Goal: Task Accomplishment & Management: Manage account settings

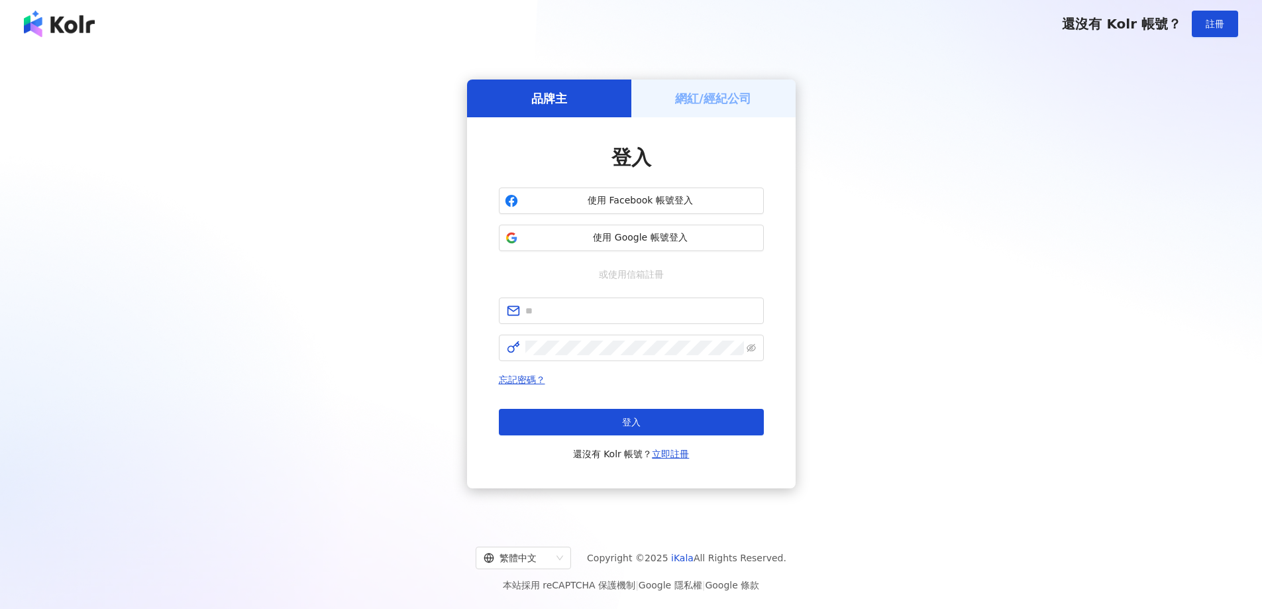
click at [620, 247] on button "使用 Google 帳號登入" at bounding box center [631, 237] width 265 height 26
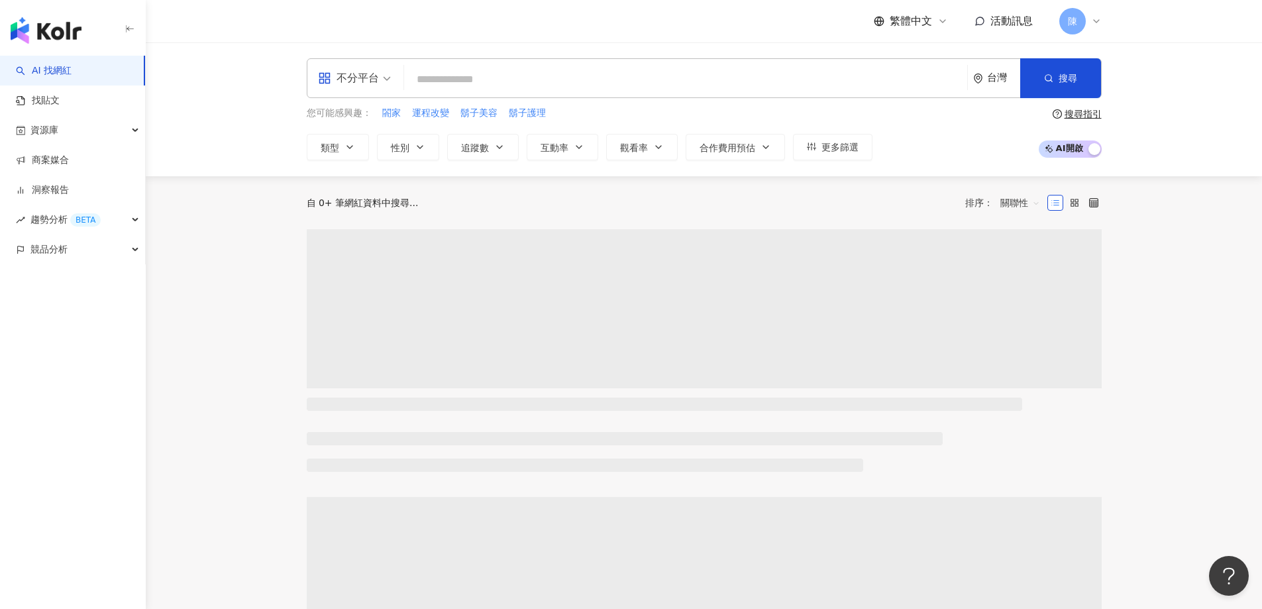
click at [1004, 21] on span "活動訊息" at bounding box center [1011, 21] width 42 height 13
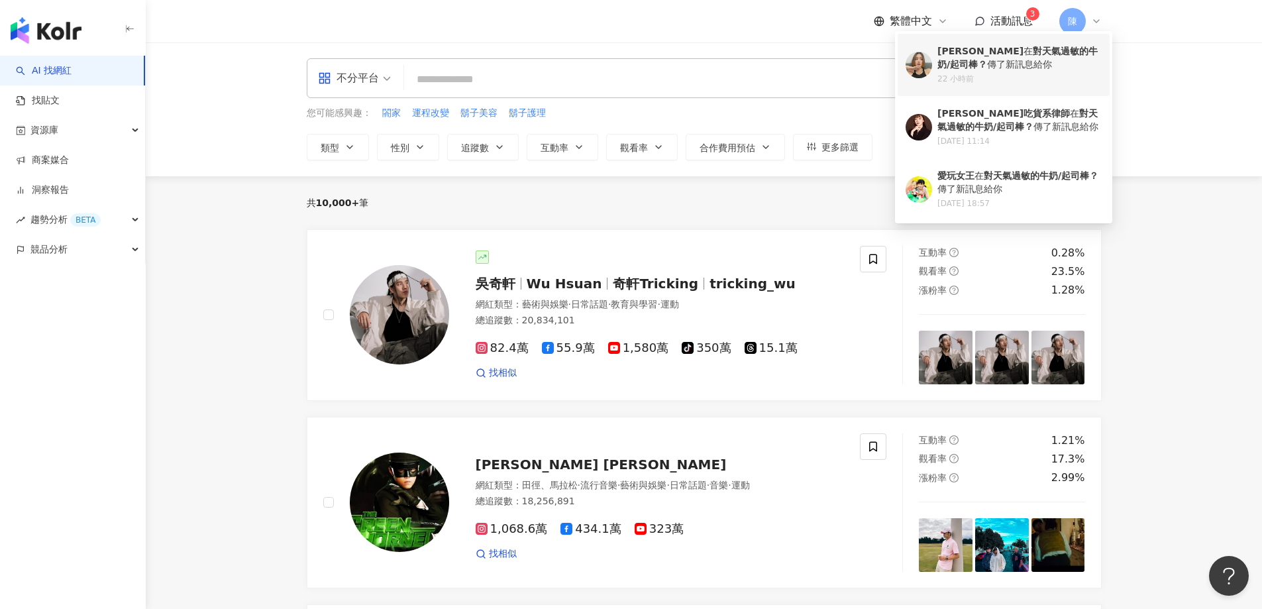
click at [999, 62] on div "楊炘兒 在 對天氣過敏的牛奶/起司棒？ 傳了新訊息給你" at bounding box center [1019, 58] width 164 height 26
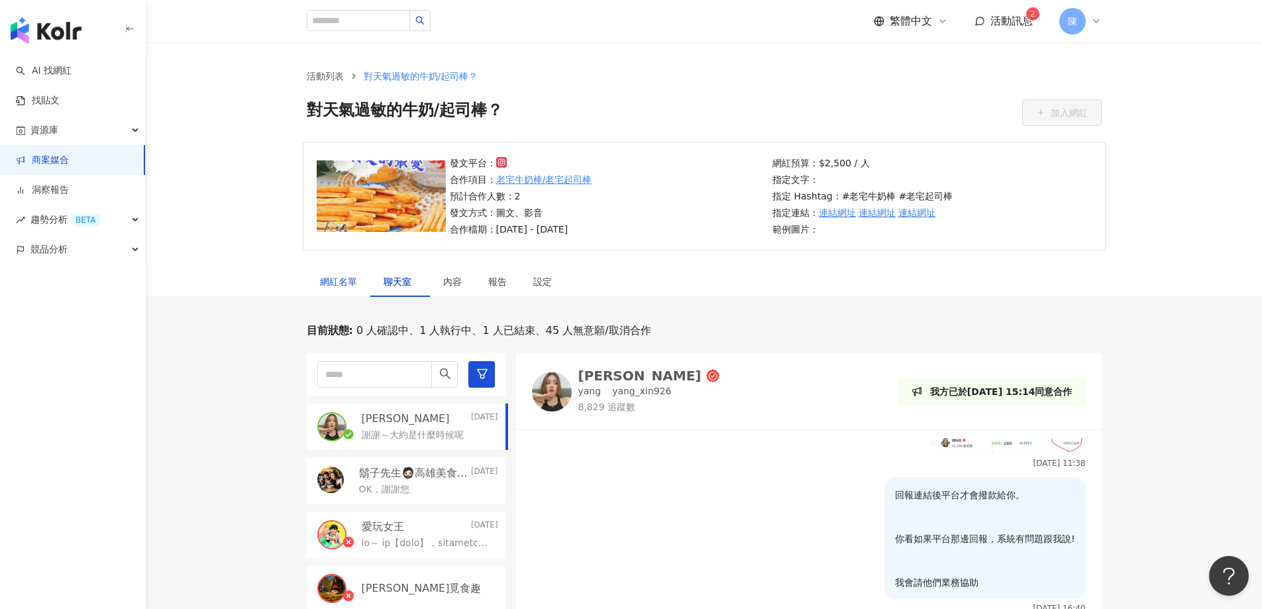
click at [356, 285] on div "網紅名單" at bounding box center [338, 281] width 37 height 15
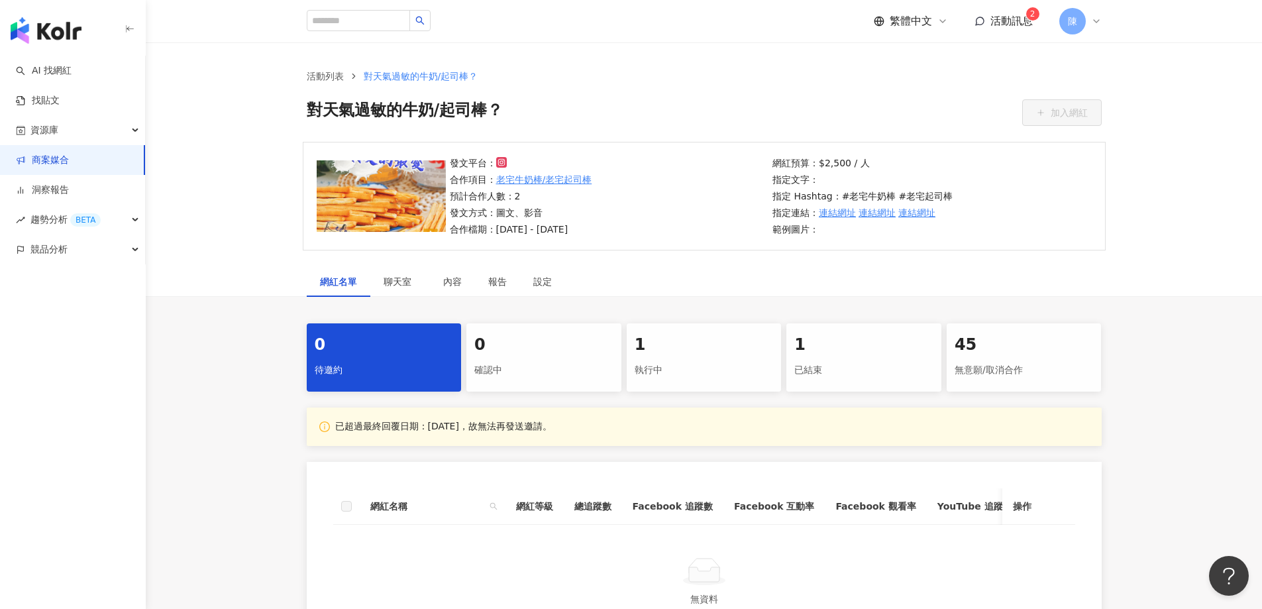
click at [692, 340] on div "1" at bounding box center [703, 345] width 139 height 23
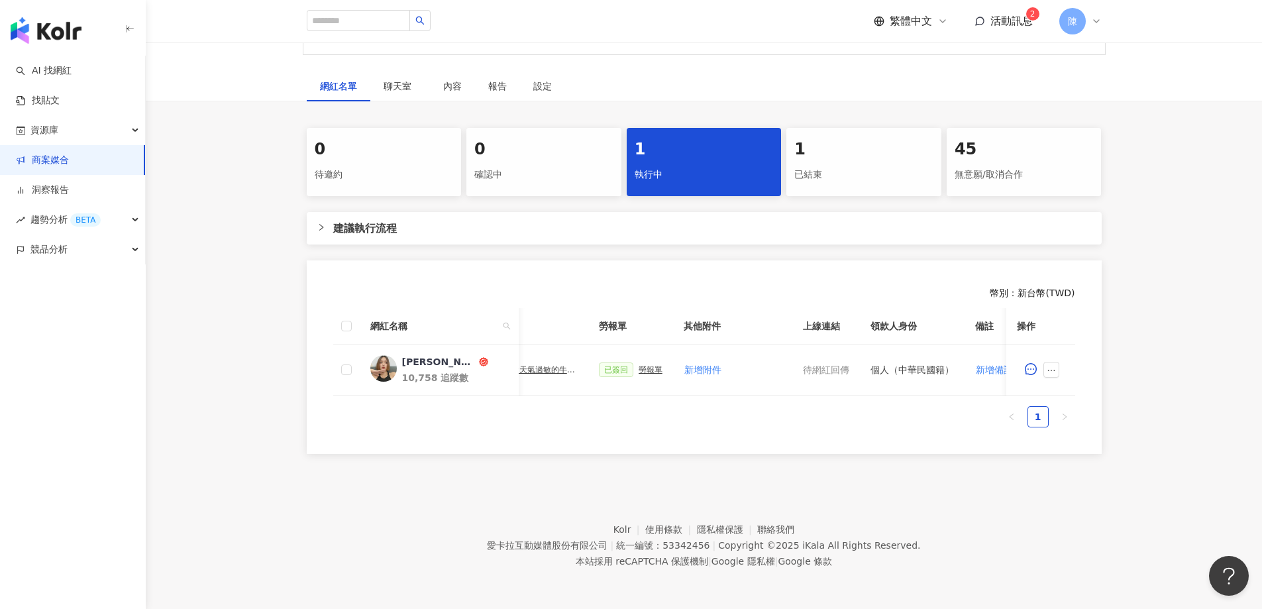
scroll to position [0, 573]
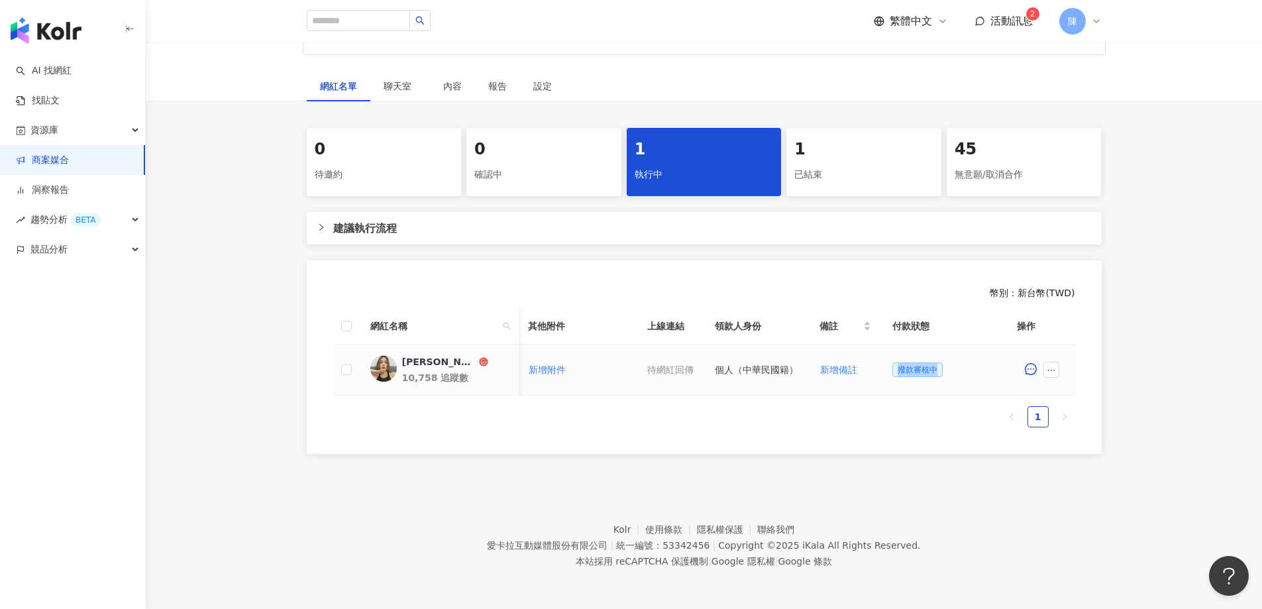
drag, startPoint x: 893, startPoint y: 365, endPoint x: 942, endPoint y: 364, distance: 49.7
click at [942, 364] on div "撥款審核中" at bounding box center [947, 369] width 111 height 15
click at [1094, 26] on icon at bounding box center [1096, 21] width 11 height 11
click at [1163, 333] on div "0 待邀約 0 確認中 1 執行中 1 已結束 45 無意願/取消合作 建議執行流程 幣別 ： 新台幣 ( TWD ) 網紅名稱 合作總酬勞 (含稅) 合作項…" at bounding box center [704, 291] width 1116 height 326
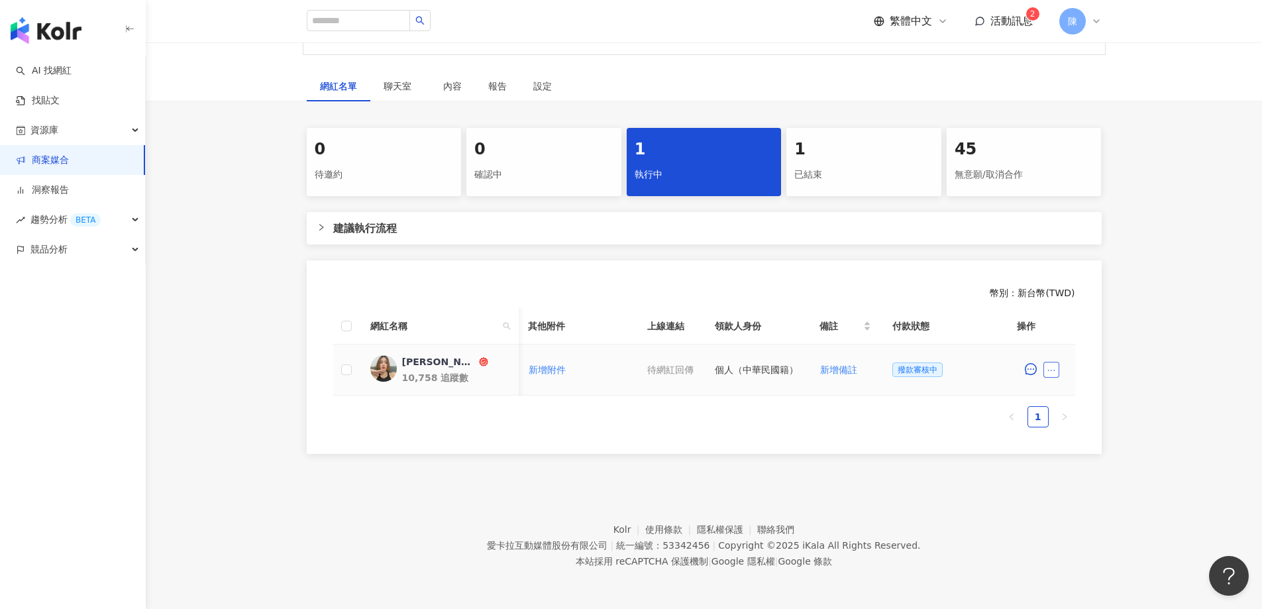
click at [1054, 366] on icon "ellipsis" at bounding box center [1050, 370] width 9 height 9
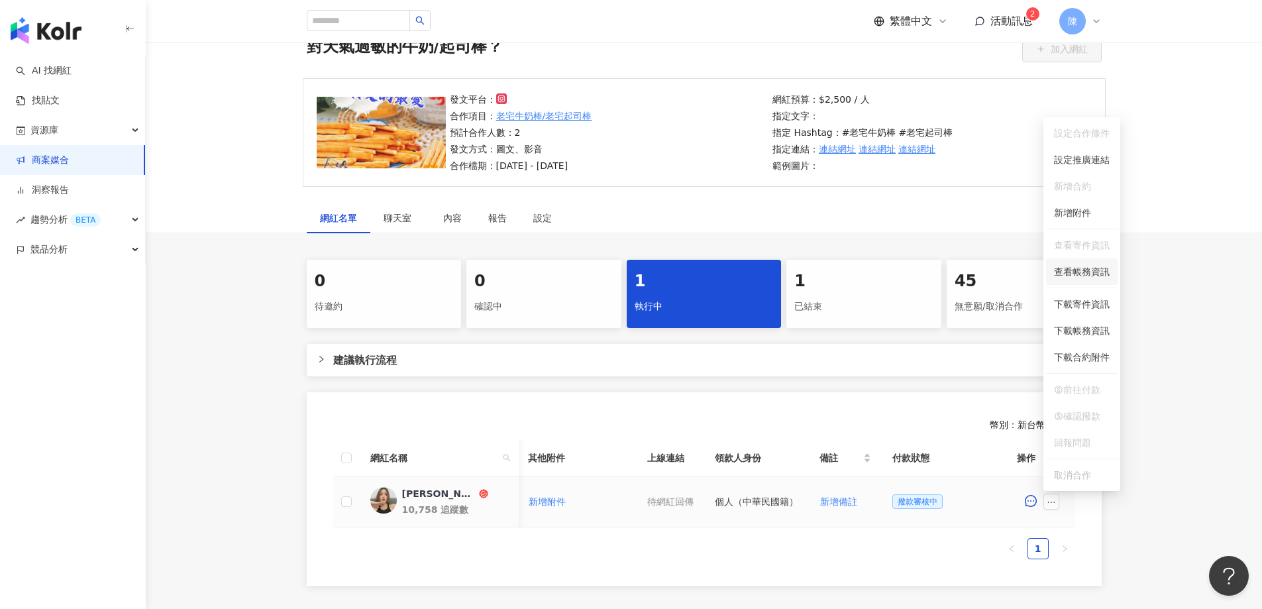
scroll to position [199, 0]
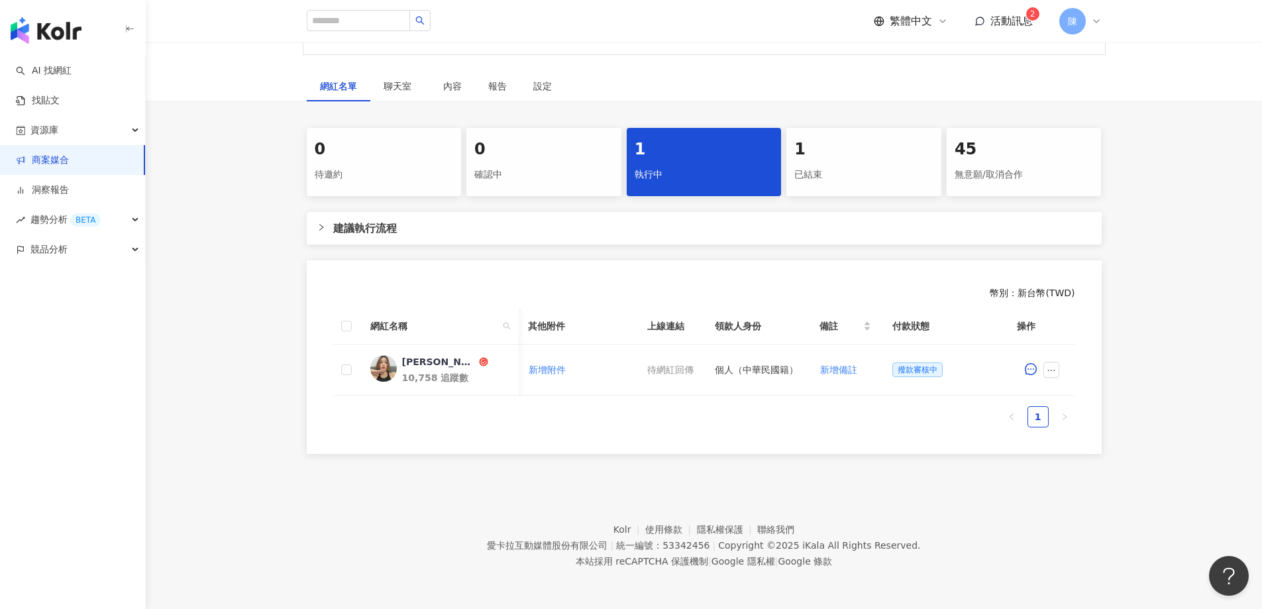
click at [1187, 359] on div "0 待邀約 0 確認中 1 執行中 1 已結束 45 無意願/取消合作 建議執行流程 幣別 ： 新台幣 ( TWD ) 網紅名稱 合作總酬勞 (含稅) 合作項…" at bounding box center [704, 291] width 1116 height 326
click at [1048, 366] on icon "ellipsis" at bounding box center [1050, 370] width 9 height 9
click at [1179, 306] on div "0 待邀約 0 確認中 1 執行中 1 已結束 45 無意願/取消合作 建議執行流程 幣別 ： 新台幣 ( TWD ) 網紅名稱 合作總酬勞 (含稅) 合作項…" at bounding box center [704, 291] width 1116 height 326
click at [1230, 570] on button "Open Beacon popover" at bounding box center [1226, 573] width 40 height 40
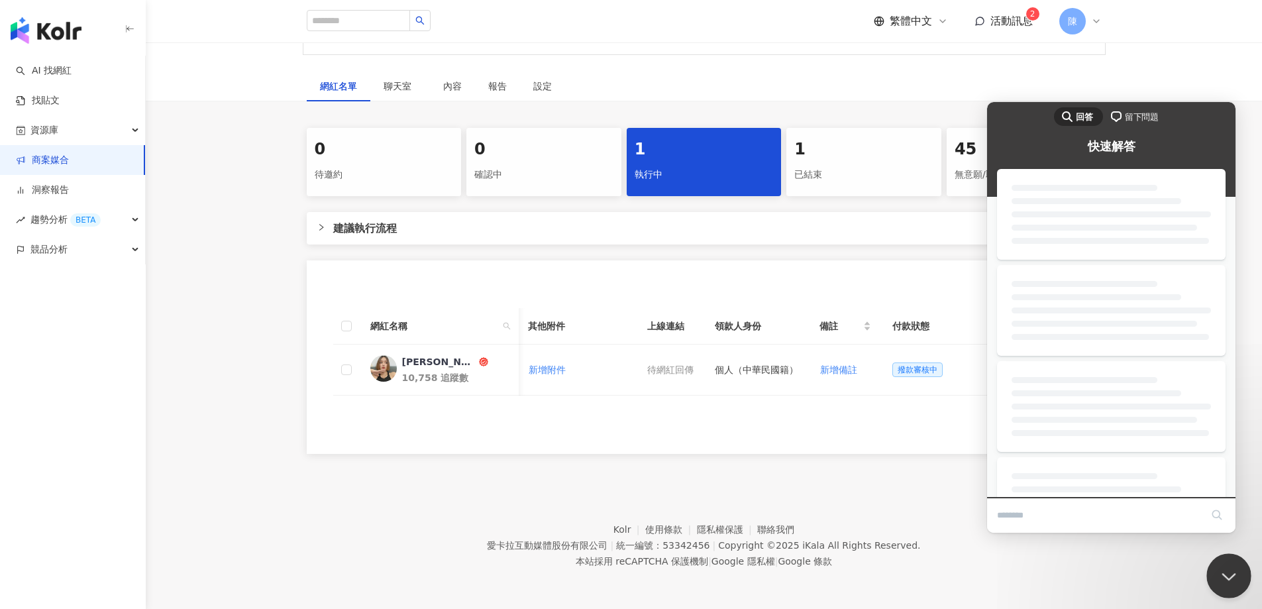
scroll to position [0, 0]
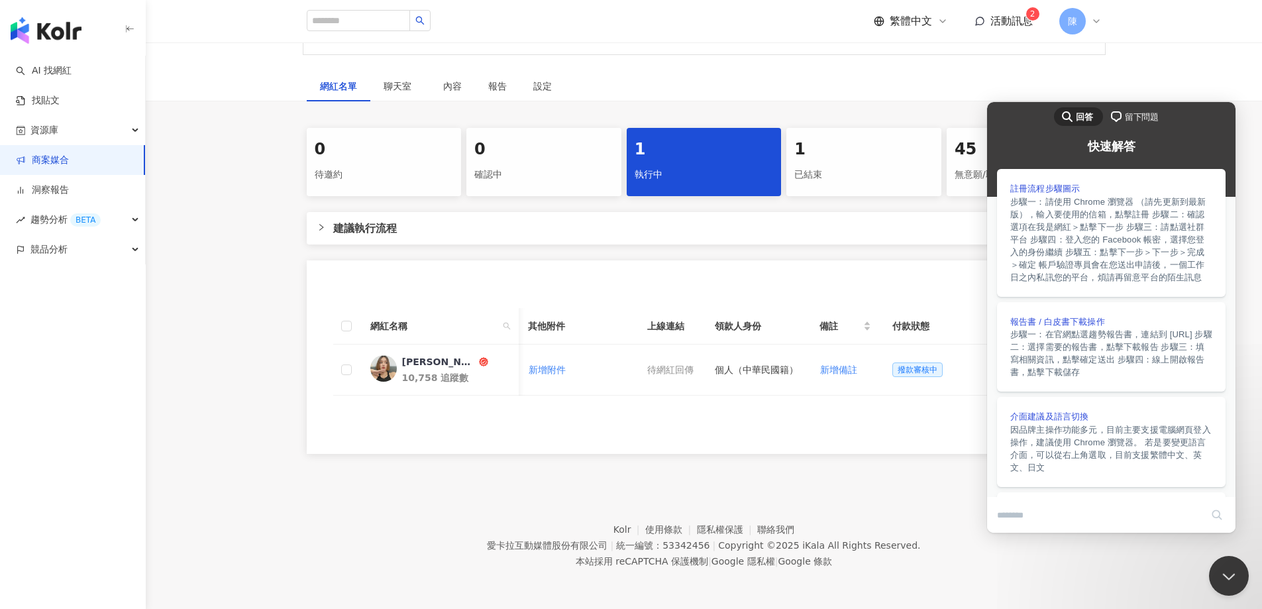
click at [1124, 115] on span "留下問題" at bounding box center [1141, 117] width 34 height 13
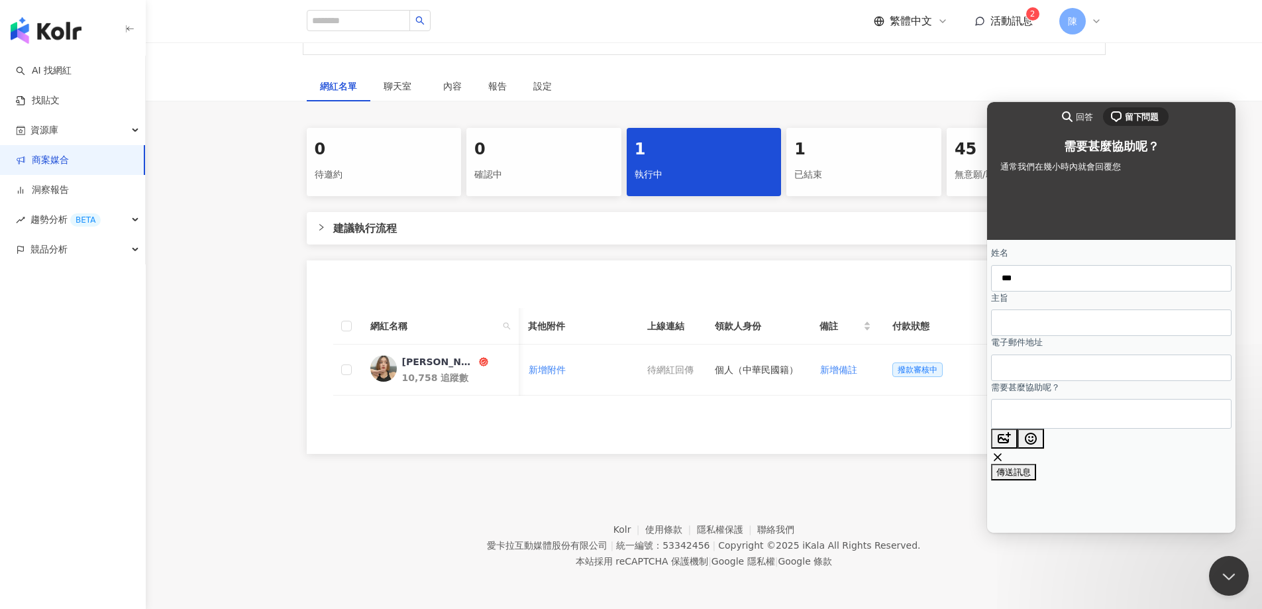
type input "***"
click at [1101, 326] on input "主旨" at bounding box center [1110, 323] width 219 height 24
type input "****"
click at [1085, 395] on form "姓名 *** 主旨 **** 電子郵件地址 需要甚麼協助呢？ image-plus emoji cross-large 傳送訊息" at bounding box center [1111, 363] width 240 height 234
click at [1083, 379] on input "電子郵件地址" at bounding box center [1110, 368] width 219 height 24
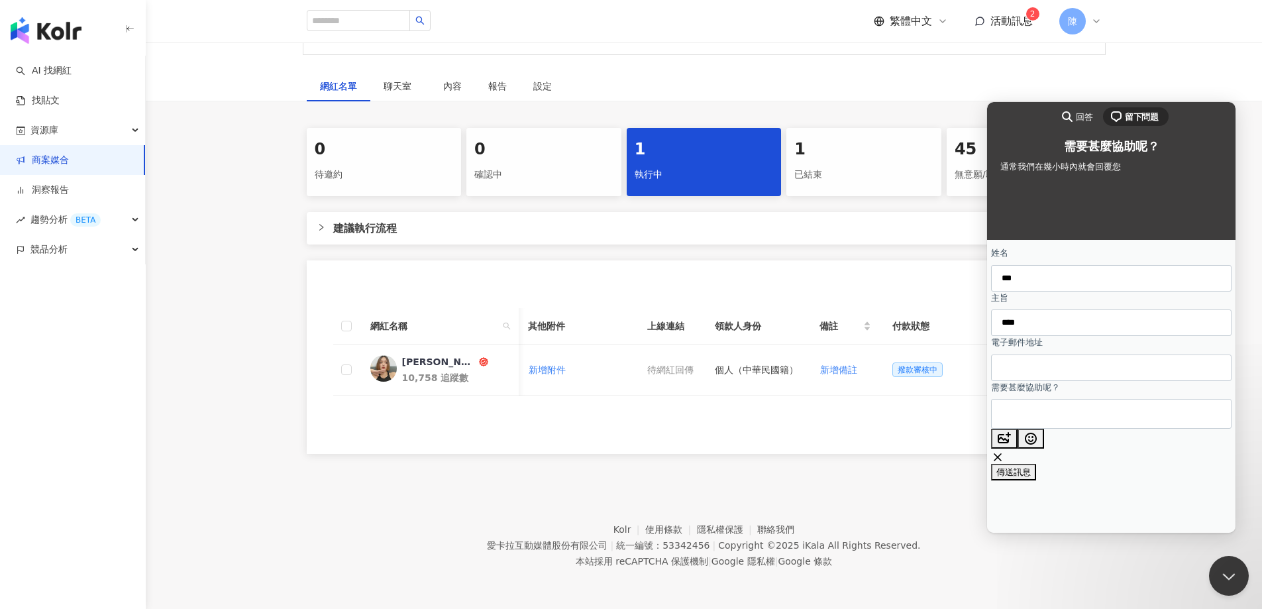
type input "**********"
click at [1094, 428] on textarea "需要甚麼協助呢？" at bounding box center [1051, 413] width 100 height 28
type textarea "*"
click at [1144, 528] on textarea "**********" at bounding box center [1102, 561] width 203 height 66
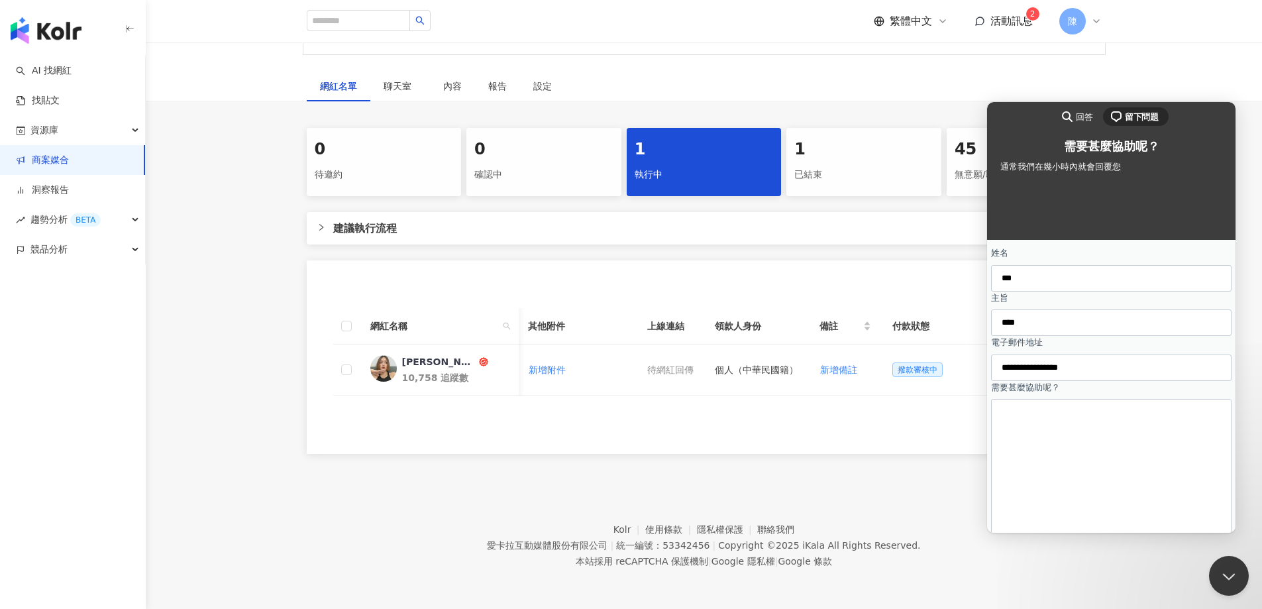
click at [1051, 528] on textarea "**********" at bounding box center [1102, 561] width 203 height 66
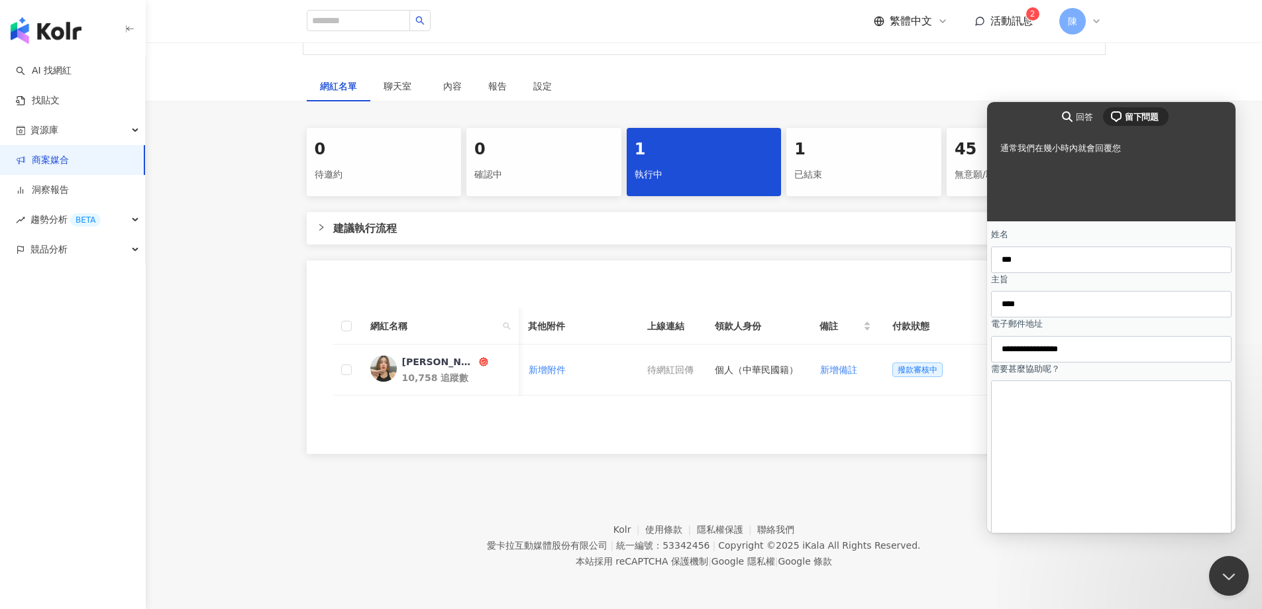
scroll to position [19, 0]
type textarea "**********"
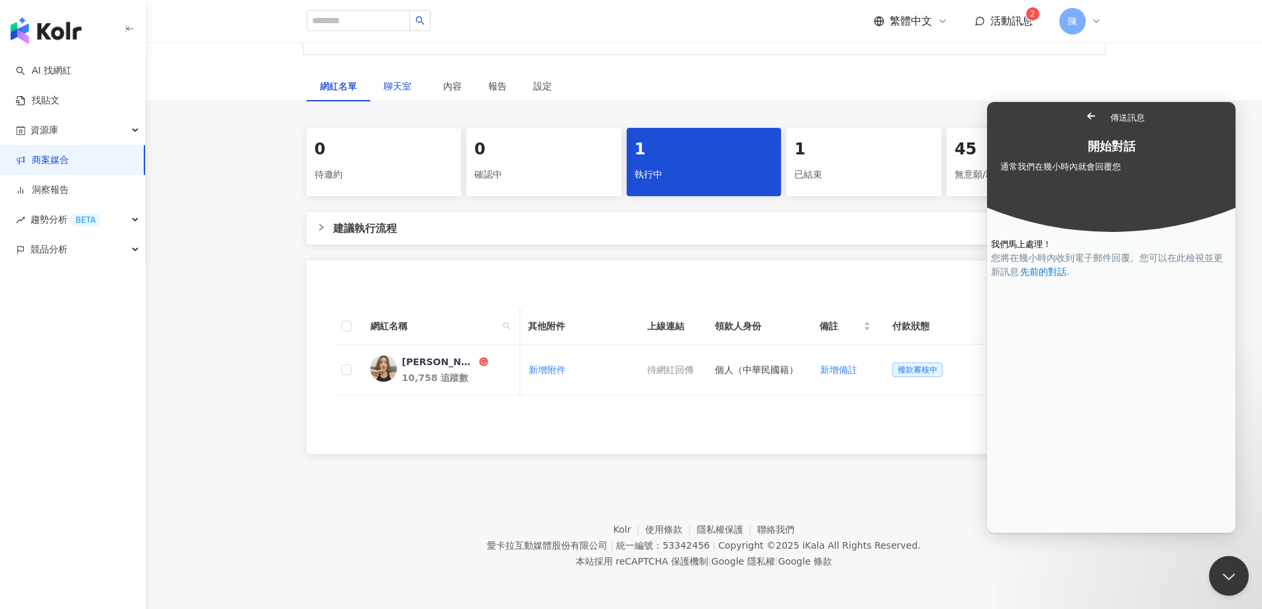
click at [405, 81] on span "聊天室" at bounding box center [399, 85] width 33 height 9
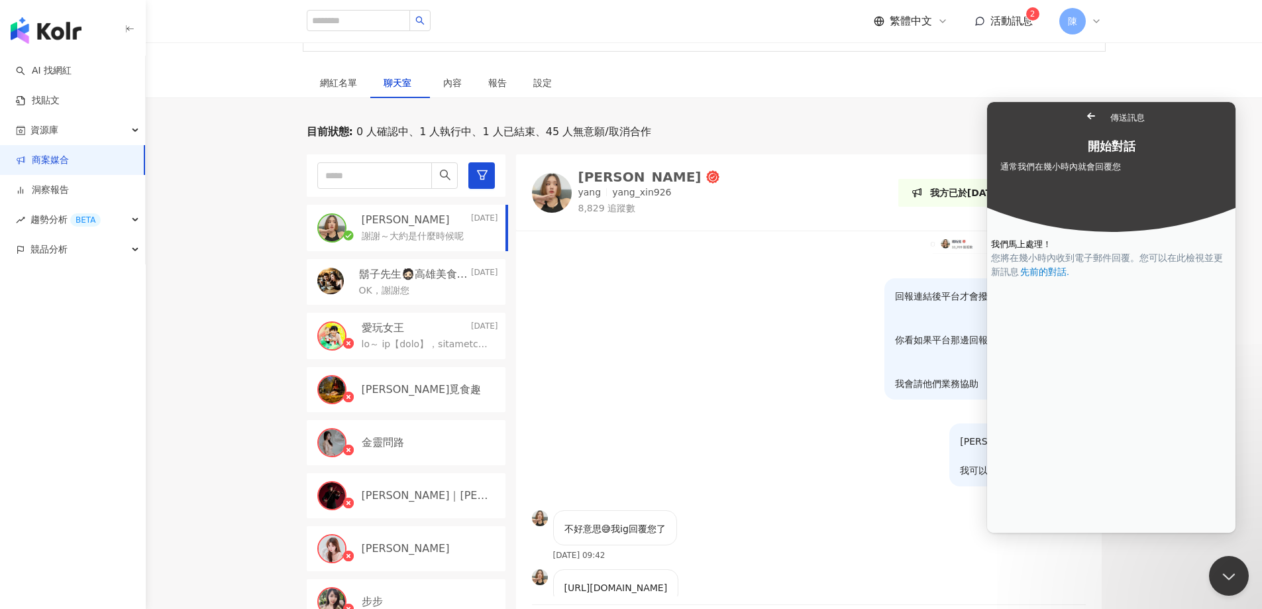
click at [634, 589] on div "https://www.instagram.com/p/DN0Clu73spW/?igsh=MTkyaTJ6NDVqYzRleA==" at bounding box center [616, 586] width 126 height 35
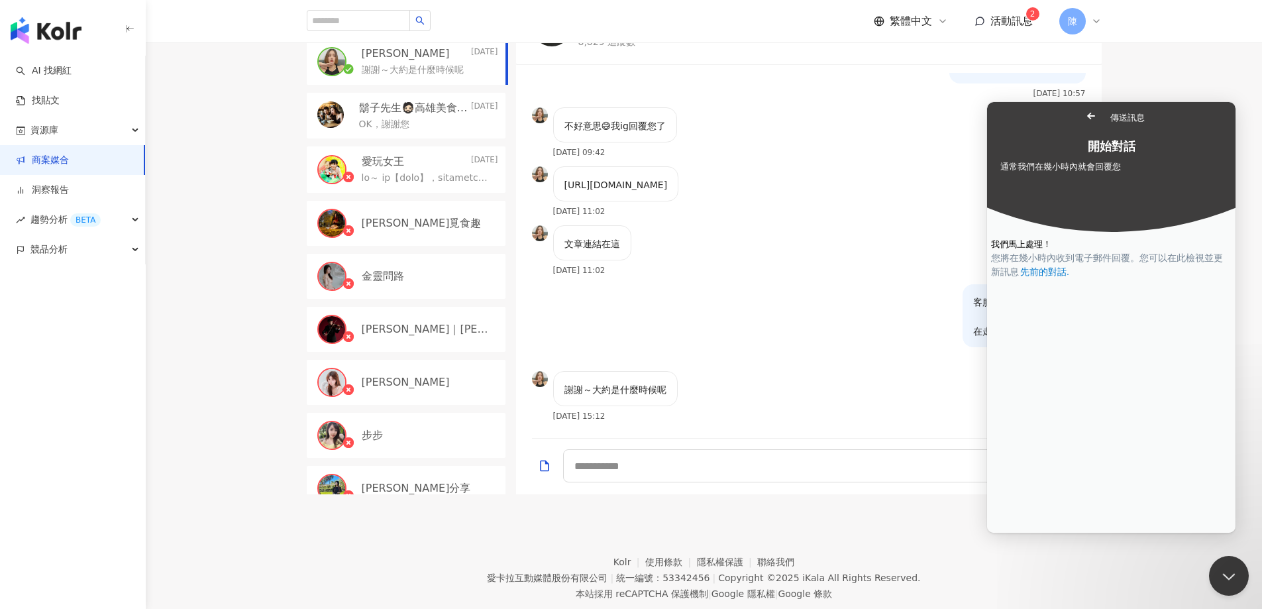
scroll to position [397, 0]
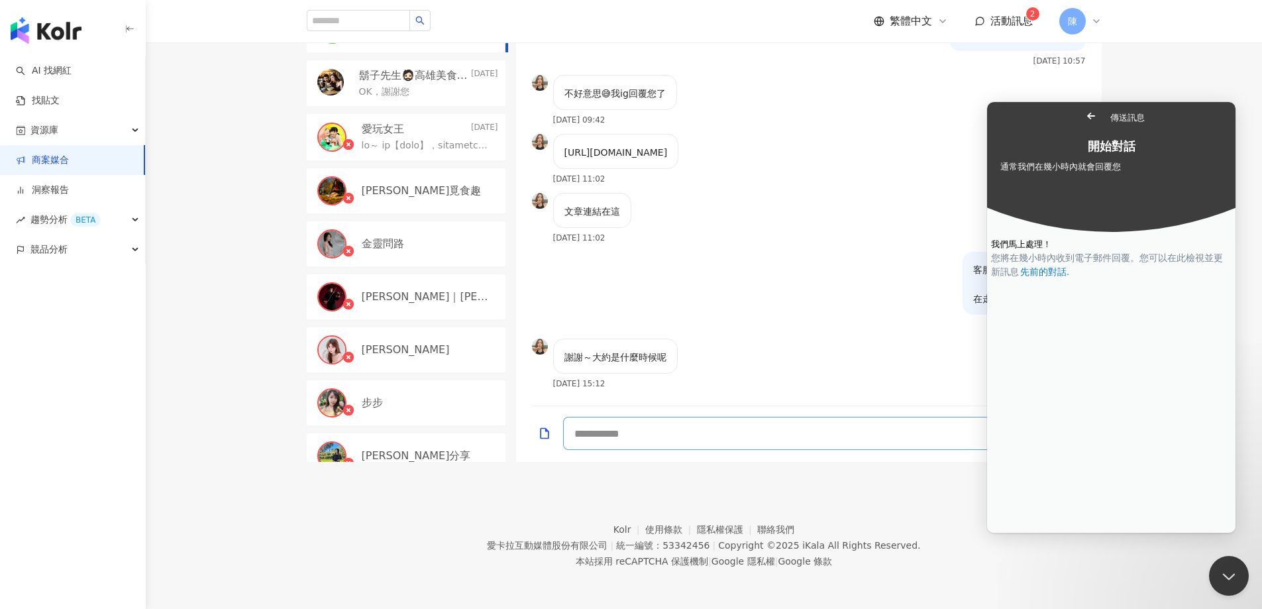
click at [673, 433] on textarea at bounding box center [797, 433] width 468 height 33
type textarea "*******"
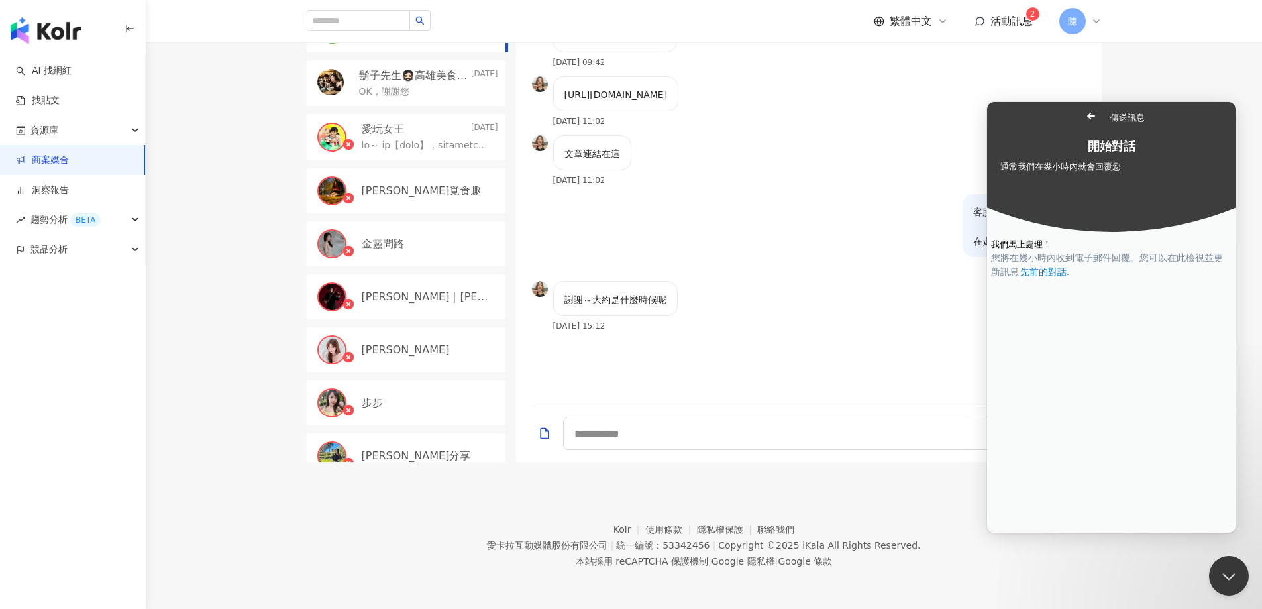
click at [1030, 19] on span "2" at bounding box center [1032, 13] width 5 height 13
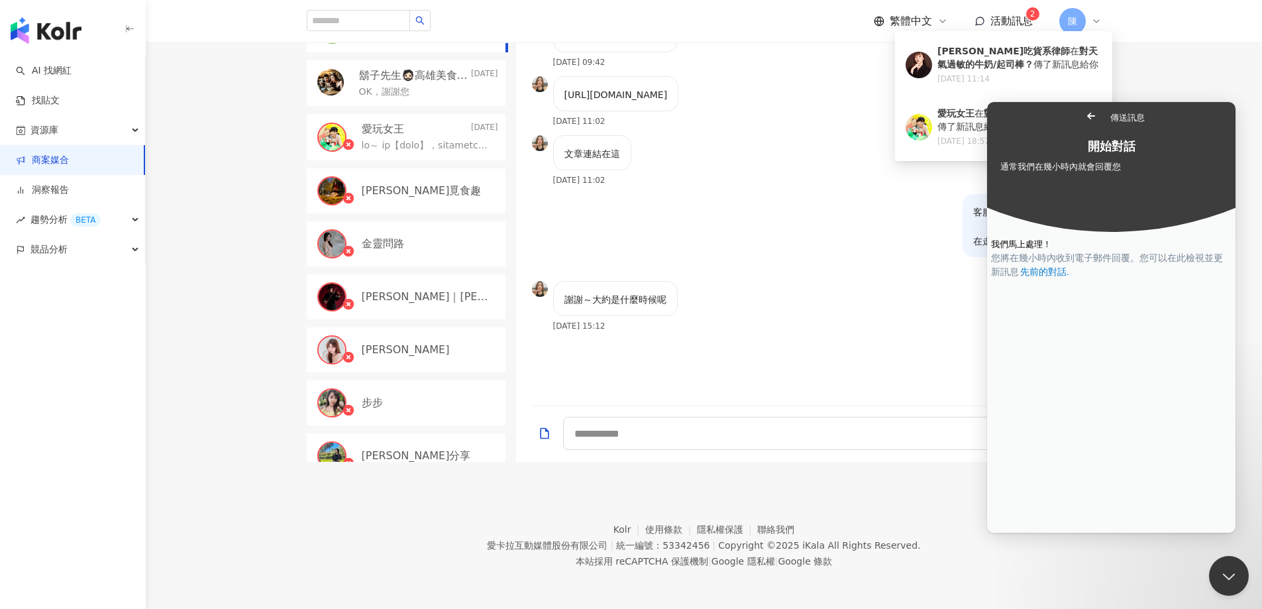
click at [1083, 118] on span "Go back" at bounding box center [1091, 116] width 16 height 16
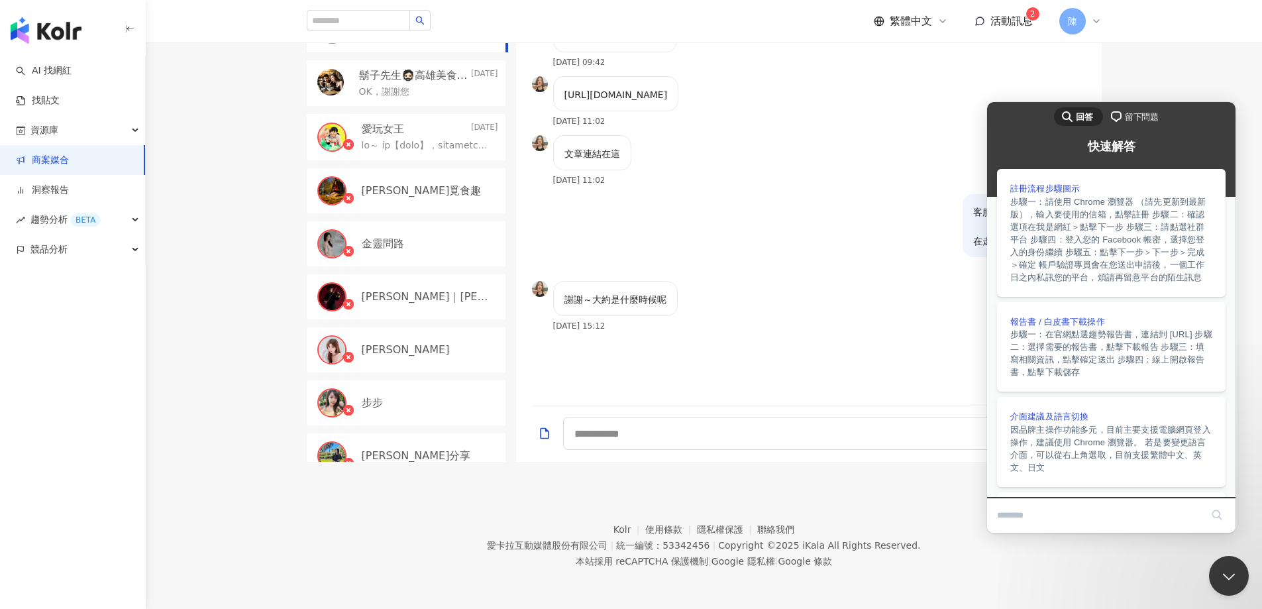
click at [1167, 82] on div "目前狀態 : 0 人確認中、1 人執行中、1 人已結束、45 人無意願/取消合作 楊炘兒 Today 我問一下平台唷 鬍子先生🧔🏻高雄美食🔍趙食說👄 2025…" at bounding box center [704, 194] width 1116 height 536
click at [1207, 79] on div "目前狀態 : 0 人確認中、1 人執行中、1 人已結束、45 人無意願/取消合作 楊炘兒 Today 我問一下平台唷 鬍子先生🧔🏻高雄美食🔍趙食說👄 2025…" at bounding box center [704, 194] width 1116 height 536
click at [1027, 21] on span "活動訊息" at bounding box center [1011, 21] width 42 height 13
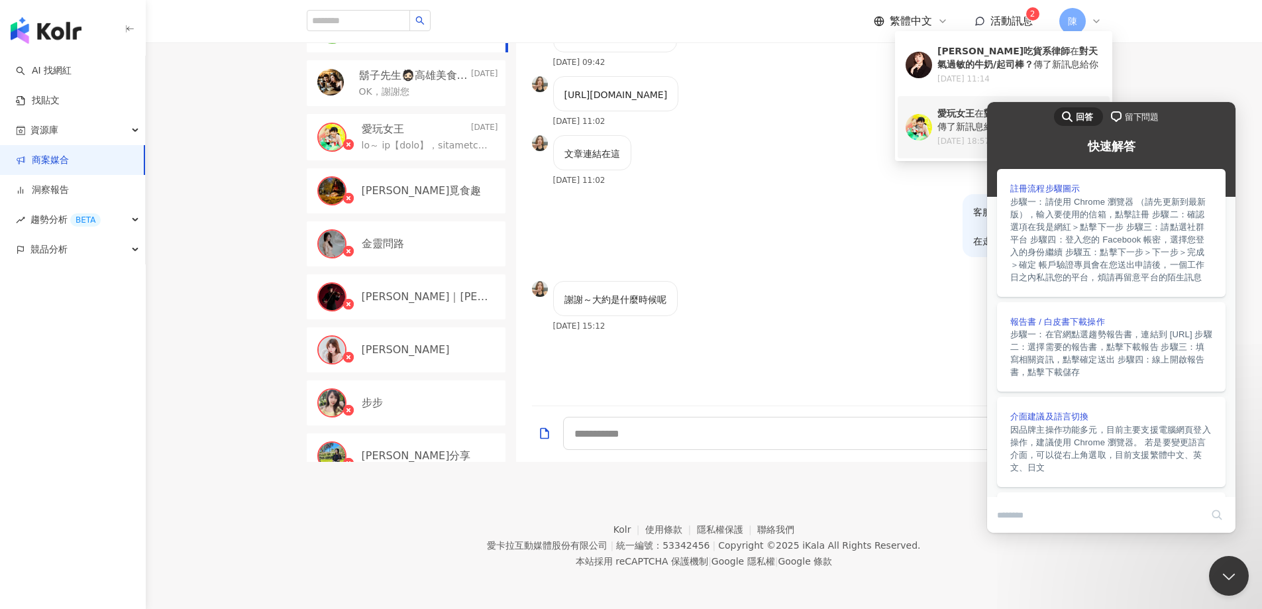
click at [983, 119] on b "對天氣過敏的牛奶/起司棒？" at bounding box center [1040, 113] width 115 height 11
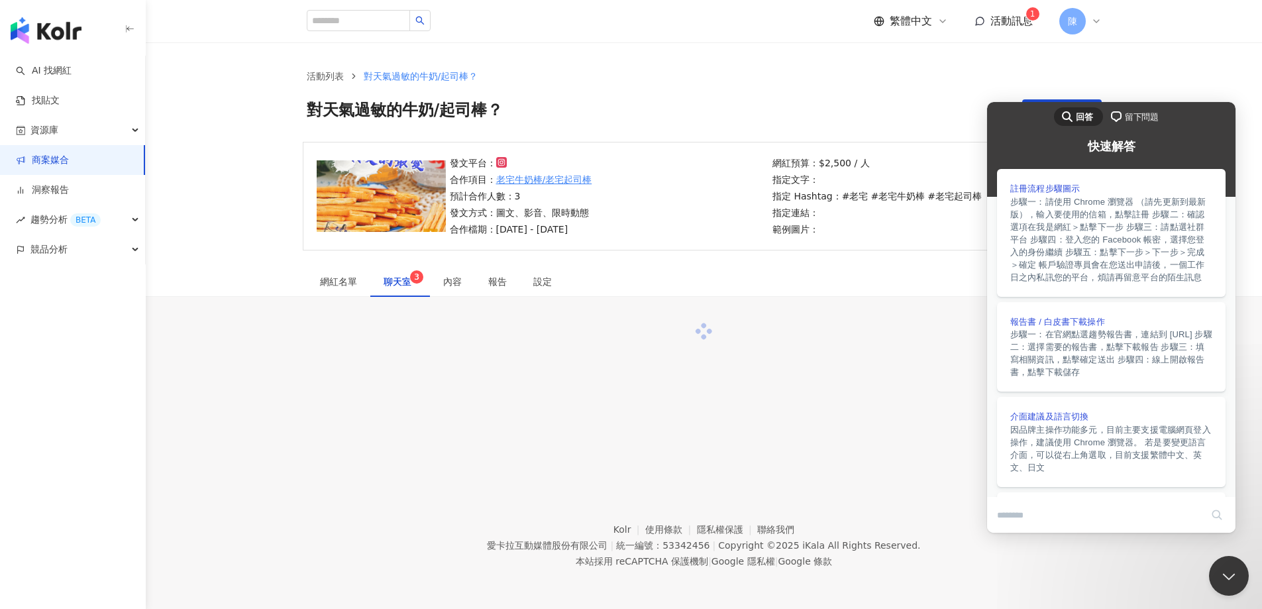
click at [796, 273] on div "網紅名單 聊天室 3 內容 報告 設定" at bounding box center [704, 281] width 848 height 30
click at [1105, 58] on div "活動列表 對天氣過敏的牛奶/起司棒？ 對天氣過敏的牛奶/起司棒？ 加入網紅" at bounding box center [704, 91] width 1116 height 99
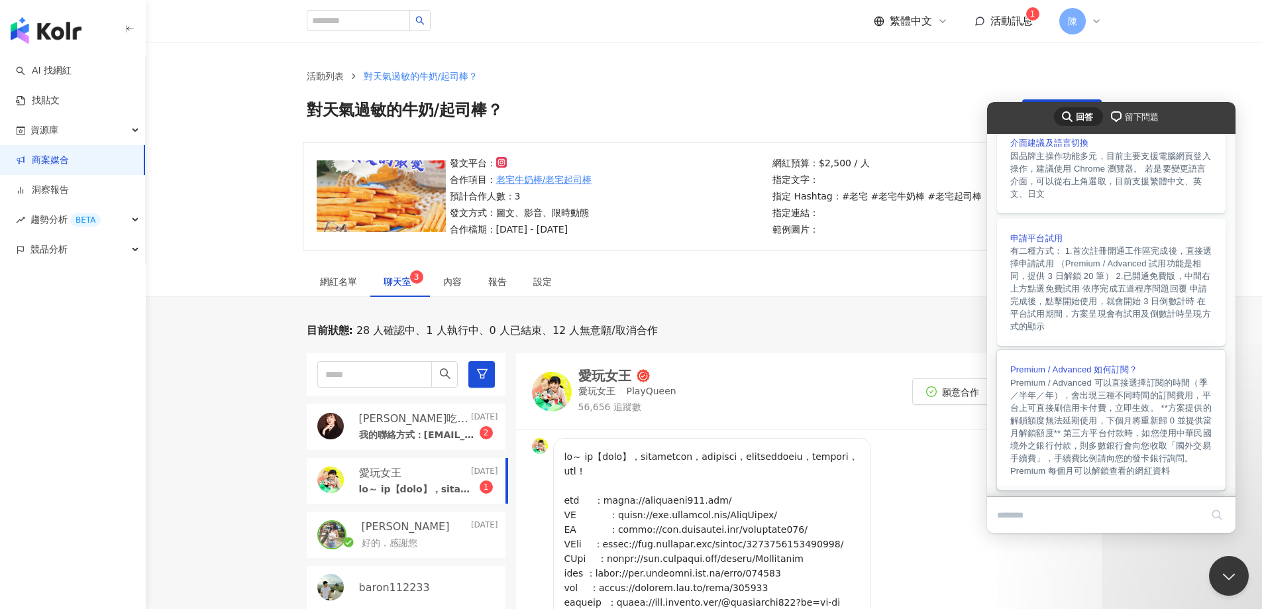
scroll to position [332, 0]
click at [1146, 70] on div "活動列表 對天氣過敏的牛奶/起司棒？ 對天氣過敏的牛奶/起司棒？ 加入網紅" at bounding box center [704, 91] width 1116 height 99
click at [1228, 565] on button "Close Beacon popover" at bounding box center [1226, 573] width 40 height 40
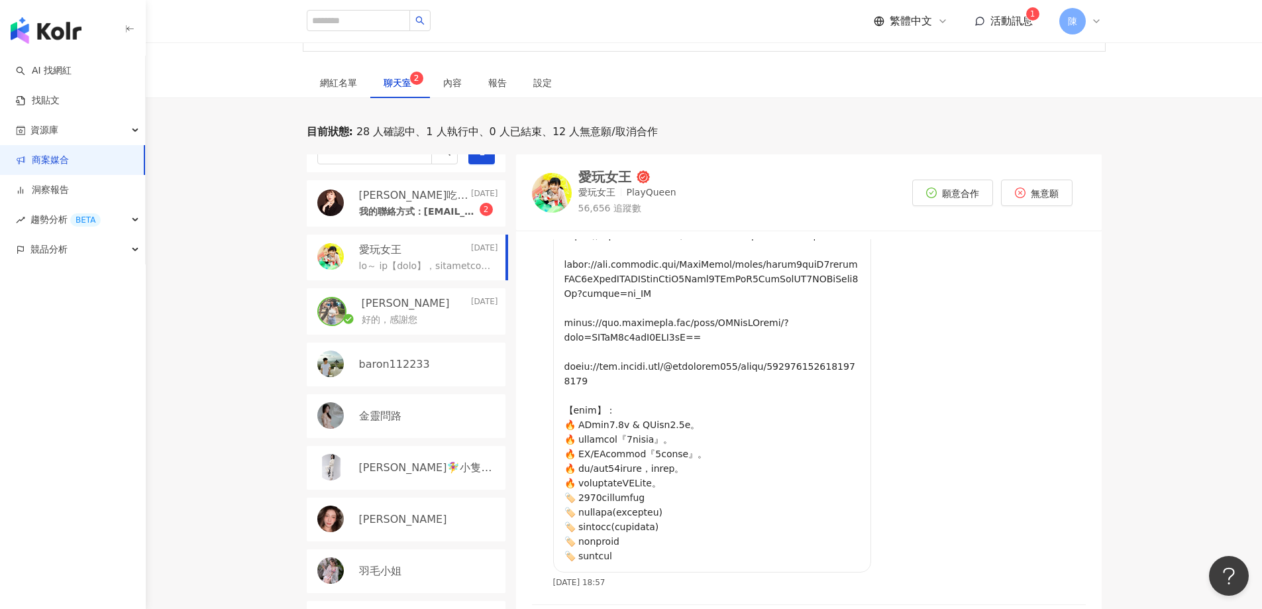
scroll to position [0, 0]
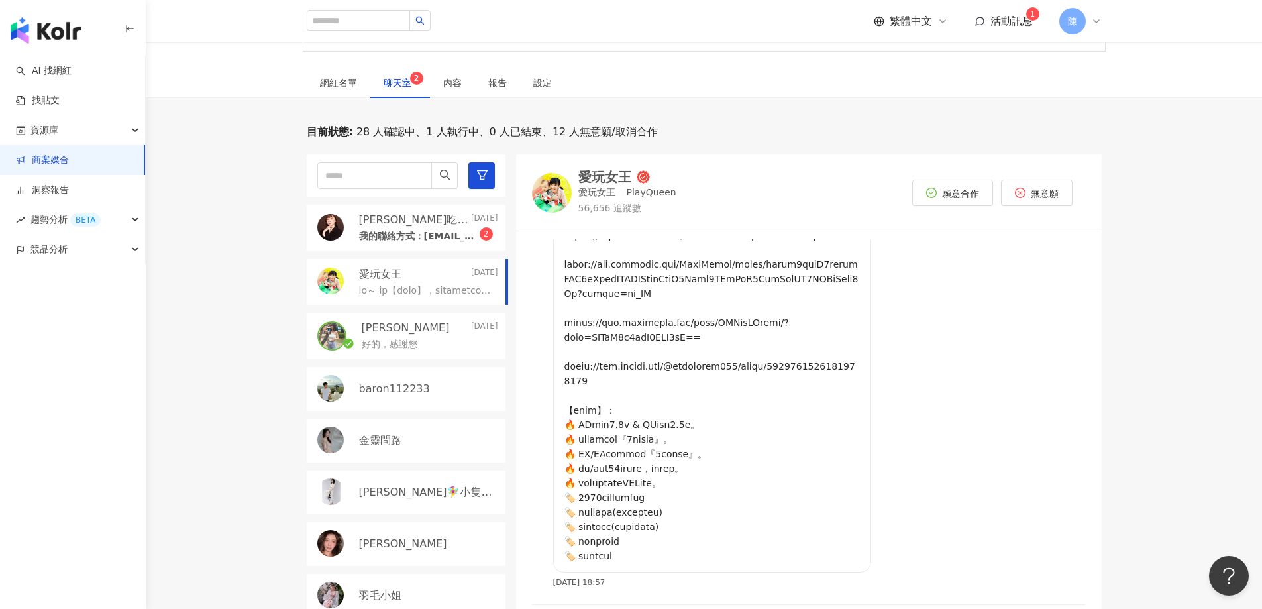
click at [417, 279] on div "愛玩女王 2025/9/5" at bounding box center [428, 274] width 139 height 15
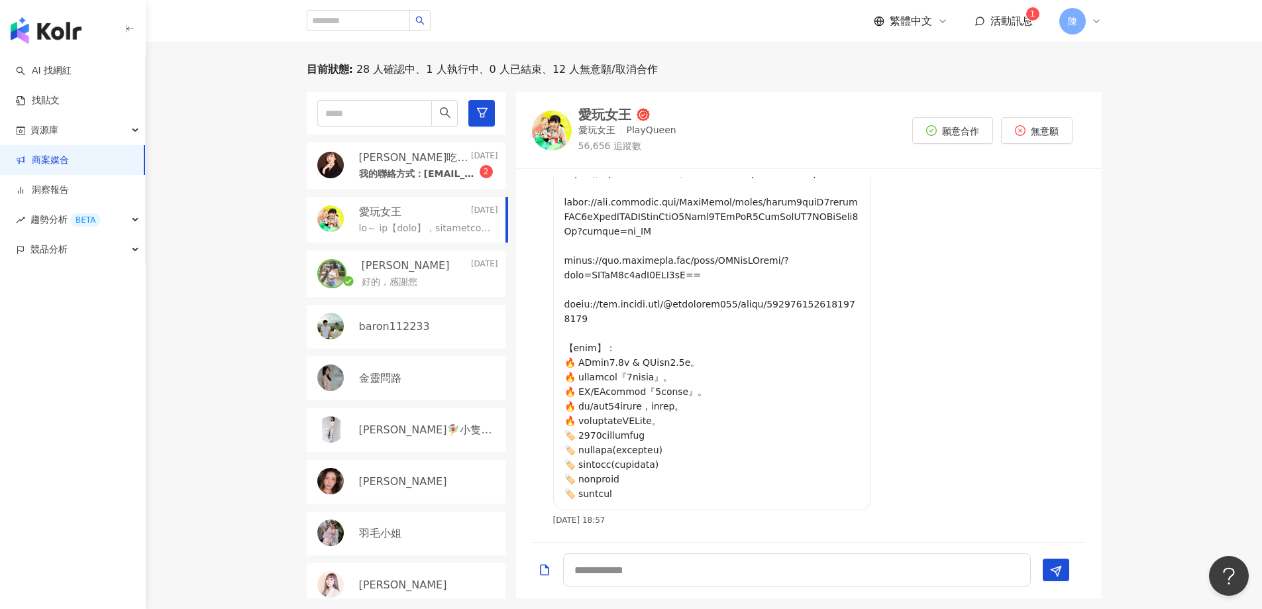
scroll to position [265, 0]
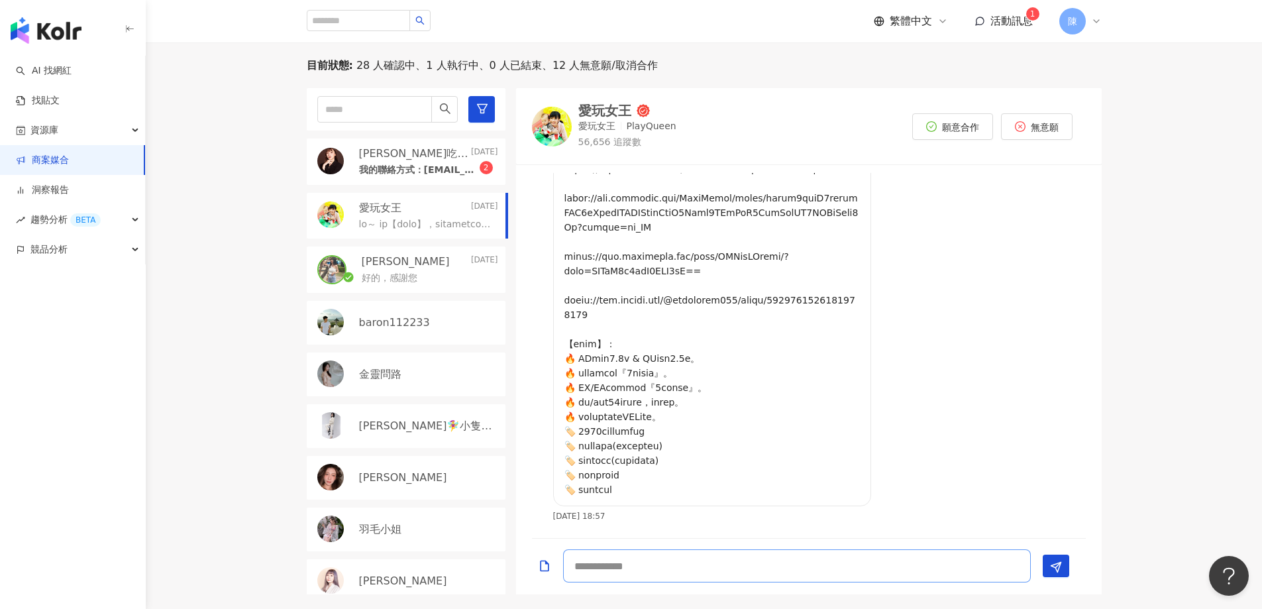
click at [723, 561] on textarea at bounding box center [797, 565] width 468 height 33
click at [618, 565] on textarea "**********" at bounding box center [797, 565] width 468 height 33
drag, startPoint x: 600, startPoint y: 568, endPoint x: 626, endPoint y: 568, distance: 25.8
click at [626, 568] on textarea "**********" at bounding box center [797, 565] width 468 height 33
click at [594, 568] on textarea "**********" at bounding box center [797, 565] width 468 height 33
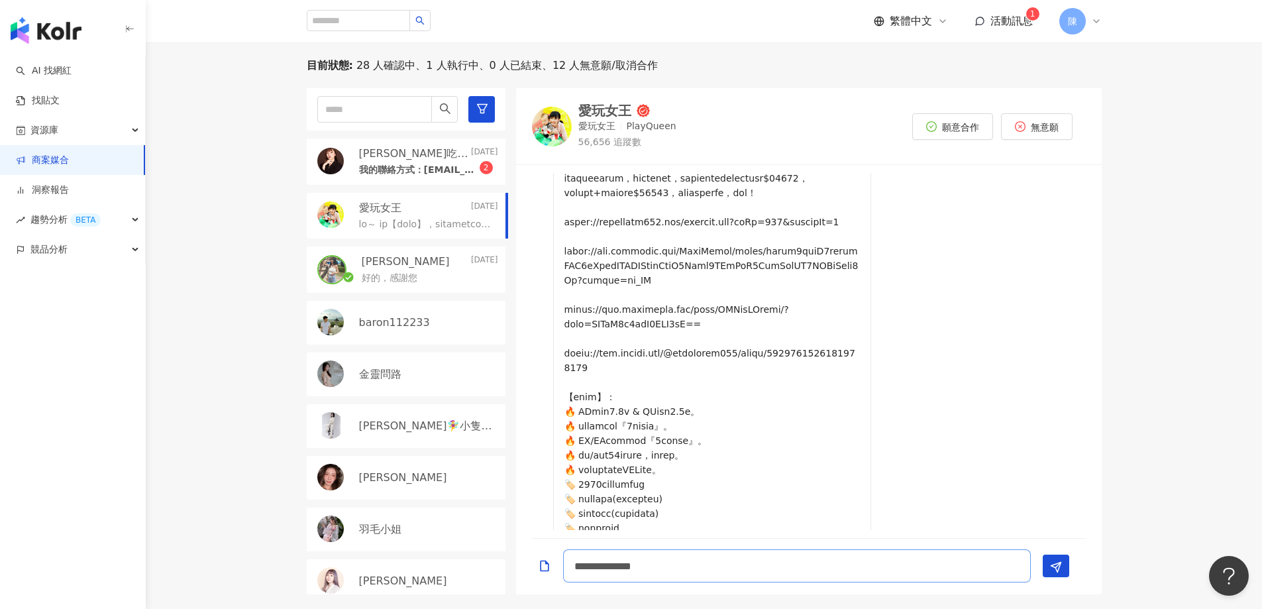
scroll to position [358, 0]
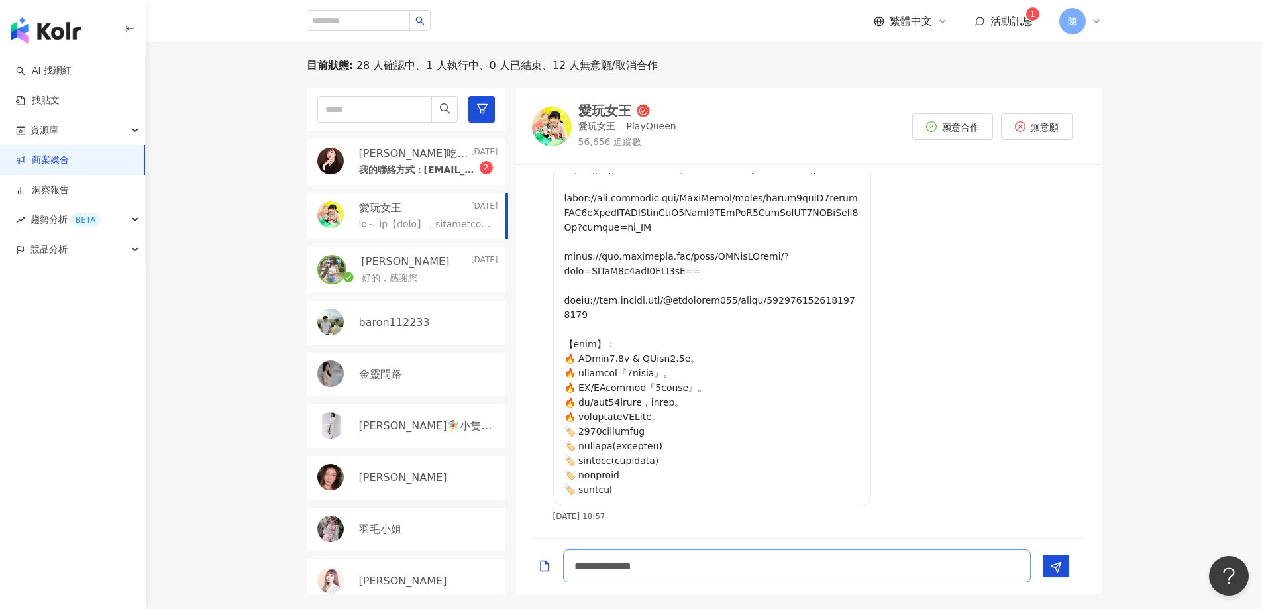
drag, startPoint x: 601, startPoint y: 569, endPoint x: 624, endPoint y: 569, distance: 22.5
click at [624, 569] on textarea "**********" at bounding box center [797, 565] width 468 height 33
type textarea "**********"
click at [1061, 563] on icon "Send" at bounding box center [1056, 567] width 12 height 12
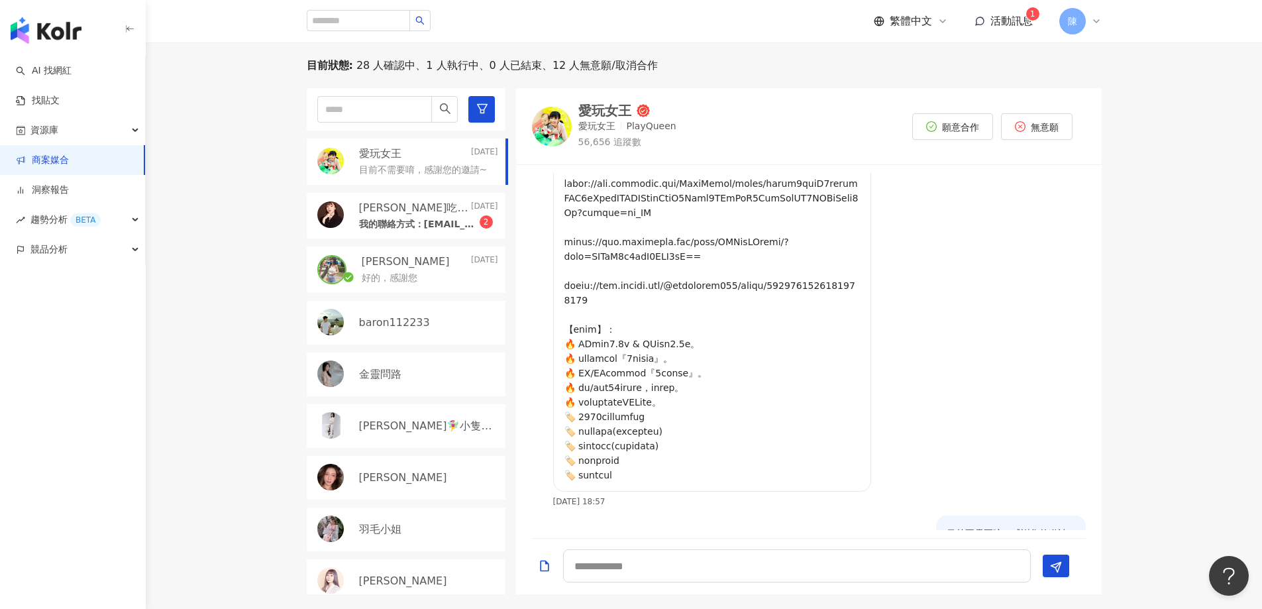
scroll to position [415, 0]
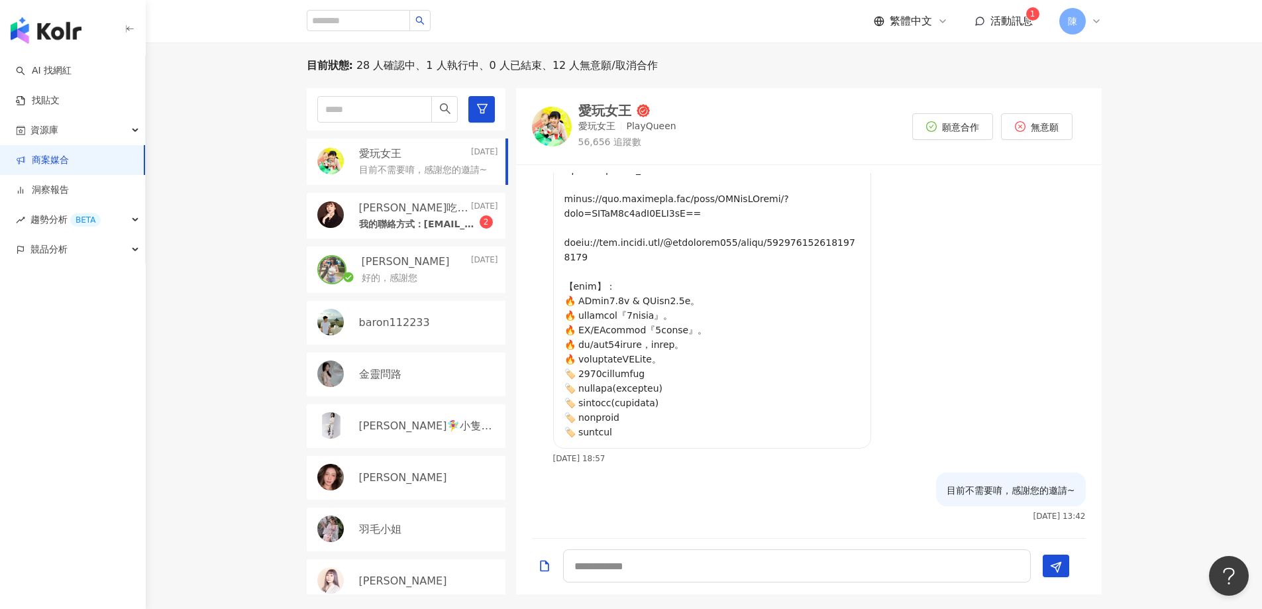
click at [428, 228] on p "我的聯絡方式：chiangzuyen@gmail.com 或LINE:0922201031" at bounding box center [419, 224] width 121 height 13
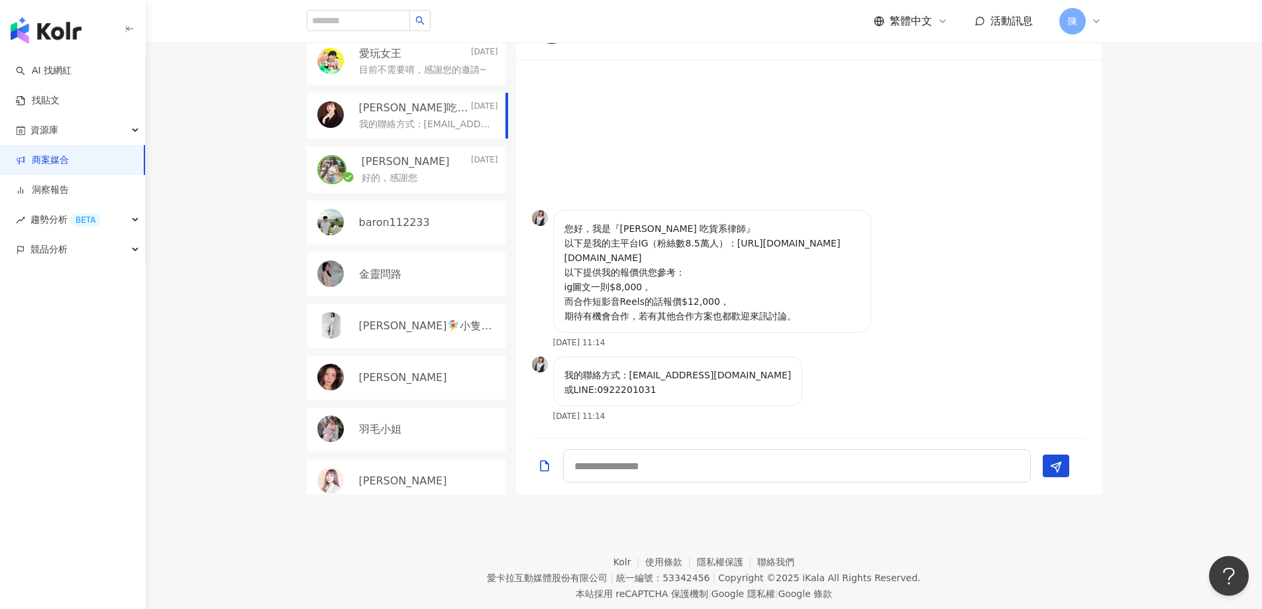
scroll to position [397, 0]
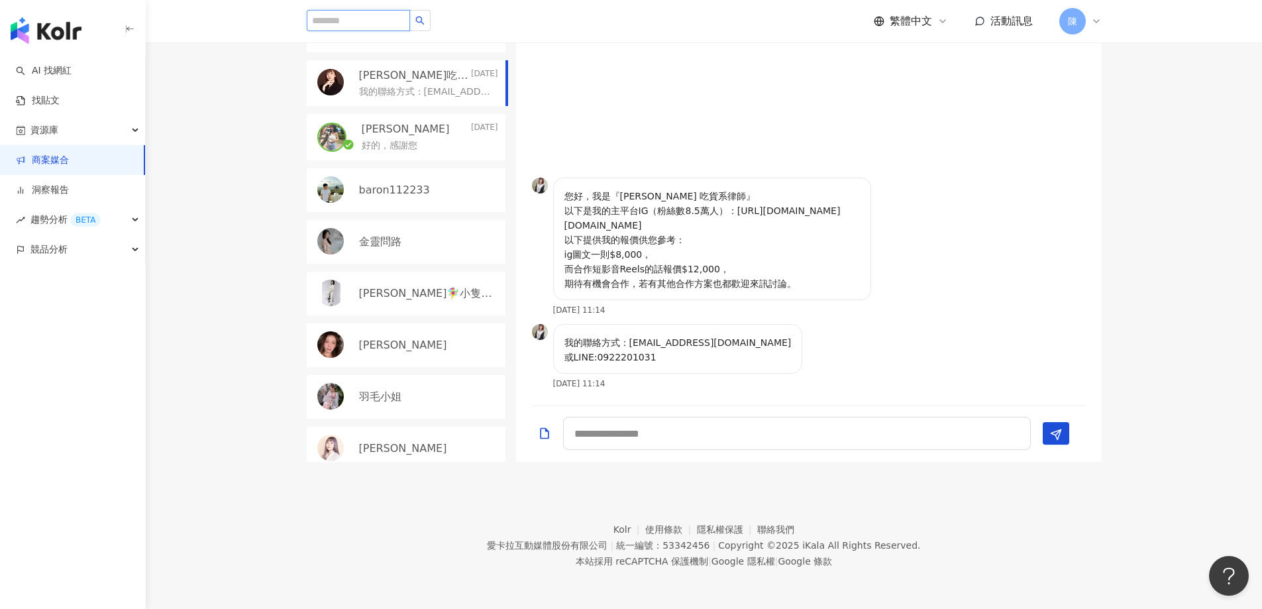
click at [343, 23] on input "search" at bounding box center [358, 20] width 103 height 21
type input "****"
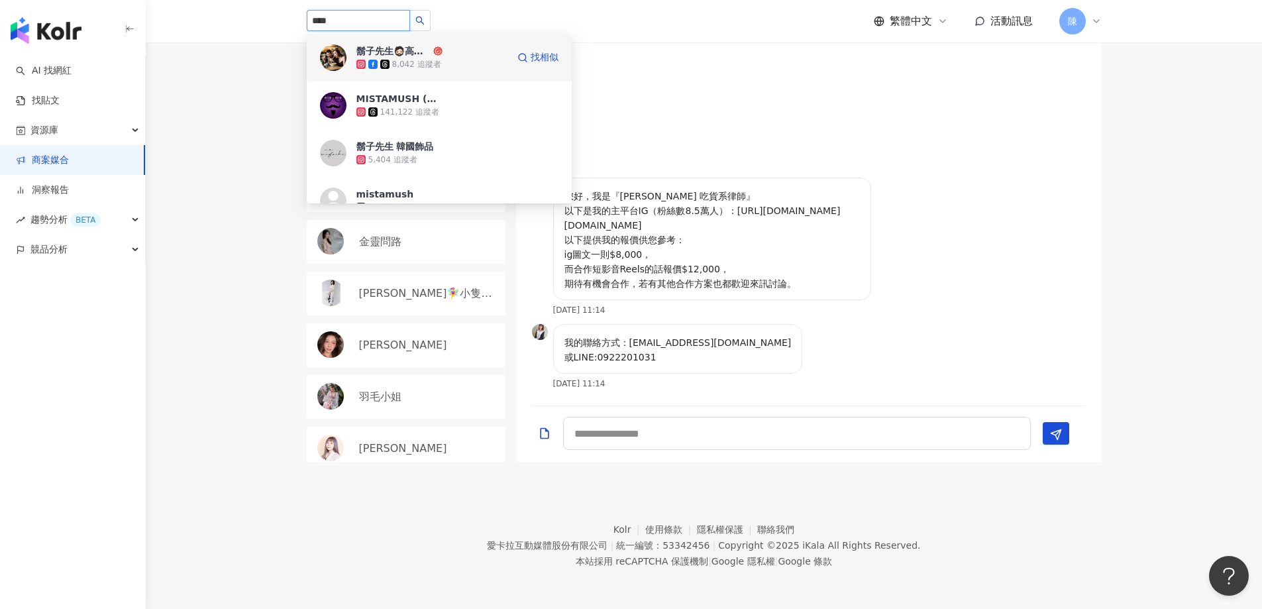
click at [371, 50] on div "鬍子先生🧔🏻高雄美食🔍趙食說👄" at bounding box center [393, 50] width 74 height 13
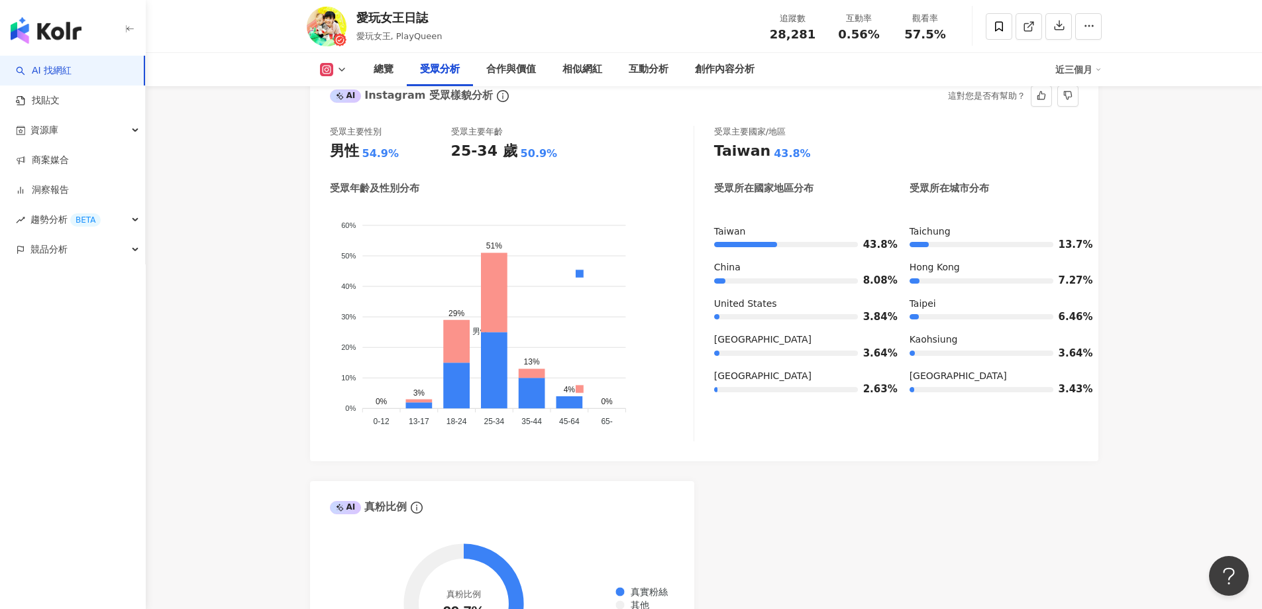
scroll to position [1391, 0]
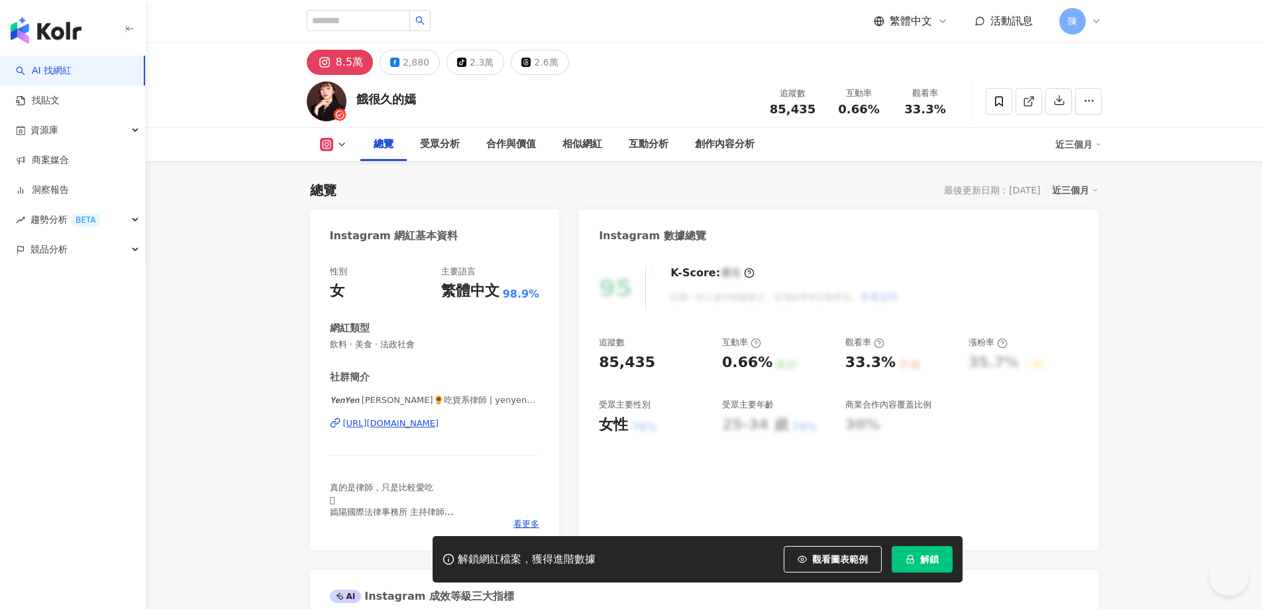
click at [923, 556] on span "解鎖" at bounding box center [929, 559] width 19 height 11
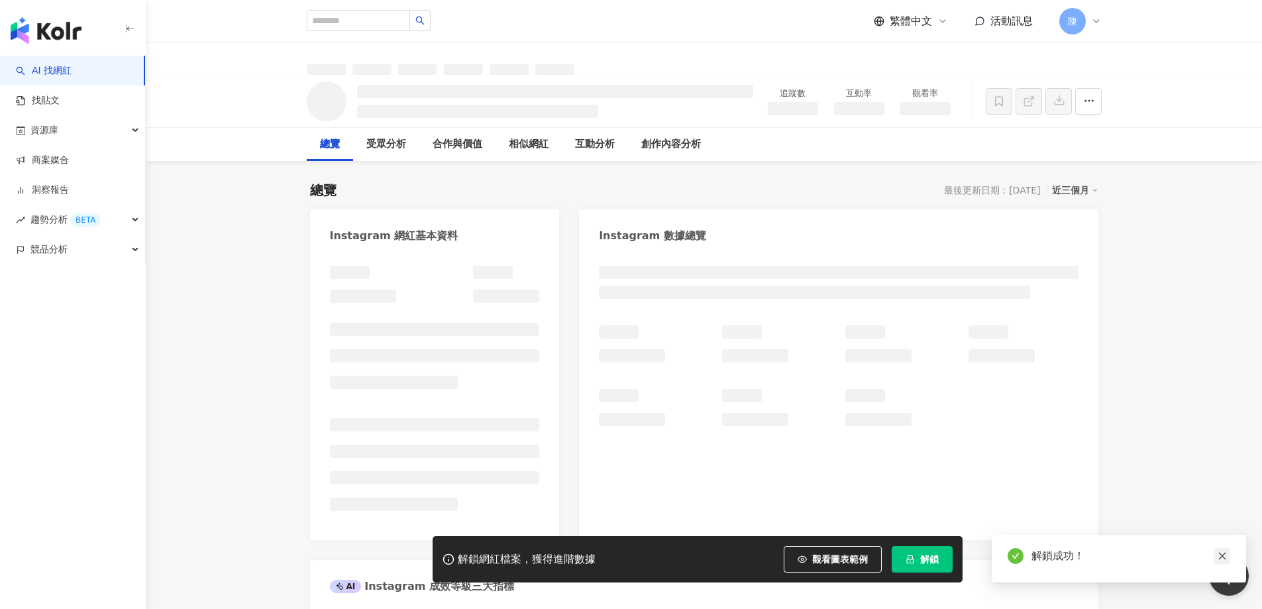
click at [1220, 552] on icon "close" at bounding box center [1221, 555] width 9 height 9
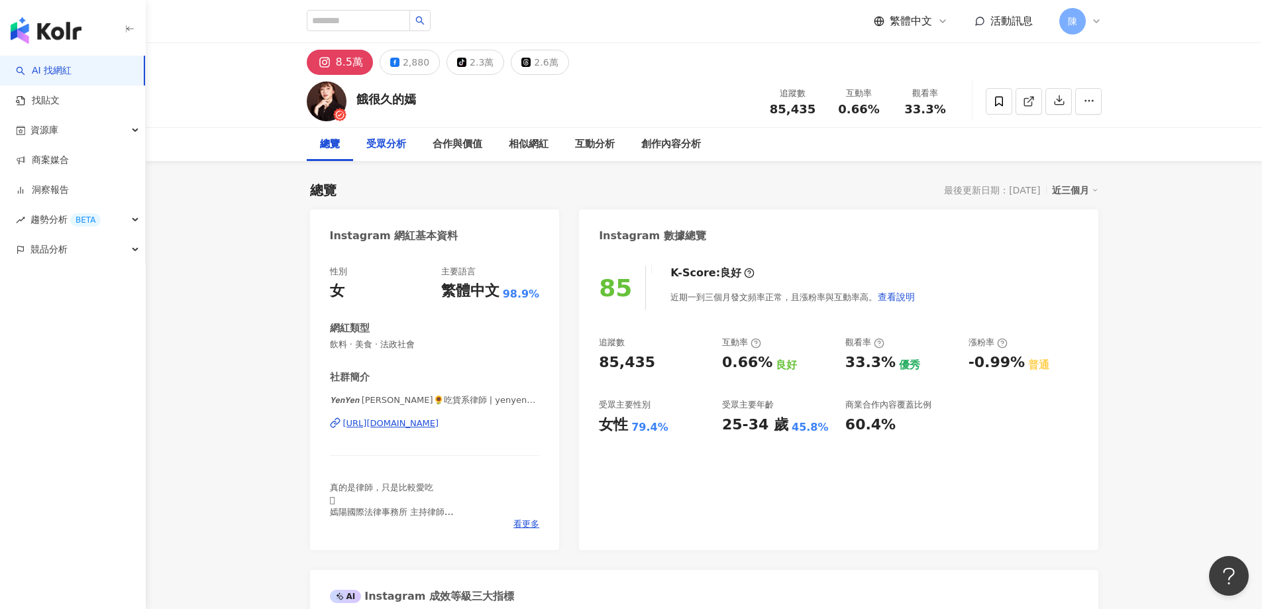
click at [399, 147] on div "受眾分析" at bounding box center [386, 144] width 40 height 16
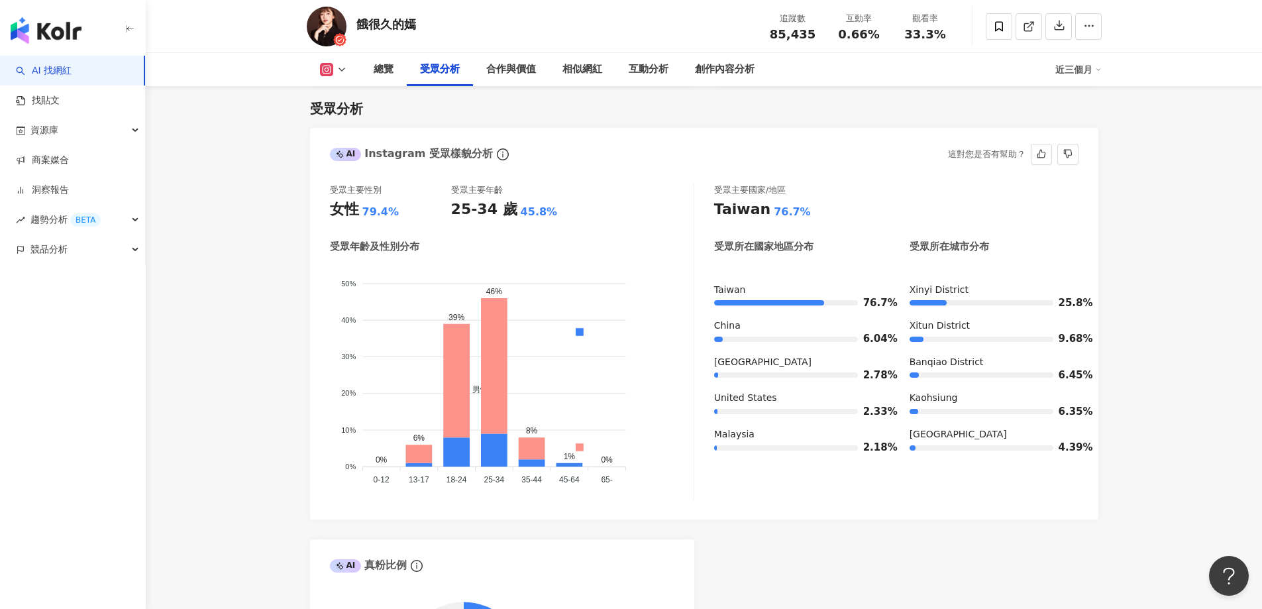
scroll to position [1263, 0]
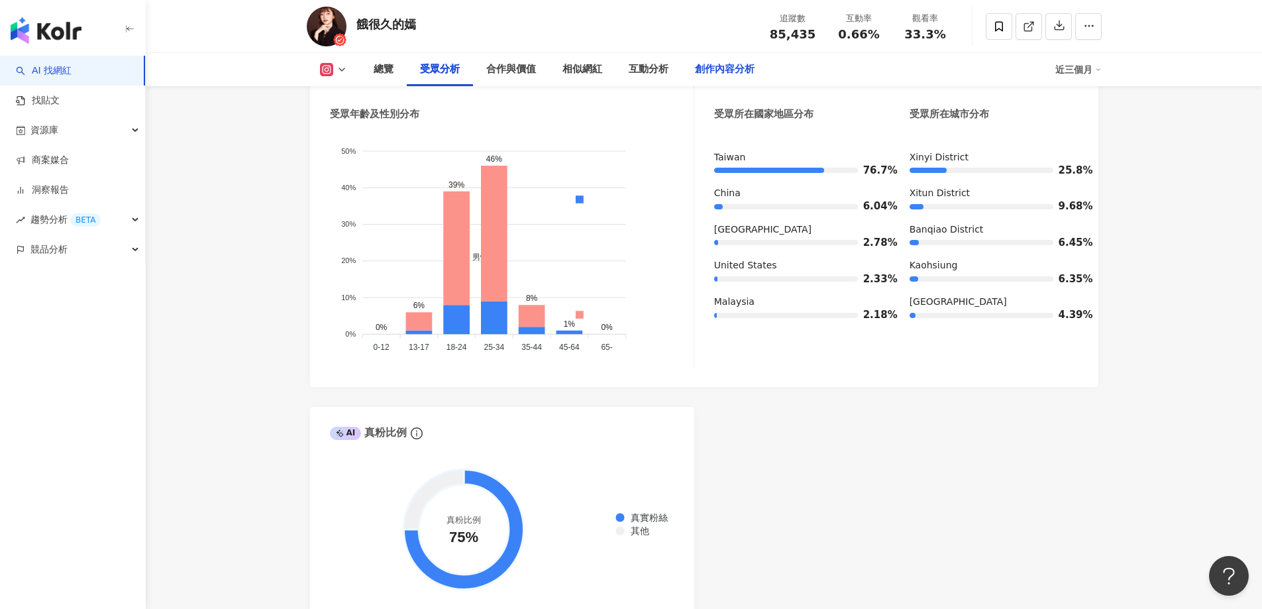
click at [707, 74] on div "創作內容分析" at bounding box center [725, 70] width 60 height 16
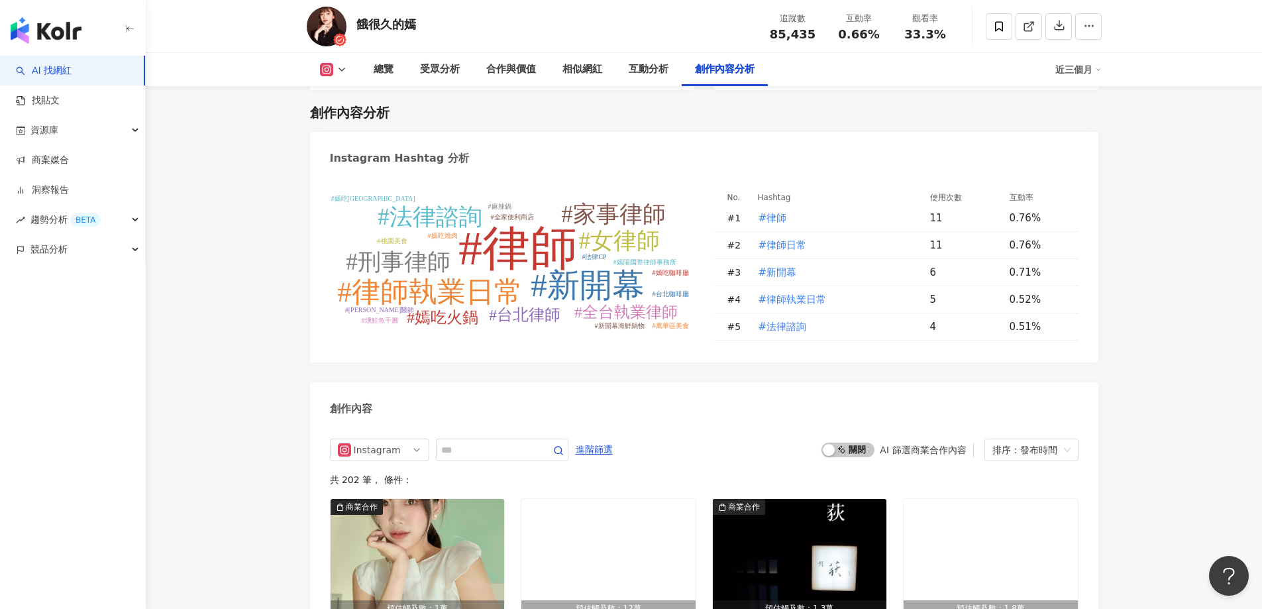
scroll to position [3965, 0]
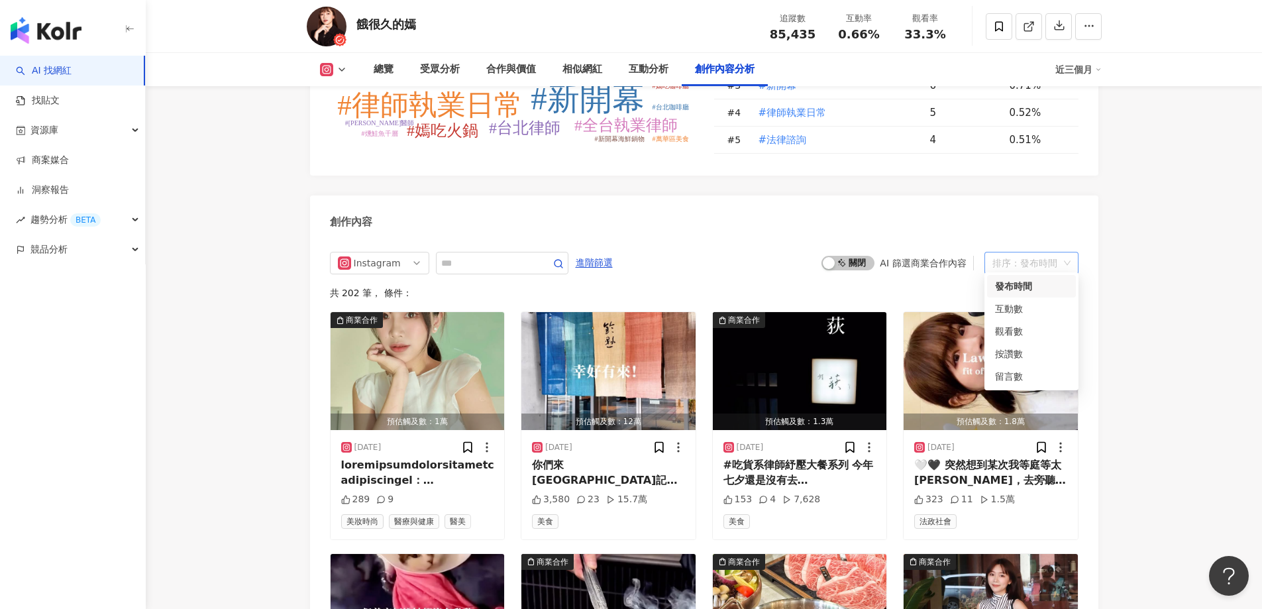
click at [1028, 255] on div "排序：發布時間" at bounding box center [1025, 262] width 66 height 21
click at [831, 257] on div "button" at bounding box center [828, 263] width 12 height 12
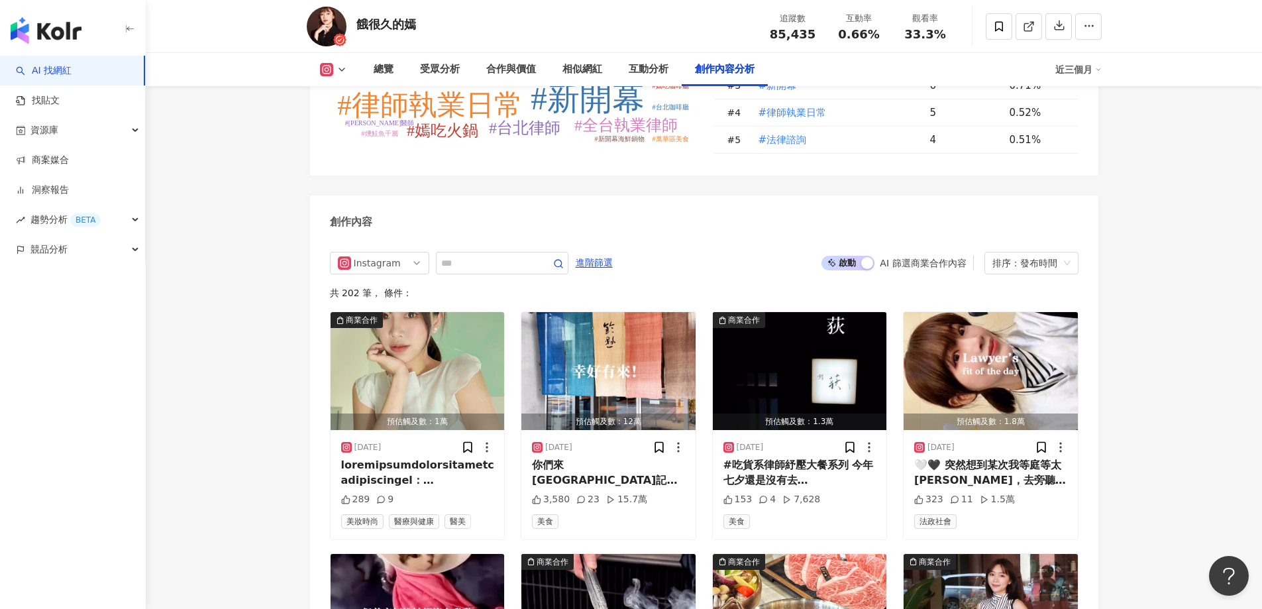
click at [834, 260] on button "啟動 關閉" at bounding box center [847, 263] width 53 height 15
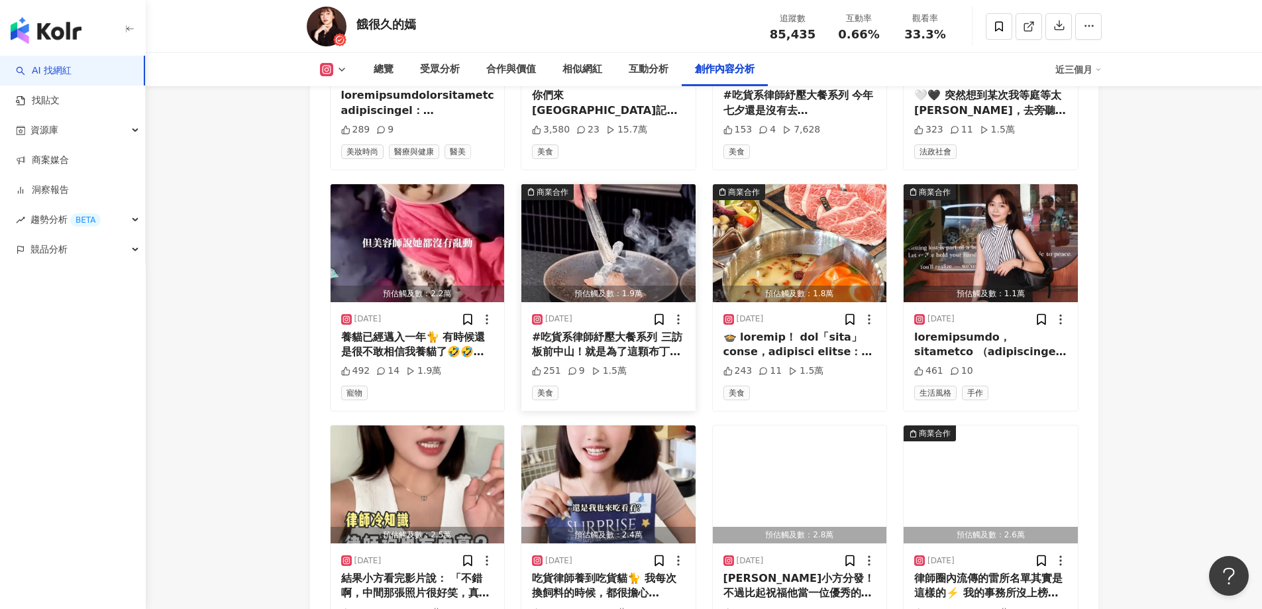
scroll to position [4070, 0]
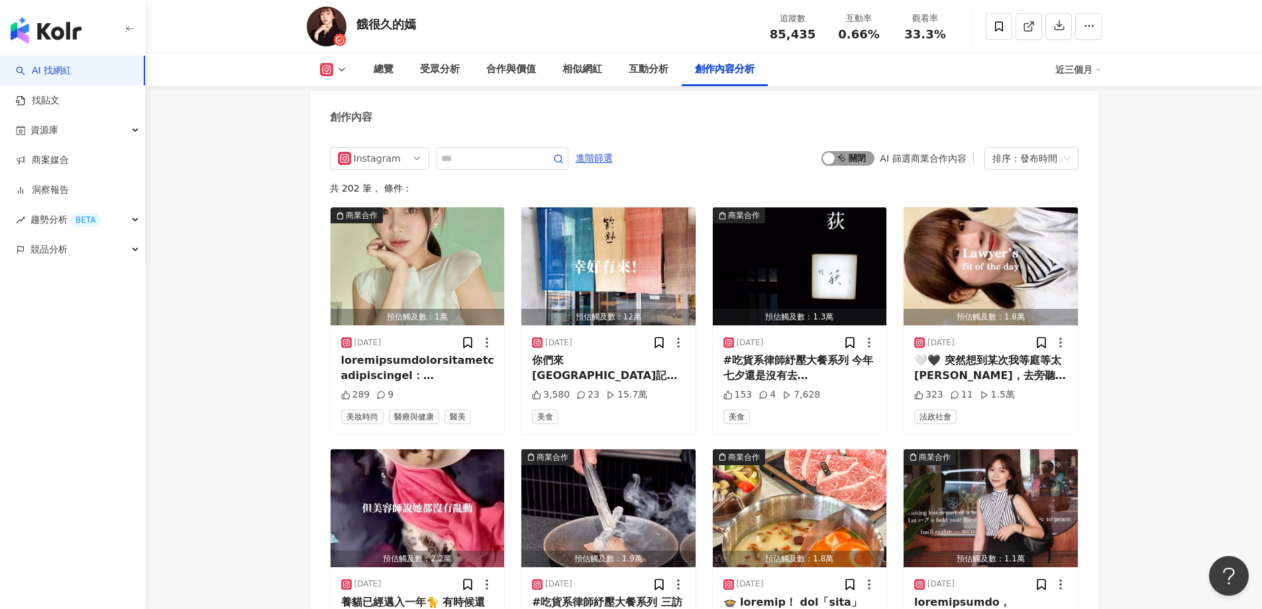
click at [825, 153] on div "button" at bounding box center [828, 158] width 12 height 12
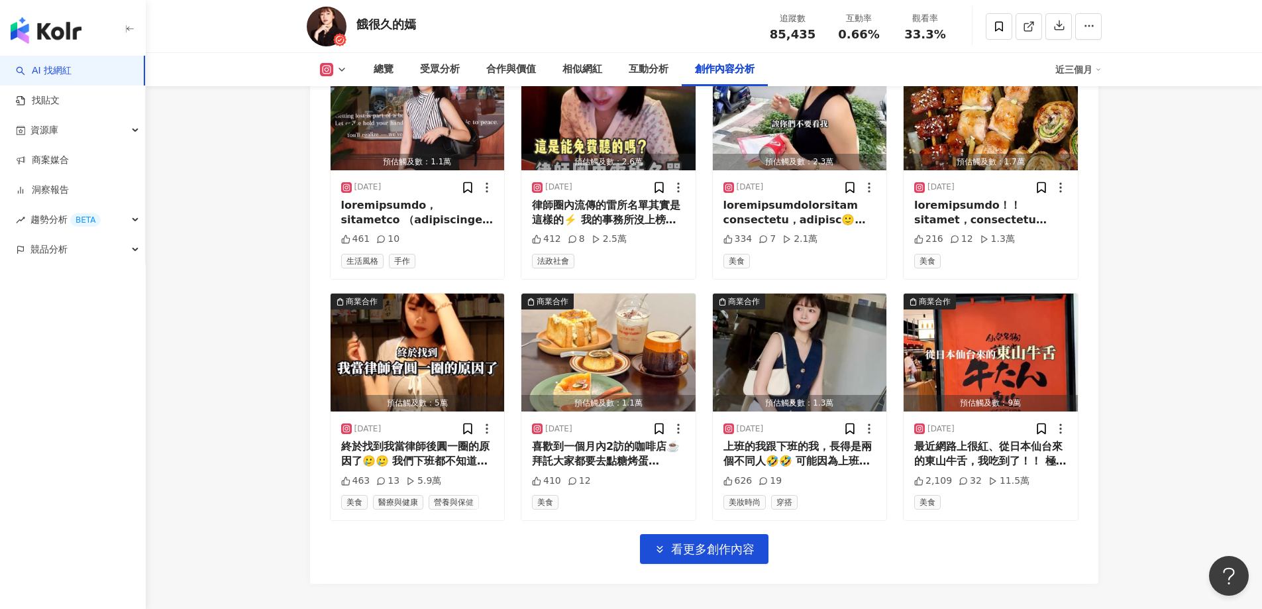
scroll to position [4467, 0]
click at [720, 533] on button "看更多創作內容" at bounding box center [704, 548] width 128 height 30
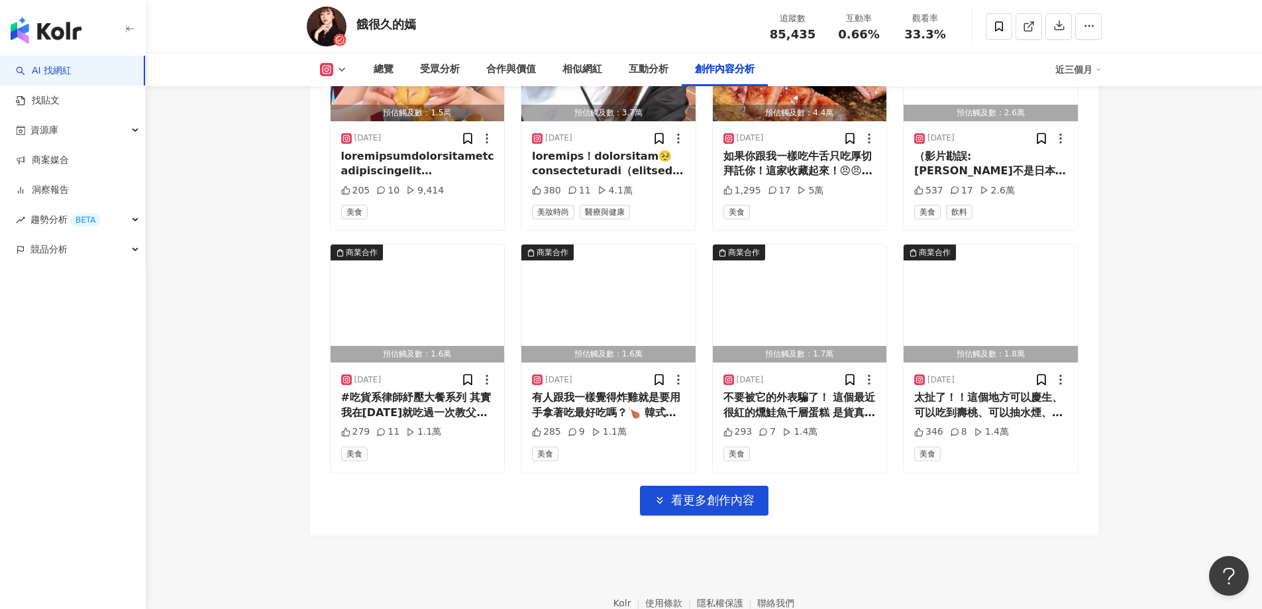
scroll to position [5262, 0]
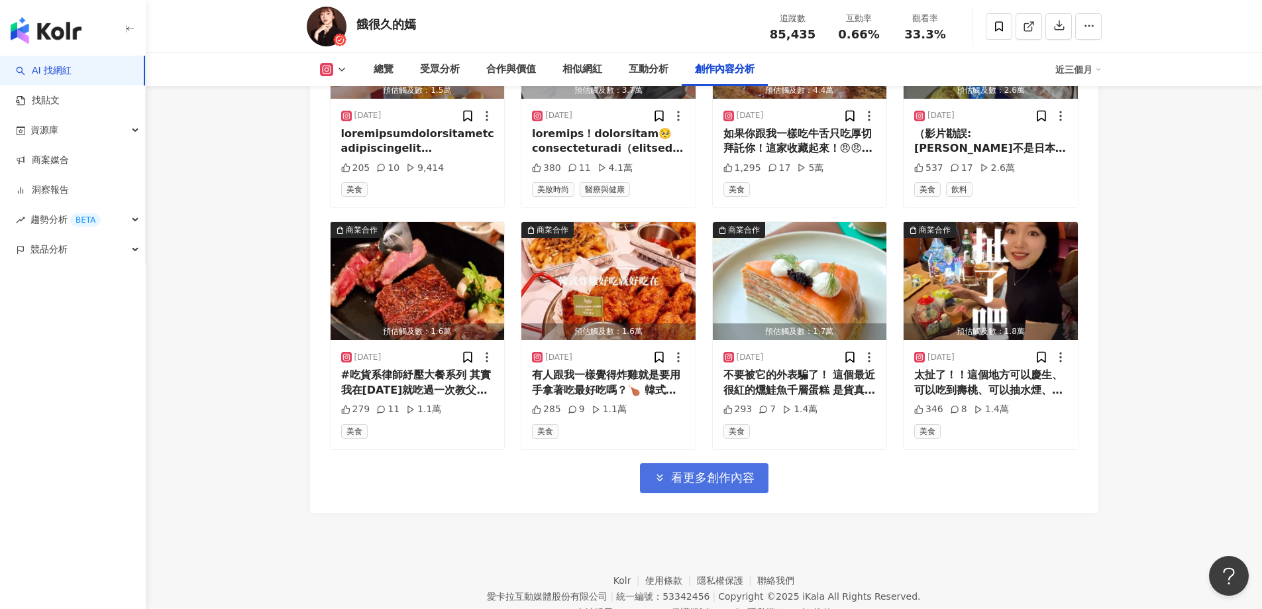
click at [707, 484] on button "看更多創作內容" at bounding box center [704, 478] width 128 height 30
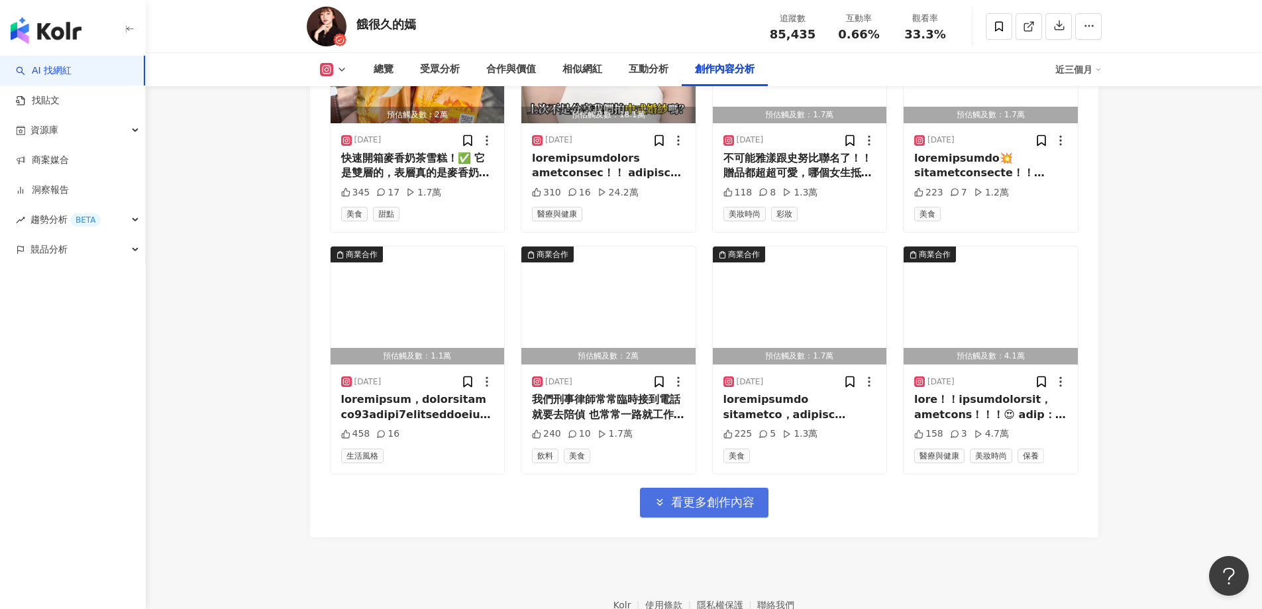
scroll to position [5990, 0]
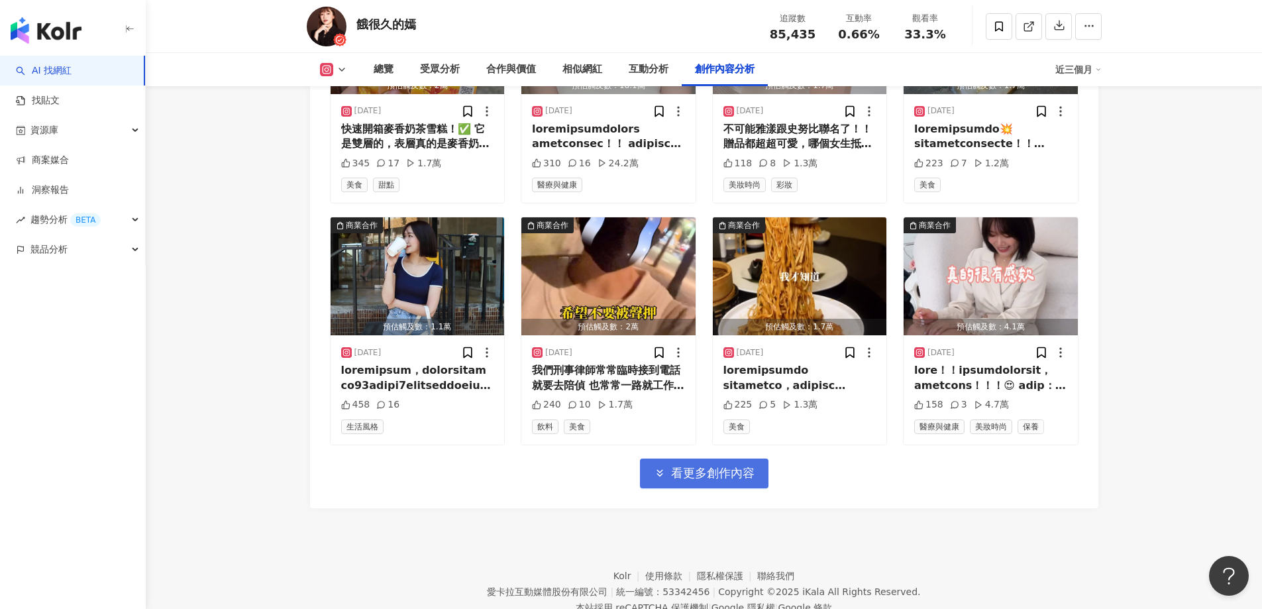
click at [707, 479] on button "看更多創作內容" at bounding box center [704, 473] width 128 height 30
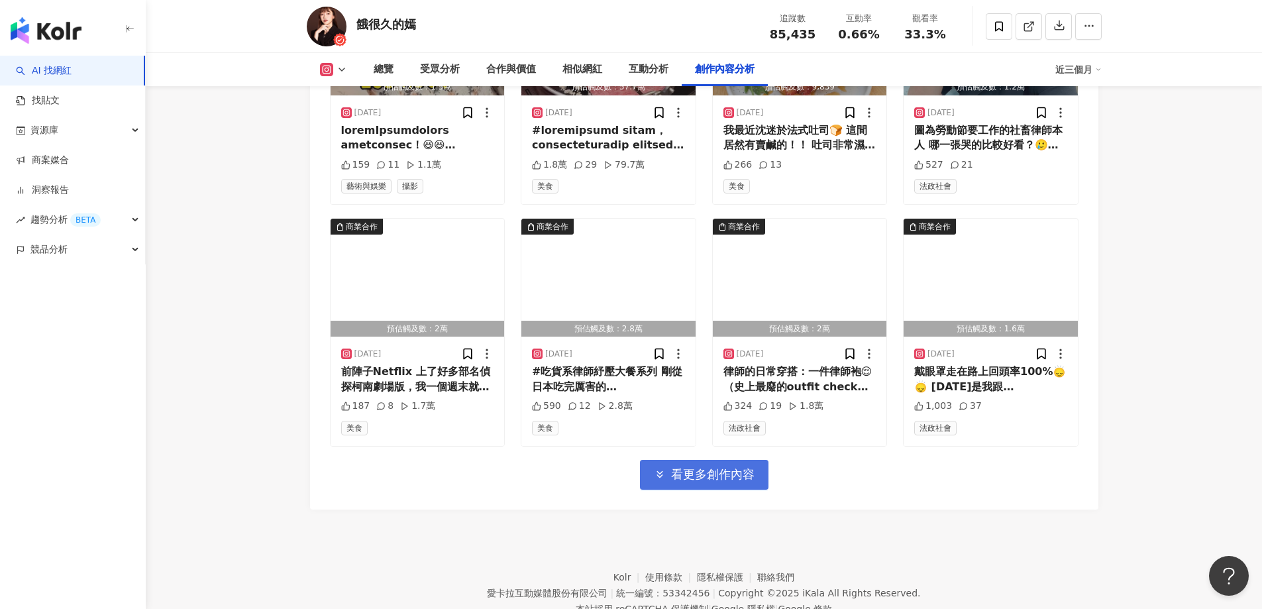
scroll to position [6719, 0]
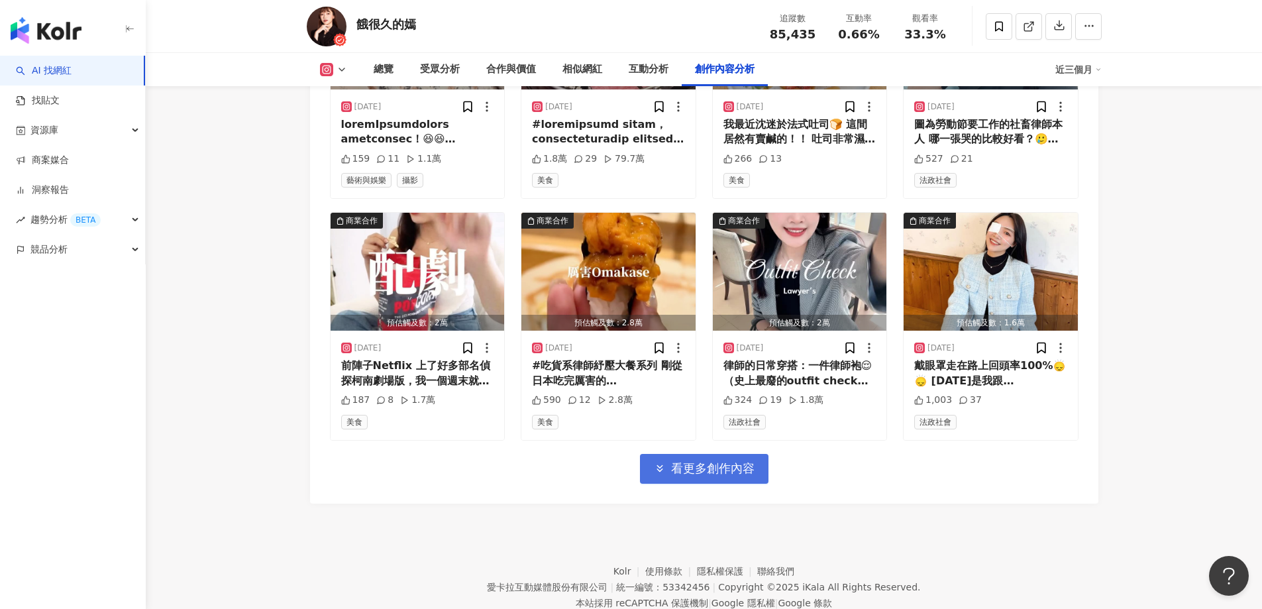
click at [720, 468] on span "看更多創作內容" at bounding box center [712, 468] width 83 height 15
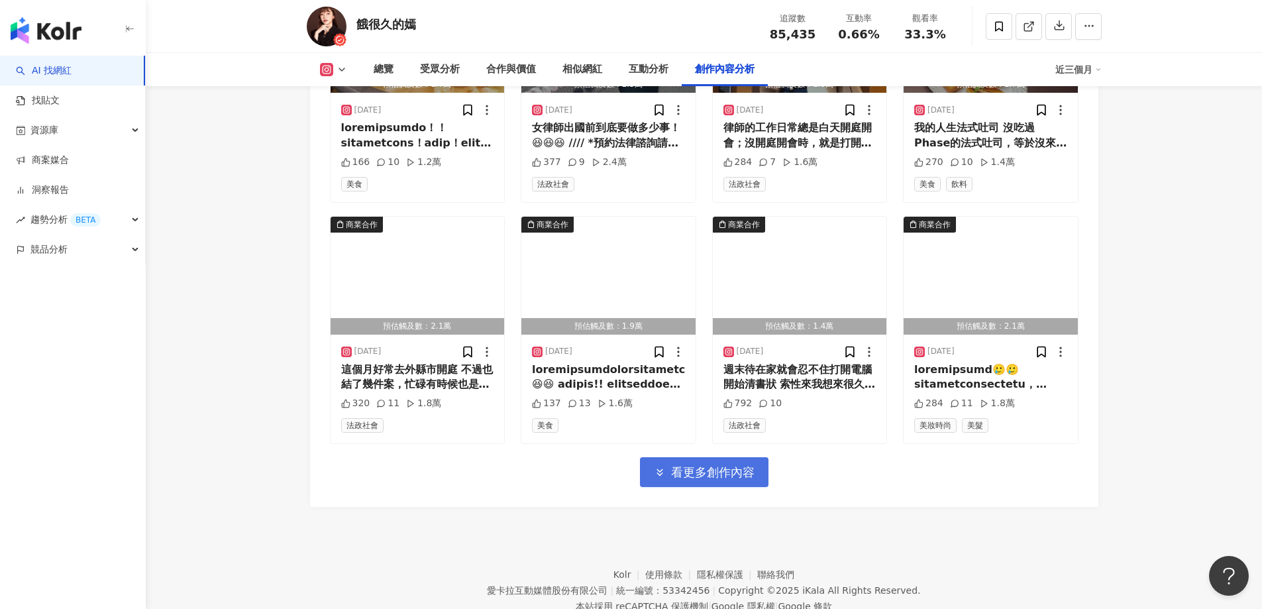
scroll to position [7447, 0]
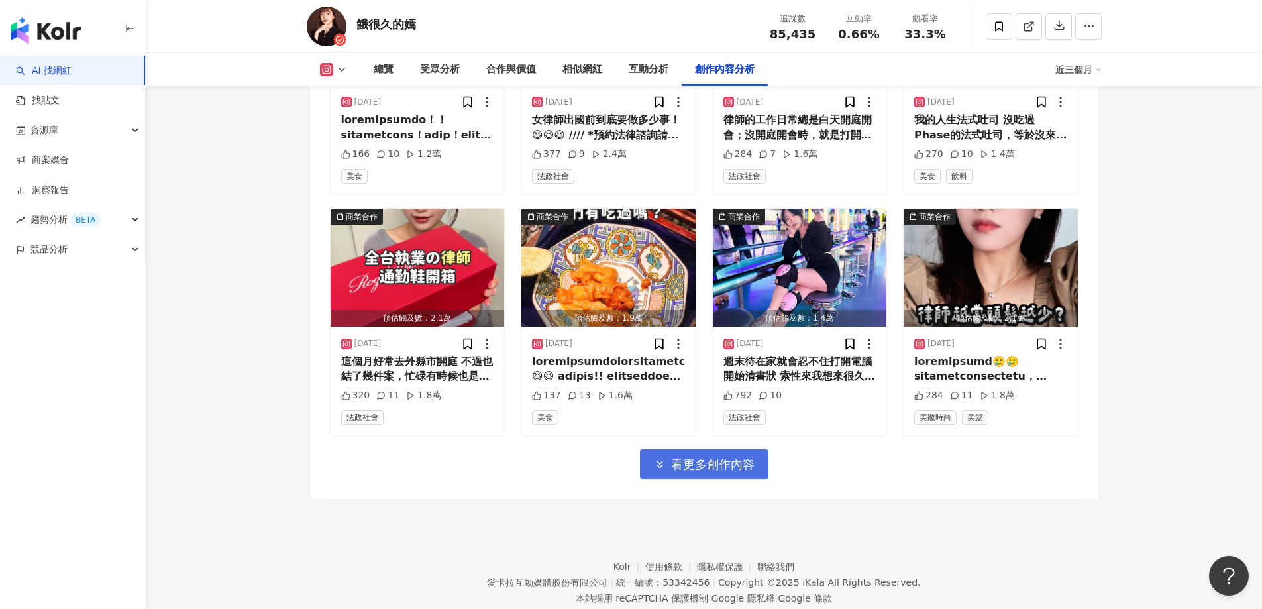
click at [726, 457] on span "看更多創作內容" at bounding box center [712, 464] width 83 height 15
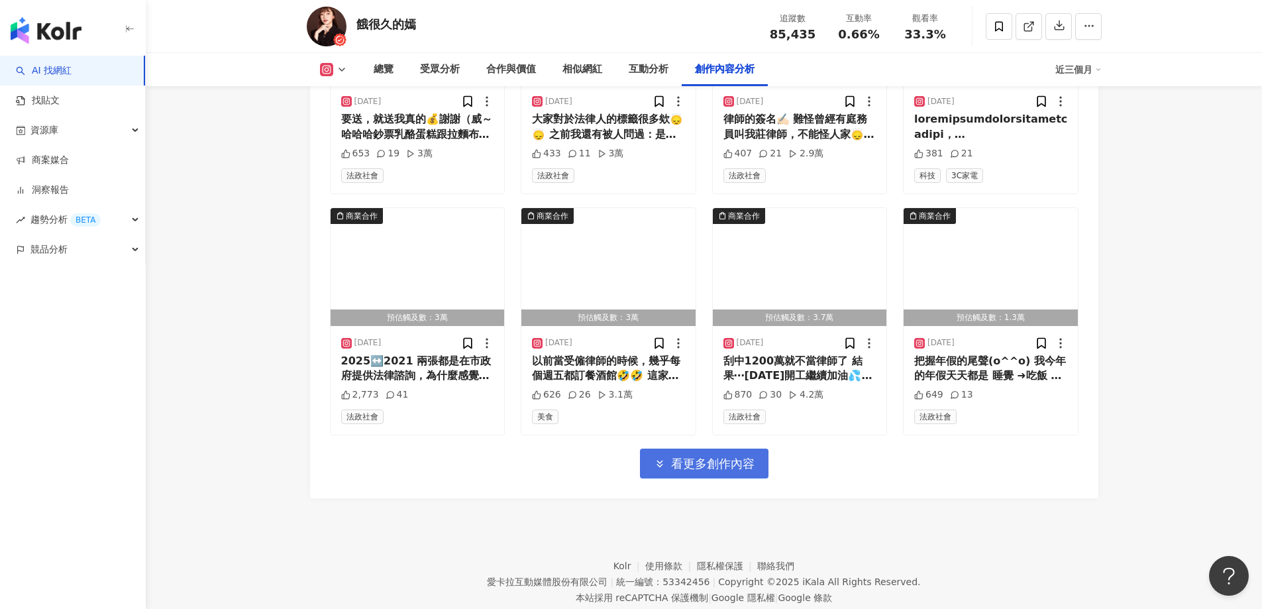
scroll to position [8203, 0]
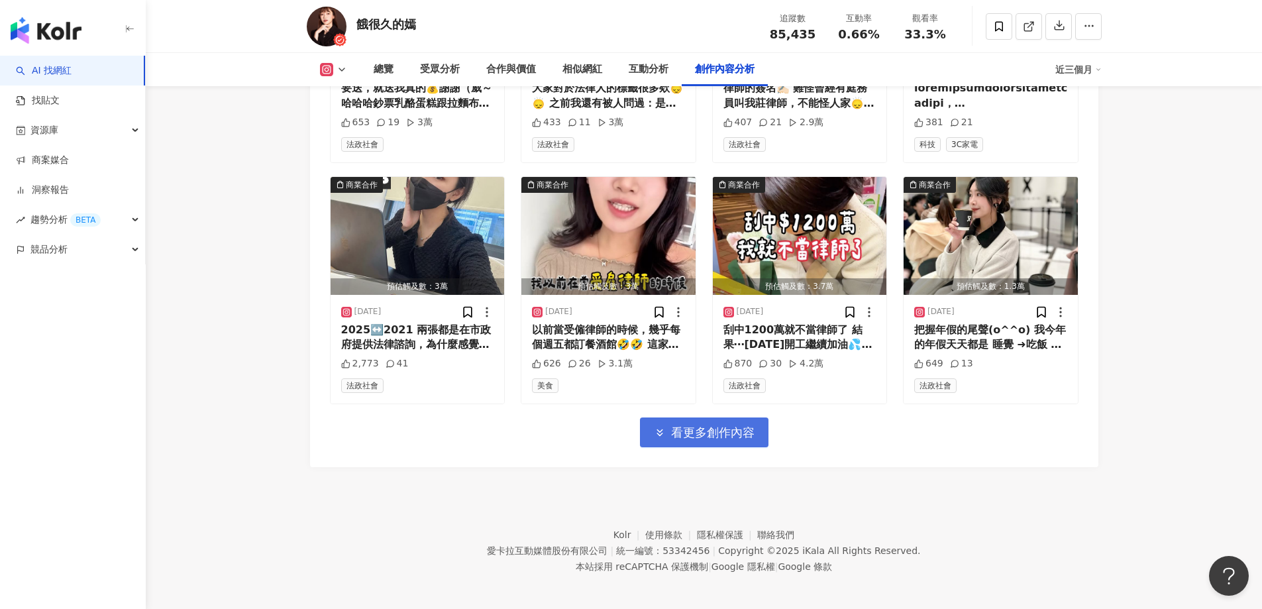
click at [737, 426] on span "看更多創作內容" at bounding box center [712, 432] width 83 height 15
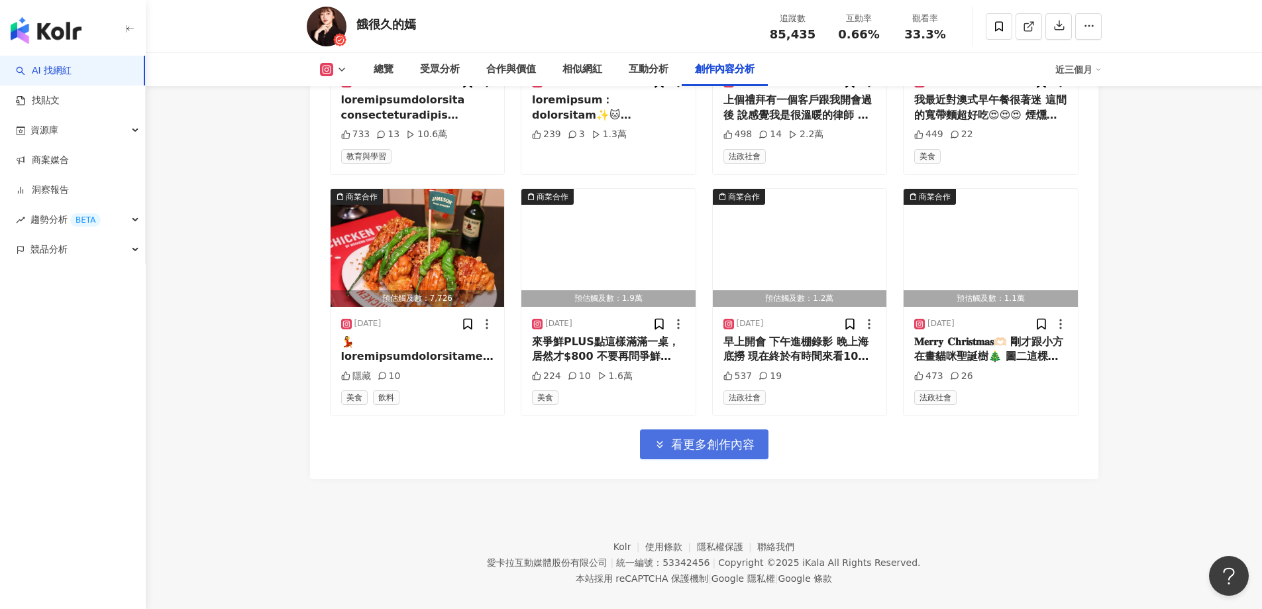
scroll to position [8927, 0]
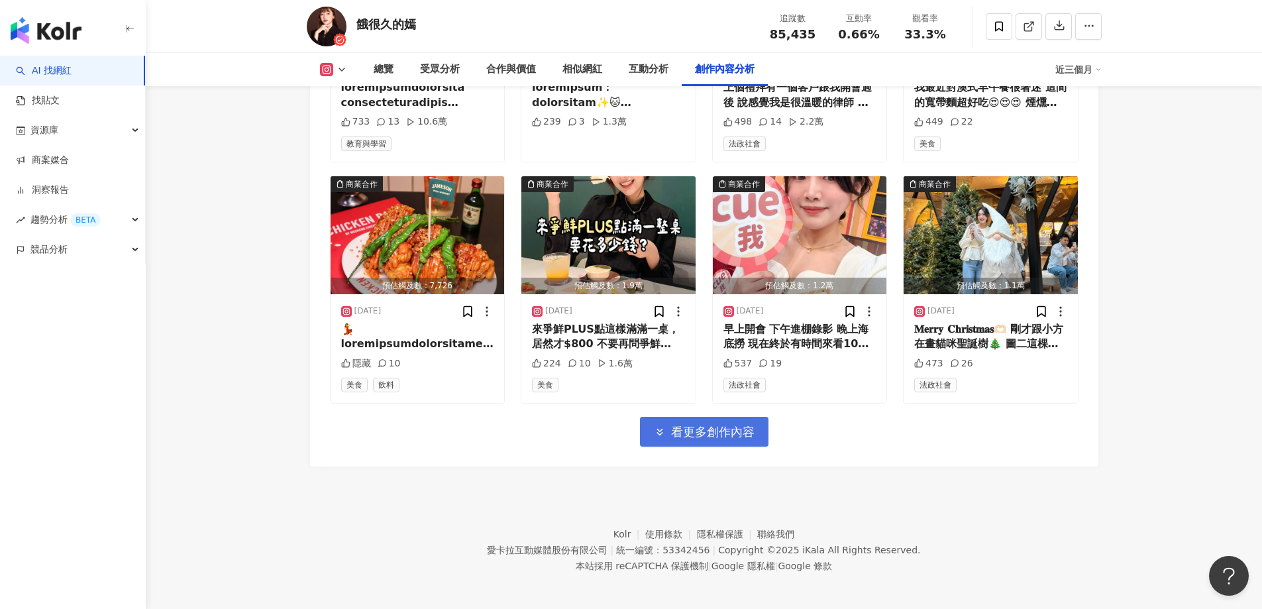
click at [737, 426] on span "看更多創作內容" at bounding box center [712, 431] width 83 height 15
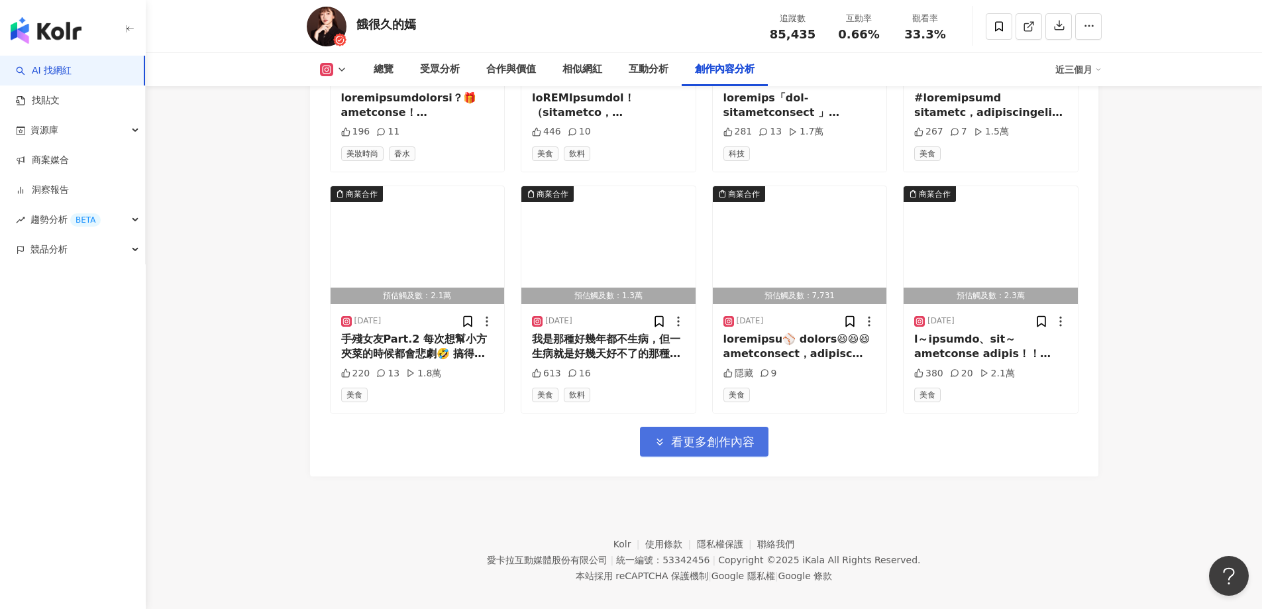
scroll to position [9651, 0]
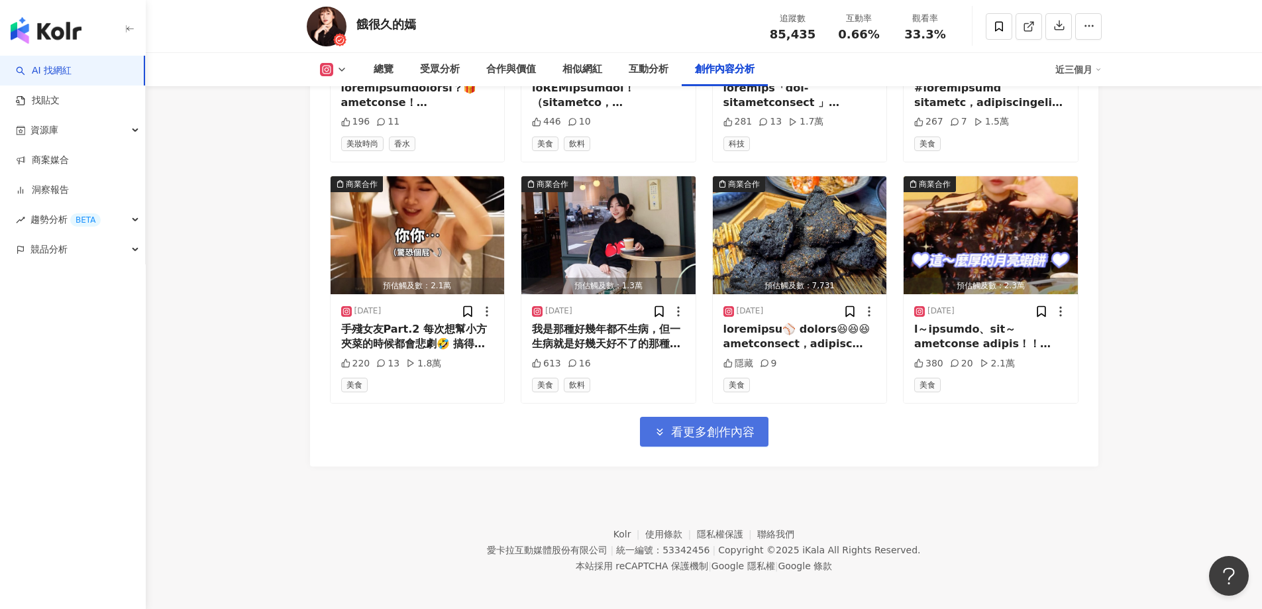
click at [741, 431] on span "看更多創作內容" at bounding box center [712, 431] width 83 height 15
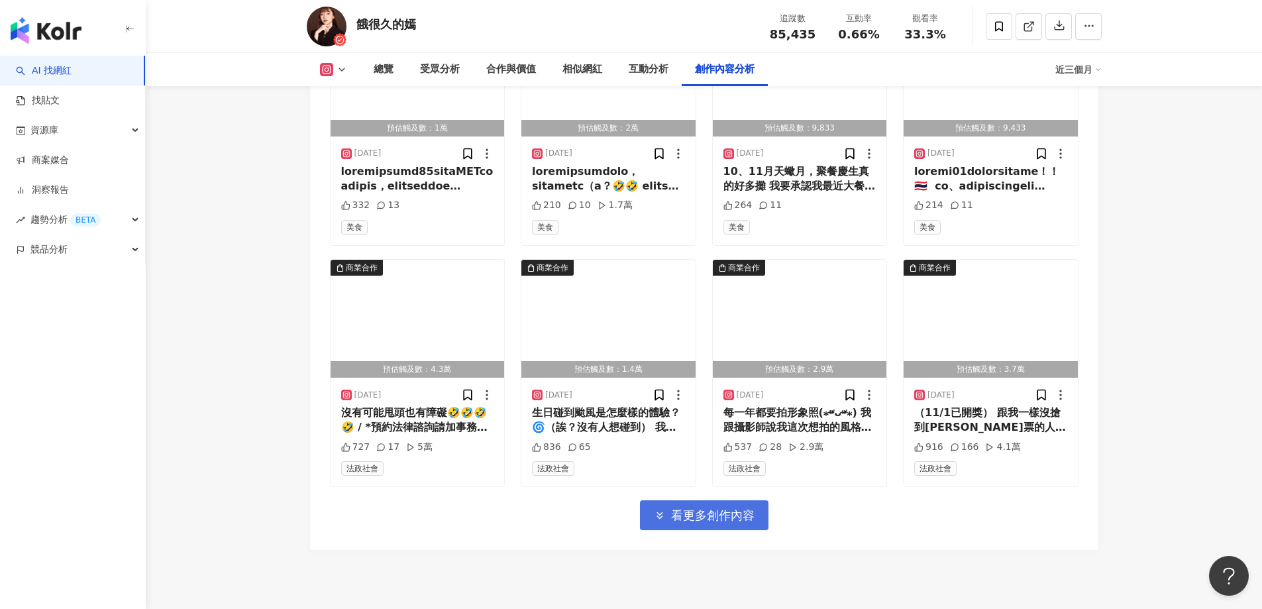
scroll to position [10313, 0]
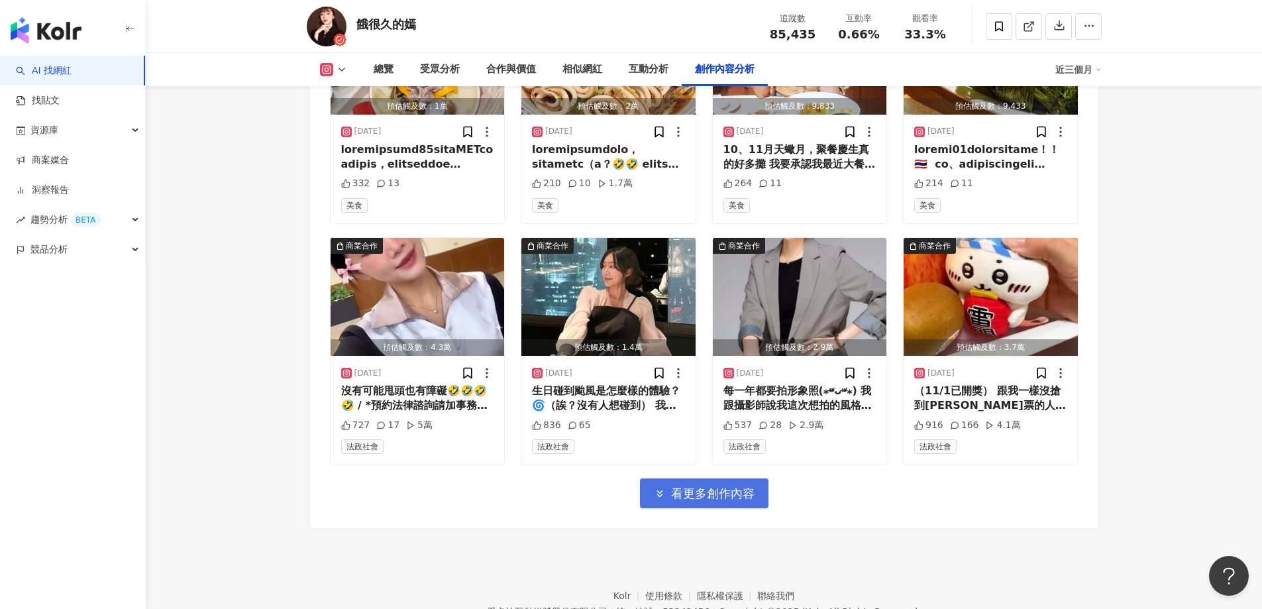
click at [744, 486] on span "看更多創作內容" at bounding box center [712, 493] width 83 height 15
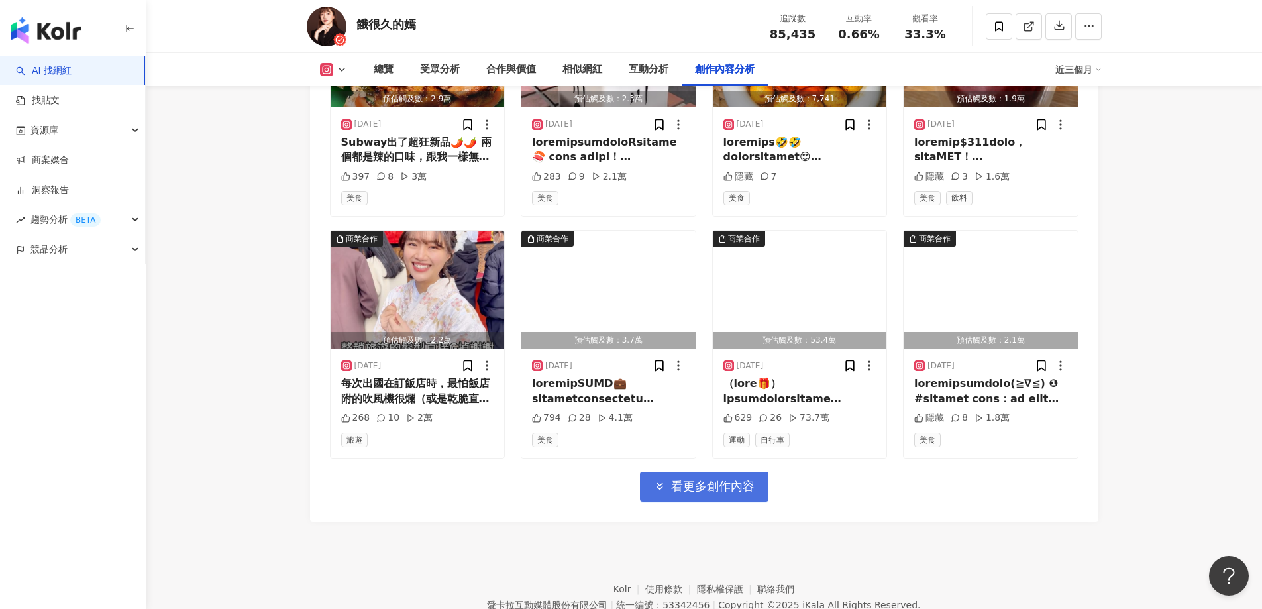
scroll to position [11099, 0]
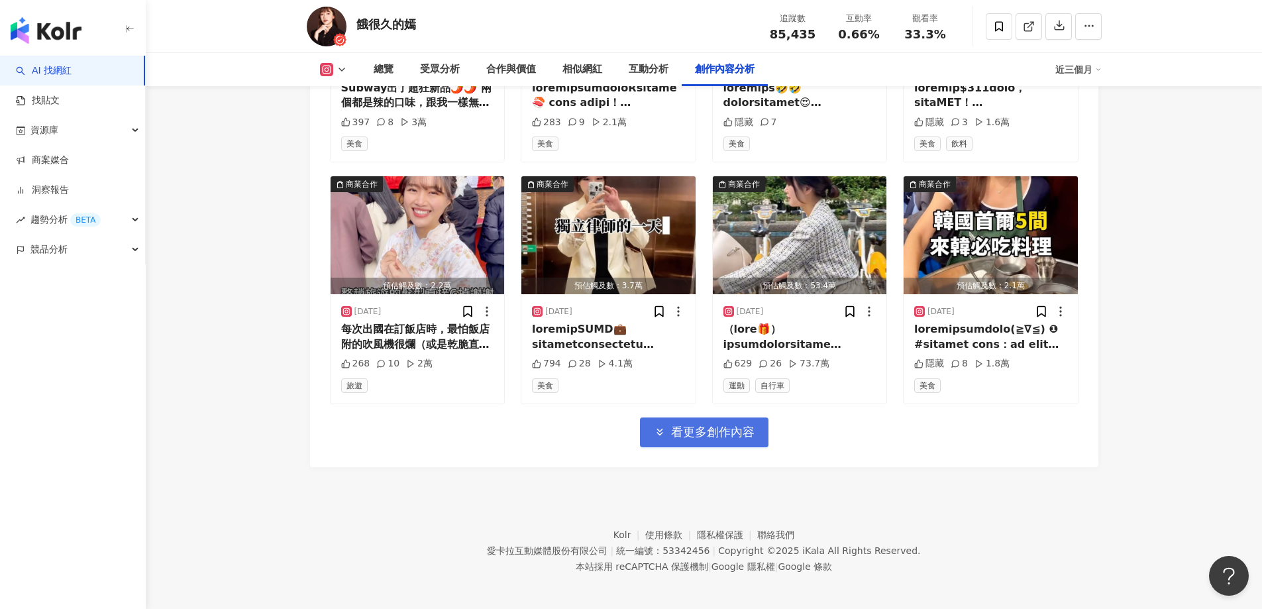
click at [745, 432] on span "看更多創作內容" at bounding box center [712, 431] width 83 height 15
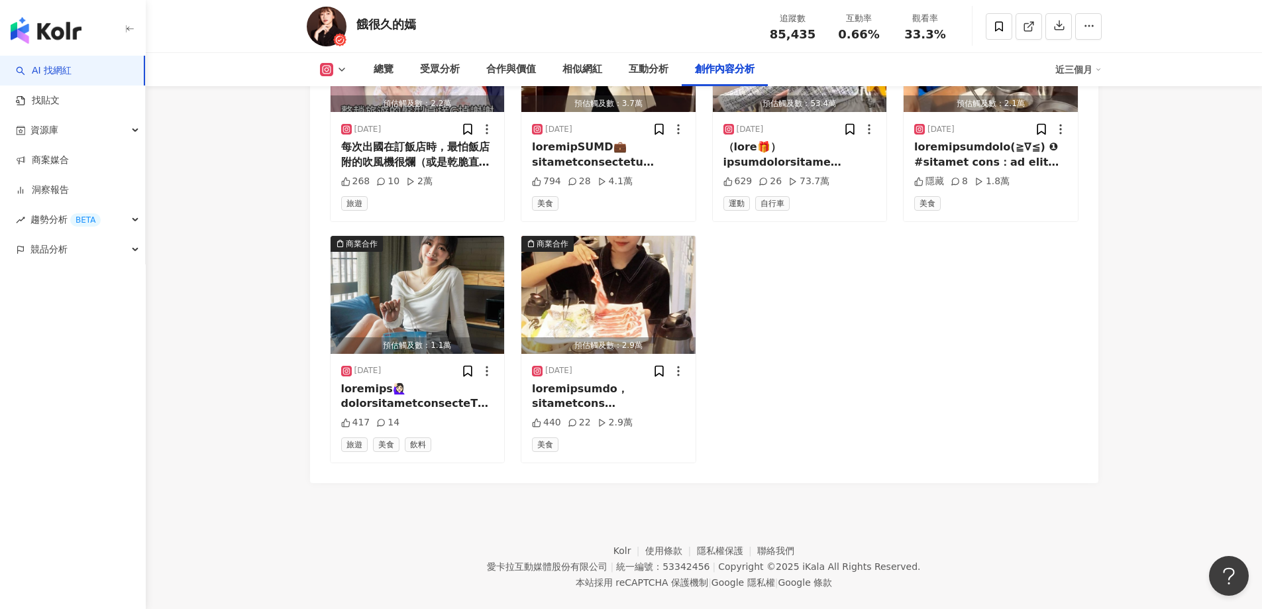
scroll to position [11297, 0]
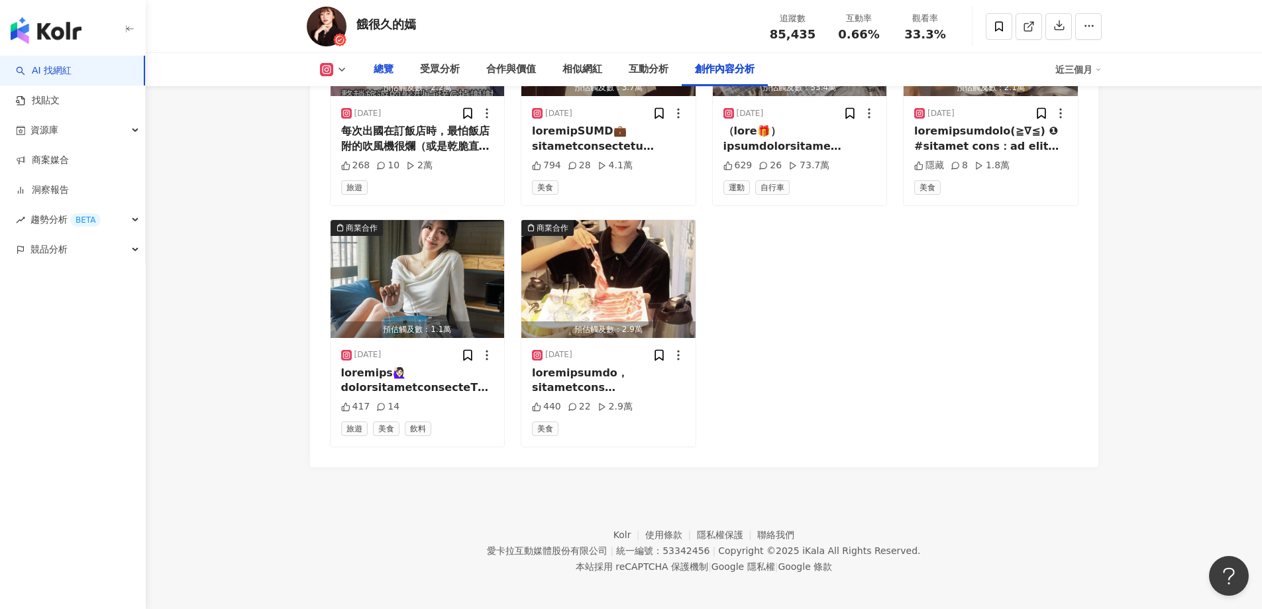
click at [395, 65] on div "總覽" at bounding box center [383, 69] width 46 height 33
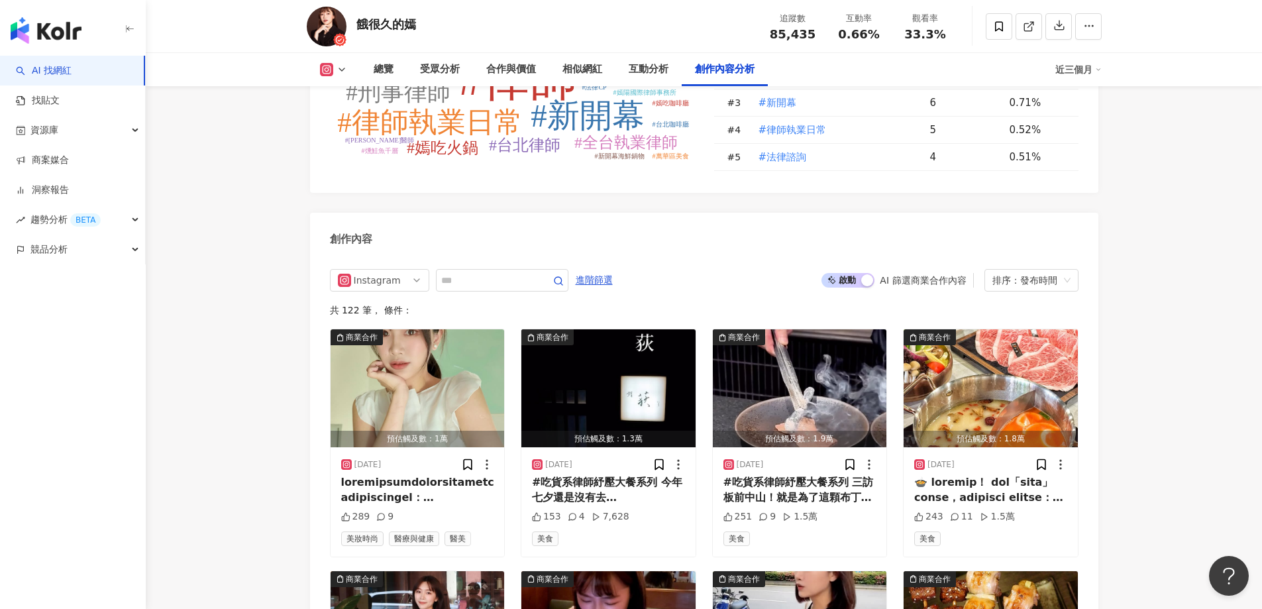
scroll to position [3922, 0]
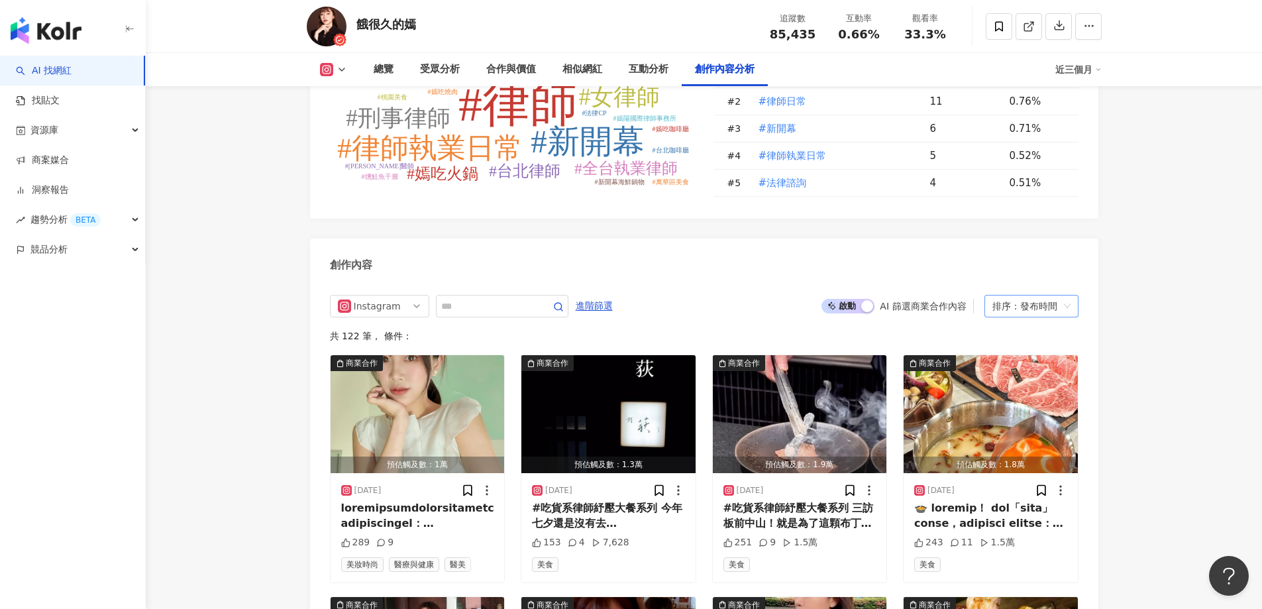
click at [1036, 299] on div "排序：發布時間" at bounding box center [1025, 305] width 66 height 21
click at [942, 273] on div "創作內容" at bounding box center [704, 259] width 788 height 43
click at [866, 303] on div "button" at bounding box center [867, 306] width 12 height 12
click at [868, 355] on img "button" at bounding box center [800, 414] width 174 height 118
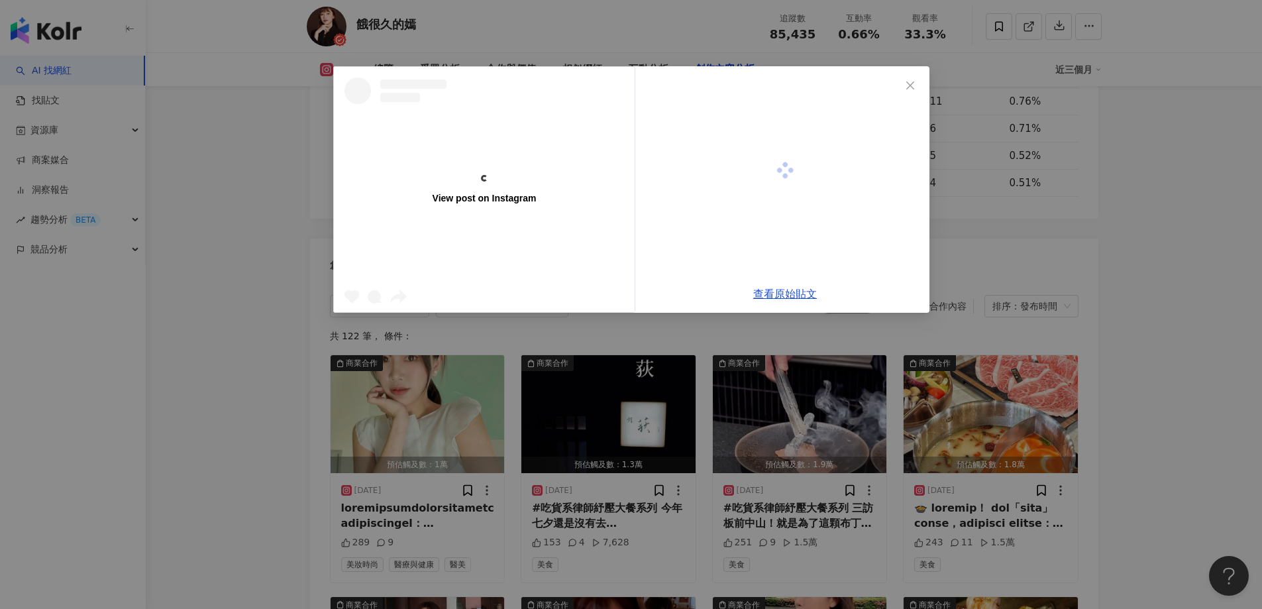
scroll to position [4584, 0]
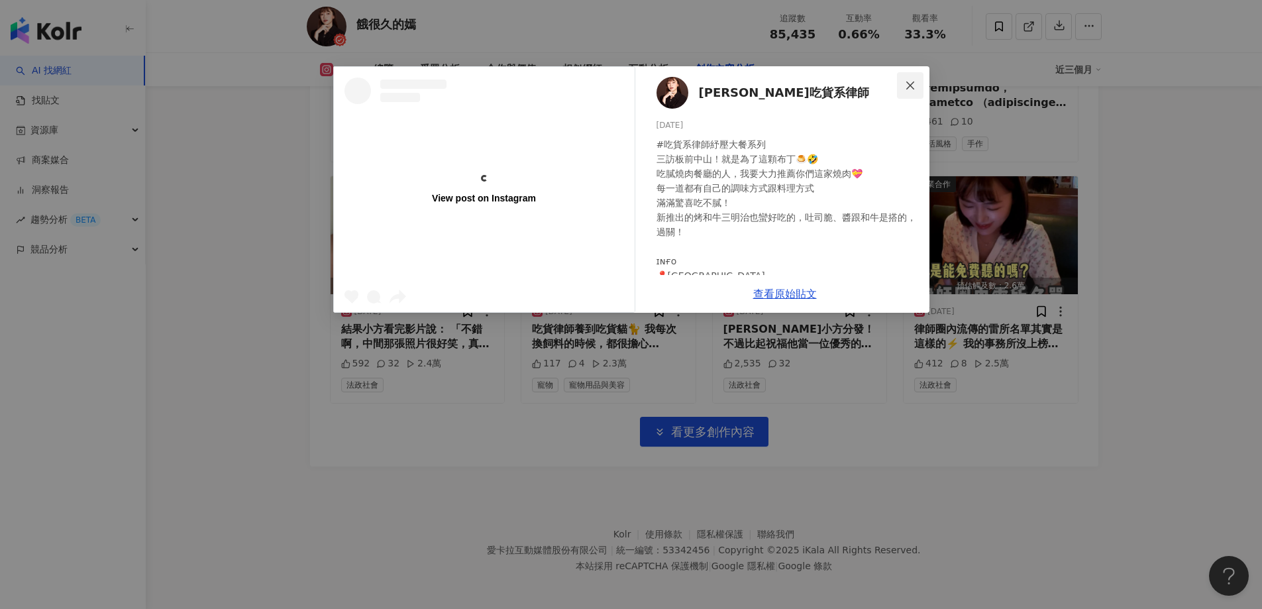
click at [905, 89] on icon "close" at bounding box center [910, 85] width 11 height 11
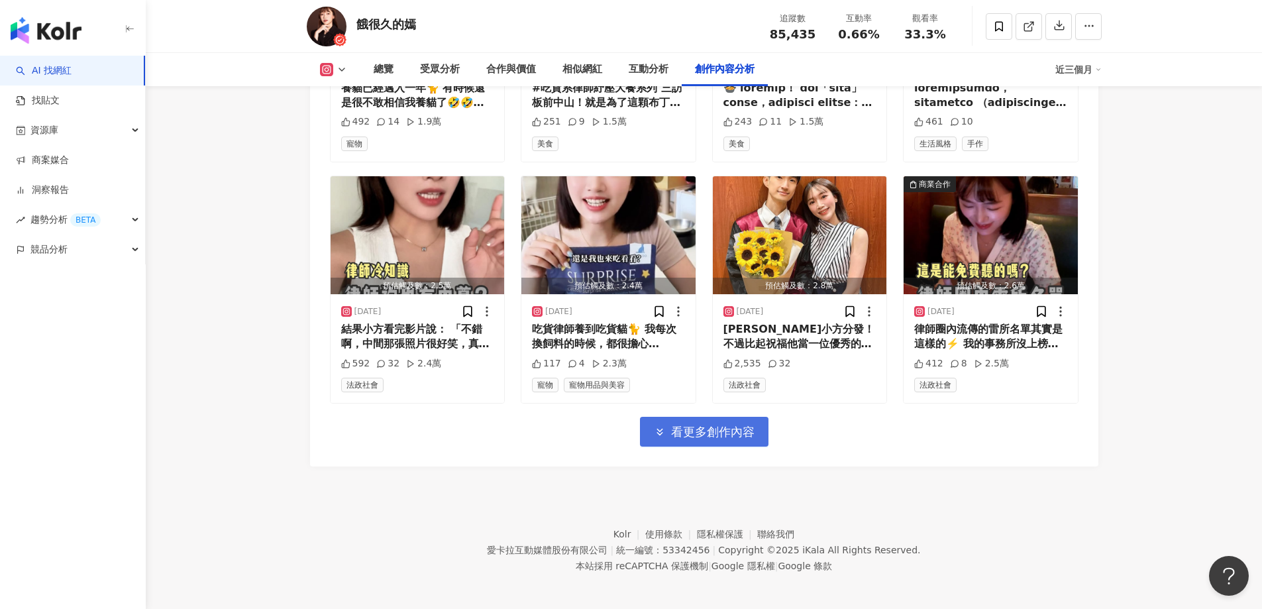
click at [730, 427] on span "看更多創作內容" at bounding box center [712, 431] width 83 height 15
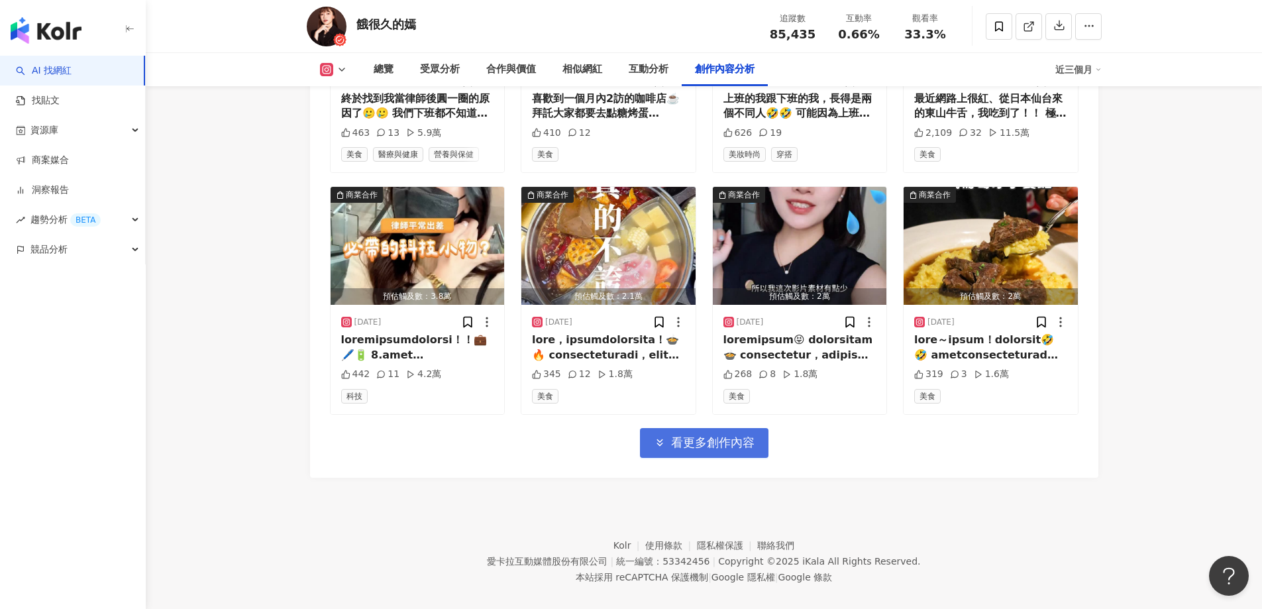
scroll to position [5308, 0]
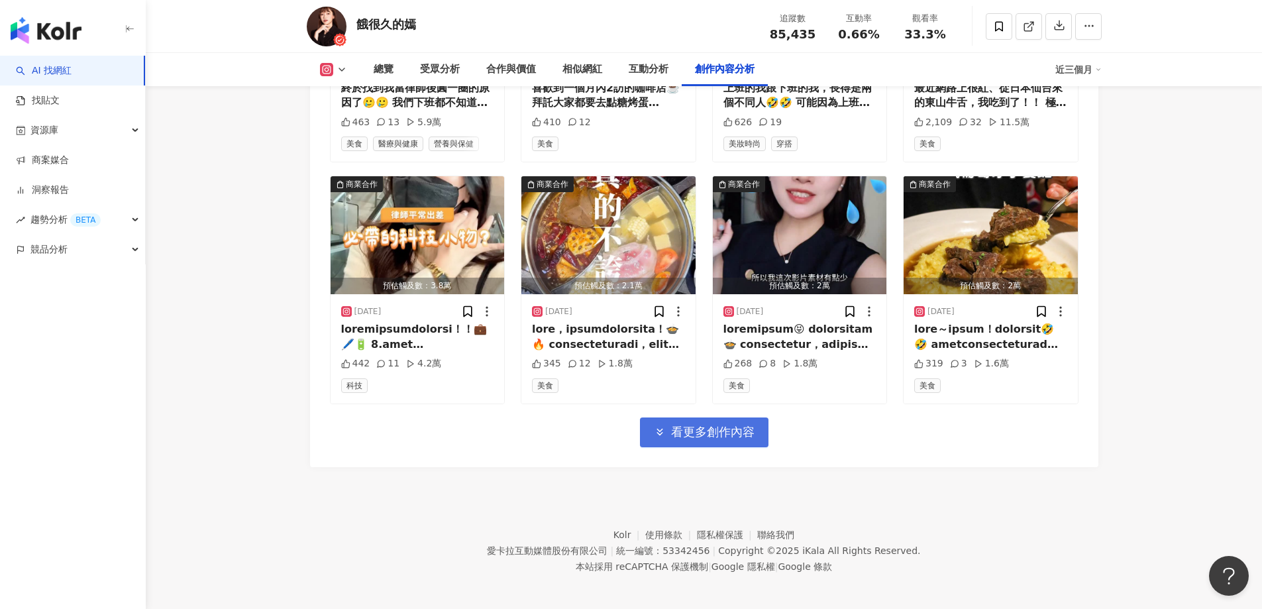
click at [730, 427] on span "看更多創作內容" at bounding box center [712, 431] width 83 height 15
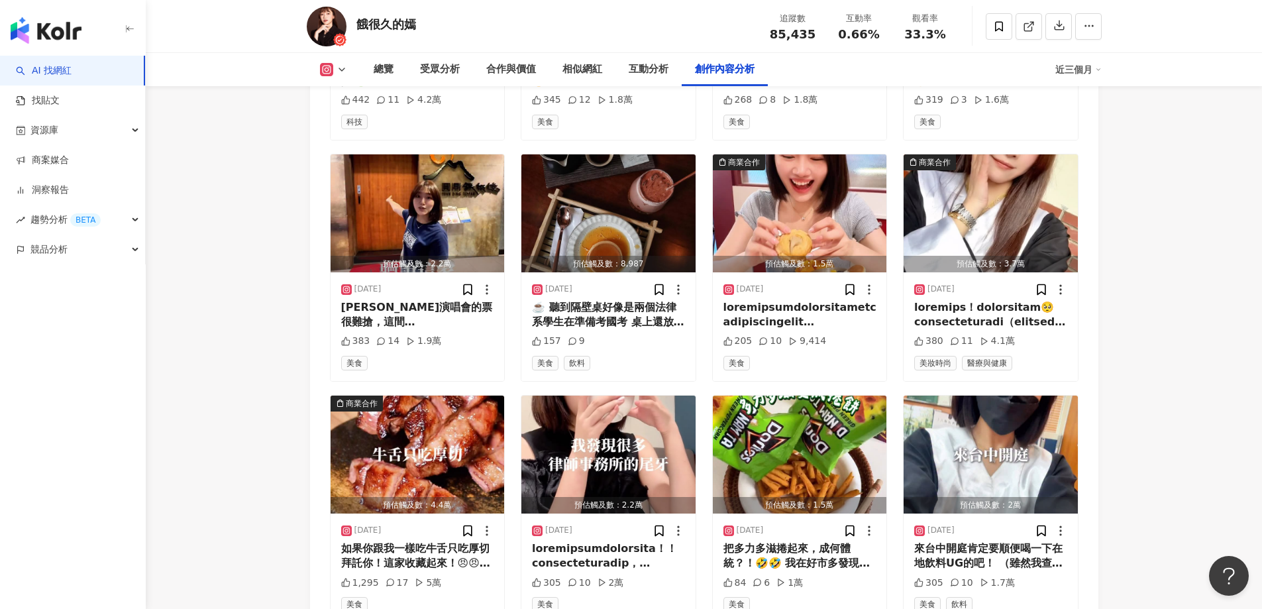
scroll to position [5572, 0]
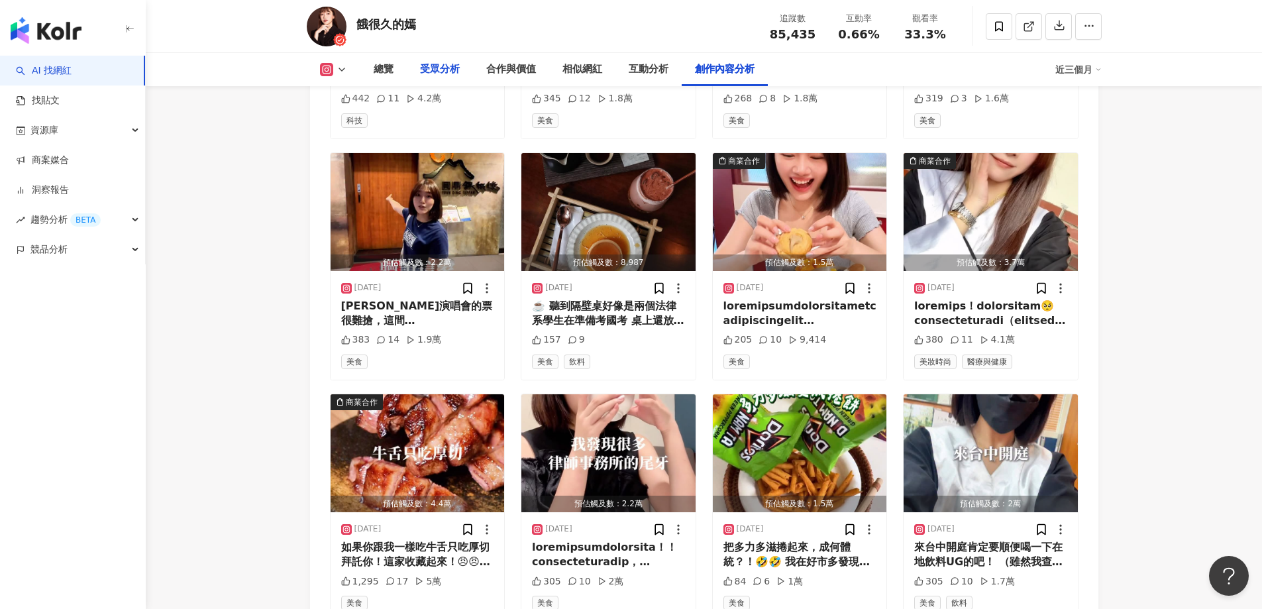
click at [442, 74] on div "受眾分析" at bounding box center [440, 70] width 40 height 16
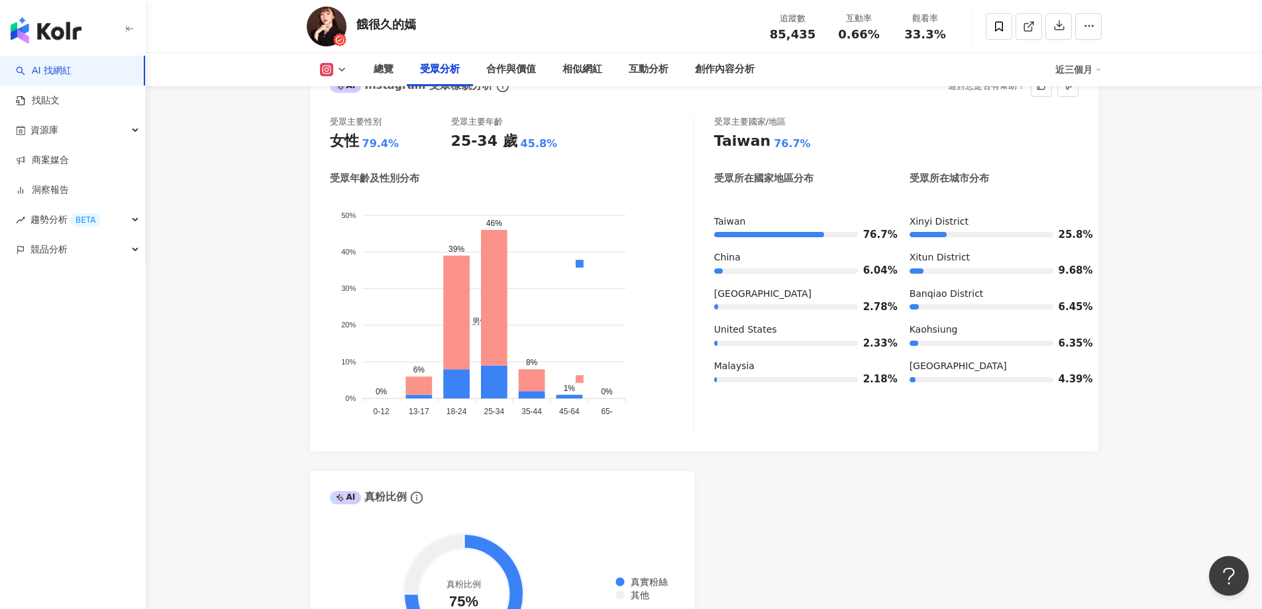
scroll to position [1396, 0]
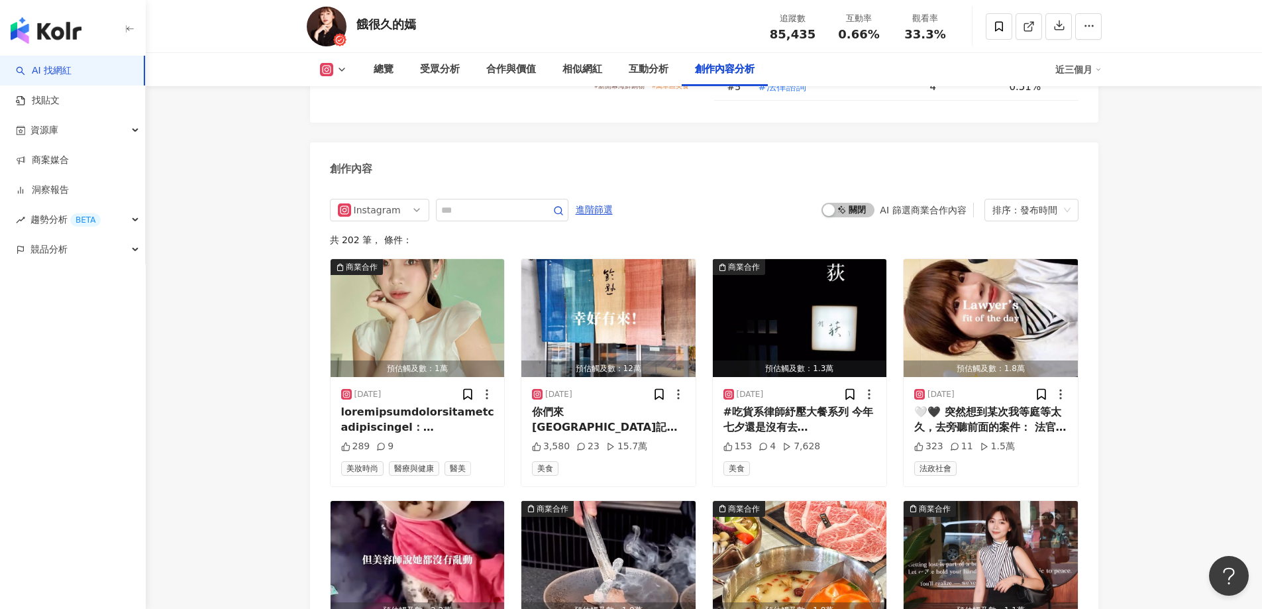
scroll to position [3979, 0]
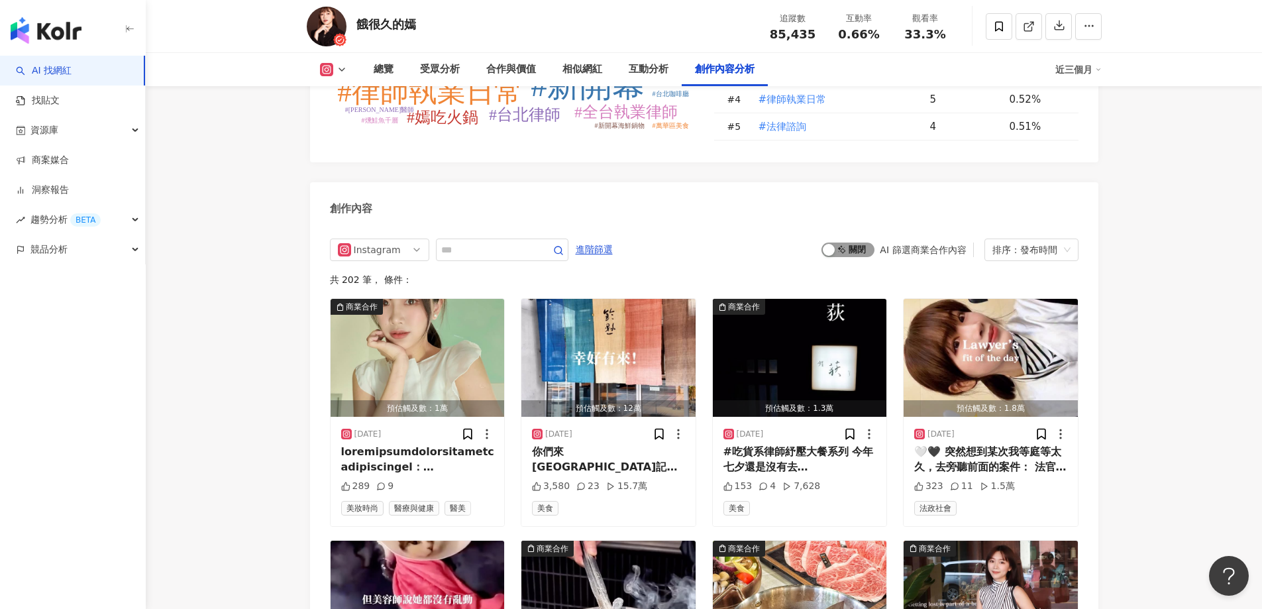
click at [840, 242] on span "啟動 關閉" at bounding box center [847, 249] width 53 height 15
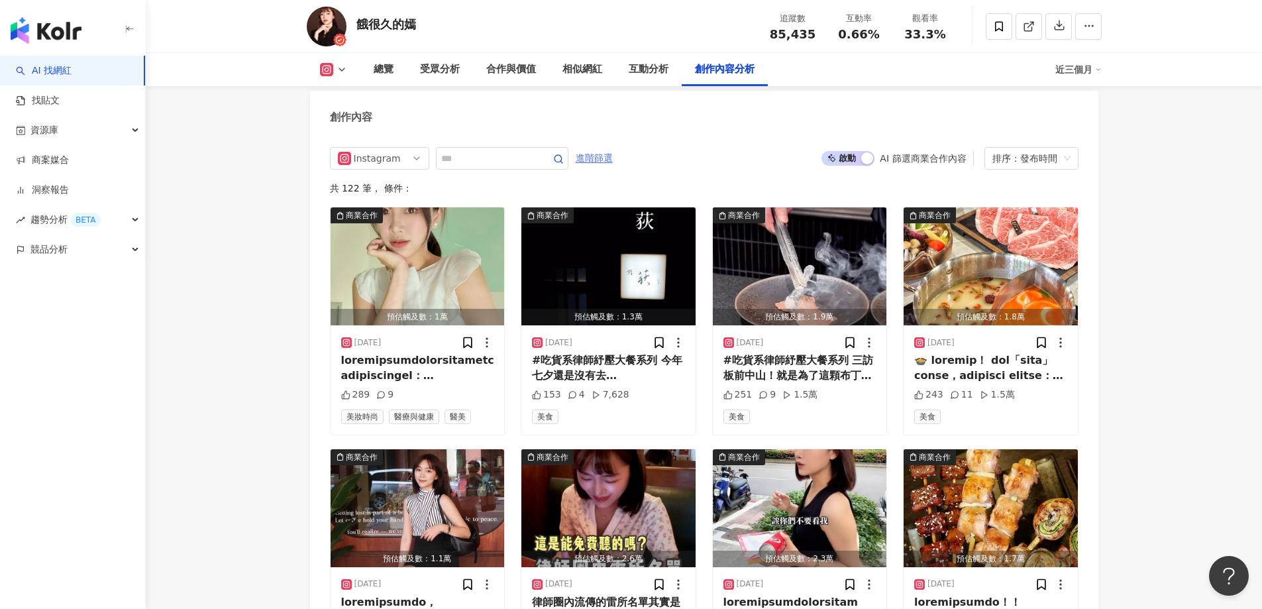
click at [613, 152] on span "進階篩選" at bounding box center [593, 158] width 37 height 21
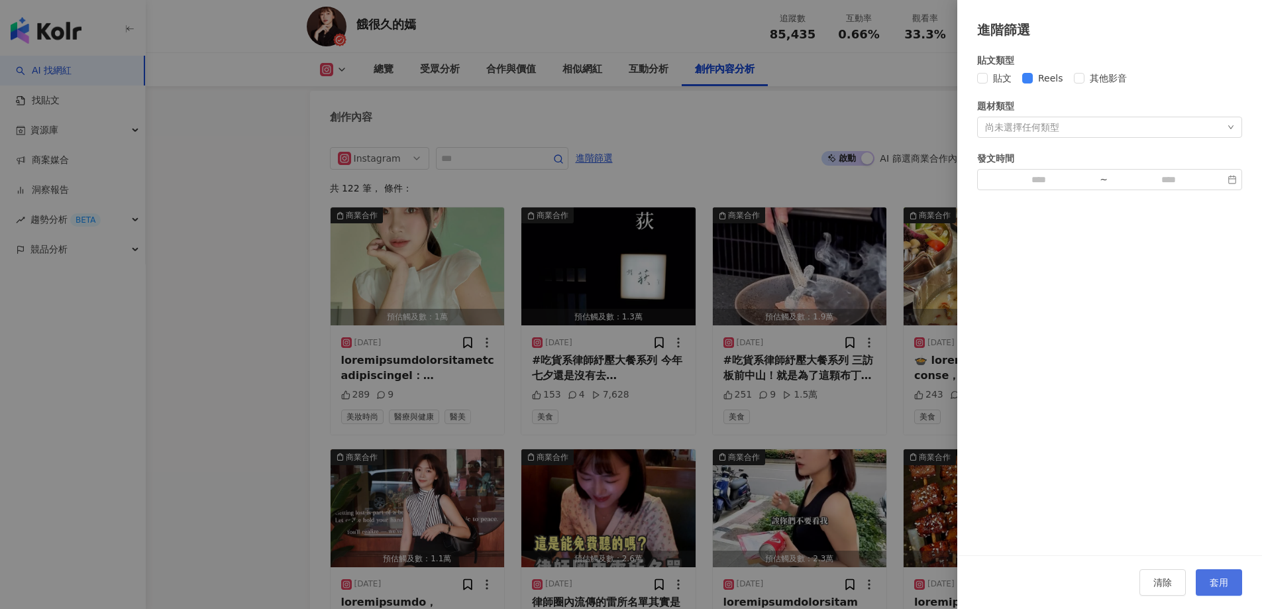
click at [1232, 577] on button "套用" at bounding box center [1218, 582] width 46 height 26
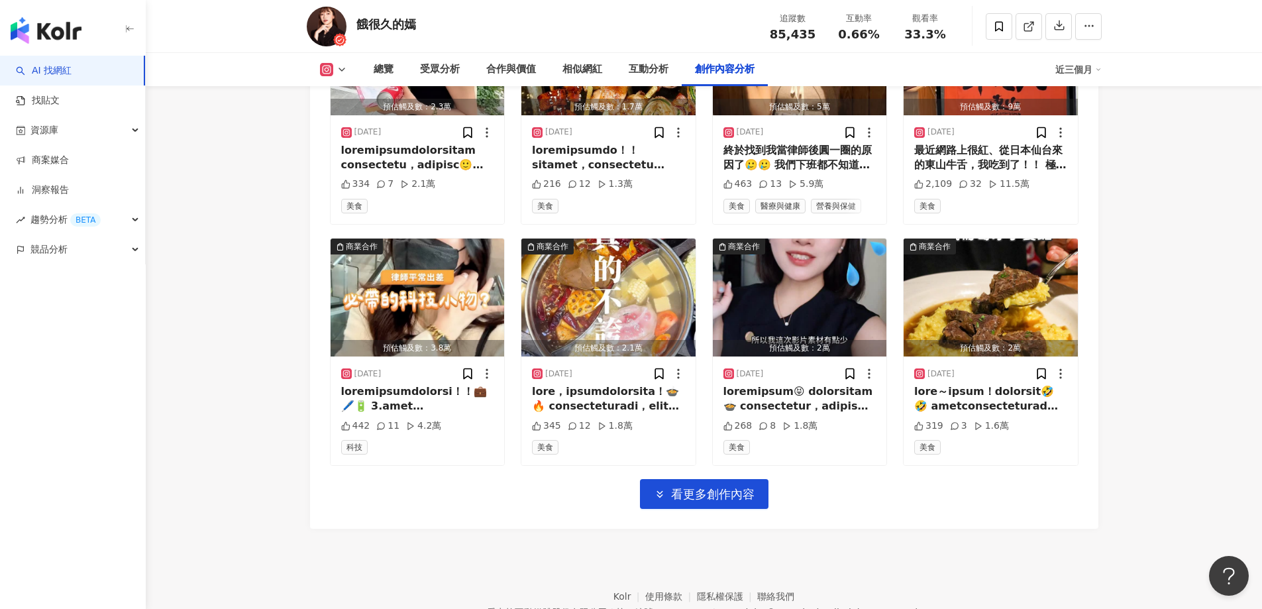
scroll to position [4596, 0]
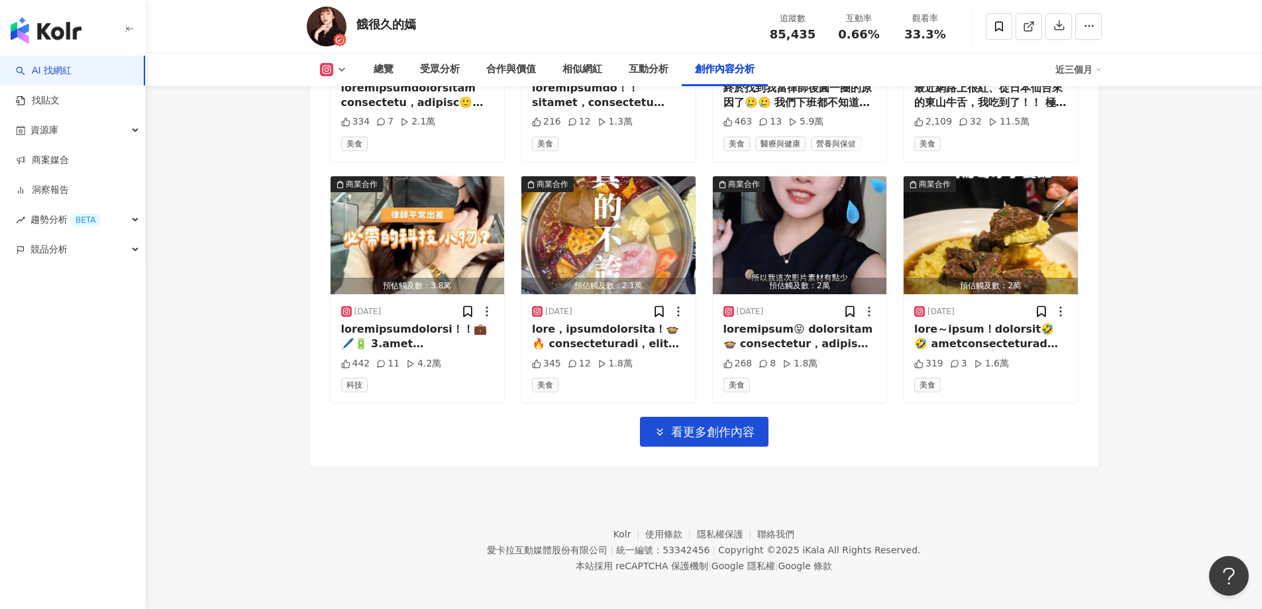
click at [716, 409] on div "商業合作 預估觸及數：1.3萬 2025/9/8 #吃貨系律師紓壓大餐系列 今年七夕還是沒有去大稻埕看煙火 不過來吃了我想再訪想了很久的鮨荻😆😆 好啦也是很讚…" at bounding box center [704, 70] width 748 height 754
click at [717, 424] on span "看更多創作內容" at bounding box center [712, 431] width 83 height 15
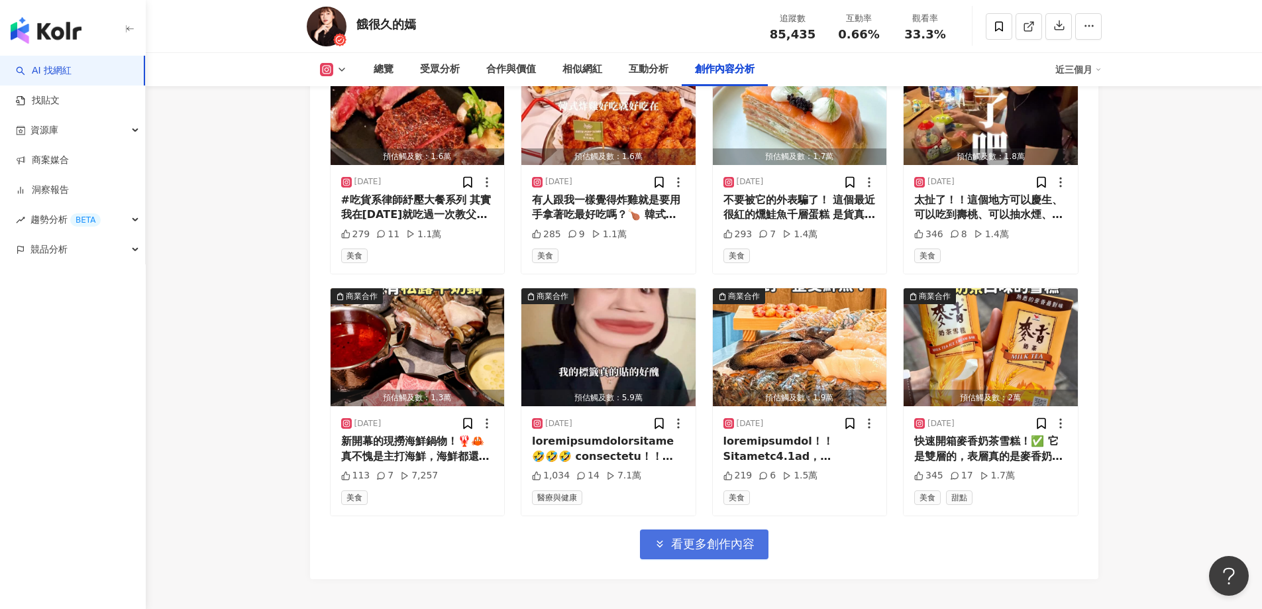
scroll to position [5258, 0]
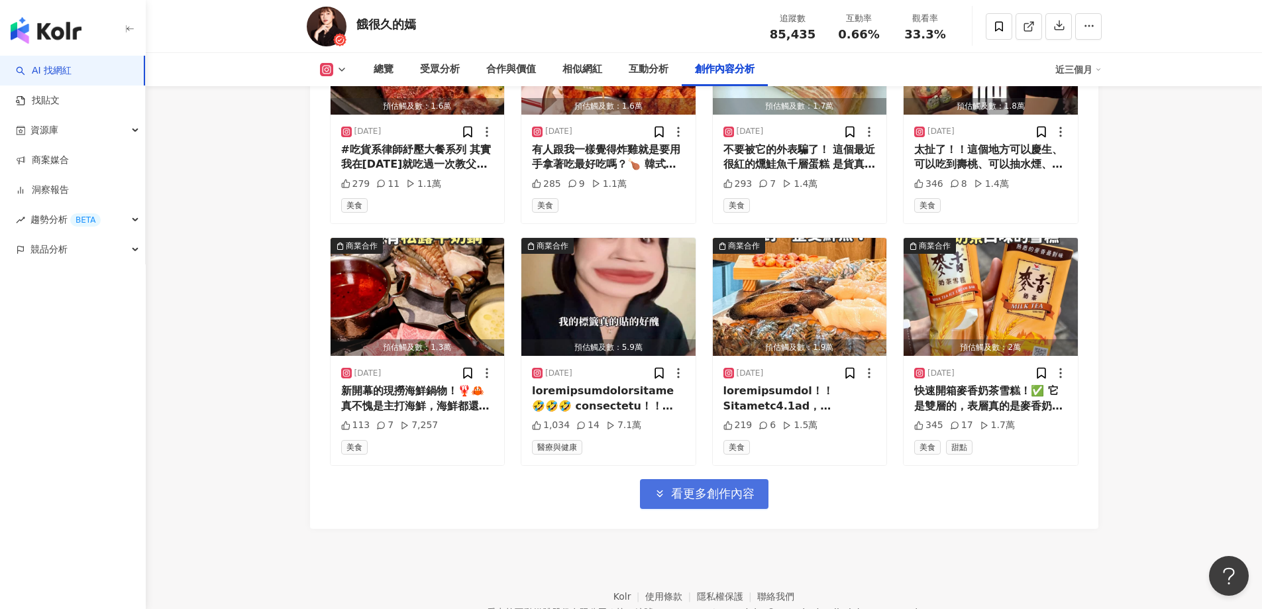
click at [728, 486] on span "看更多創作內容" at bounding box center [712, 493] width 83 height 15
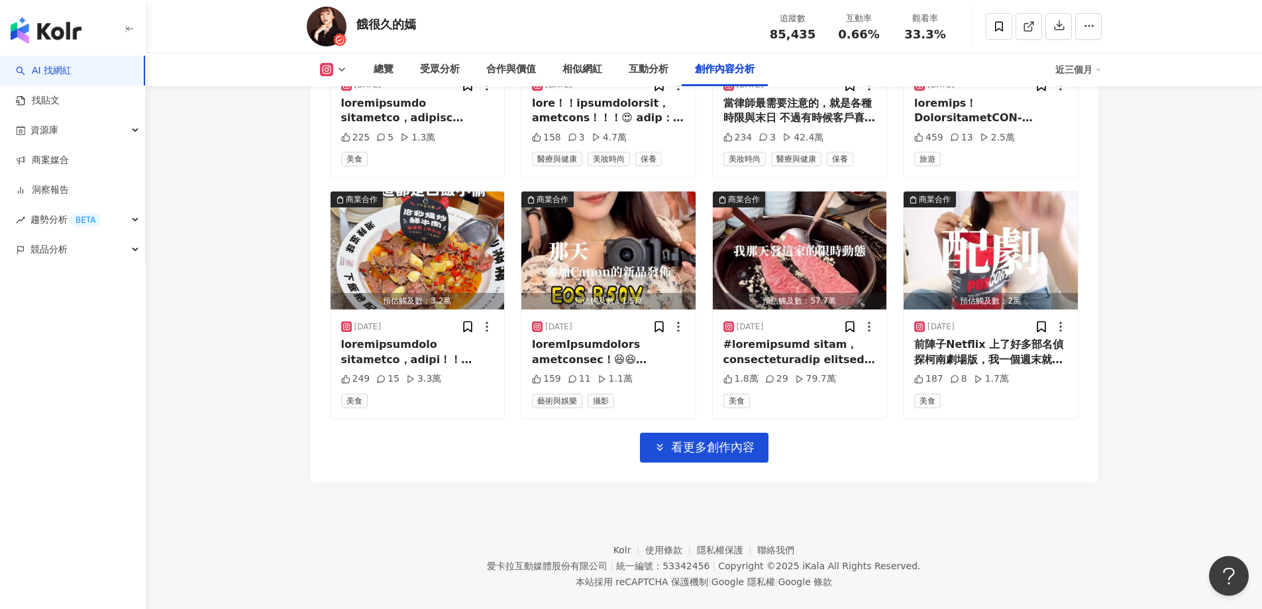
scroll to position [6043, 0]
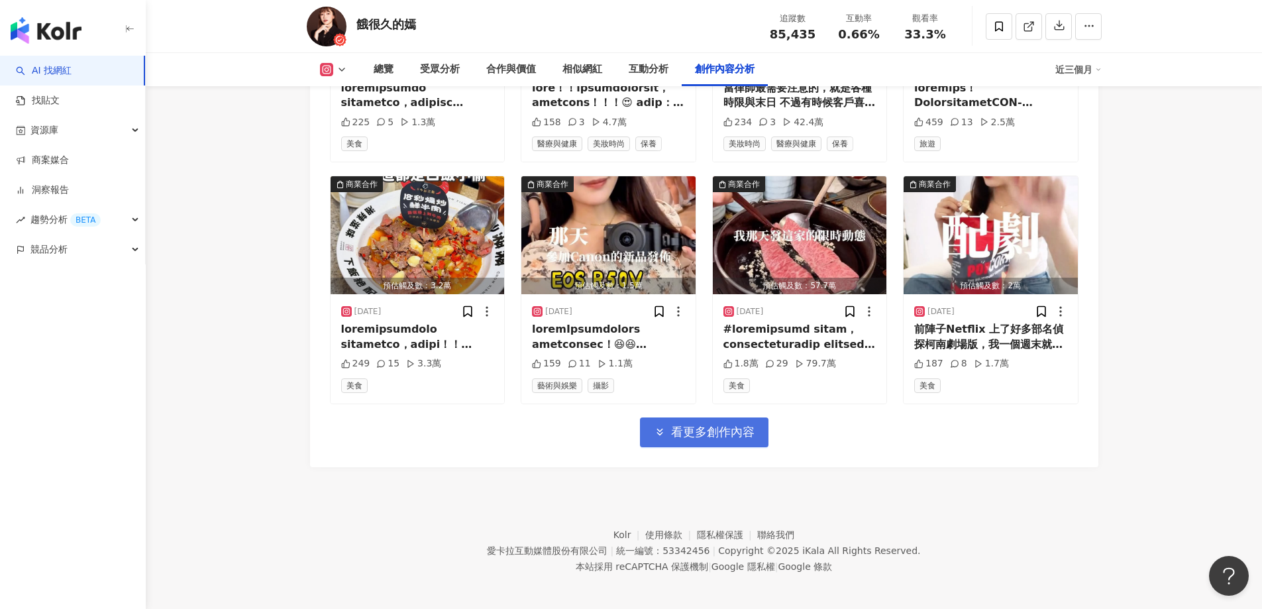
click at [734, 432] on span "看更多創作內容" at bounding box center [712, 431] width 83 height 15
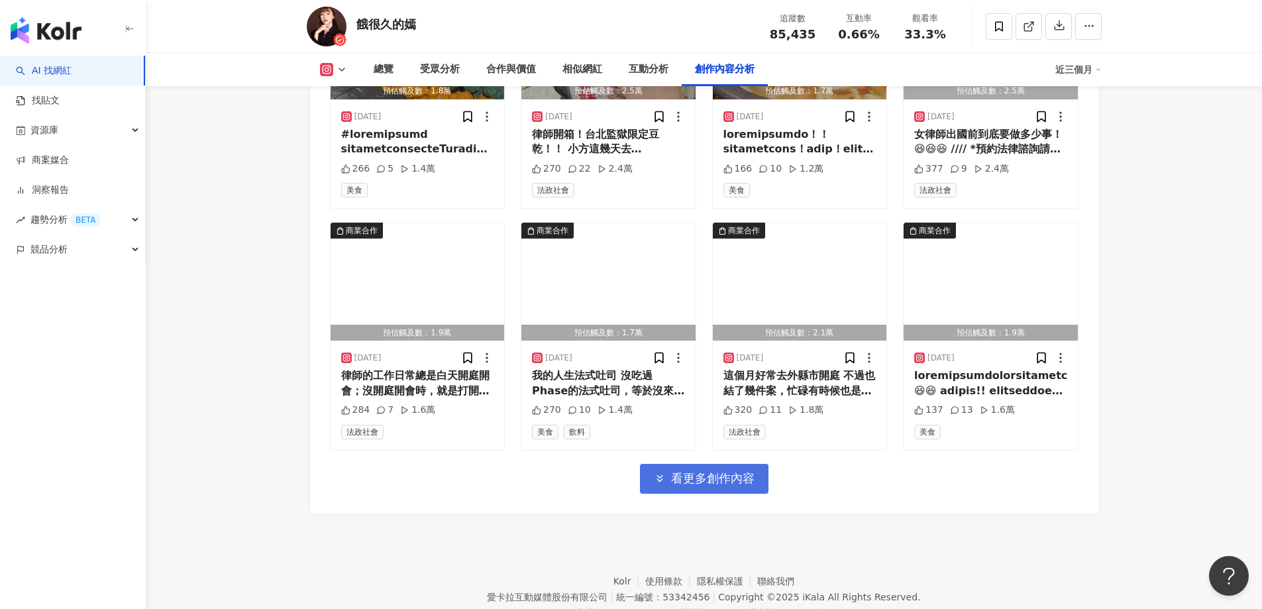
scroll to position [6767, 0]
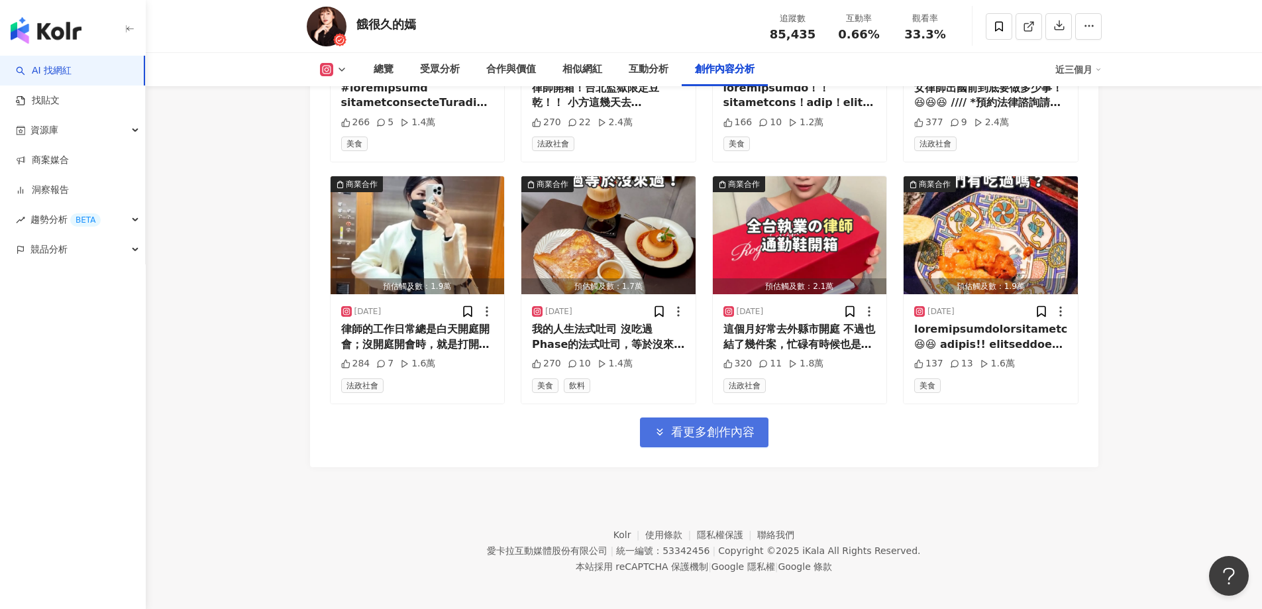
click at [740, 432] on span "看更多創作內容" at bounding box center [712, 431] width 83 height 15
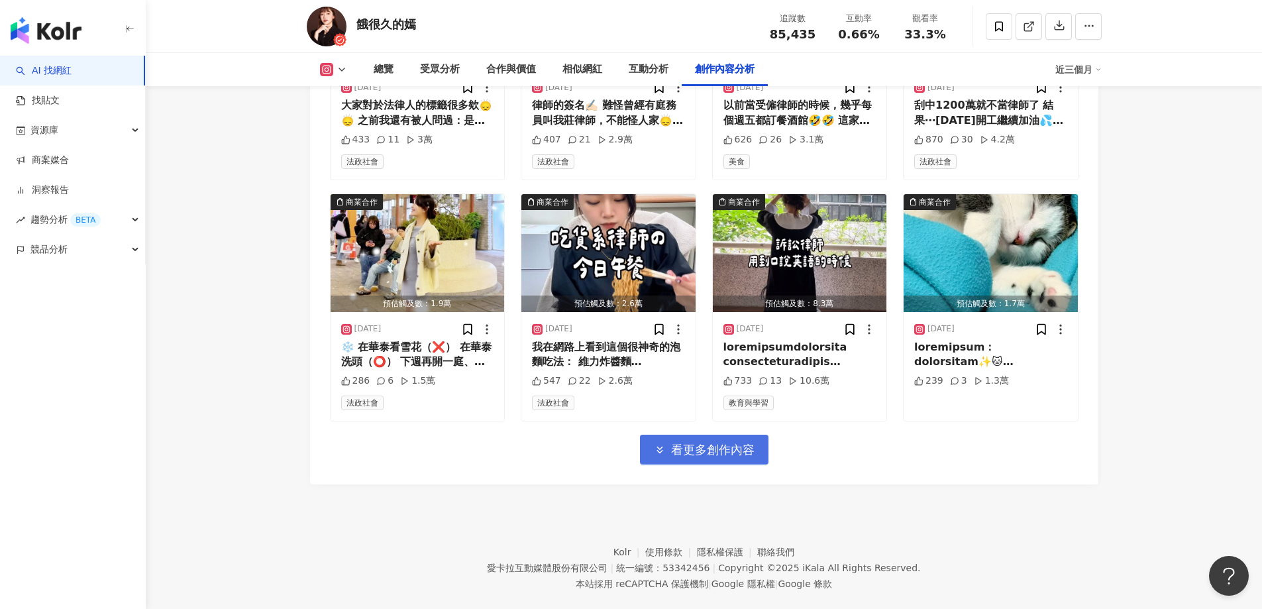
scroll to position [7491, 0]
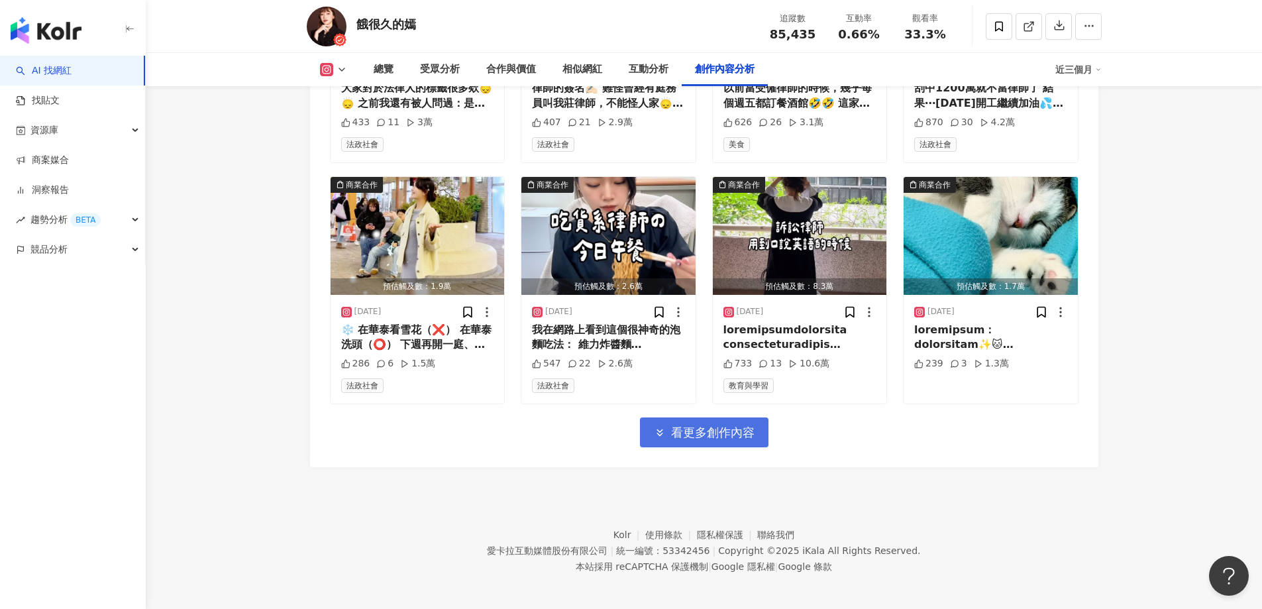
click at [740, 432] on span "看更多創作內容" at bounding box center [712, 432] width 83 height 15
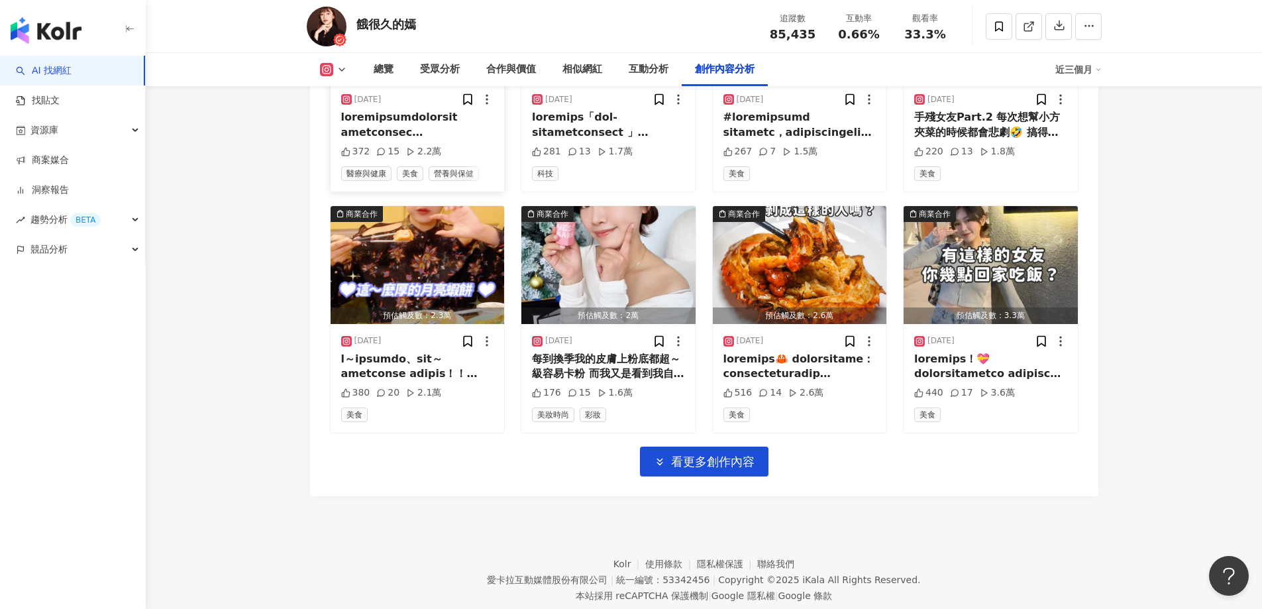
scroll to position [8215, 0]
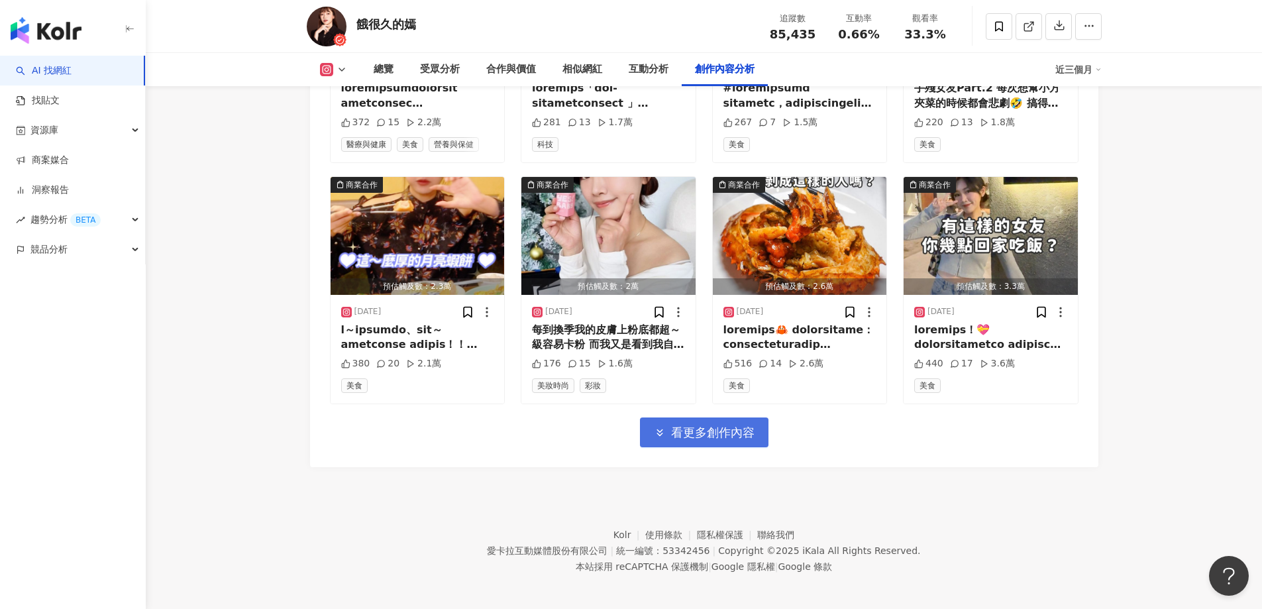
click at [673, 425] on span "看更多創作內容" at bounding box center [712, 432] width 83 height 15
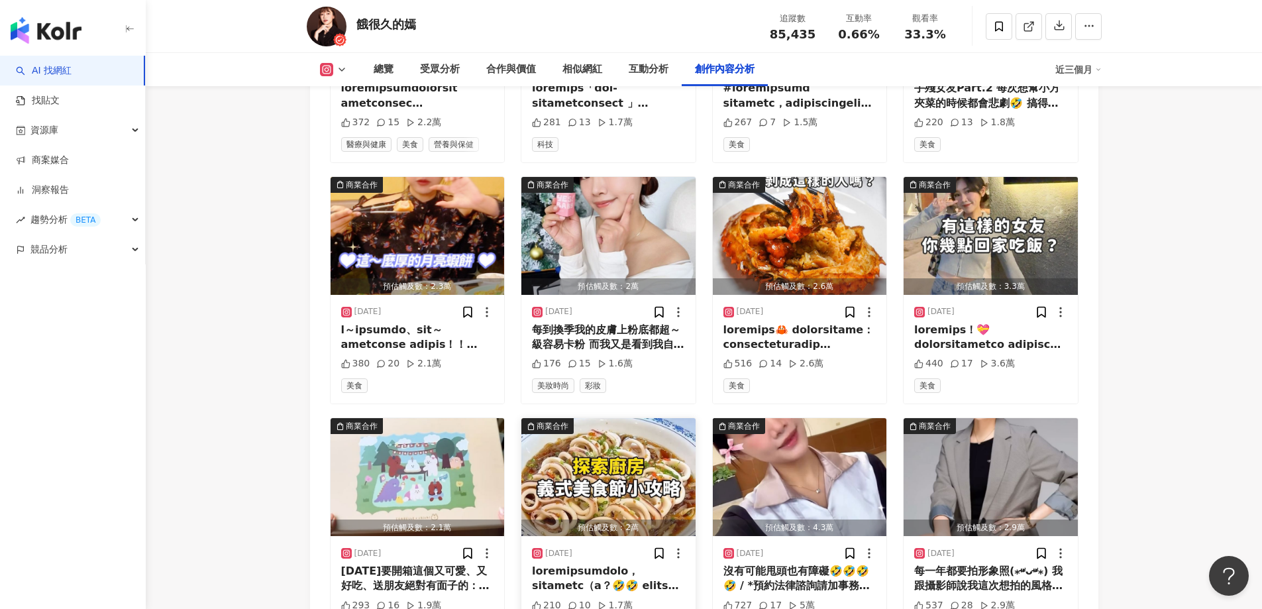
scroll to position [8480, 0]
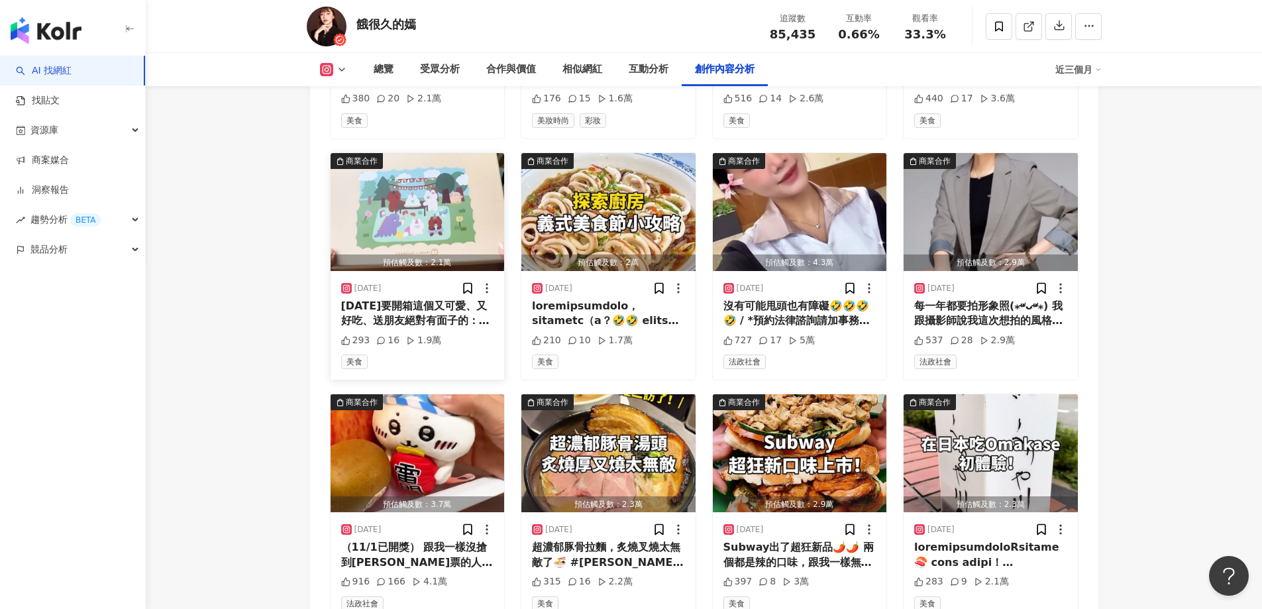
click at [403, 217] on img "button" at bounding box center [417, 212] width 174 height 118
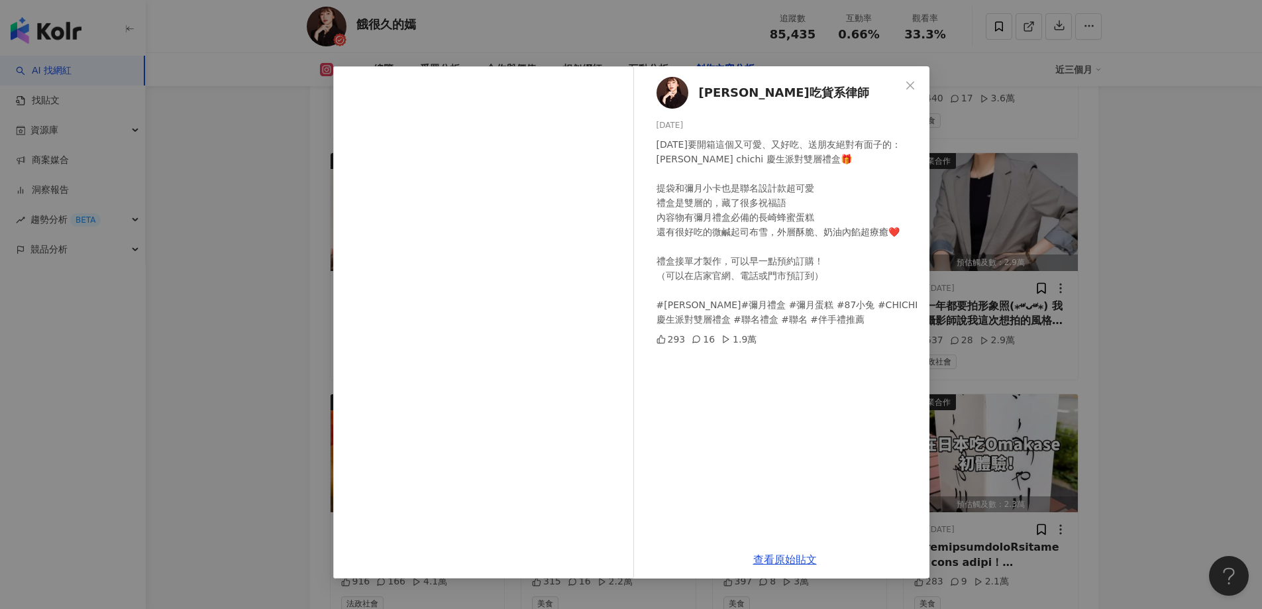
click at [233, 115] on div "蔣嫣嫣吃貨系律師 2024/11/12 今天要開箱這個又可愛、又好吃、送朋友絕對有面子的： 伊莎貝爾 X chichi 慶生派對雙層禮盒🎁 提袋和彌月小卡也是…" at bounding box center [631, 304] width 1262 height 609
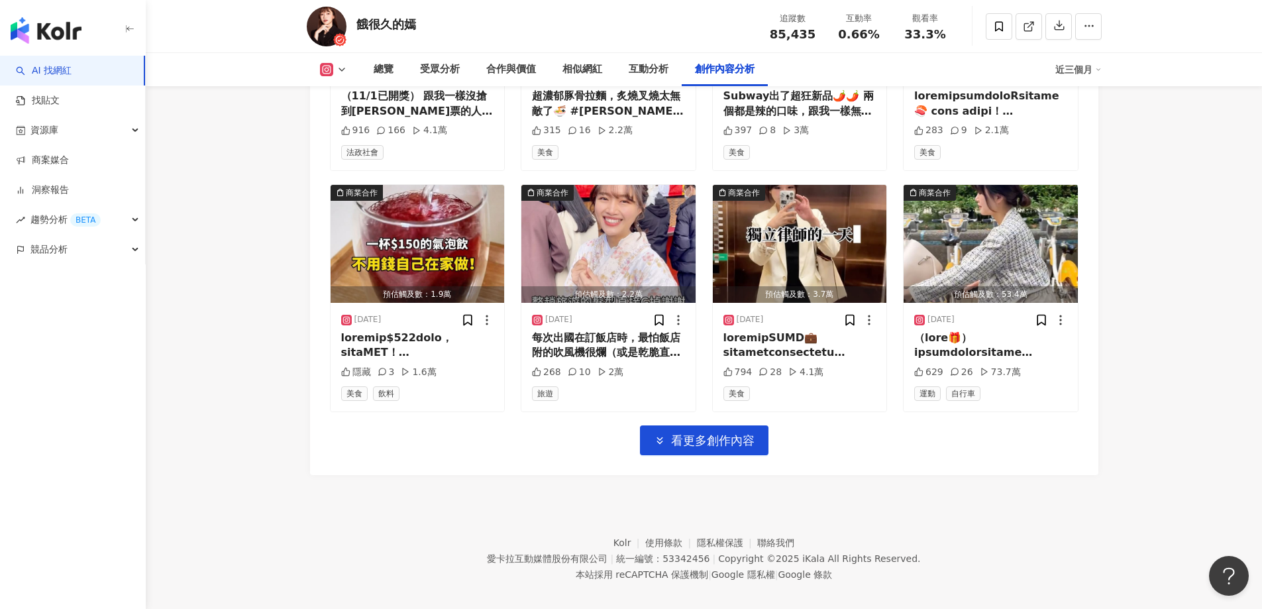
scroll to position [8939, 0]
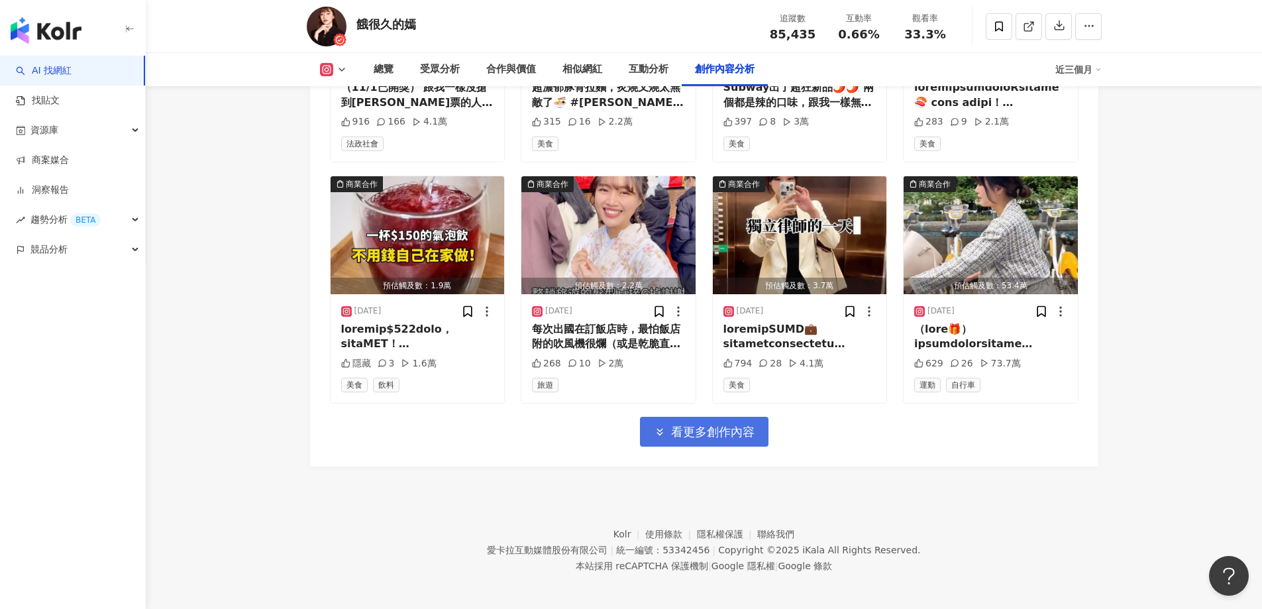
click at [699, 424] on span "看更多創作內容" at bounding box center [712, 431] width 83 height 15
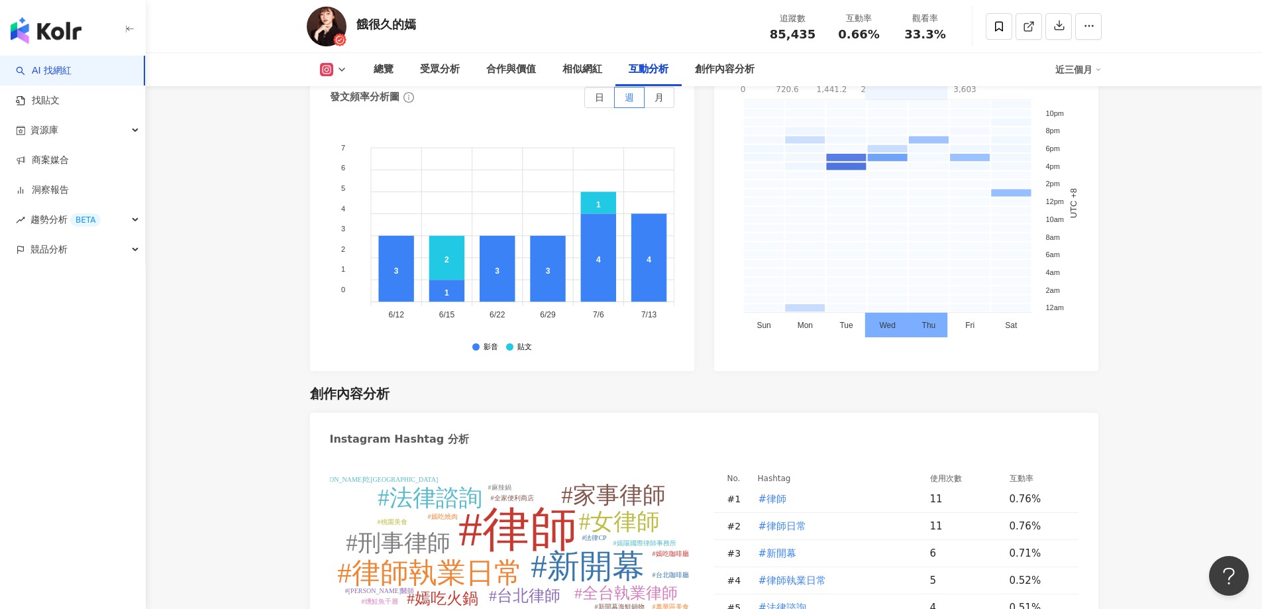
scroll to position [3773, 0]
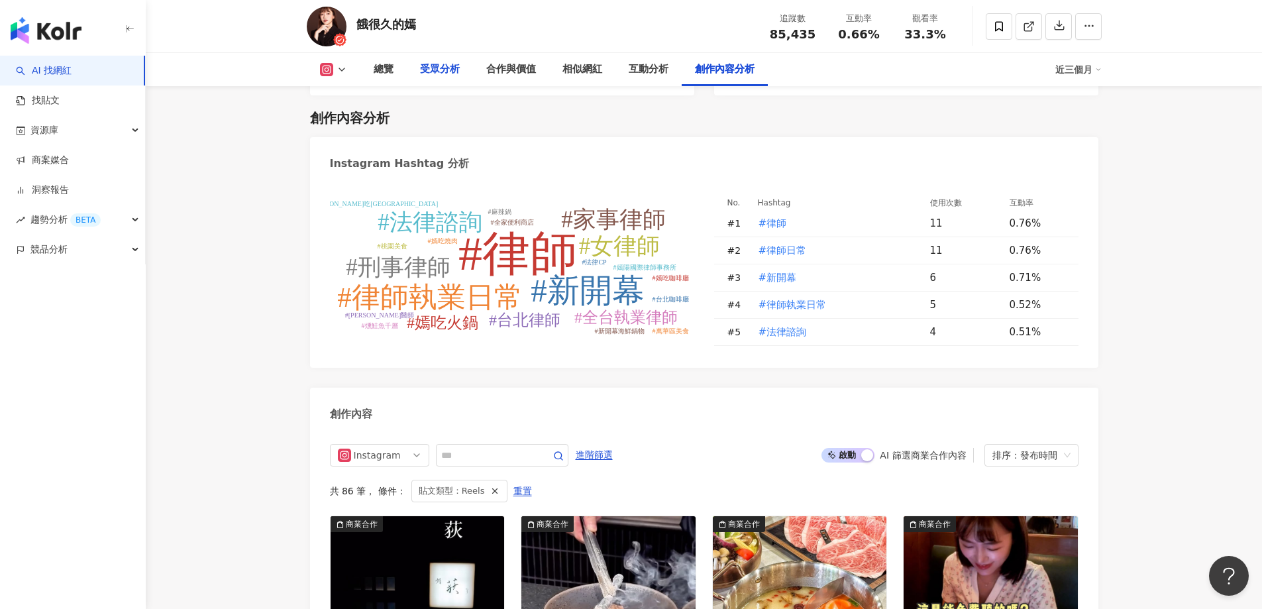
click at [440, 72] on div "受眾分析" at bounding box center [440, 70] width 40 height 16
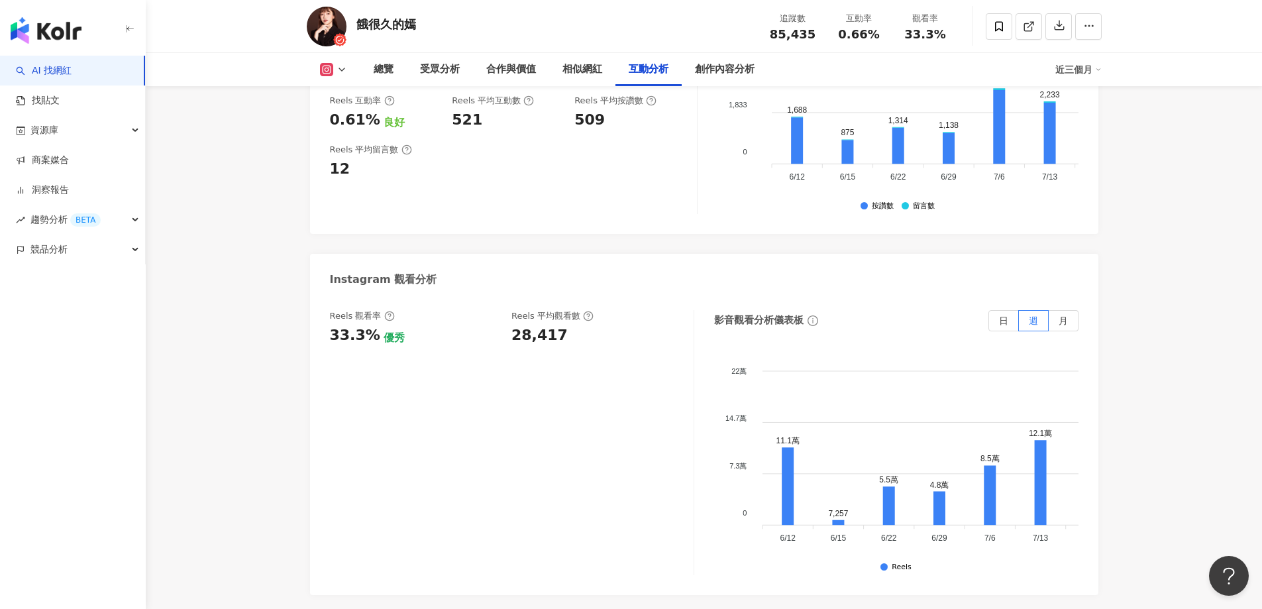
scroll to position [3118, 0]
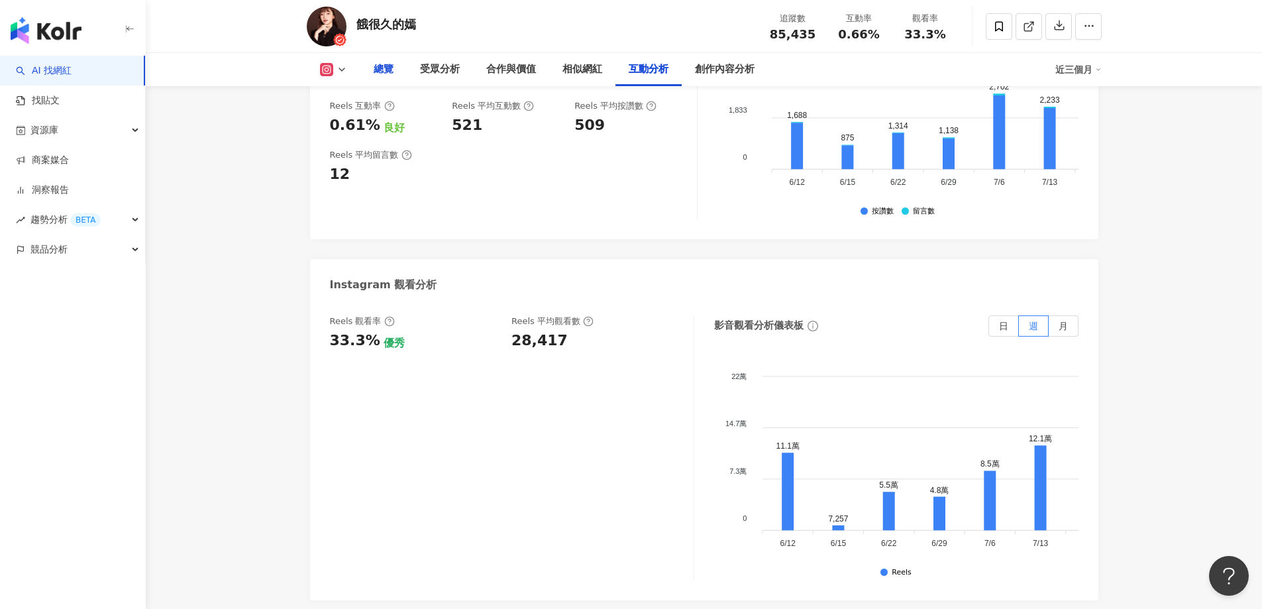
click at [379, 69] on div "總覽" at bounding box center [383, 70] width 20 height 16
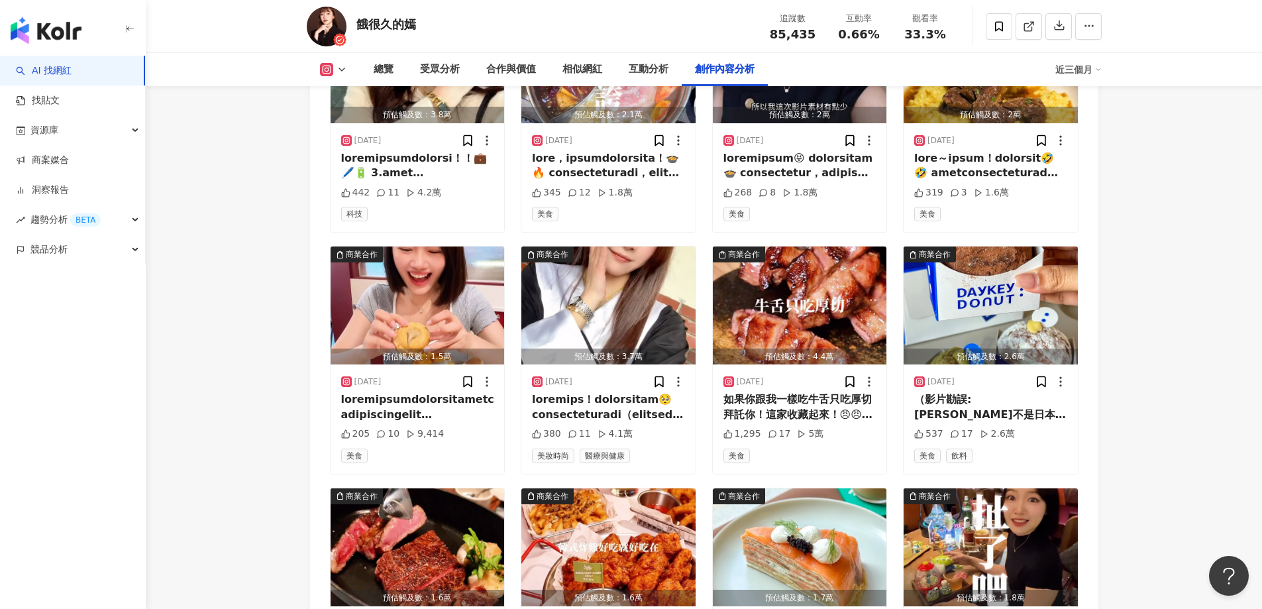
scroll to position [4369, 0]
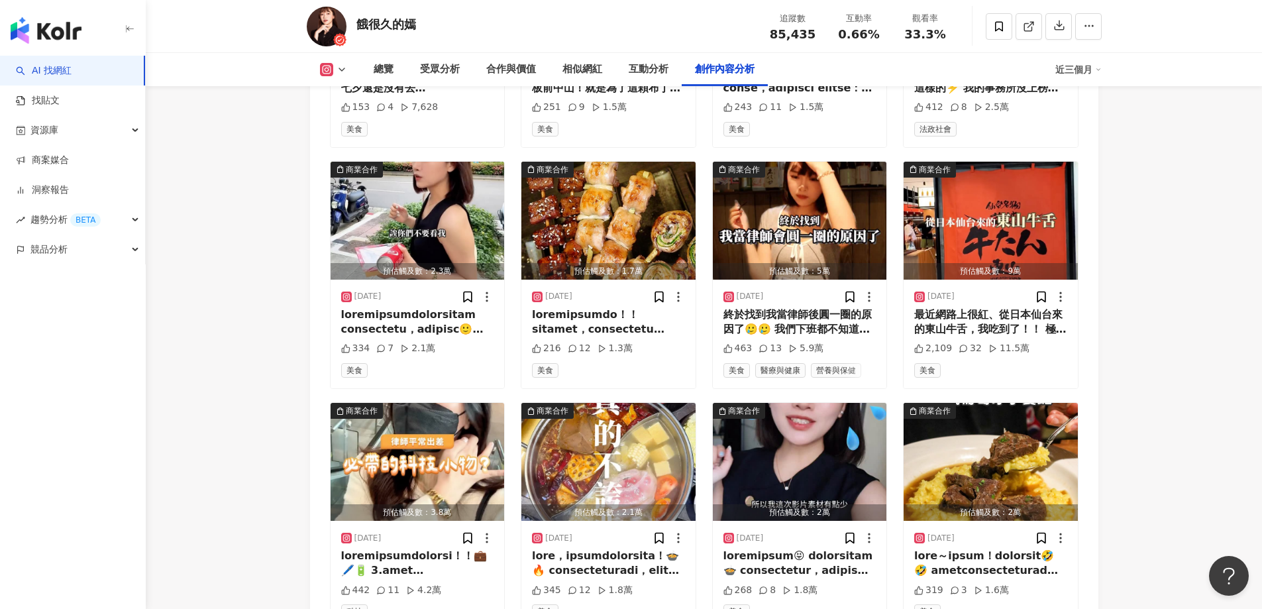
click at [235, 278] on main "8.5萬 2,880 tiktok-icon 2.3萬 2.6萬 餓很久的嫣 追蹤數 85,435 互動率 0.66% 觀看率 33.3% 總覽 受眾分析 合…" at bounding box center [704, 454] width 1116 height 9561
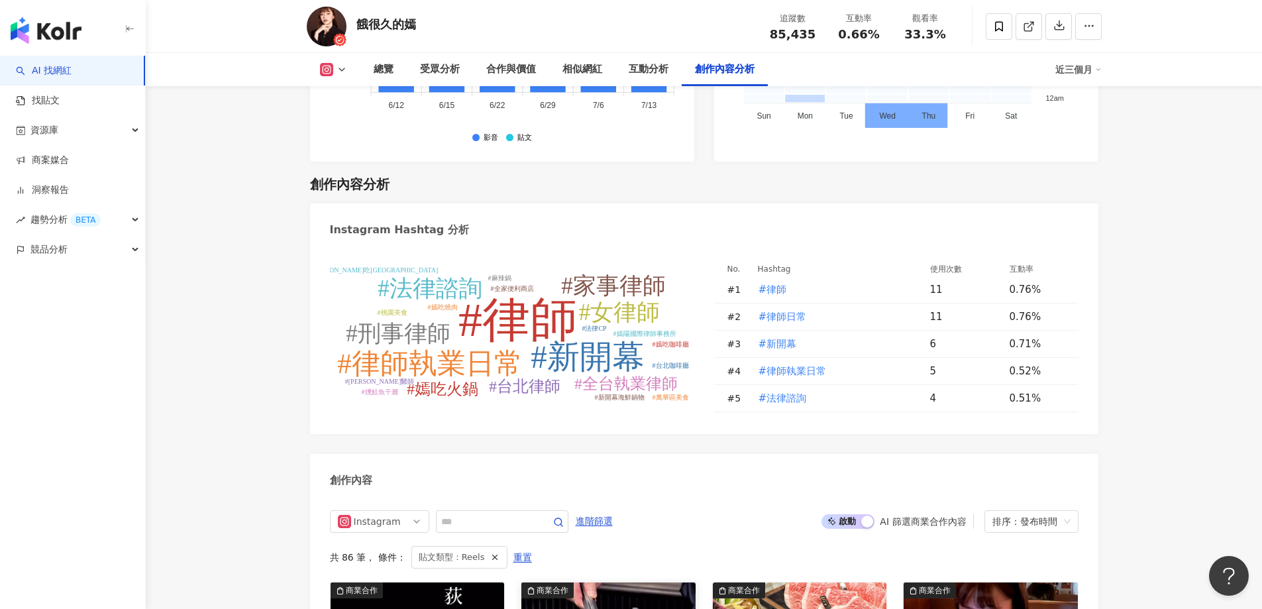
scroll to position [3906, 0]
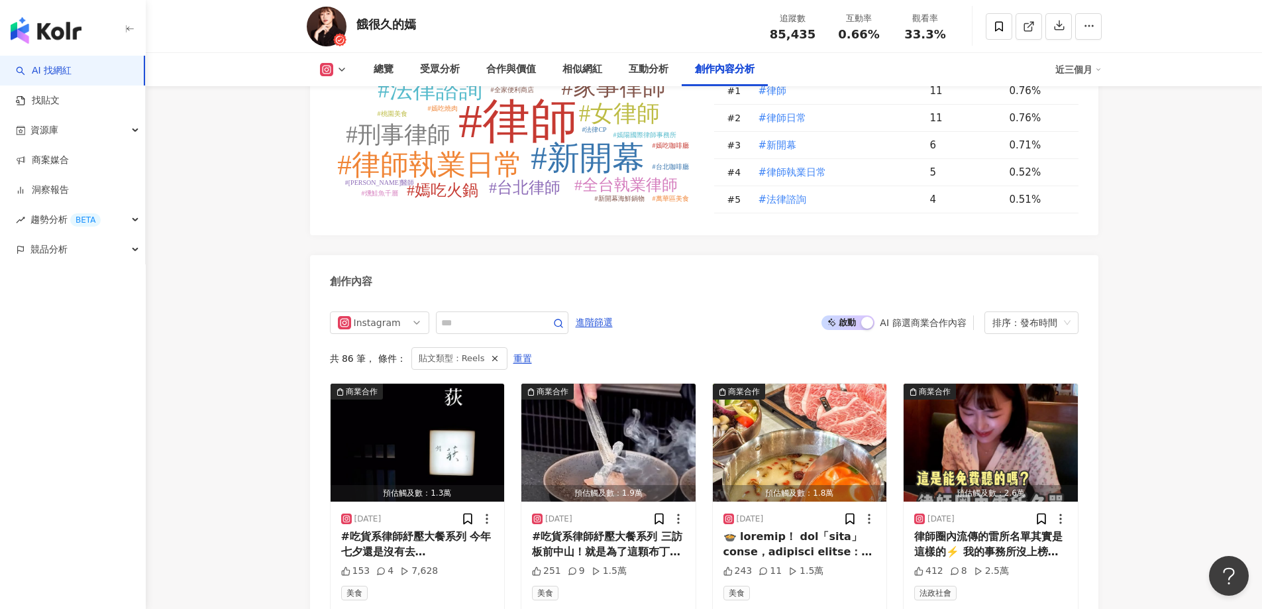
click at [866, 320] on div "button" at bounding box center [867, 323] width 12 height 12
click at [871, 485] on div "預估觸及數：1.8萬" at bounding box center [800, 493] width 174 height 17
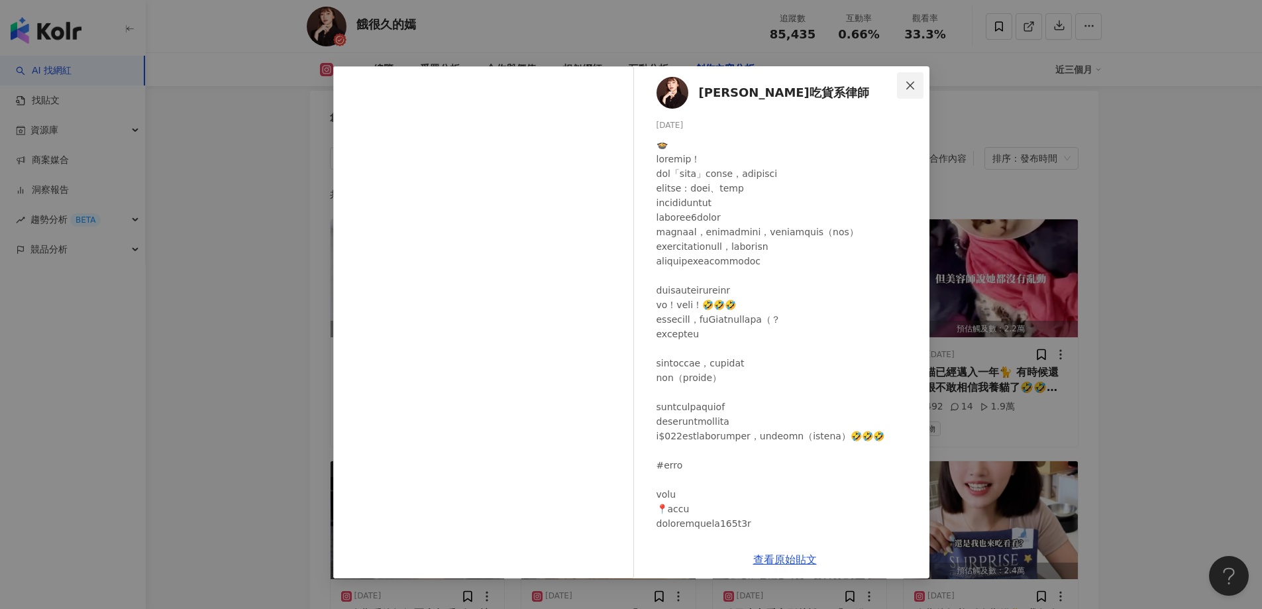
click at [909, 87] on icon "close" at bounding box center [910, 85] width 11 height 11
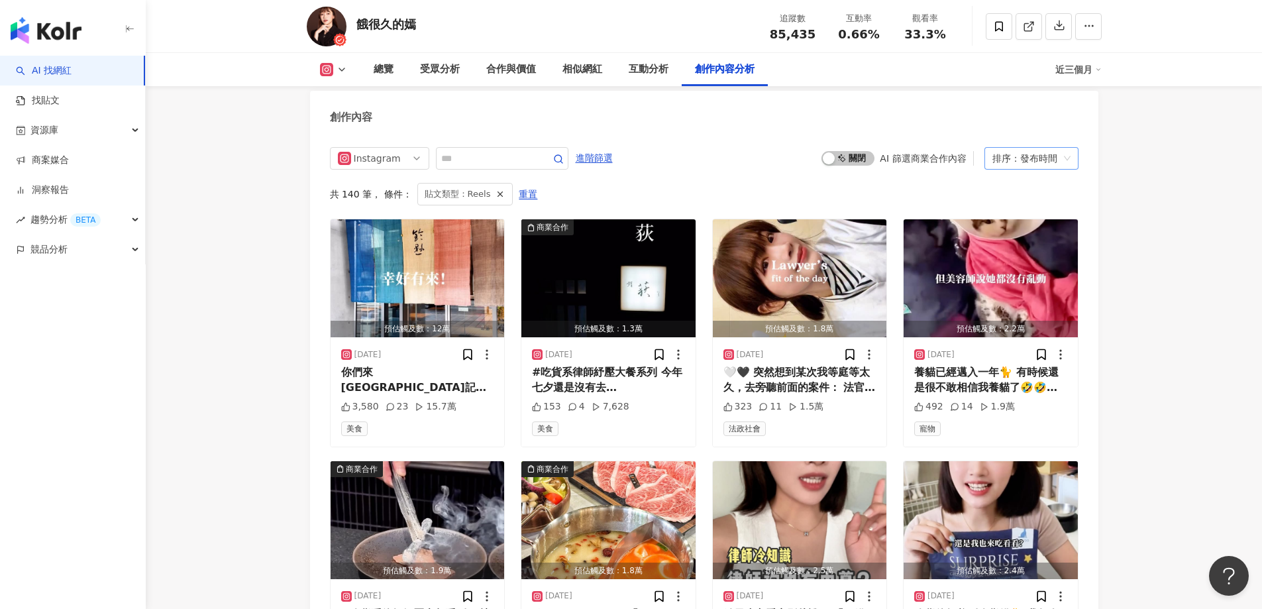
click at [1025, 152] on div "排序：發布時間" at bounding box center [1025, 158] width 66 height 21
click at [714, 183] on div "共 140 筆 ， 條件： 貼文類型：Reels 重置" at bounding box center [704, 194] width 748 height 23
click at [495, 189] on icon "button" at bounding box center [499, 193] width 9 height 9
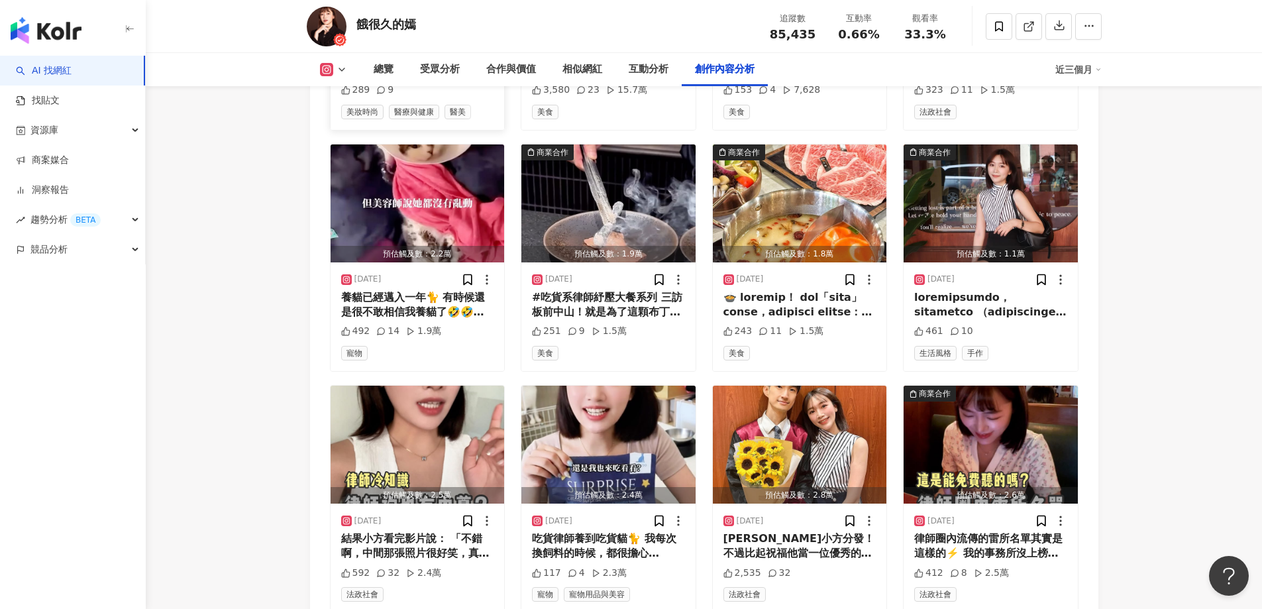
scroll to position [4467, 0]
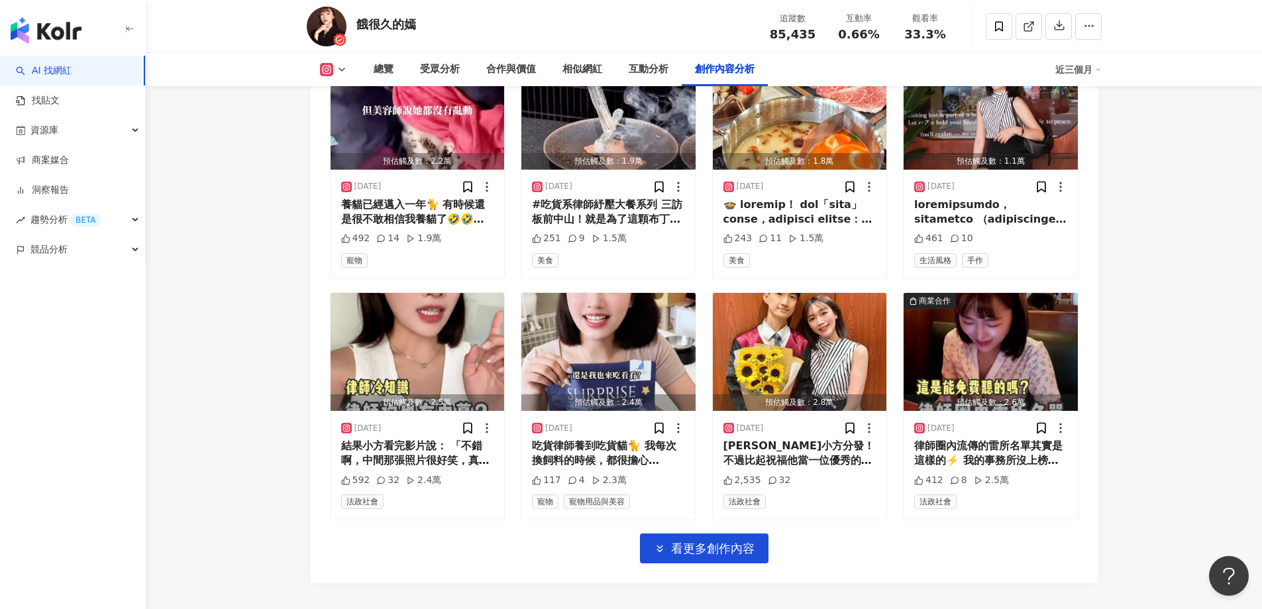
click at [62, 77] on link "AI 找網紅" at bounding box center [44, 70] width 56 height 13
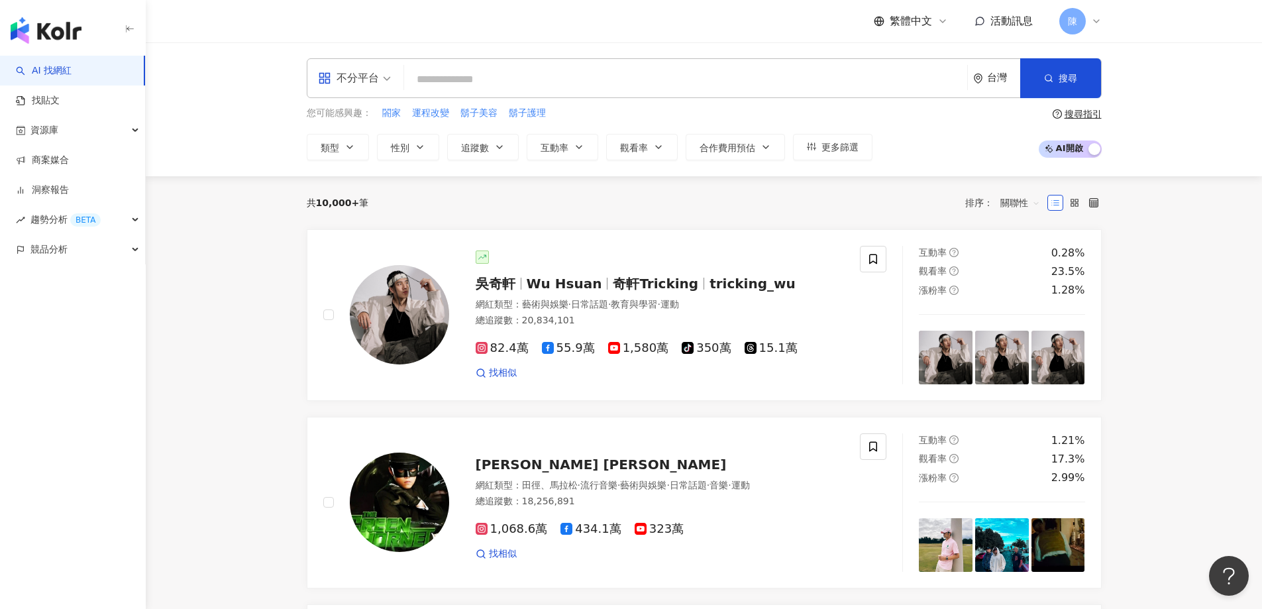
paste input "*********"
type input "*********"
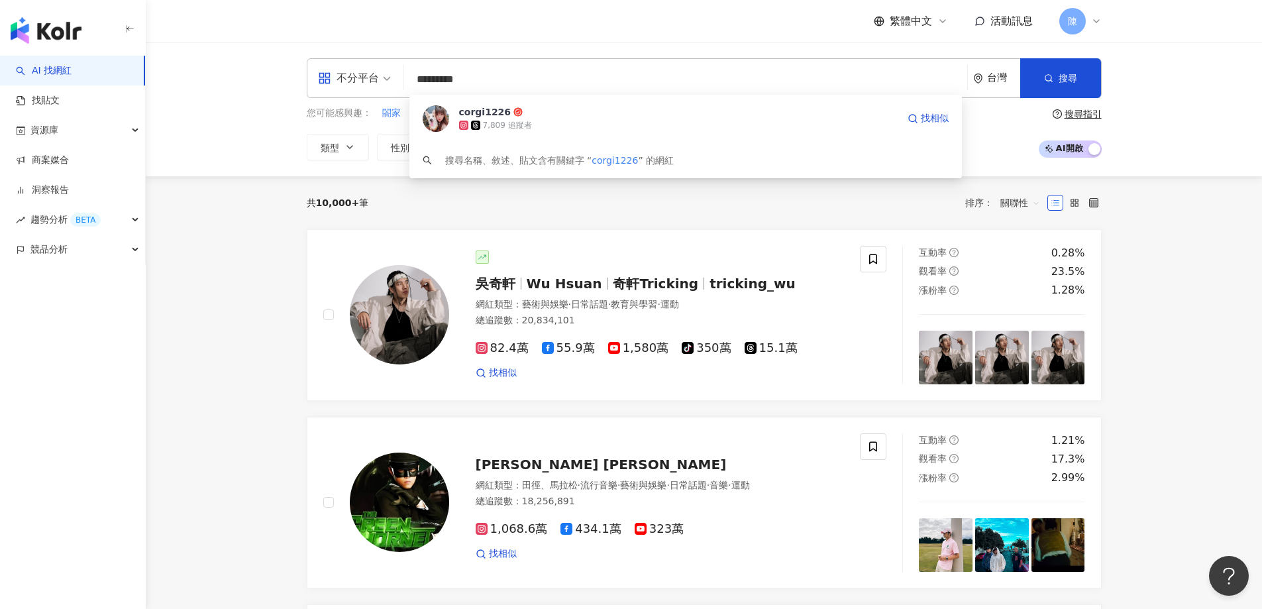
click at [593, 126] on div "7,809 追蹤者" at bounding box center [678, 125] width 438 height 13
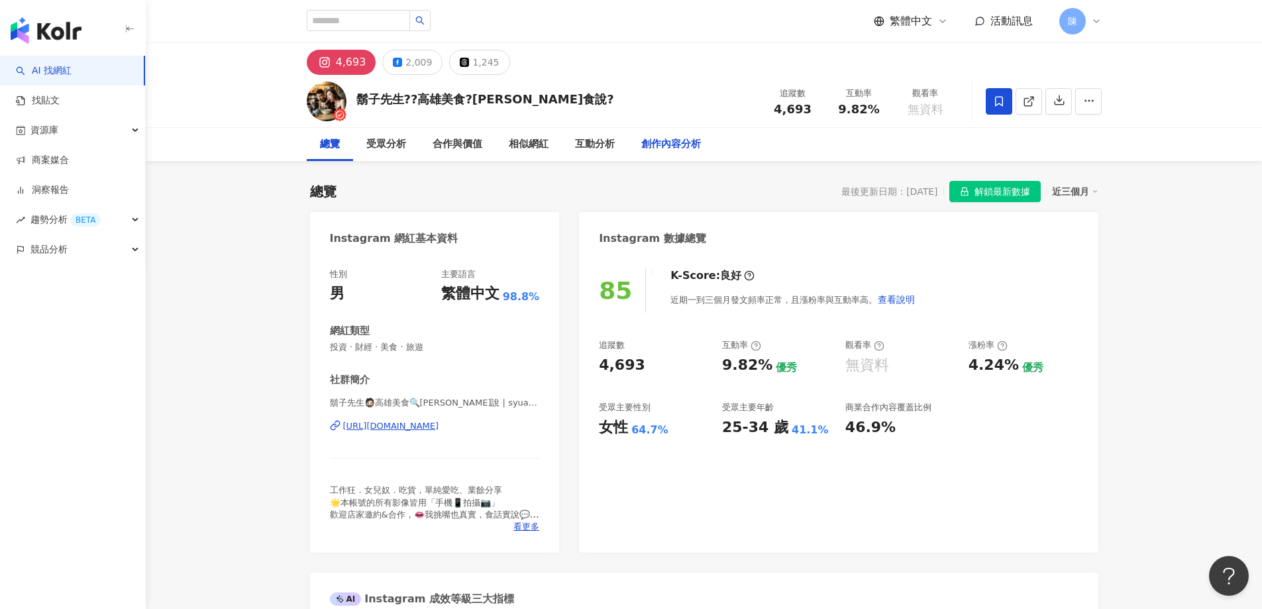
click at [653, 146] on div "創作內容分析" at bounding box center [671, 144] width 60 height 16
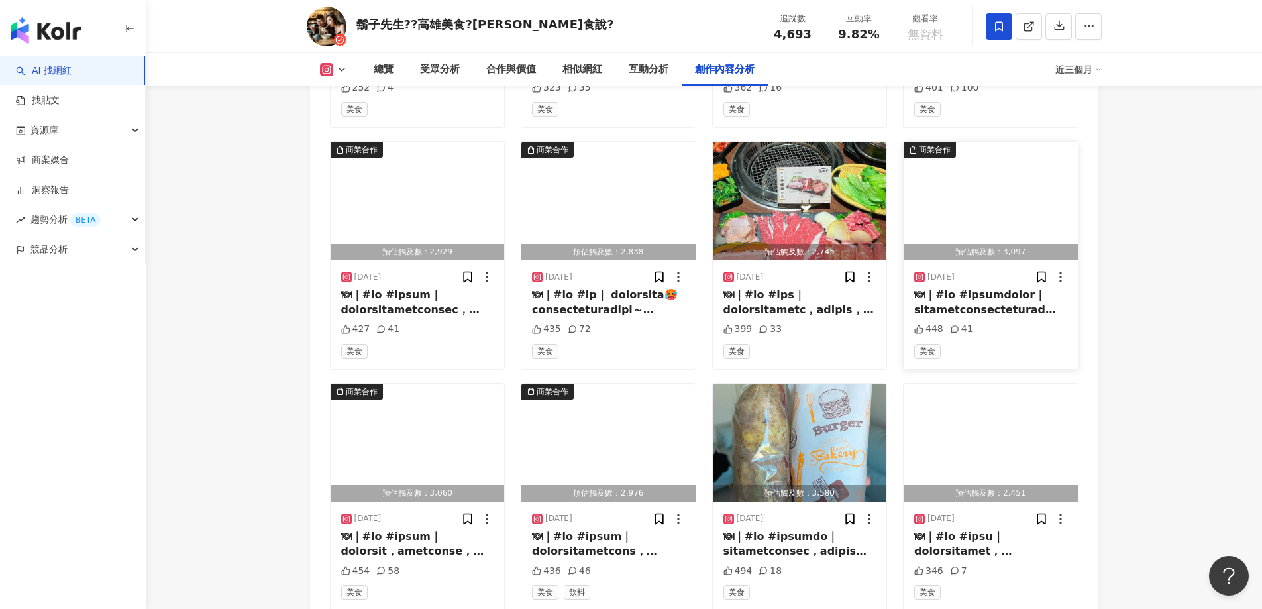
scroll to position [4296, 0]
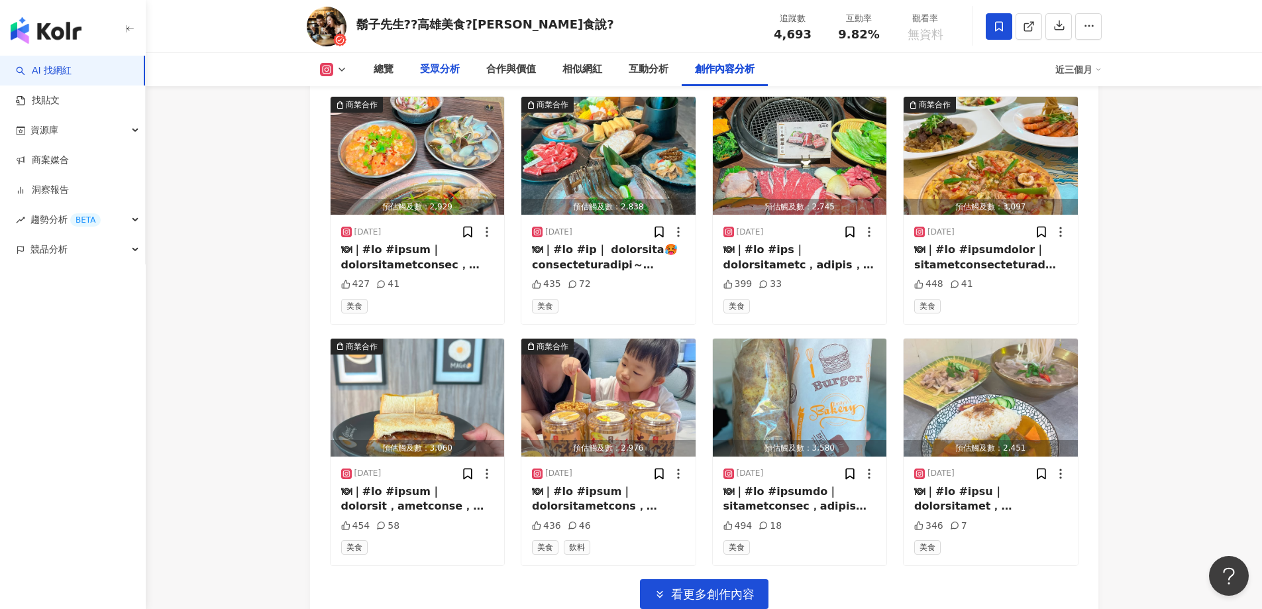
click at [420, 63] on div "受眾分析" at bounding box center [440, 70] width 40 height 16
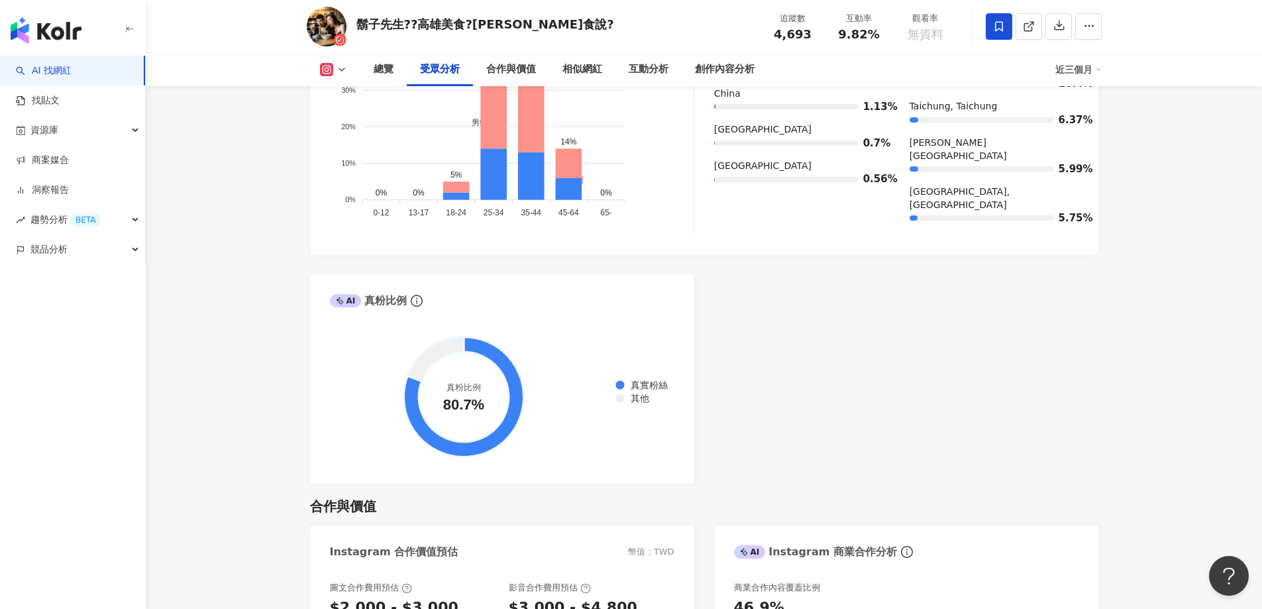
scroll to position [1203, 0]
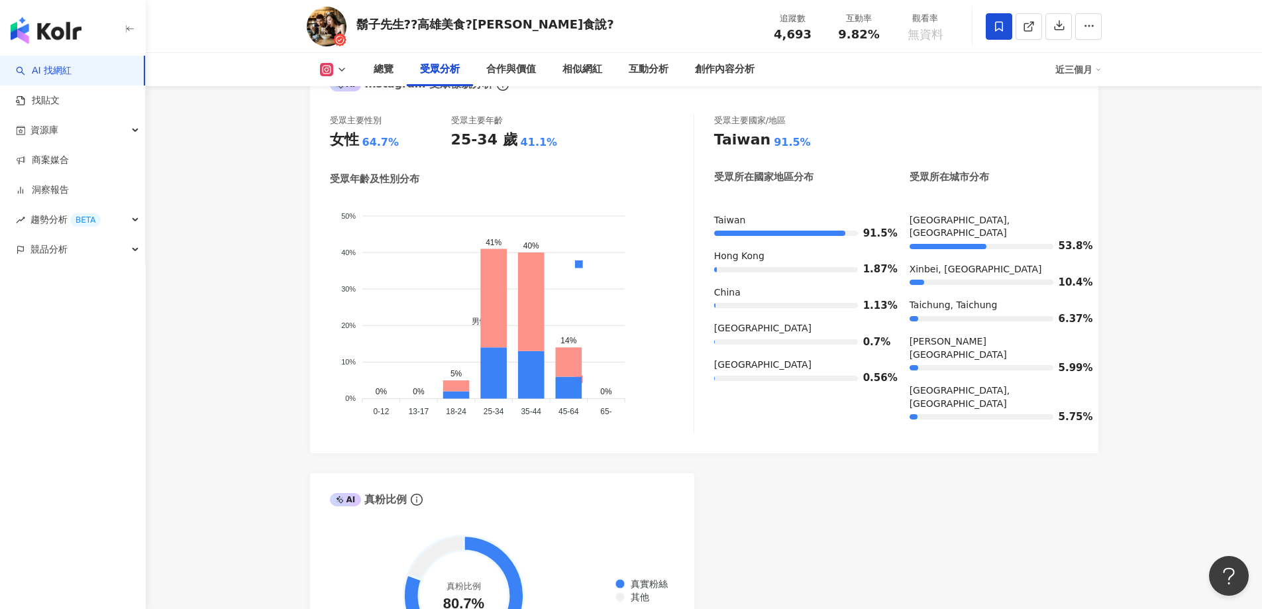
click at [74, 38] on img "button" at bounding box center [46, 30] width 71 height 26
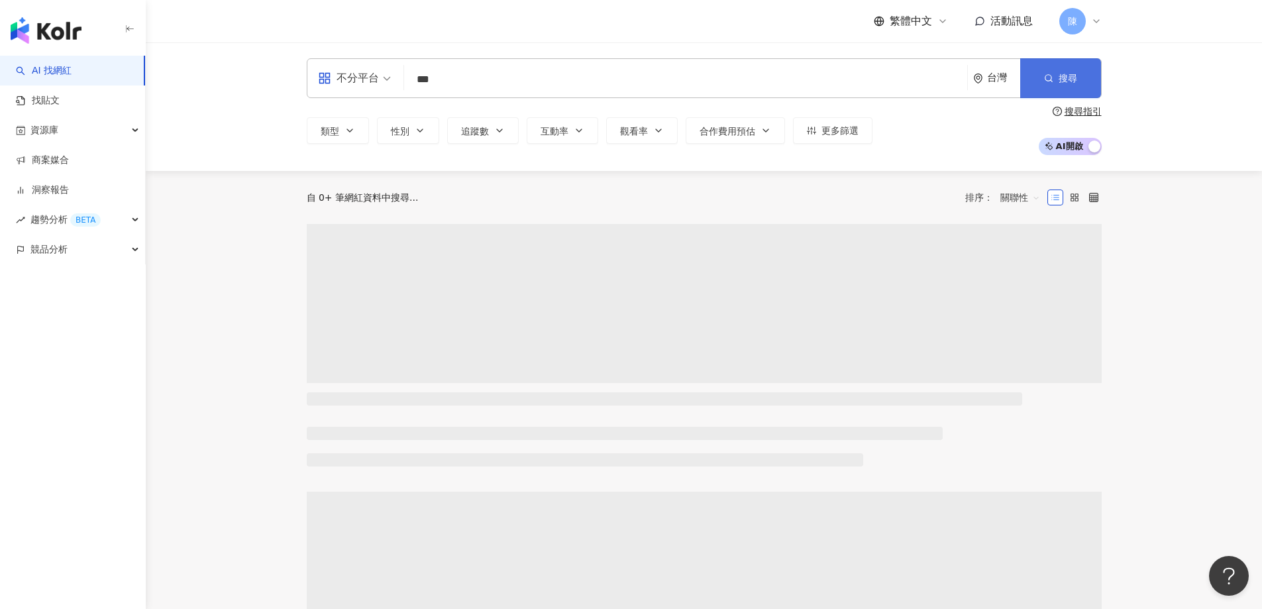
type input "***"
click at [1079, 83] on button "搜尋" at bounding box center [1060, 78] width 81 height 40
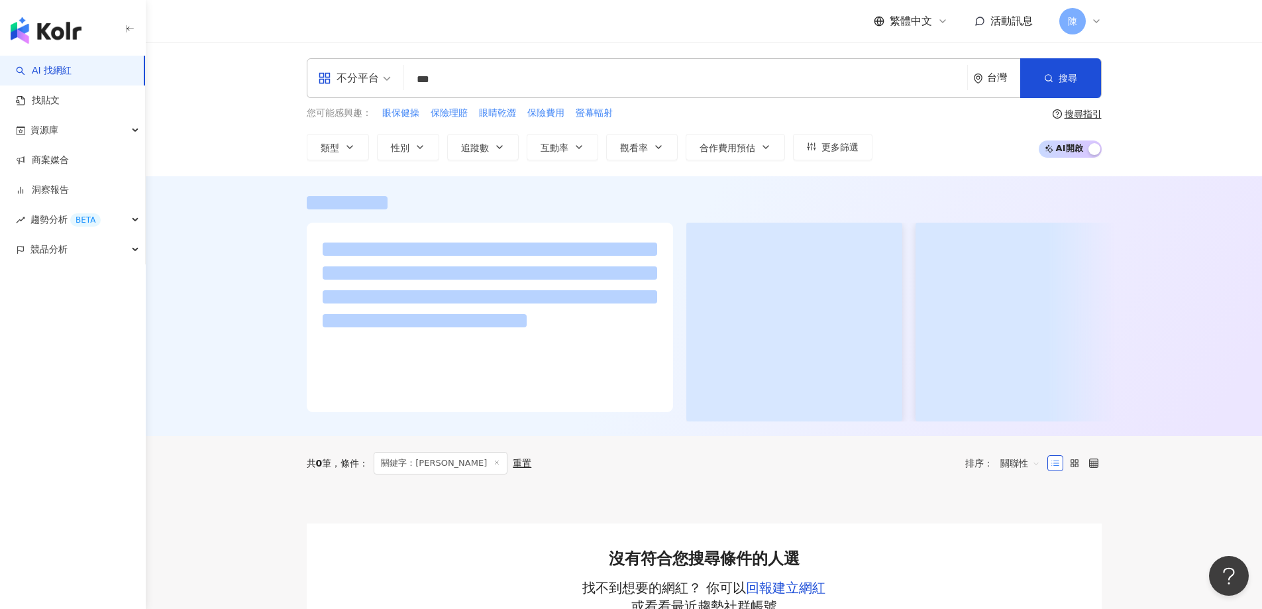
click at [493, 89] on input "***" at bounding box center [685, 79] width 552 height 25
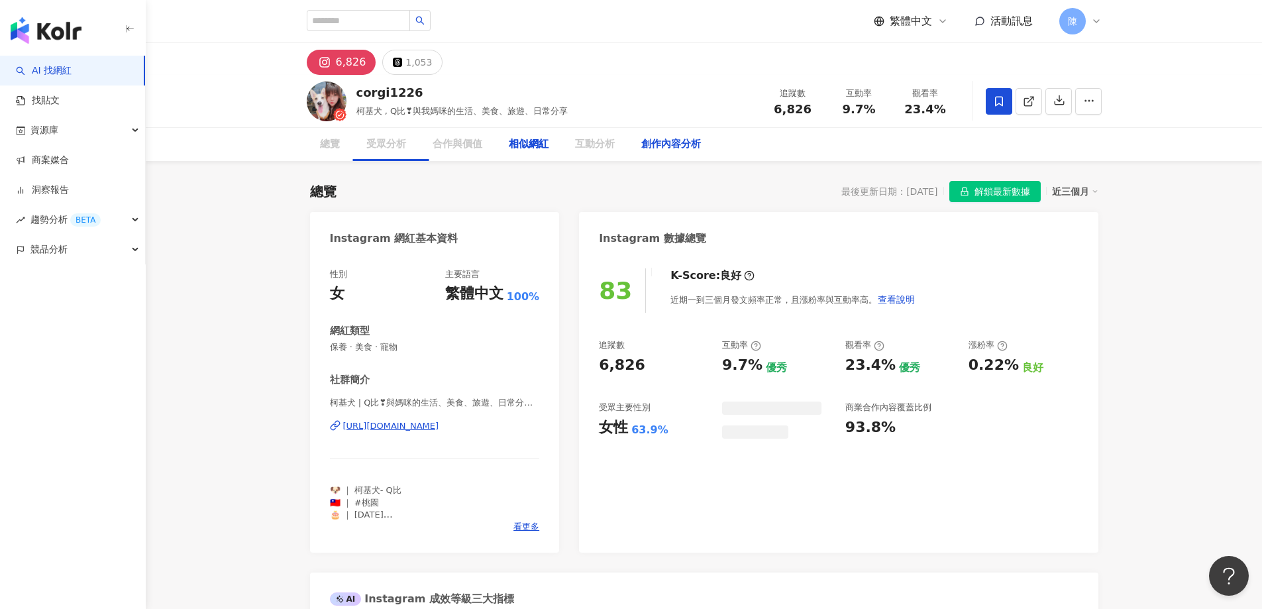
click at [632, 152] on div "創作內容分析" at bounding box center [671, 144] width 86 height 33
click at [667, 148] on div "創作內容分析" at bounding box center [671, 144] width 60 height 16
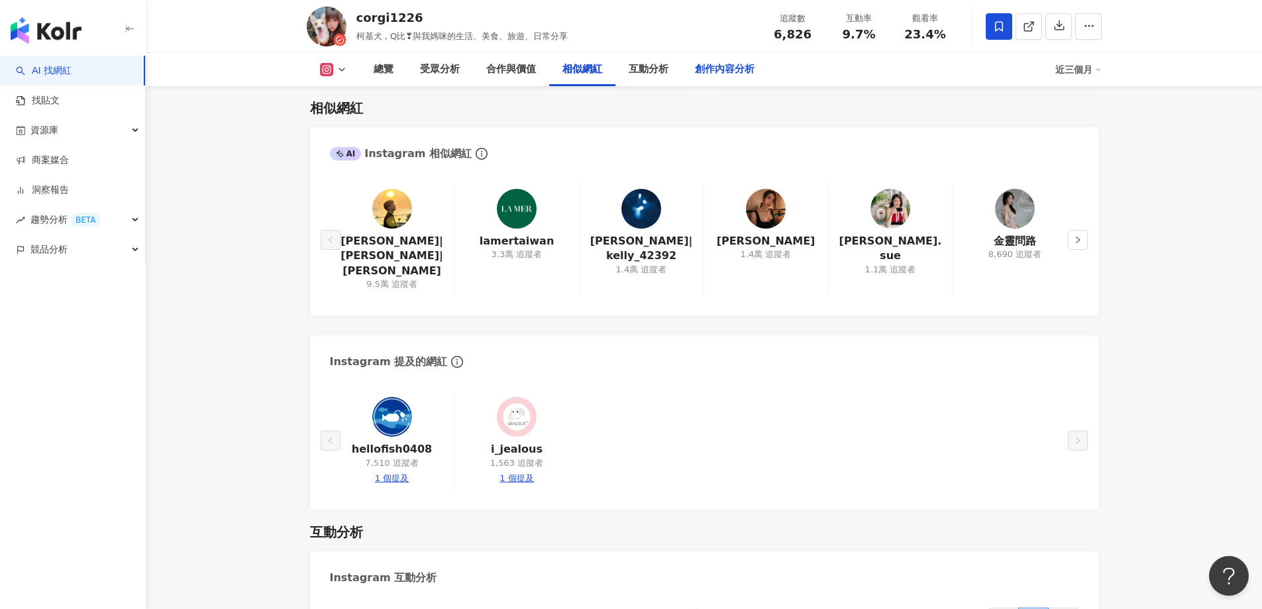
click at [734, 71] on div "創作內容分析" at bounding box center [725, 70] width 60 height 16
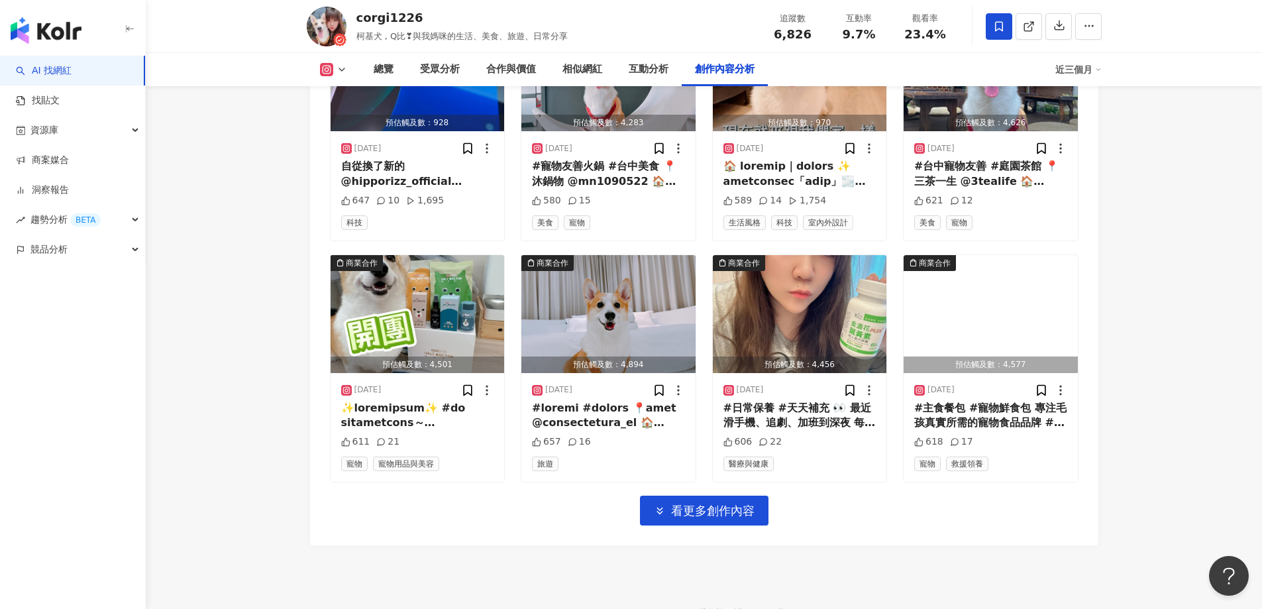
scroll to position [4489, 0]
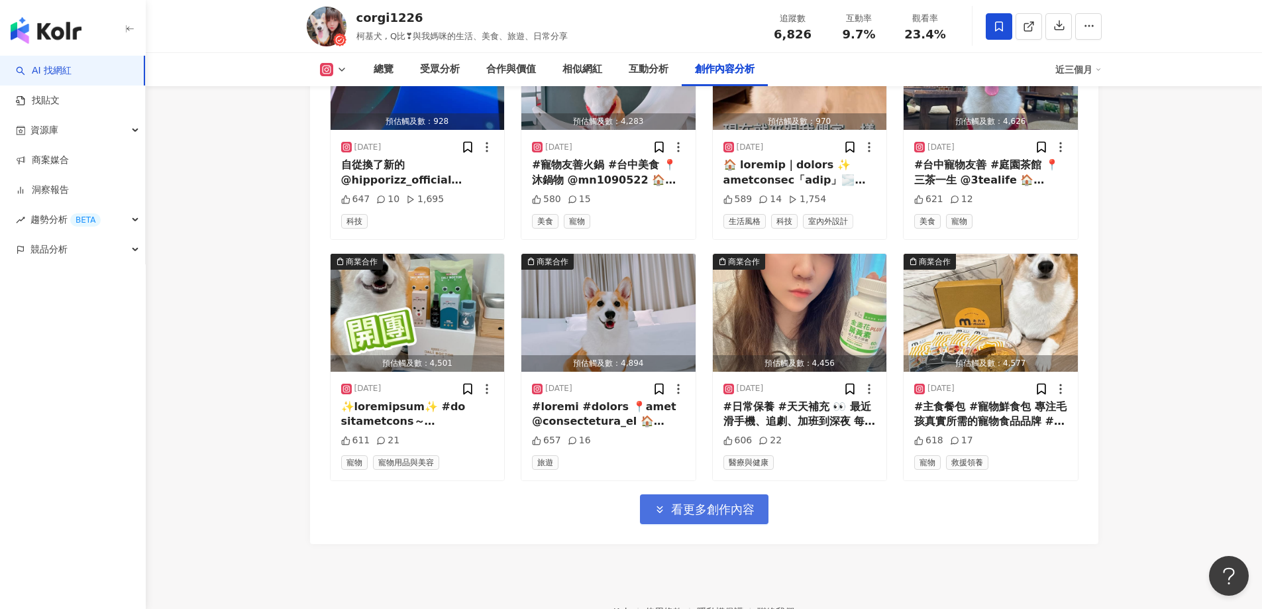
click at [752, 517] on span "看更多創作內容" at bounding box center [712, 524] width 83 height 15
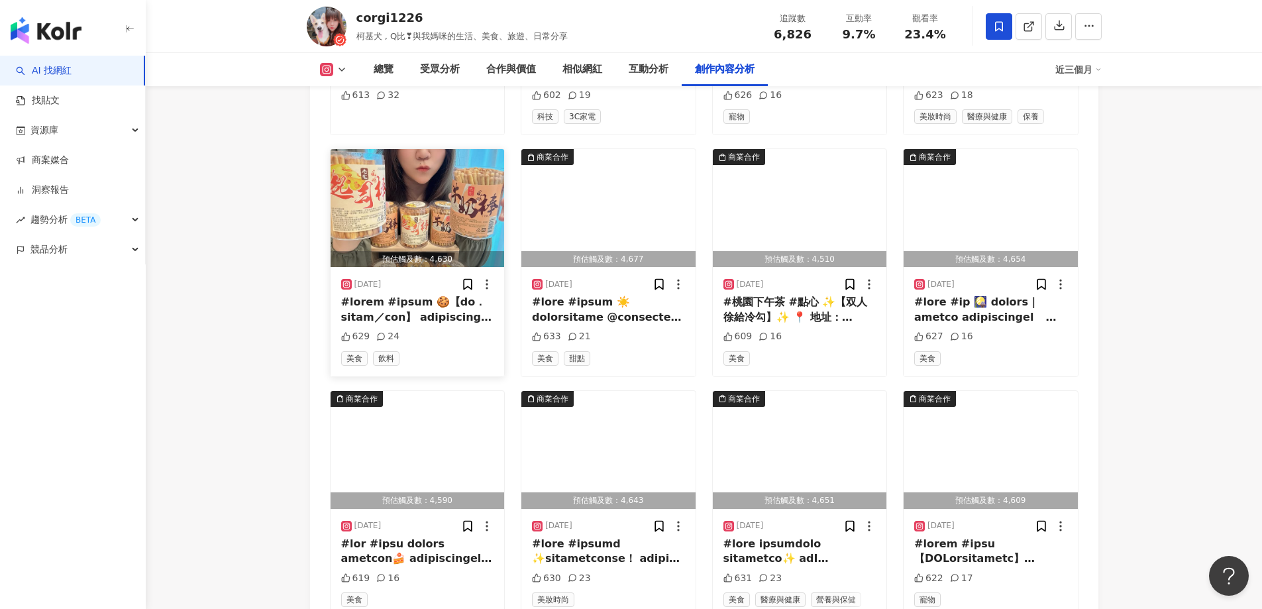
scroll to position [5085, 0]
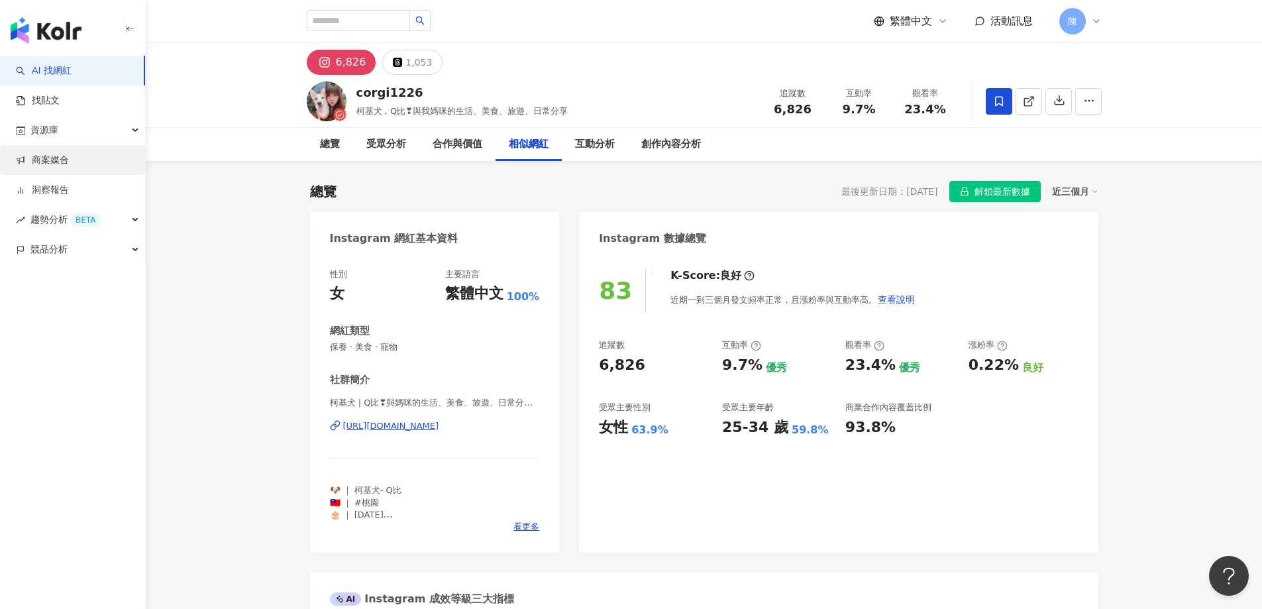
click at [69, 167] on link "商案媒合" at bounding box center [42, 160] width 53 height 13
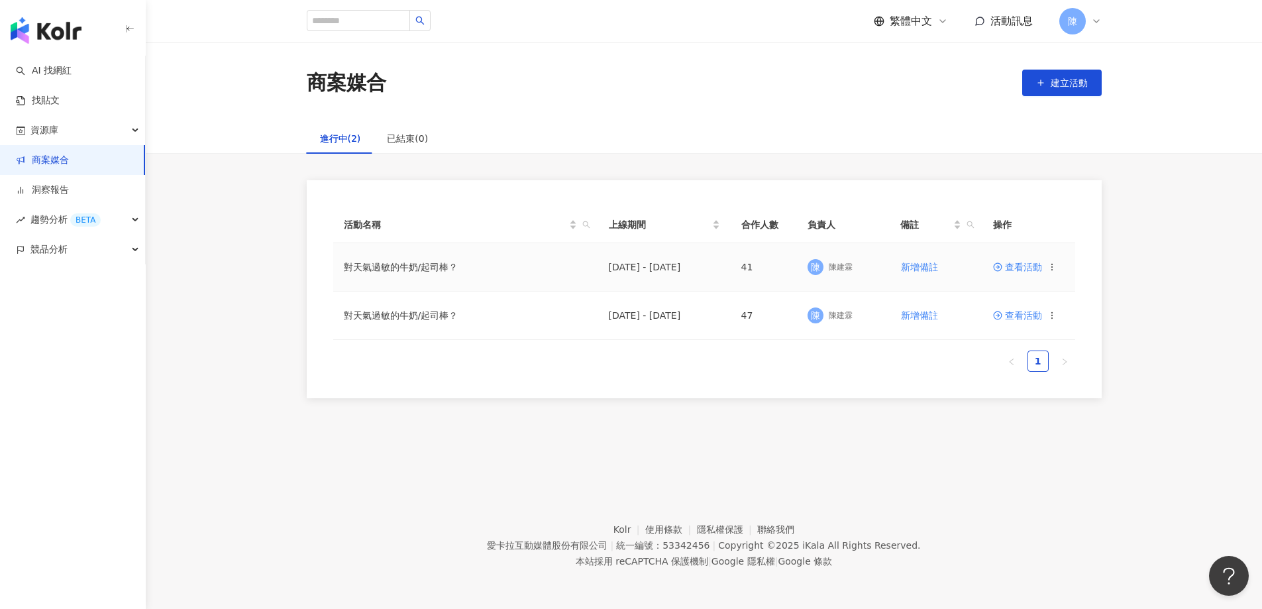
click at [1021, 262] on span "查看活動" at bounding box center [1017, 266] width 49 height 9
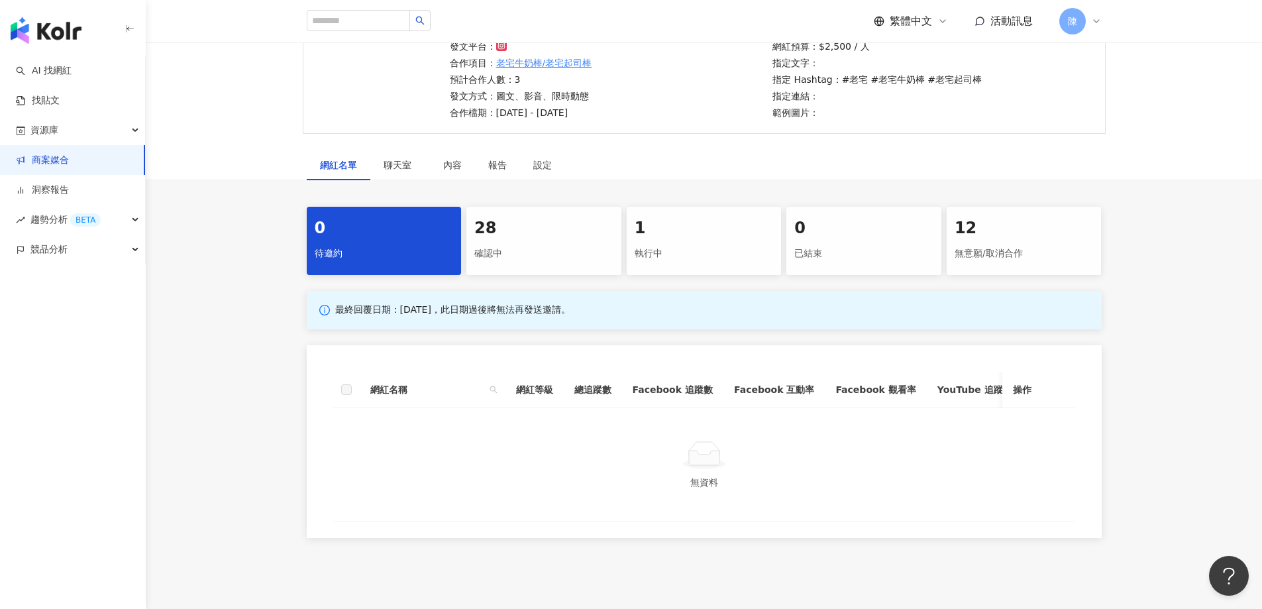
scroll to position [132, 0]
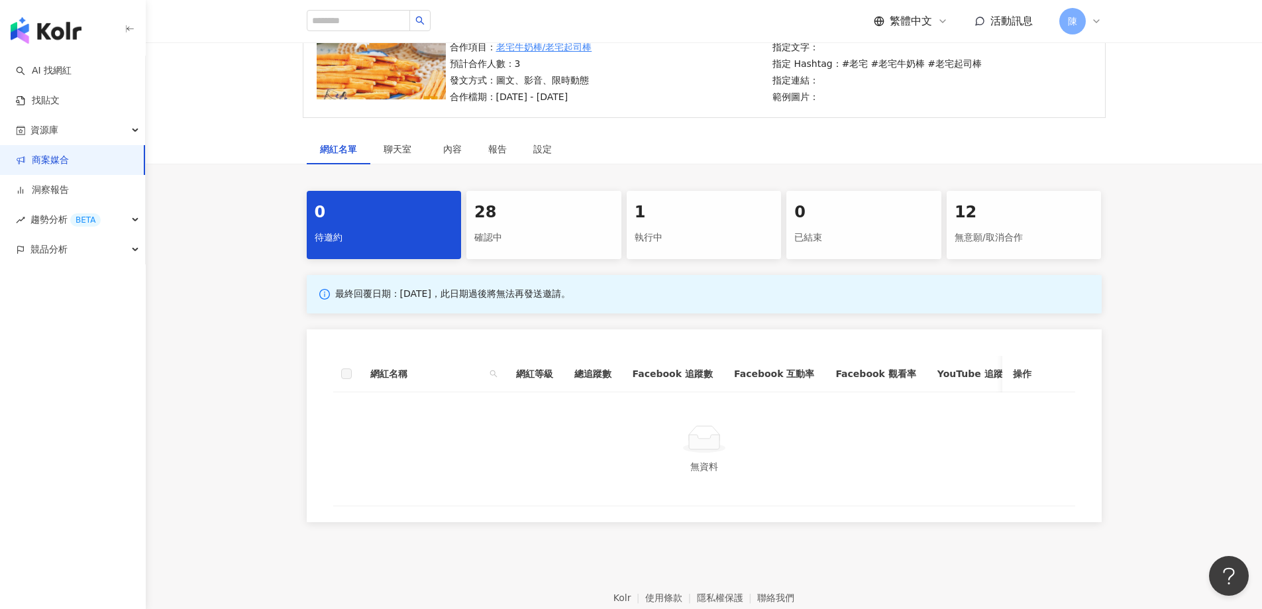
click at [575, 224] on div "28 確認中" at bounding box center [543, 225] width 155 height 68
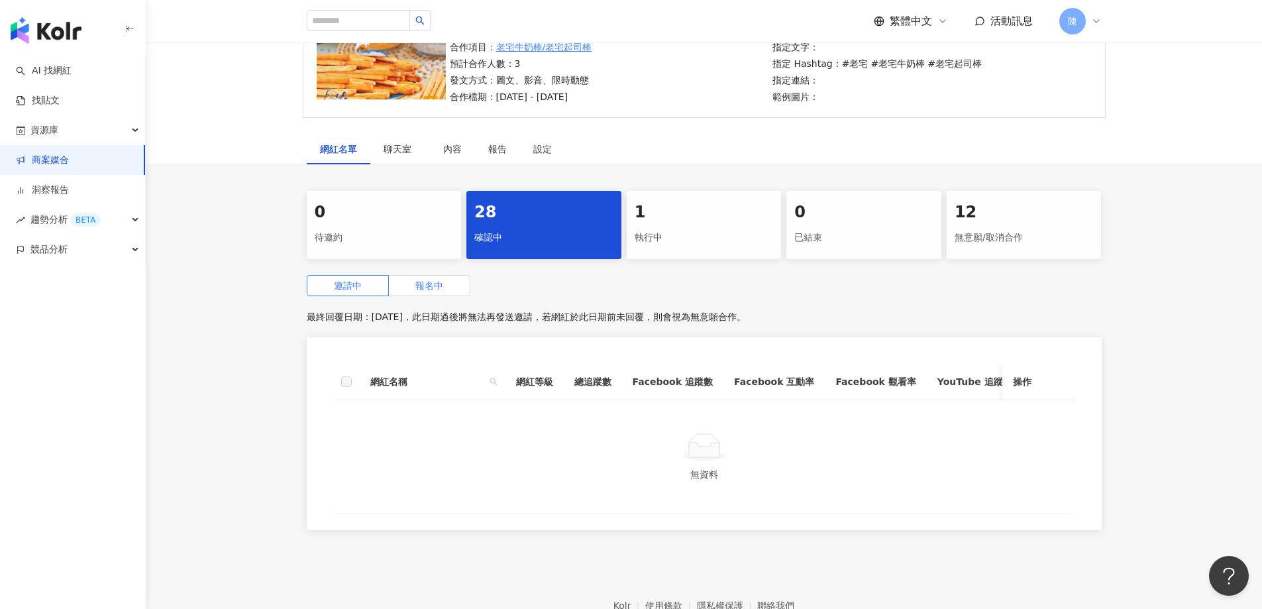
click at [424, 293] on label "報名中" at bounding box center [429, 285] width 81 height 21
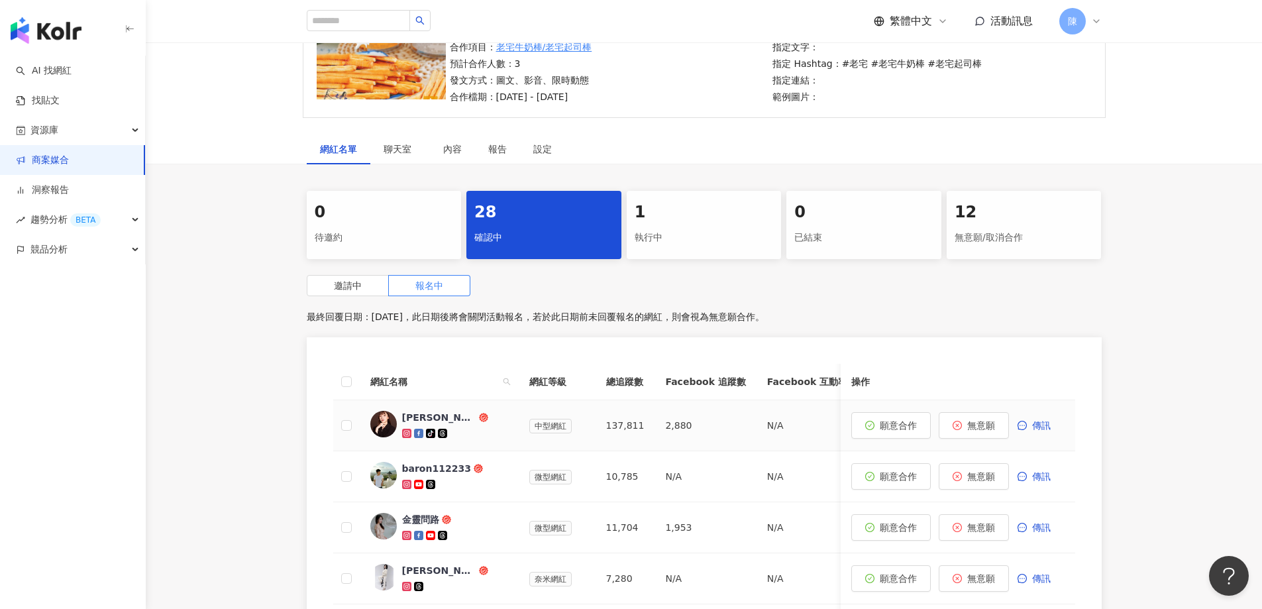
click at [440, 415] on div "[PERSON_NAME]吃貨系律師" at bounding box center [439, 417] width 74 height 13
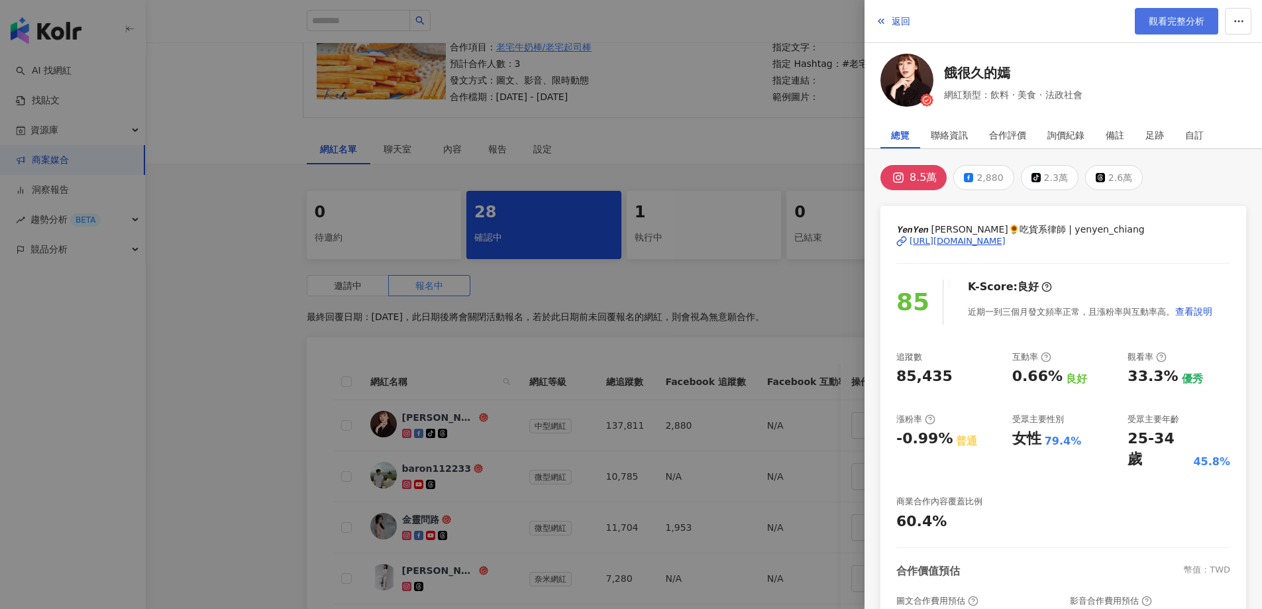
click at [1153, 24] on span "觀看完整分析" at bounding box center [1176, 21] width 56 height 11
click at [209, 323] on div at bounding box center [631, 304] width 1262 height 609
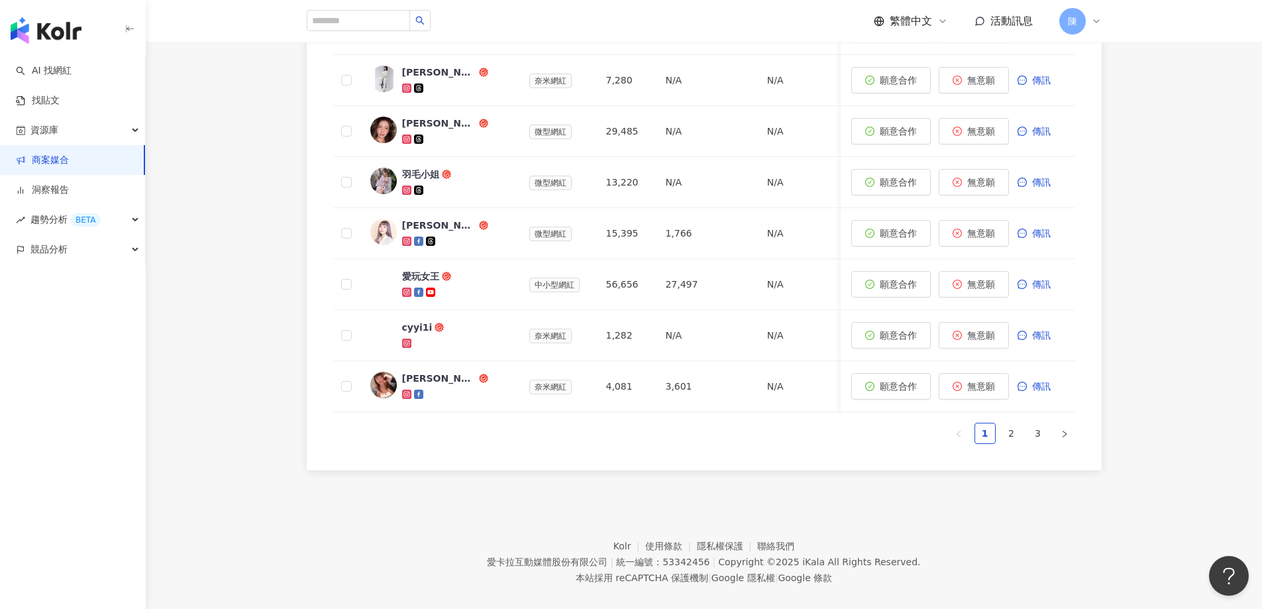
scroll to position [657, 0]
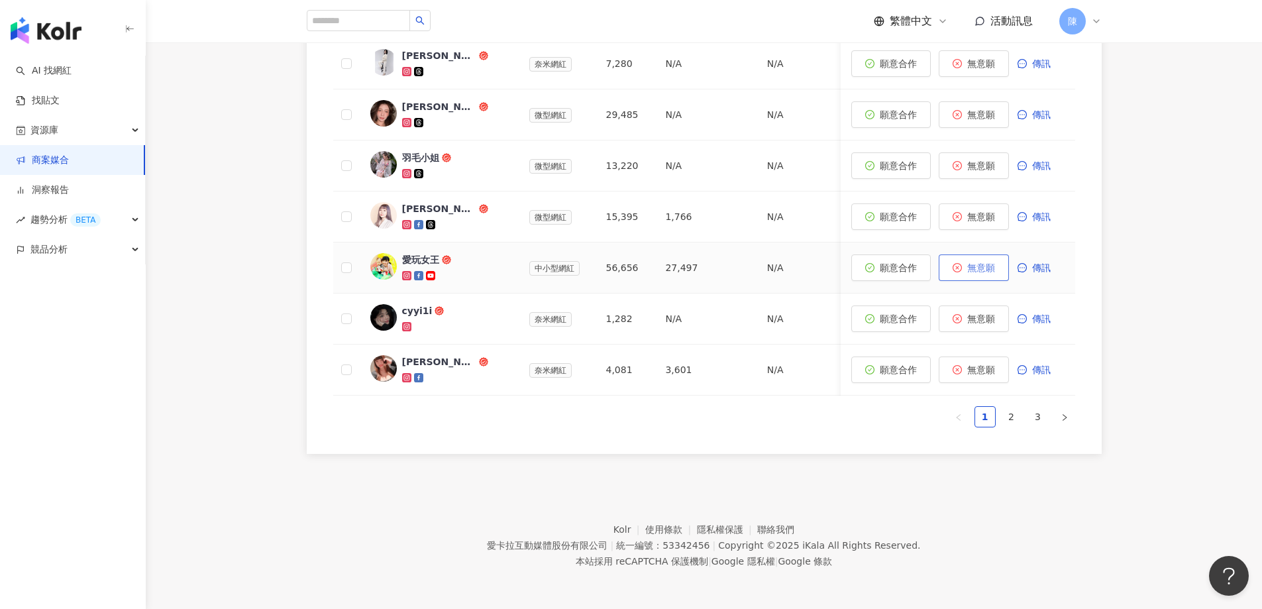
click at [965, 259] on button "無意願" at bounding box center [973, 267] width 70 height 26
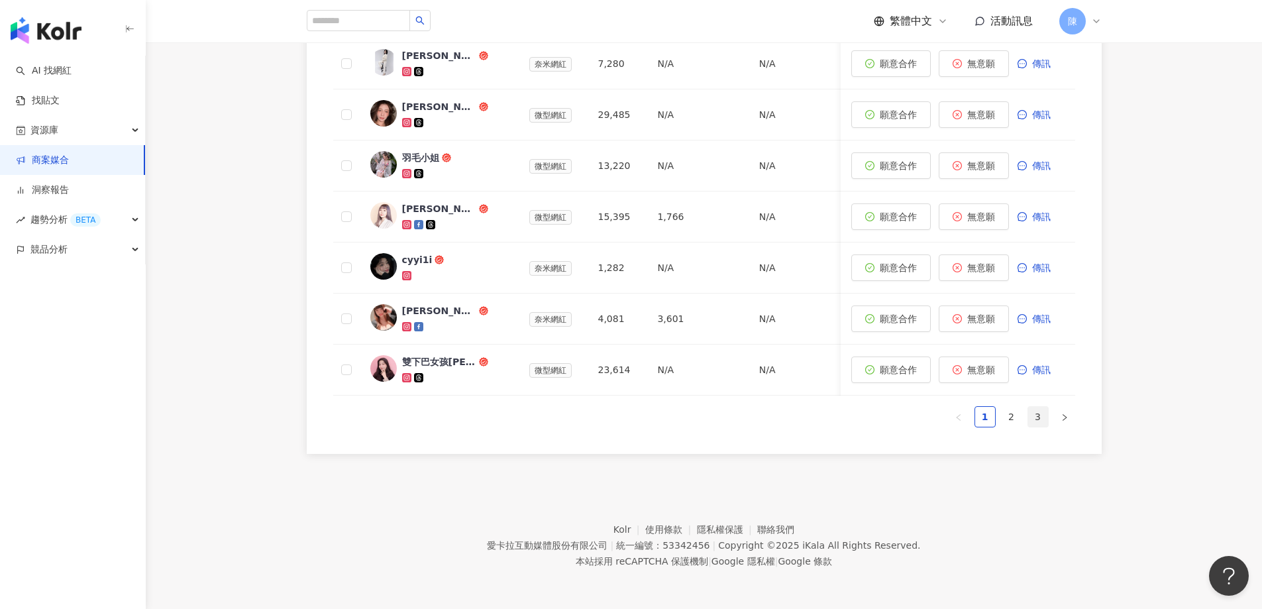
click at [1038, 419] on link "3" at bounding box center [1038, 417] width 20 height 20
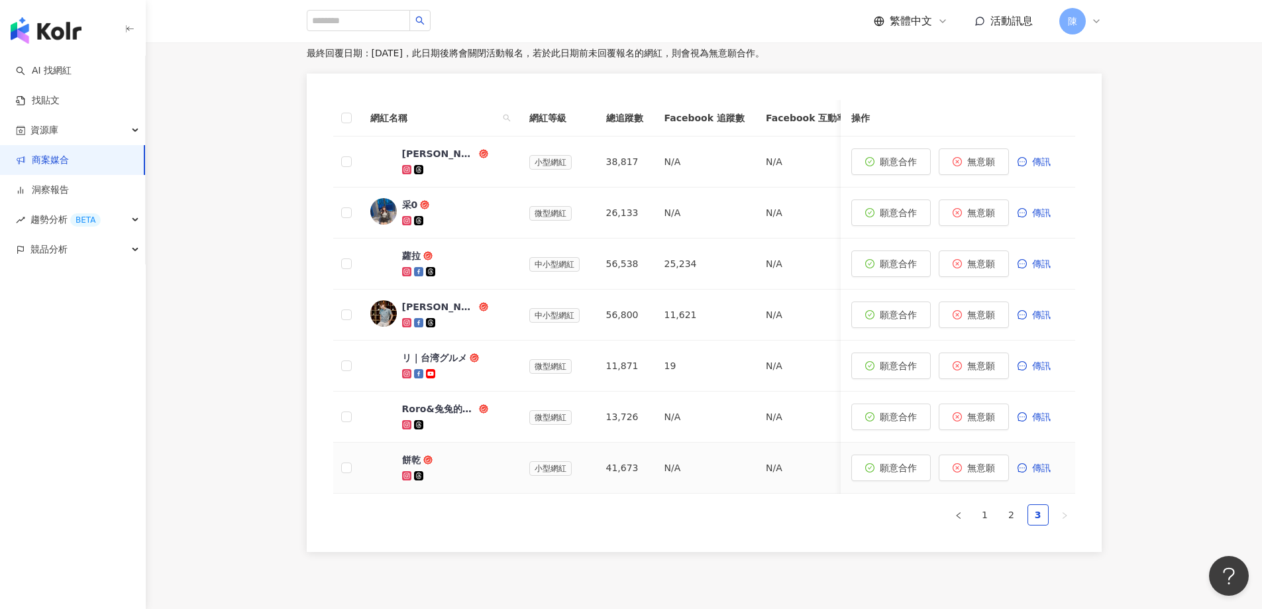
scroll to position [371, 0]
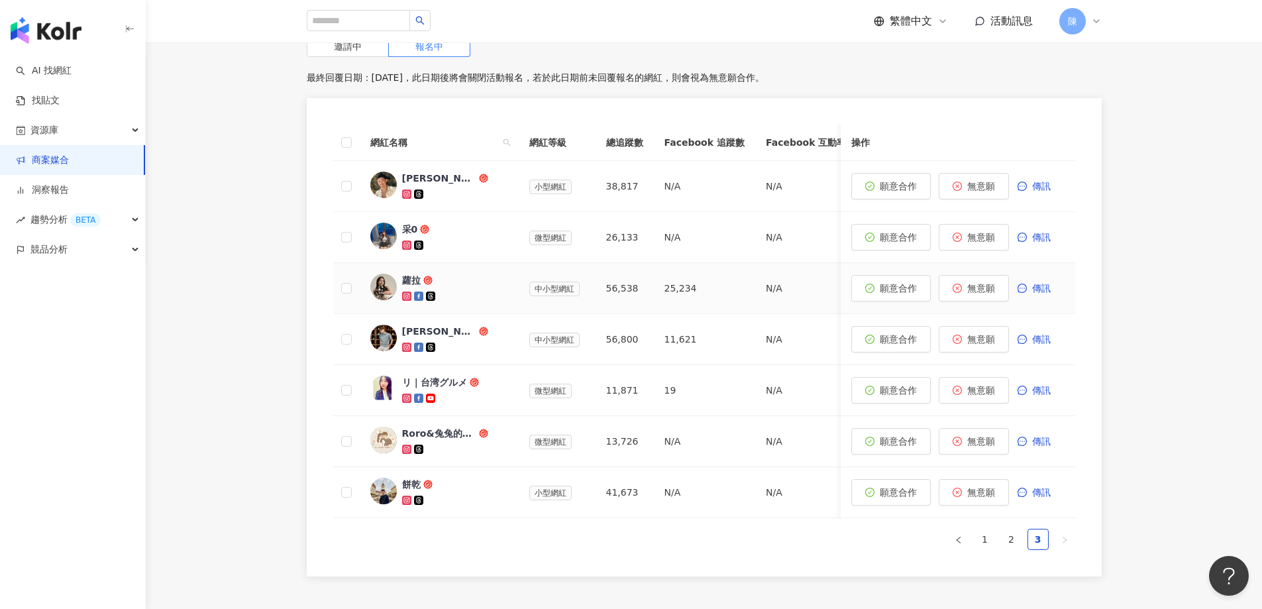
click at [411, 277] on div "蘿拉" at bounding box center [439, 279] width 74 height 13
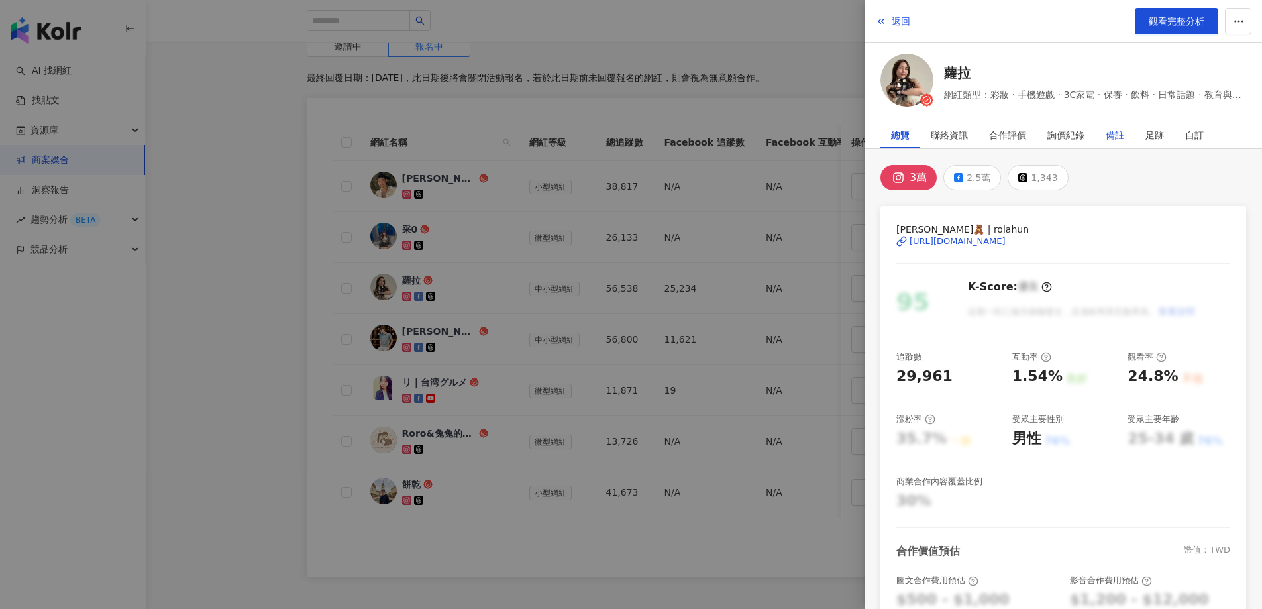
click at [1119, 134] on div "備註" at bounding box center [1114, 135] width 19 height 26
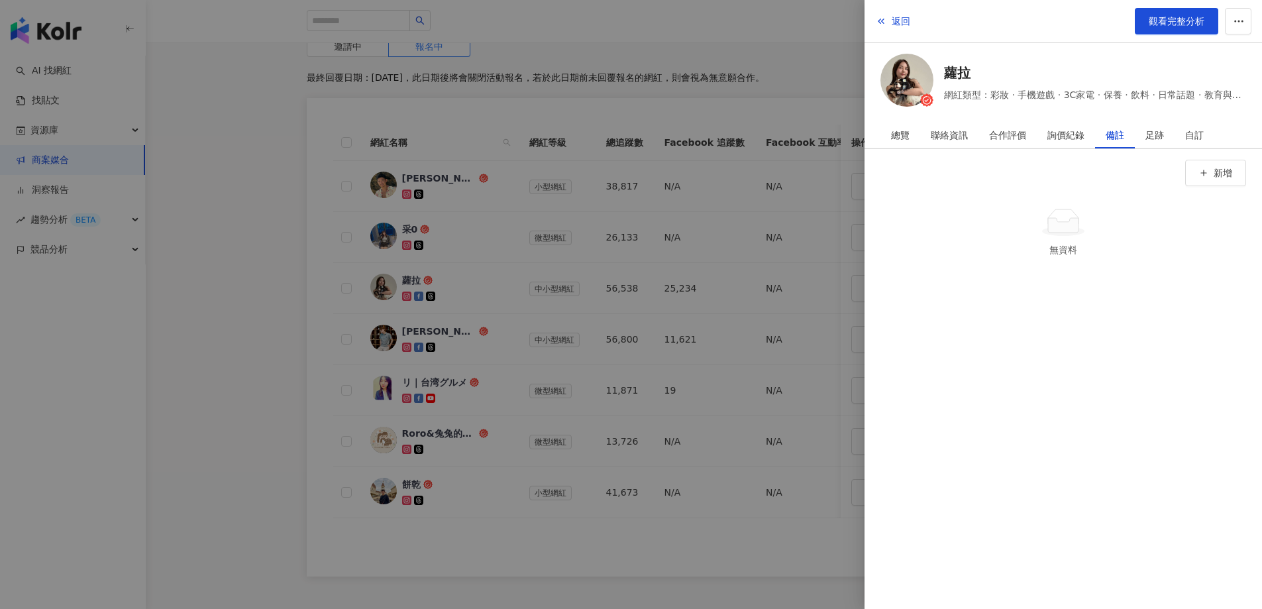
click at [291, 323] on div at bounding box center [631, 304] width 1262 height 609
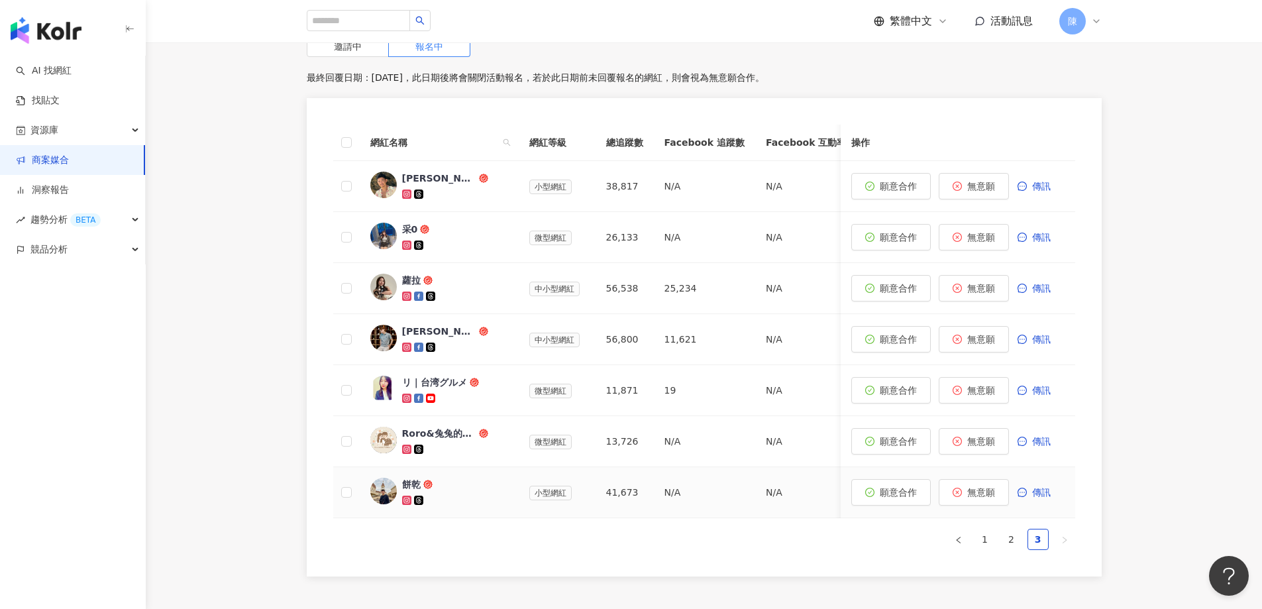
click at [409, 483] on div "餅乾" at bounding box center [411, 483] width 19 height 13
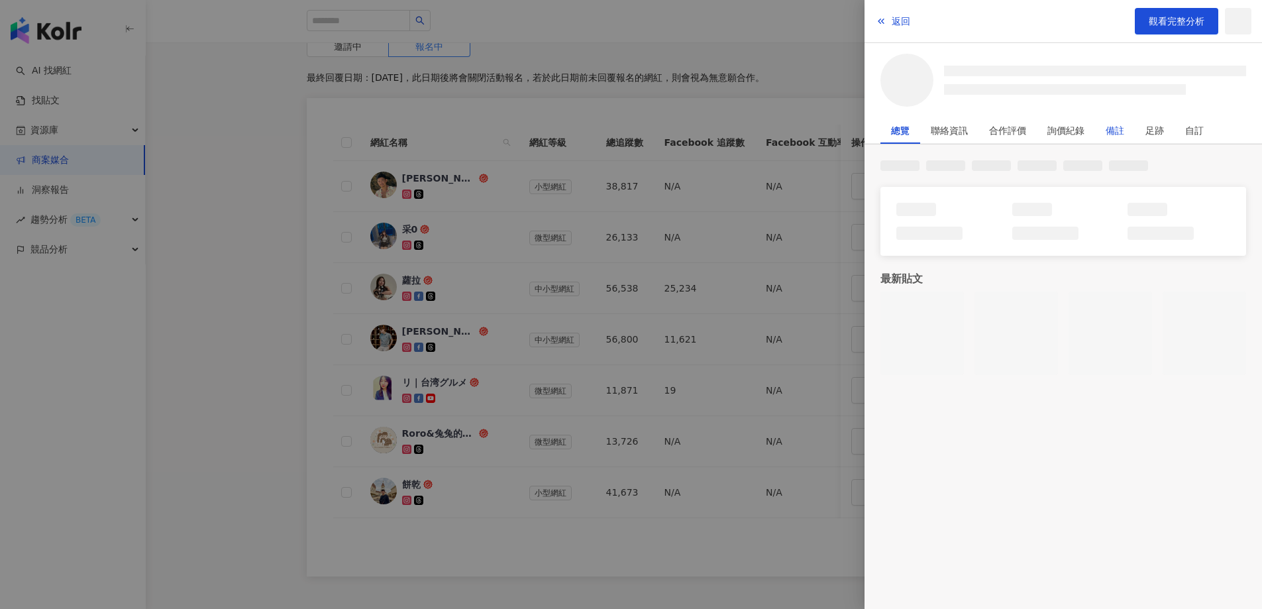
click at [1116, 132] on div "備註" at bounding box center [1114, 130] width 19 height 26
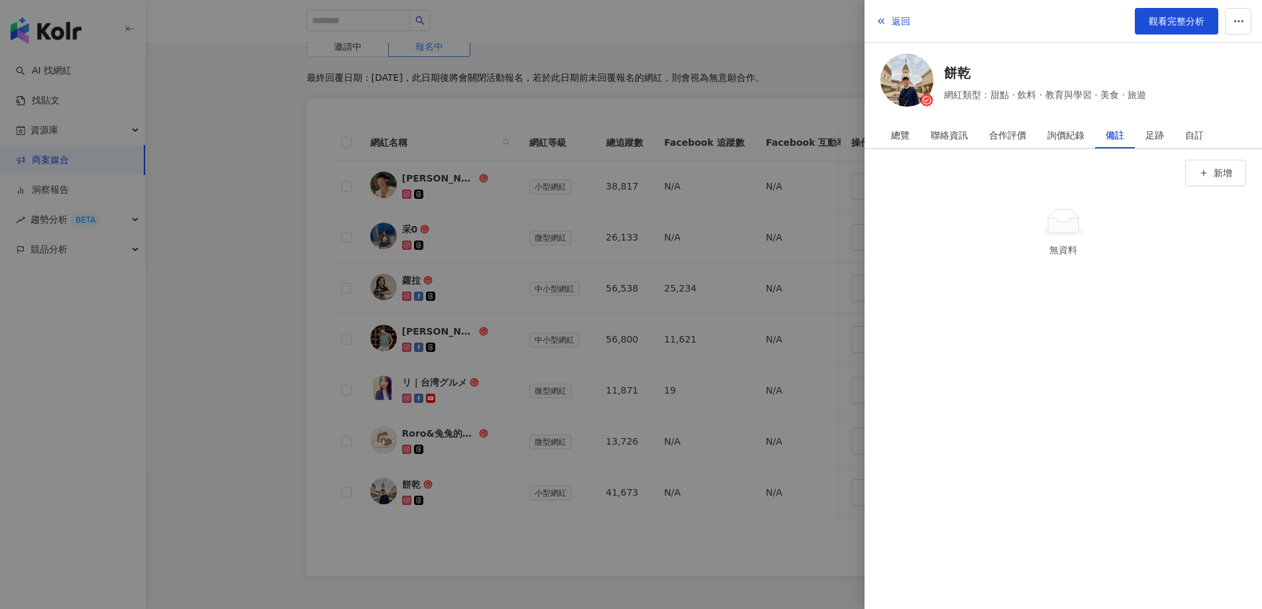
click at [258, 397] on div at bounding box center [631, 304] width 1262 height 609
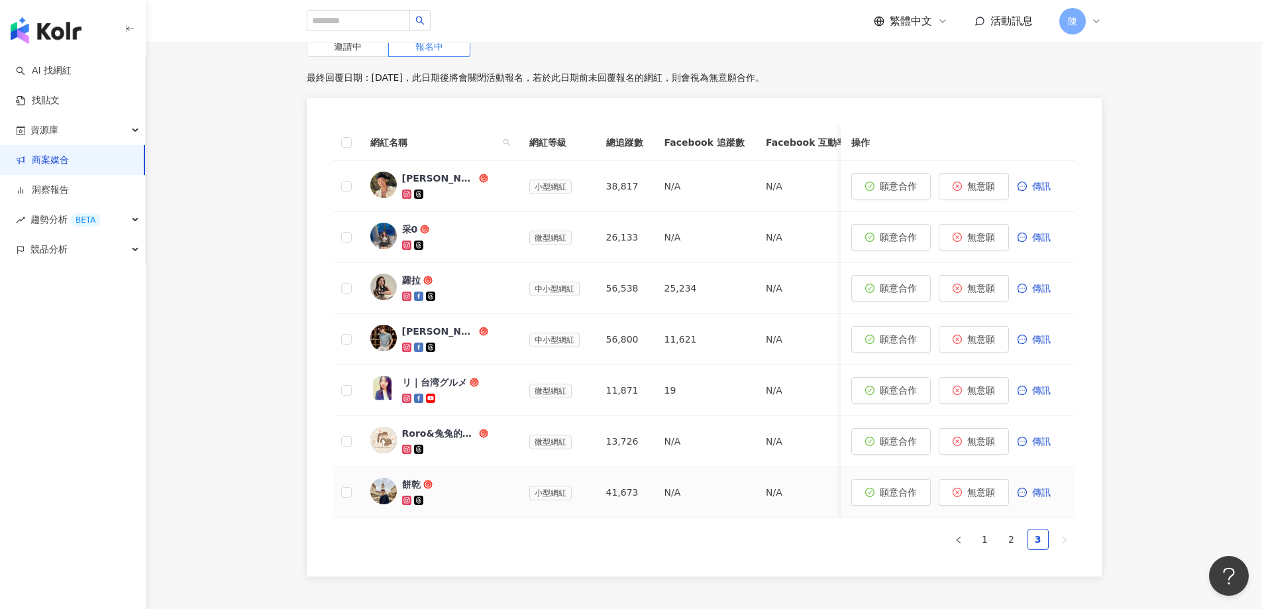
click at [415, 485] on div "餅乾" at bounding box center [411, 483] width 19 height 13
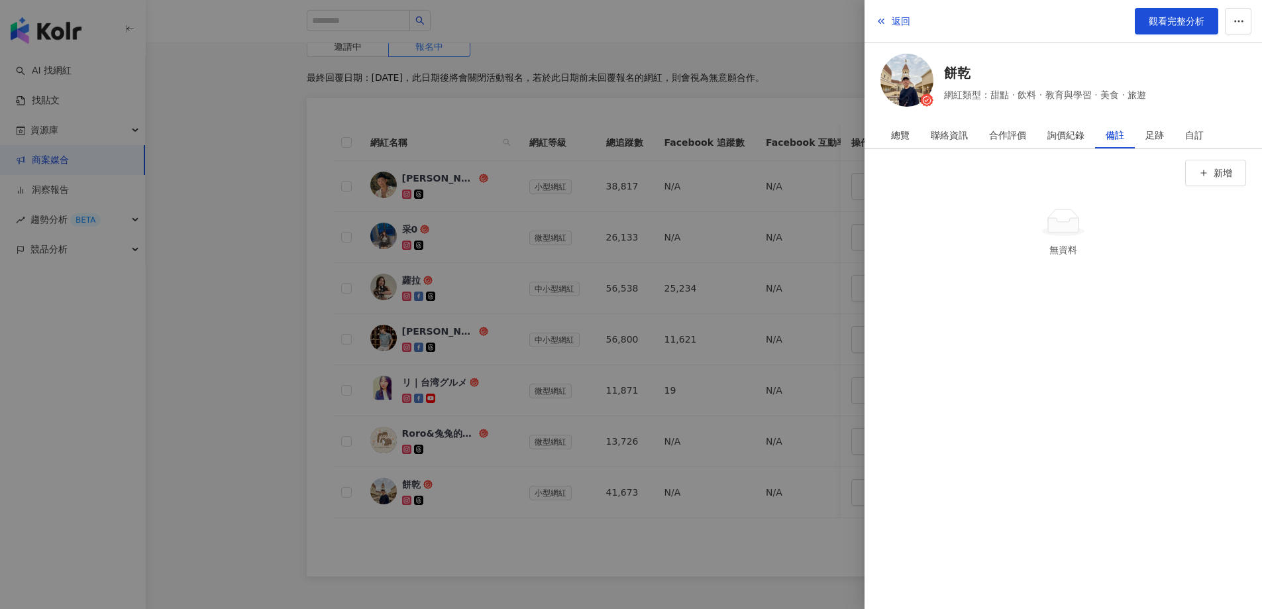
click at [329, 370] on div at bounding box center [631, 304] width 1262 height 609
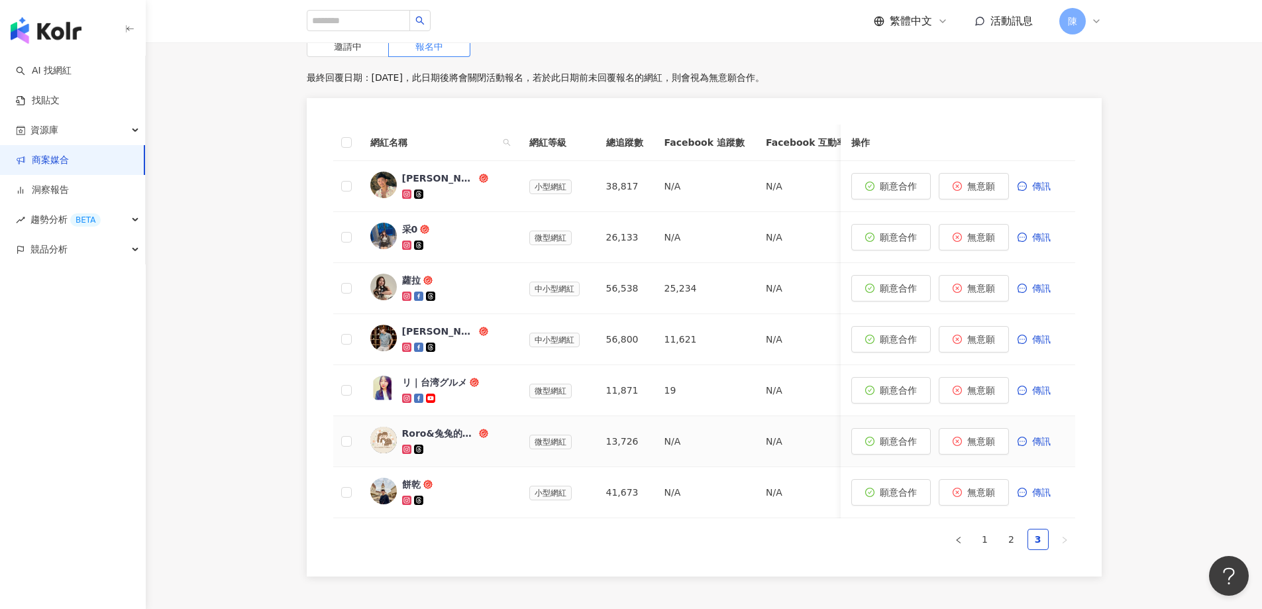
click at [442, 432] on div "Roro&兔兔的跑跳人生" at bounding box center [439, 432] width 74 height 13
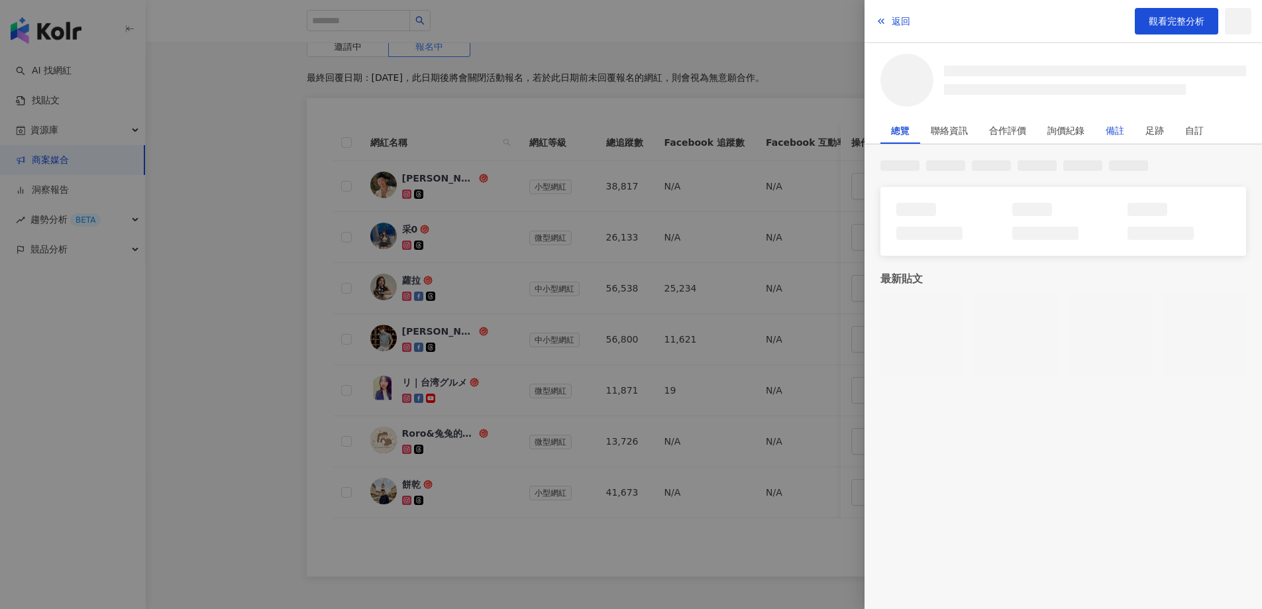
click at [1116, 136] on div "備註" at bounding box center [1114, 130] width 19 height 26
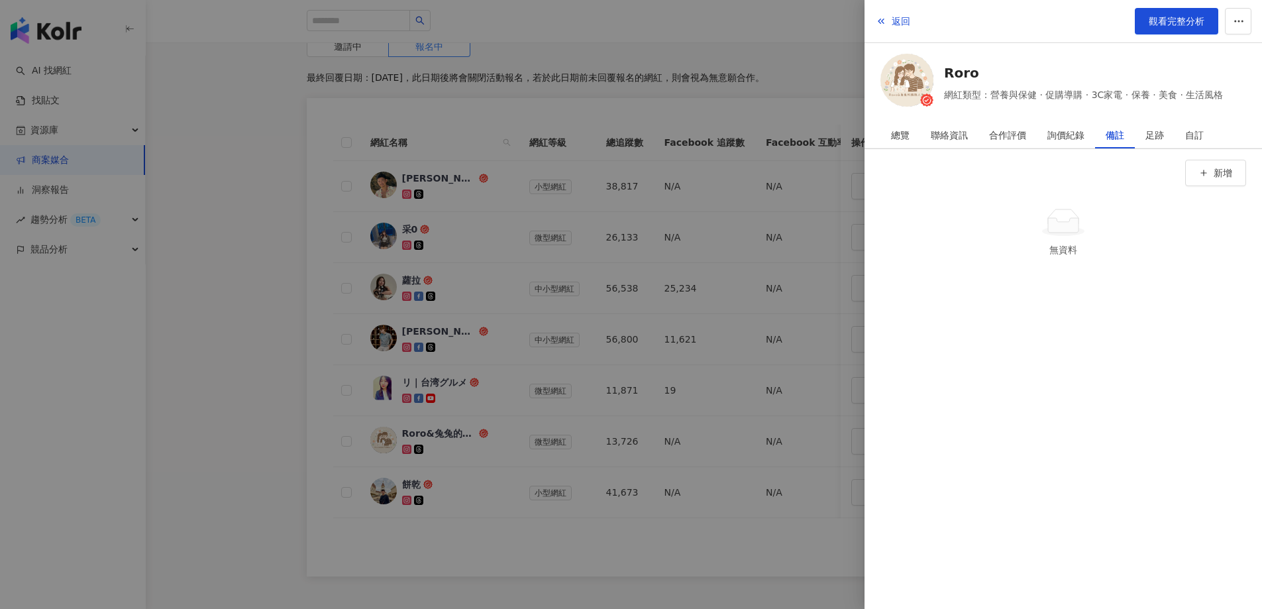
click at [239, 349] on div at bounding box center [631, 304] width 1262 height 609
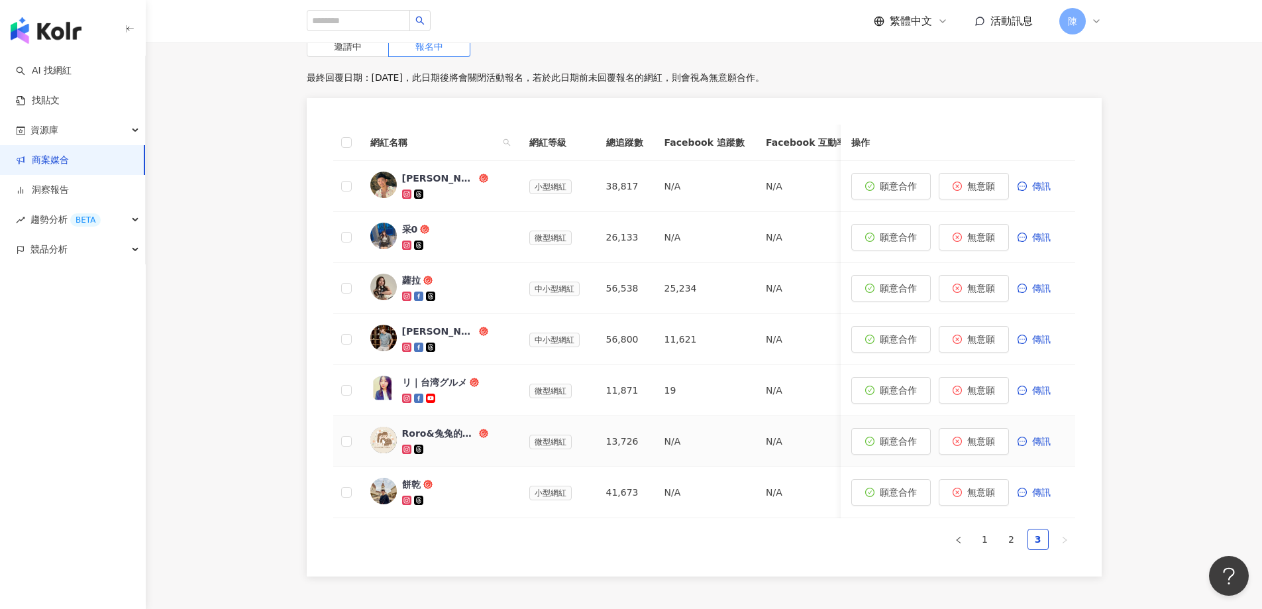
click at [437, 438] on div "Roro&兔兔的跑跳人生" at bounding box center [439, 432] width 74 height 13
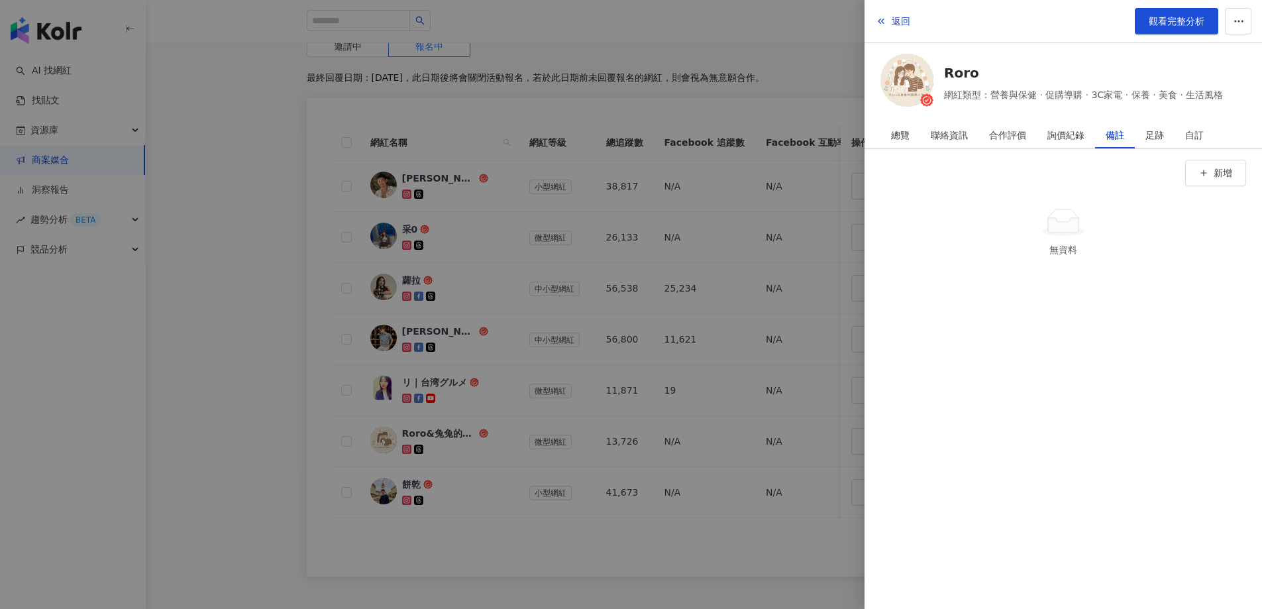
click at [305, 282] on div at bounding box center [631, 304] width 1262 height 609
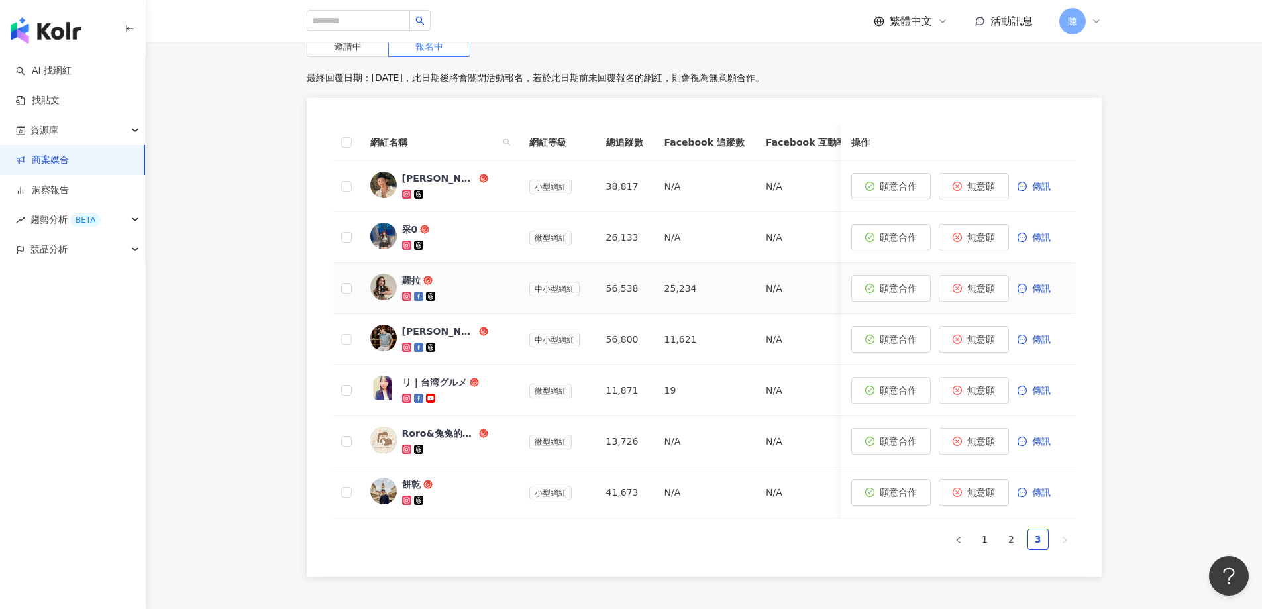
click at [421, 283] on span "蘿拉" at bounding box center [445, 279] width 86 height 13
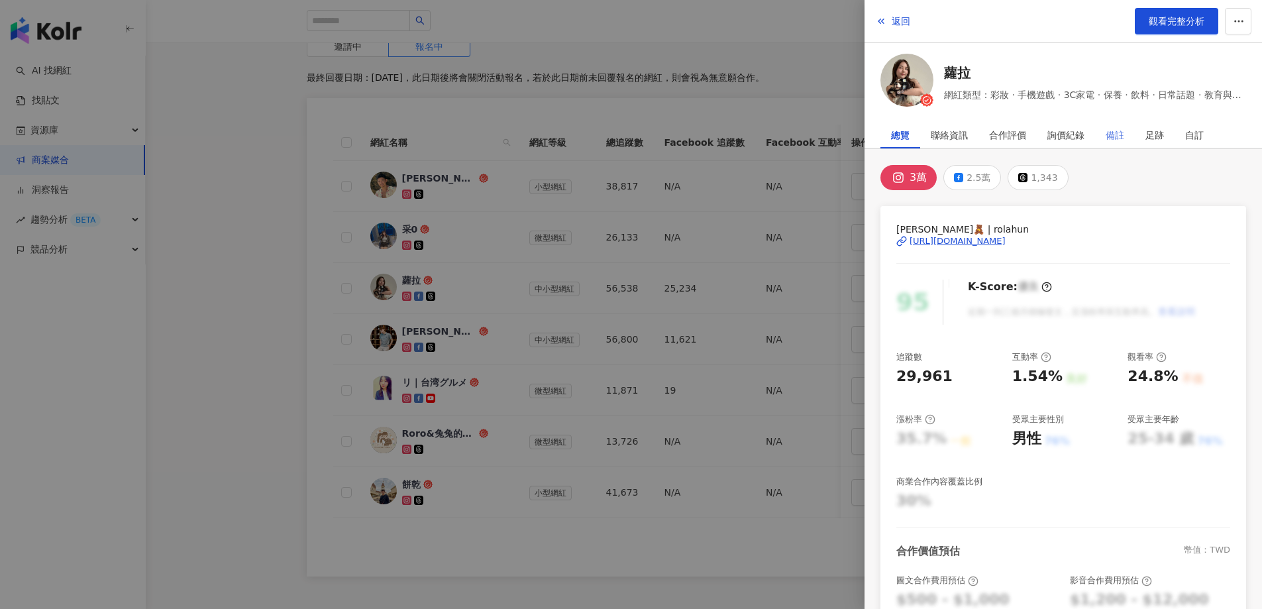
click at [1103, 127] on div "備註" at bounding box center [1115, 135] width 40 height 26
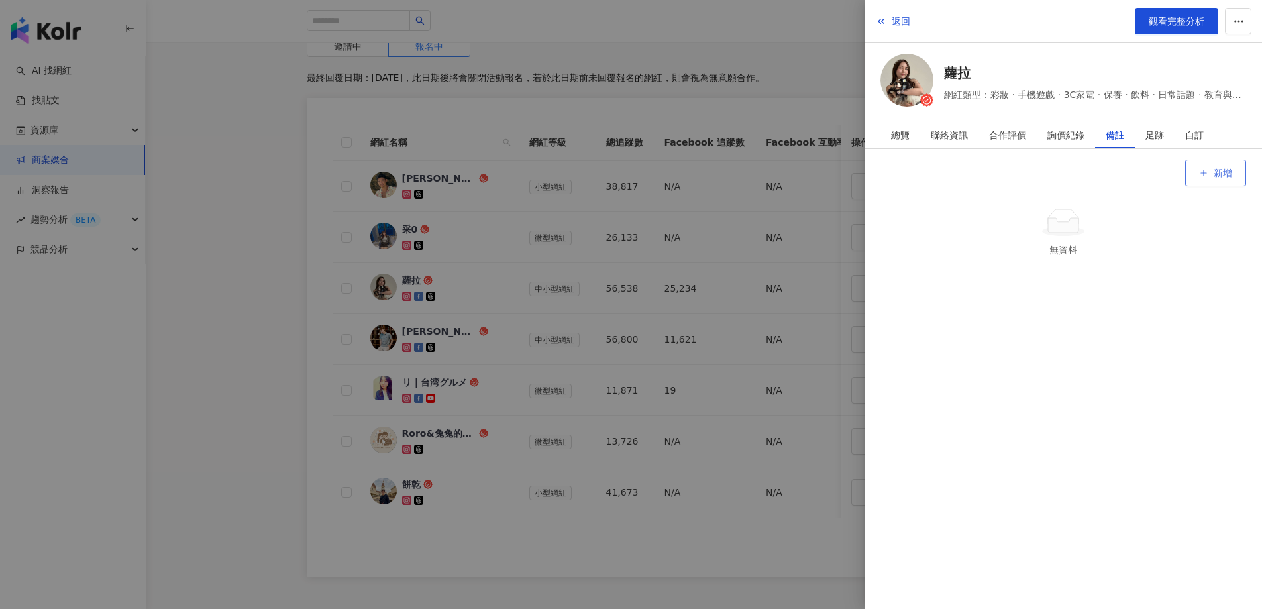
click at [1237, 173] on button "新增" at bounding box center [1215, 173] width 61 height 26
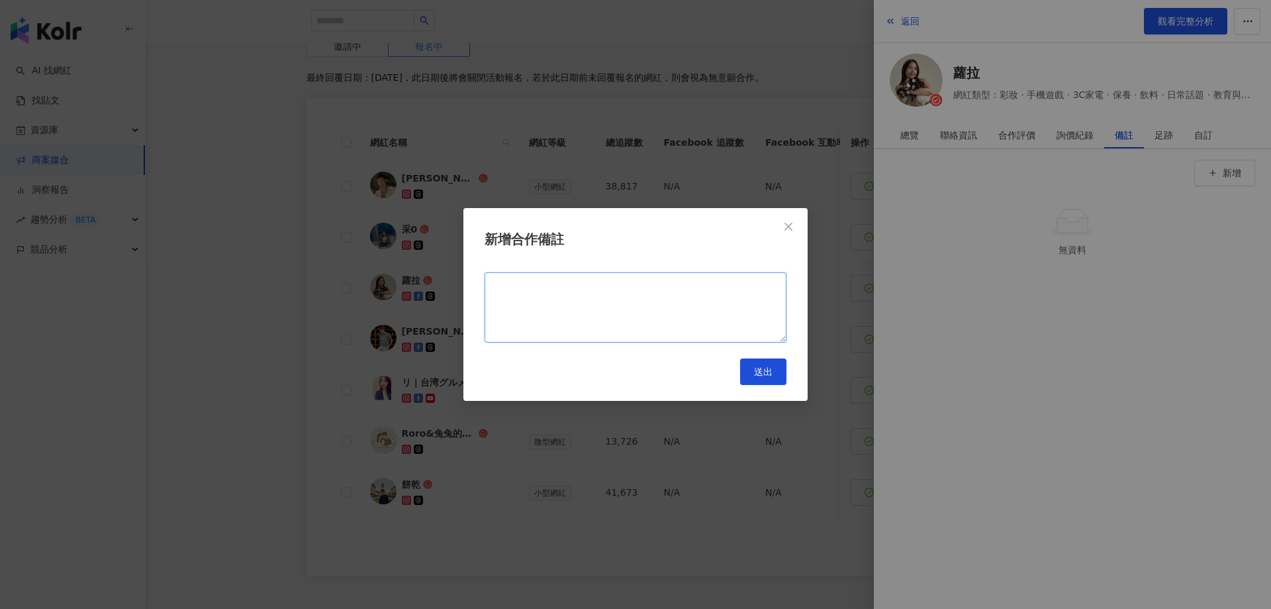
click at [718, 285] on textarea at bounding box center [636, 307] width 302 height 70
type textarea "*********"
click at [767, 366] on span "送出" at bounding box center [763, 371] width 19 height 11
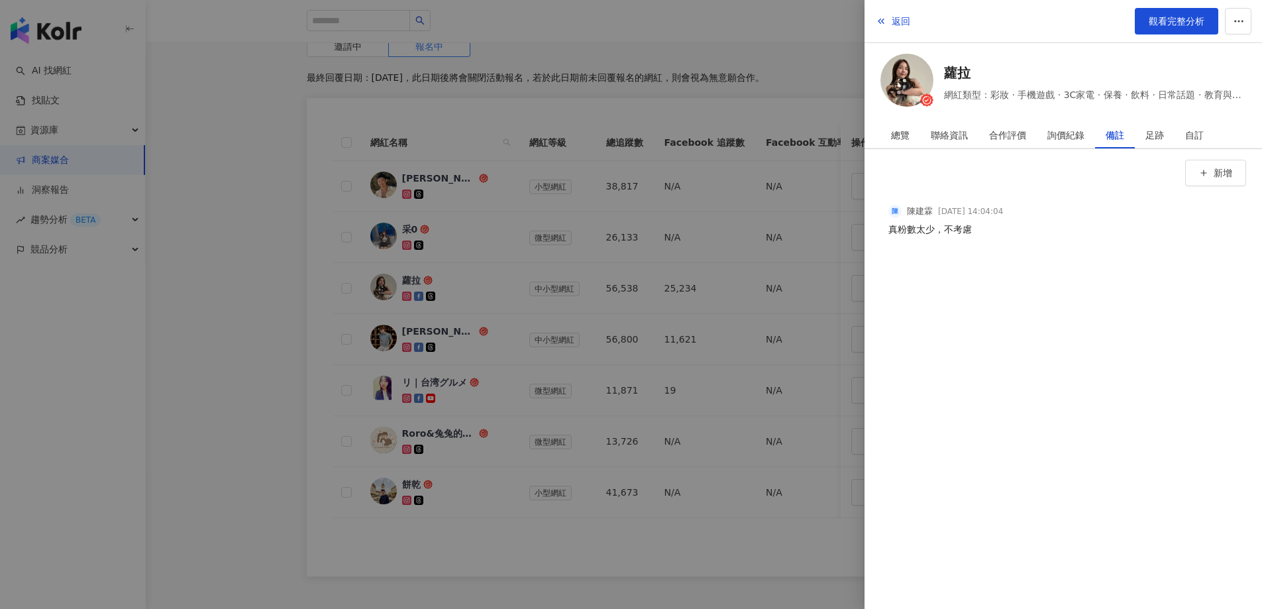
click at [257, 218] on div at bounding box center [631, 304] width 1262 height 609
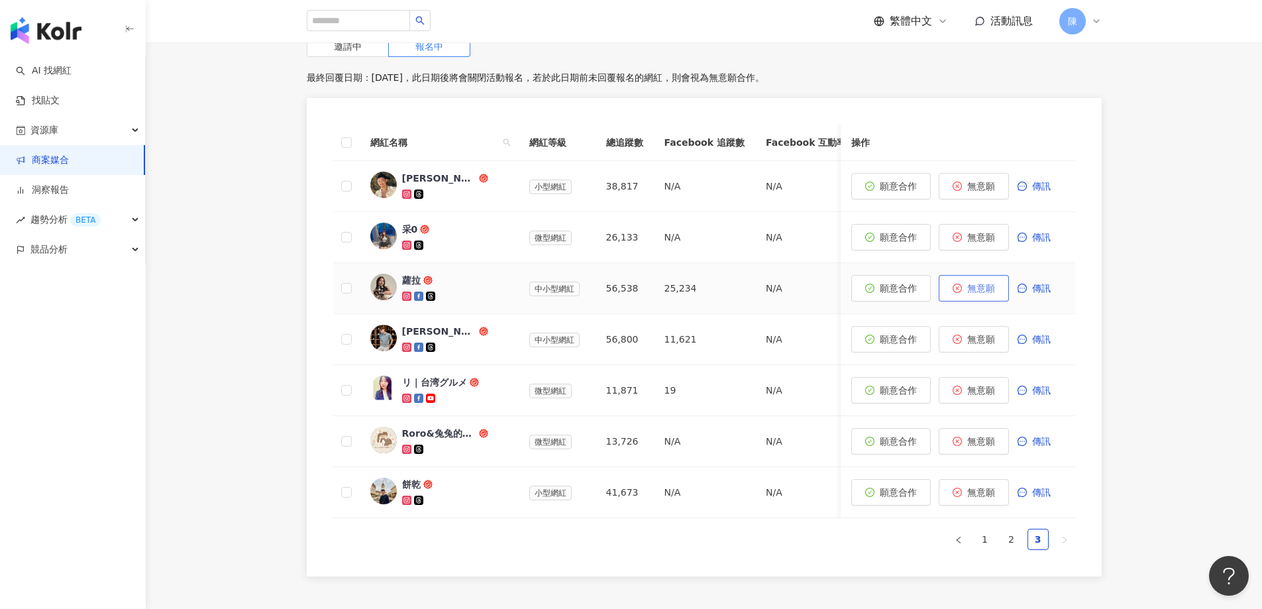
click at [979, 292] on span "無意願" at bounding box center [981, 288] width 28 height 11
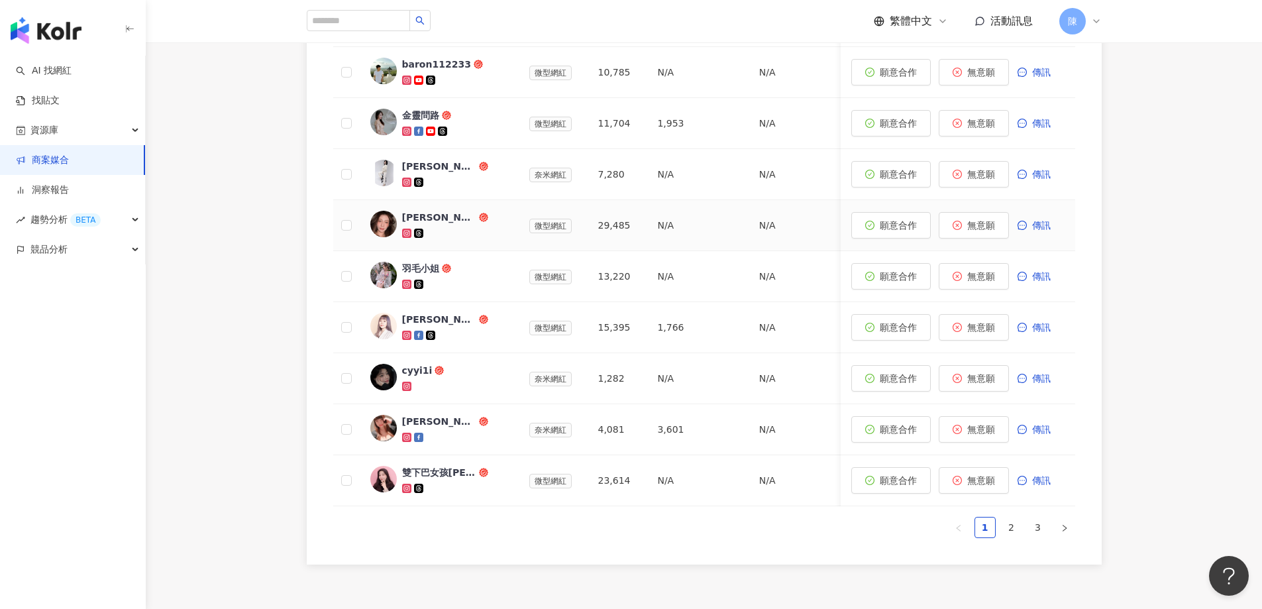
scroll to position [570, 0]
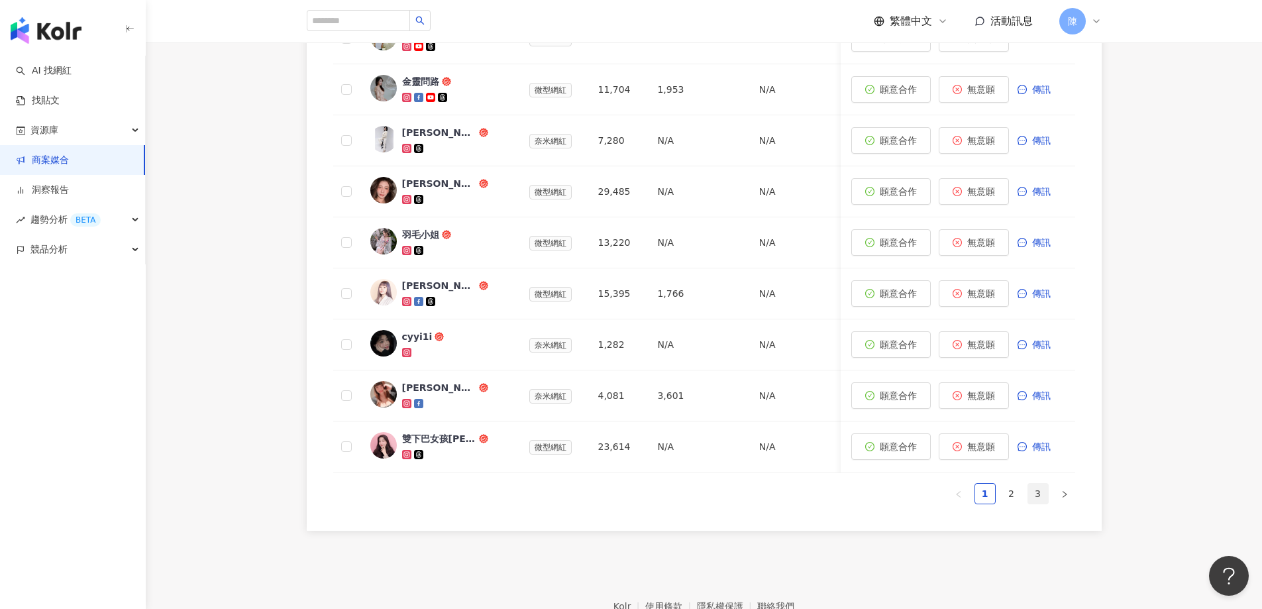
click at [1036, 503] on link "3" at bounding box center [1038, 493] width 20 height 20
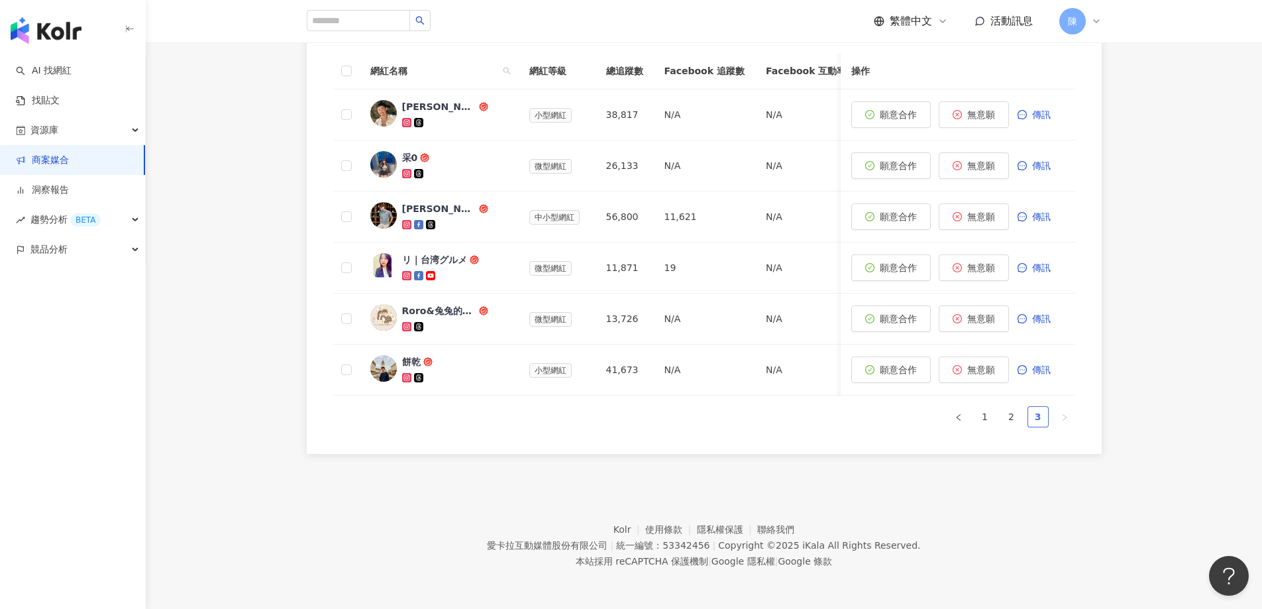
scroll to position [453, 0]
click at [409, 356] on div "餅乾" at bounding box center [411, 361] width 19 height 13
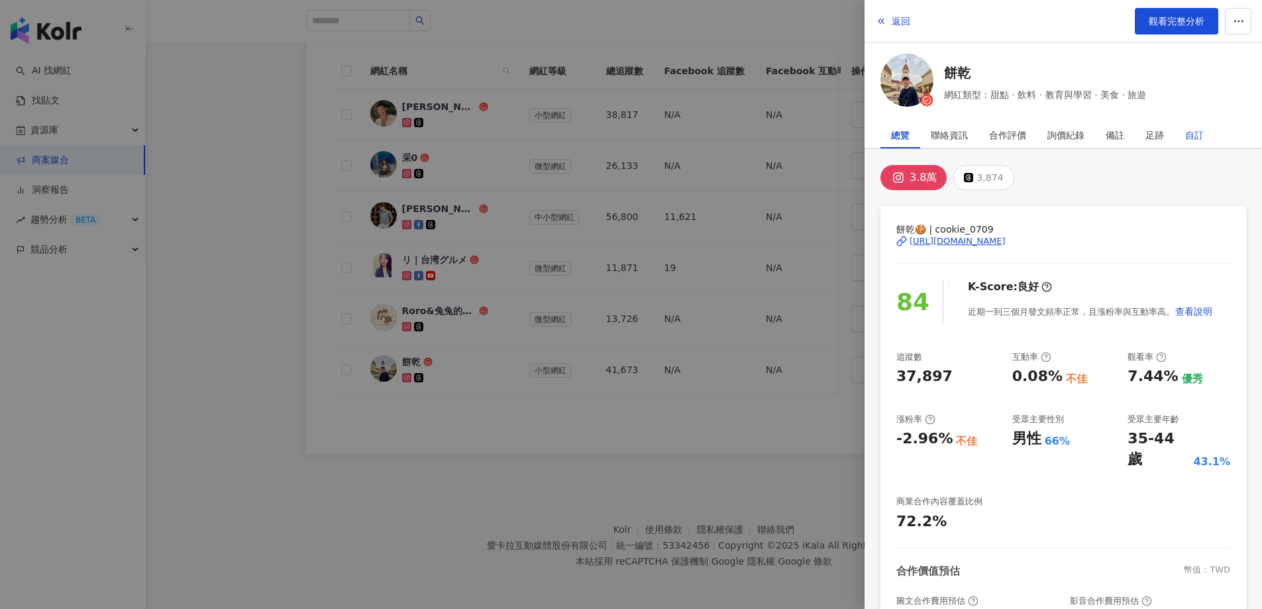
click at [1193, 138] on div "自訂" at bounding box center [1194, 135] width 19 height 26
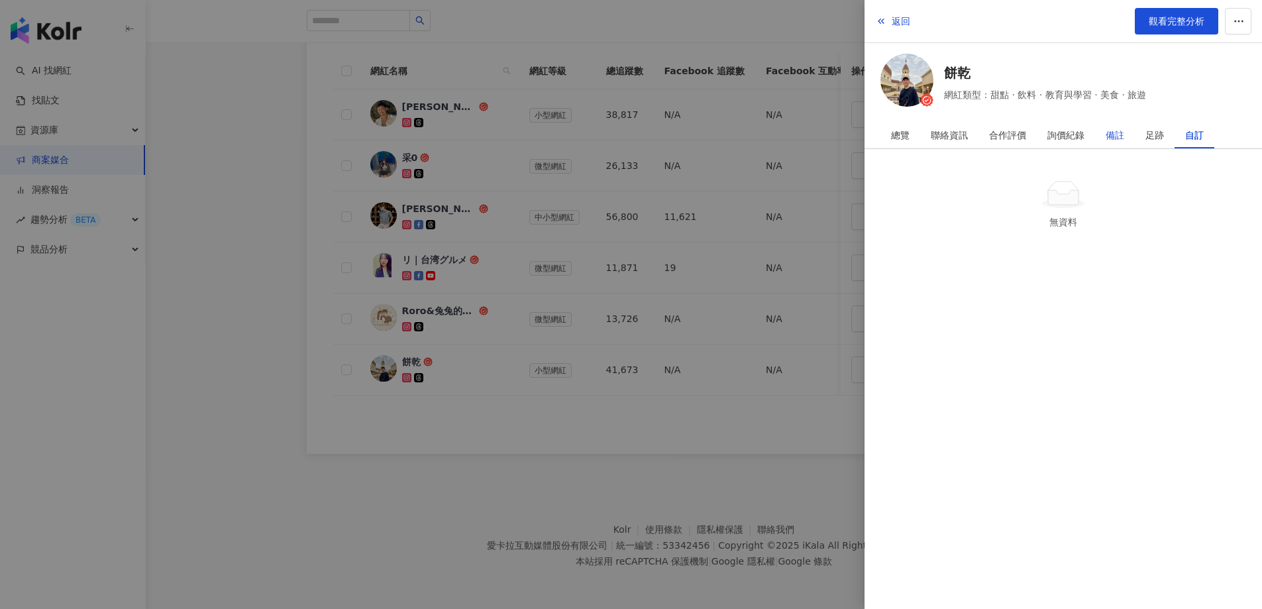
click at [1114, 130] on div "備註" at bounding box center [1114, 135] width 19 height 26
click at [1231, 181] on button "新增" at bounding box center [1215, 173] width 61 height 26
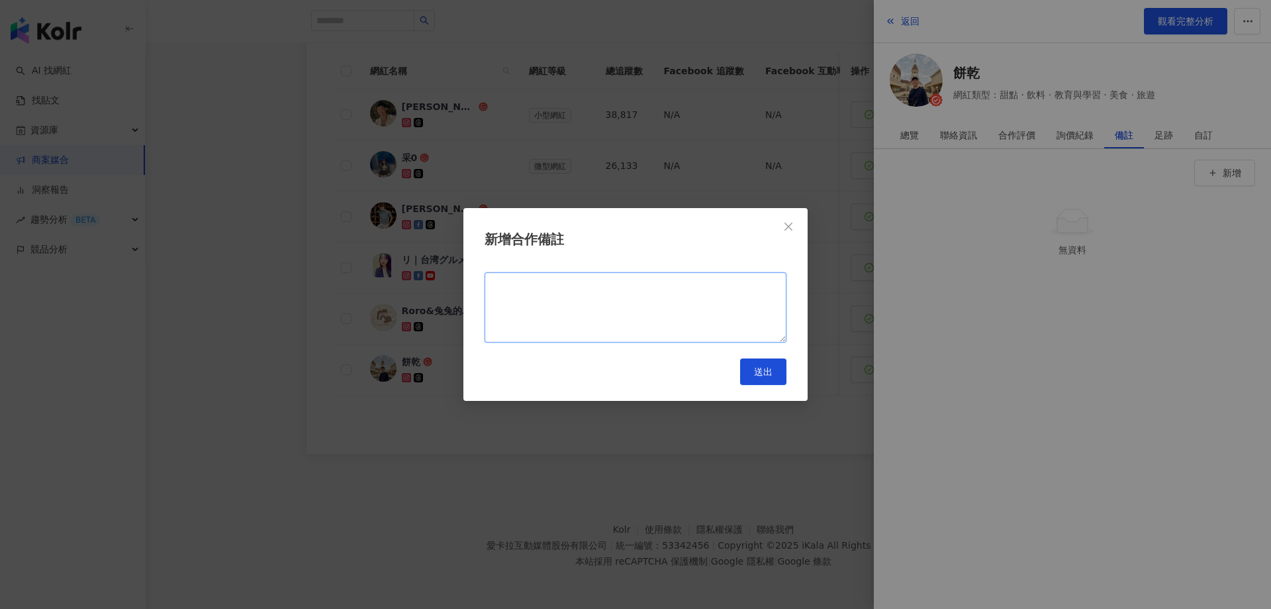
click at [713, 296] on textarea at bounding box center [636, 307] width 302 height 70
type textarea "*********"
click at [762, 368] on span "送出" at bounding box center [763, 371] width 19 height 11
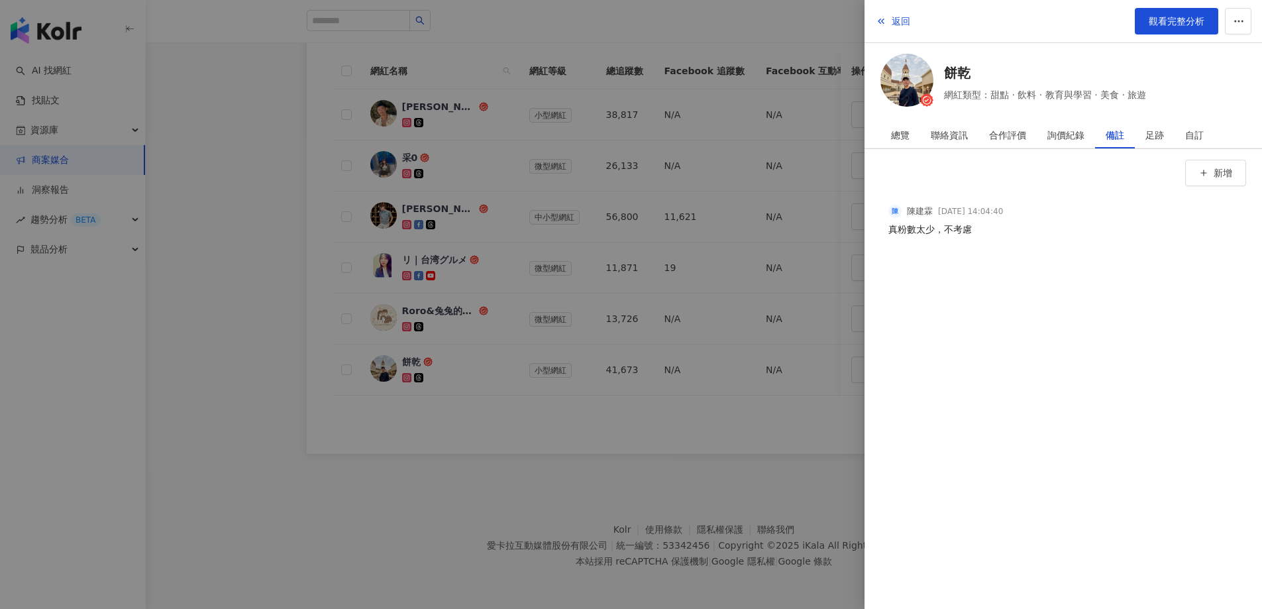
click at [220, 357] on div at bounding box center [631, 304] width 1262 height 609
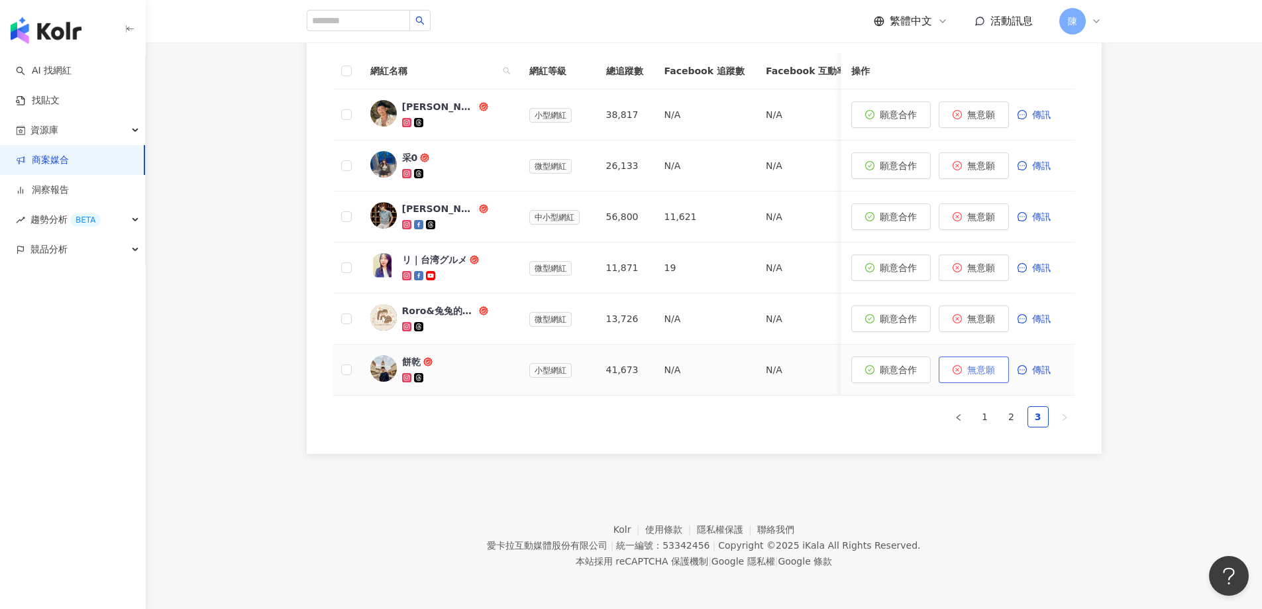
click at [975, 365] on span "無意願" at bounding box center [981, 369] width 28 height 11
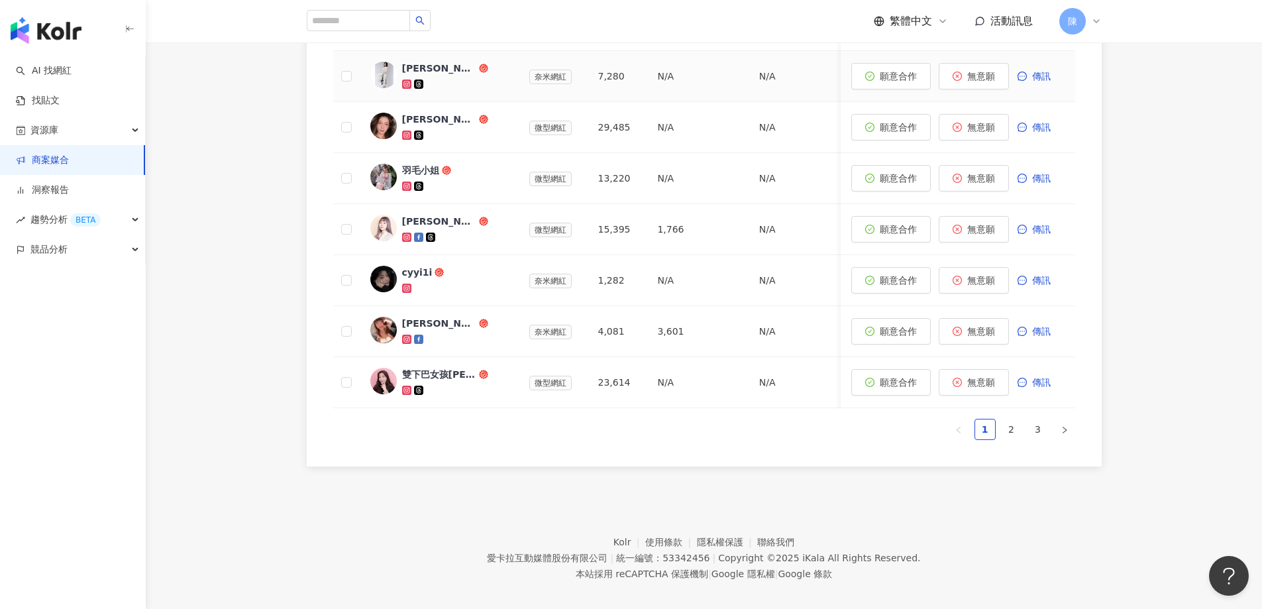
scroll to position [657, 0]
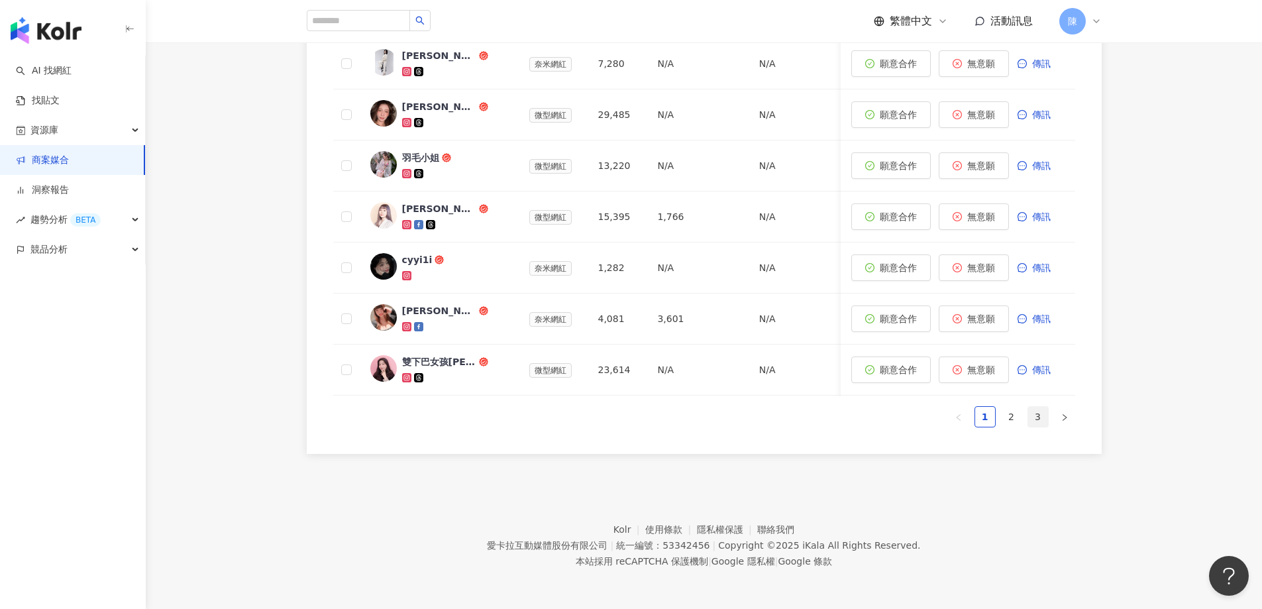
click at [1042, 419] on link "3" at bounding box center [1038, 417] width 20 height 20
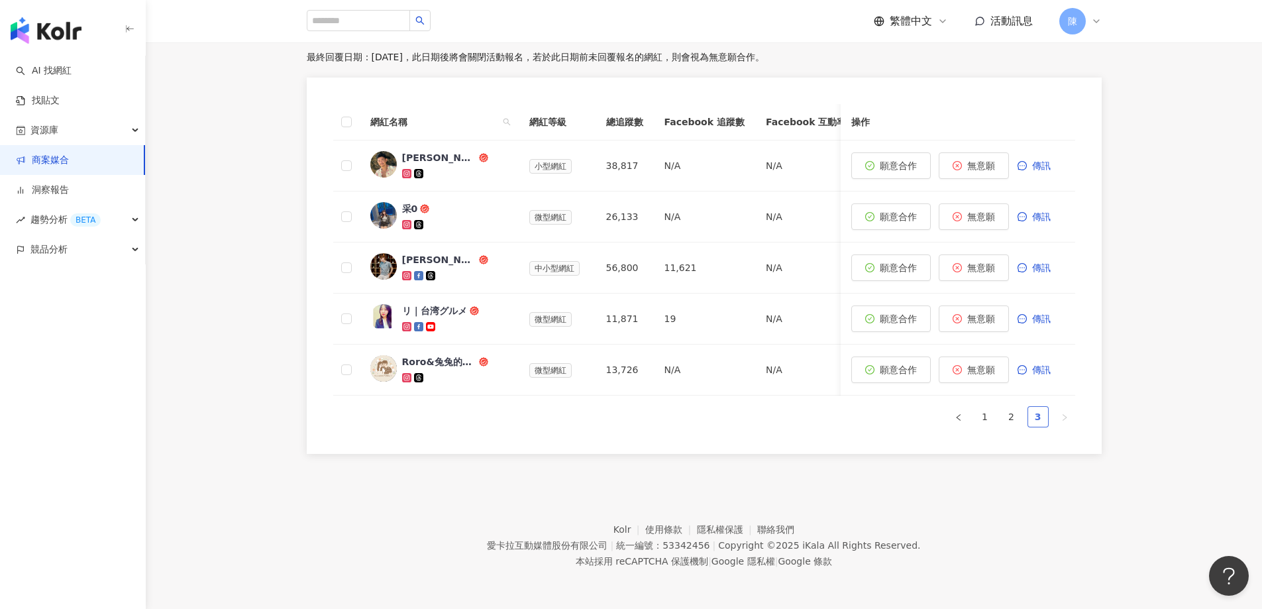
scroll to position [402, 0]
click at [465, 357] on div "Roro&兔兔的跑跳人生" at bounding box center [439, 361] width 74 height 13
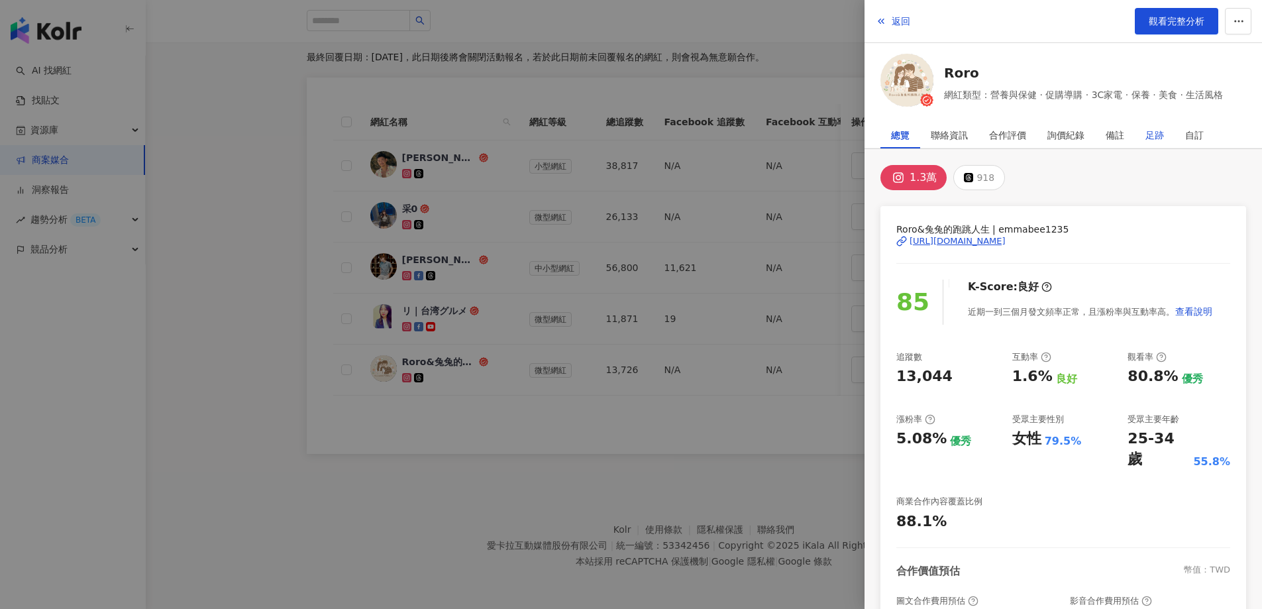
click at [1162, 136] on div "足跡" at bounding box center [1154, 135] width 19 height 26
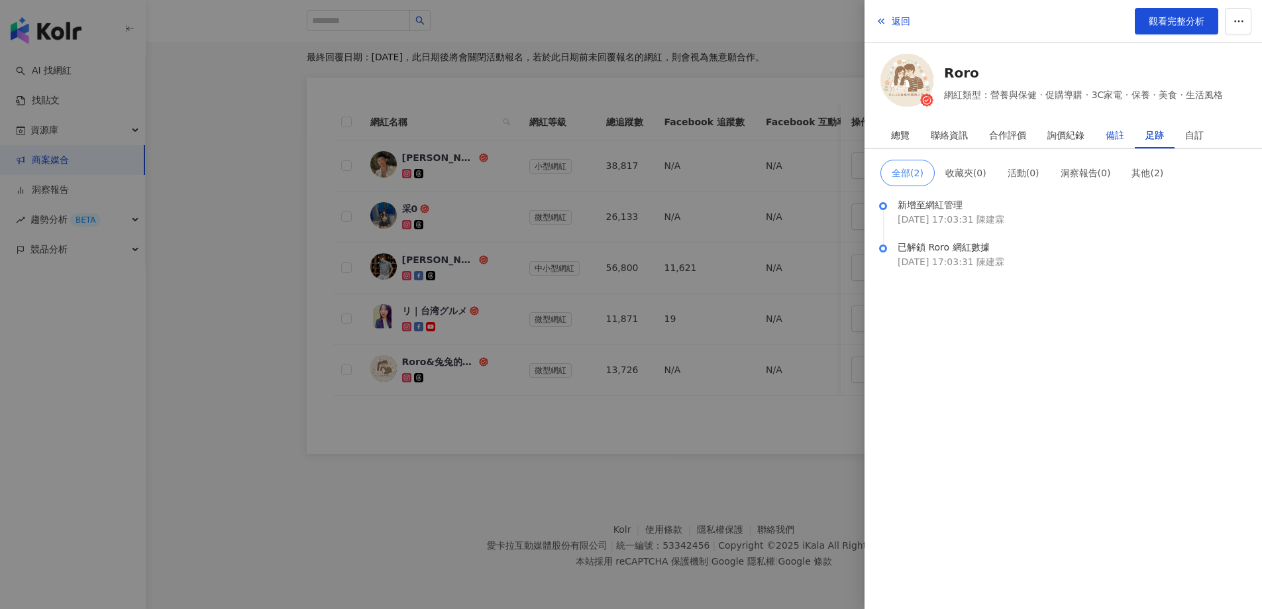
click at [1107, 138] on div "備註" at bounding box center [1114, 135] width 19 height 26
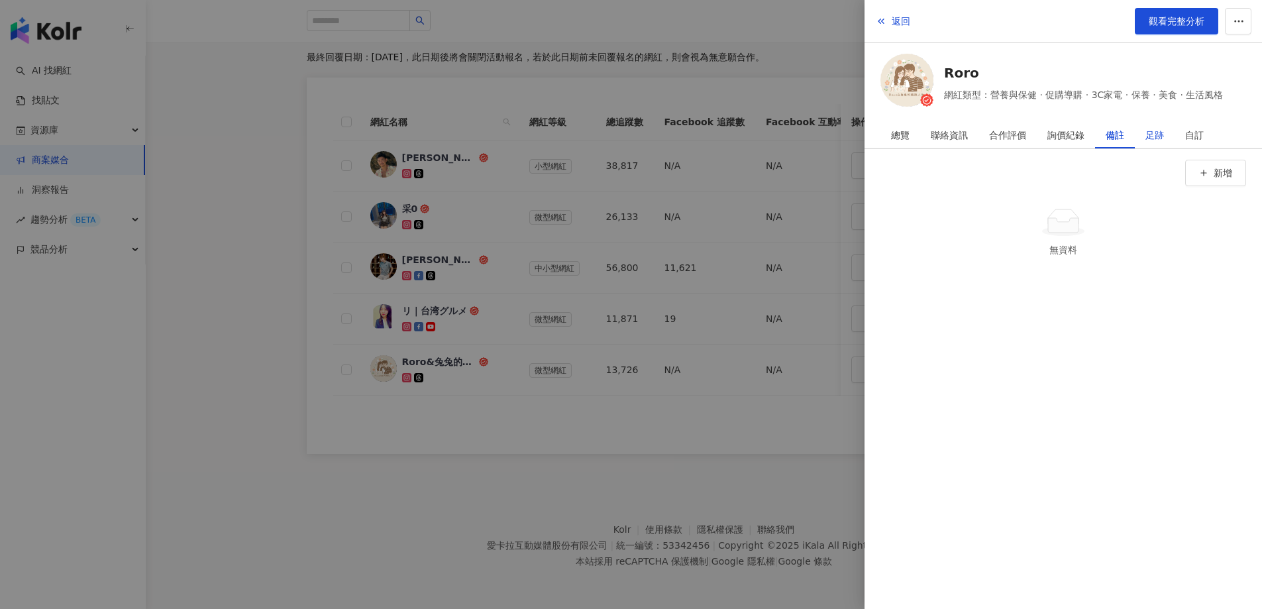
click at [1162, 138] on div "足跡" at bounding box center [1154, 135] width 19 height 26
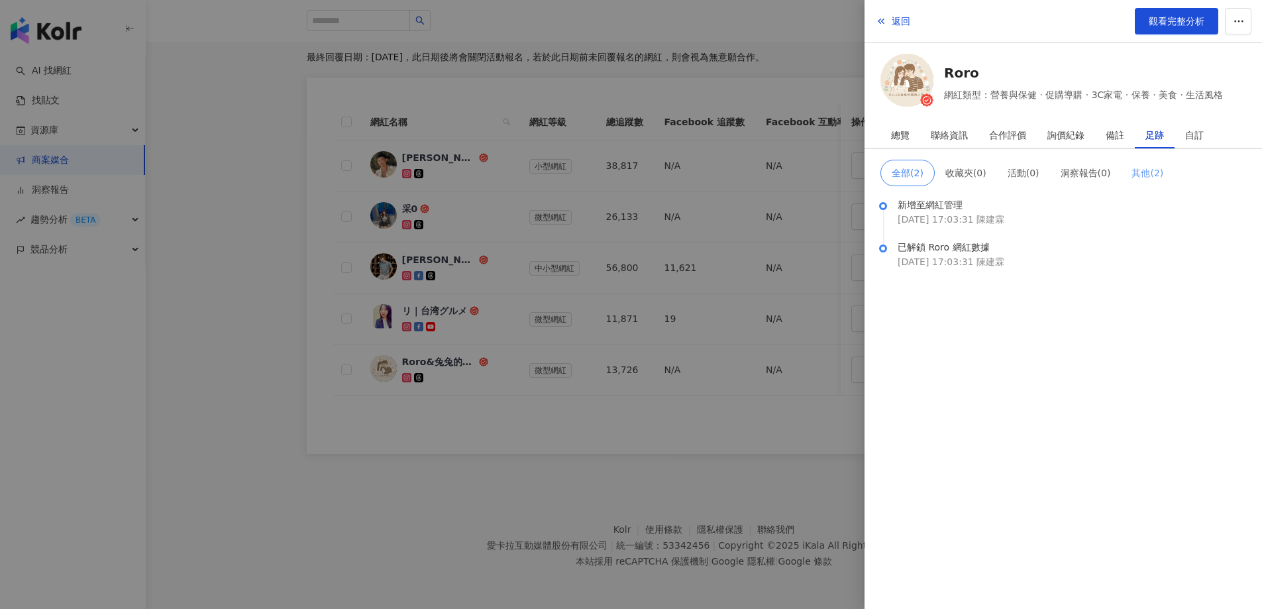
click at [1150, 172] on span "其他 ( 2 )" at bounding box center [1147, 173] width 32 height 11
click at [1126, 133] on div "備註" at bounding box center [1115, 135] width 40 height 26
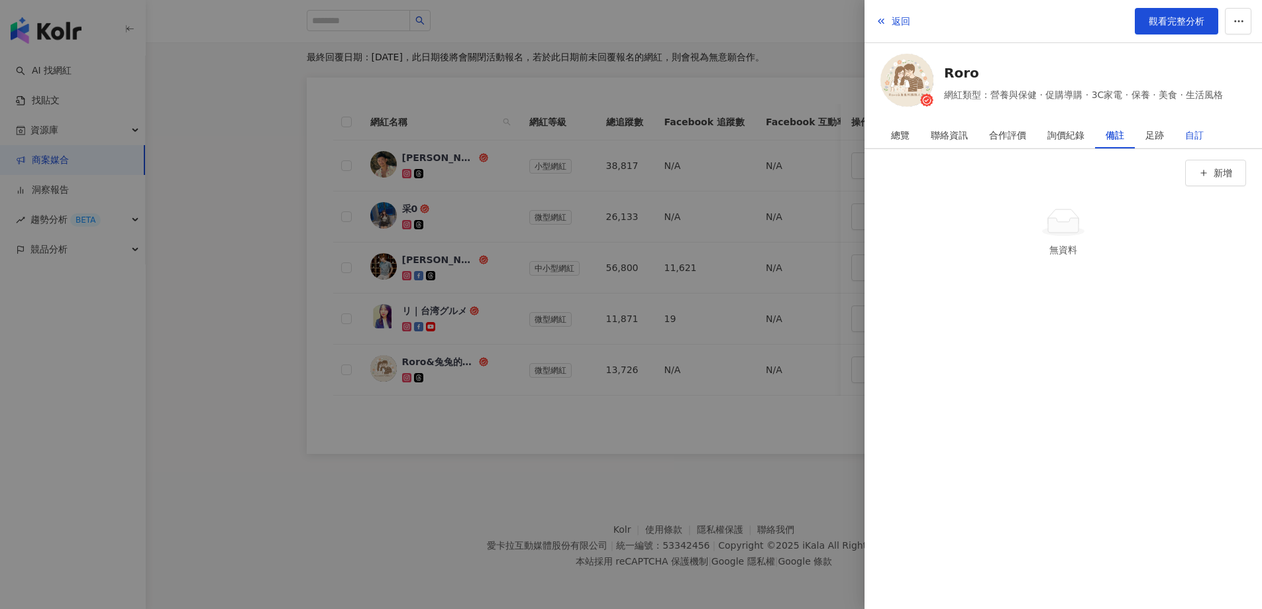
click at [1197, 134] on div "自訂" at bounding box center [1194, 135] width 19 height 26
click at [1130, 134] on div "備註" at bounding box center [1115, 135] width 40 height 26
click at [1197, 168] on button "新增" at bounding box center [1215, 173] width 61 height 26
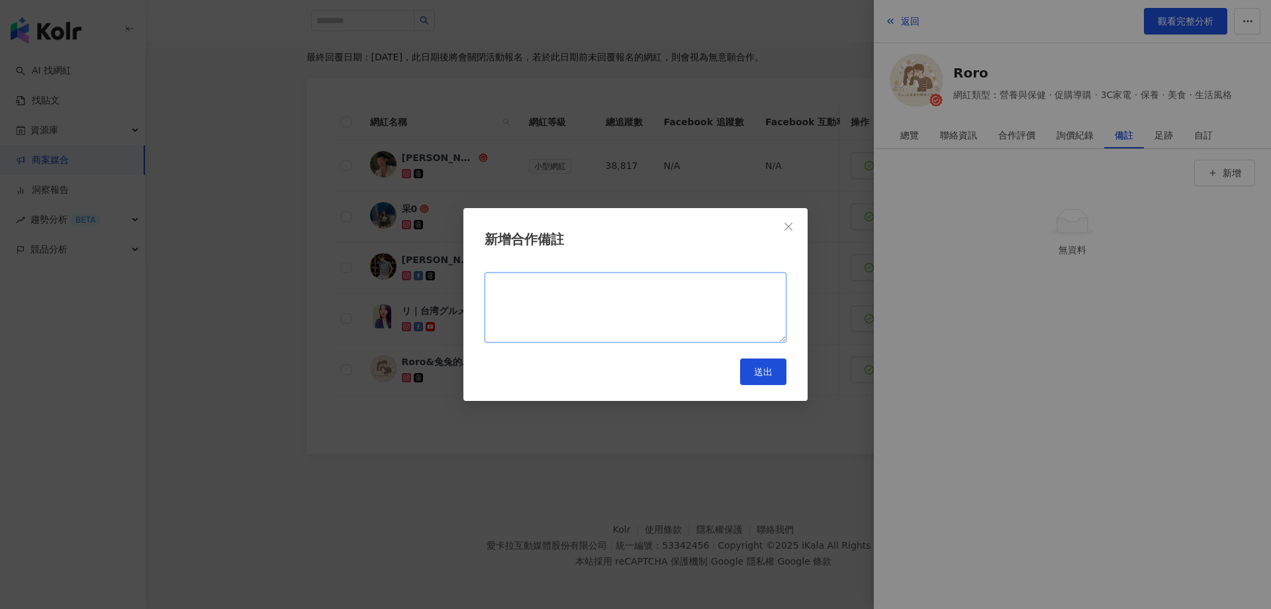
click at [693, 304] on textarea at bounding box center [636, 307] width 302 height 70
paste textarea "*********"
type textarea "*********"
click at [768, 382] on button "送出" at bounding box center [763, 371] width 46 height 26
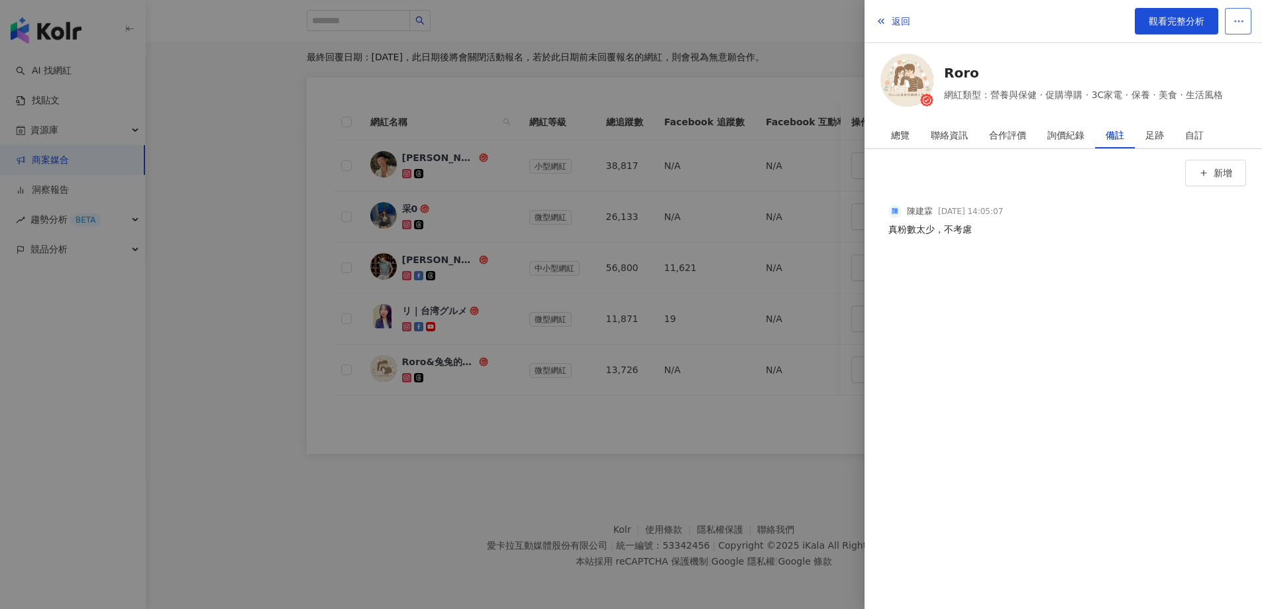
click at [1236, 27] on span "button" at bounding box center [1238, 21] width 12 height 14
click at [1238, 23] on icon "button" at bounding box center [1238, 21] width 12 height 12
click at [1056, 134] on div "詢價紀錄" at bounding box center [1065, 135] width 37 height 26
click at [685, 434] on div at bounding box center [631, 304] width 1262 height 609
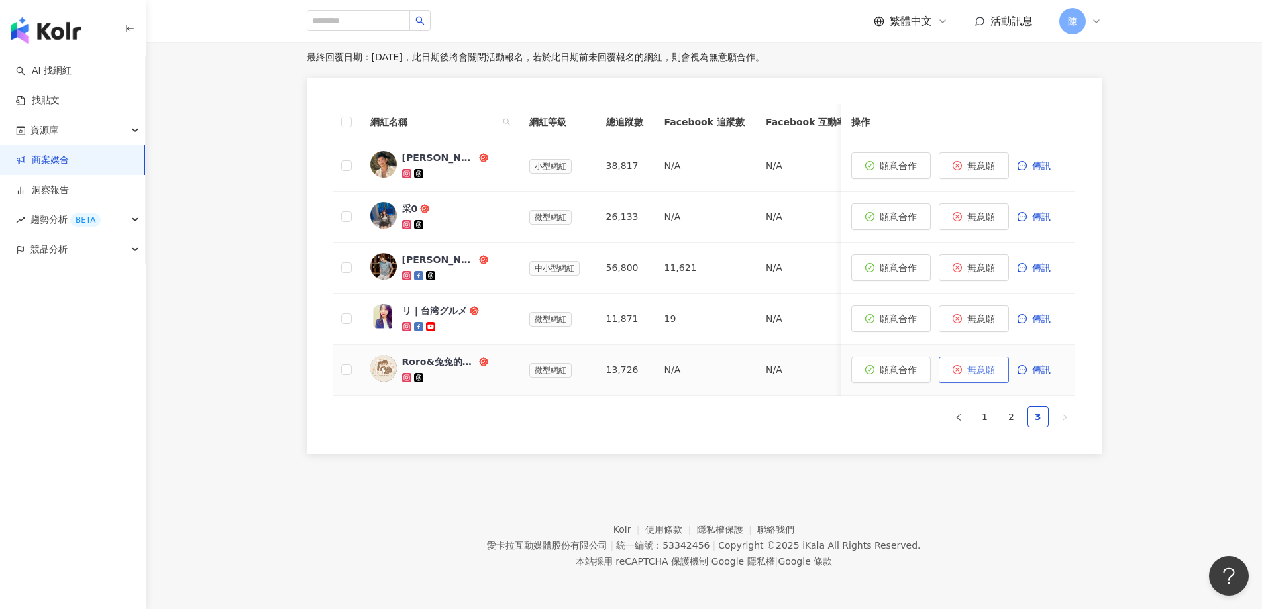
click at [984, 364] on span "無意願" at bounding box center [981, 369] width 28 height 11
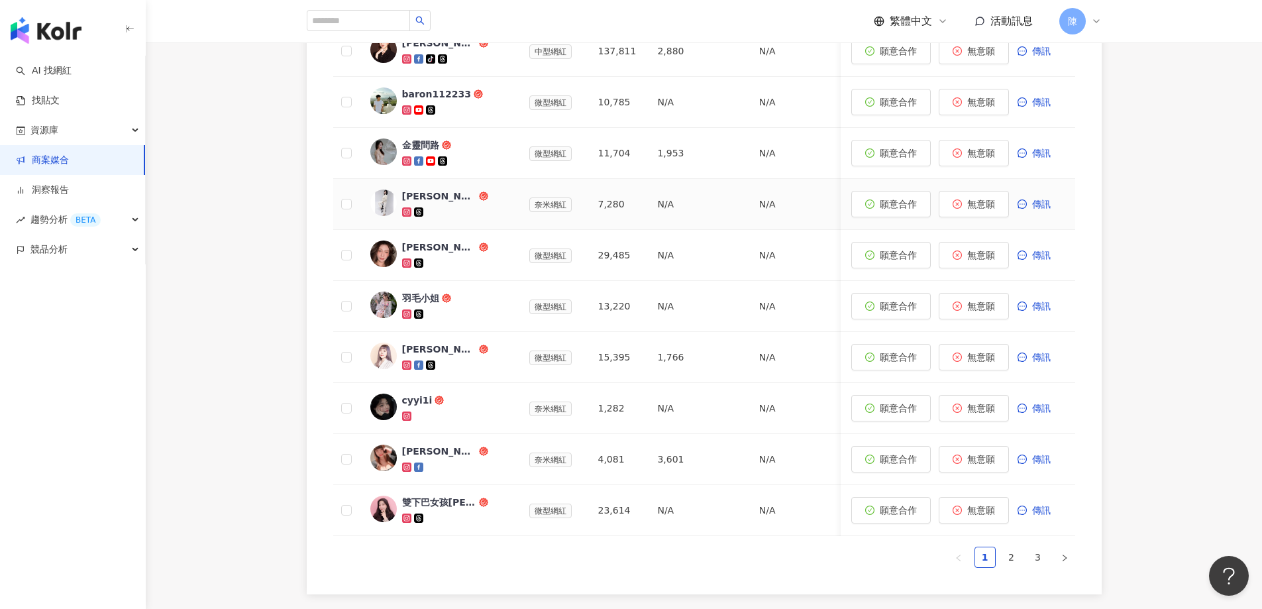
scroll to position [657, 0]
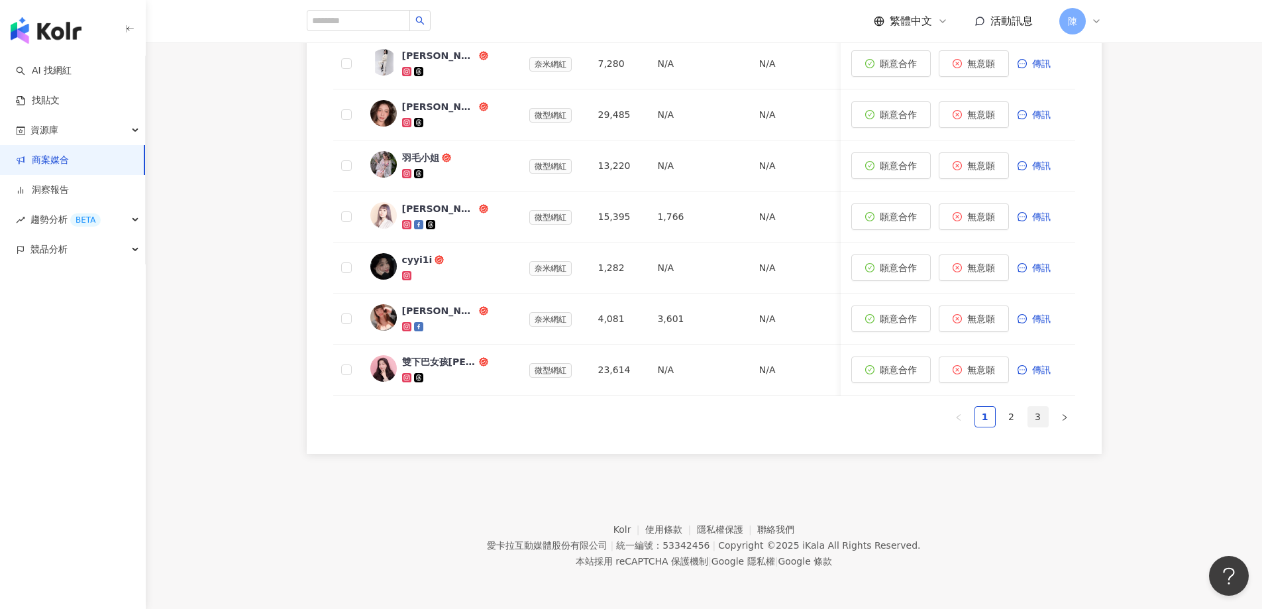
click at [1039, 421] on link "3" at bounding box center [1038, 417] width 20 height 20
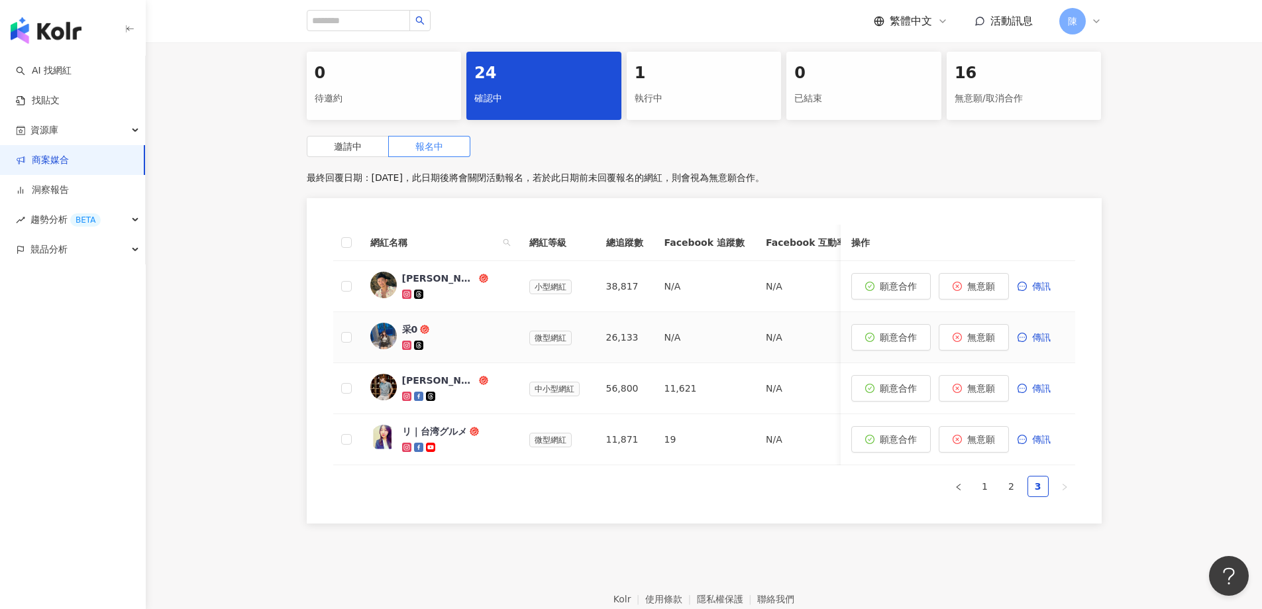
scroll to position [266, 0]
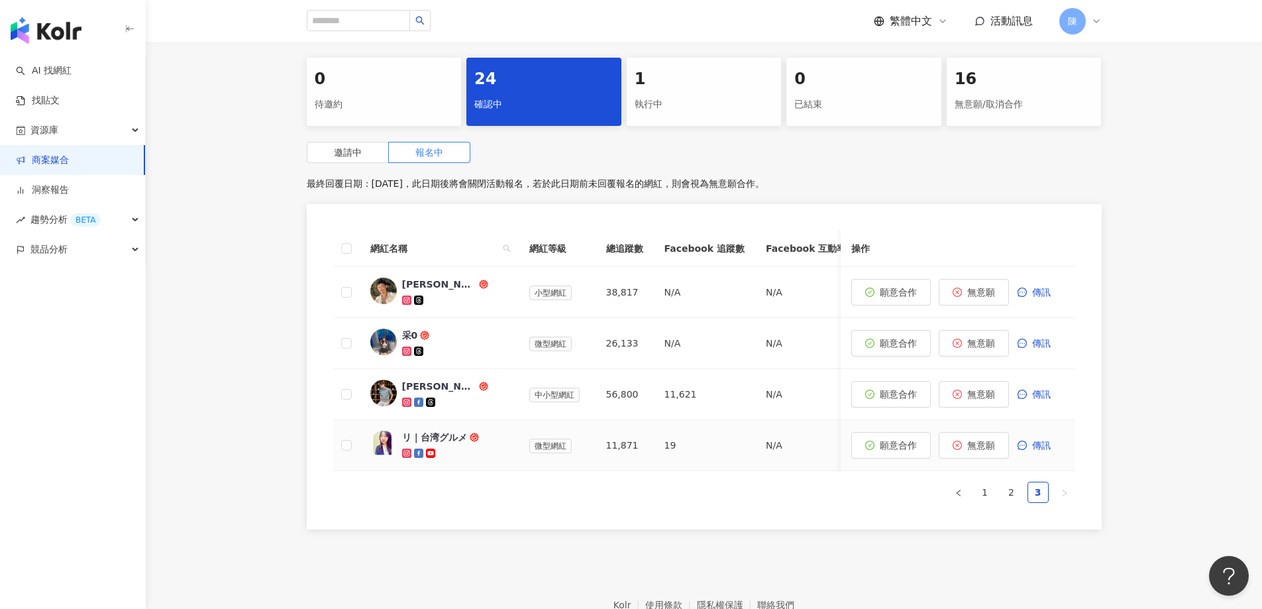
click at [432, 445] on div "リ｜台湾グルメ" at bounding box center [455, 444] width 106 height 29
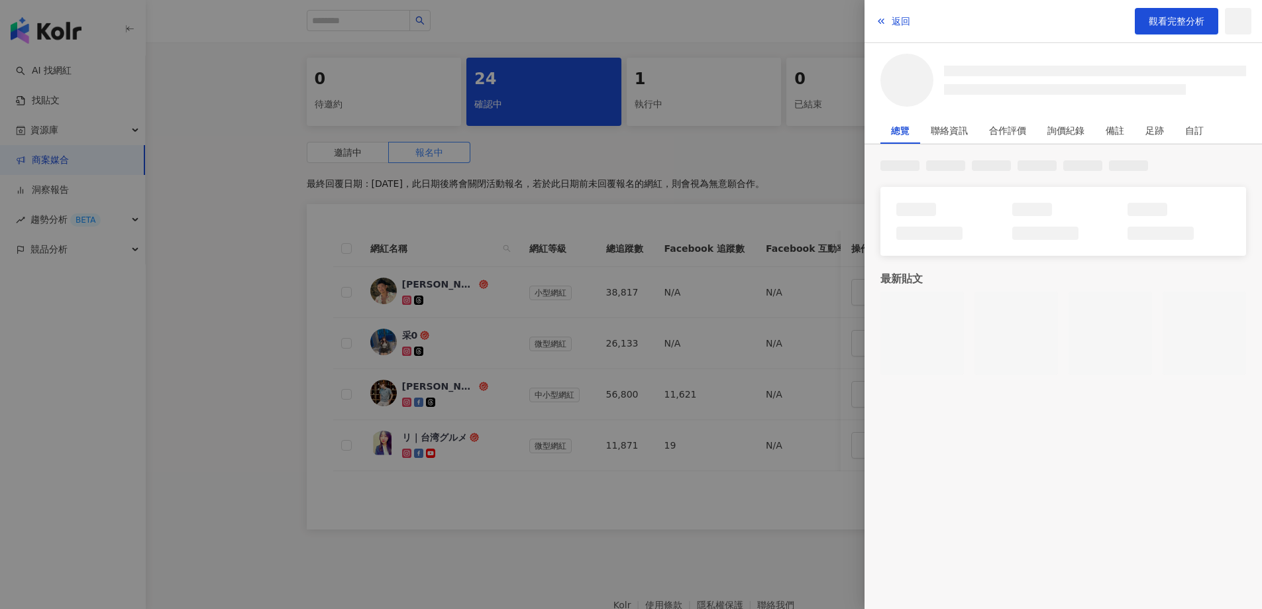
click at [292, 336] on div at bounding box center [631, 304] width 1262 height 609
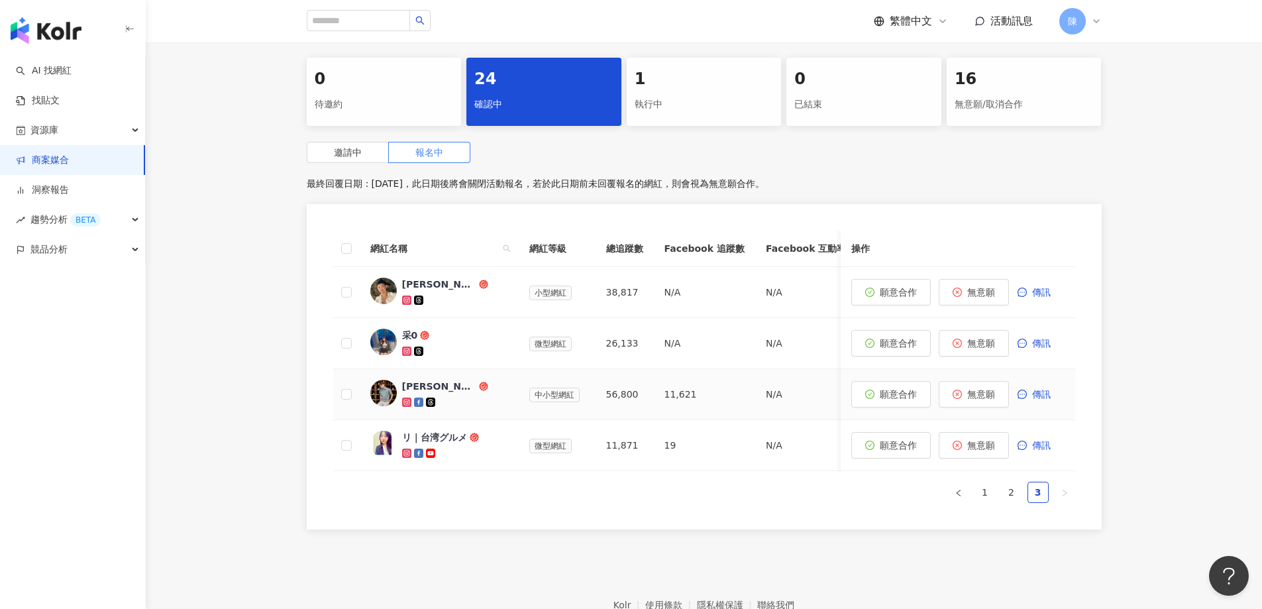
click at [437, 386] on div "LEO廖廣" at bounding box center [439, 385] width 74 height 13
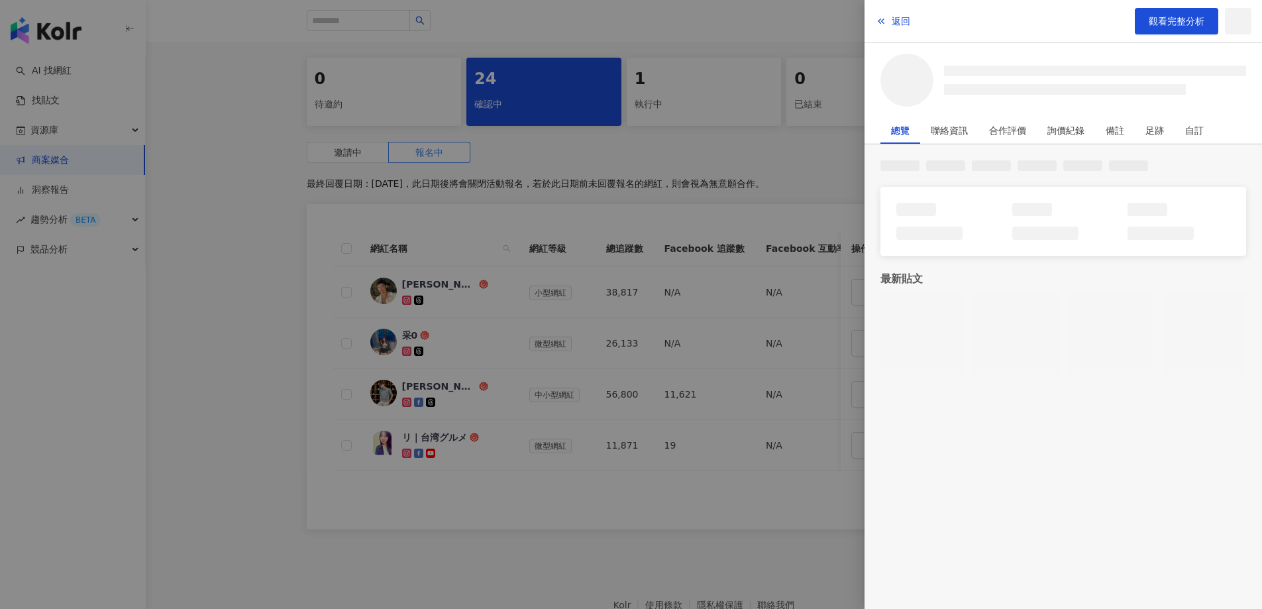
click at [254, 340] on div at bounding box center [631, 304] width 1262 height 609
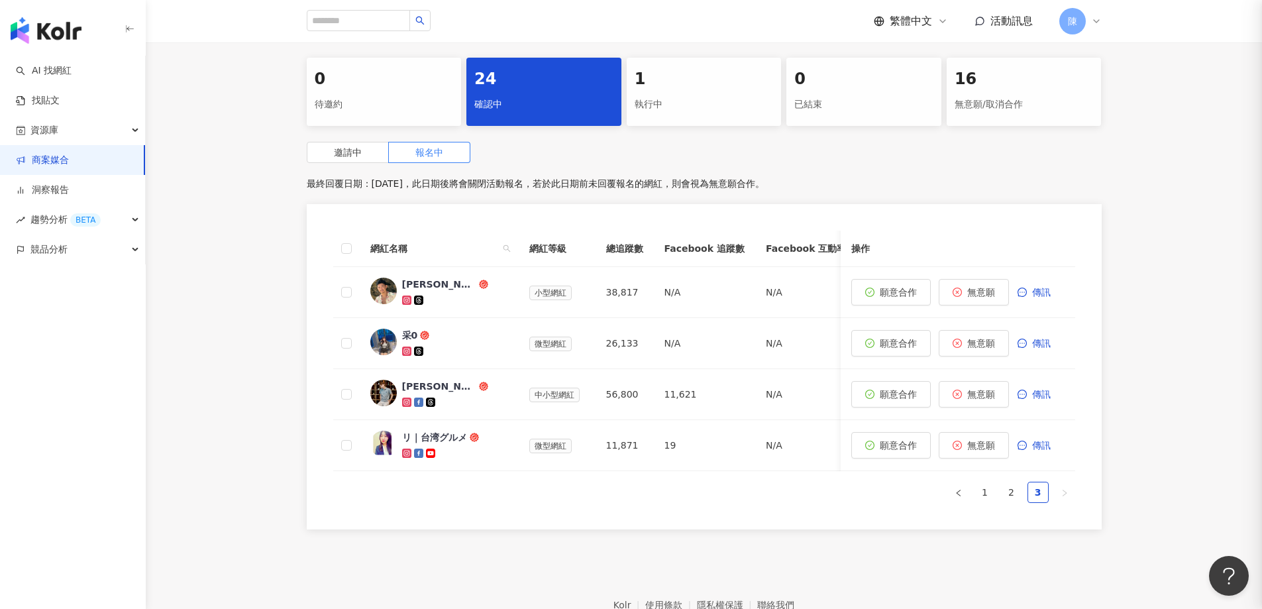
click at [405, 332] on div "采0" at bounding box center [410, 334] width 16 height 13
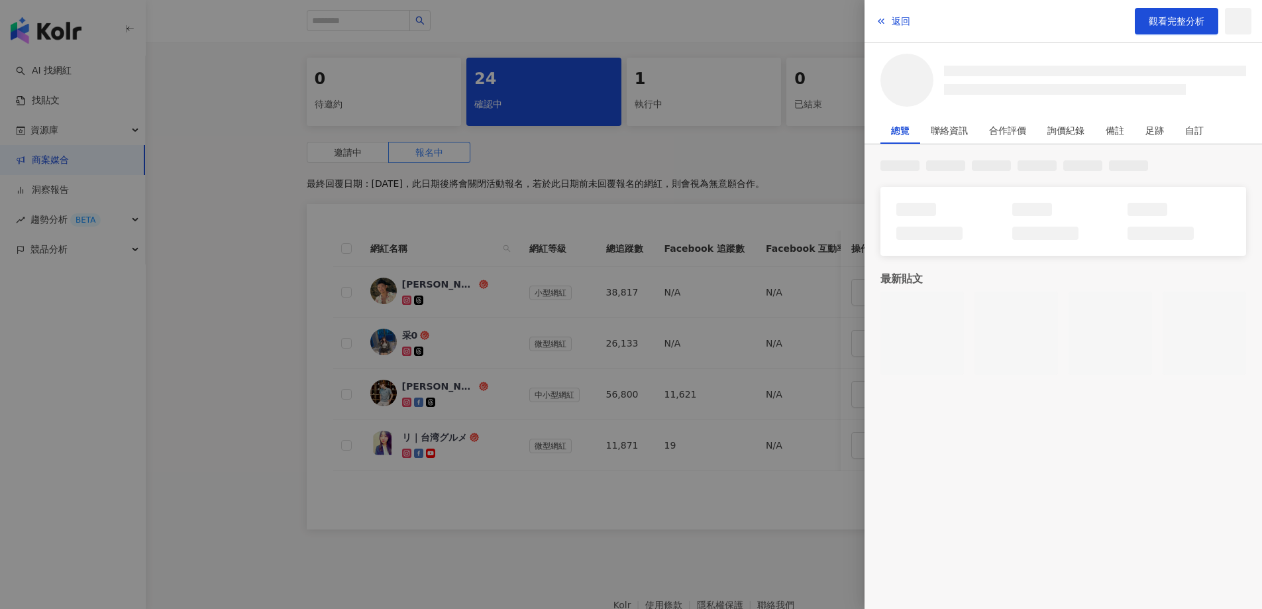
click at [247, 368] on div at bounding box center [631, 304] width 1262 height 609
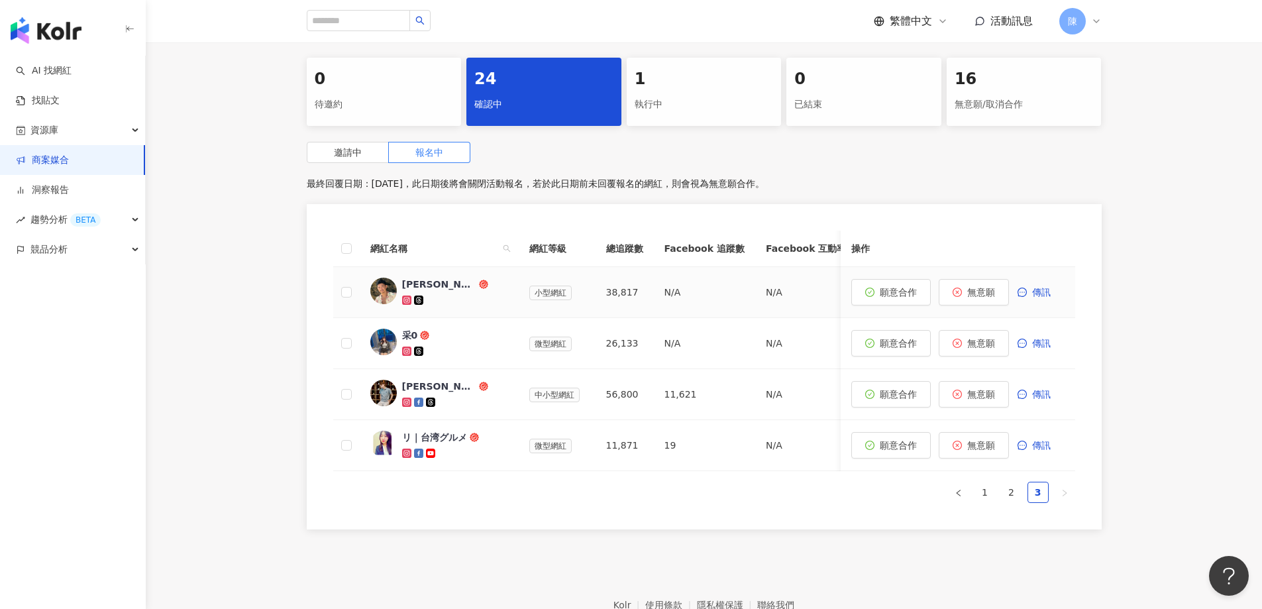
click at [436, 282] on div "Avery Wang" at bounding box center [439, 283] width 74 height 13
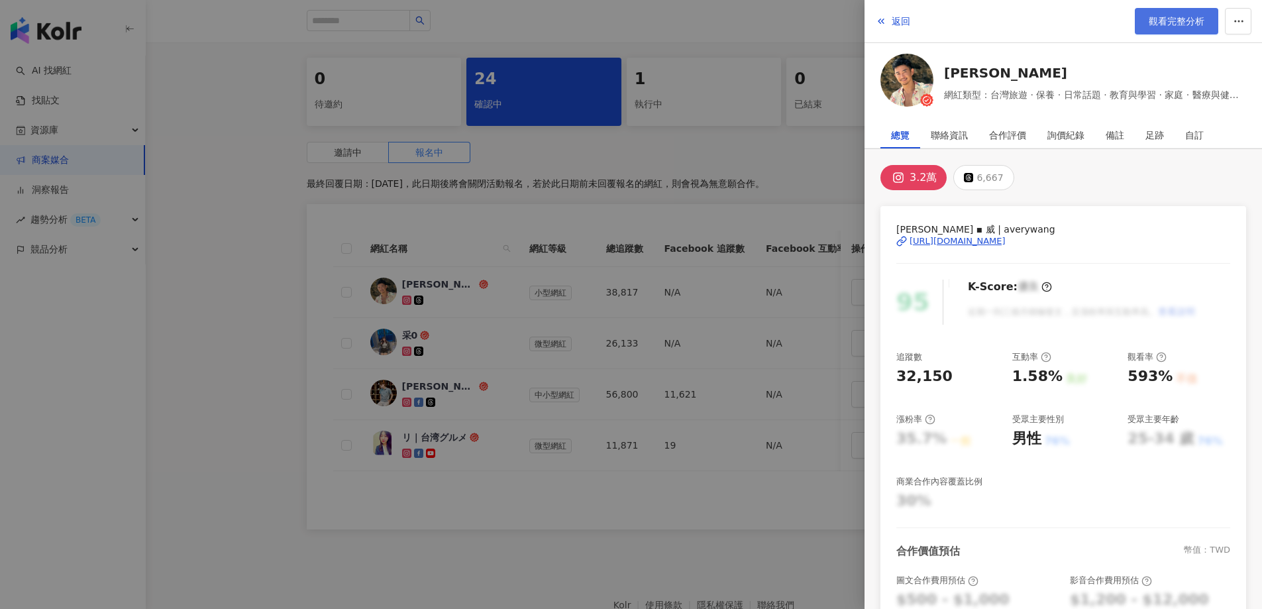
click at [1169, 21] on span "觀看完整分析" at bounding box center [1176, 21] width 56 height 11
click at [269, 264] on div at bounding box center [631, 304] width 1262 height 609
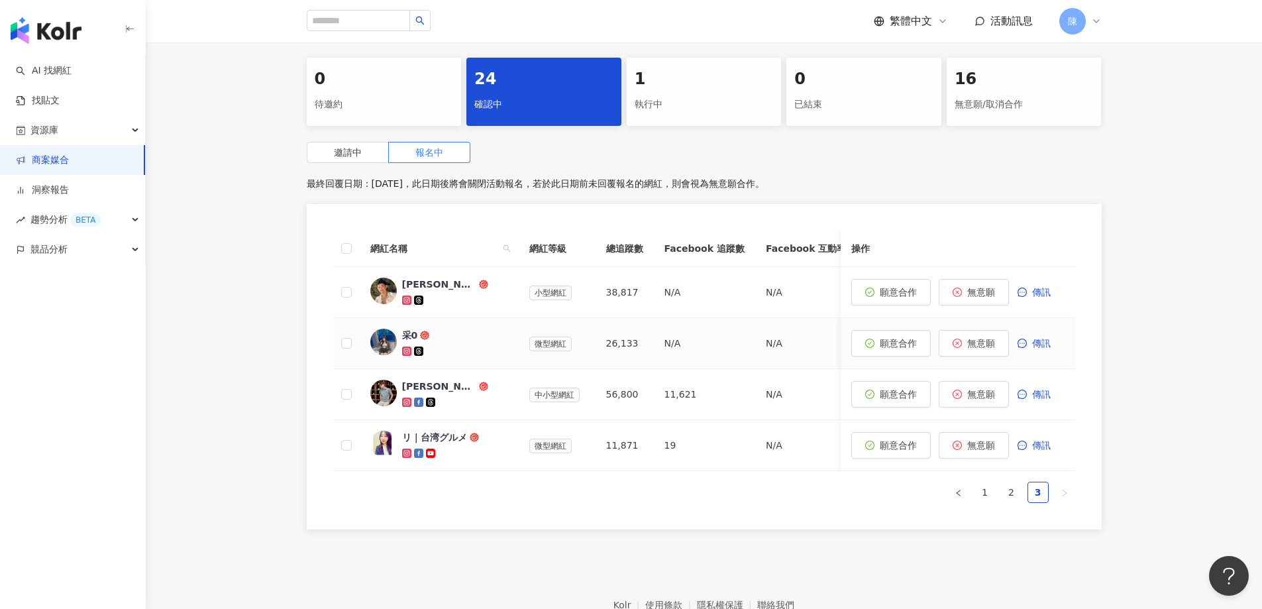
click at [443, 334] on span "采0" at bounding box center [445, 334] width 86 height 13
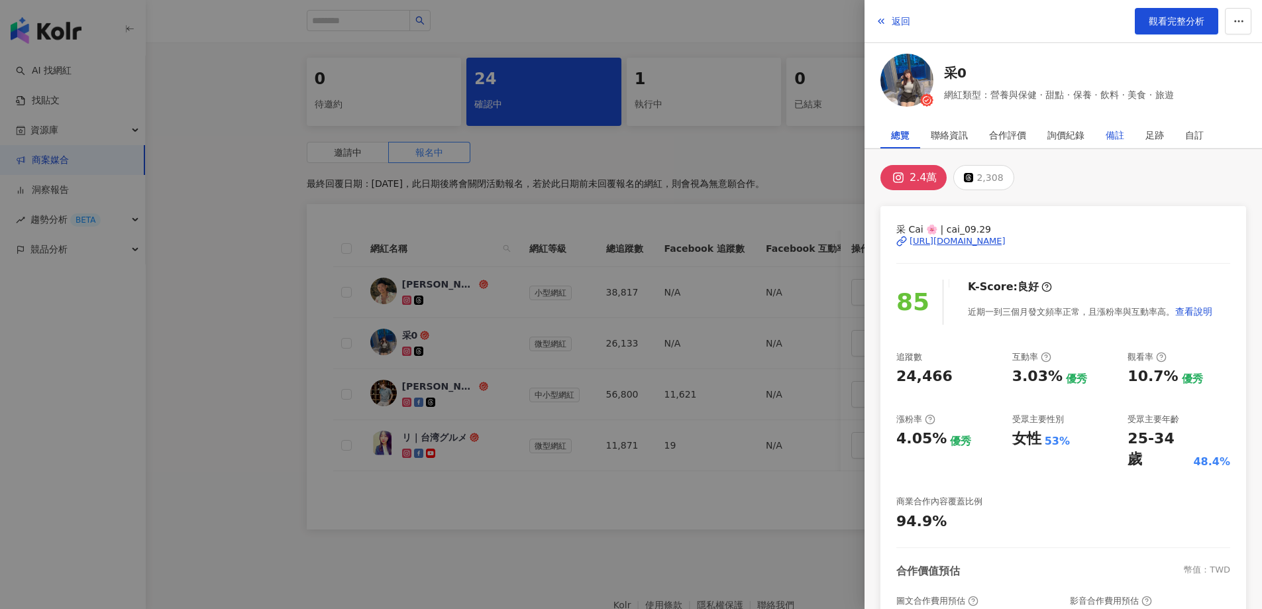
click at [1119, 132] on div "備註" at bounding box center [1114, 135] width 19 height 26
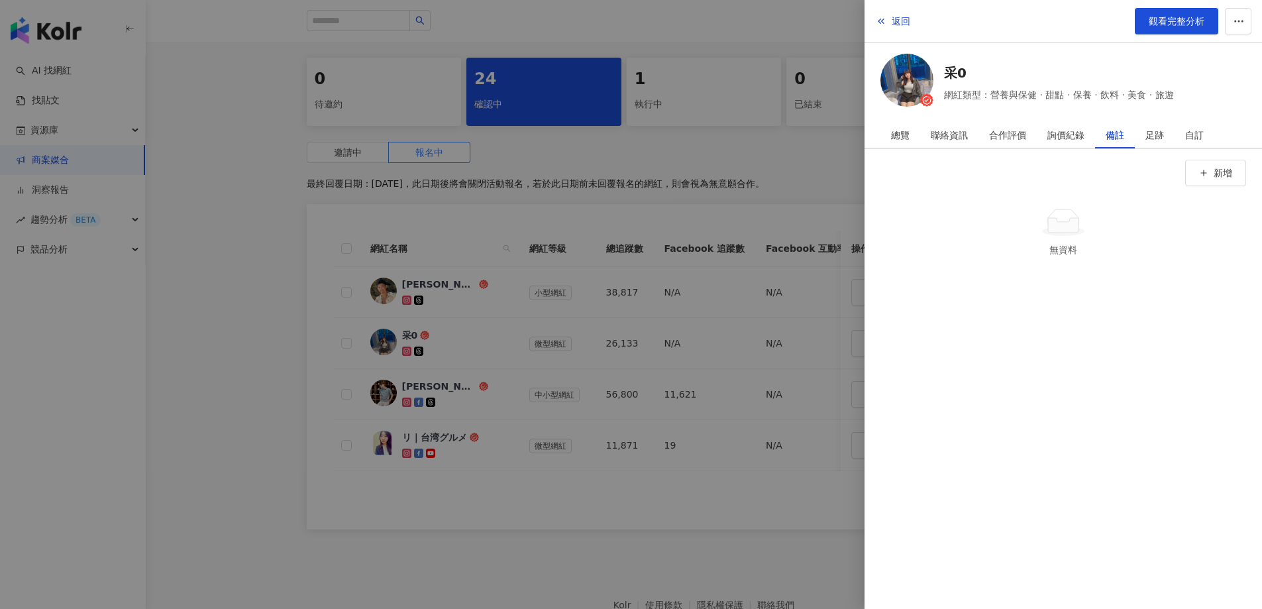
click at [468, 355] on div at bounding box center [631, 304] width 1262 height 609
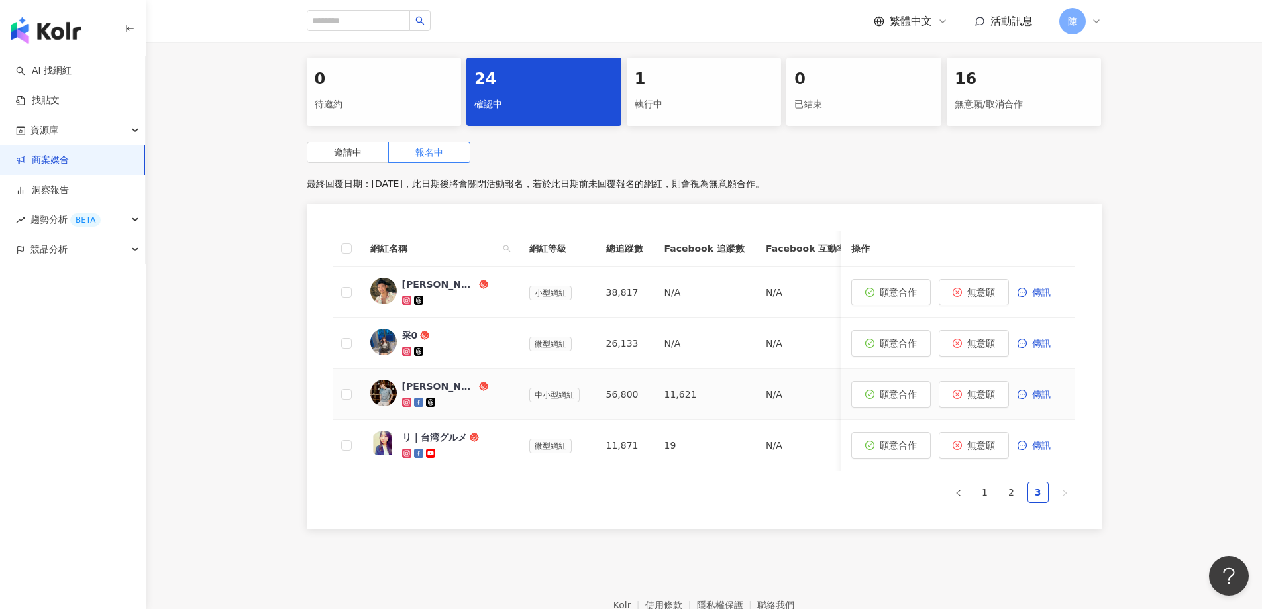
click at [426, 386] on div "LEO廖廣" at bounding box center [439, 385] width 74 height 13
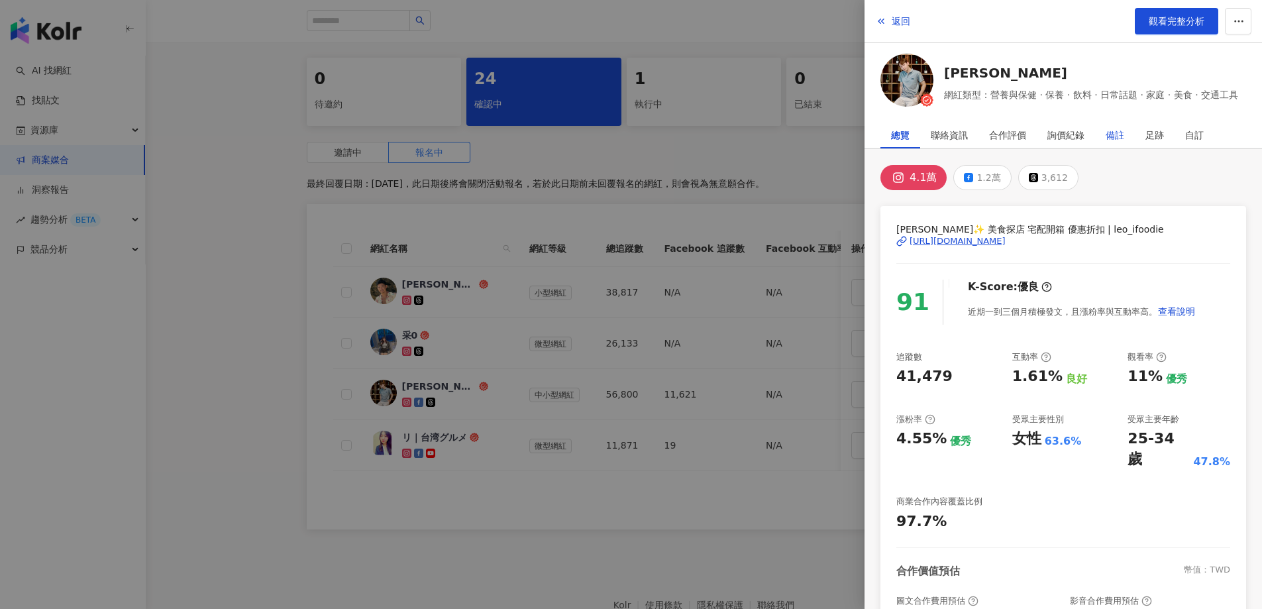
click at [1116, 132] on div "備註" at bounding box center [1114, 135] width 19 height 26
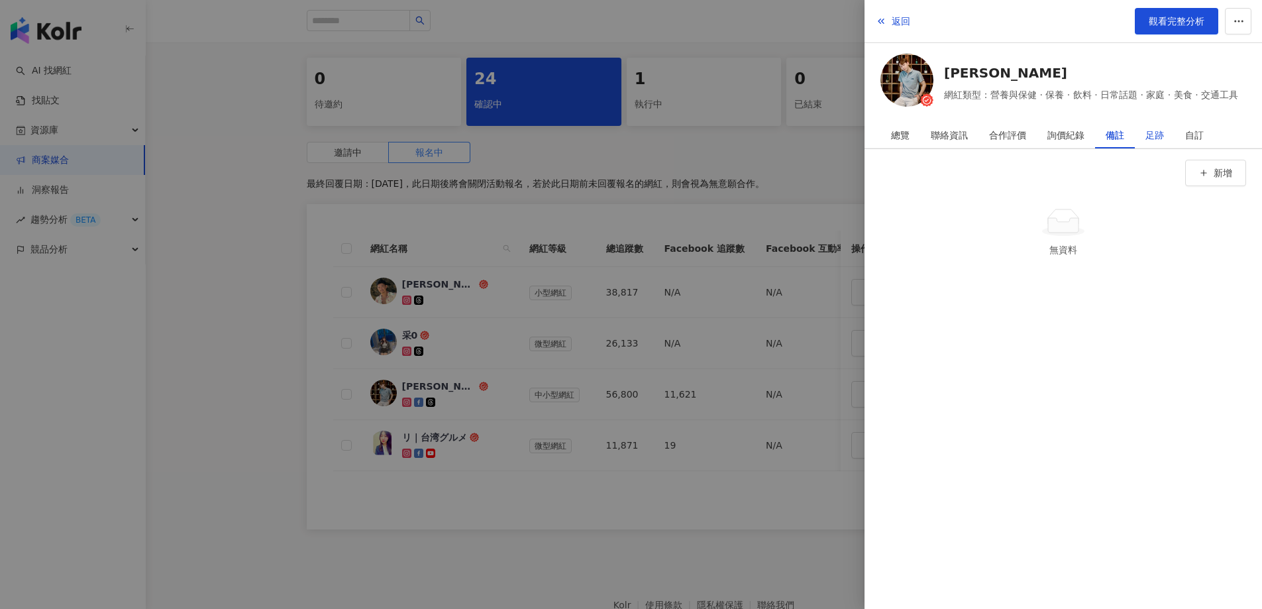
click at [1152, 133] on div "足跡" at bounding box center [1154, 135] width 19 height 26
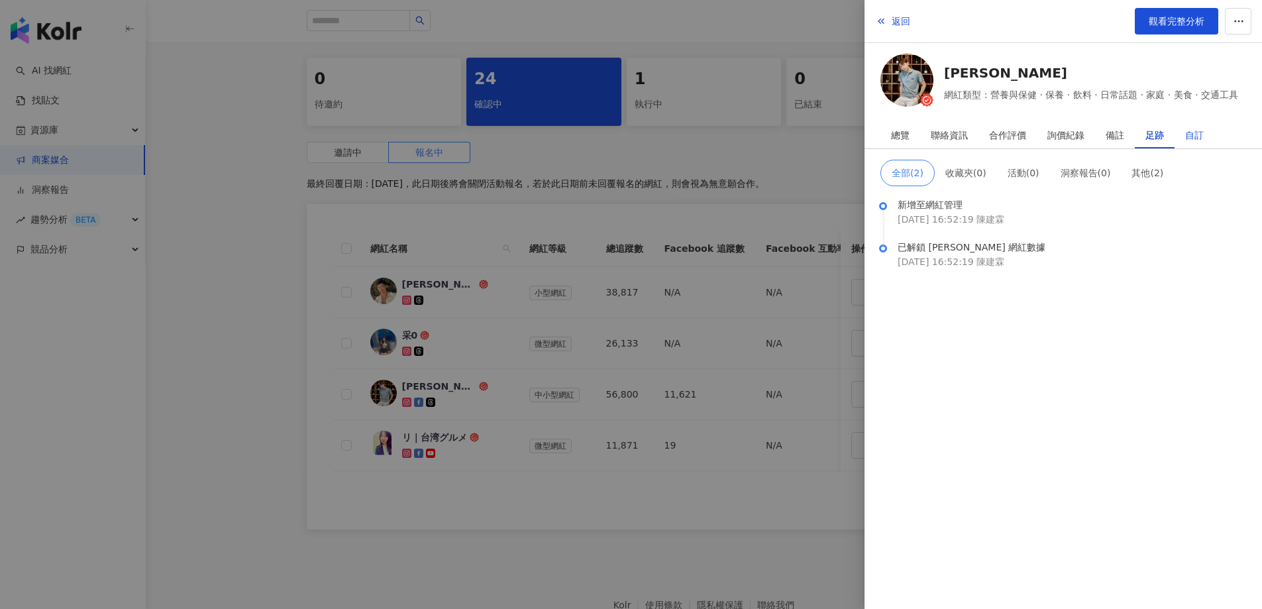
click at [1191, 135] on div "自訂" at bounding box center [1194, 135] width 19 height 26
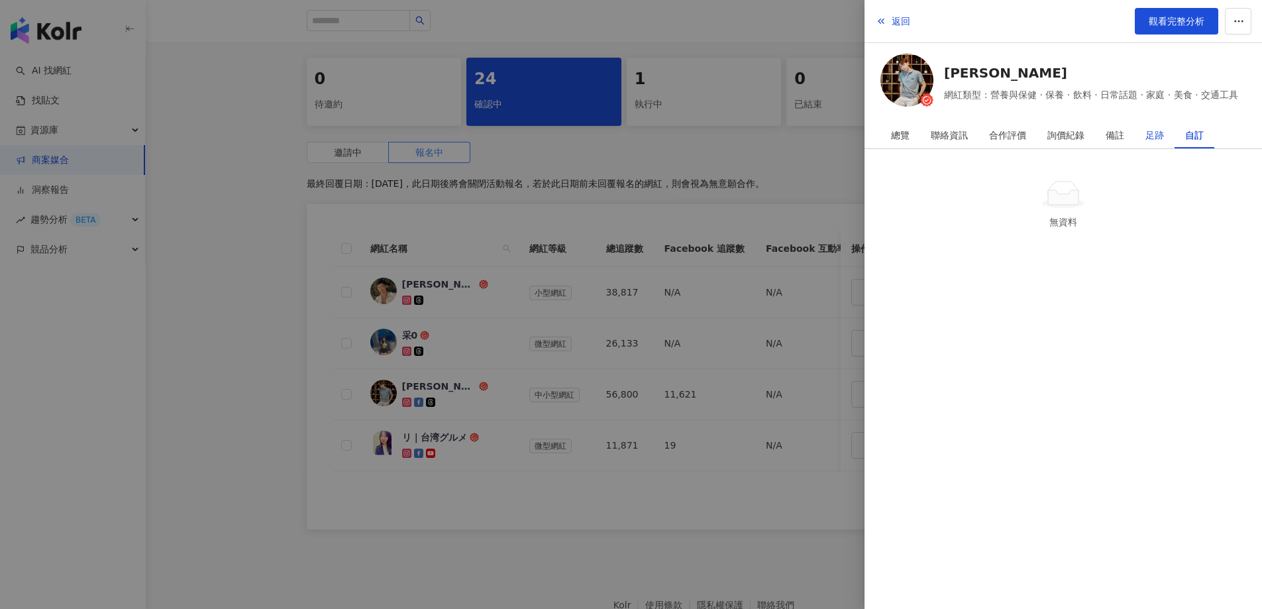
click at [1156, 135] on div "足跡" at bounding box center [1154, 135] width 19 height 26
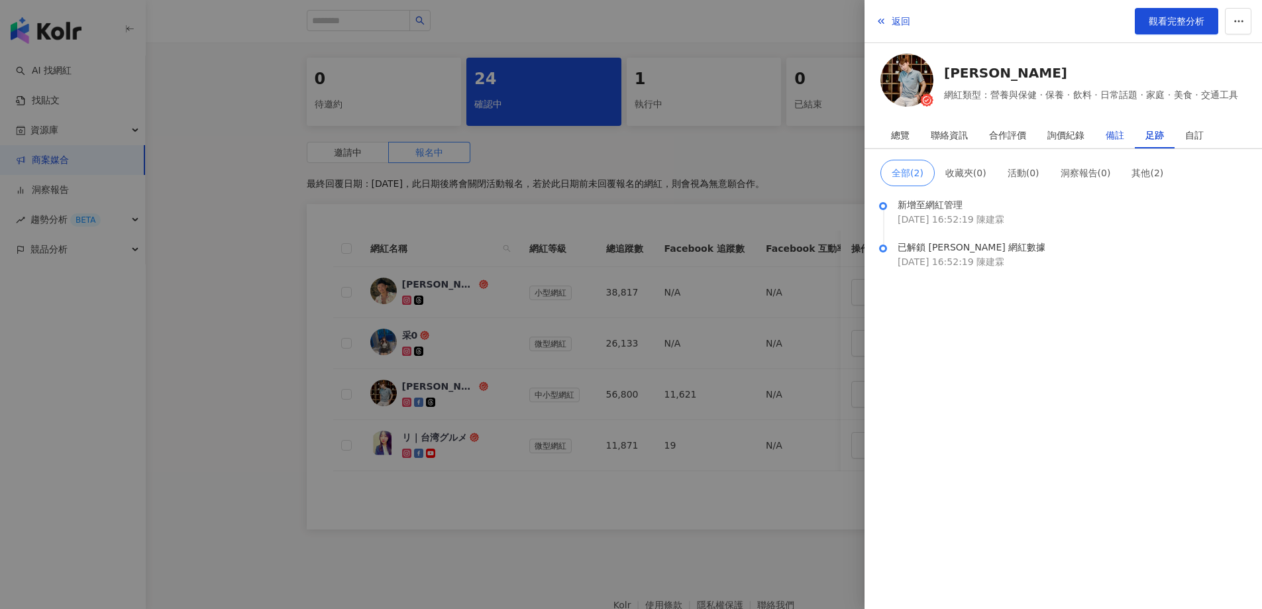
click at [1112, 132] on div "備註" at bounding box center [1114, 135] width 19 height 26
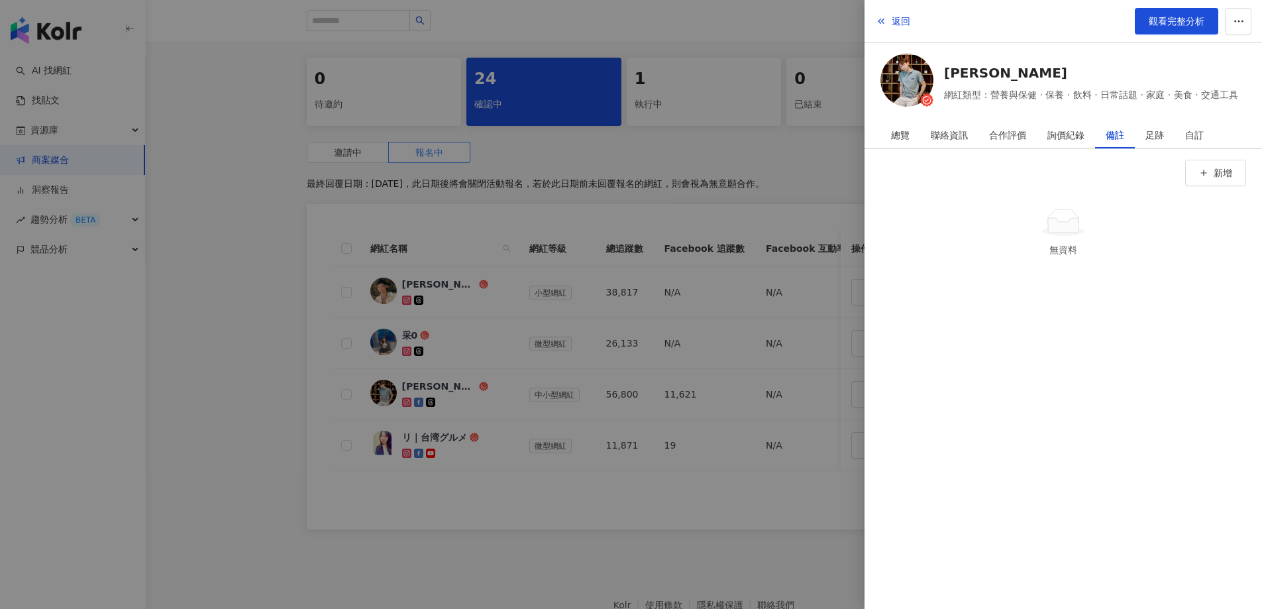
click at [463, 186] on div at bounding box center [631, 304] width 1262 height 609
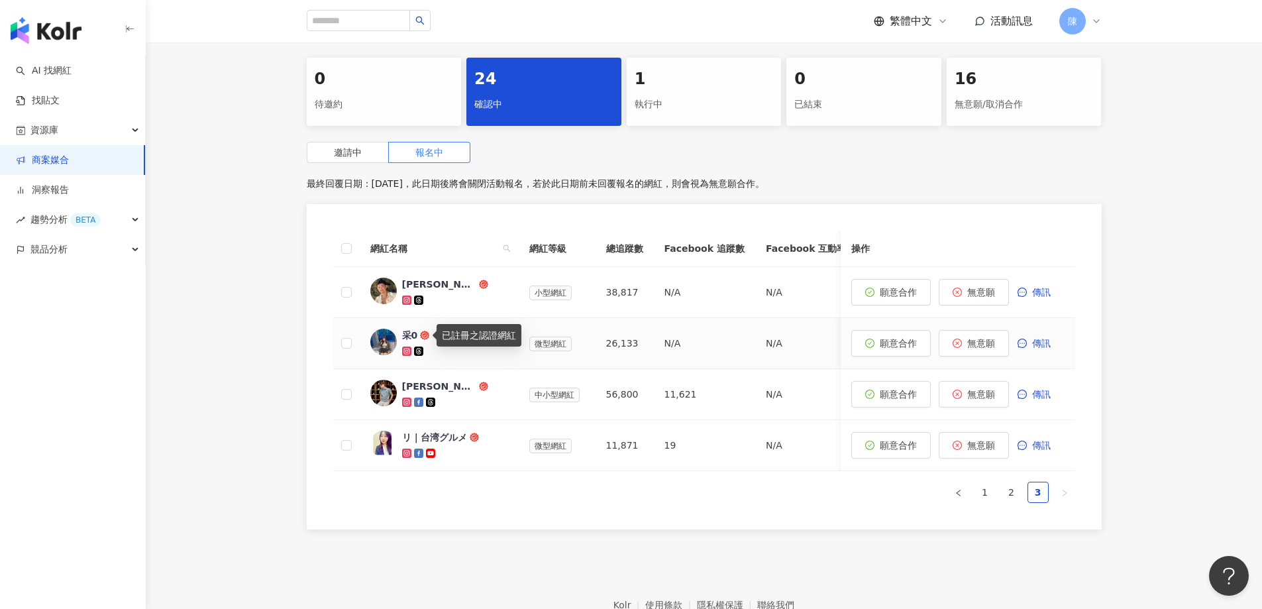
click at [420, 336] on icon at bounding box center [424, 334] width 9 height 9
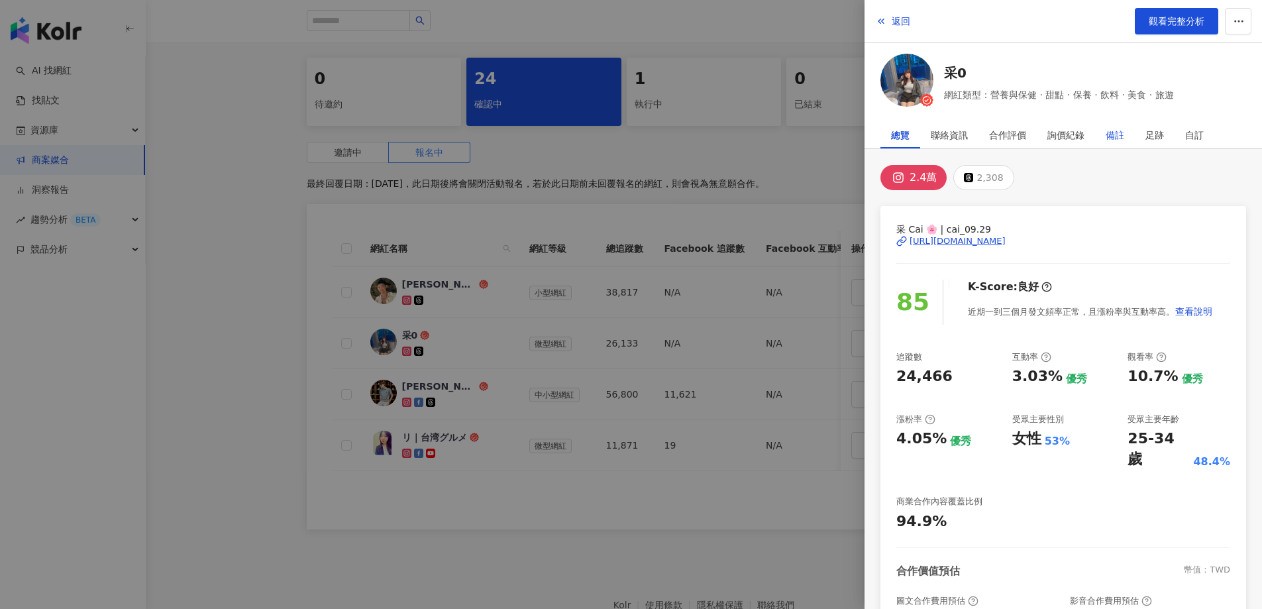
click at [1116, 142] on div "備註" at bounding box center [1114, 135] width 19 height 26
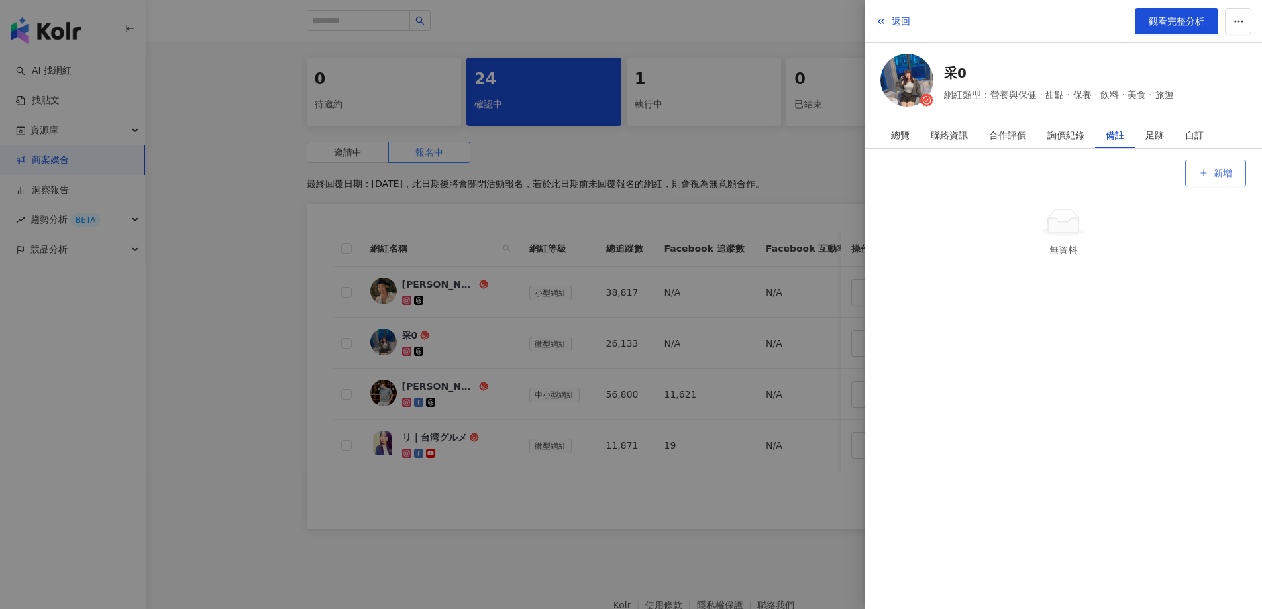
click at [1220, 168] on span "新增" at bounding box center [1222, 173] width 19 height 11
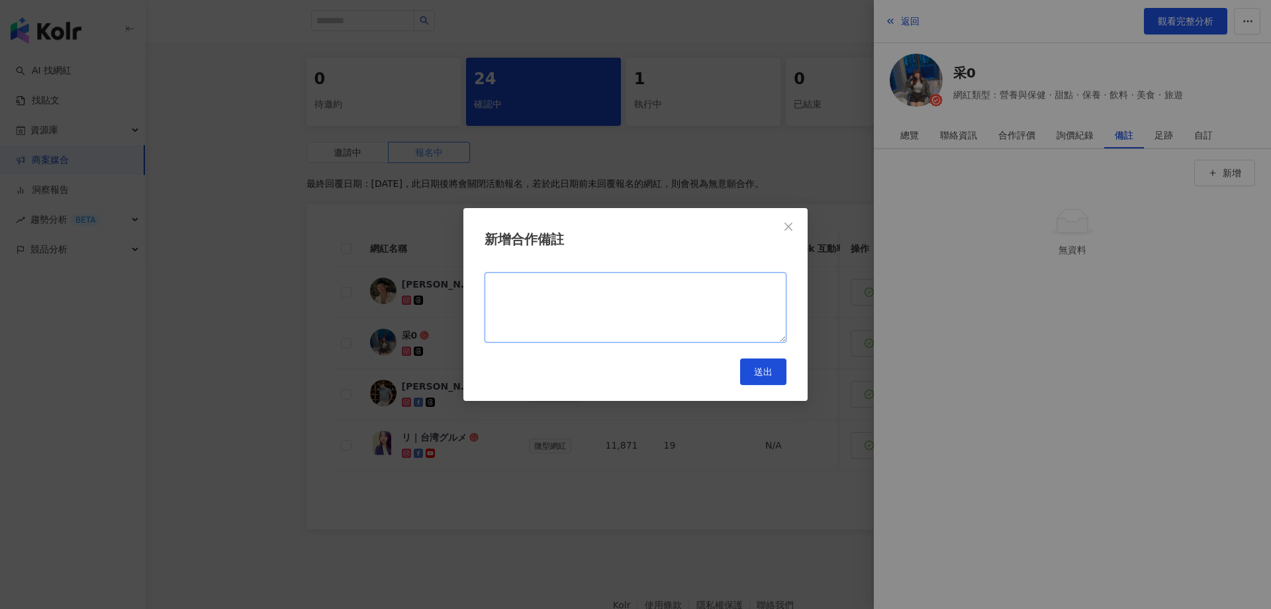
click at [548, 320] on textarea at bounding box center [636, 307] width 302 height 70
type textarea "***"
click at [764, 378] on button "送出" at bounding box center [763, 371] width 46 height 26
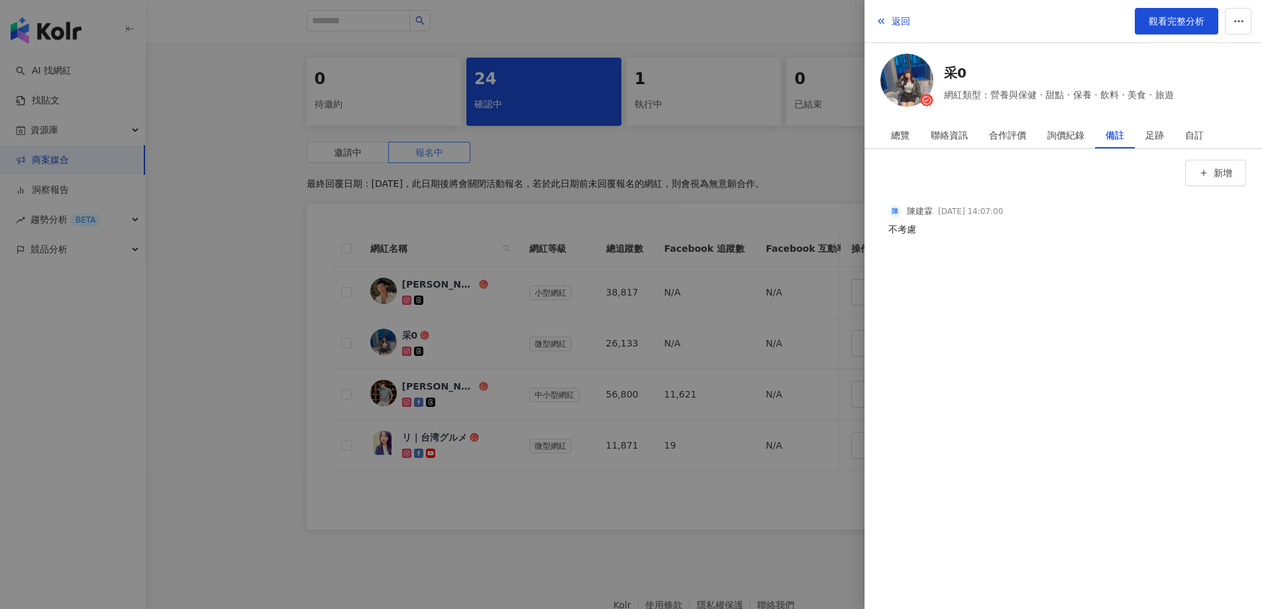
click at [228, 369] on div at bounding box center [631, 304] width 1262 height 609
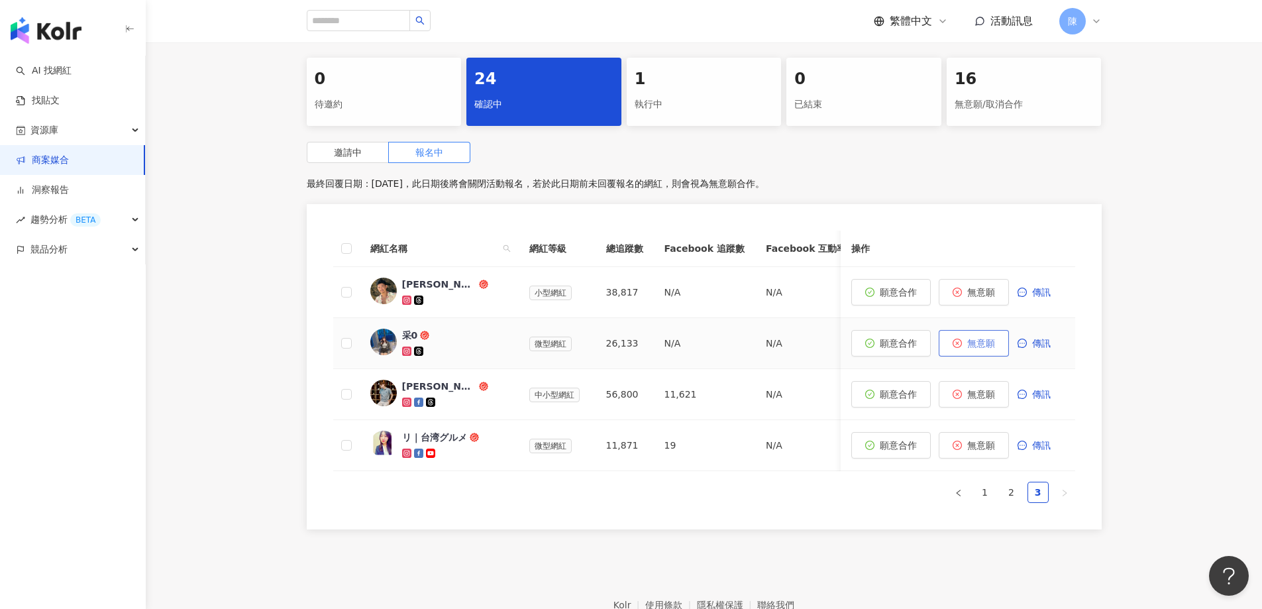
click at [970, 344] on span "無意願" at bounding box center [981, 343] width 28 height 11
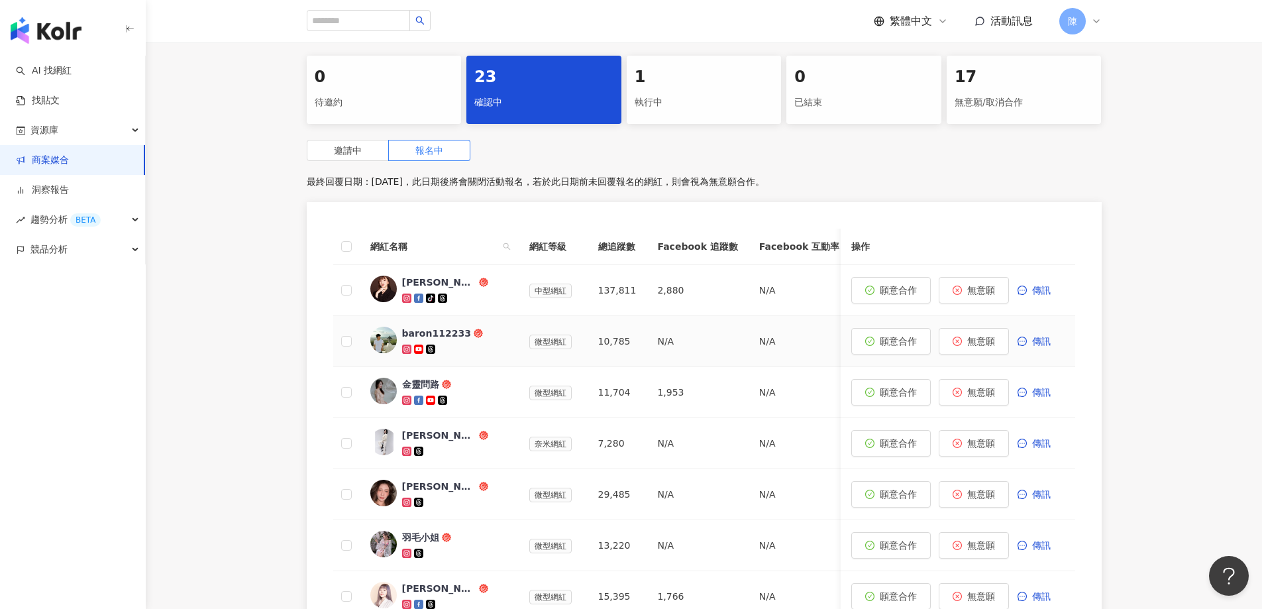
scroll to position [597, 0]
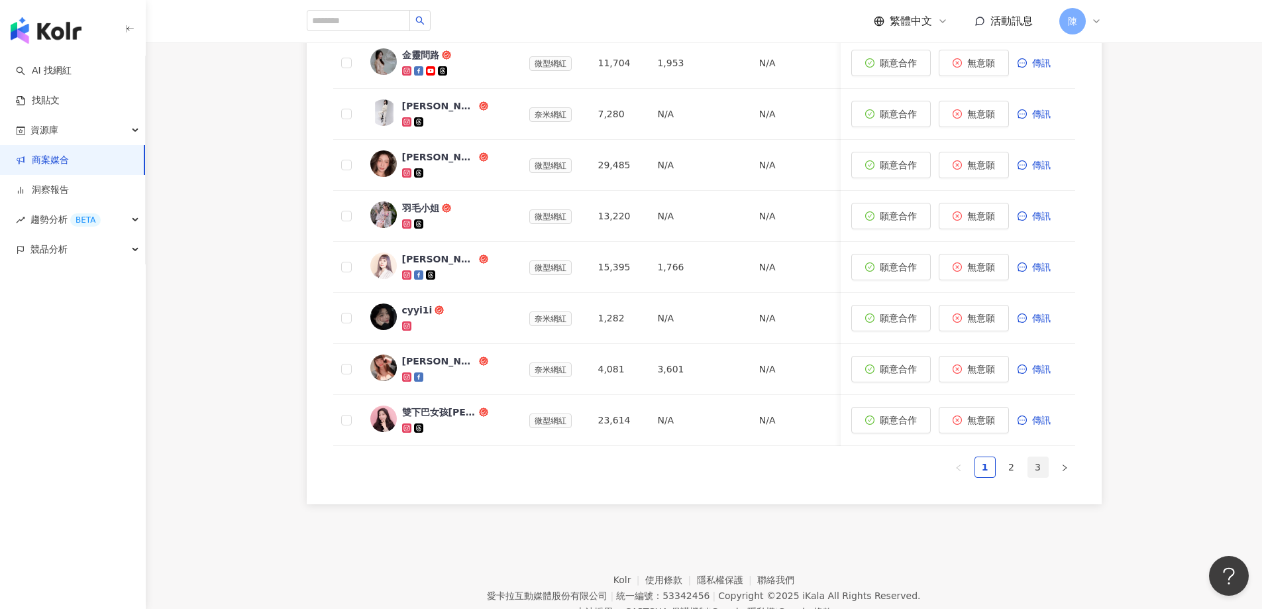
click at [1040, 474] on link "3" at bounding box center [1038, 467] width 20 height 20
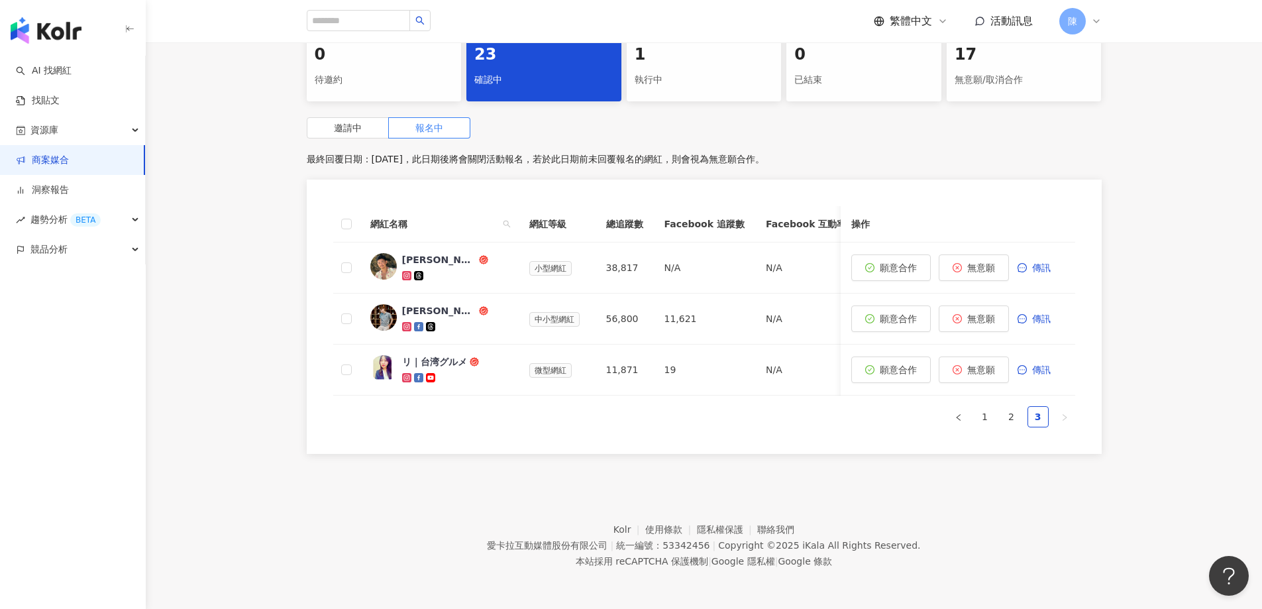
scroll to position [300, 0]
click at [425, 355] on div "リ｜台湾グルメ" at bounding box center [434, 361] width 65 height 13
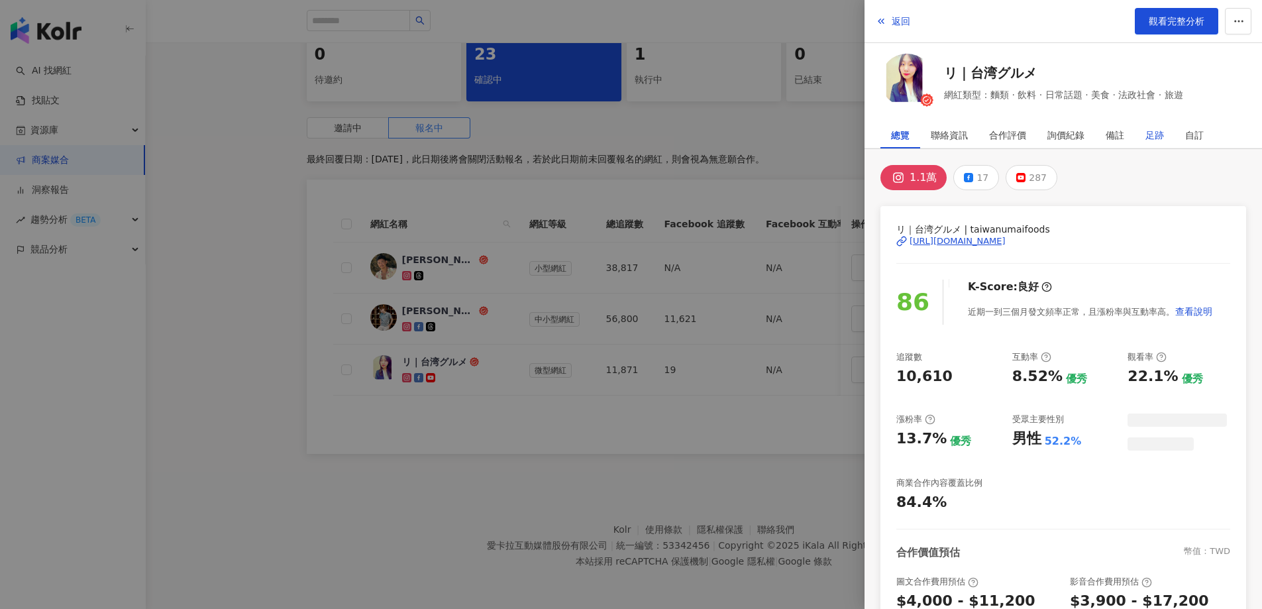
click at [1148, 136] on div "足跡" at bounding box center [1154, 135] width 19 height 26
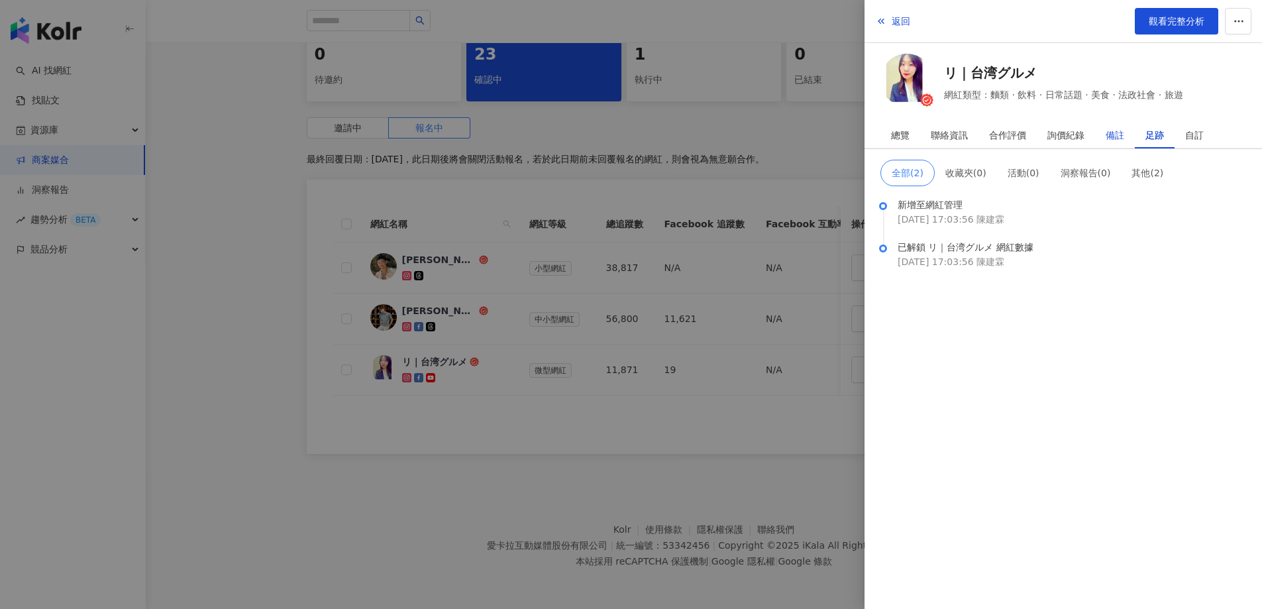
click at [1118, 135] on div "備註" at bounding box center [1114, 135] width 19 height 26
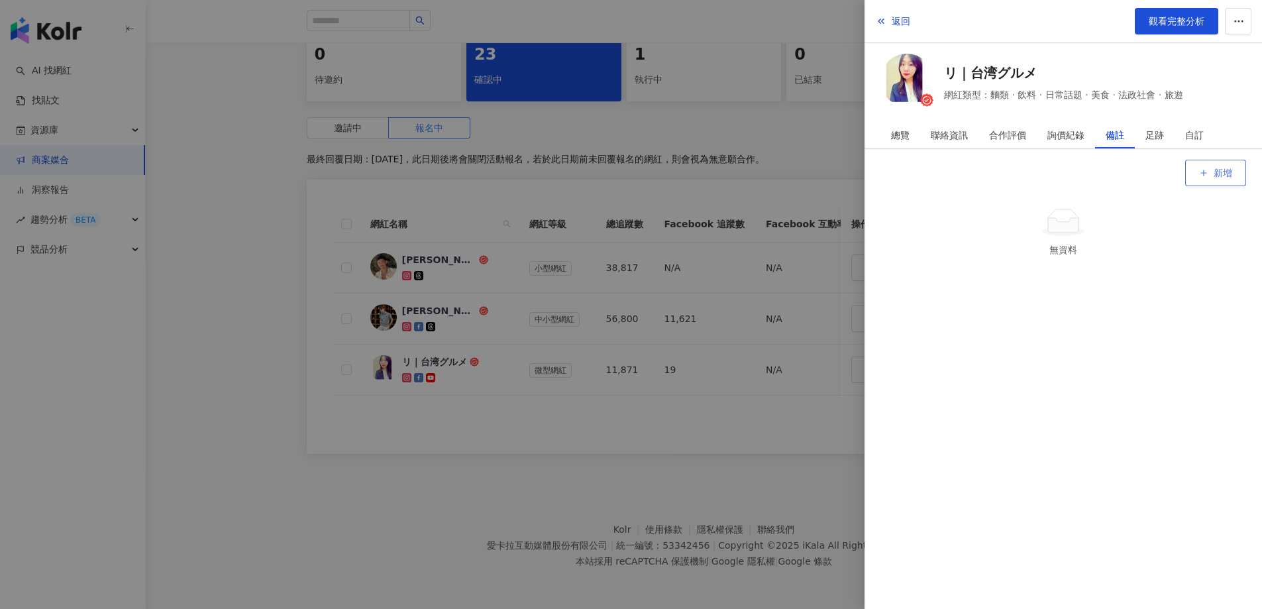
click at [1209, 173] on button "新增" at bounding box center [1215, 173] width 61 height 26
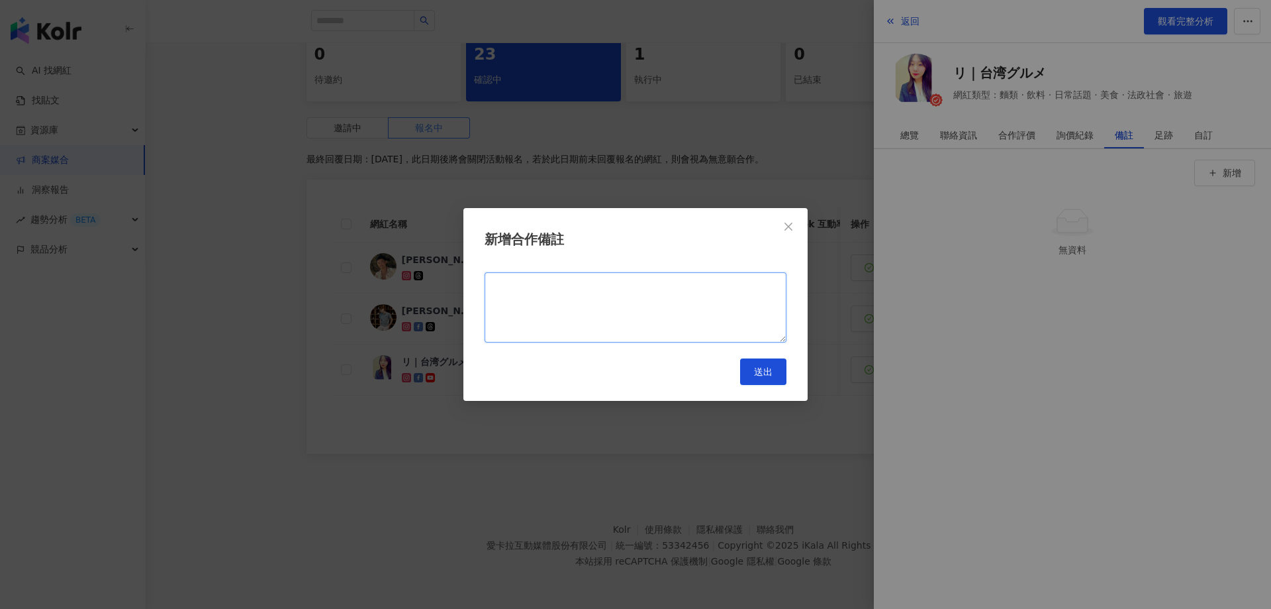
click at [632, 316] on textarea at bounding box center [636, 307] width 302 height 70
drag, startPoint x: 506, startPoint y: 287, endPoint x: 485, endPoint y: 287, distance: 20.5
click at [485, 287] on textarea "*******" at bounding box center [636, 307] width 302 height 70
type textarea "*******"
click at [765, 373] on span "送出" at bounding box center [763, 371] width 19 height 11
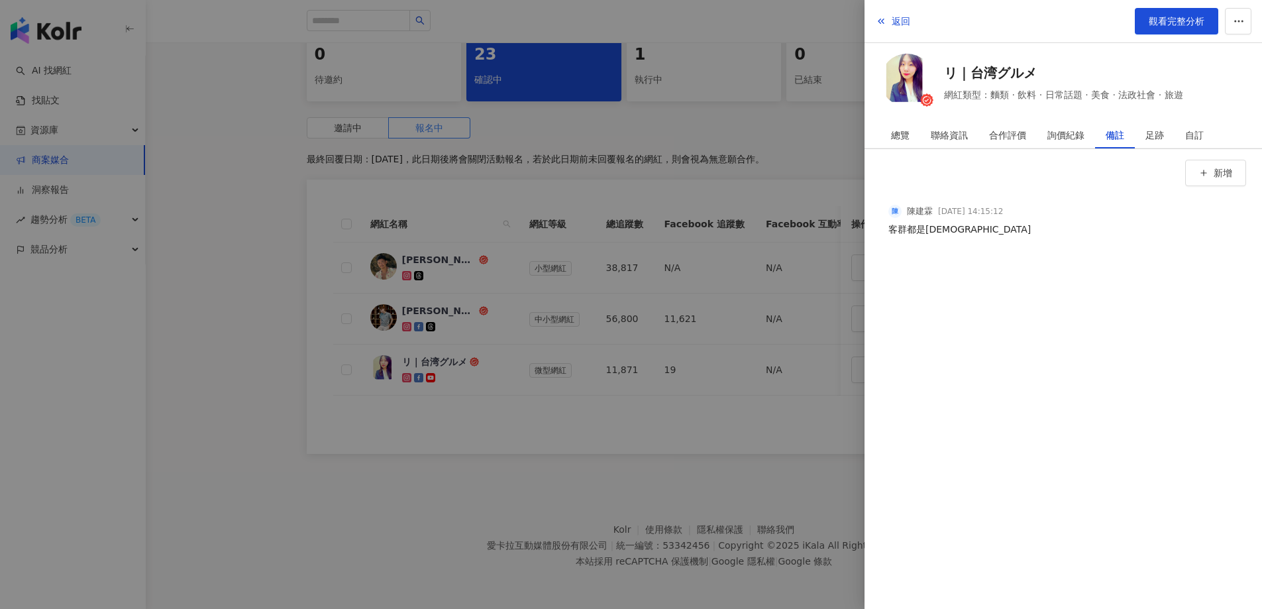
click at [767, 427] on div at bounding box center [631, 304] width 1262 height 609
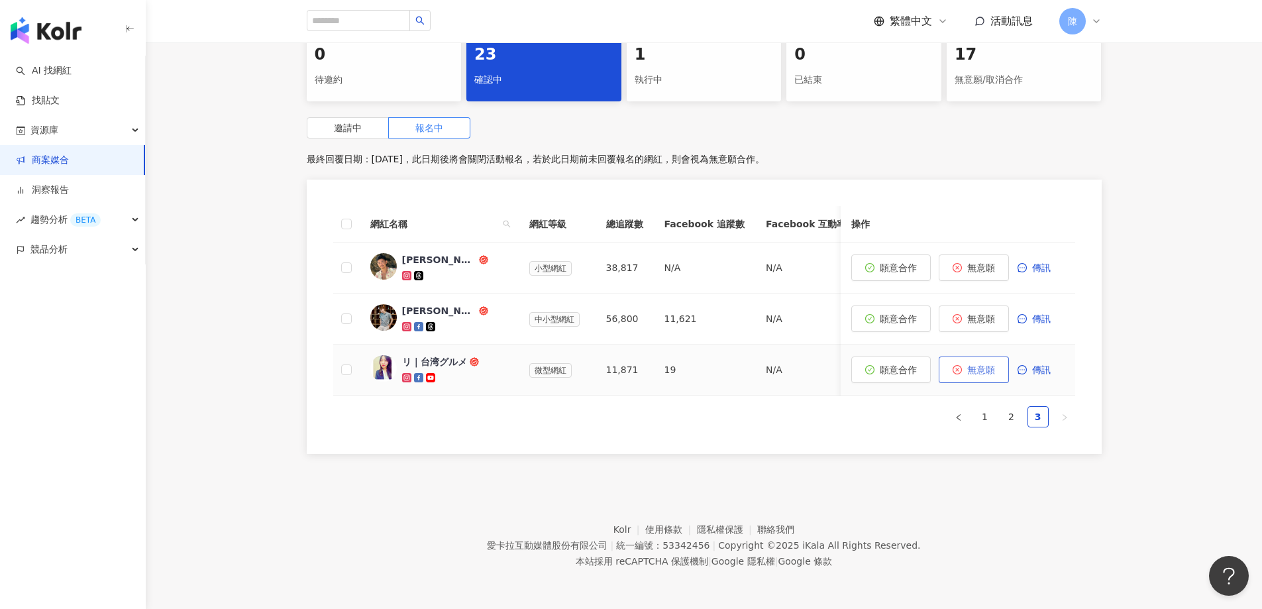
click at [994, 364] on span "無意願" at bounding box center [981, 369] width 28 height 11
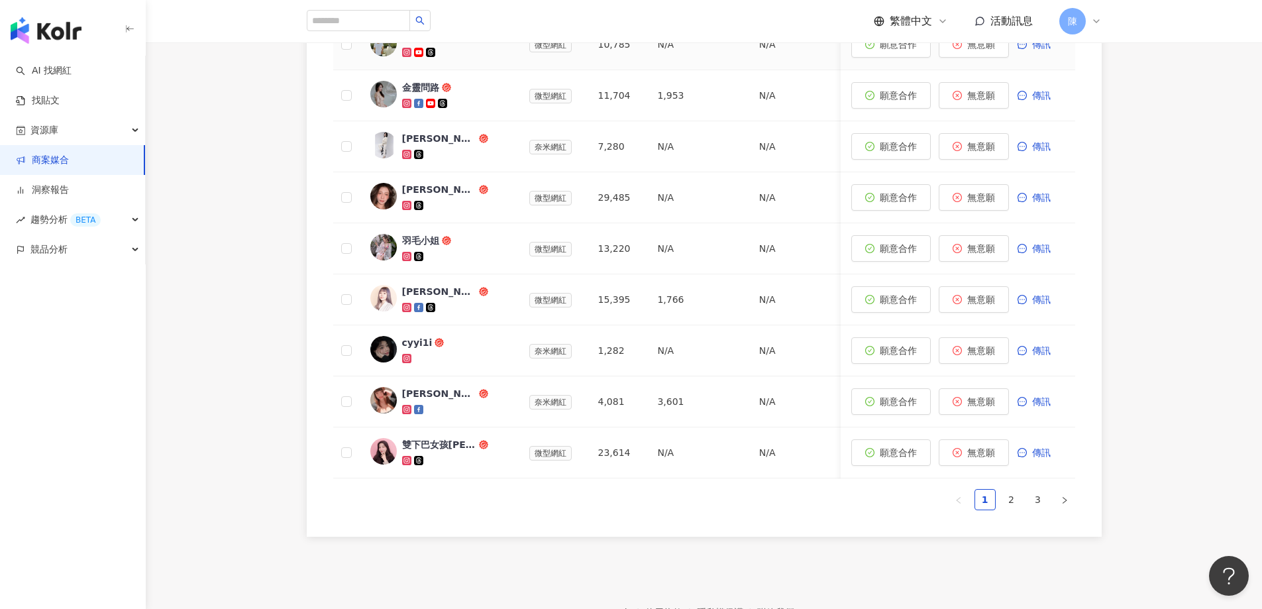
scroll to position [565, 0]
click at [1034, 509] on link "3" at bounding box center [1038, 499] width 20 height 20
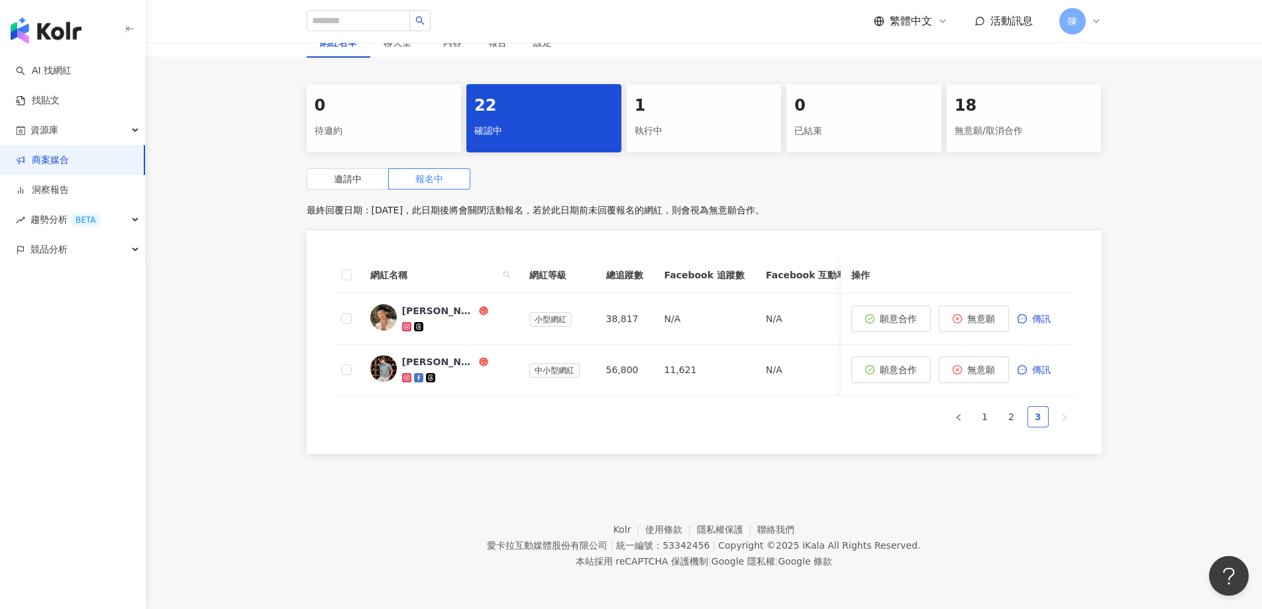
scroll to position [249, 0]
click at [433, 304] on div "Avery Wang" at bounding box center [439, 310] width 74 height 13
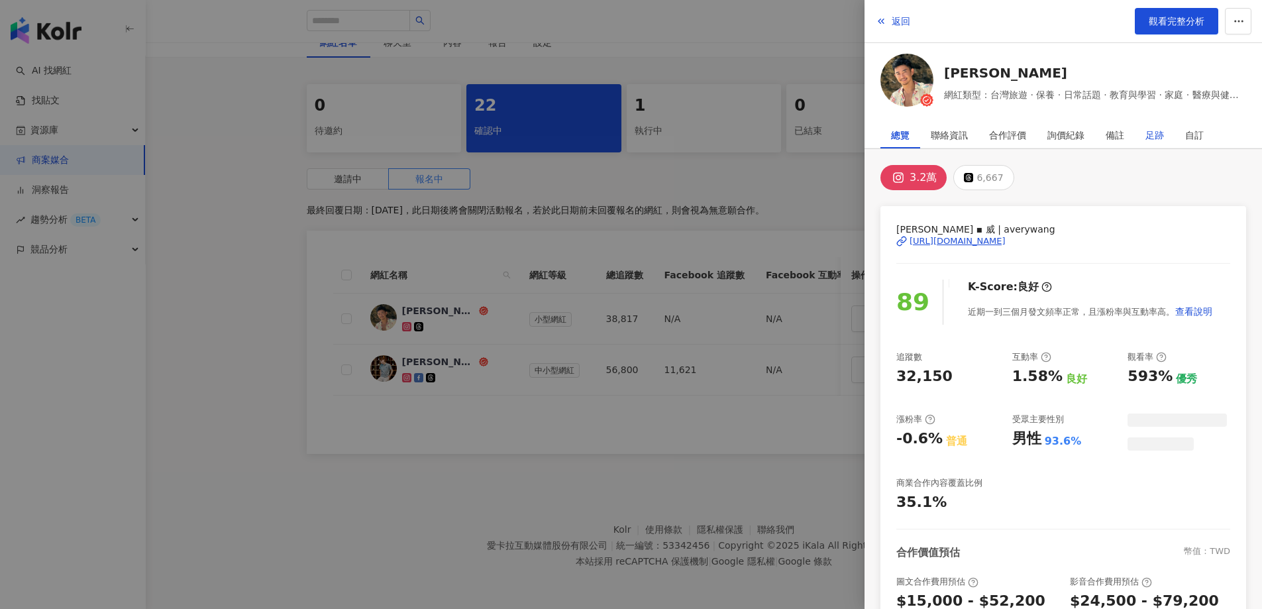
click at [1147, 131] on div "足跡" at bounding box center [1154, 135] width 19 height 26
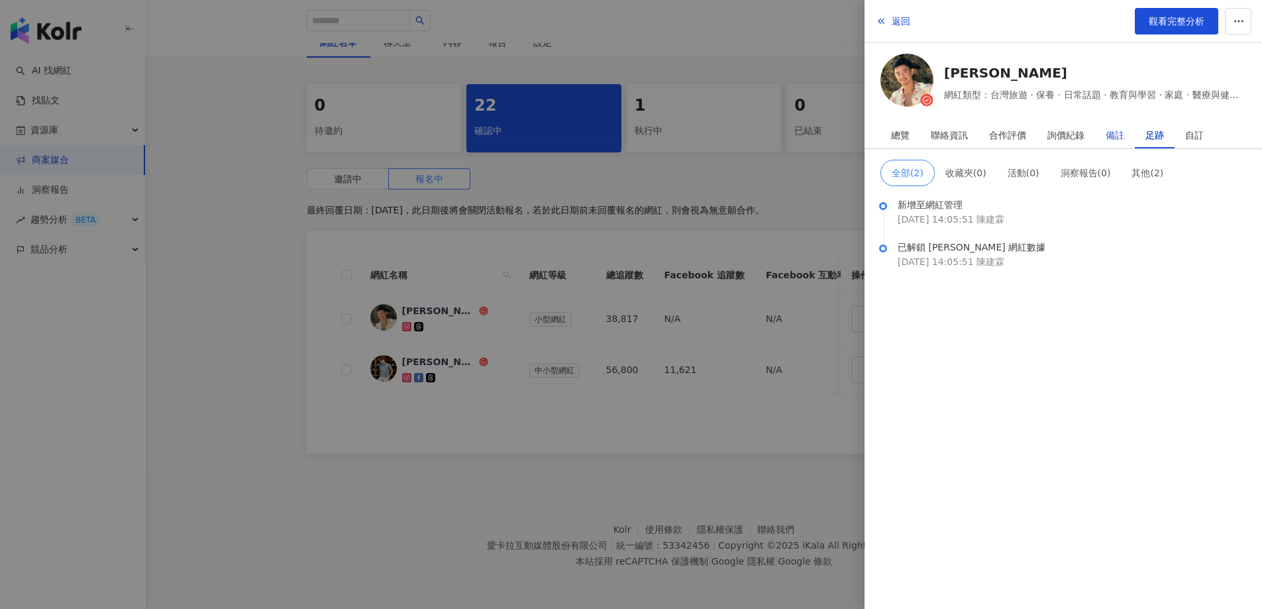
click at [1112, 130] on div "備註" at bounding box center [1114, 135] width 19 height 26
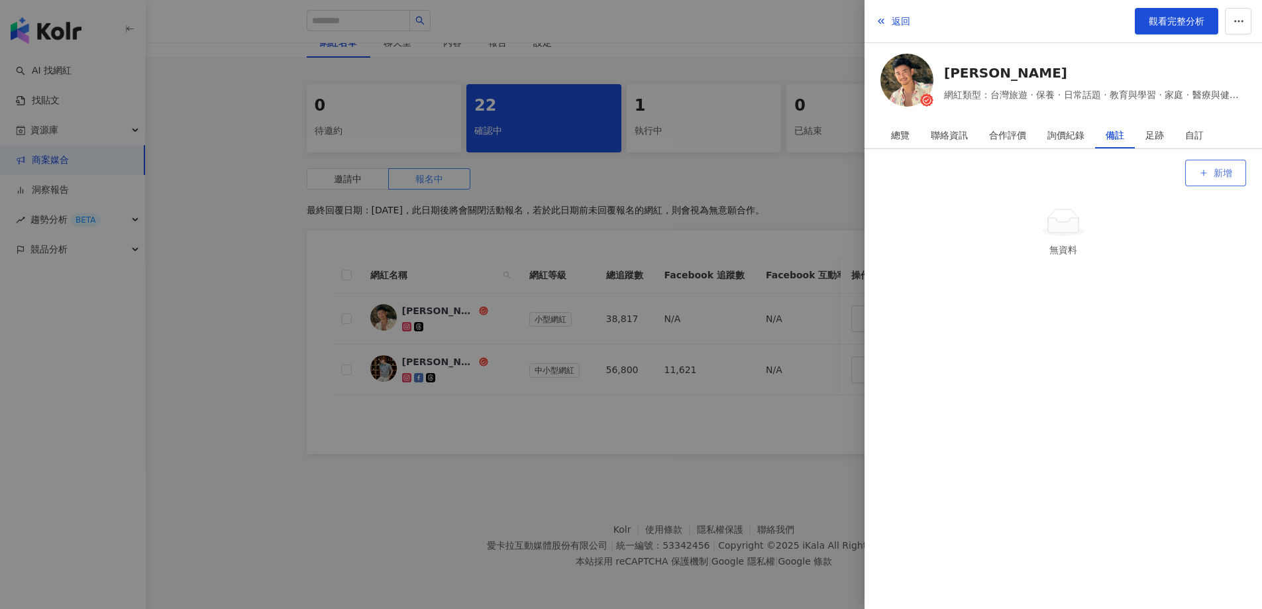
click at [1226, 177] on span "新增" at bounding box center [1222, 173] width 19 height 11
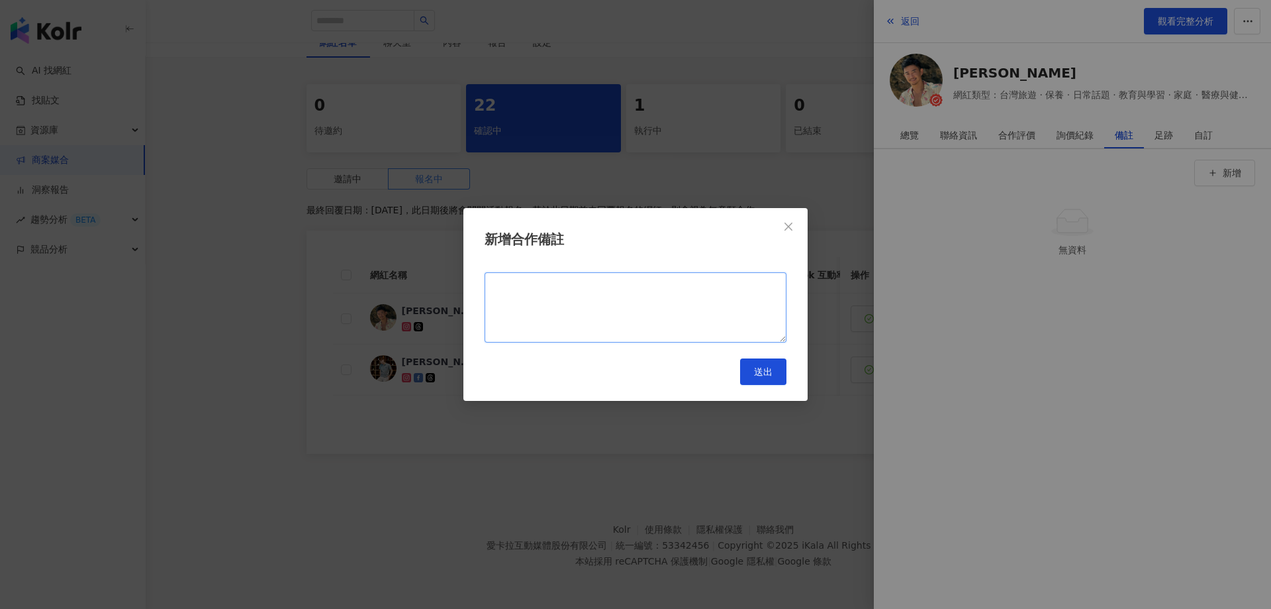
click at [612, 301] on textarea at bounding box center [636, 307] width 302 height 70
type textarea "******"
click at [760, 375] on span "送出" at bounding box center [763, 371] width 19 height 11
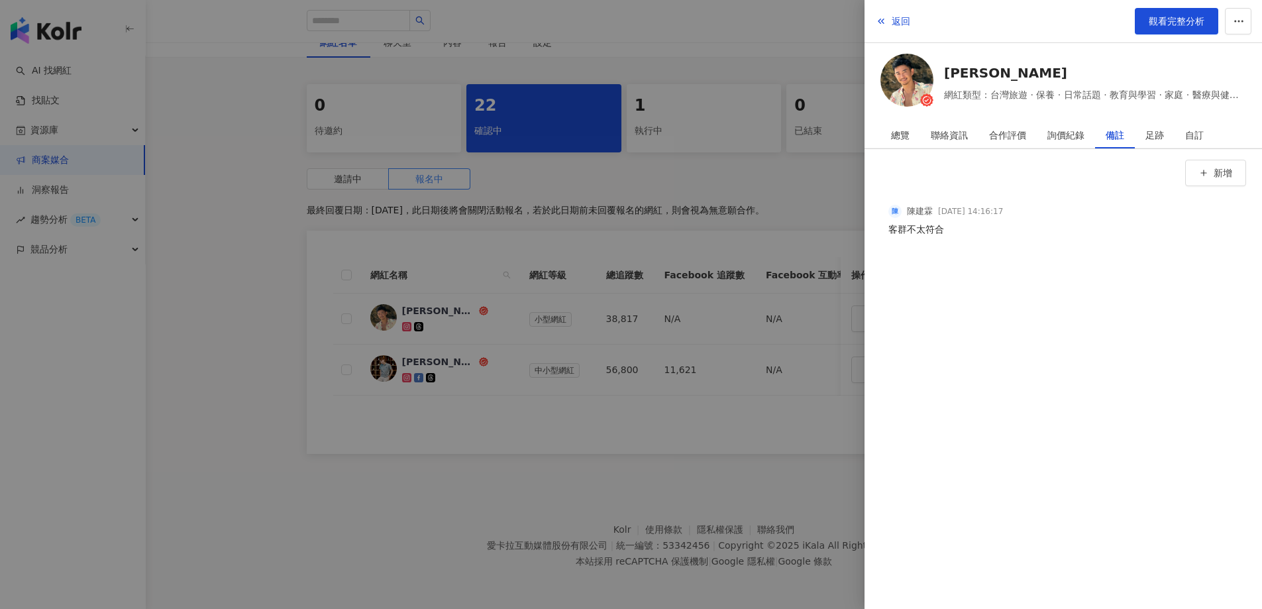
click at [747, 427] on div at bounding box center [631, 304] width 1262 height 609
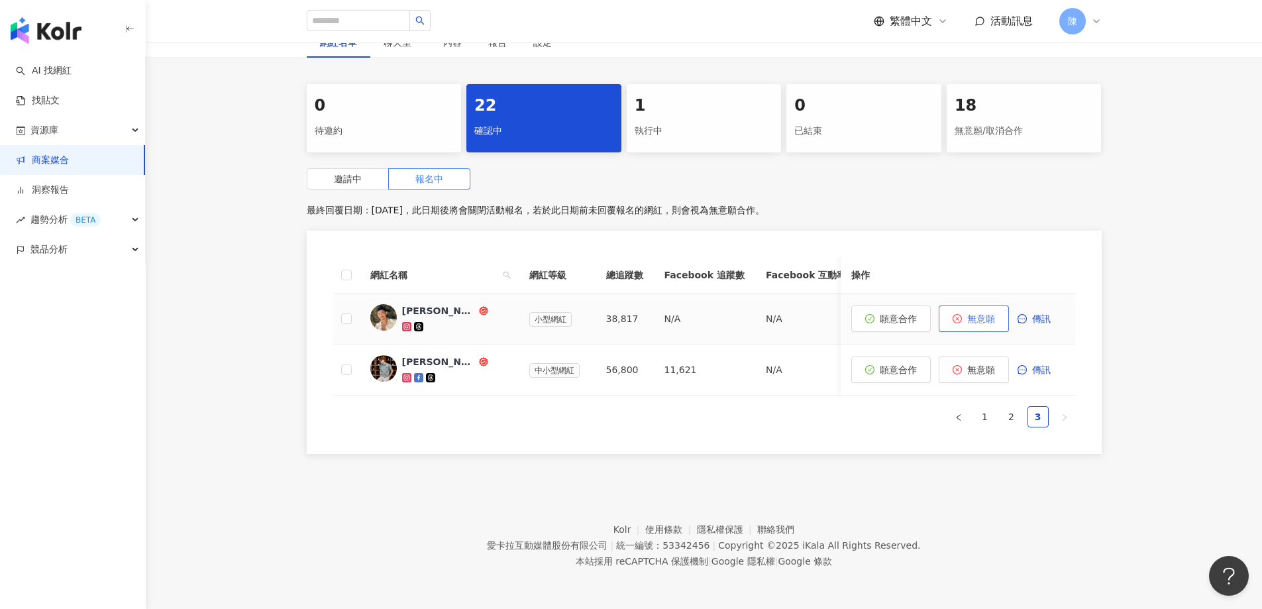
click at [997, 316] on button "無意願" at bounding box center [973, 318] width 70 height 26
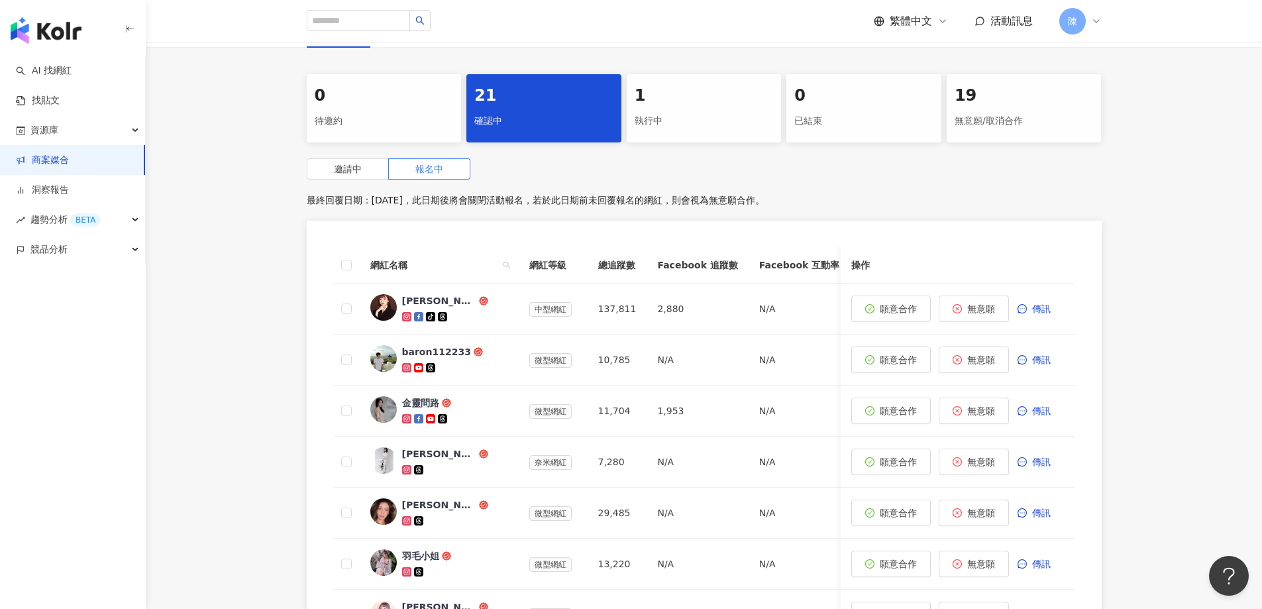
click at [236, 347] on div "0 待邀約 21 確認中 1 執行中 0 已結束 19 無意願/取消合作 邀請中 報名中 最終回覆日期：2025/9/30，此日期後將會關閉活動報名，若於此日…" at bounding box center [704, 466] width 1116 height 785
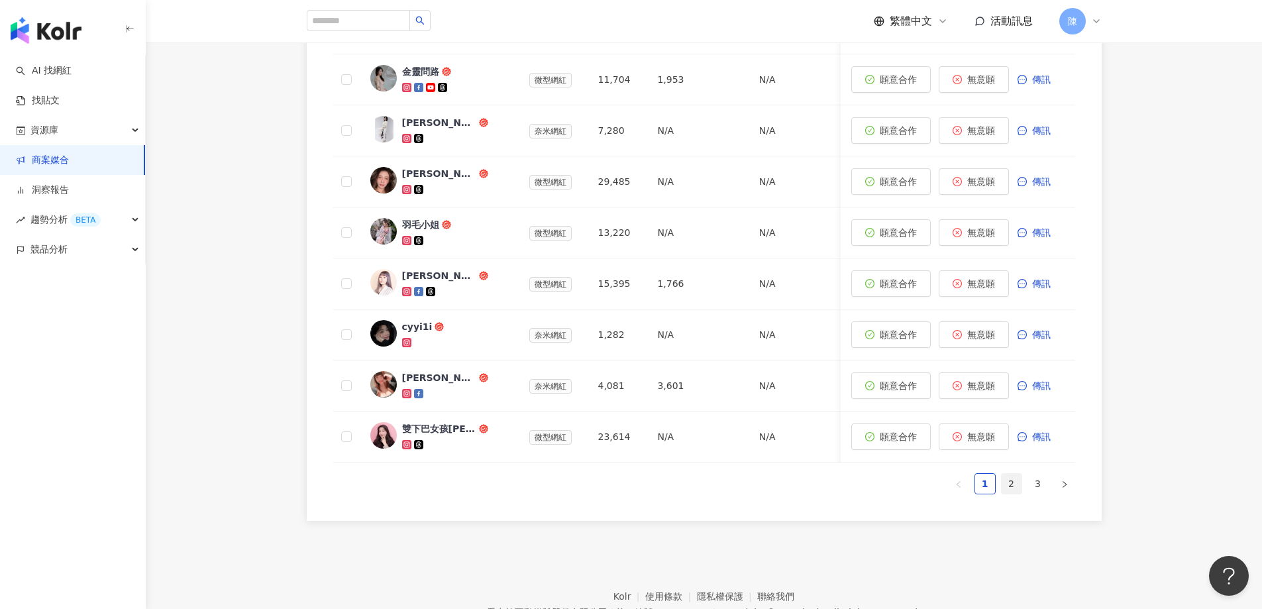
click at [1003, 493] on link "2" at bounding box center [1011, 483] width 20 height 20
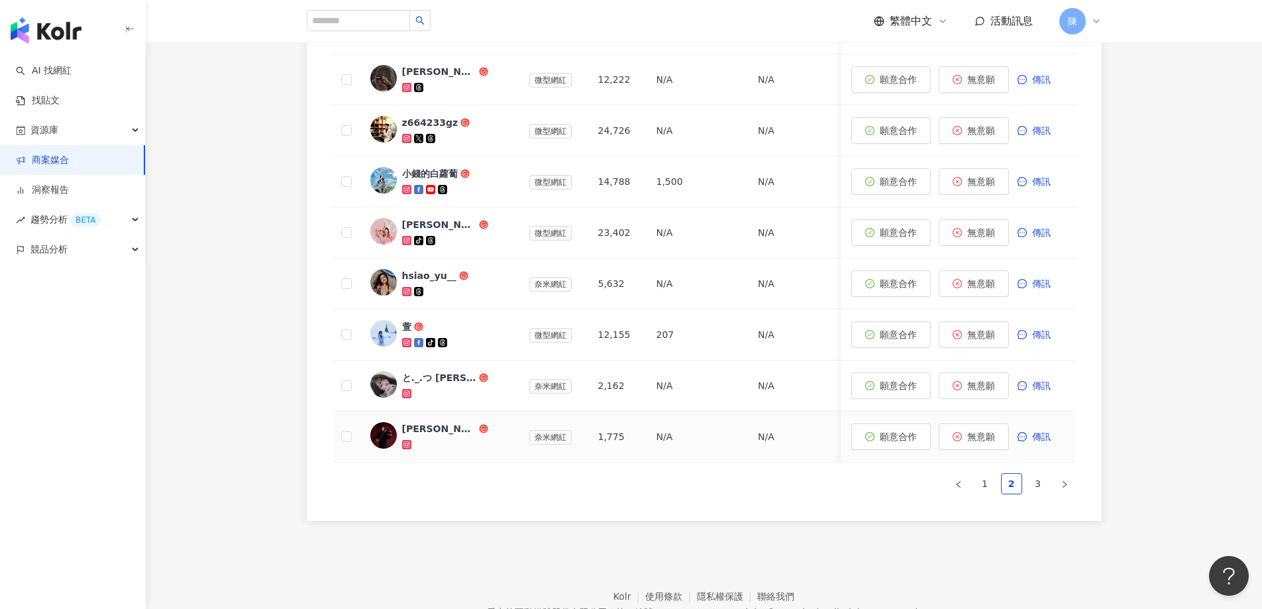
click at [422, 432] on div "Jimmy｜彥傑" at bounding box center [439, 428] width 74 height 13
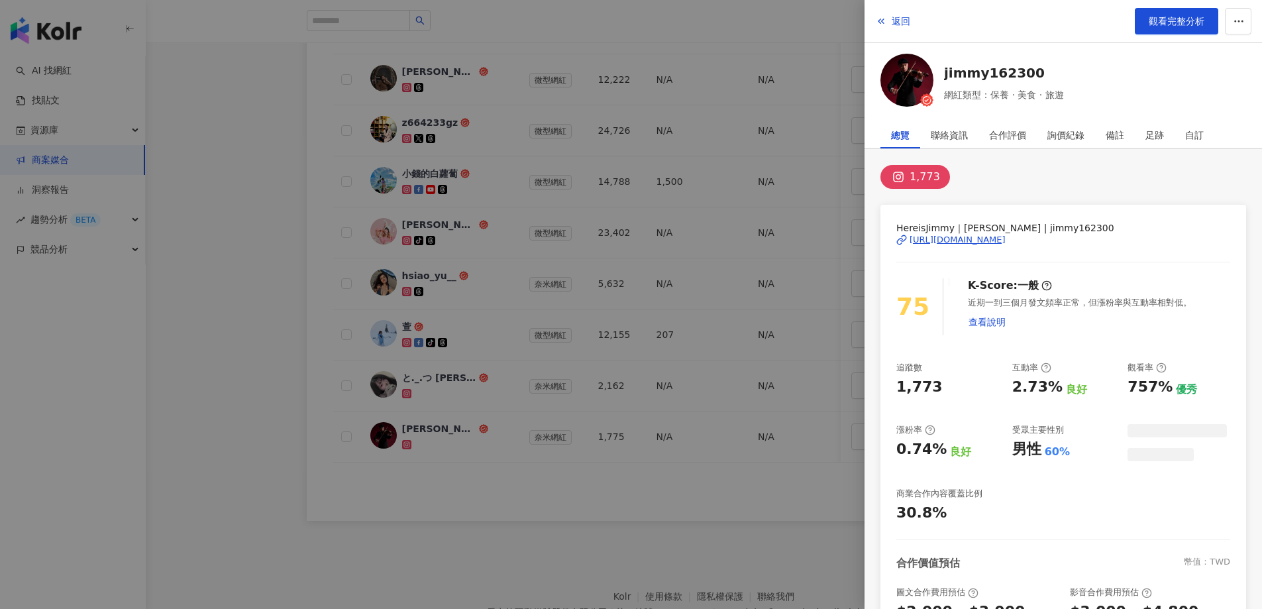
drag, startPoint x: 246, startPoint y: 430, endPoint x: 434, endPoint y: 395, distance: 191.2
click at [250, 428] on div at bounding box center [631, 304] width 1262 height 609
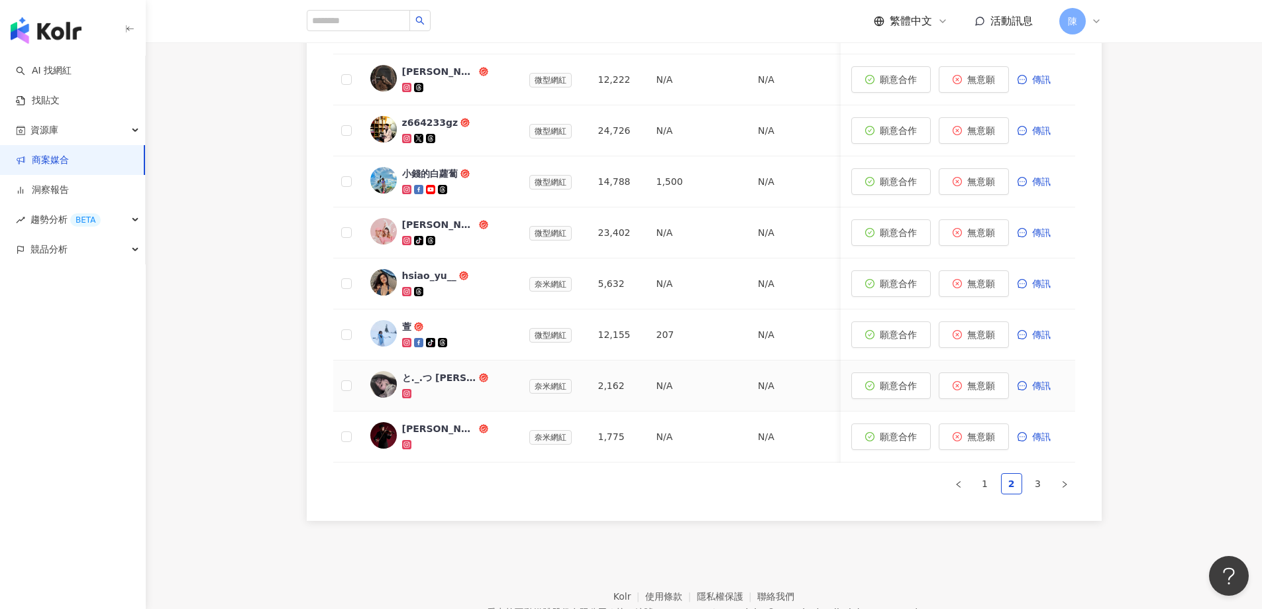
click at [453, 381] on div "と._.つ ℰ𝓊𝑔𝑒𝓃𝒾𝑒 郁晴と._.つ" at bounding box center [439, 377] width 74 height 13
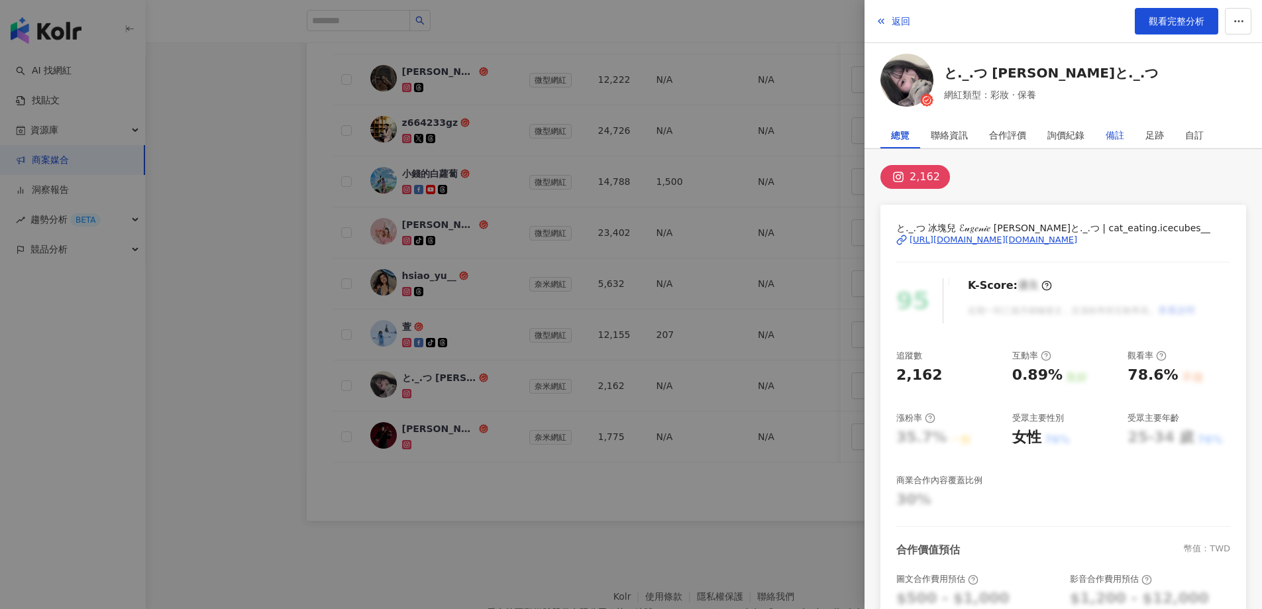
click at [1114, 135] on div "備註" at bounding box center [1114, 135] width 19 height 26
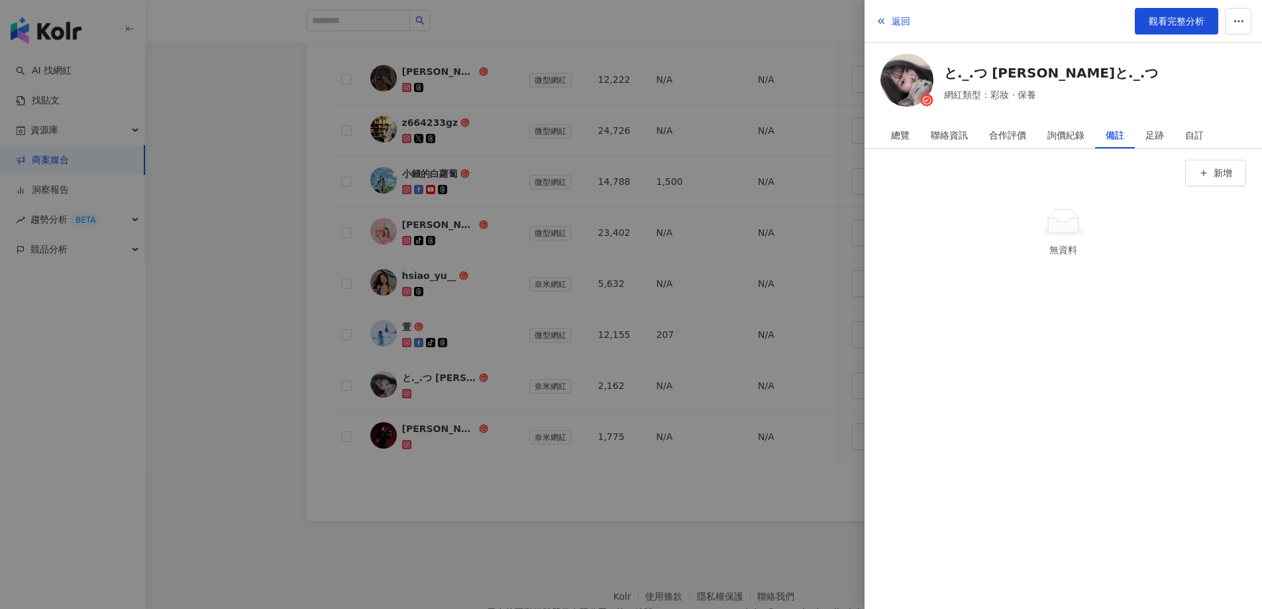
click at [266, 376] on div at bounding box center [631, 304] width 1262 height 609
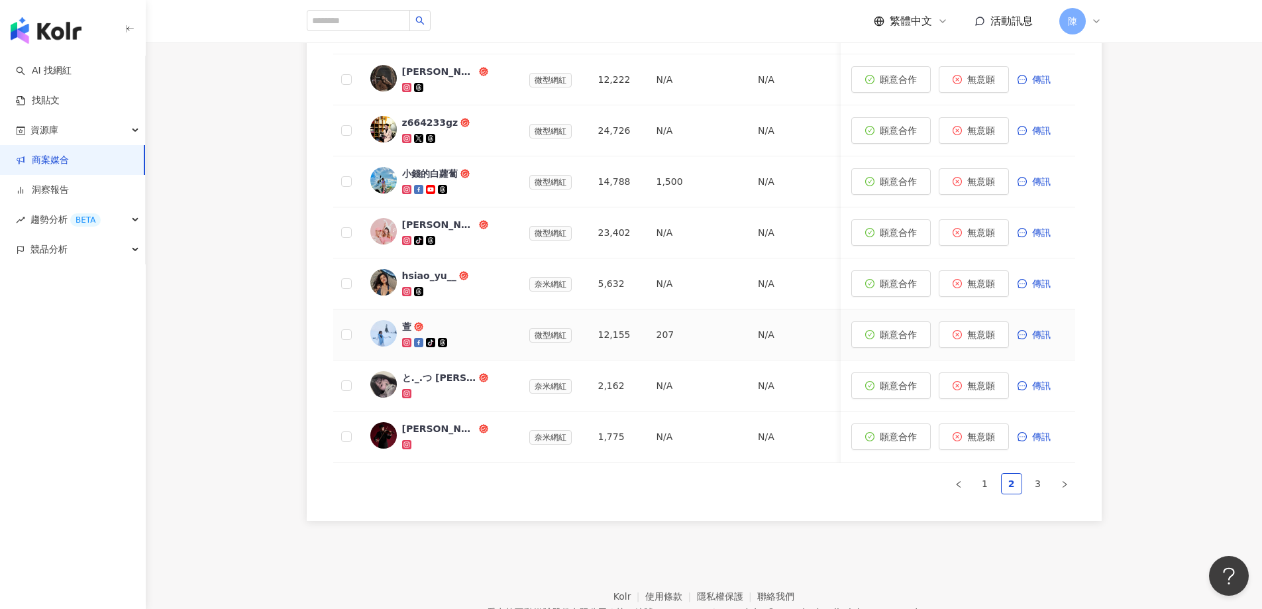
click at [403, 323] on div "萱" at bounding box center [406, 326] width 9 height 13
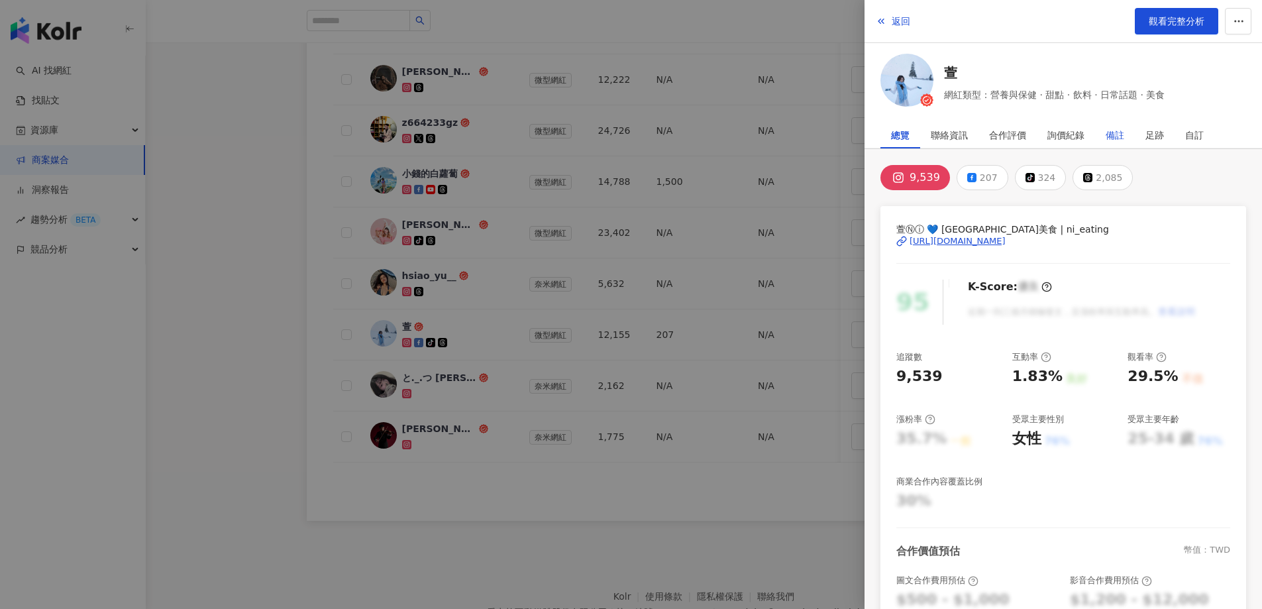
click at [1116, 140] on div "備註" at bounding box center [1114, 135] width 19 height 26
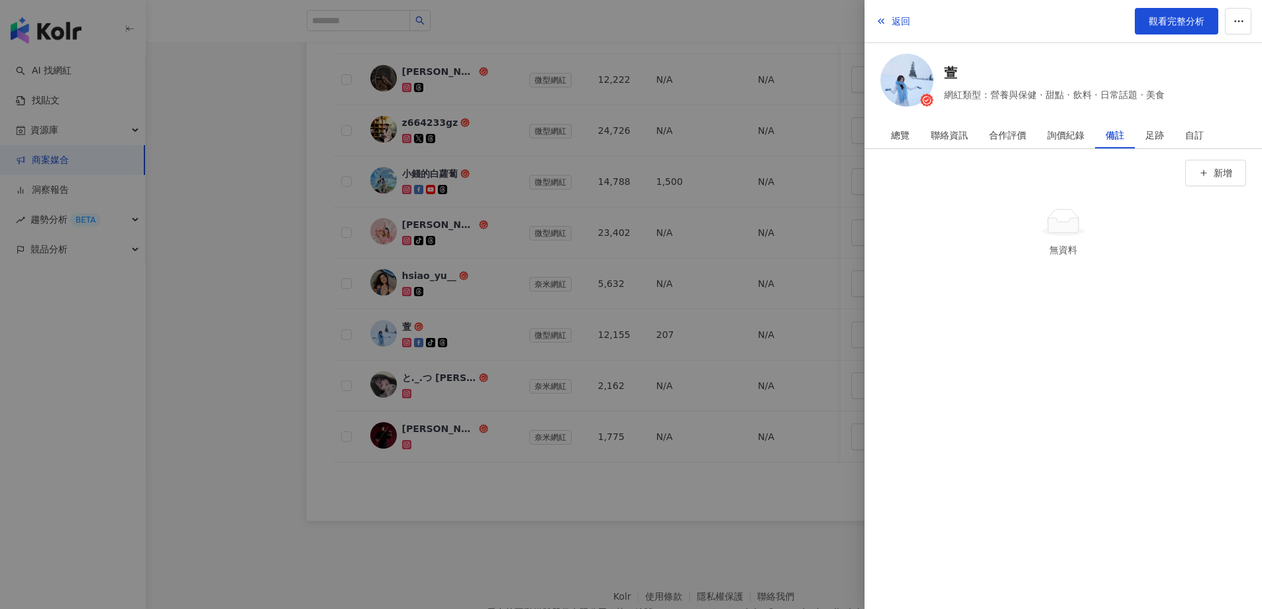
click at [315, 342] on div at bounding box center [631, 304] width 1262 height 609
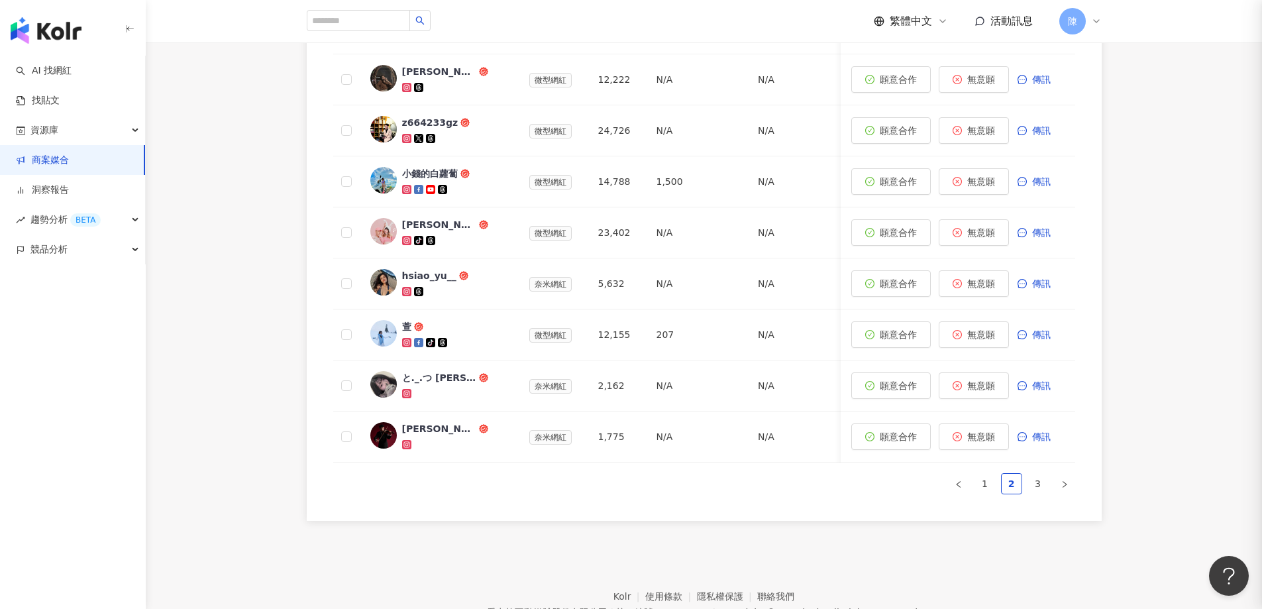
click at [420, 276] on div "hsiao_yu__" at bounding box center [429, 275] width 54 height 13
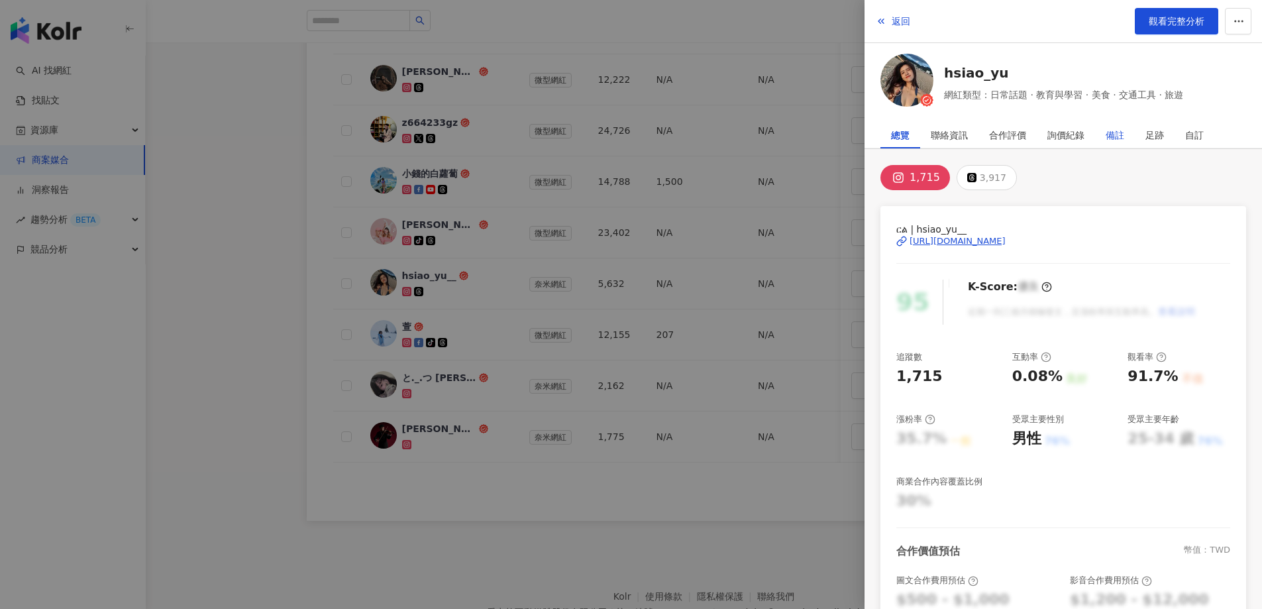
click at [1113, 133] on div "備註" at bounding box center [1114, 135] width 19 height 26
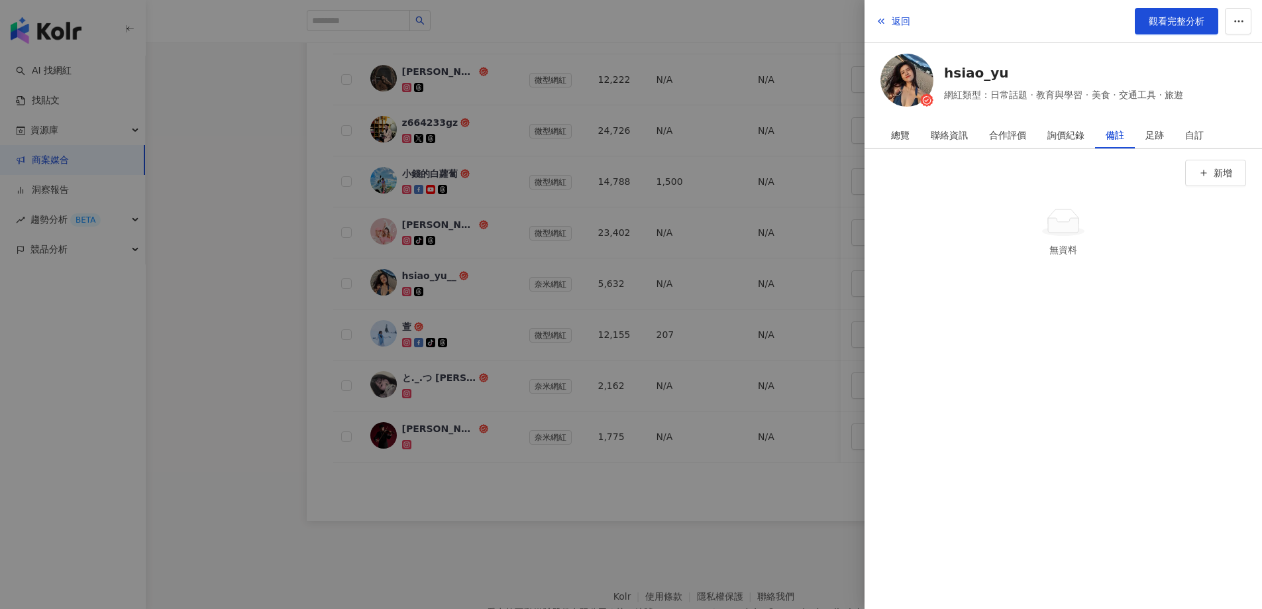
click at [291, 294] on div at bounding box center [631, 304] width 1262 height 609
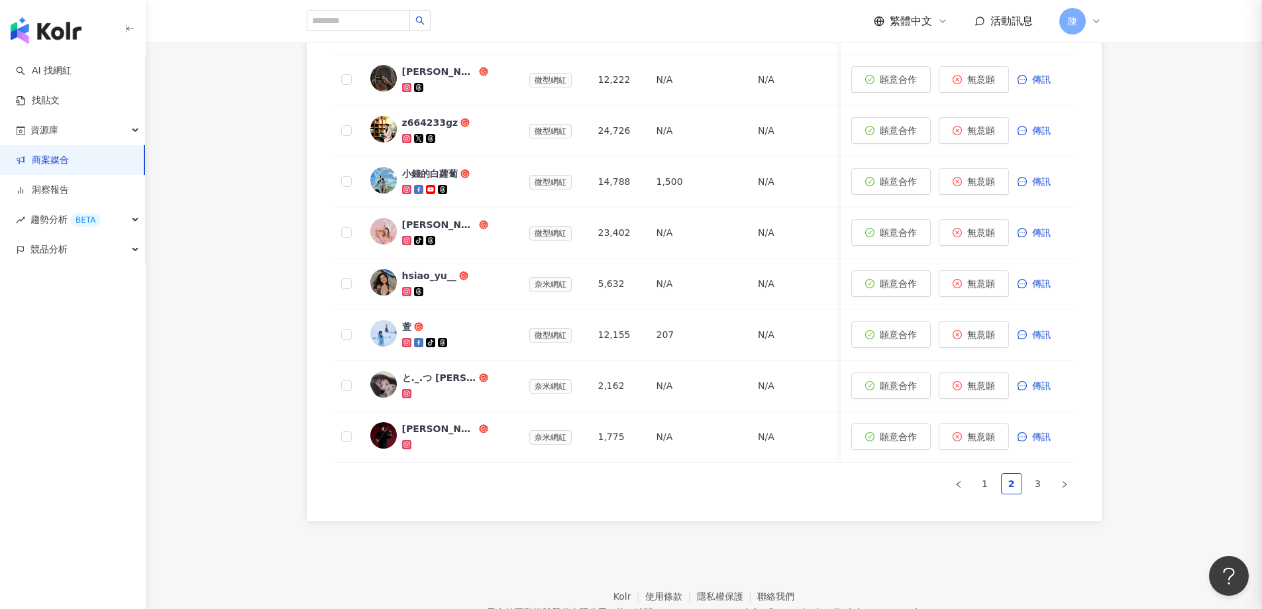
click at [409, 226] on div "水妮" at bounding box center [439, 224] width 74 height 13
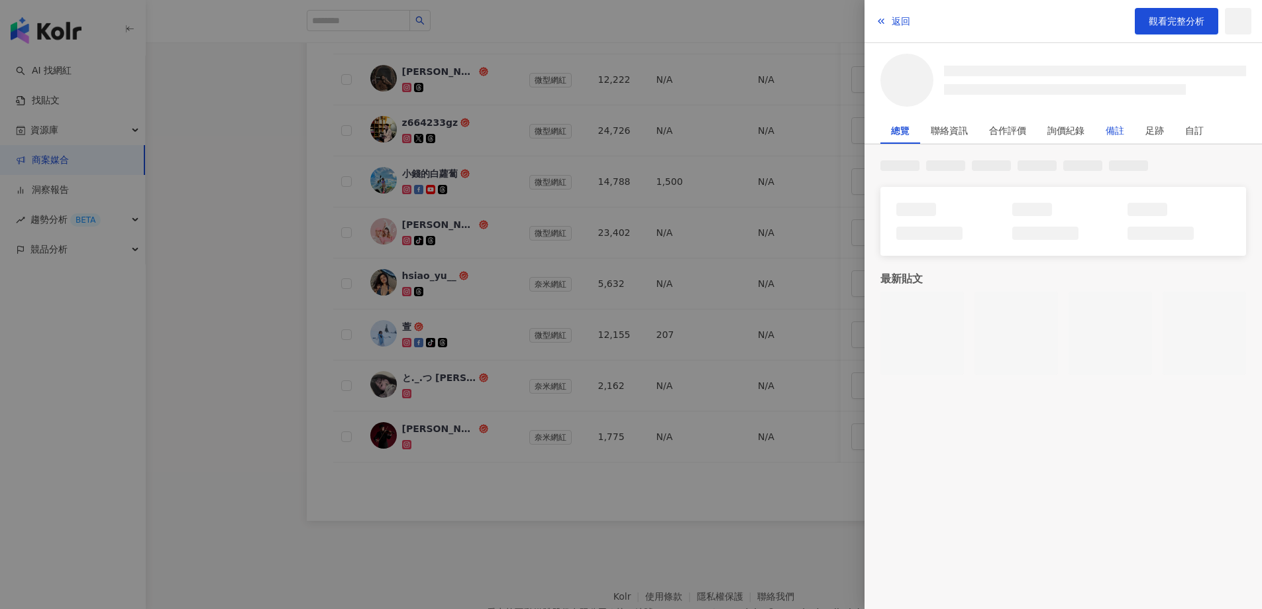
click at [1117, 132] on div "備註" at bounding box center [1114, 130] width 19 height 26
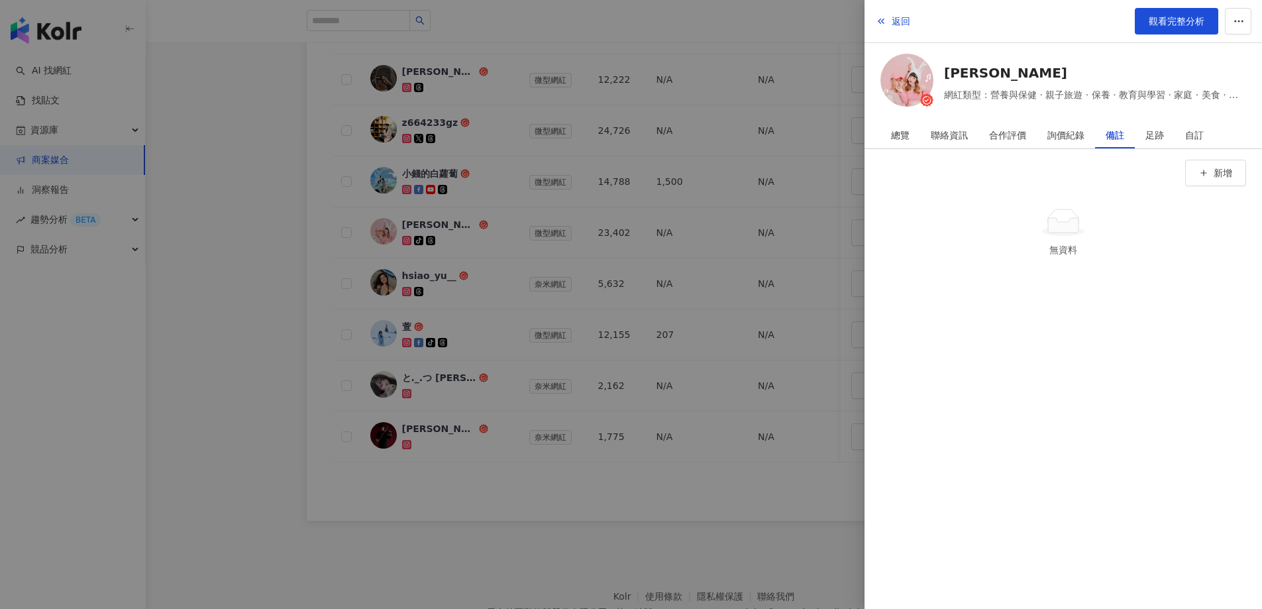
click at [252, 209] on div at bounding box center [631, 304] width 1262 height 609
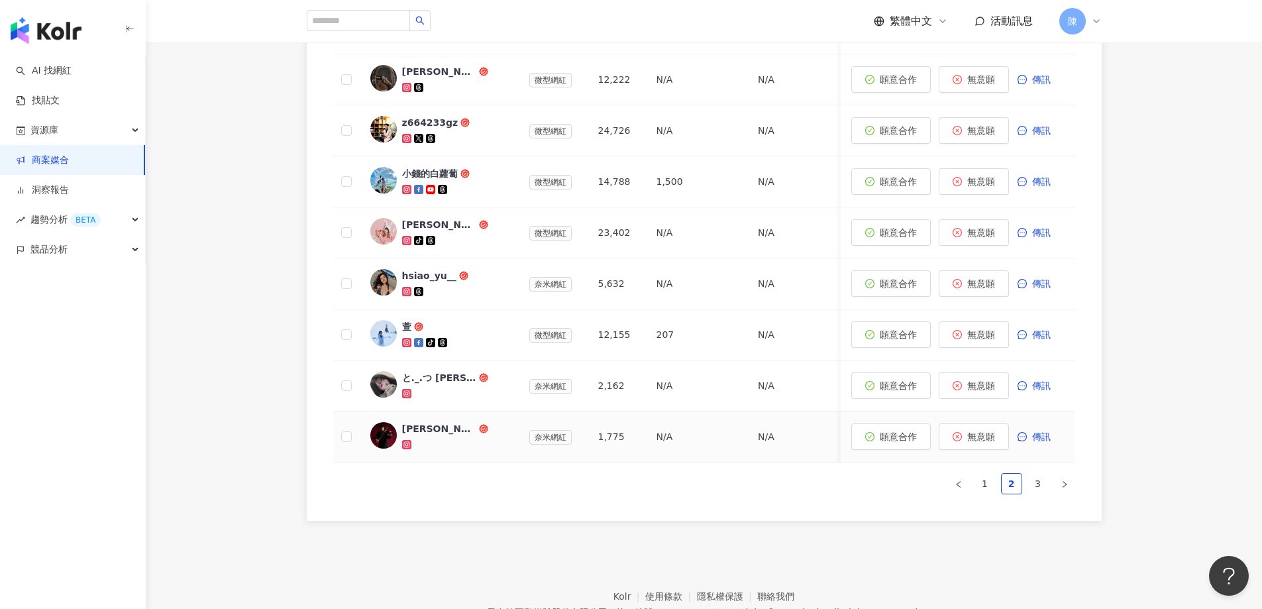
click at [431, 432] on div "Jimmy｜彥傑" at bounding box center [439, 428] width 74 height 13
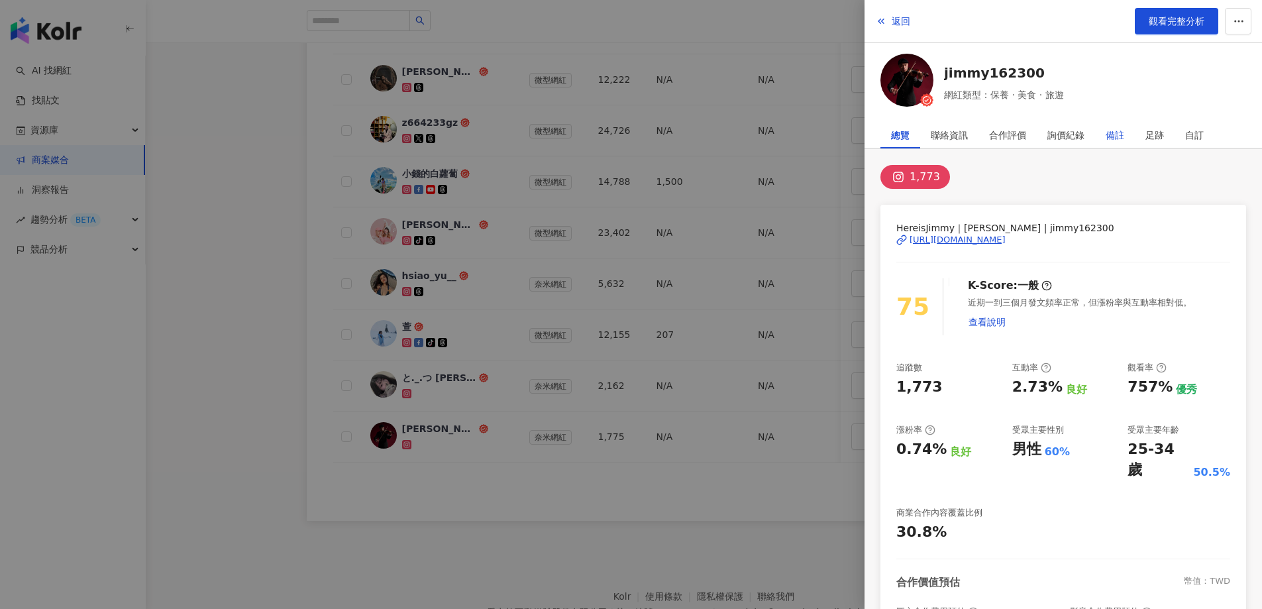
click at [1113, 141] on div "備註" at bounding box center [1114, 135] width 19 height 26
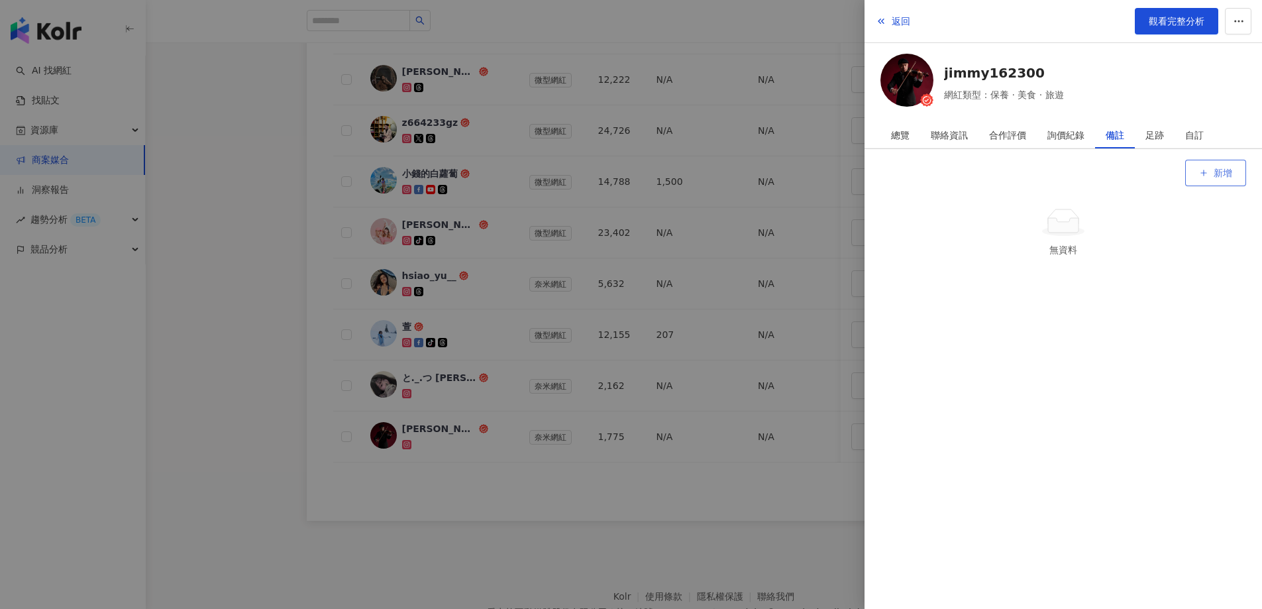
click at [1198, 167] on button "新增" at bounding box center [1215, 173] width 61 height 26
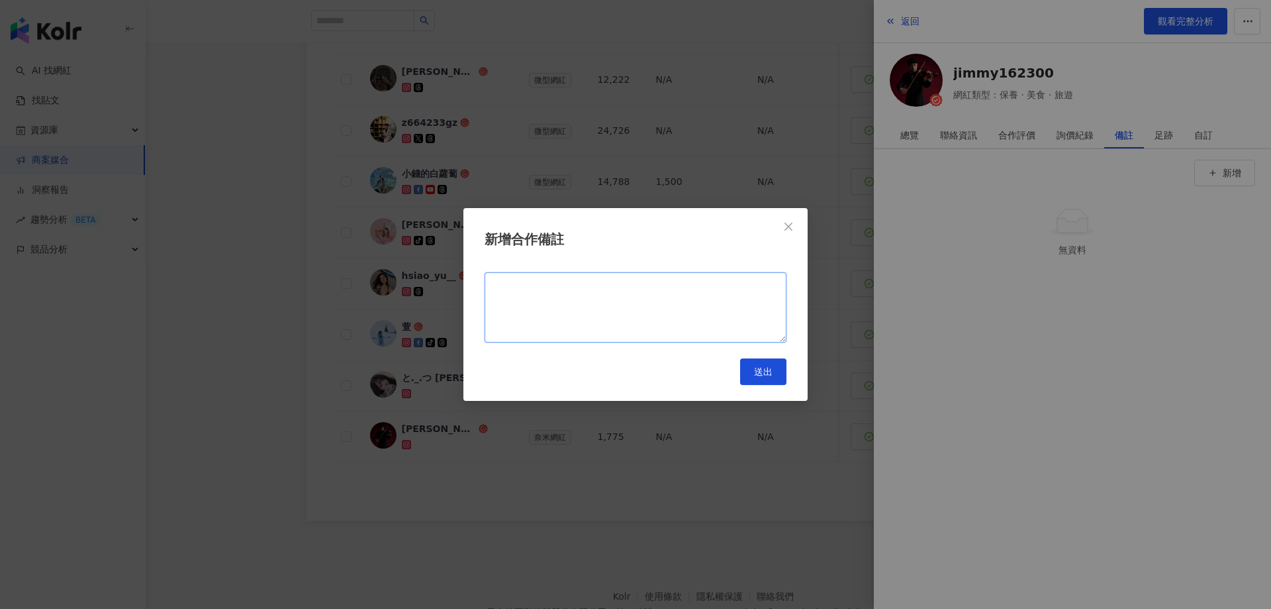
click at [627, 298] on textarea at bounding box center [636, 307] width 302 height 70
type textarea "******"
click at [766, 374] on span "送出" at bounding box center [763, 371] width 19 height 11
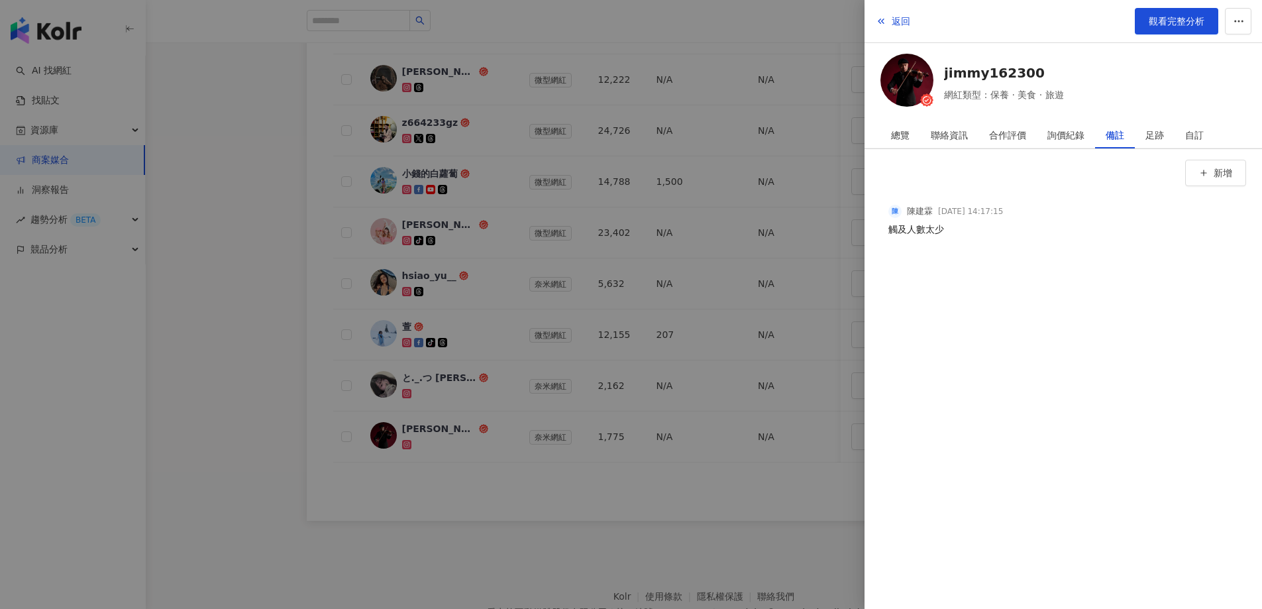
click at [183, 428] on div at bounding box center [631, 304] width 1262 height 609
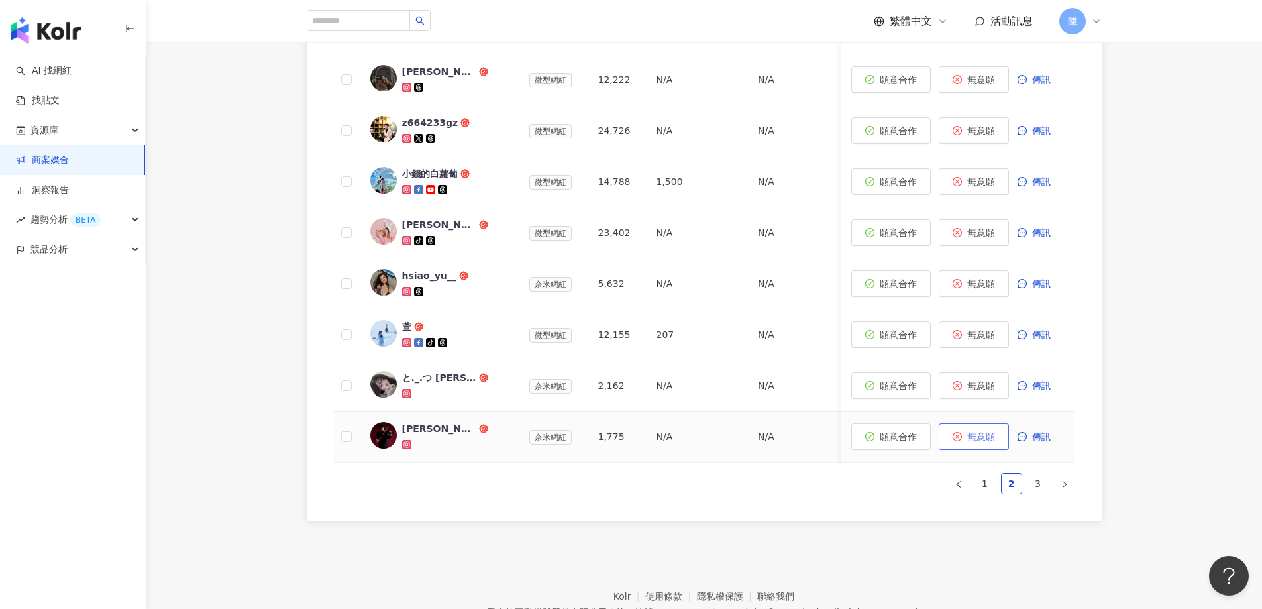
click at [973, 445] on button "無意願" at bounding box center [973, 436] width 70 height 26
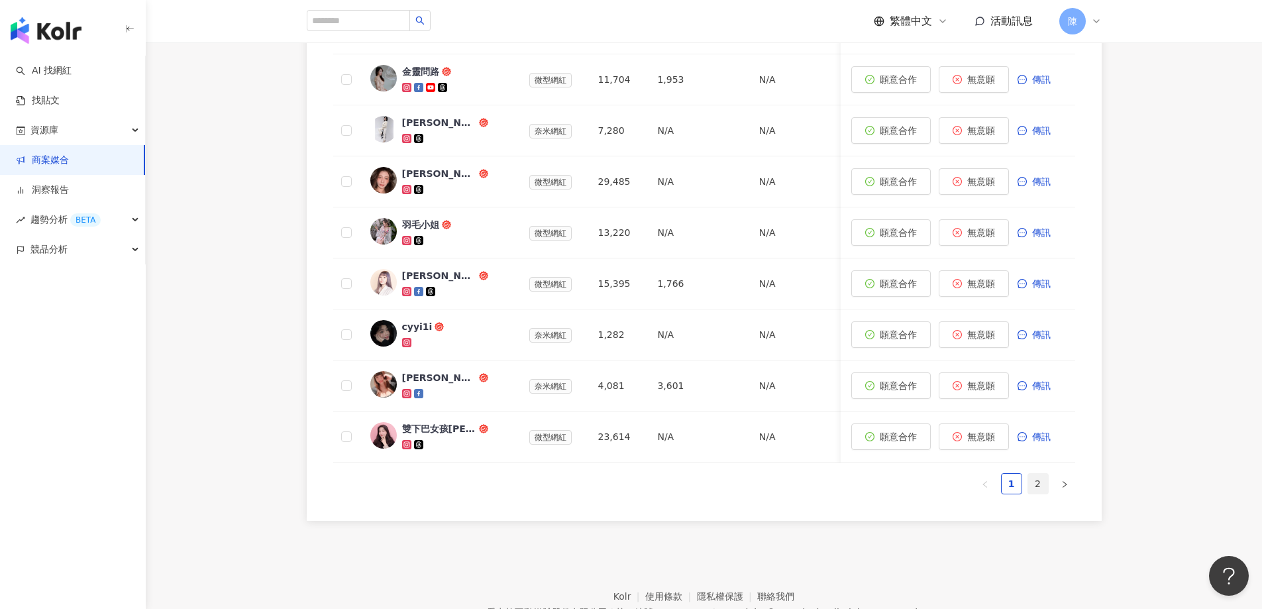
click at [1038, 493] on link "2" at bounding box center [1038, 483] width 20 height 20
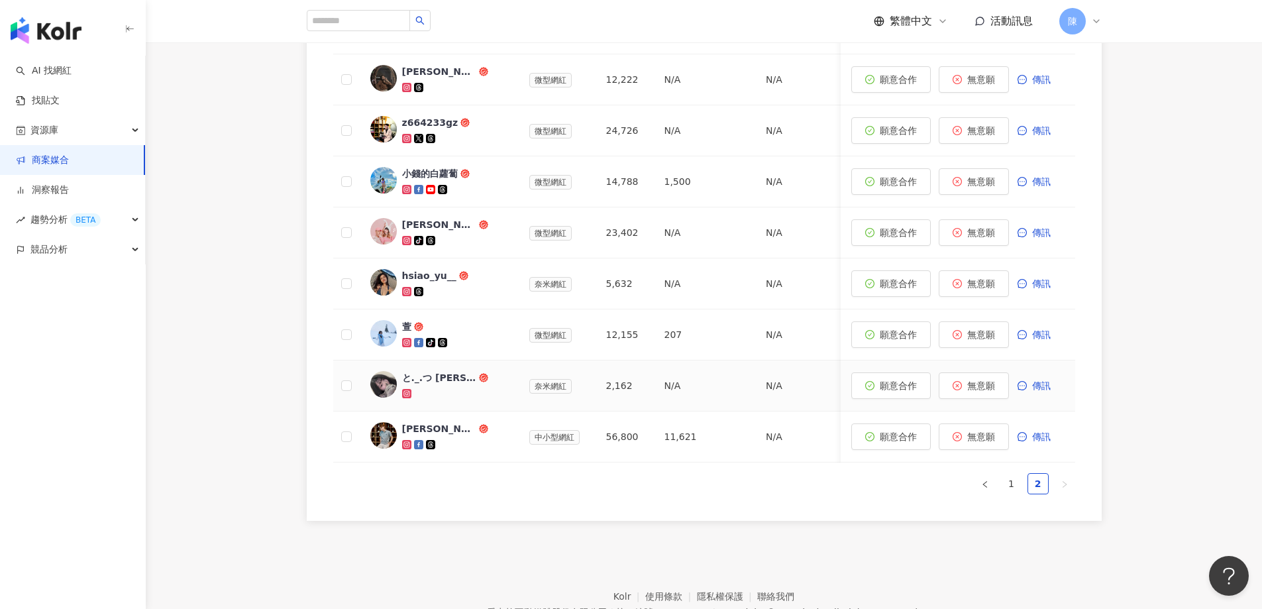
click at [472, 387] on div at bounding box center [455, 393] width 106 height 13
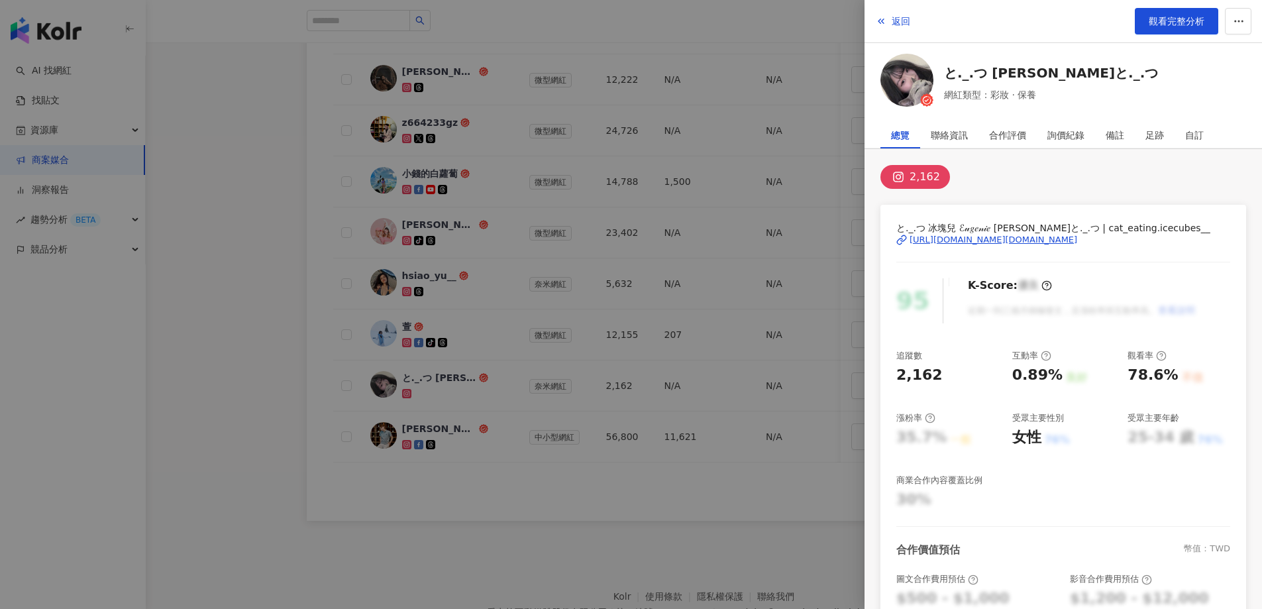
click at [478, 343] on div at bounding box center [631, 304] width 1262 height 609
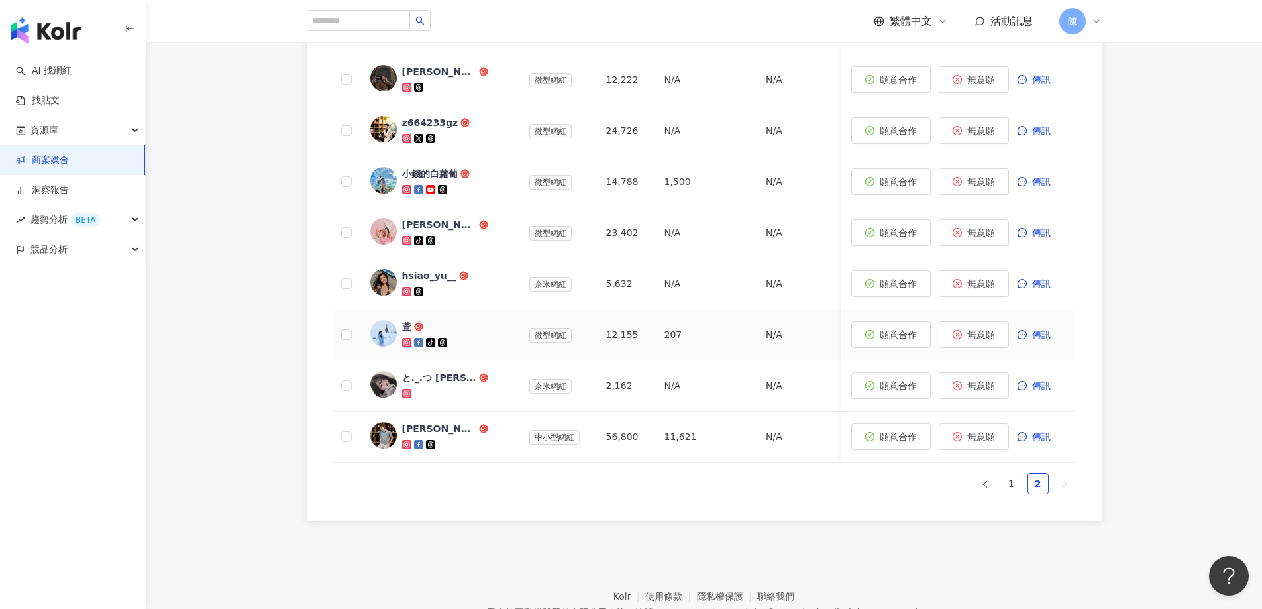
click at [477, 341] on div at bounding box center [455, 342] width 106 height 13
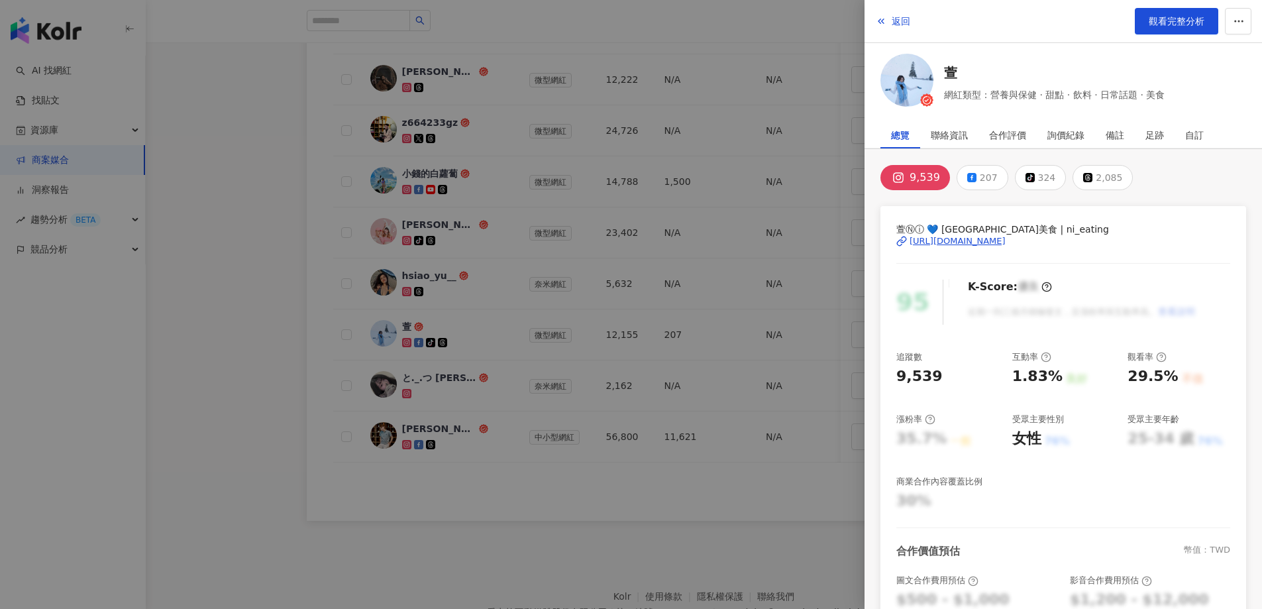
click at [289, 251] on div at bounding box center [631, 304] width 1262 height 609
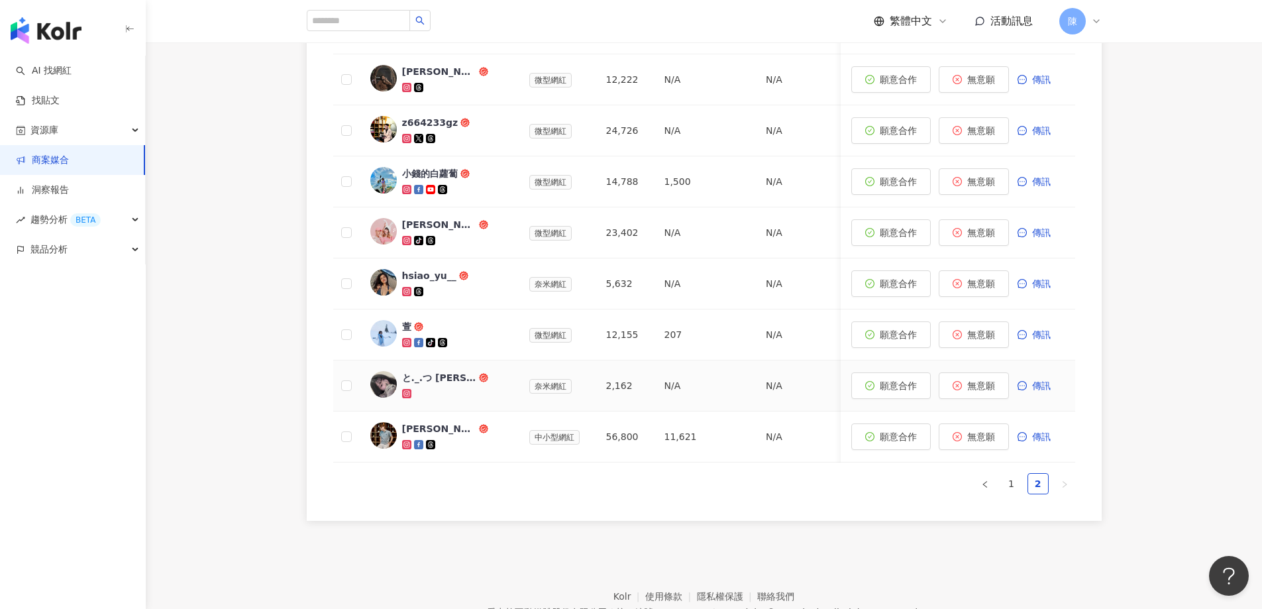
click at [454, 383] on div "と._.つ ℰ𝓊𝑔𝑒𝓃𝒾𝑒 郁晴と._.つ" at bounding box center [439, 377] width 74 height 13
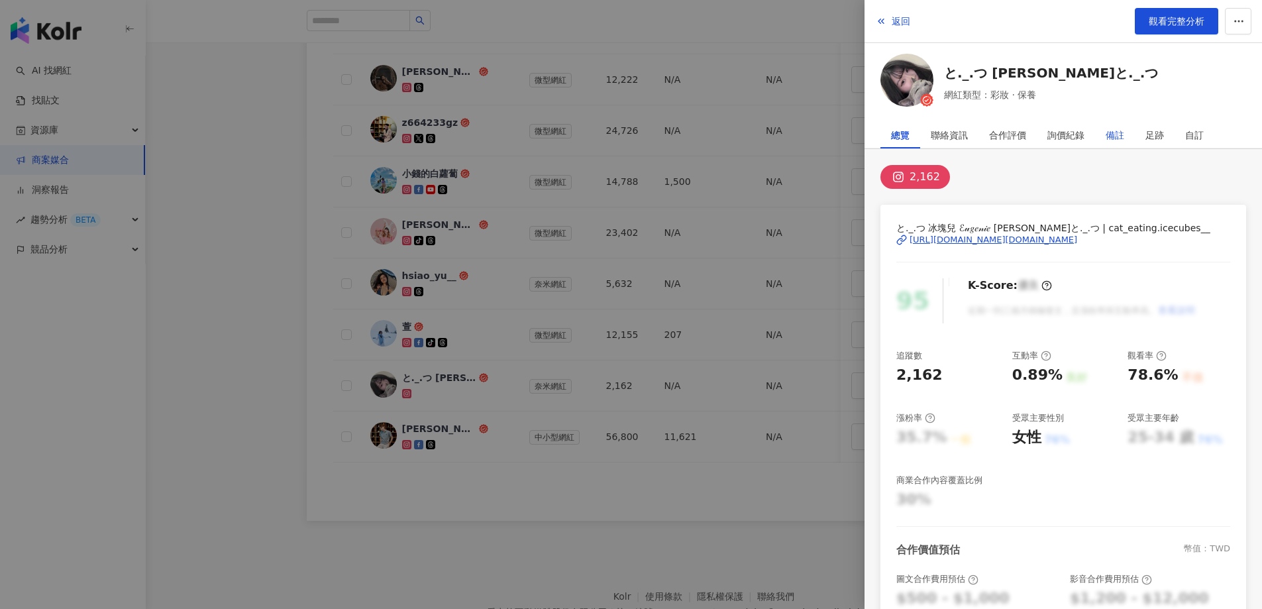
click at [1116, 132] on div "備註" at bounding box center [1114, 135] width 19 height 26
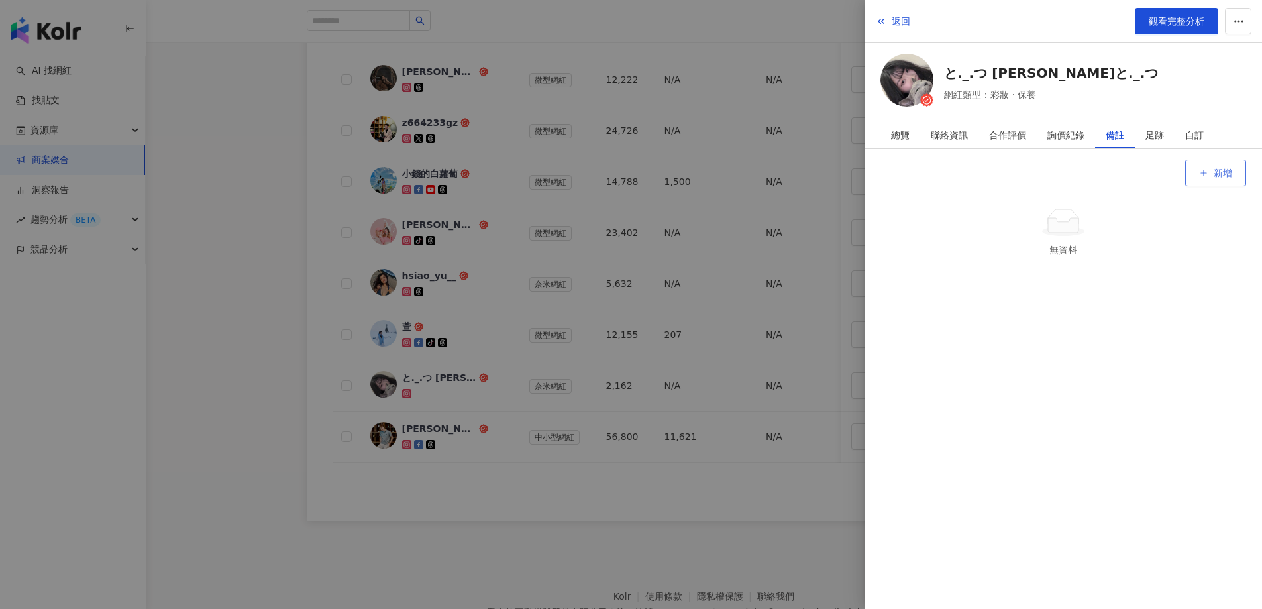
click at [1214, 177] on span "新增" at bounding box center [1222, 173] width 19 height 11
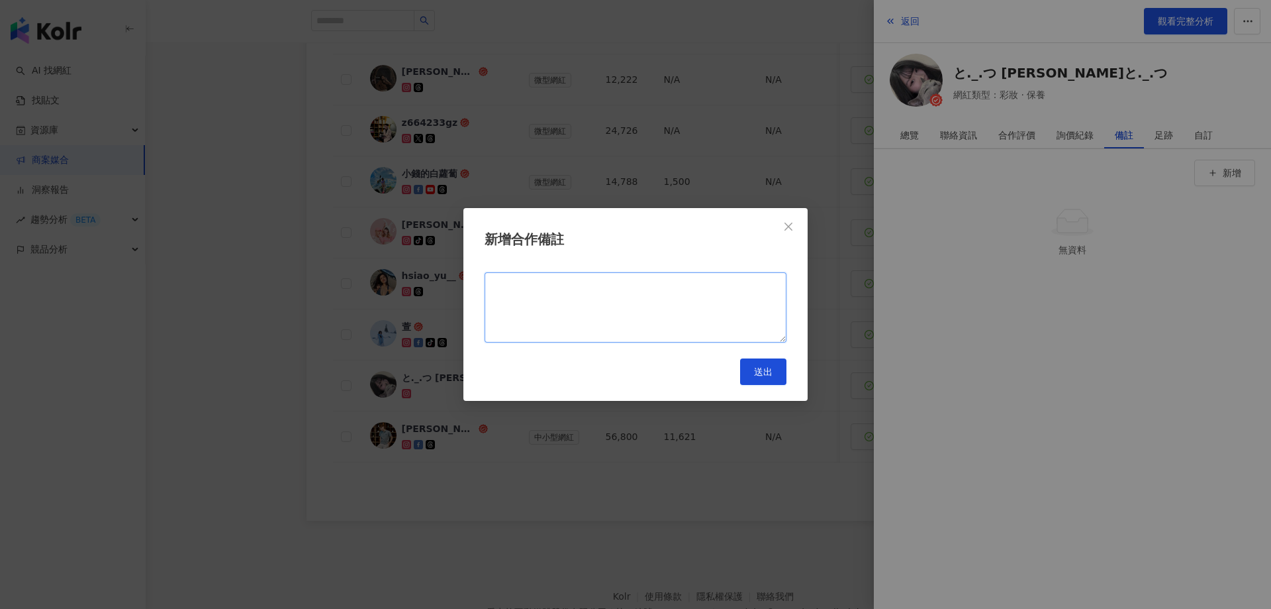
click at [660, 290] on textarea at bounding box center [636, 307] width 302 height 70
type textarea "******"
click at [764, 382] on button "送出" at bounding box center [763, 371] width 46 height 26
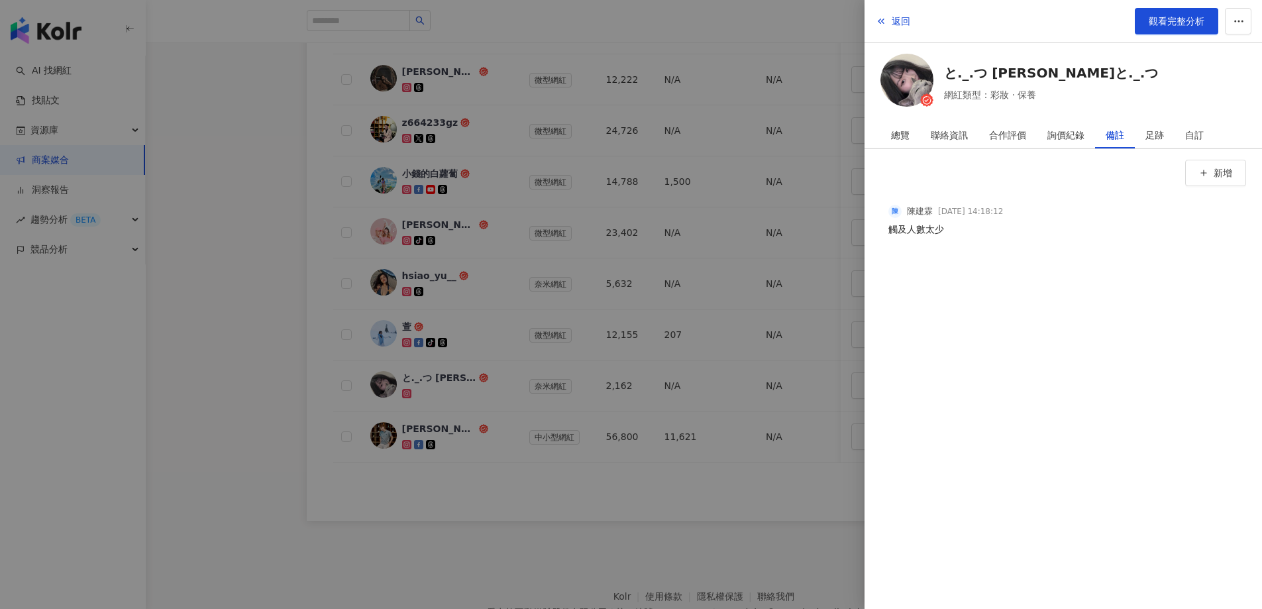
click at [250, 356] on div at bounding box center [631, 304] width 1262 height 609
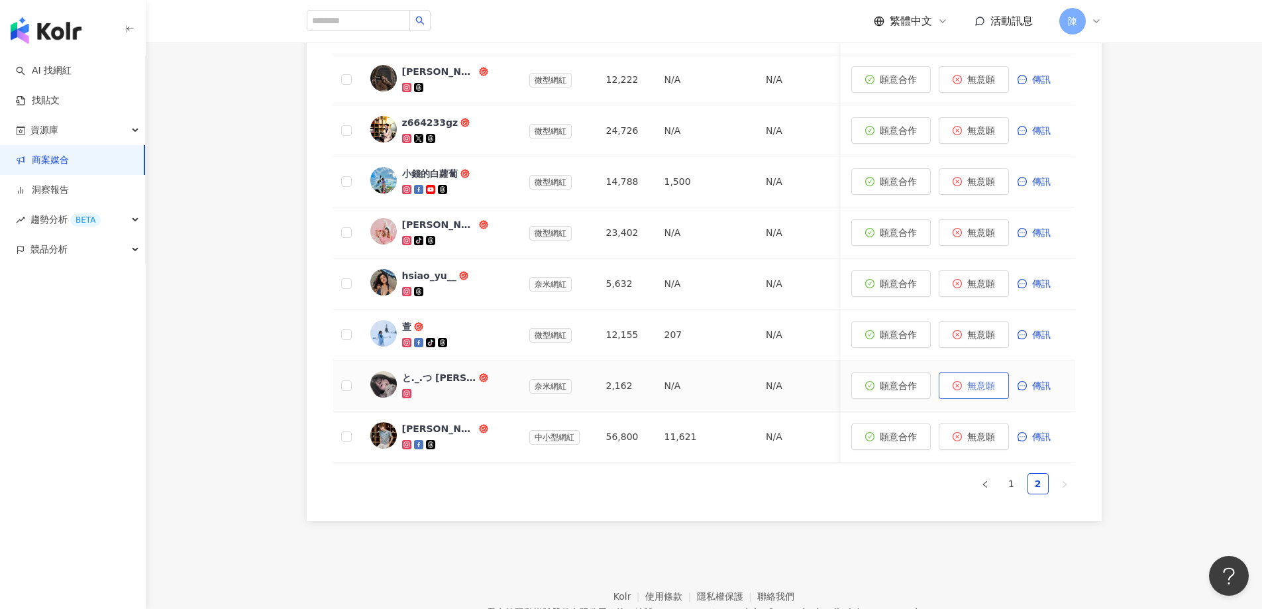
click at [973, 383] on span "無意願" at bounding box center [981, 385] width 28 height 11
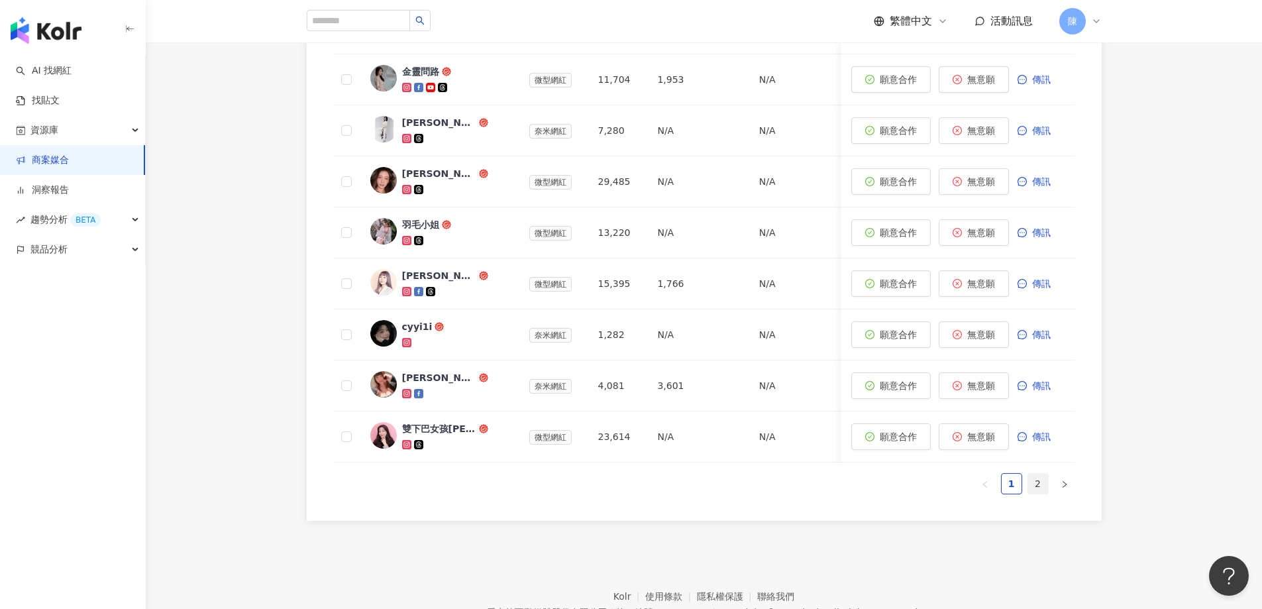
click at [1036, 493] on link "2" at bounding box center [1038, 483] width 20 height 20
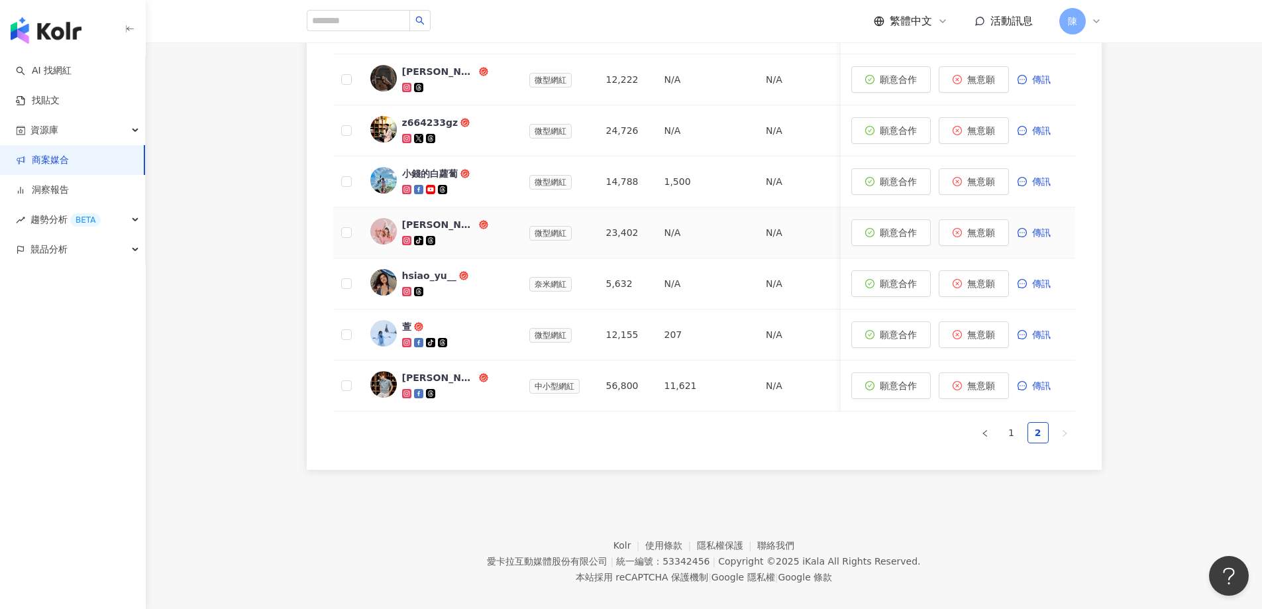
click at [408, 227] on div "水妮" at bounding box center [439, 224] width 74 height 13
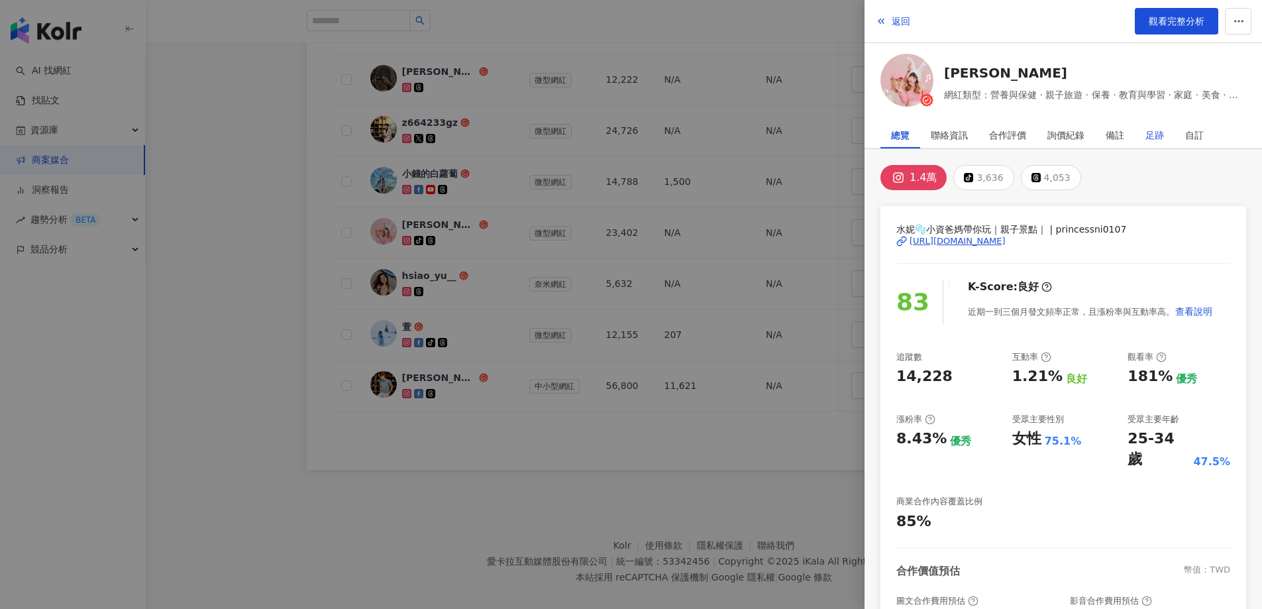
click at [1154, 140] on div "足跡" at bounding box center [1154, 135] width 19 height 26
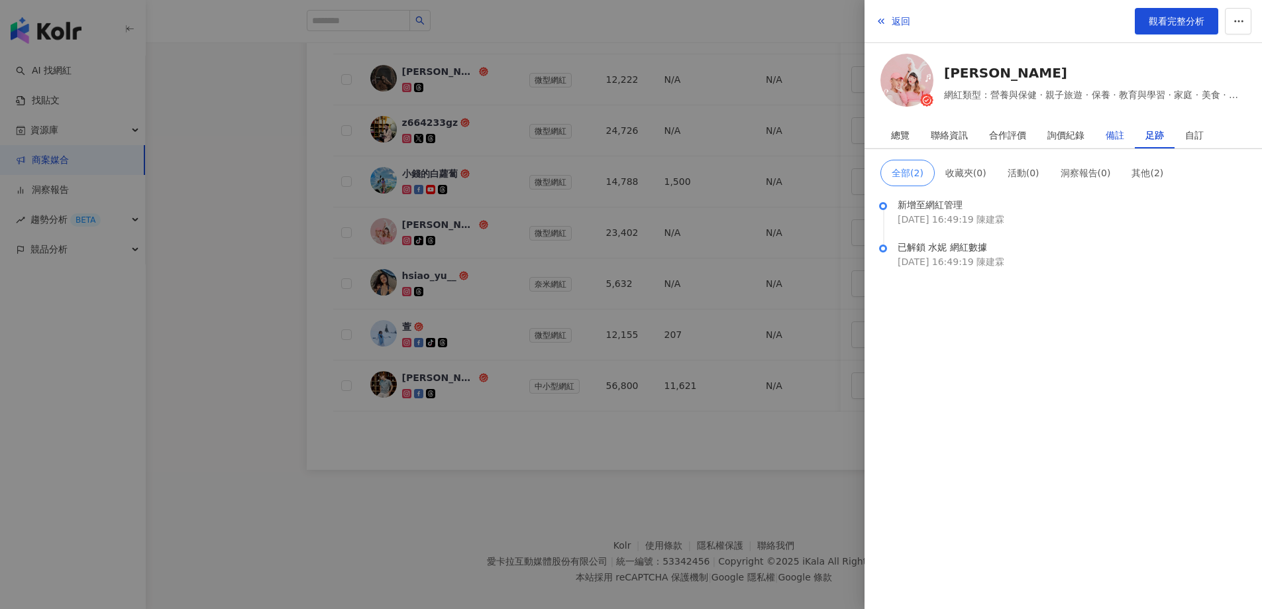
click at [1119, 138] on div "備註" at bounding box center [1114, 135] width 19 height 26
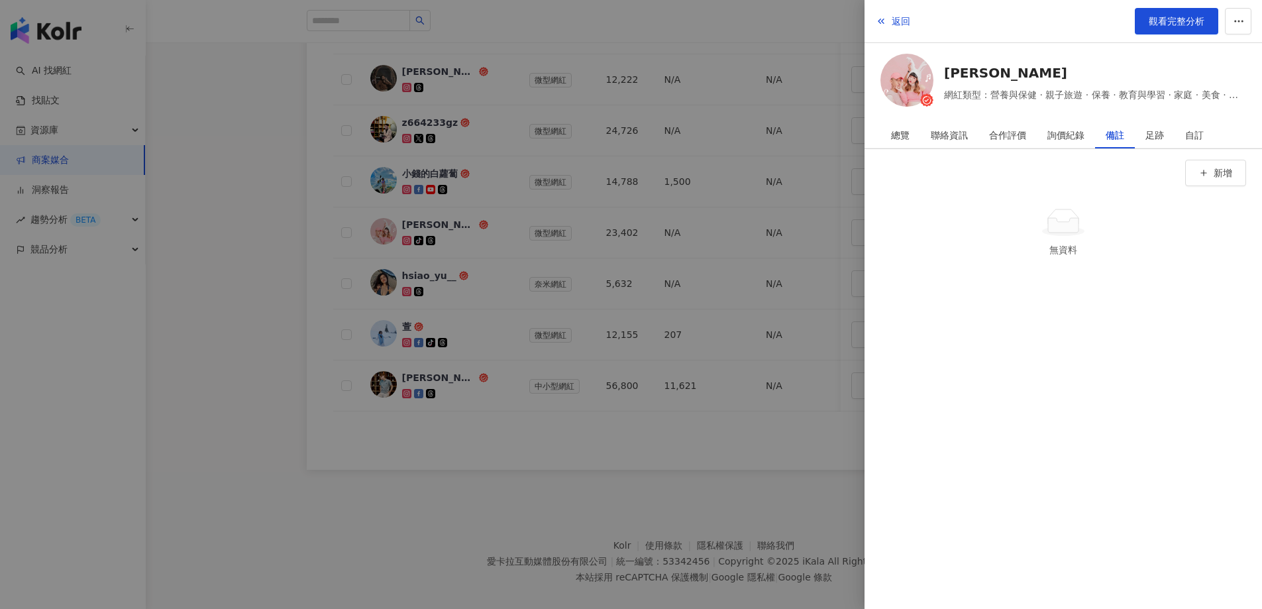
click at [323, 226] on div at bounding box center [631, 304] width 1262 height 609
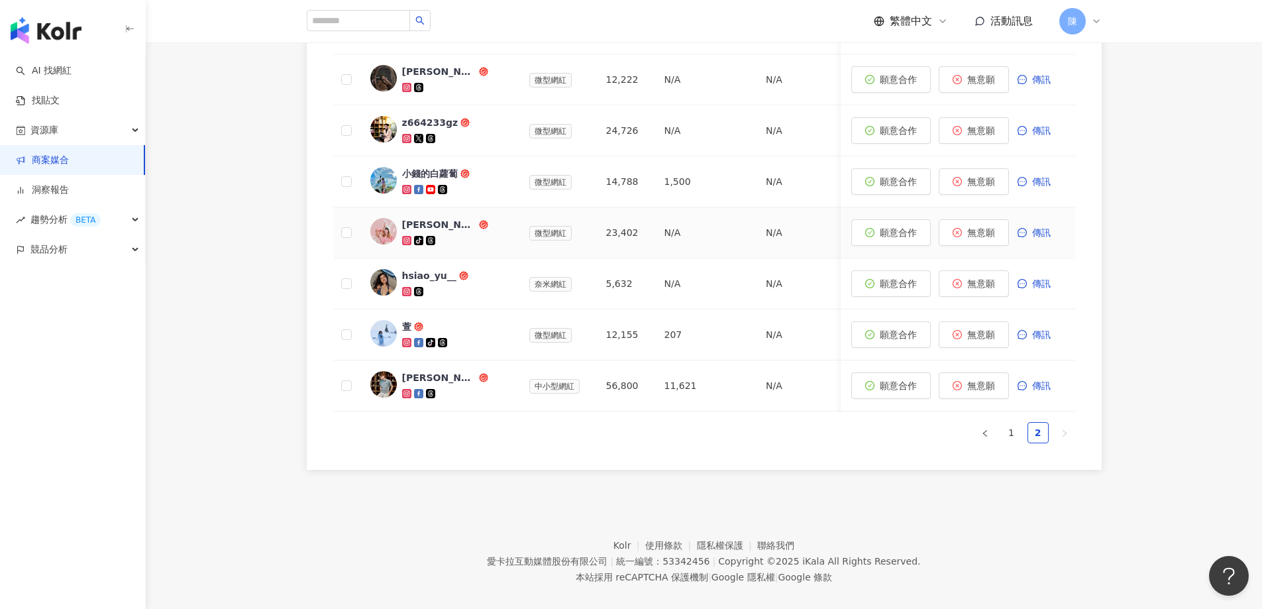
click at [415, 221] on div "水妮" at bounding box center [439, 224] width 74 height 13
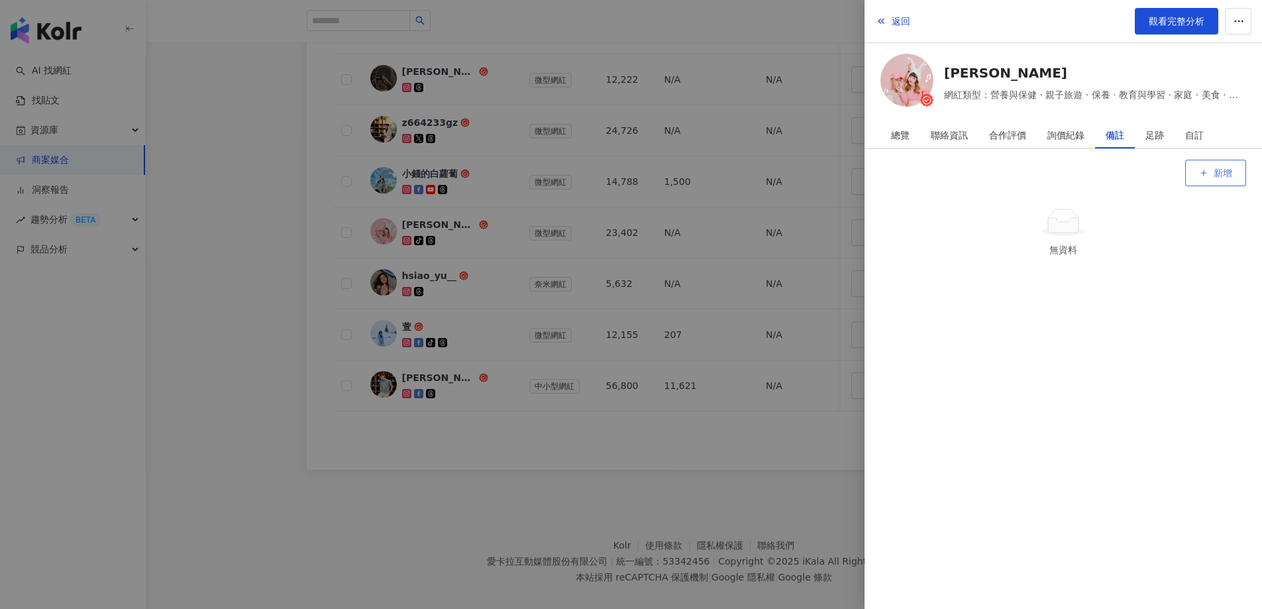
click at [1209, 167] on button "新增" at bounding box center [1215, 173] width 61 height 26
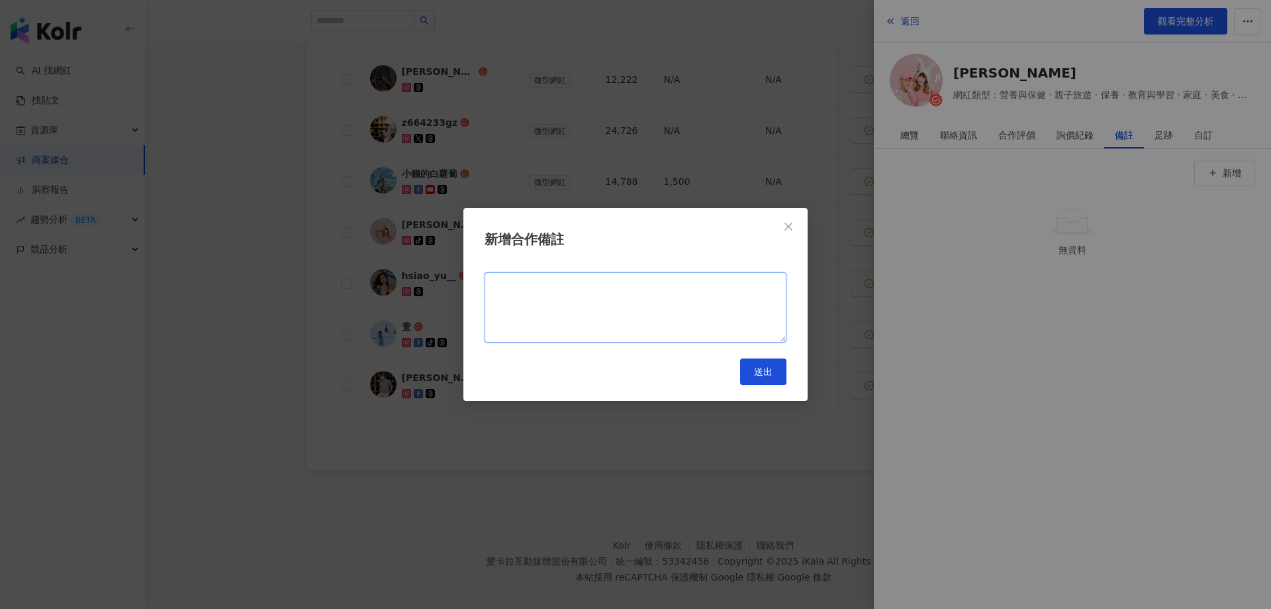
click at [701, 281] on textarea at bounding box center [636, 307] width 302 height 70
type textarea "*********"
click at [780, 377] on button "送出" at bounding box center [763, 371] width 46 height 26
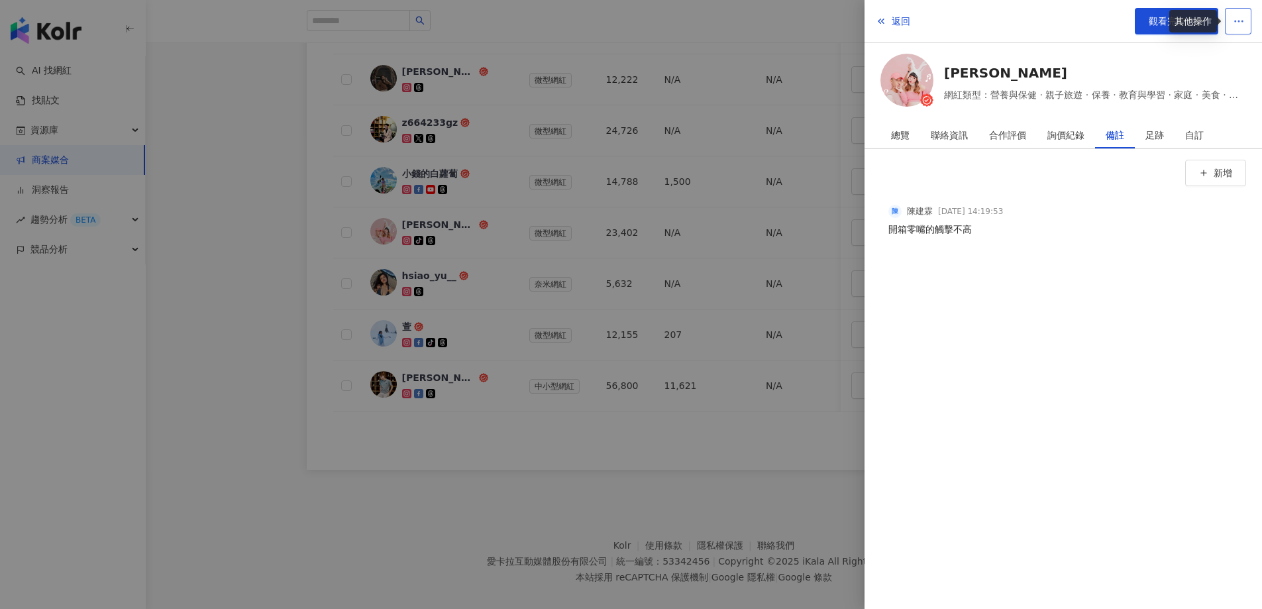
click at [1249, 11] on button "button" at bounding box center [1237, 21] width 26 height 26
click at [1228, 58] on div "加入網紅收藏" at bounding box center [1213, 53] width 56 height 15
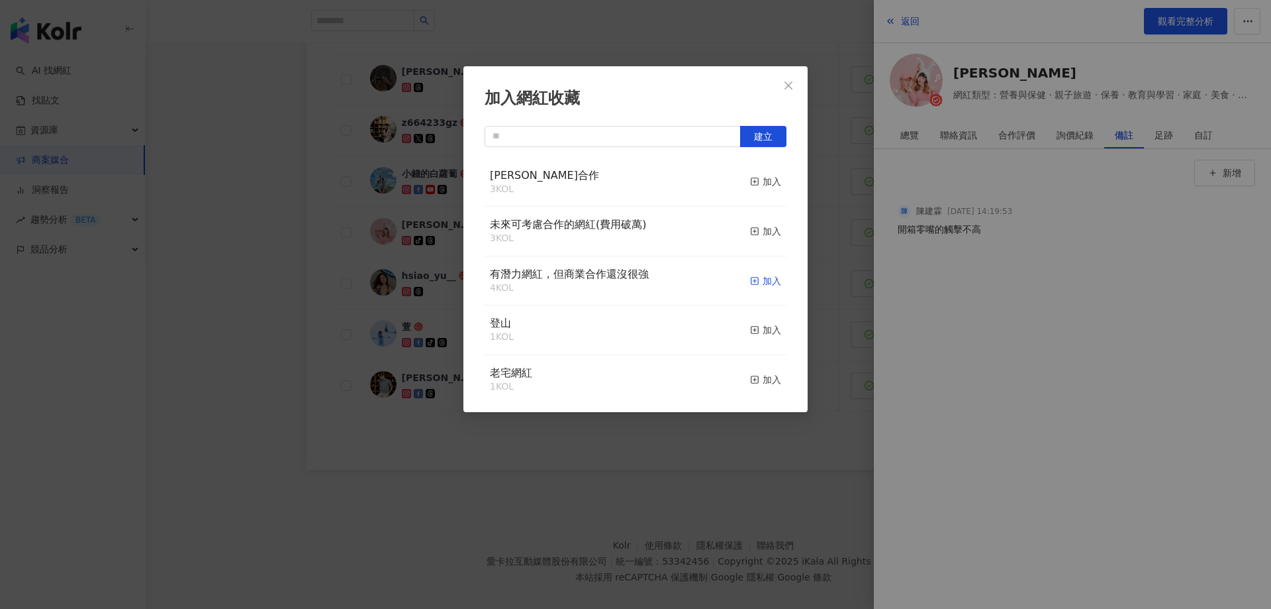
click at [752, 283] on div "加入" at bounding box center [765, 280] width 31 height 15
click at [789, 82] on icon "close" at bounding box center [788, 85] width 11 height 11
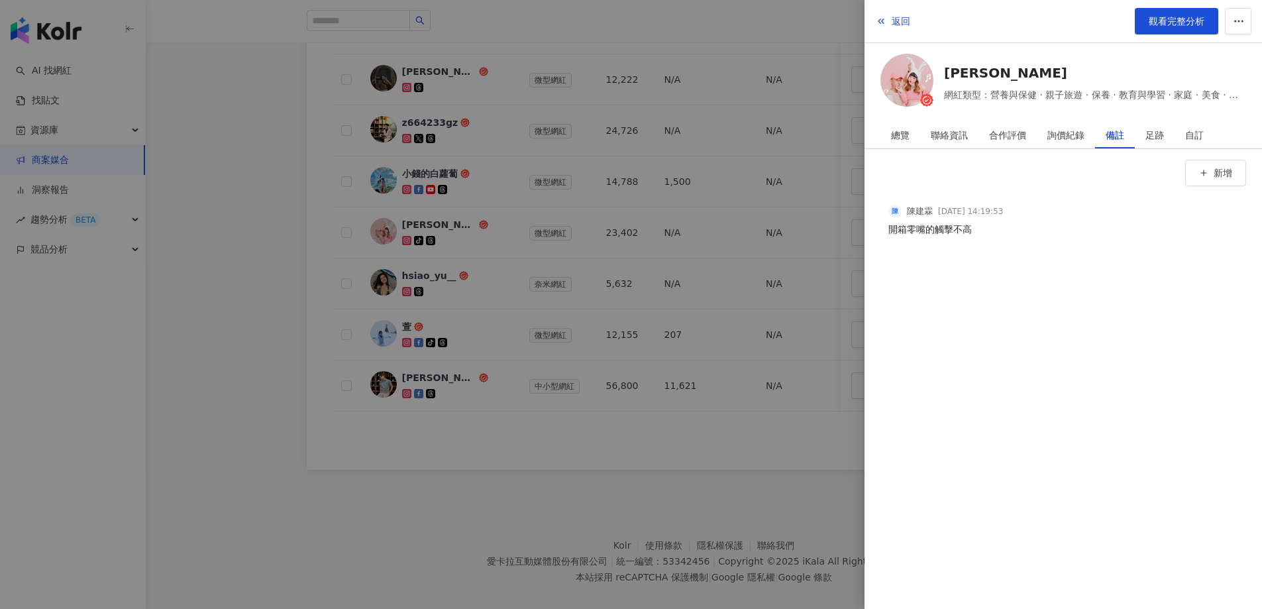
click at [291, 119] on div at bounding box center [631, 304] width 1262 height 609
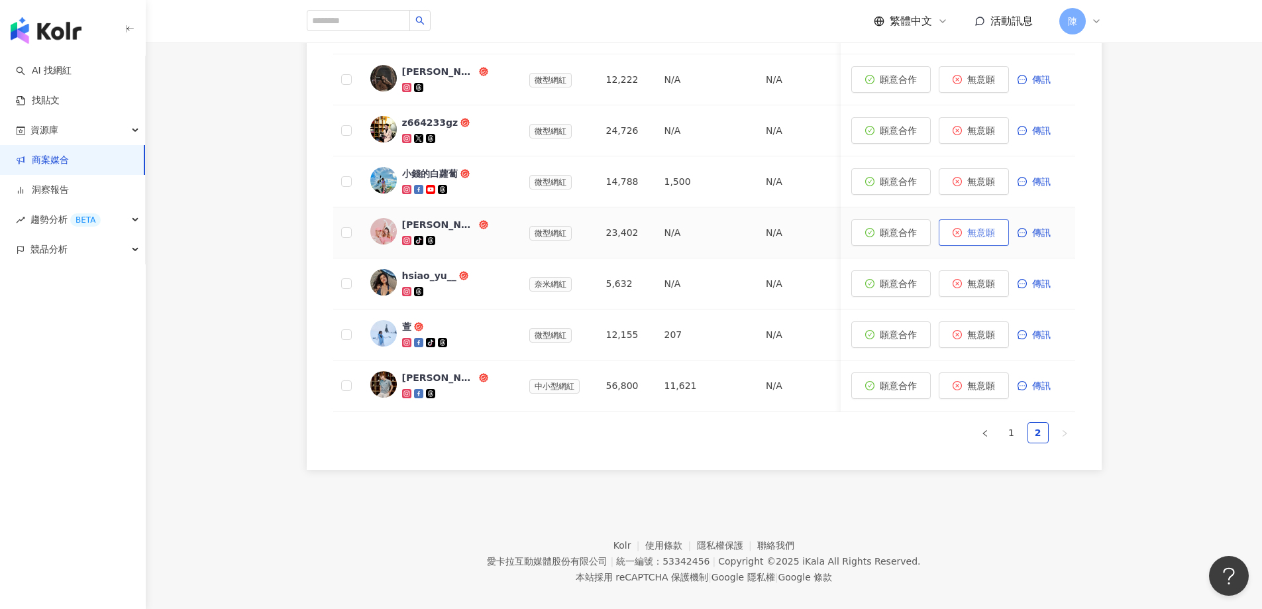
click at [971, 232] on span "無意願" at bounding box center [981, 232] width 28 height 11
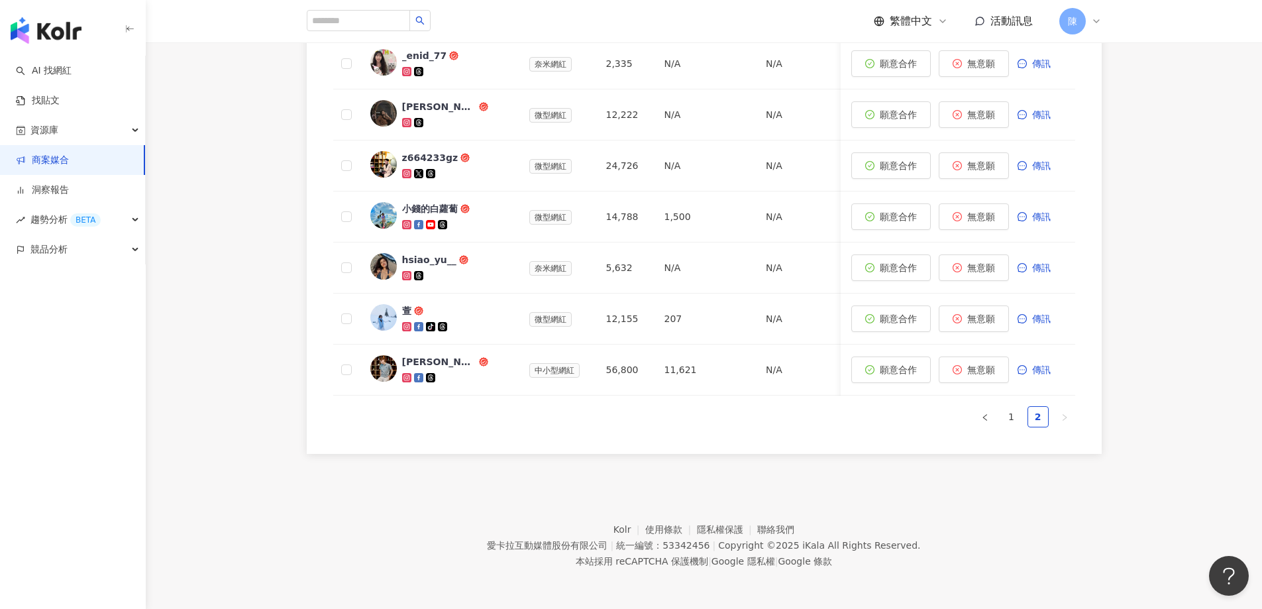
scroll to position [555, 0]
click at [432, 308] on div "萱" at bounding box center [455, 318] width 106 height 29
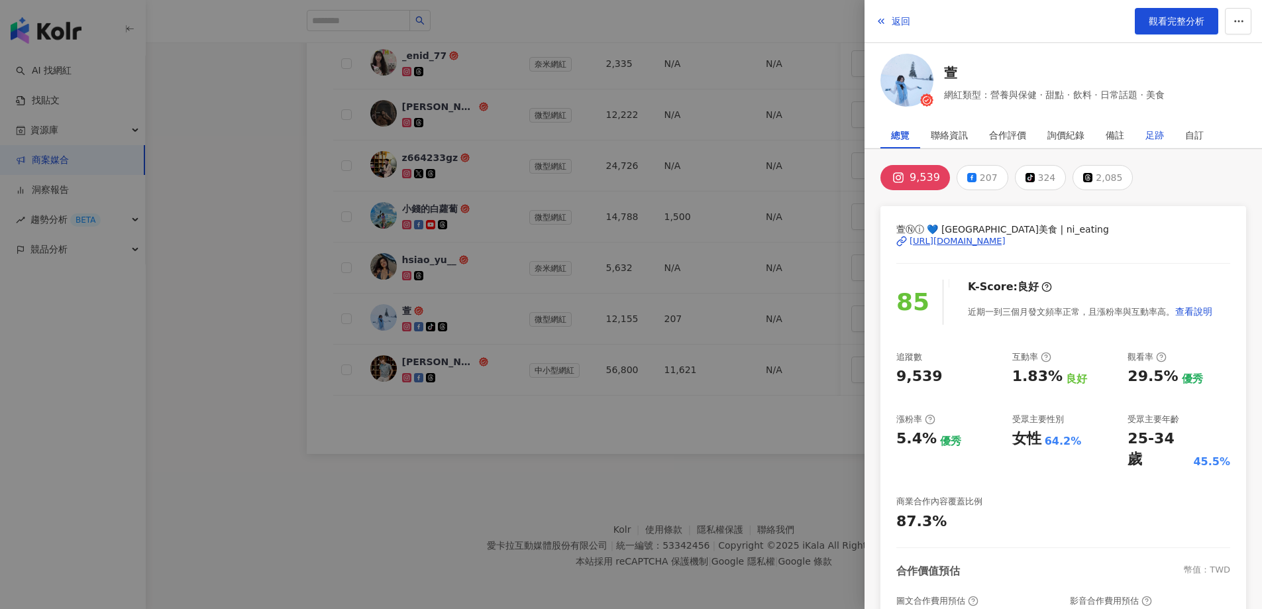
click at [1151, 136] on div "足跡" at bounding box center [1154, 135] width 19 height 26
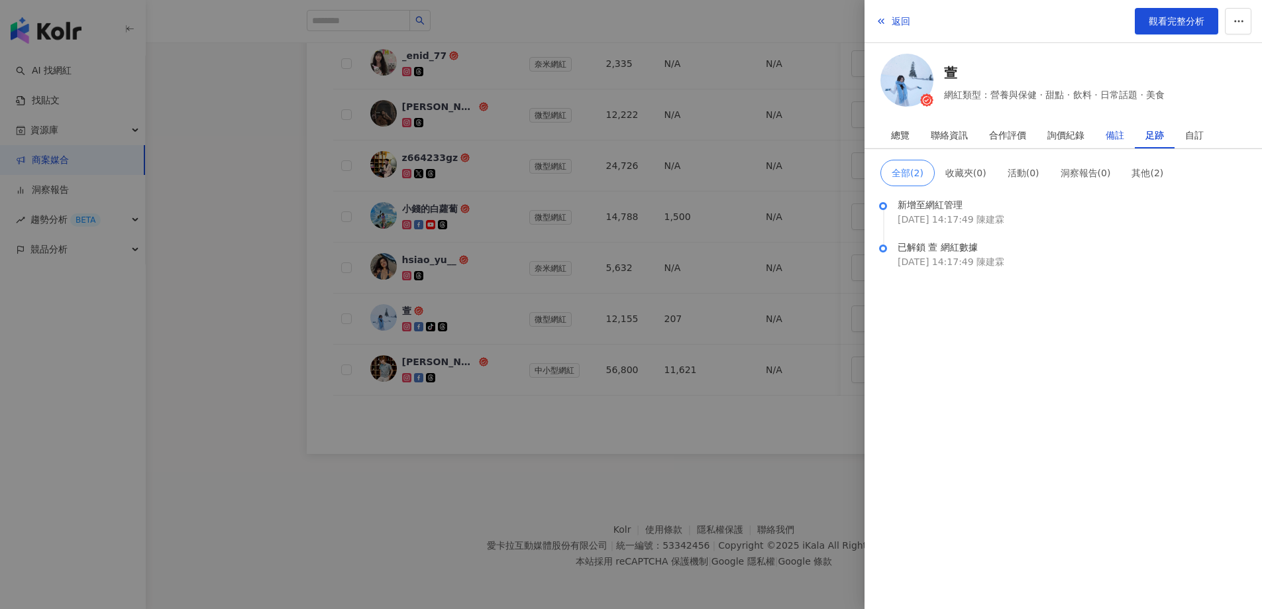
click at [1121, 133] on div "備註" at bounding box center [1114, 135] width 19 height 26
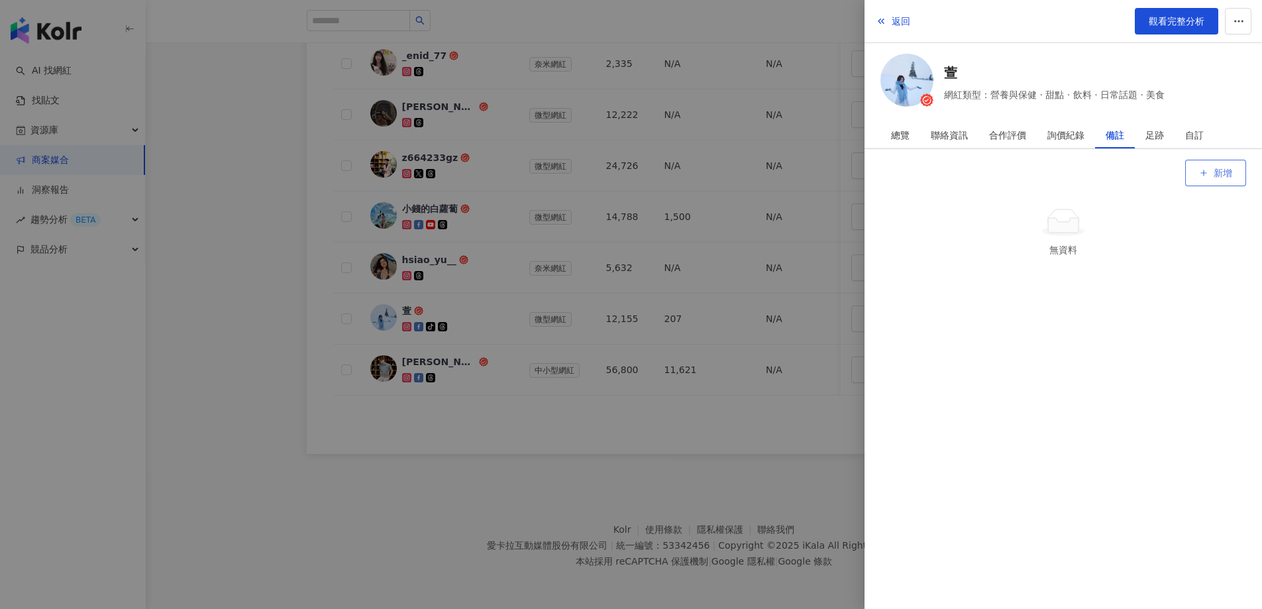
click at [1193, 170] on button "新增" at bounding box center [1215, 173] width 61 height 26
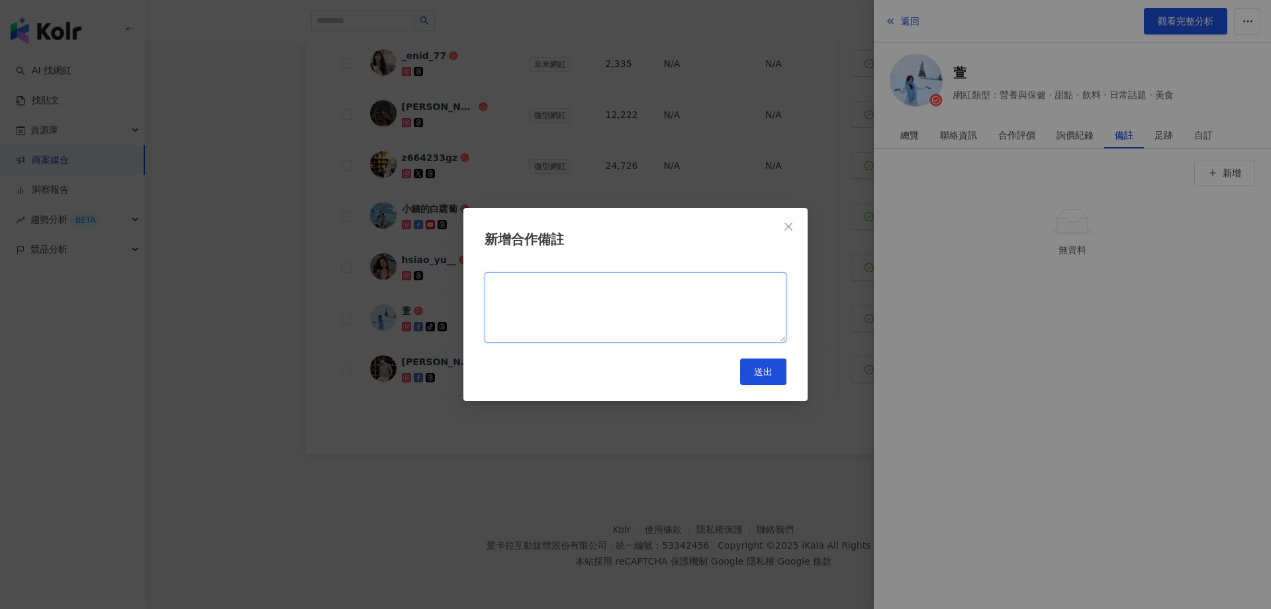
click at [635, 289] on textarea at bounding box center [636, 307] width 302 height 70
type textarea "********"
click at [758, 368] on span "送出" at bounding box center [763, 371] width 19 height 11
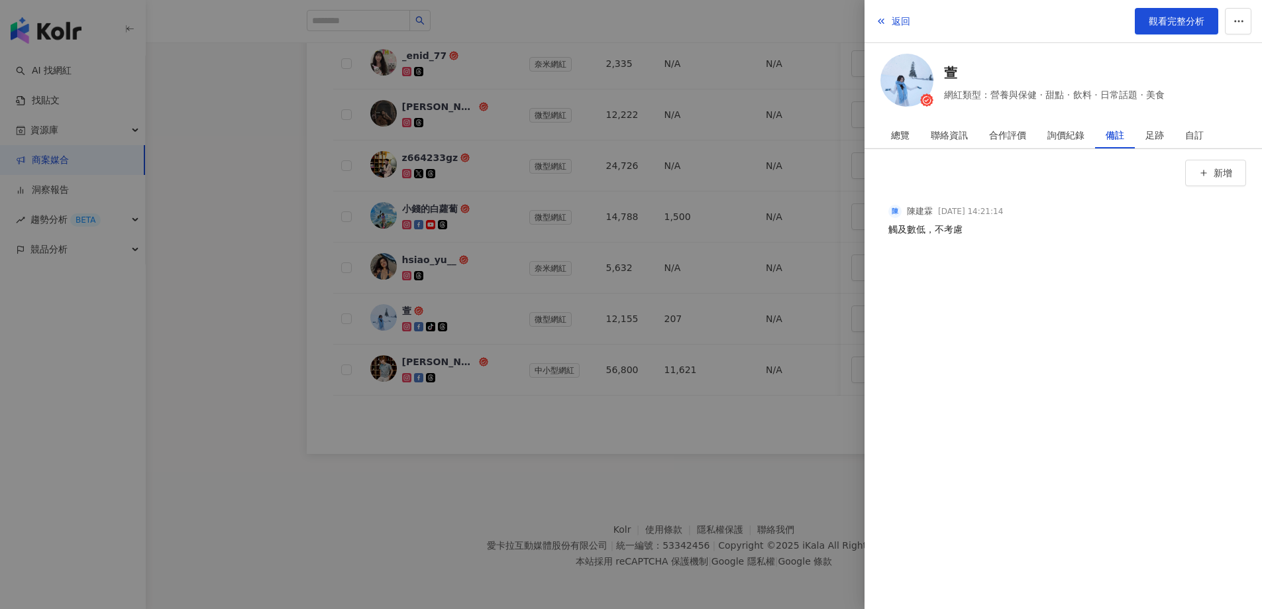
click at [469, 430] on div at bounding box center [631, 304] width 1262 height 609
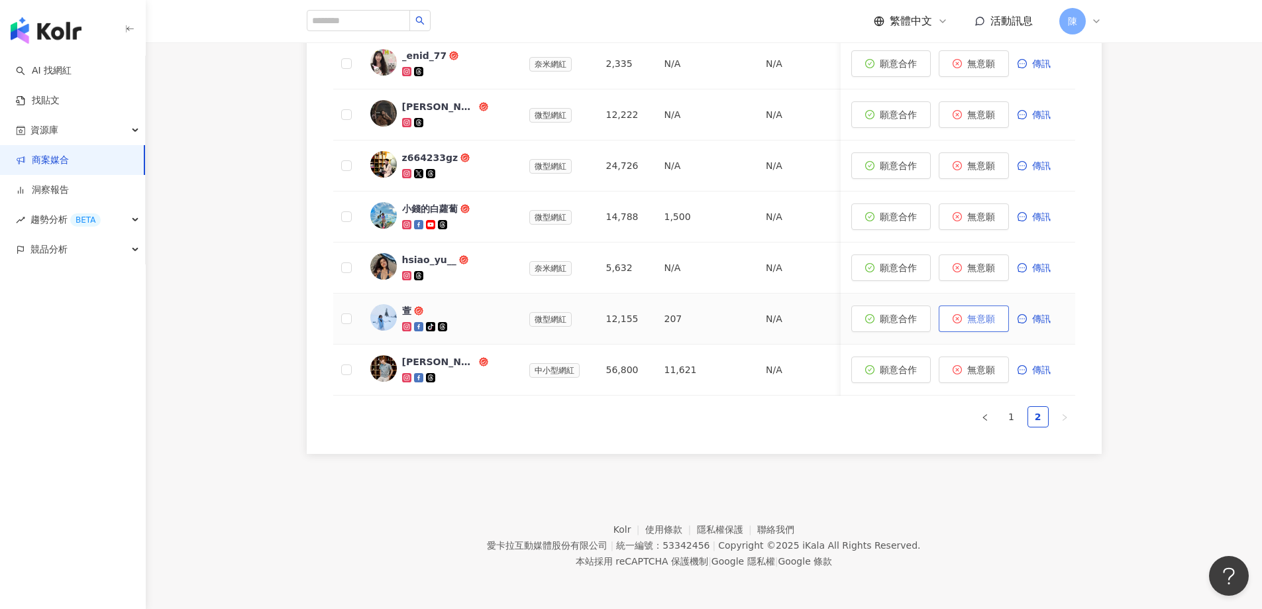
click at [962, 318] on button "無意願" at bounding box center [973, 318] width 70 height 26
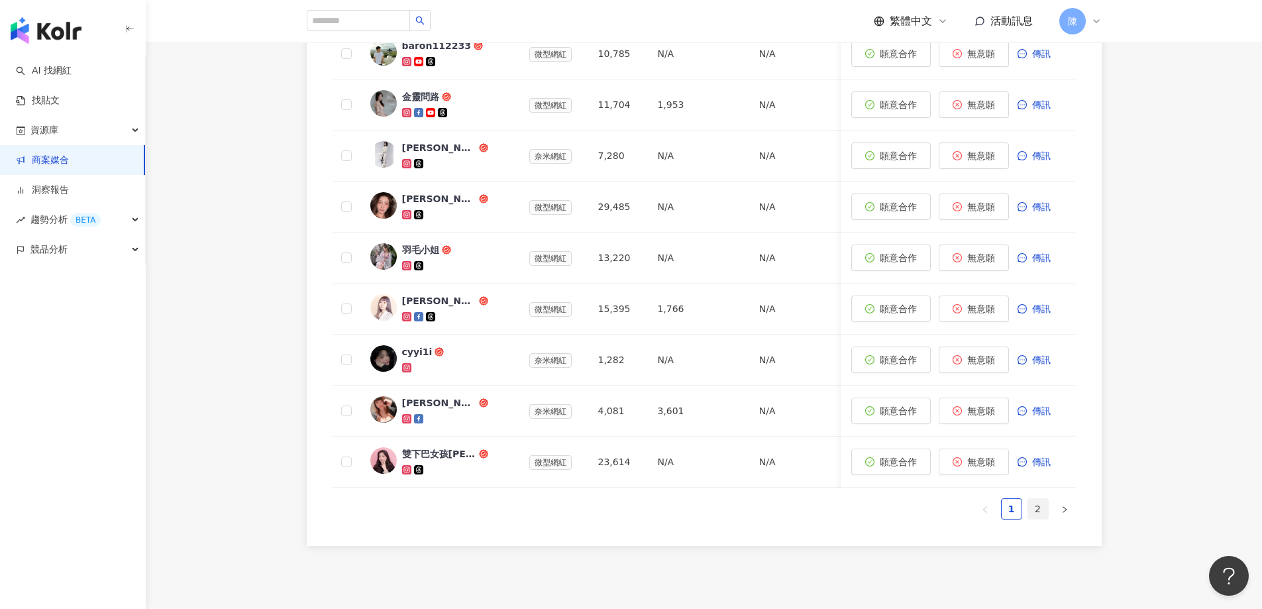
click at [1041, 516] on link "2" at bounding box center [1038, 509] width 20 height 20
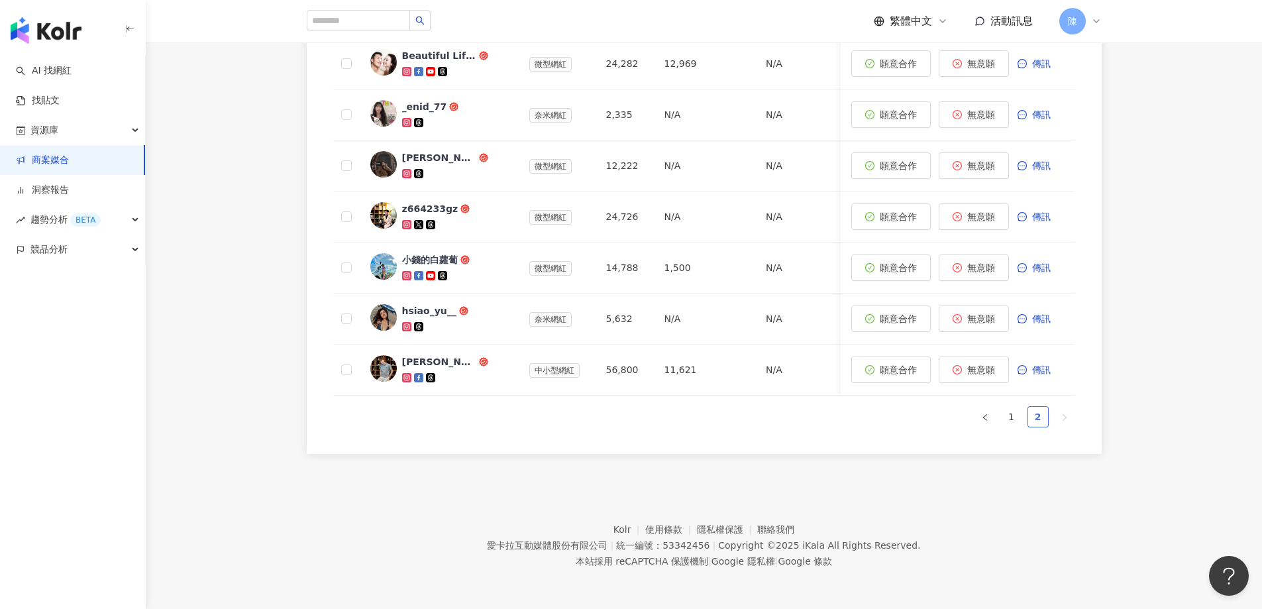
scroll to position [504, 0]
click at [1006, 422] on link "1" at bounding box center [1011, 417] width 20 height 20
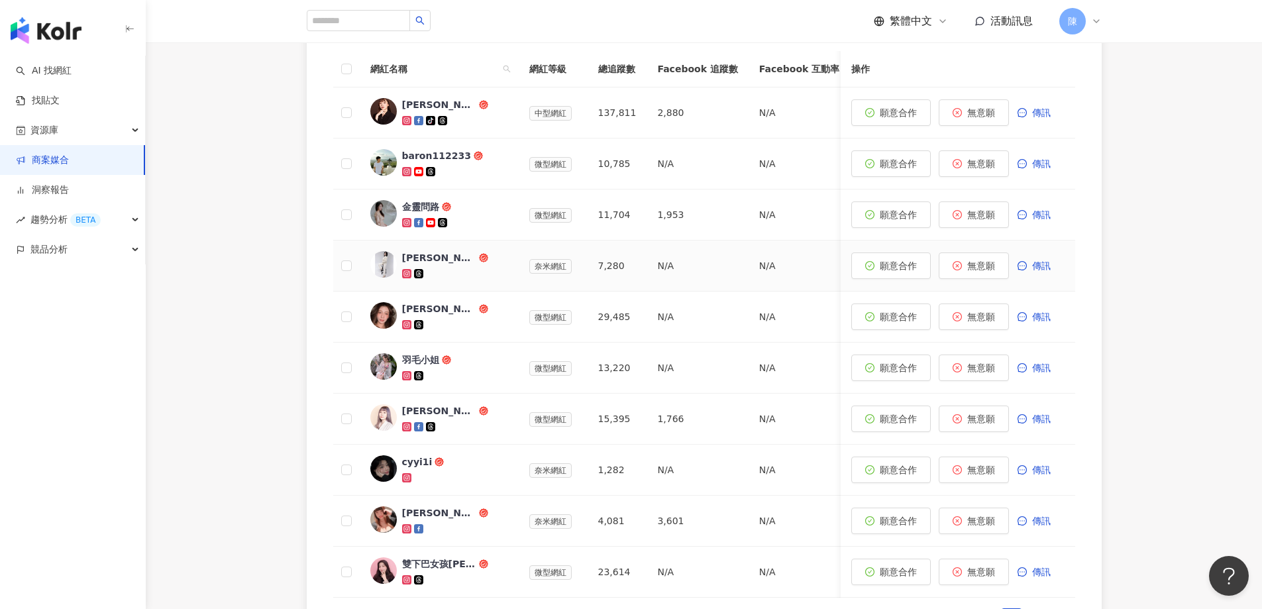
scroll to position [438, 0]
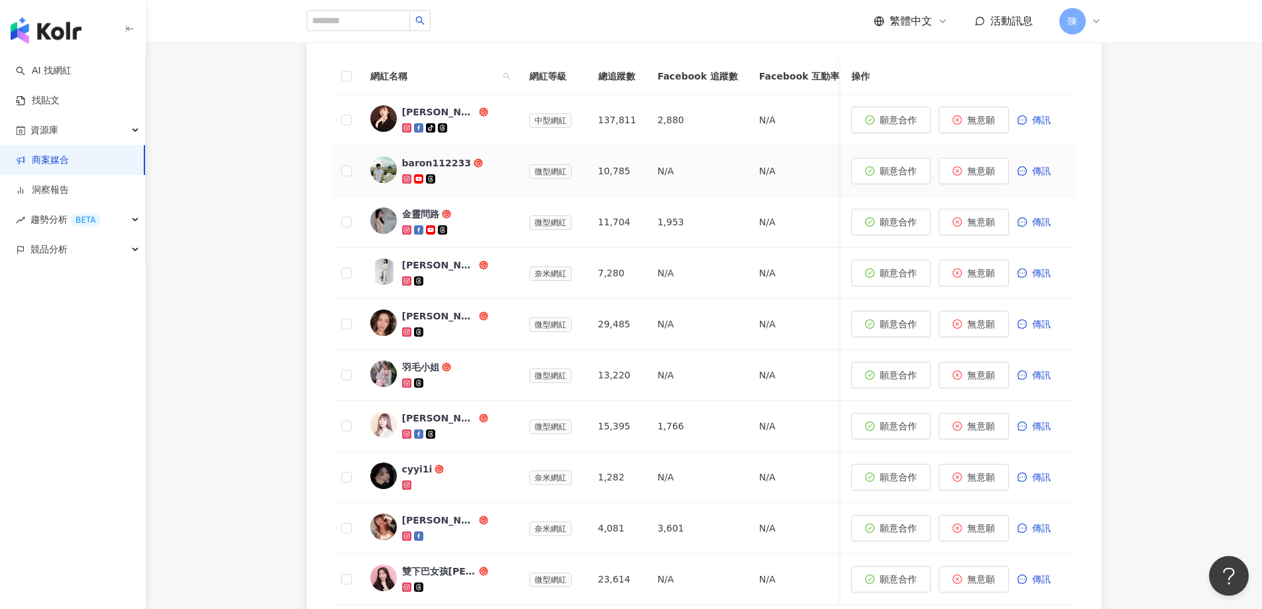
click at [482, 160] on span "baron112233" at bounding box center [445, 162] width 86 height 13
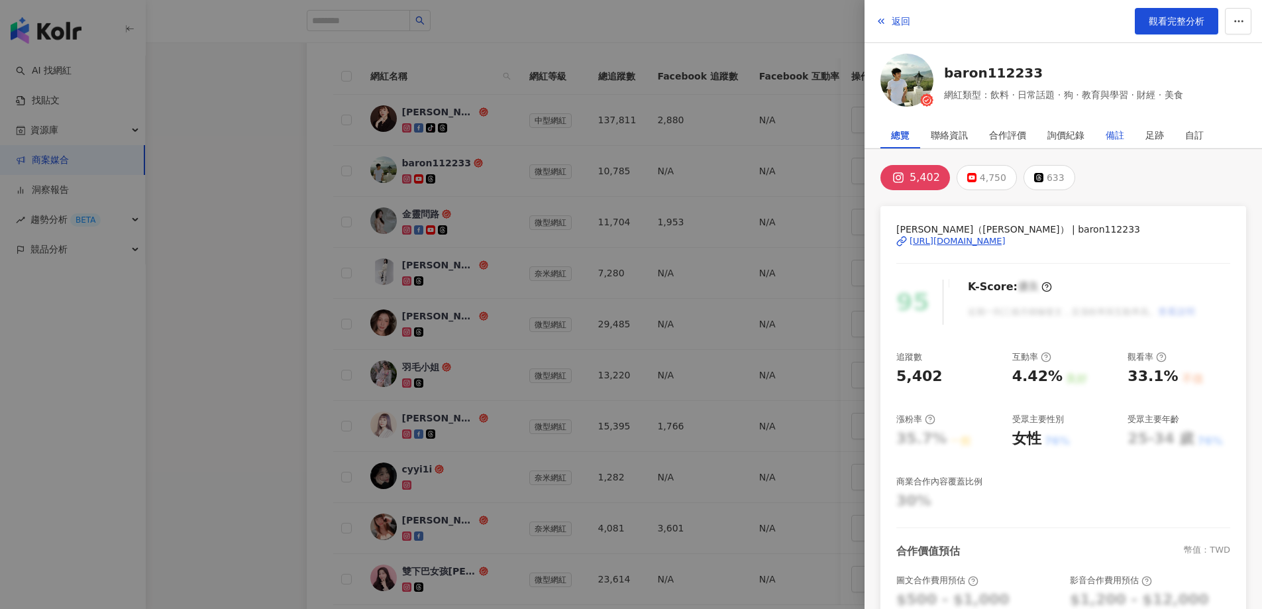
click at [1118, 131] on div "備註" at bounding box center [1114, 135] width 19 height 26
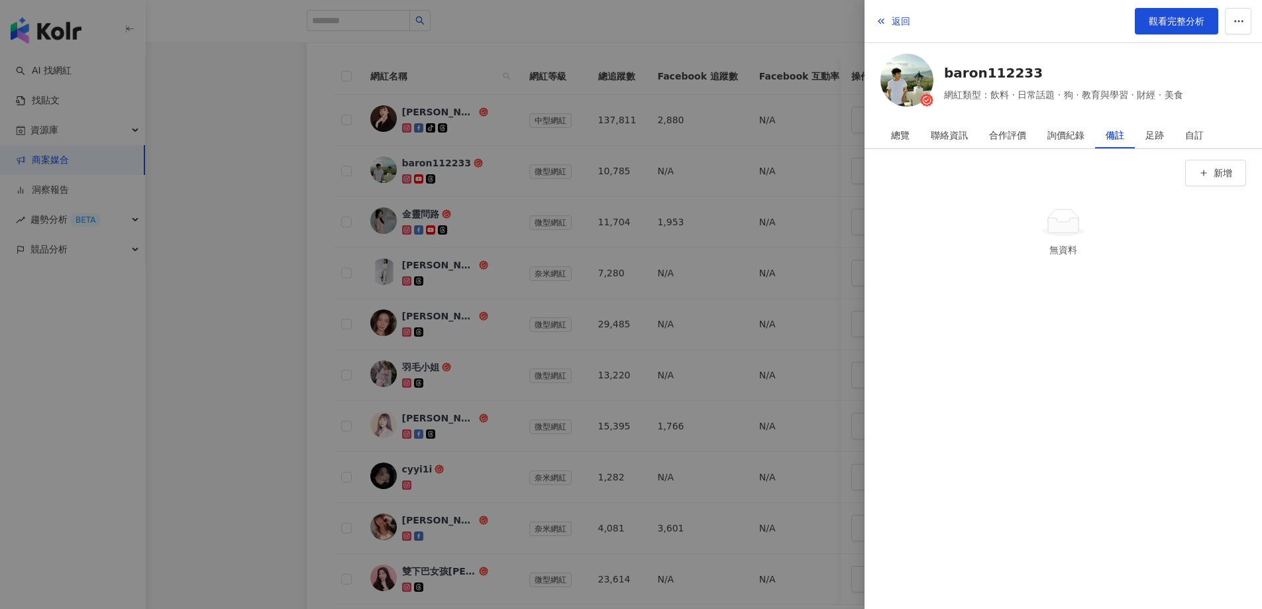
click at [223, 227] on div at bounding box center [631, 304] width 1262 height 609
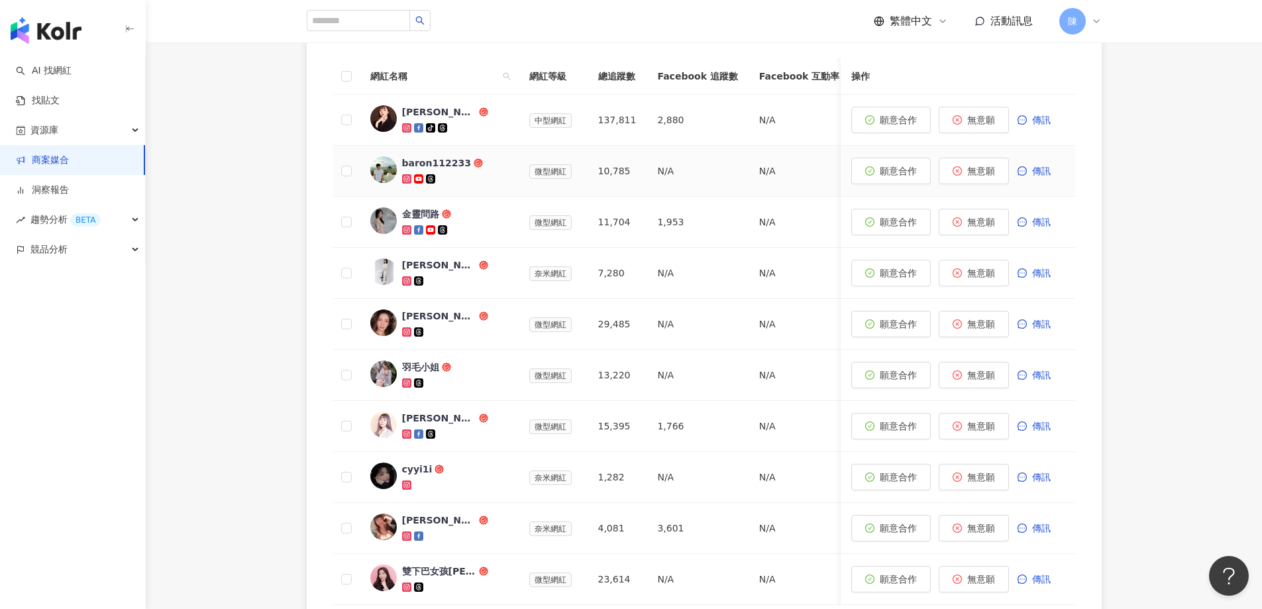
click at [454, 161] on div "baron112233" at bounding box center [436, 162] width 69 height 13
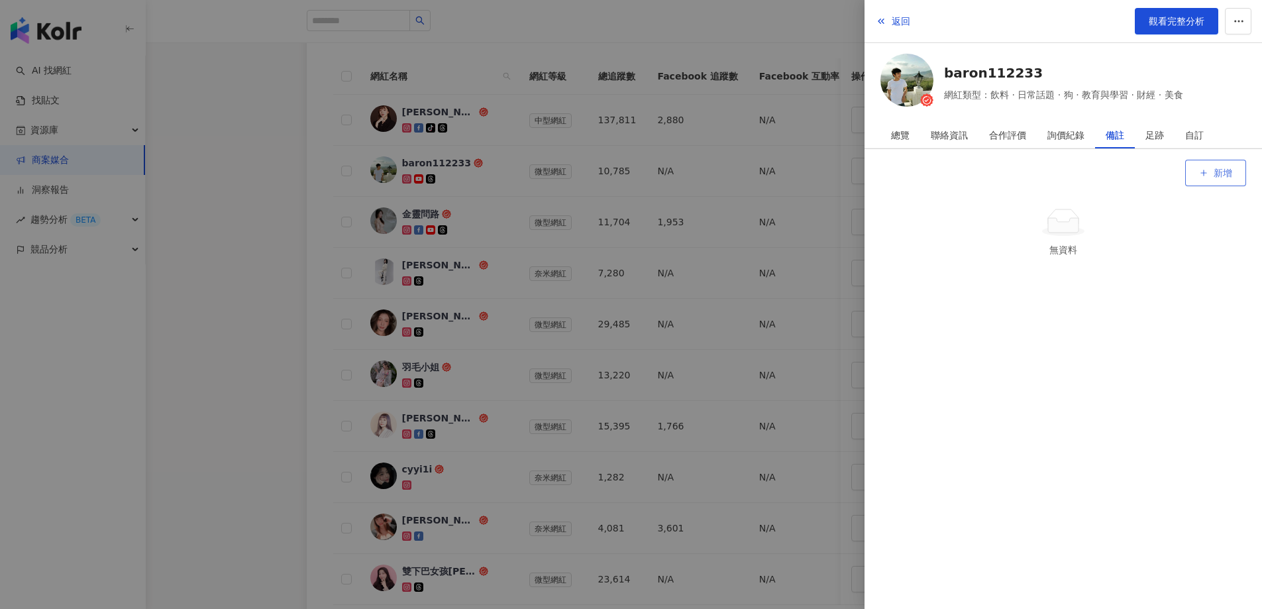
click at [1233, 171] on button "新增" at bounding box center [1215, 173] width 61 height 26
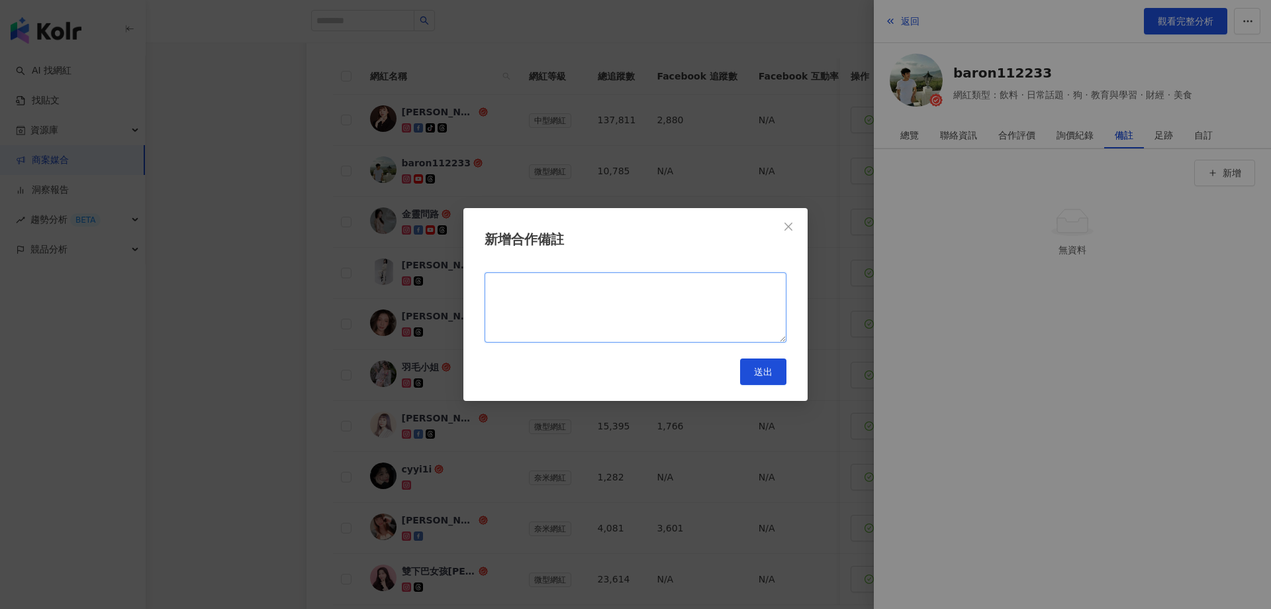
click at [709, 289] on textarea at bounding box center [636, 307] width 302 height 70
type textarea "******"
click at [781, 368] on button "送出" at bounding box center [763, 371] width 46 height 26
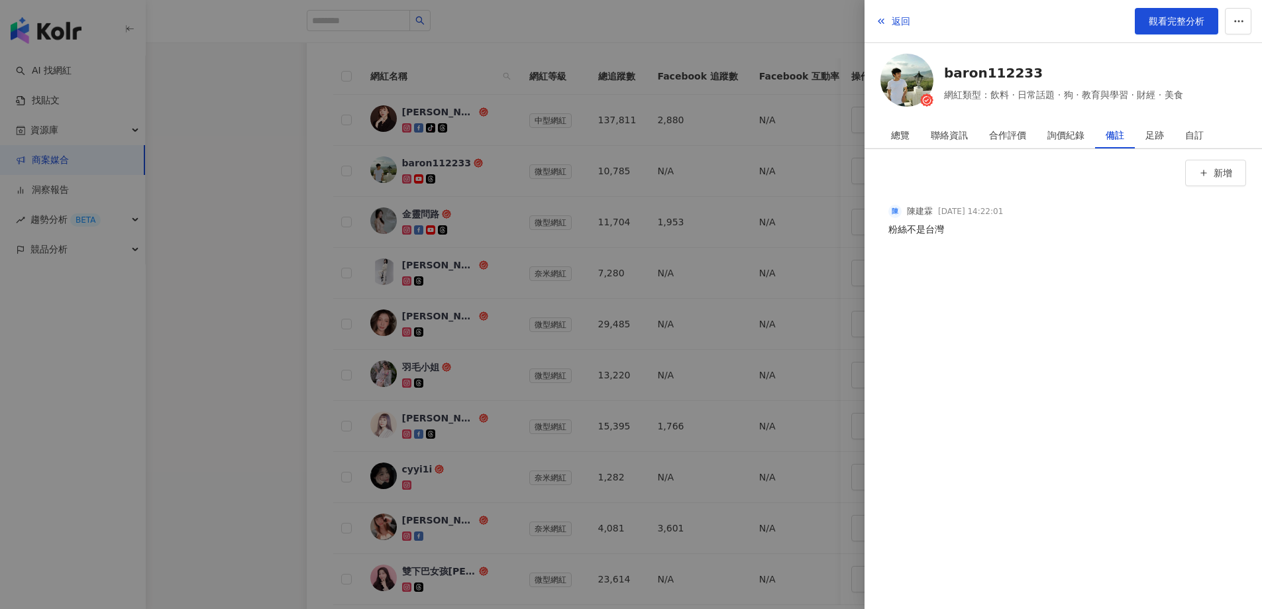
click at [315, 224] on div at bounding box center [631, 304] width 1262 height 609
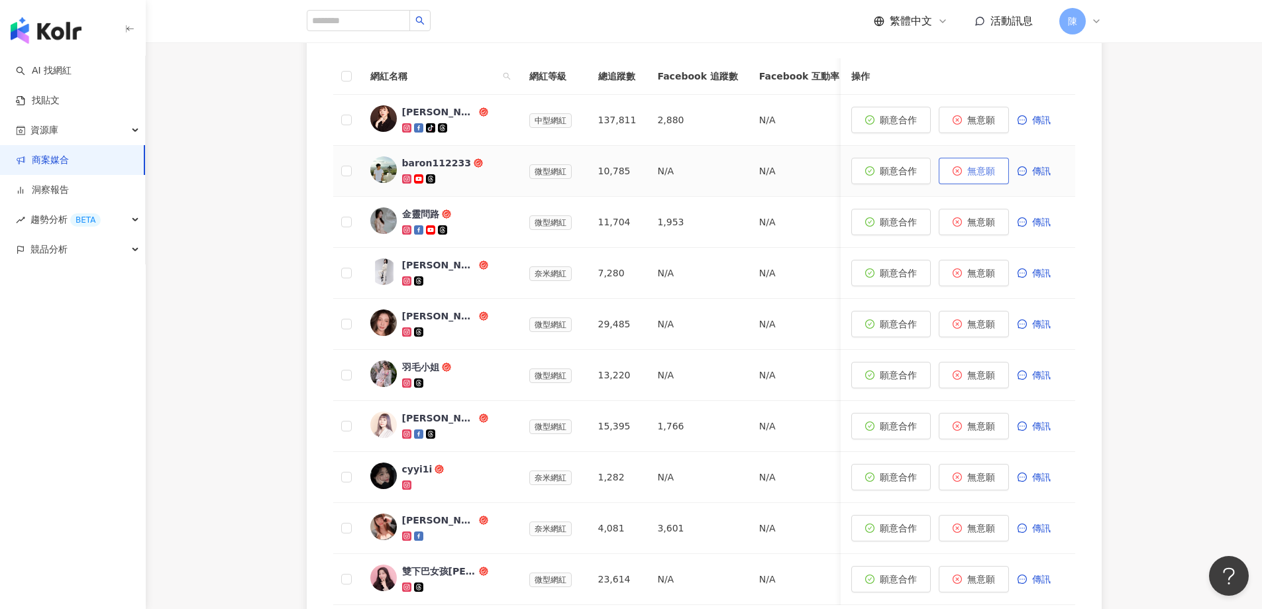
click at [958, 178] on button "無意願" at bounding box center [973, 171] width 70 height 26
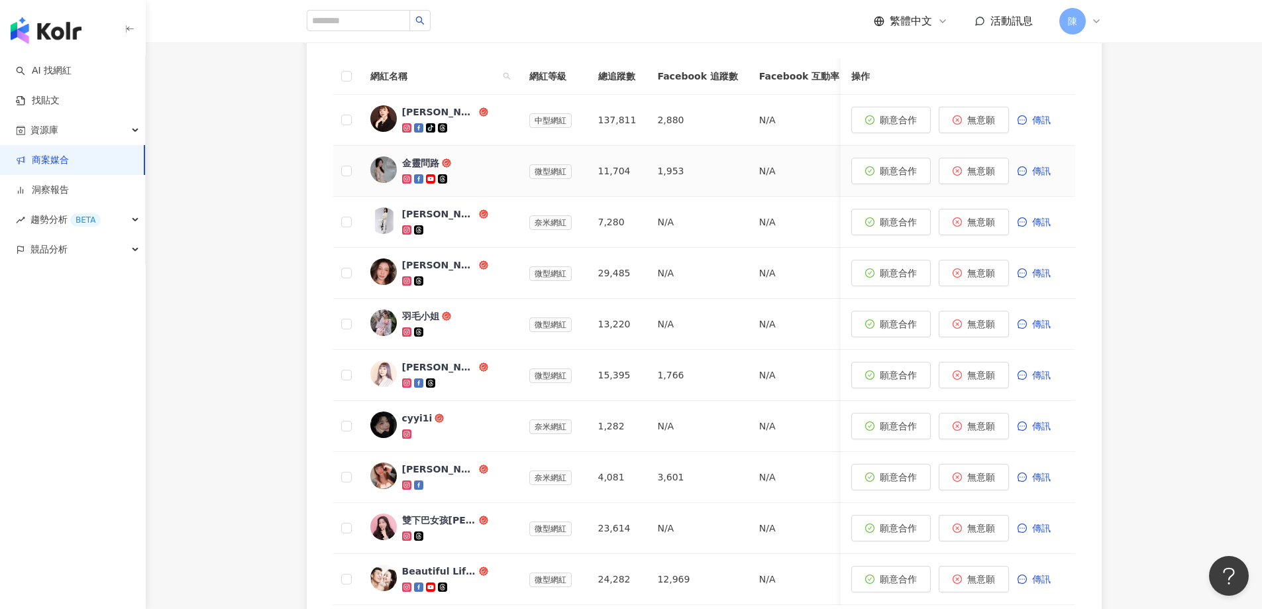
click at [430, 166] on div "金靈問路" at bounding box center [420, 162] width 37 height 13
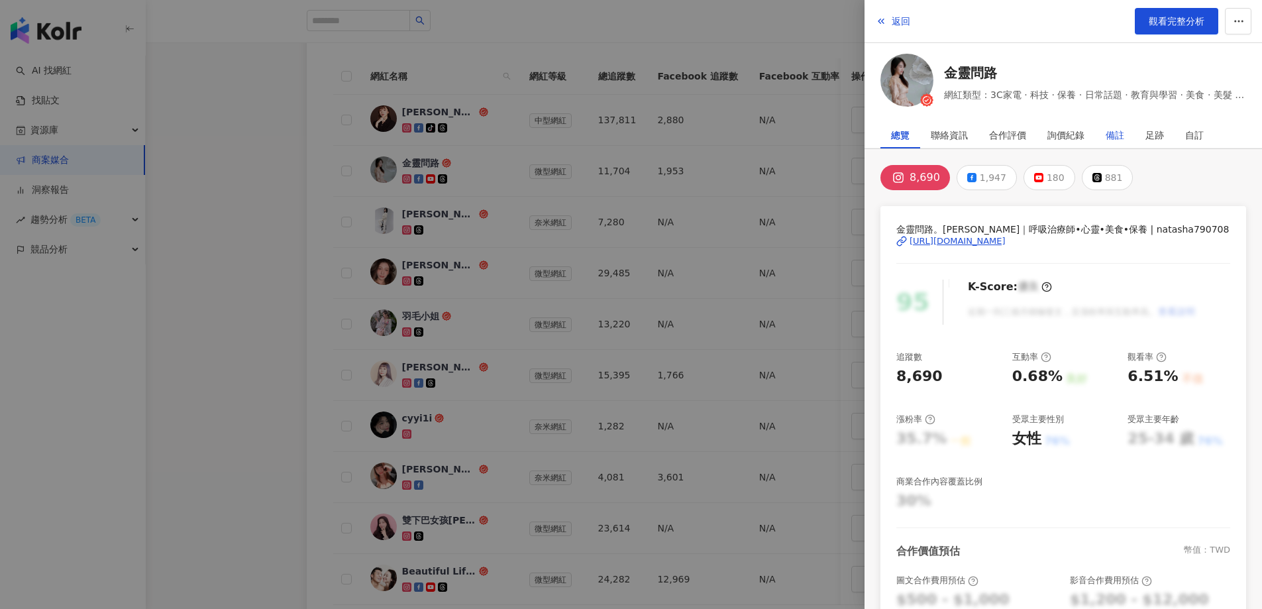
click at [1119, 132] on div "備註" at bounding box center [1114, 135] width 19 height 26
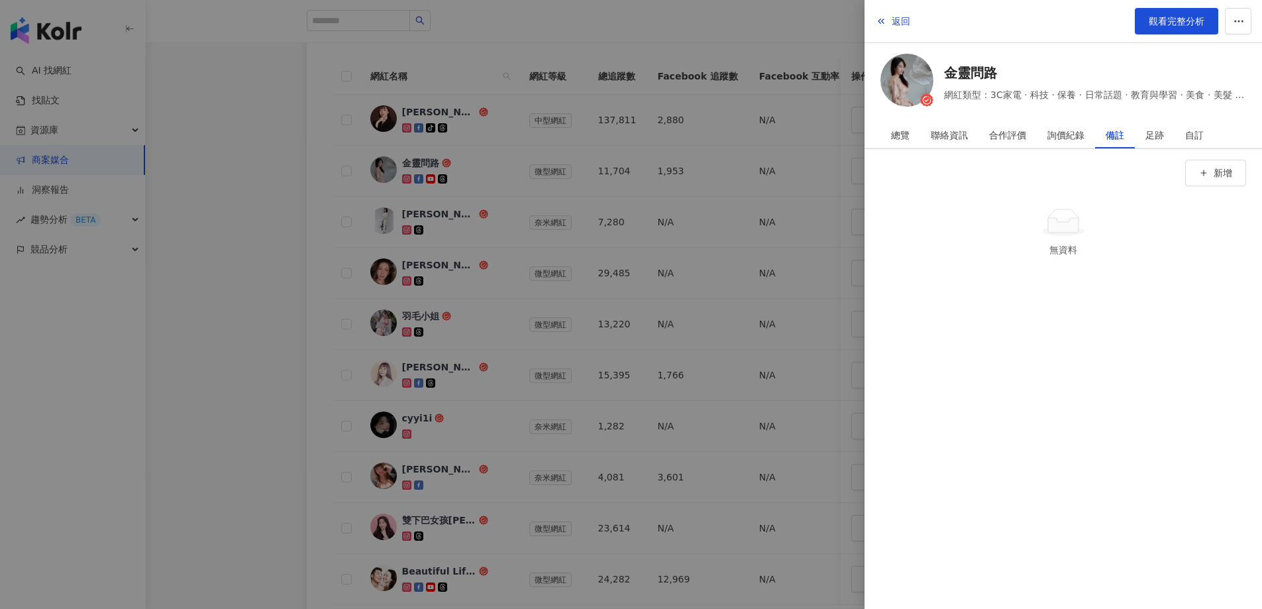
click at [303, 234] on div at bounding box center [631, 304] width 1262 height 609
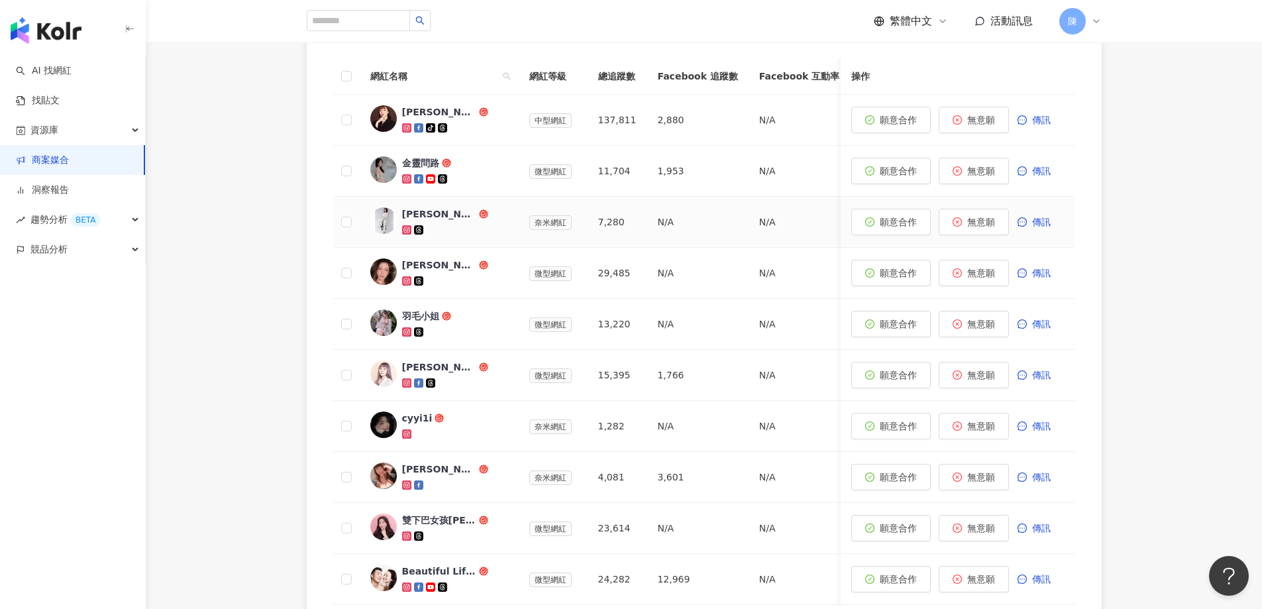
click at [440, 211] on div "Dora寧🧚‍♀️小隻開運站·關注我❤️ 伍柒™" at bounding box center [439, 213] width 74 height 13
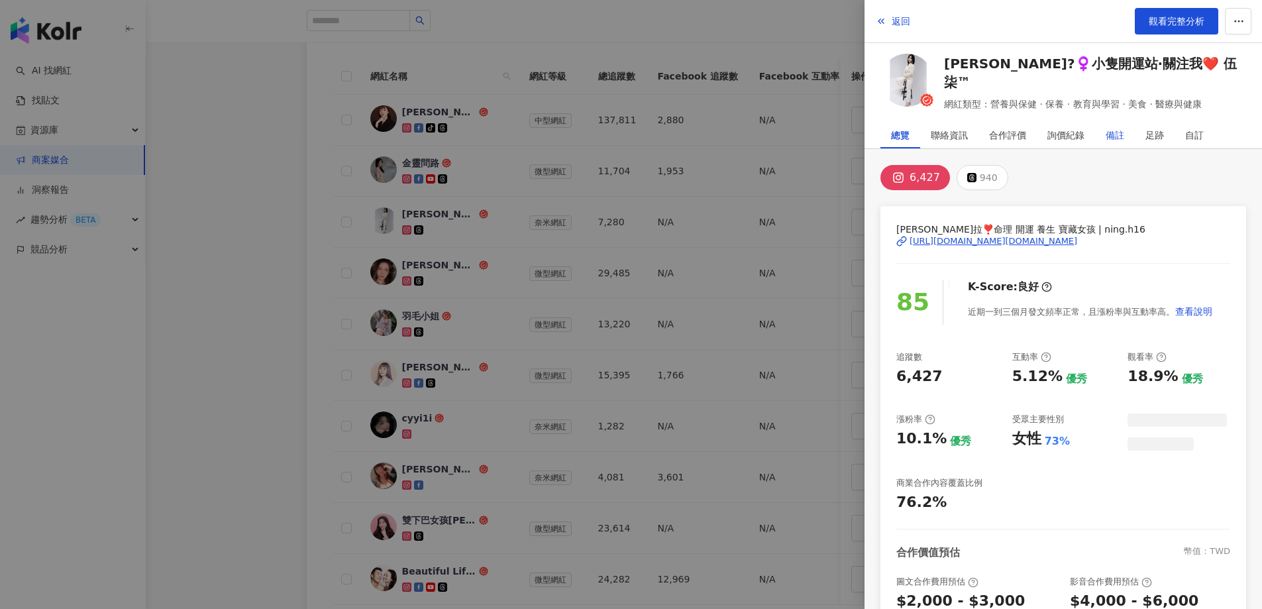
click at [1116, 124] on div "備註" at bounding box center [1114, 135] width 19 height 26
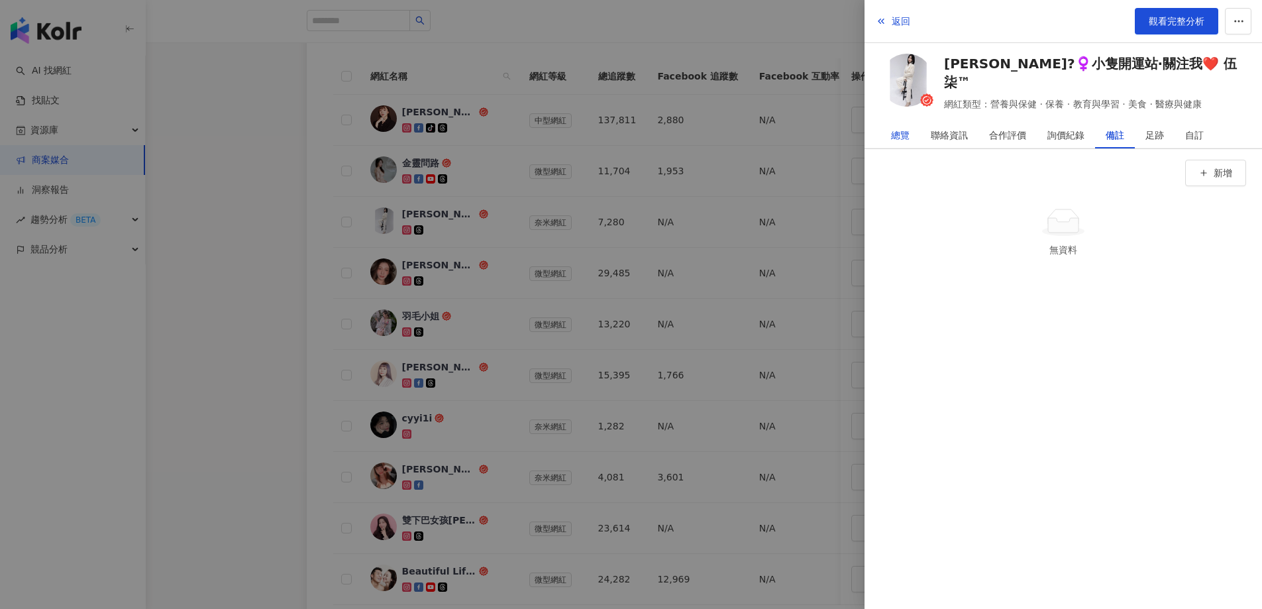
click at [900, 134] on div "總覽" at bounding box center [900, 135] width 19 height 26
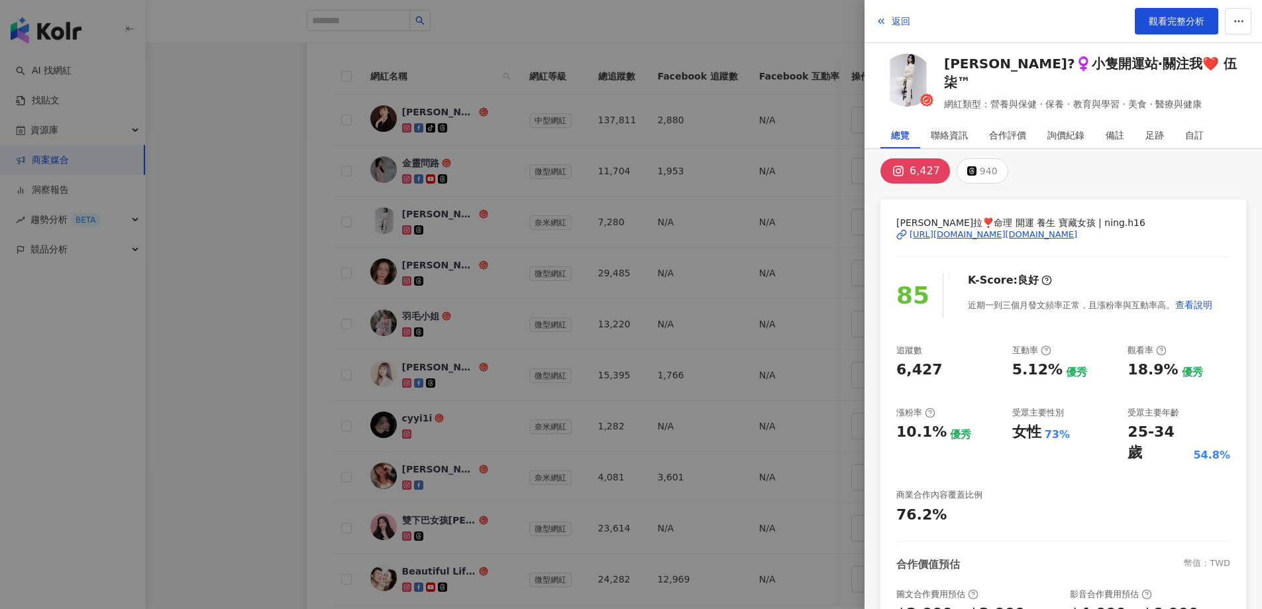
scroll to position [0, 0]
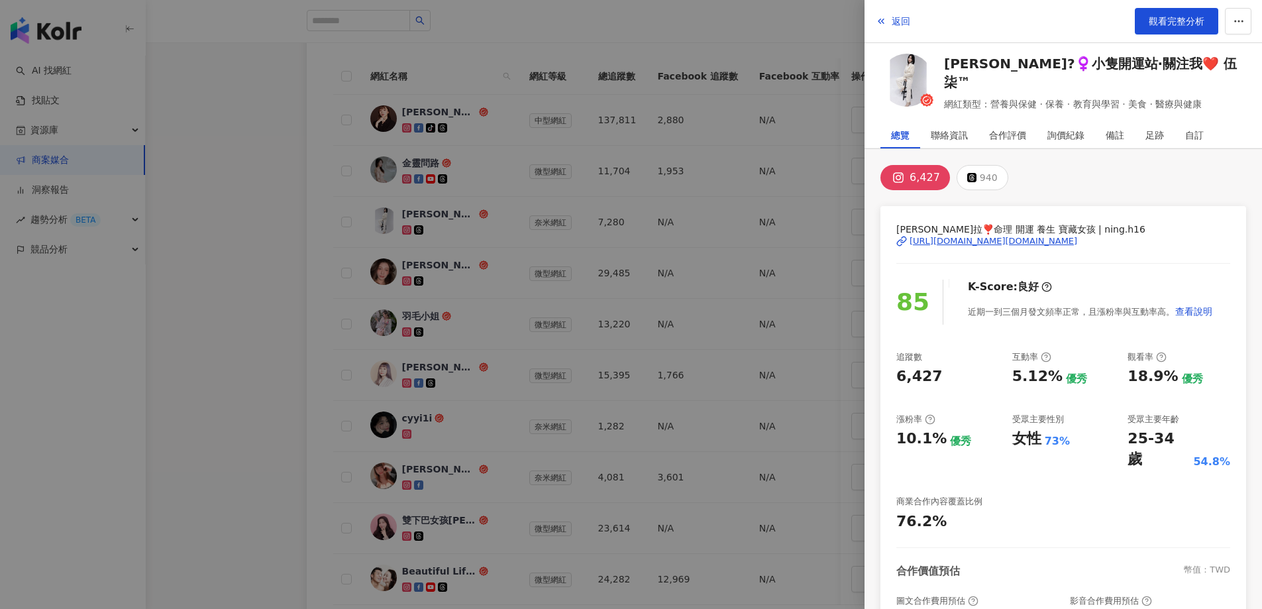
click at [285, 244] on div at bounding box center [631, 304] width 1262 height 609
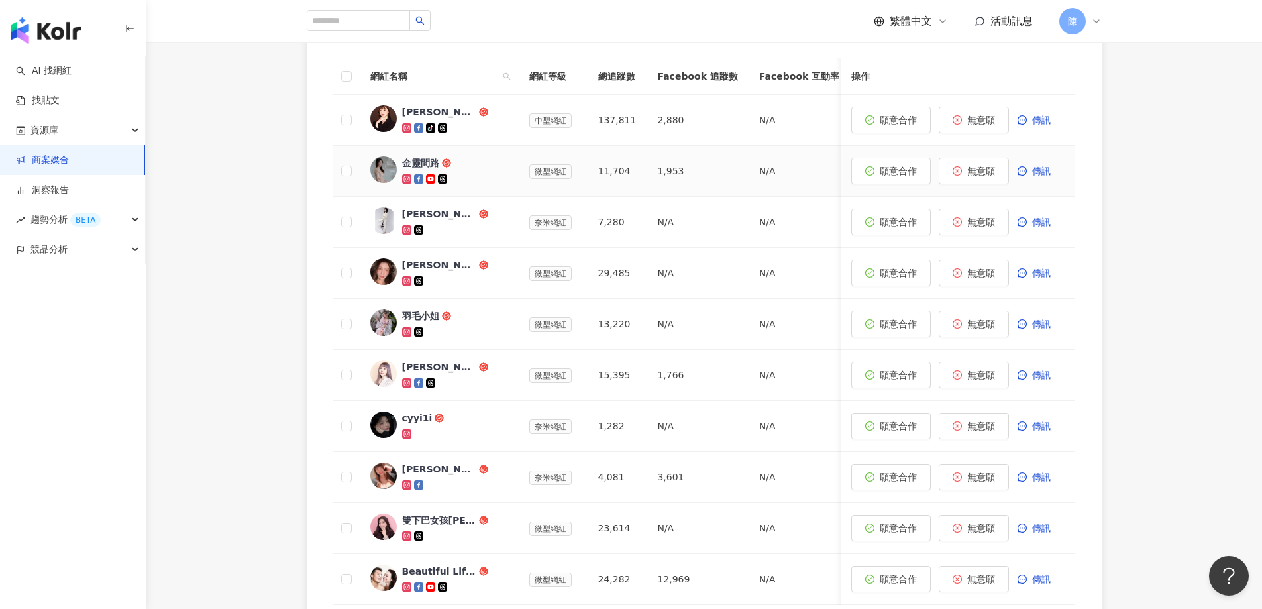
click at [460, 175] on div at bounding box center [455, 178] width 106 height 13
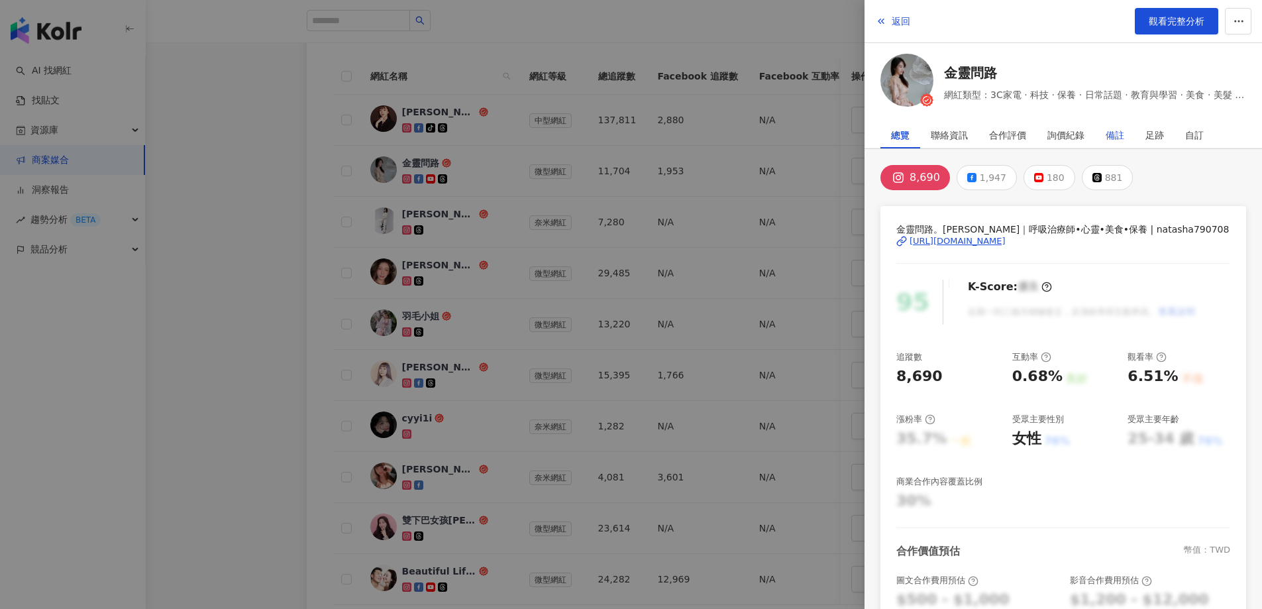
click at [1115, 132] on div "備註" at bounding box center [1114, 135] width 19 height 26
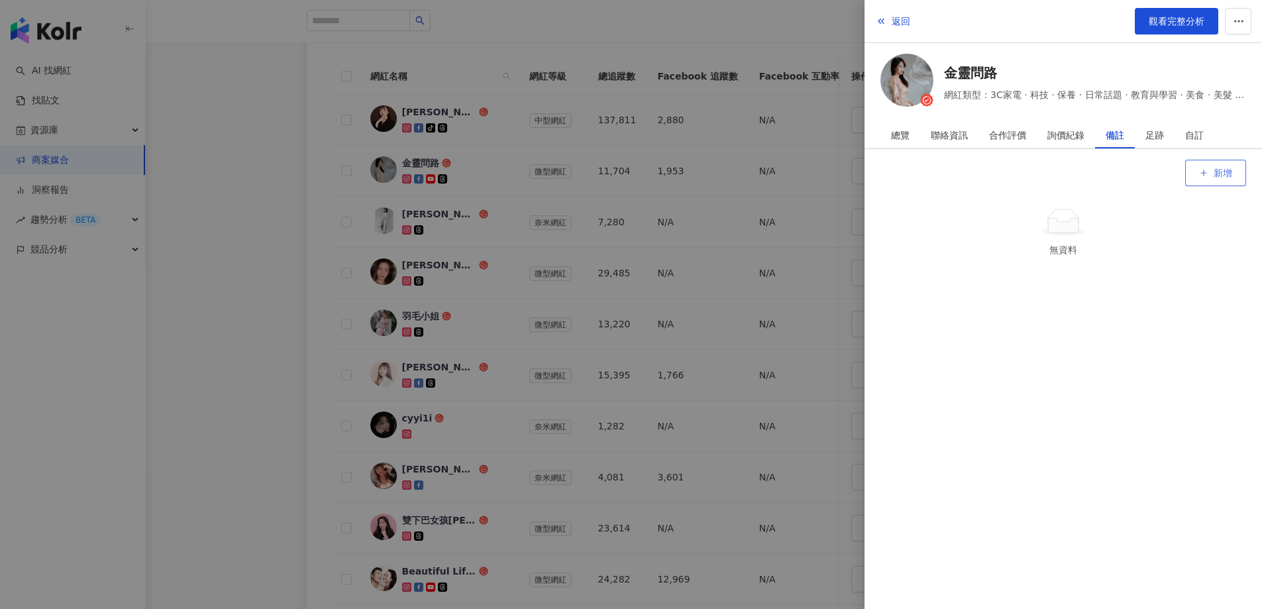
click at [1216, 164] on button "新增" at bounding box center [1215, 173] width 61 height 26
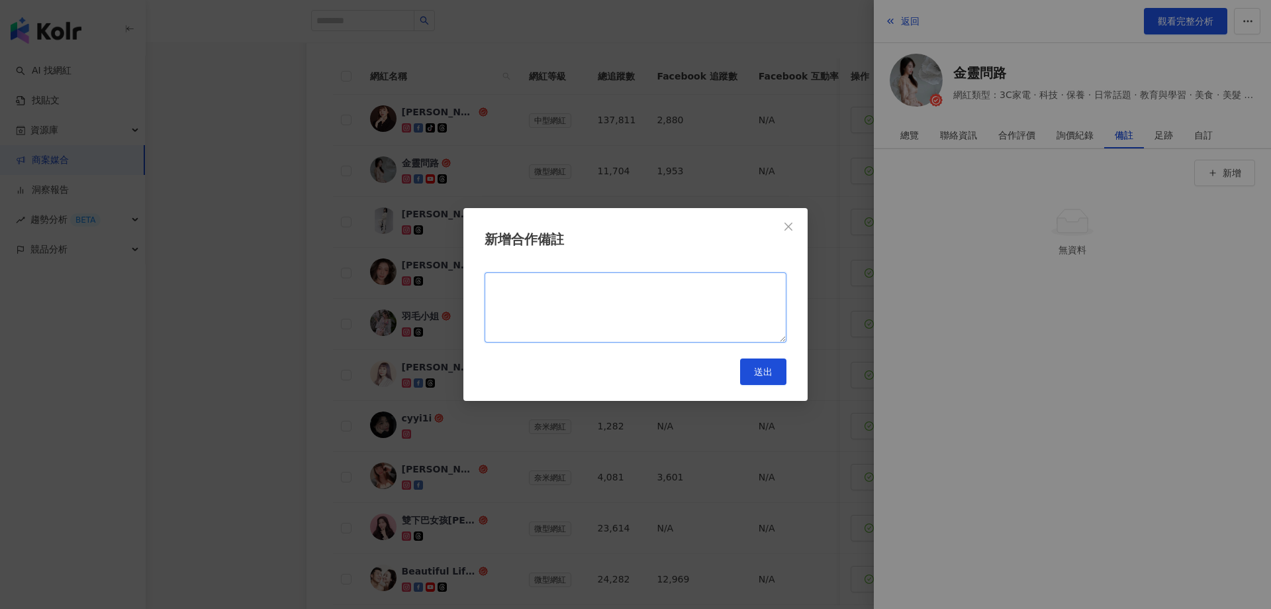
click at [732, 291] on textarea at bounding box center [636, 307] width 302 height 70
type textarea "****"
click at [772, 366] on span "送出" at bounding box center [763, 371] width 19 height 11
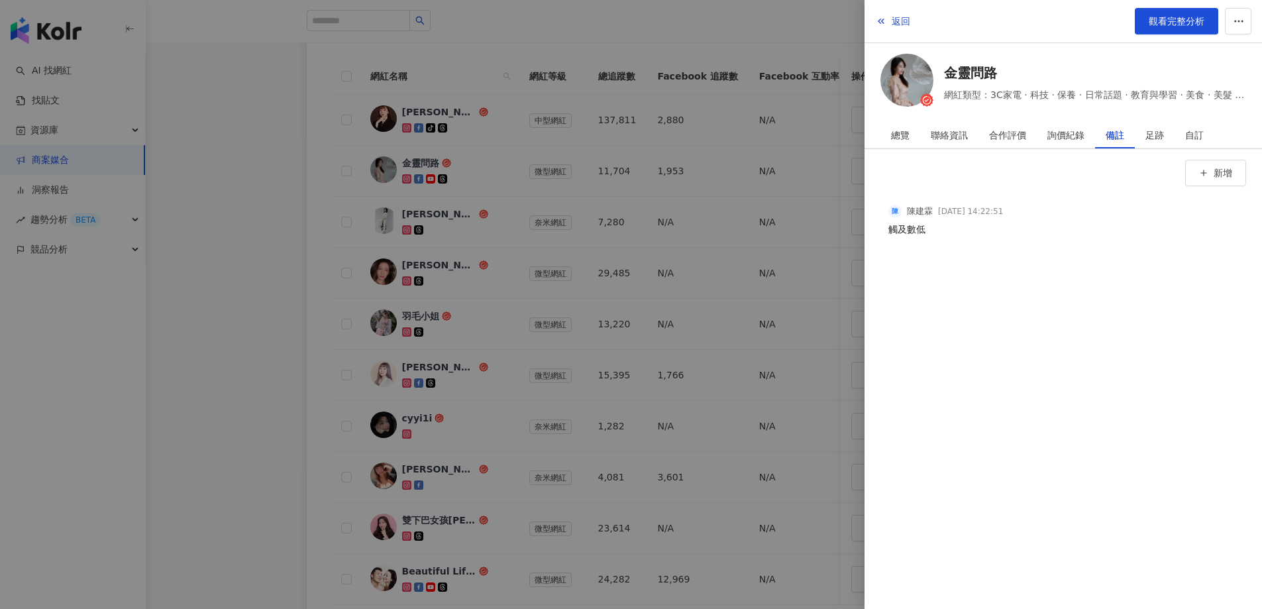
click at [208, 278] on div at bounding box center [631, 304] width 1262 height 609
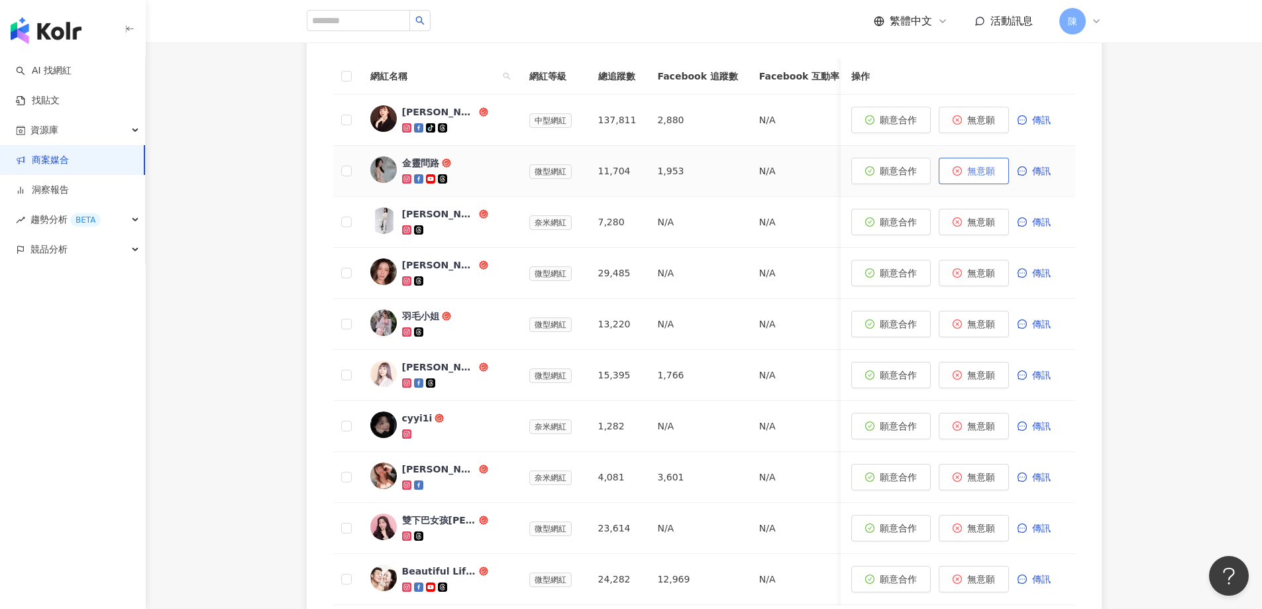
click at [962, 173] on button "無意願" at bounding box center [973, 171] width 70 height 26
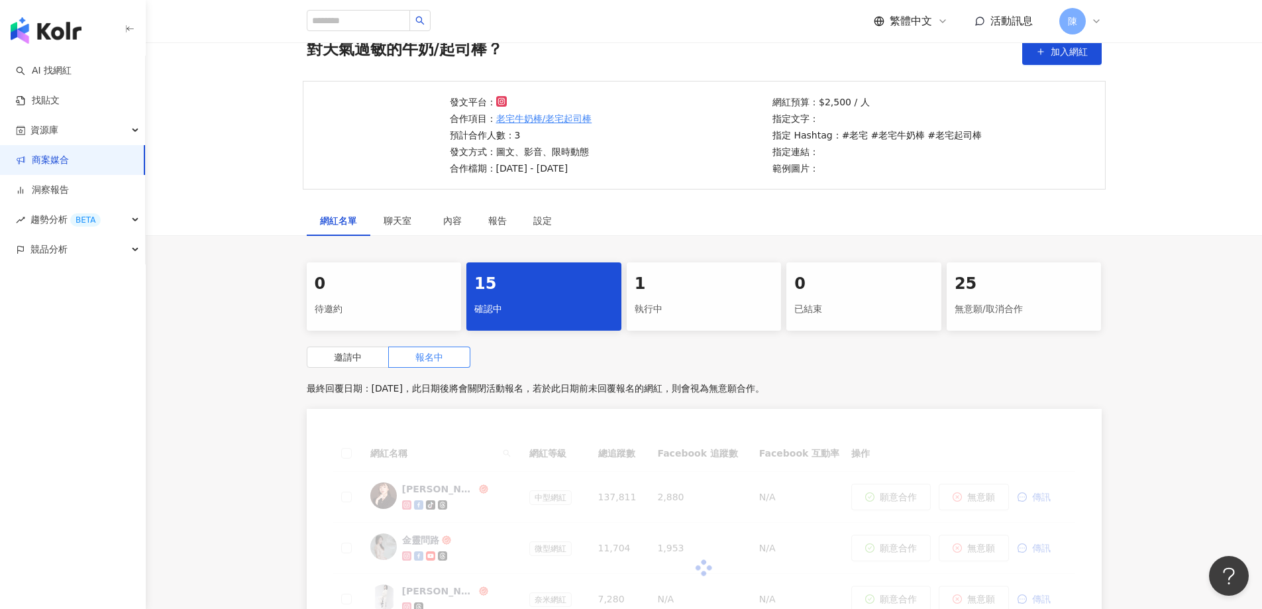
scroll to position [438, 0]
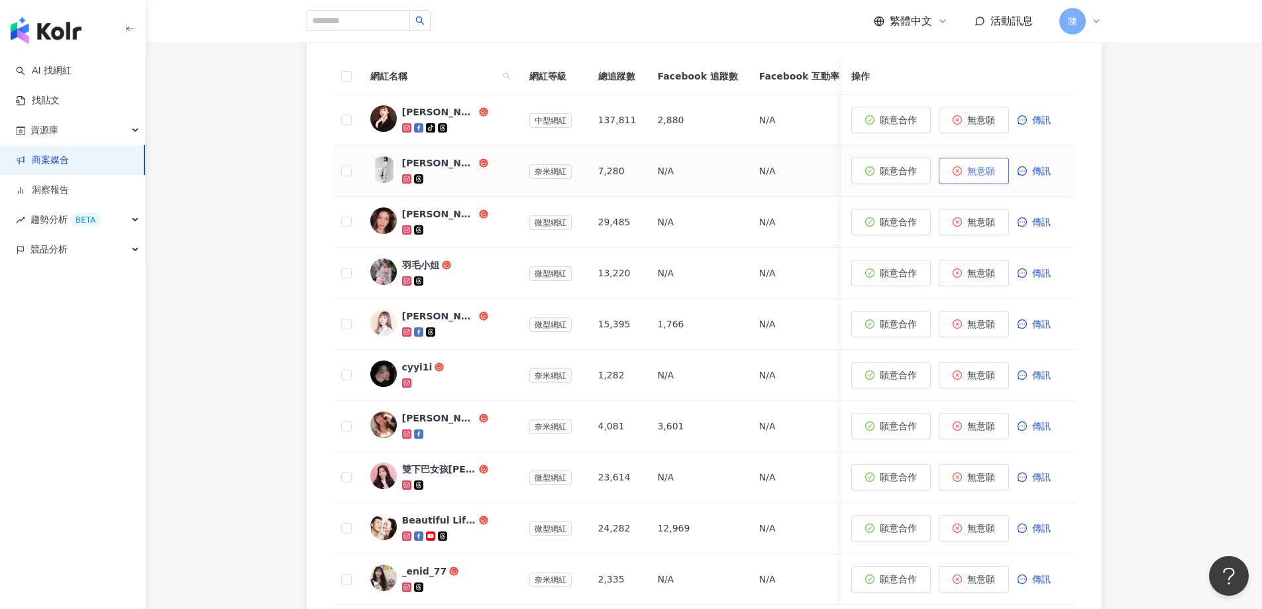
click at [982, 175] on span "無意願" at bounding box center [981, 171] width 28 height 11
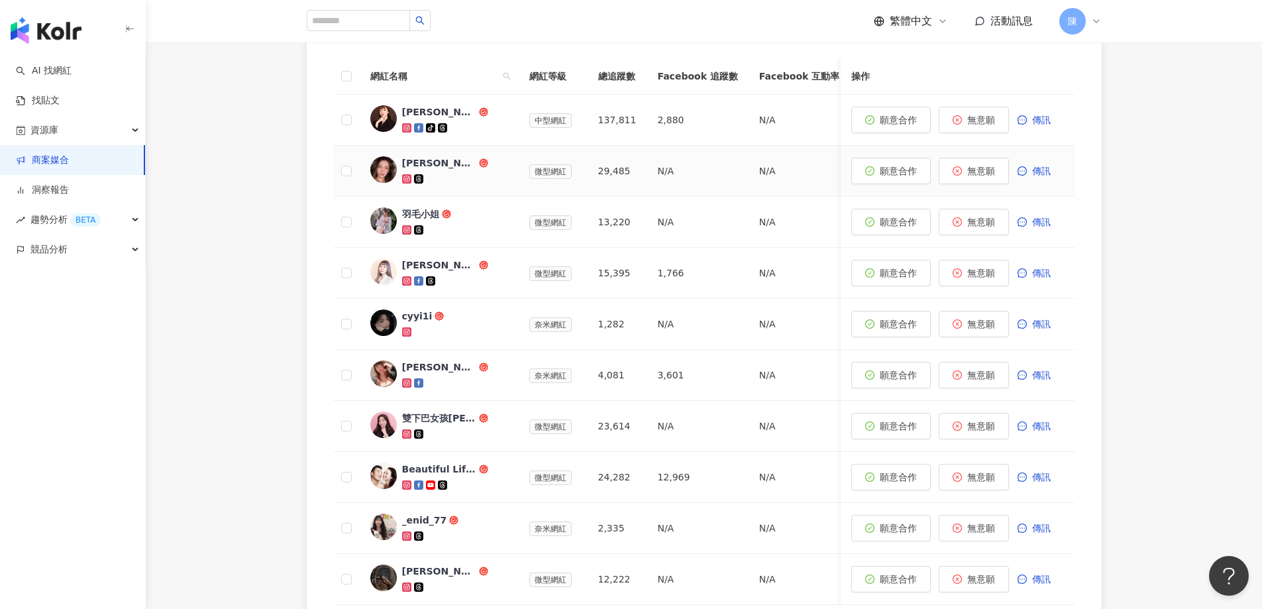
click at [407, 166] on div "Yan" at bounding box center [439, 162] width 74 height 13
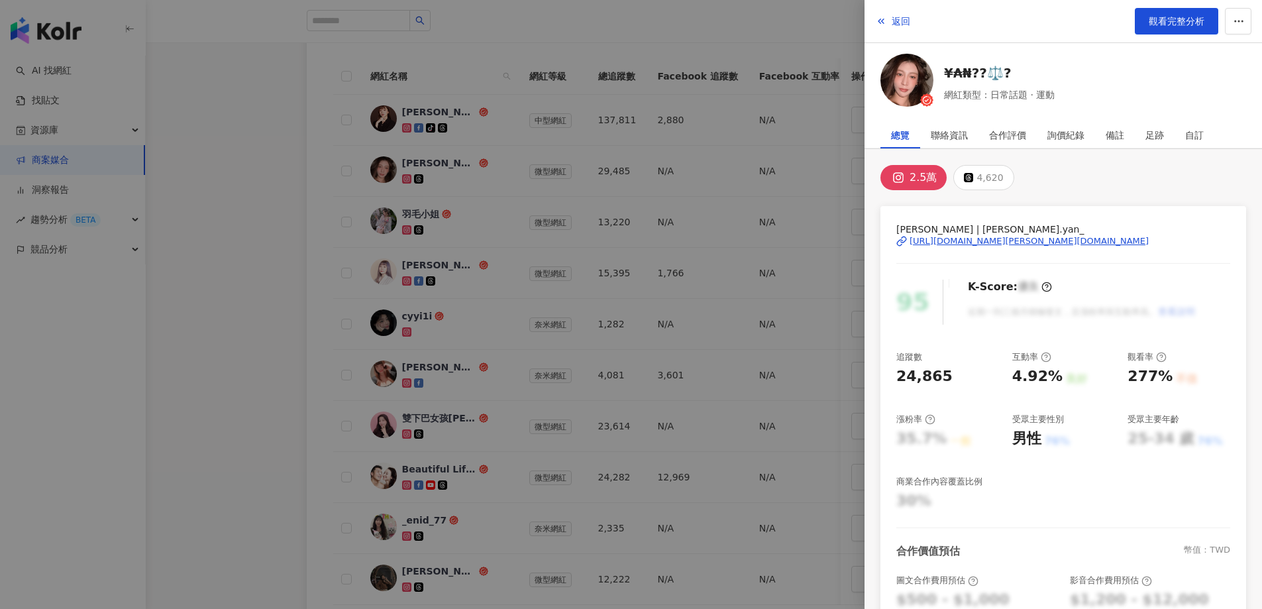
click at [245, 246] on div at bounding box center [631, 304] width 1262 height 609
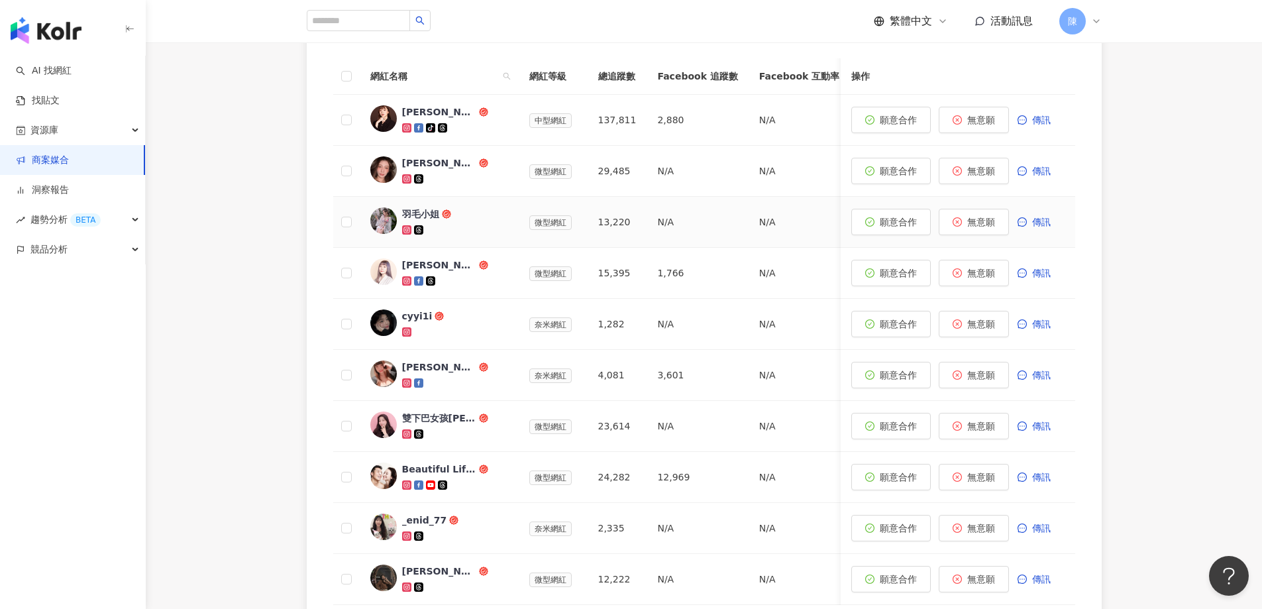
click at [430, 222] on div "羽毛小姐" at bounding box center [455, 221] width 106 height 29
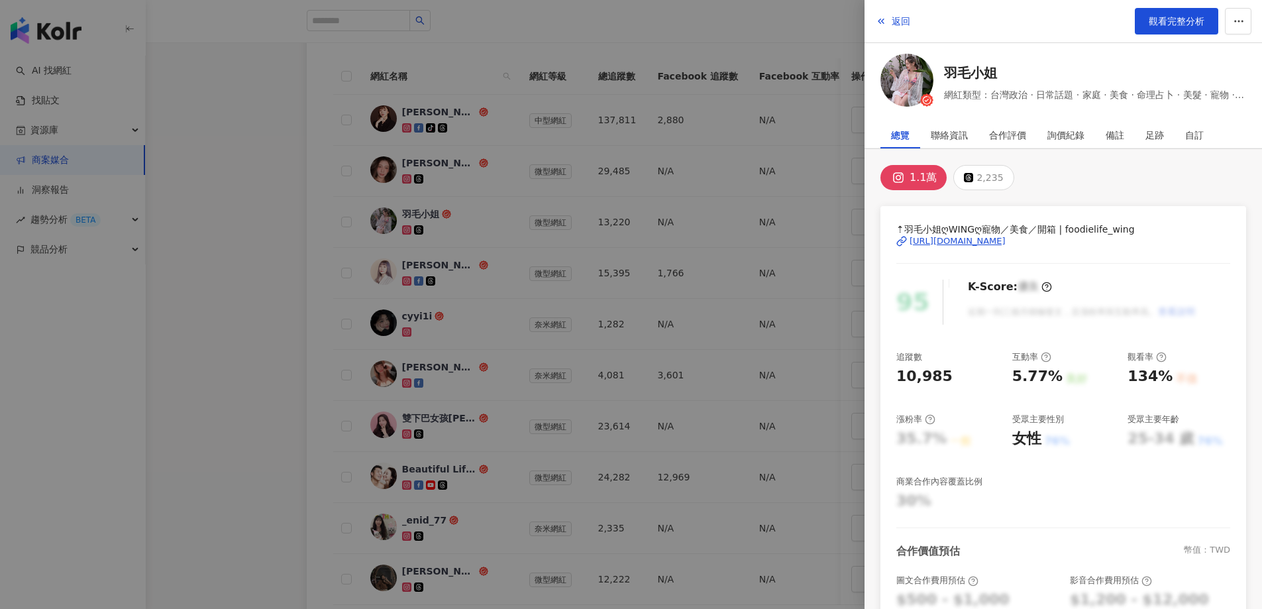
click at [178, 287] on div at bounding box center [631, 304] width 1262 height 609
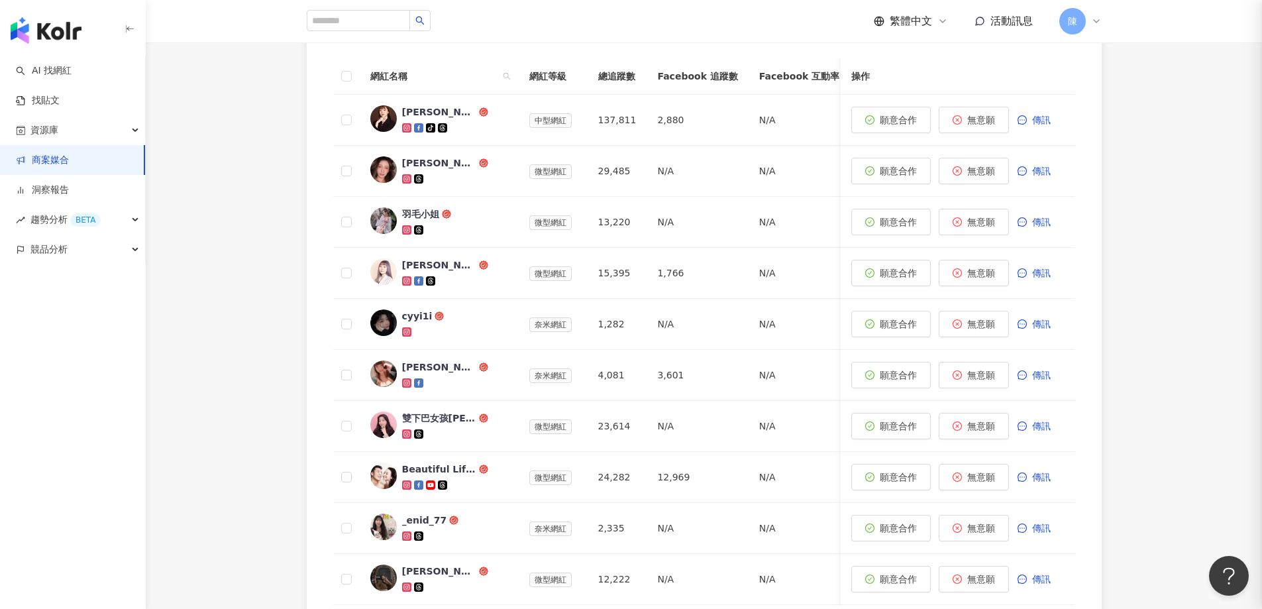
click at [417, 262] on div "黃靜靜Ivy" at bounding box center [439, 264] width 74 height 13
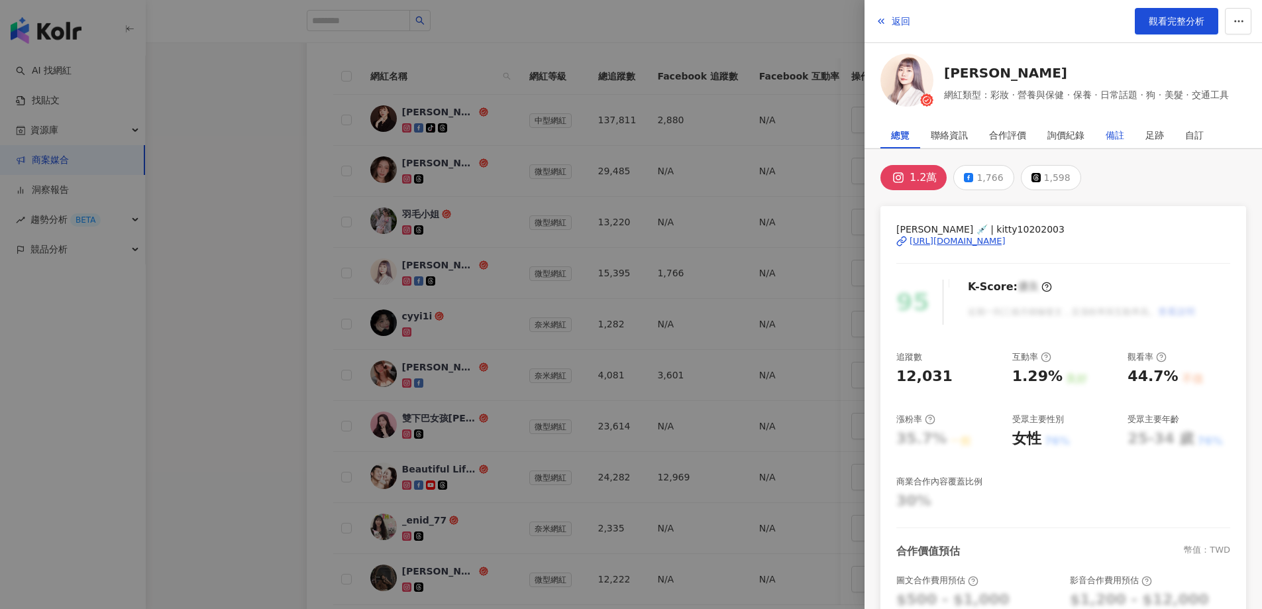
click at [1121, 132] on div "備註" at bounding box center [1114, 135] width 19 height 26
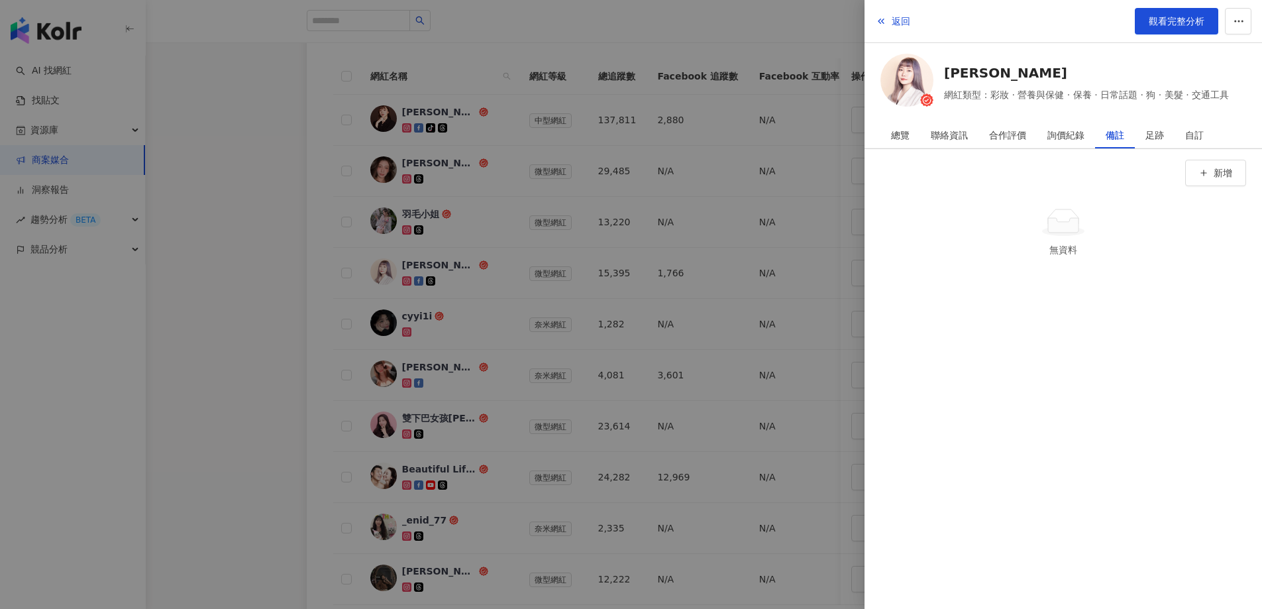
click at [199, 275] on div at bounding box center [631, 304] width 1262 height 609
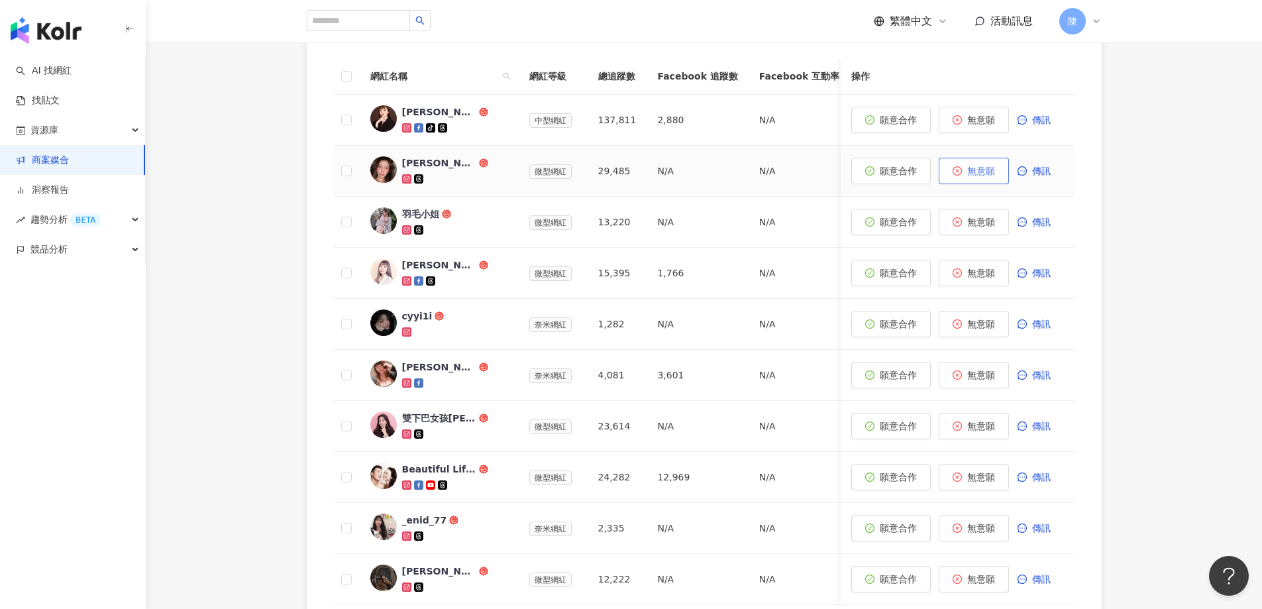
click at [969, 173] on span "無意願" at bounding box center [981, 171] width 28 height 11
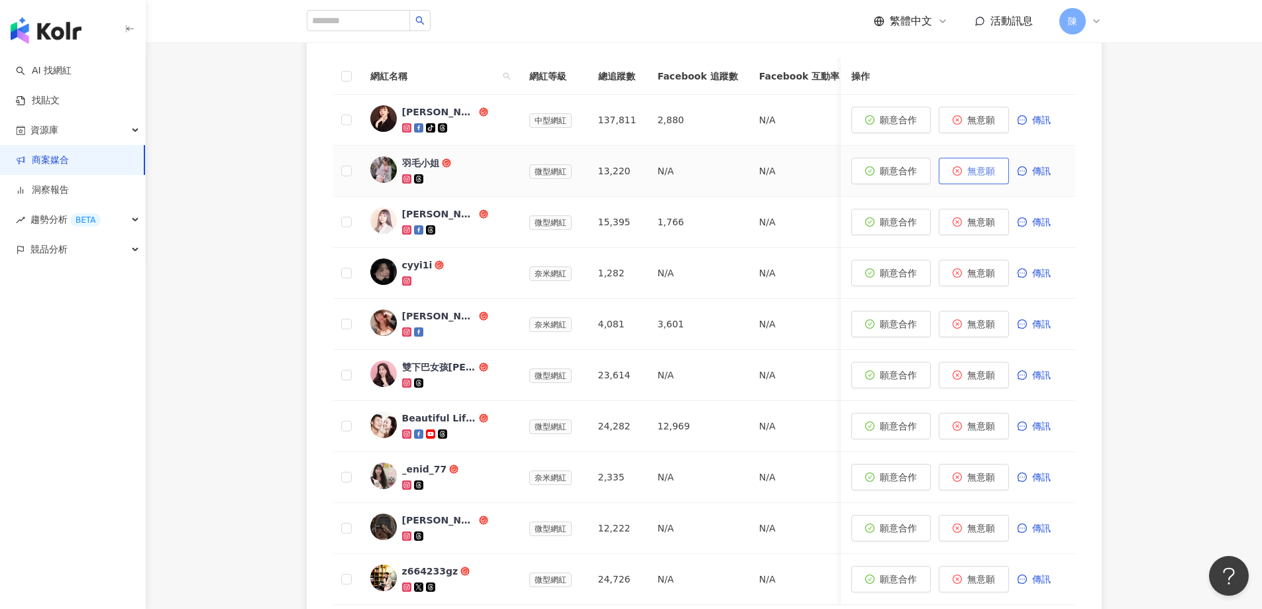
click at [982, 171] on span "無意願" at bounding box center [981, 171] width 28 height 11
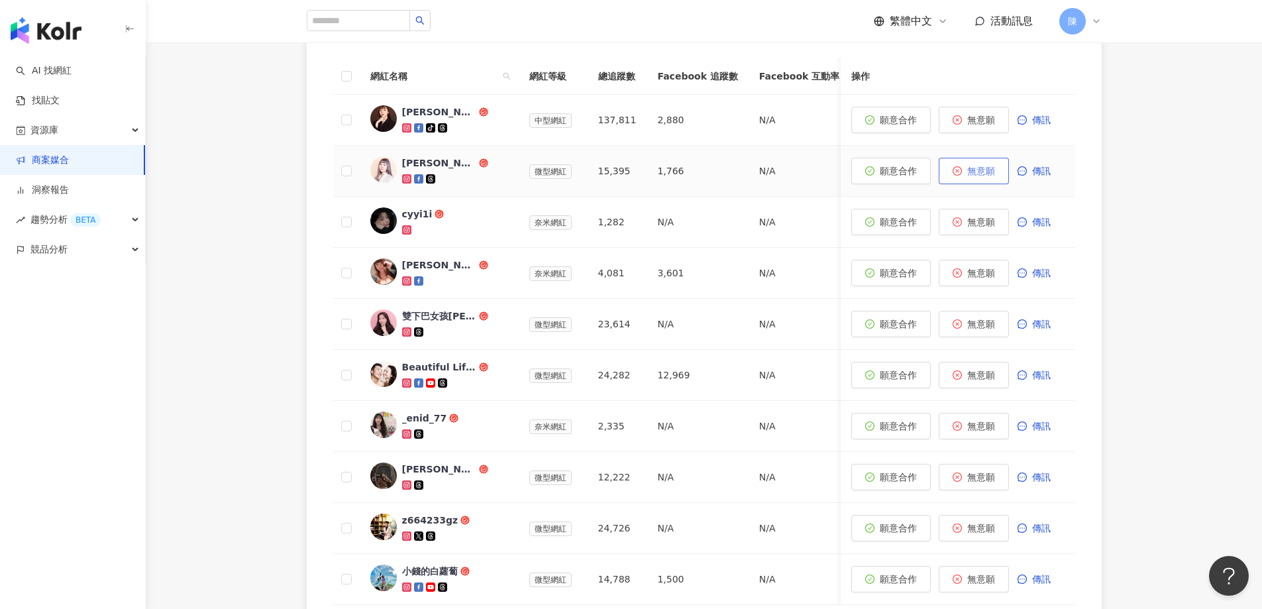
click at [970, 172] on span "無意願" at bounding box center [981, 171] width 28 height 11
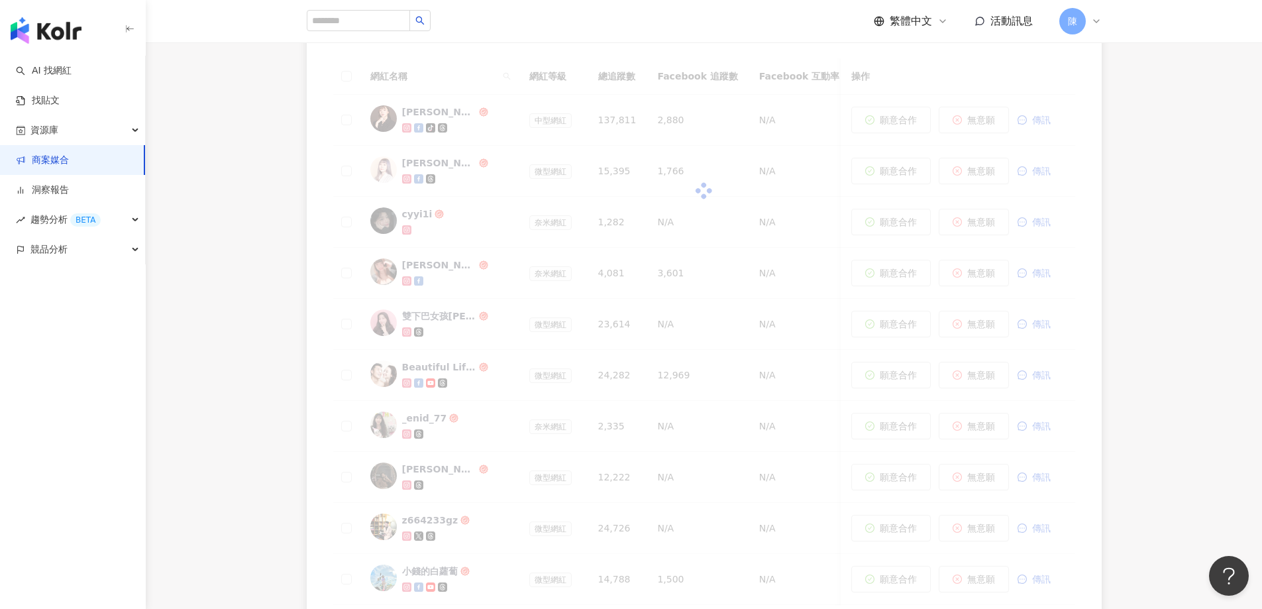
click at [174, 282] on div "0 待邀約 11 確認中 1 執行中 0 已結束 29 無意願/取消合作 邀請中 報名中 最終回覆日期：2025/9/30，此日期後將會關閉活動報名，若於此日…" at bounding box center [704, 277] width 1116 height 785
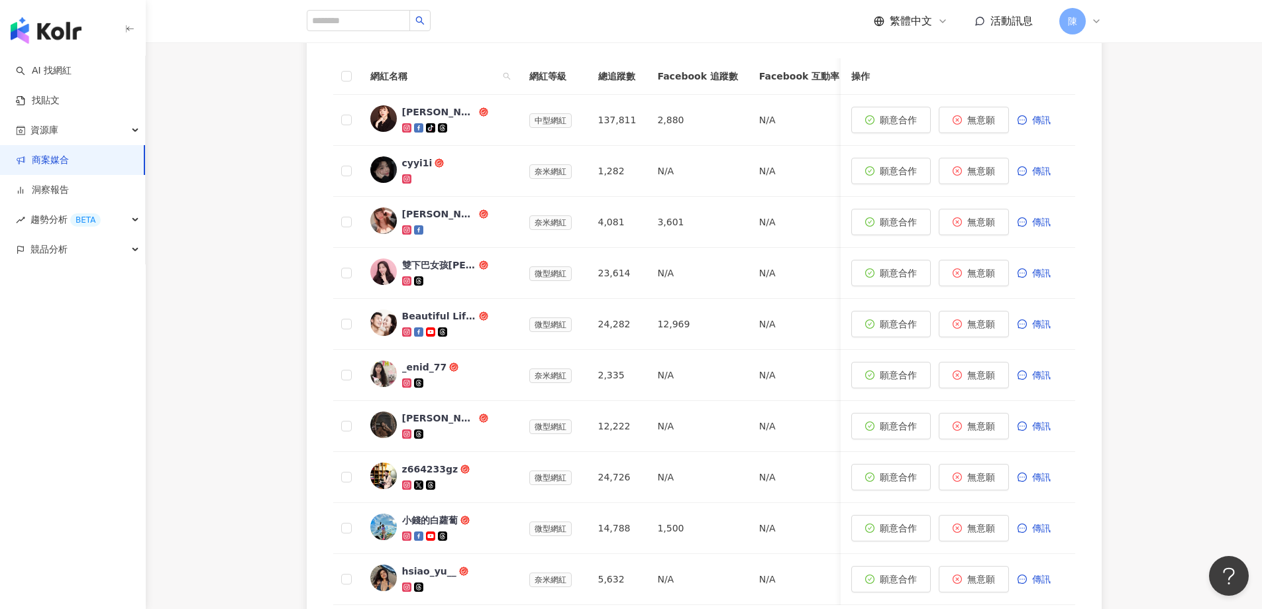
click at [232, 262] on div "0 待邀約 11 確認中 1 執行中 0 已結束 29 無意願/取消合作 邀請中 報名中 最終回覆日期：2025/9/30，此日期後將會關閉活動報名，若於此日…" at bounding box center [704, 277] width 1116 height 785
click at [415, 167] on div "cyyi1i" at bounding box center [417, 162] width 30 height 13
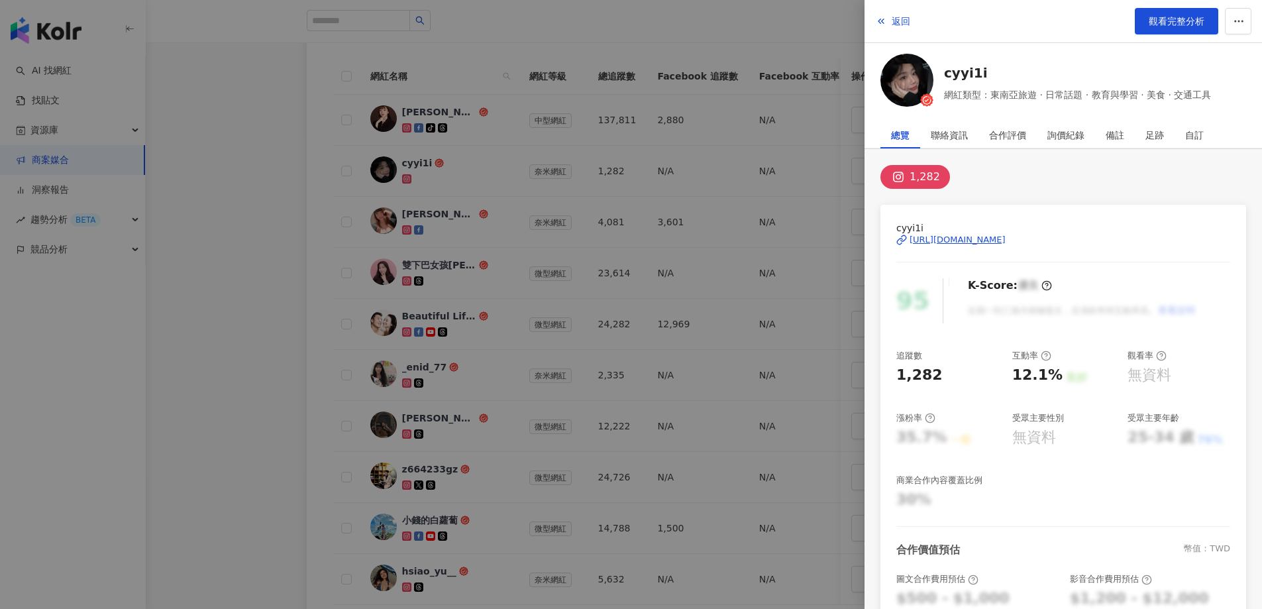
click at [248, 289] on div at bounding box center [631, 304] width 1262 height 609
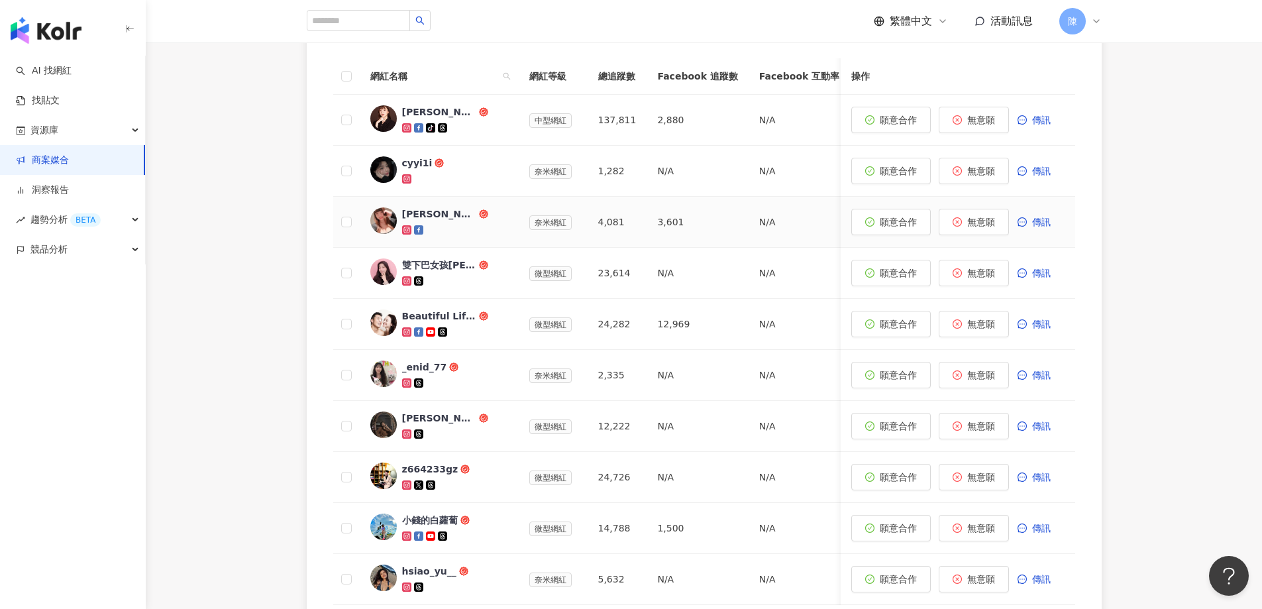
click at [419, 221] on div "欸娜ANA" at bounding box center [439, 213] width 74 height 13
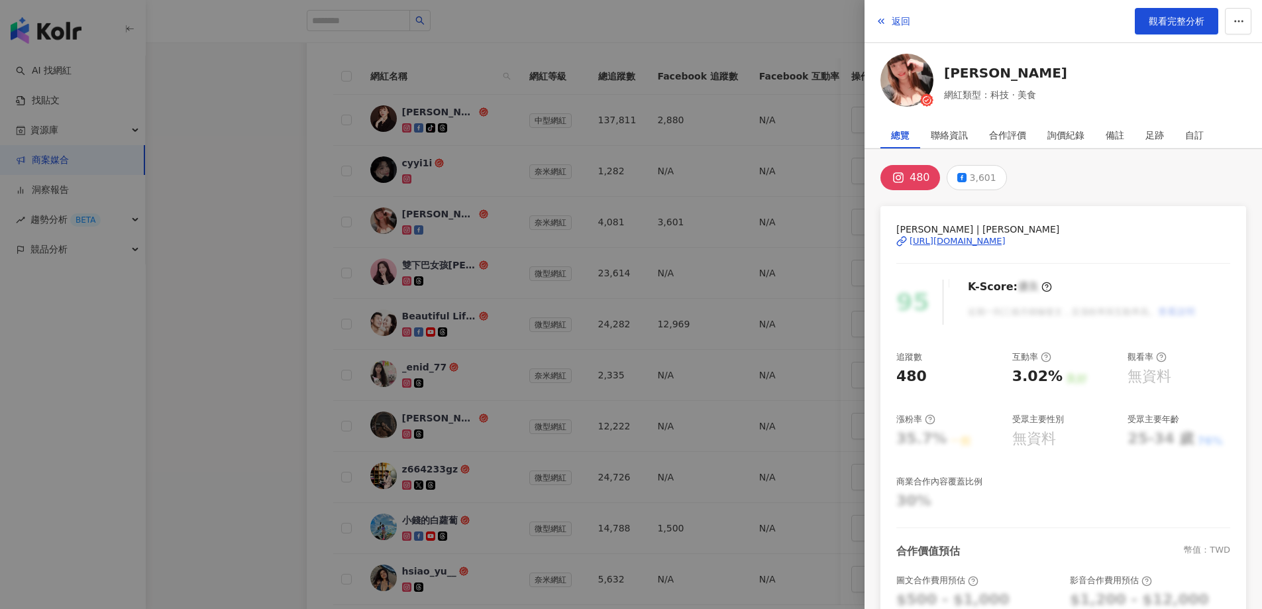
click at [257, 277] on div at bounding box center [631, 304] width 1262 height 609
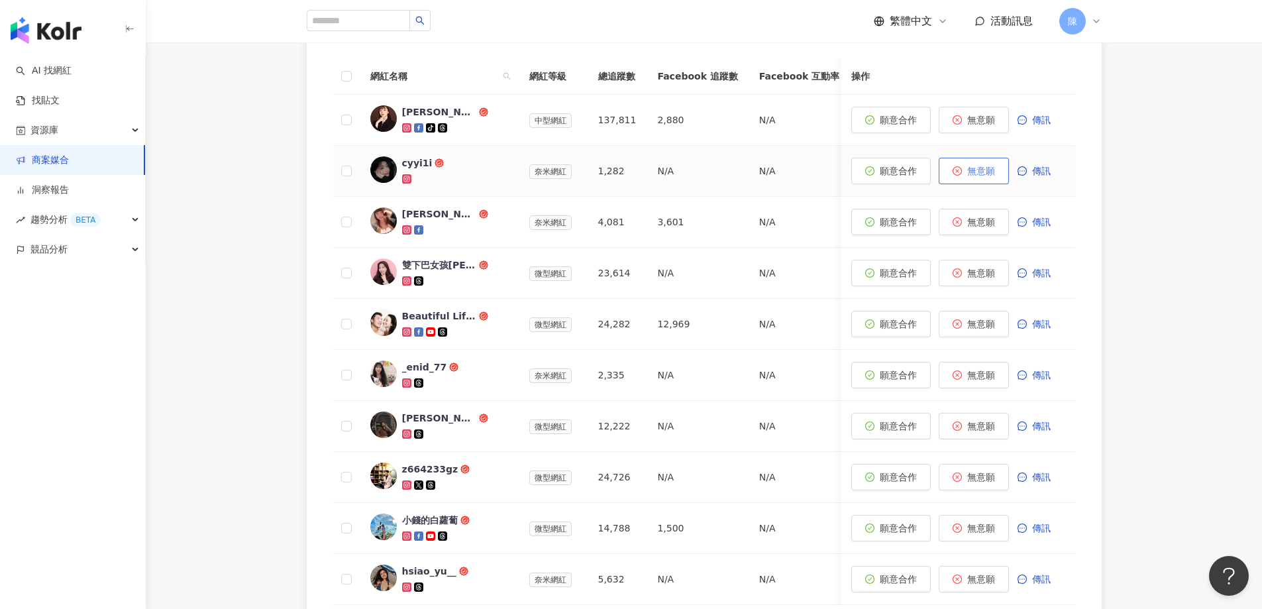
click at [974, 175] on span "無意願" at bounding box center [981, 171] width 28 height 11
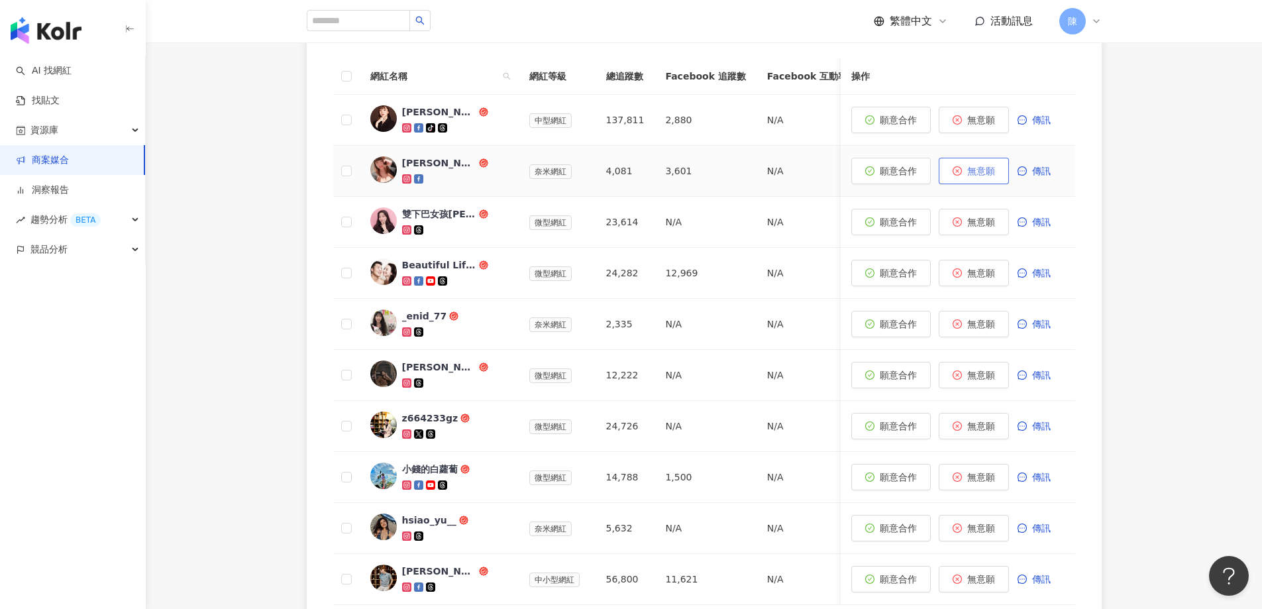
click at [989, 171] on span "無意願" at bounding box center [981, 171] width 28 height 11
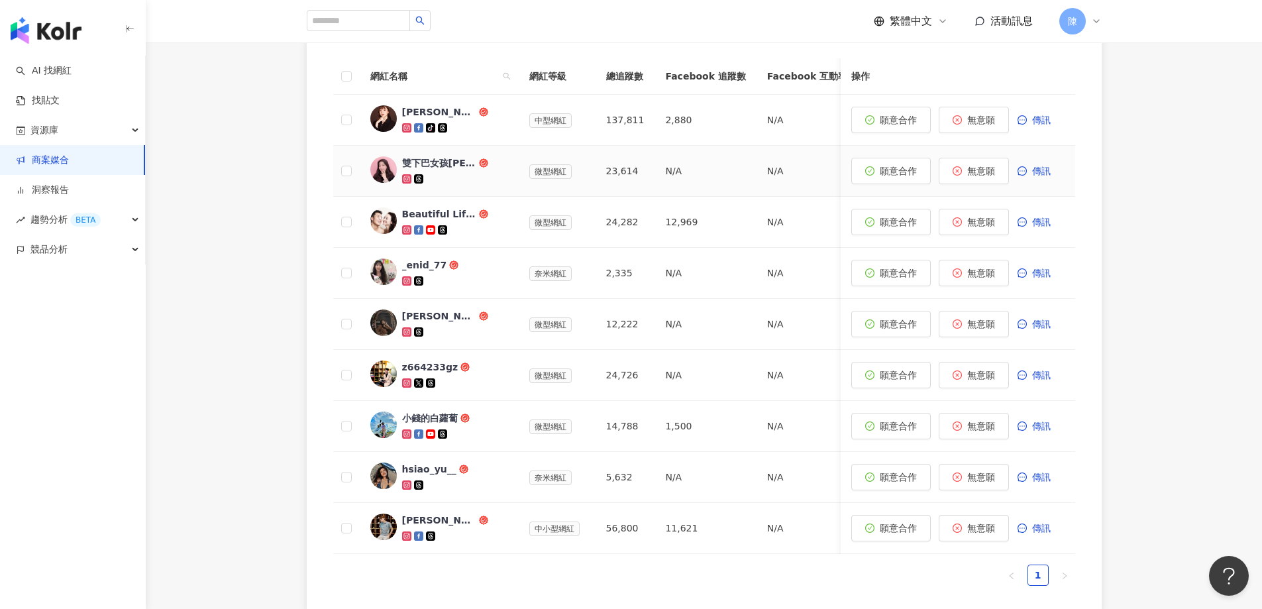
click at [440, 167] on div "雙下巴女孩Claire❤｜美食·旅遊·社群·生活·3C" at bounding box center [439, 162] width 74 height 13
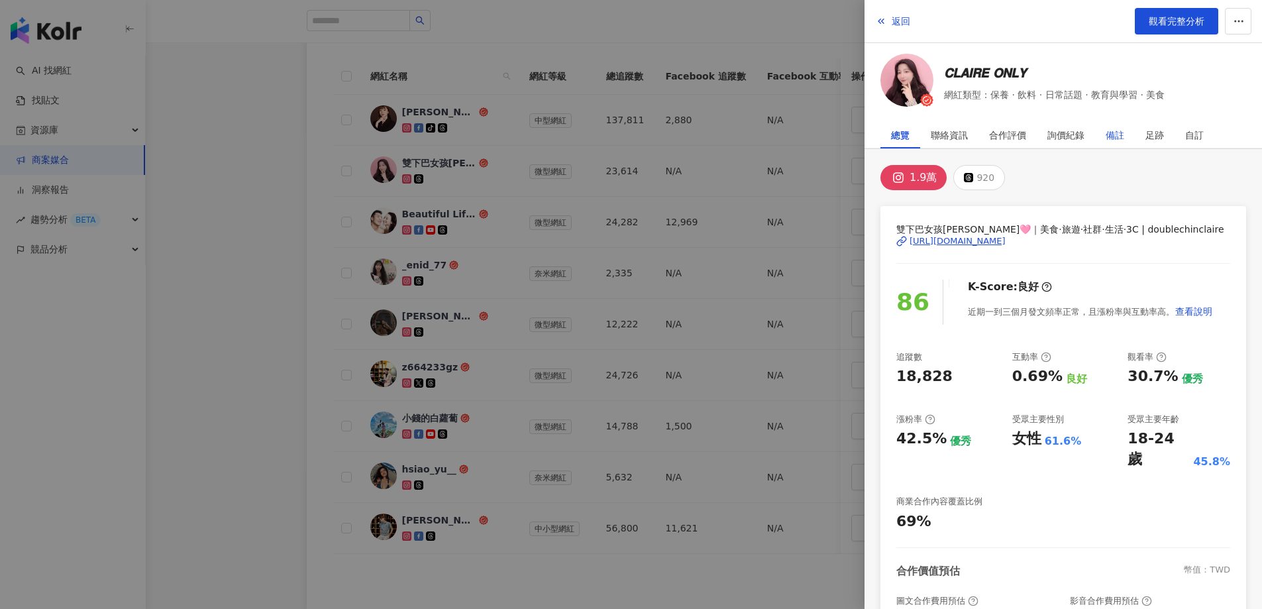
click at [1120, 136] on div "備註" at bounding box center [1114, 135] width 19 height 26
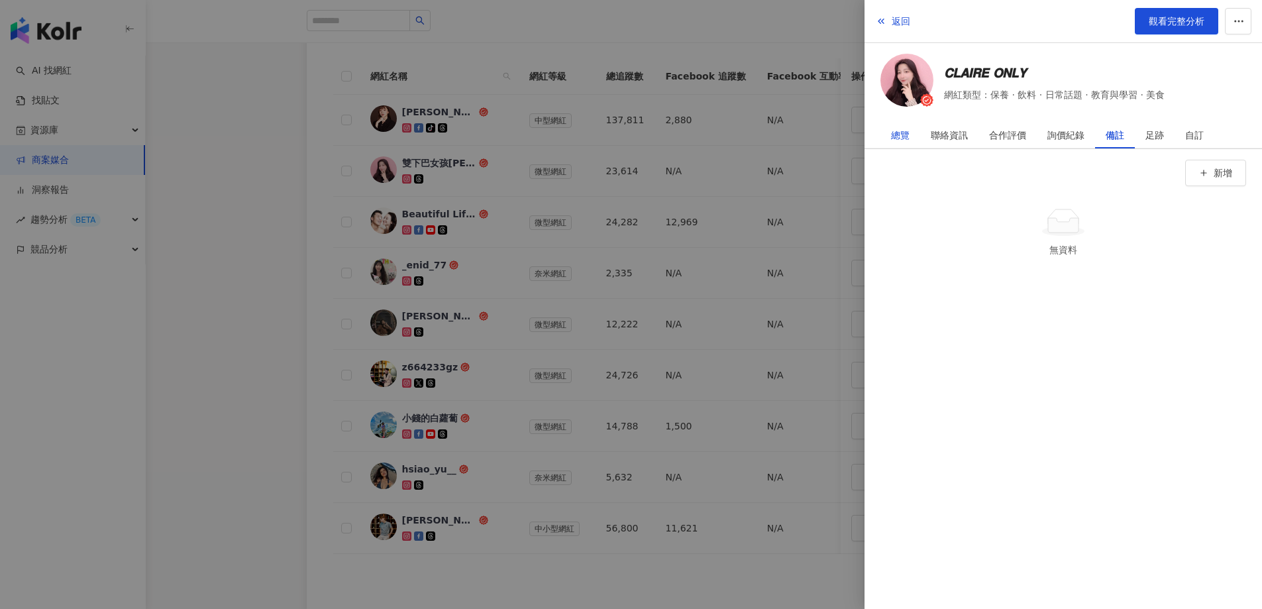
click at [905, 136] on div "總覽" at bounding box center [900, 135] width 19 height 26
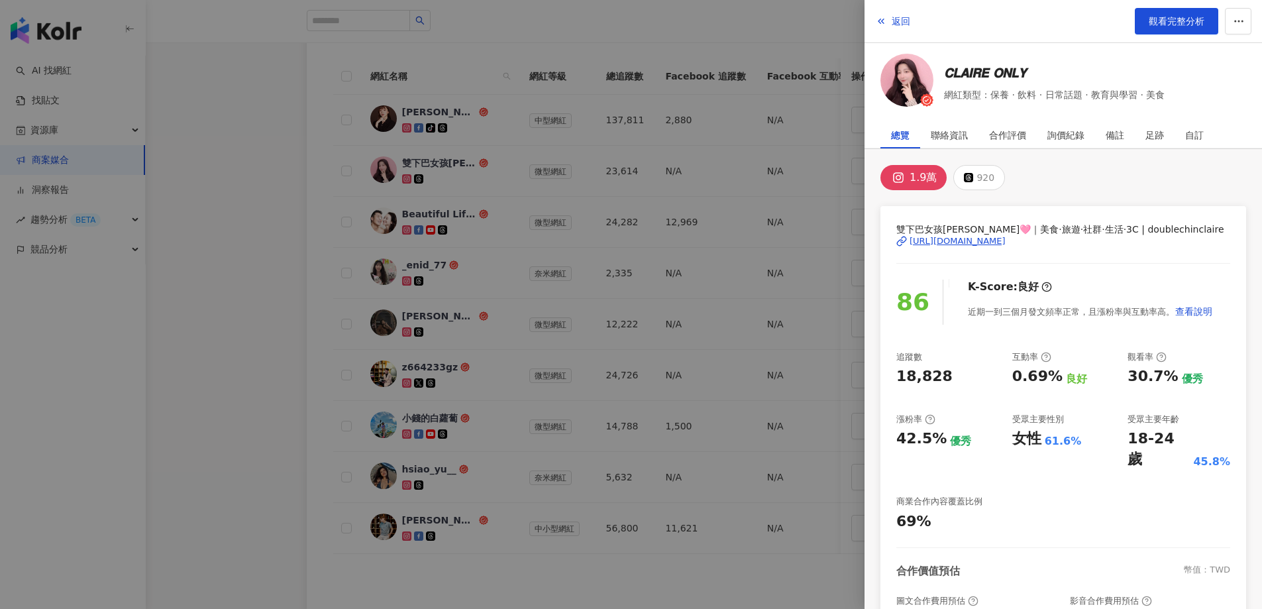
click at [278, 186] on div at bounding box center [631, 304] width 1262 height 609
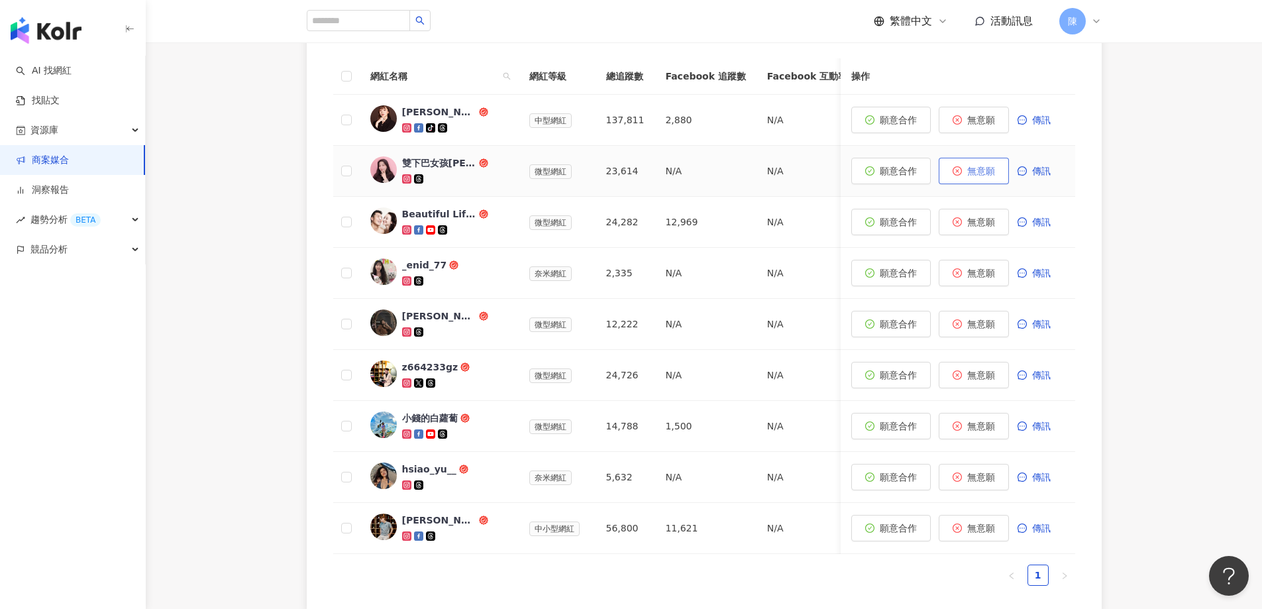
click at [987, 171] on span "無意願" at bounding box center [981, 171] width 28 height 11
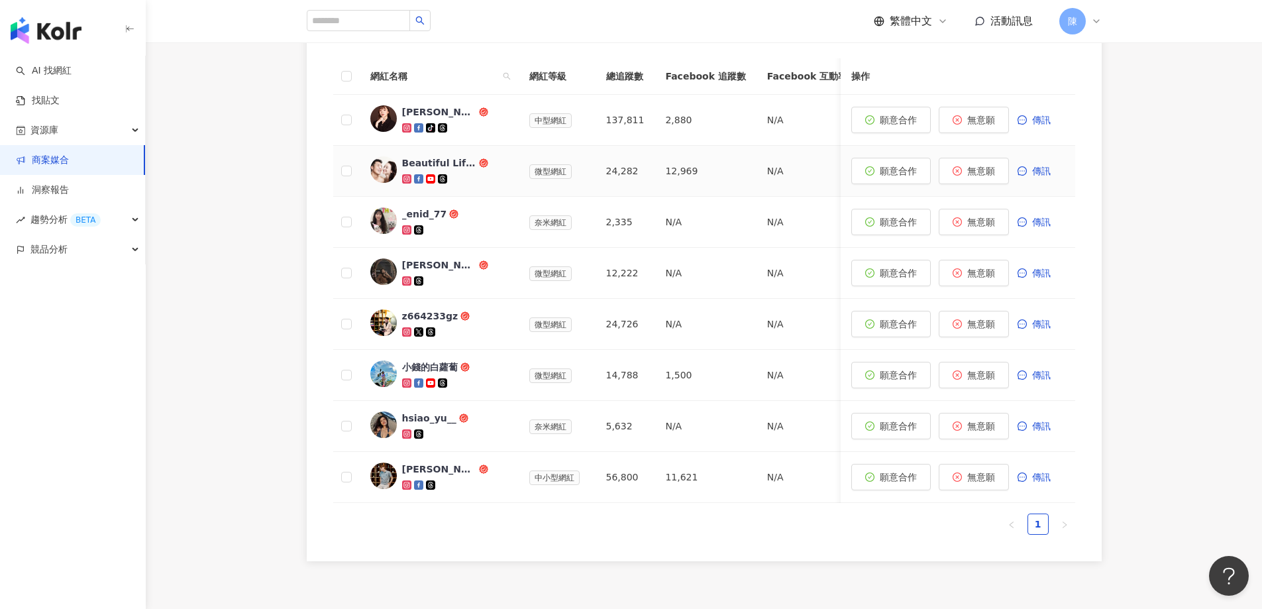
click at [432, 166] on div "Beautiful Life By GM" at bounding box center [439, 162] width 74 height 13
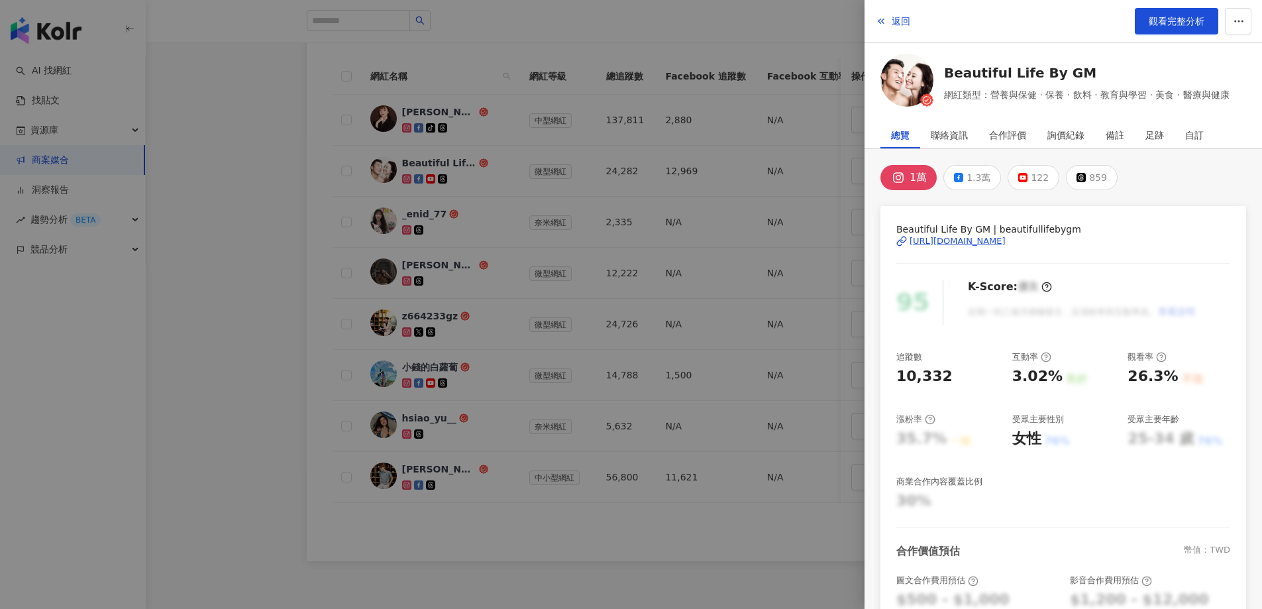
click at [253, 173] on div at bounding box center [631, 304] width 1262 height 609
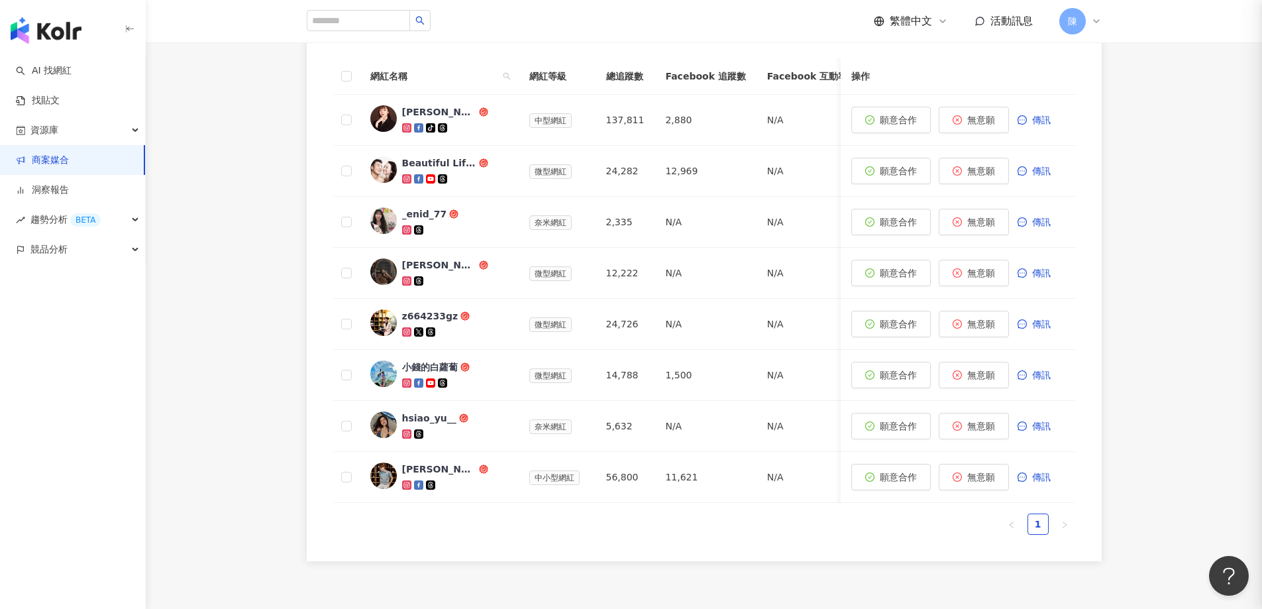
click at [419, 217] on div "_enid_77" at bounding box center [424, 213] width 45 height 13
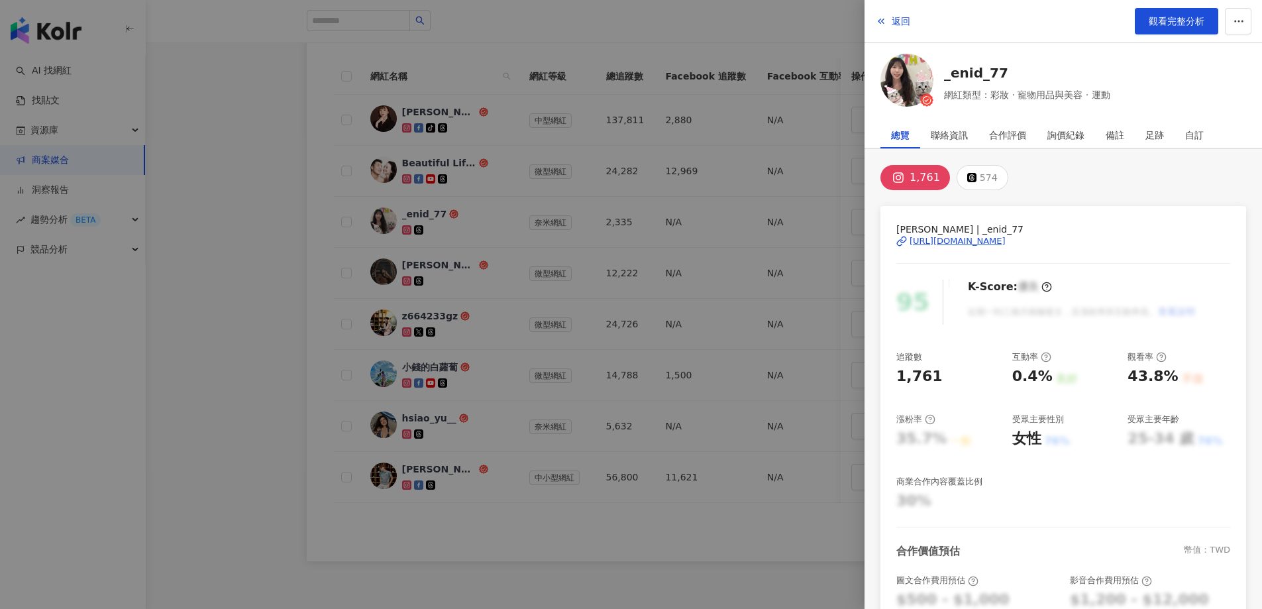
click at [204, 167] on div at bounding box center [631, 304] width 1262 height 609
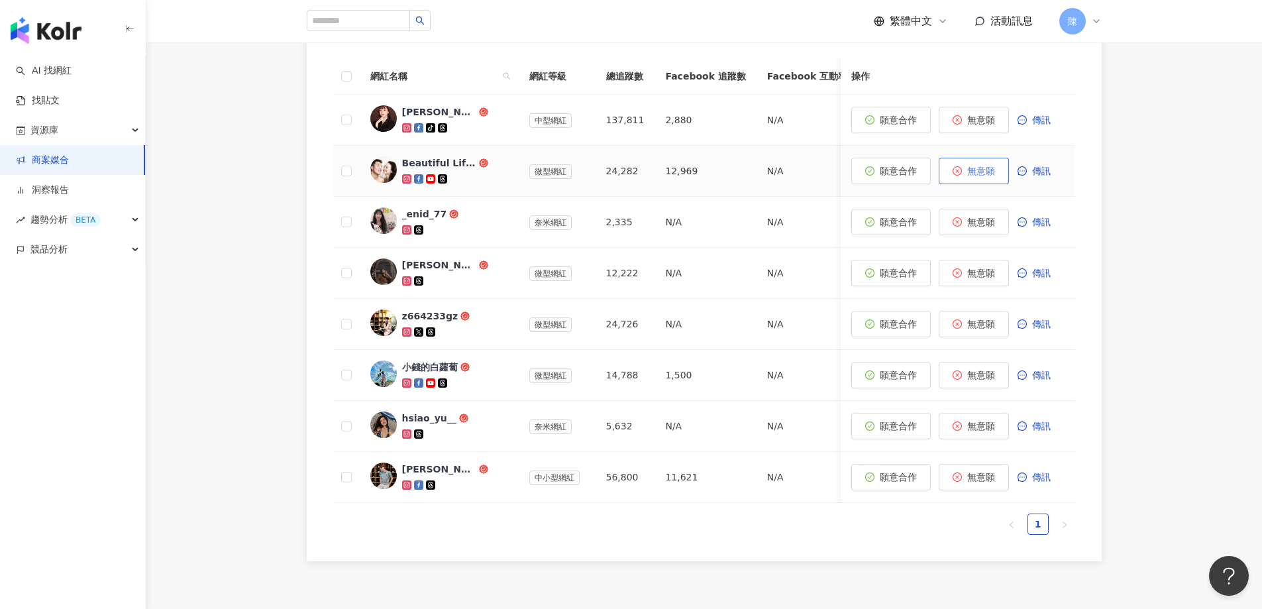
click at [979, 168] on span "無意願" at bounding box center [981, 171] width 28 height 11
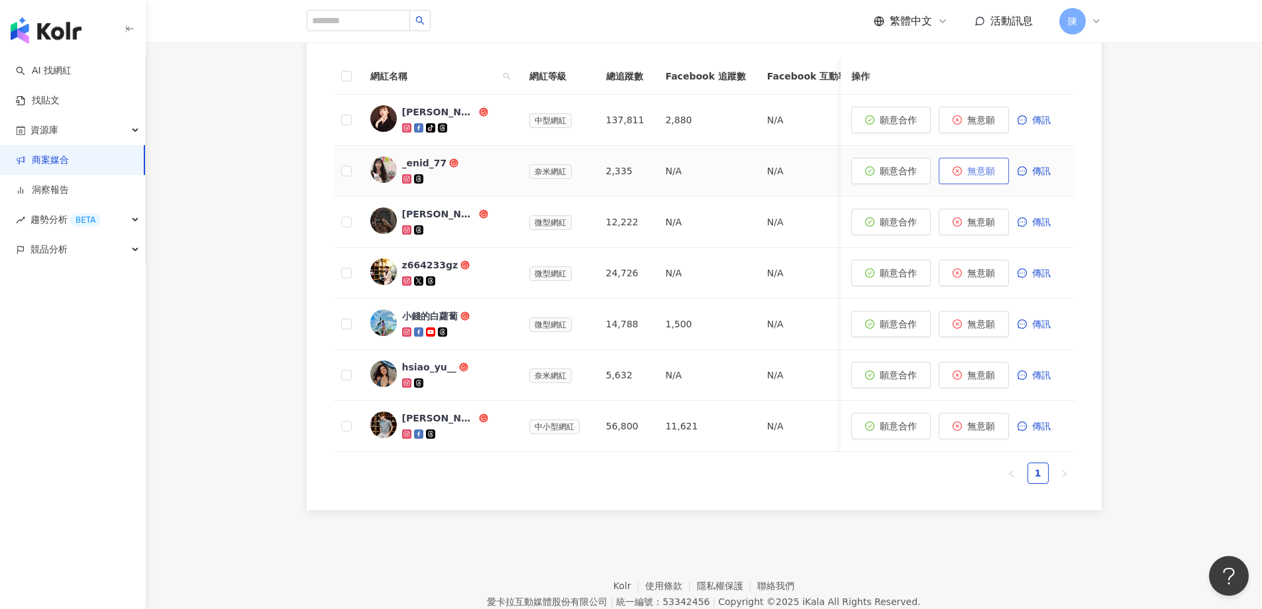
click at [985, 168] on span "無意願" at bounding box center [981, 171] width 28 height 11
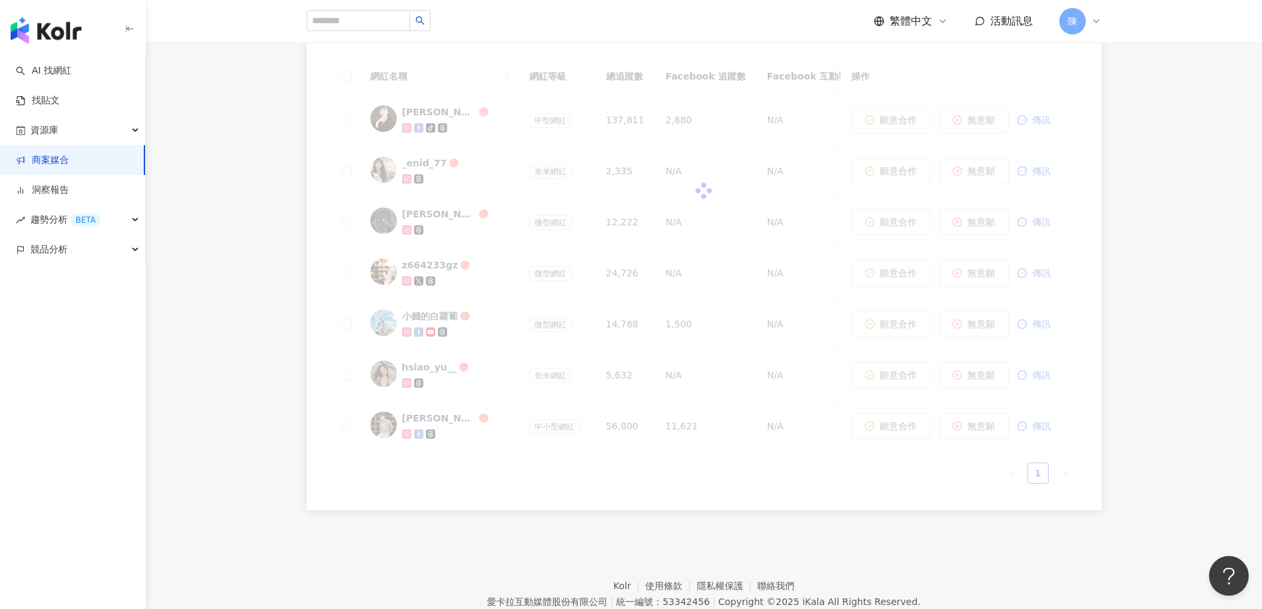
scroll to position [61, 0]
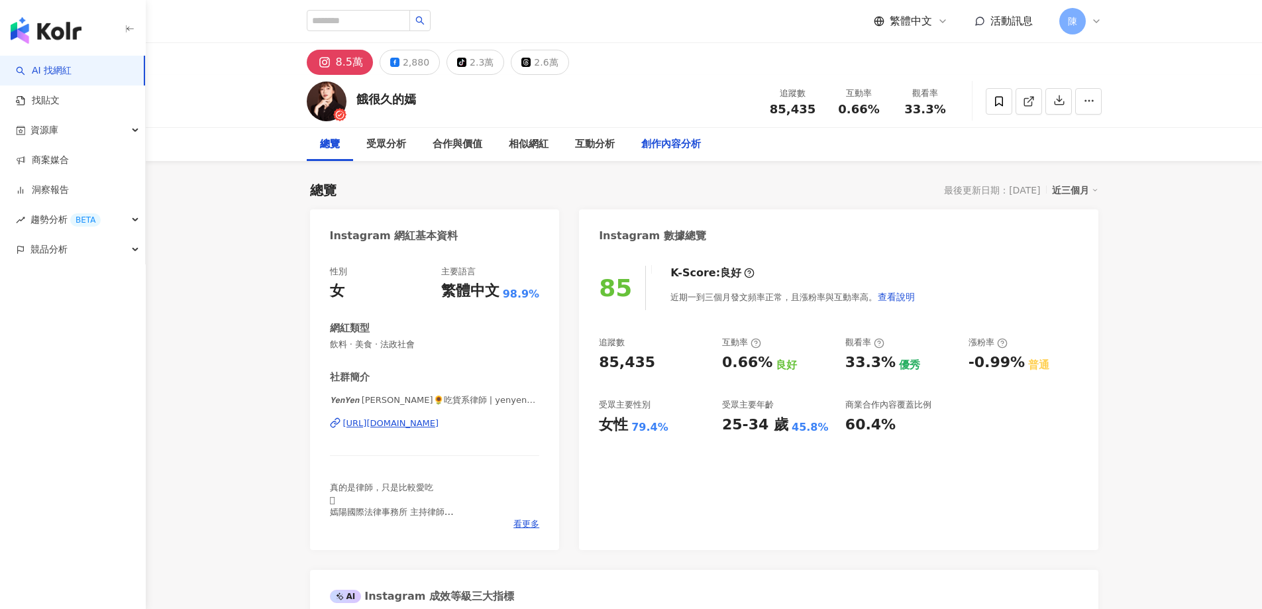
click at [681, 151] on div "創作內容分析" at bounding box center [671, 144] width 60 height 16
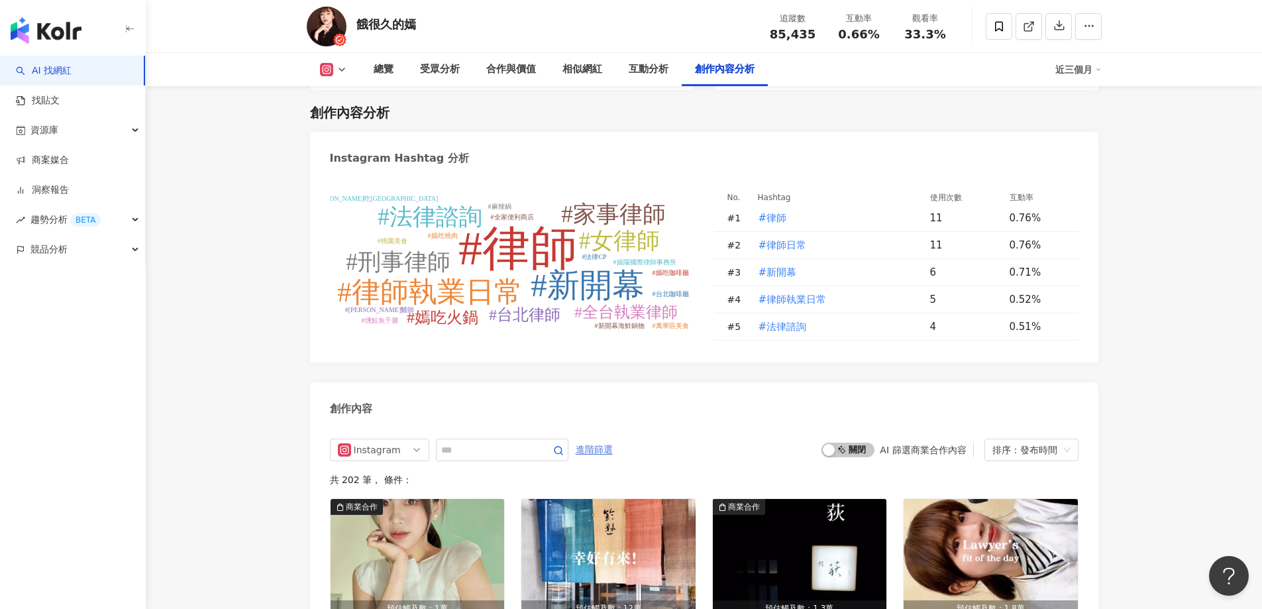
click at [613, 447] on span "進階篩選" at bounding box center [593, 449] width 37 height 21
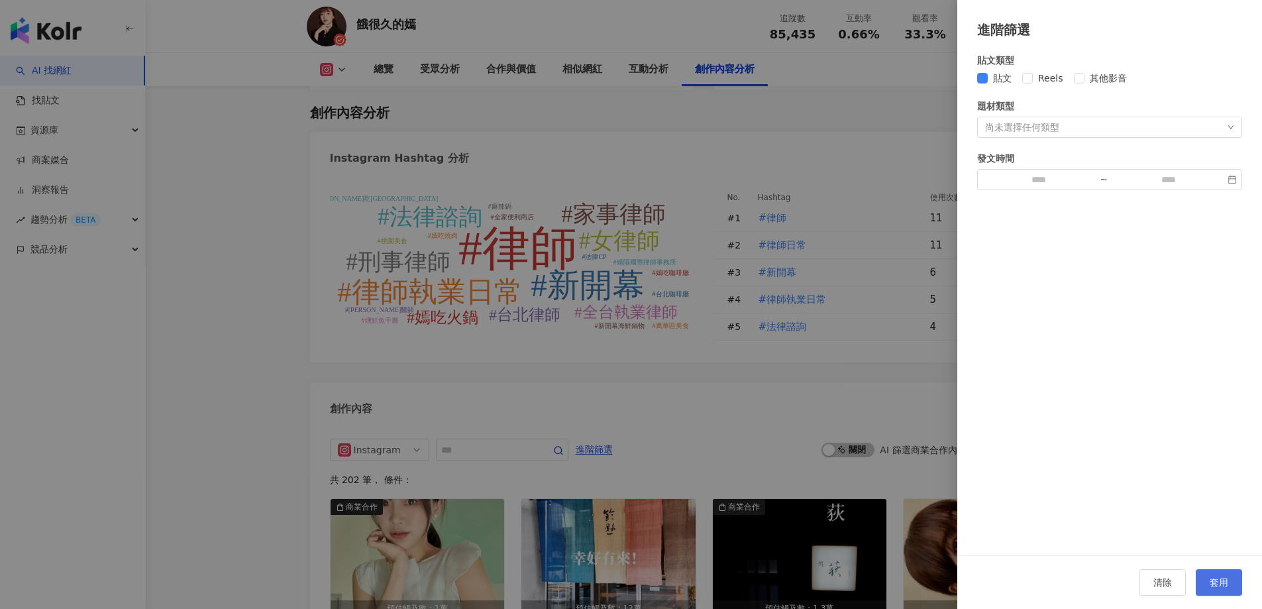
click at [1225, 581] on span "套用" at bounding box center [1218, 582] width 19 height 11
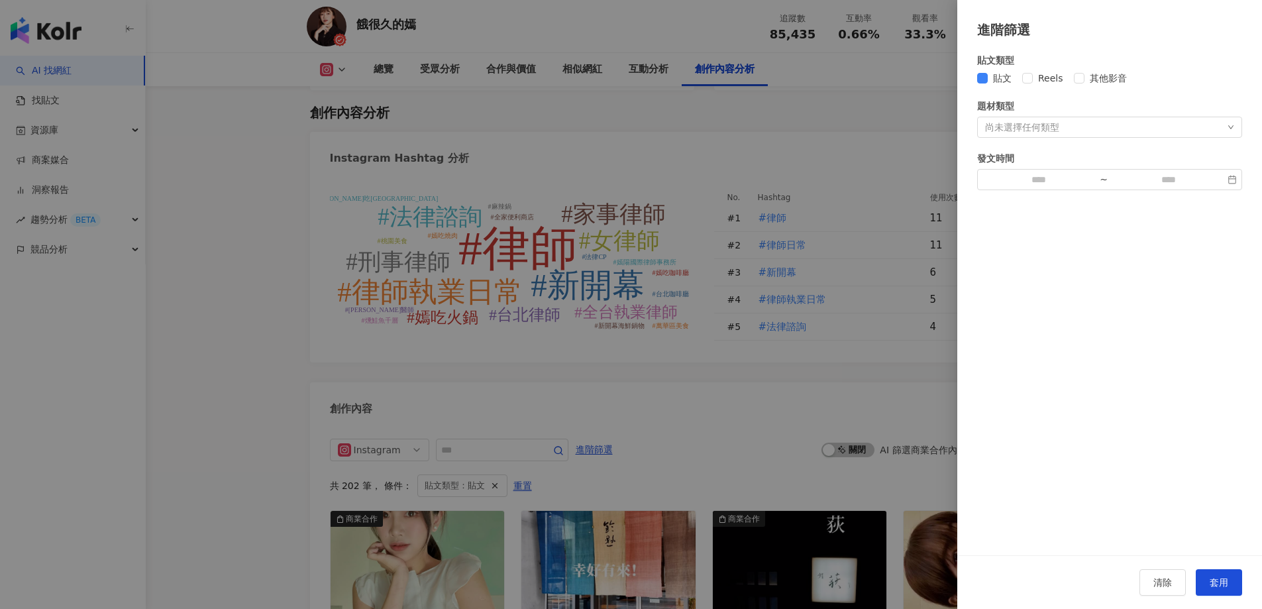
scroll to position [4070, 0]
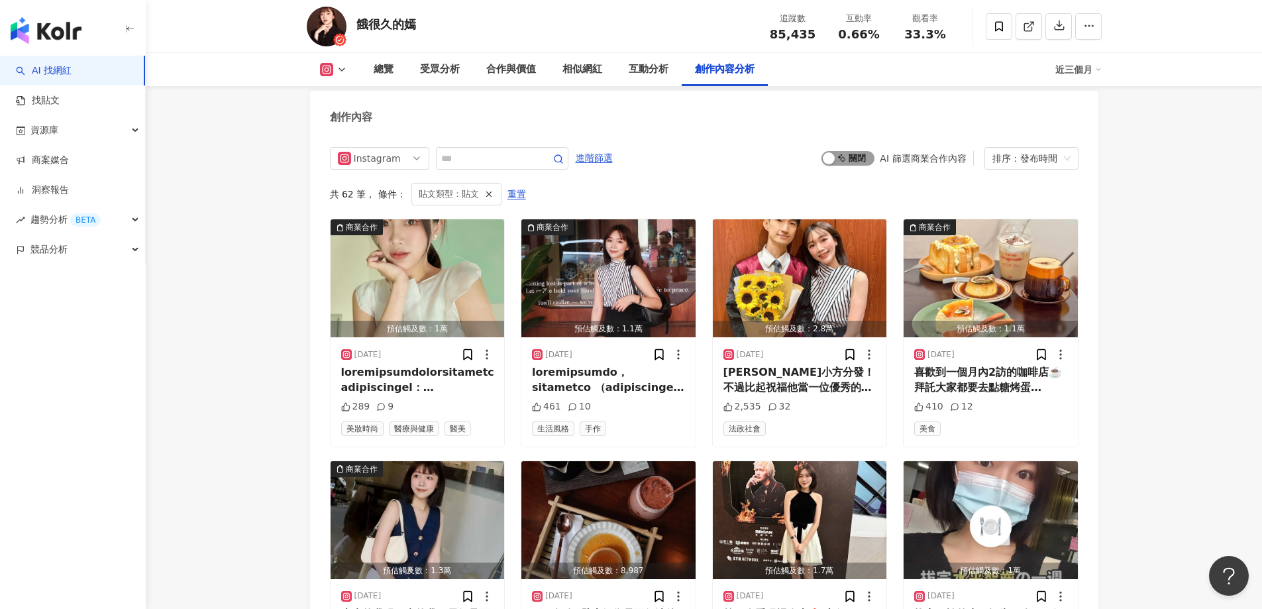
click at [840, 153] on span "啟動 關閉" at bounding box center [847, 158] width 53 height 15
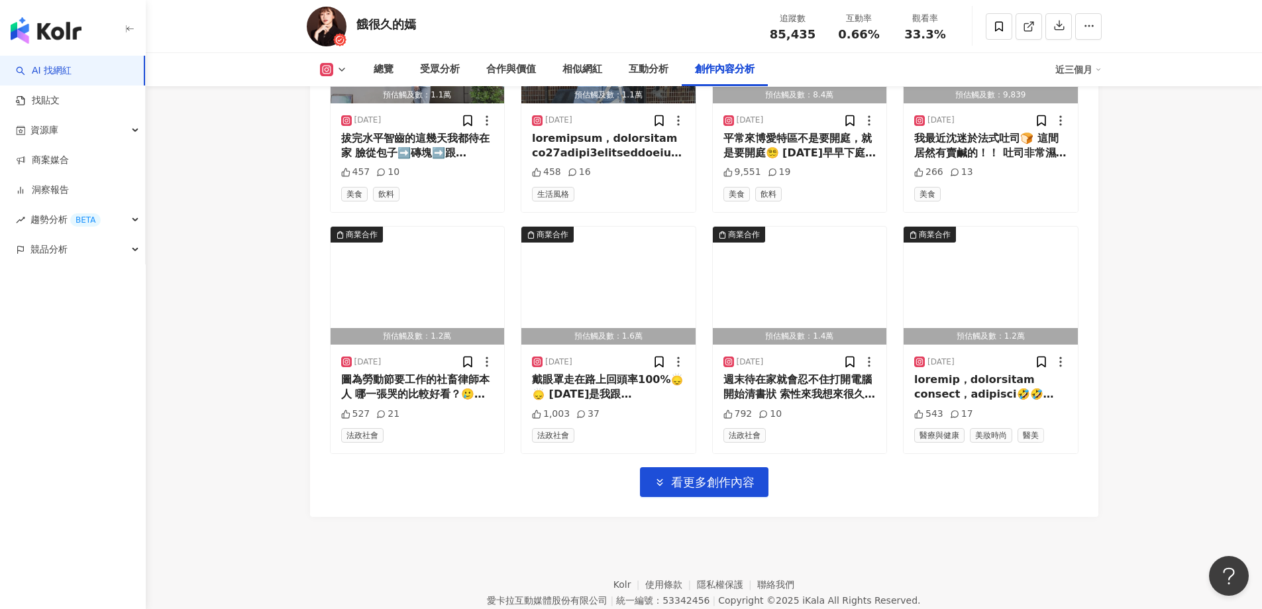
scroll to position [4596, 0]
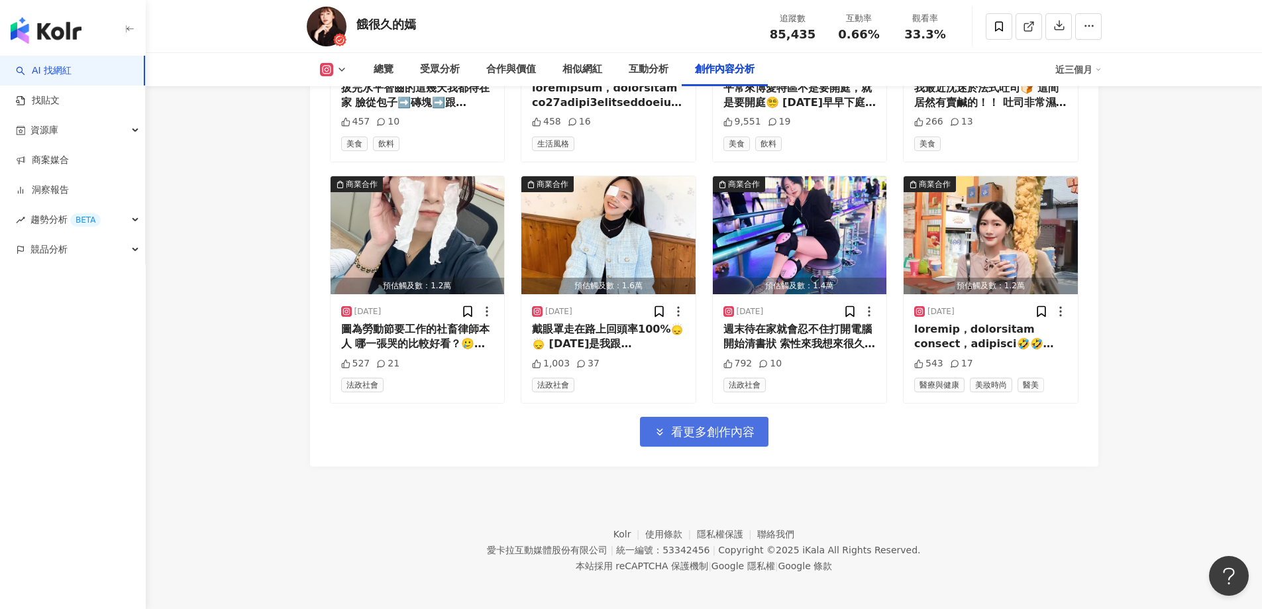
click at [724, 426] on span "看更多創作內容" at bounding box center [712, 431] width 83 height 15
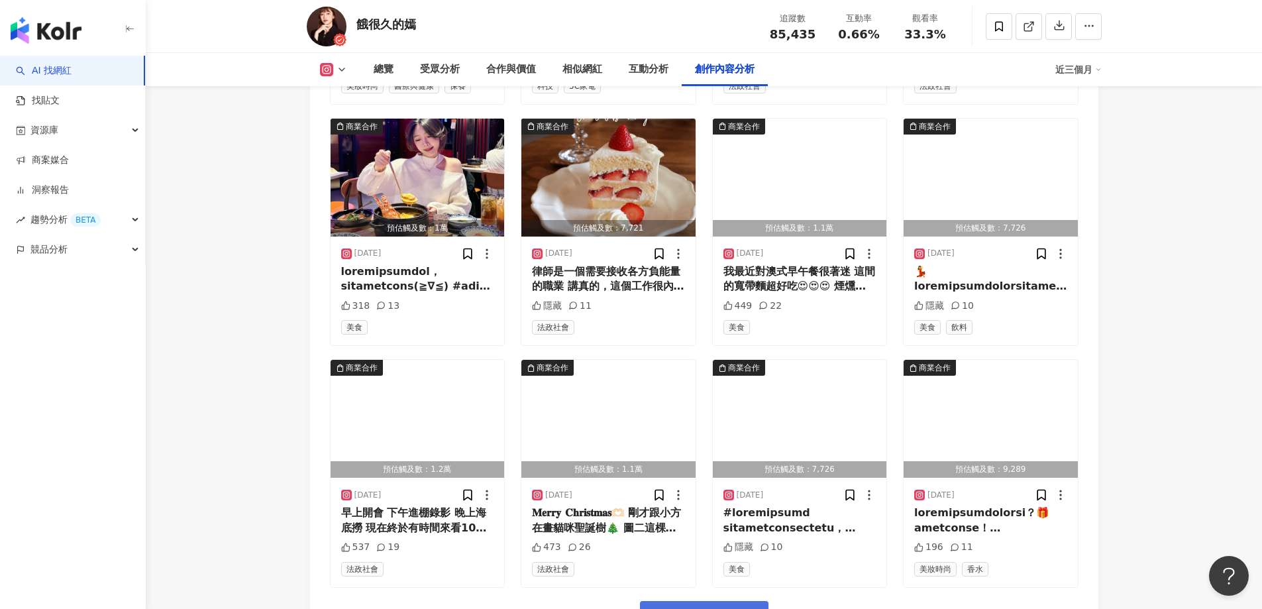
scroll to position [5192, 0]
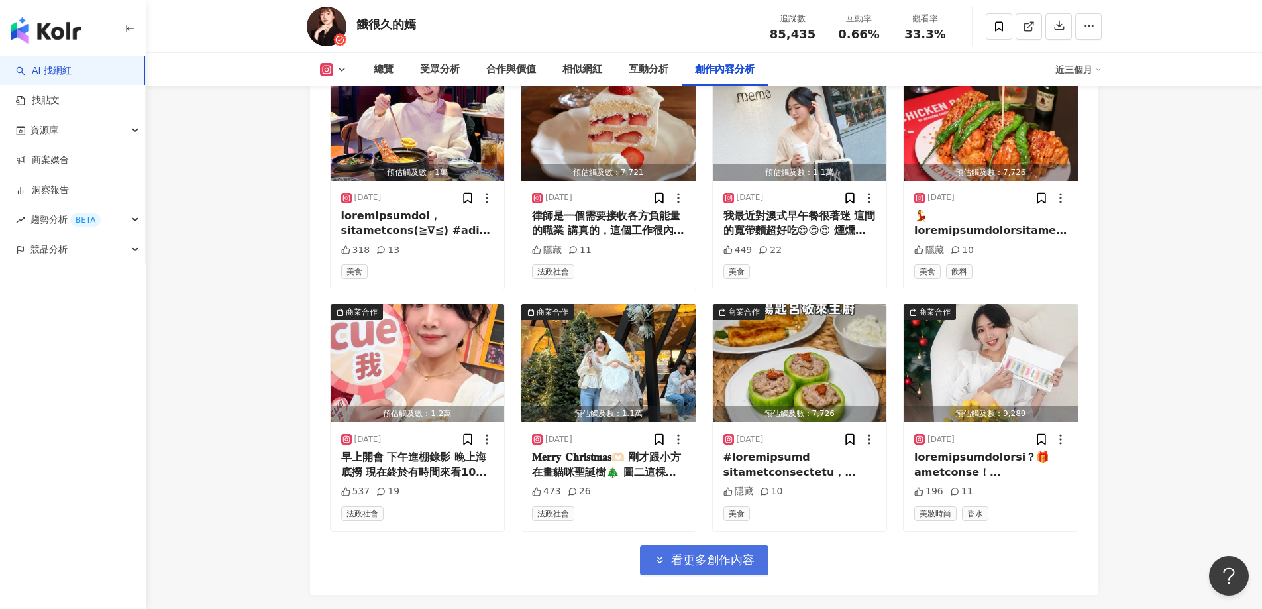
click at [707, 555] on span "看更多創作內容" at bounding box center [712, 559] width 83 height 15
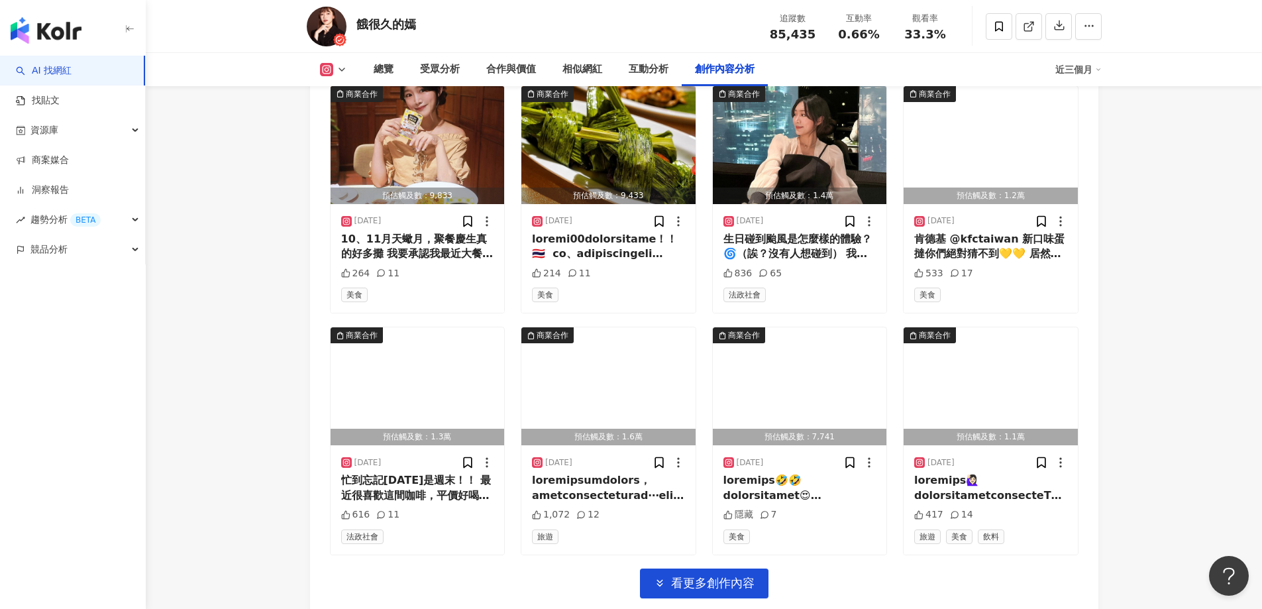
scroll to position [5986, 0]
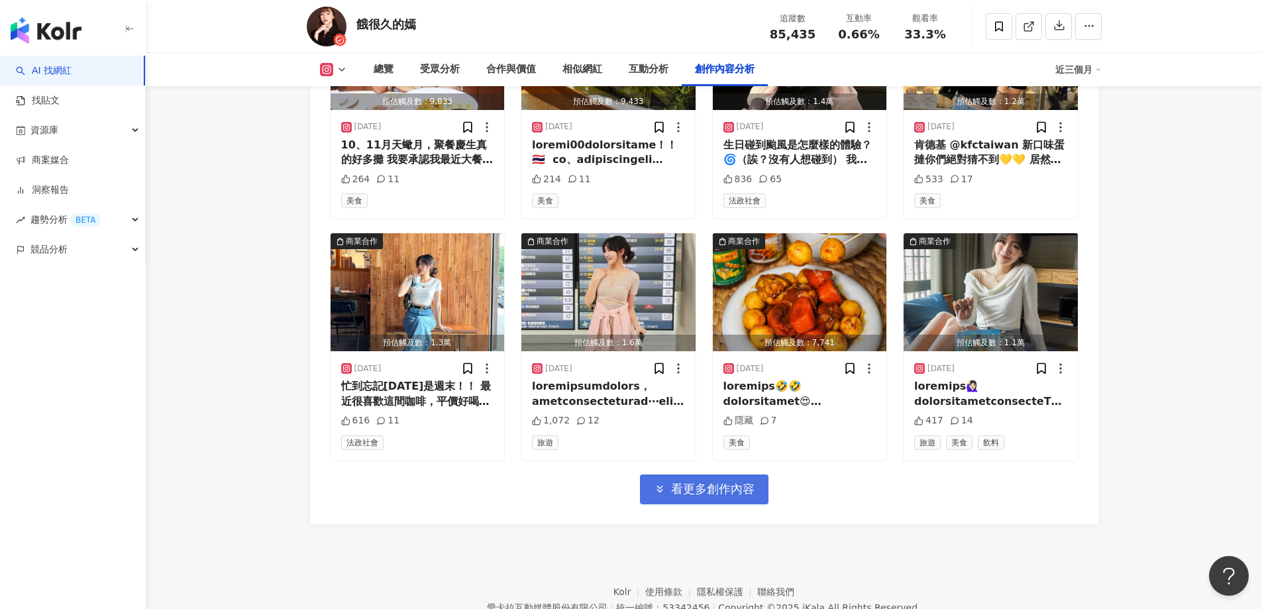
click at [709, 481] on span "看更多創作內容" at bounding box center [712, 488] width 83 height 15
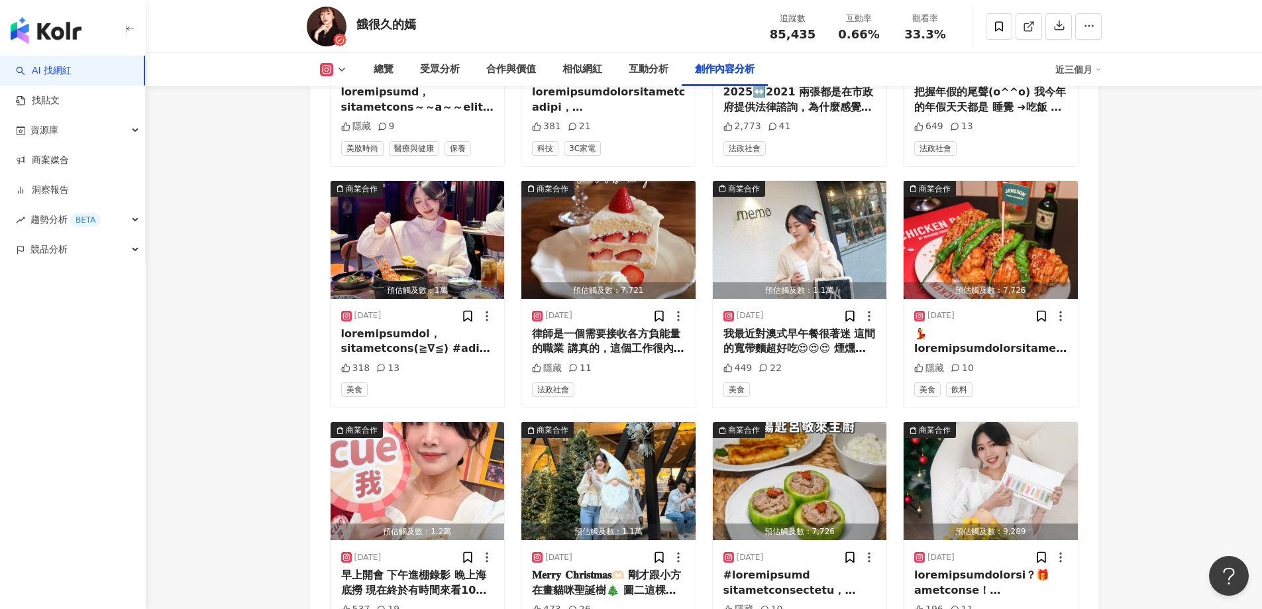
scroll to position [5073, 0]
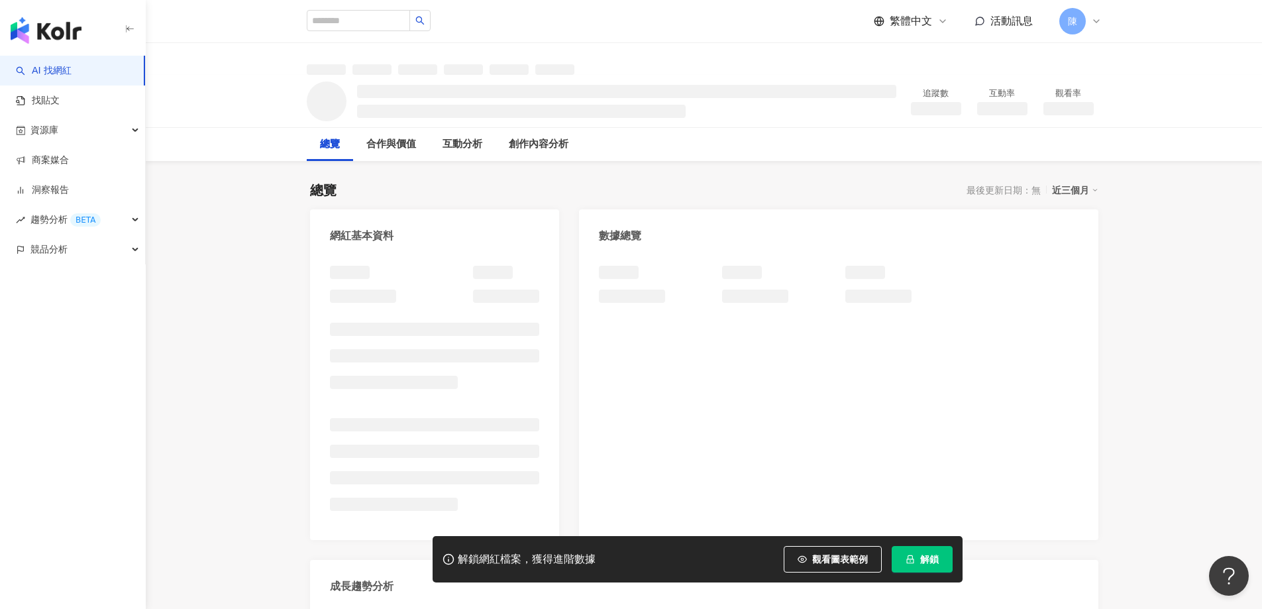
click at [933, 558] on span "解鎖" at bounding box center [929, 559] width 19 height 11
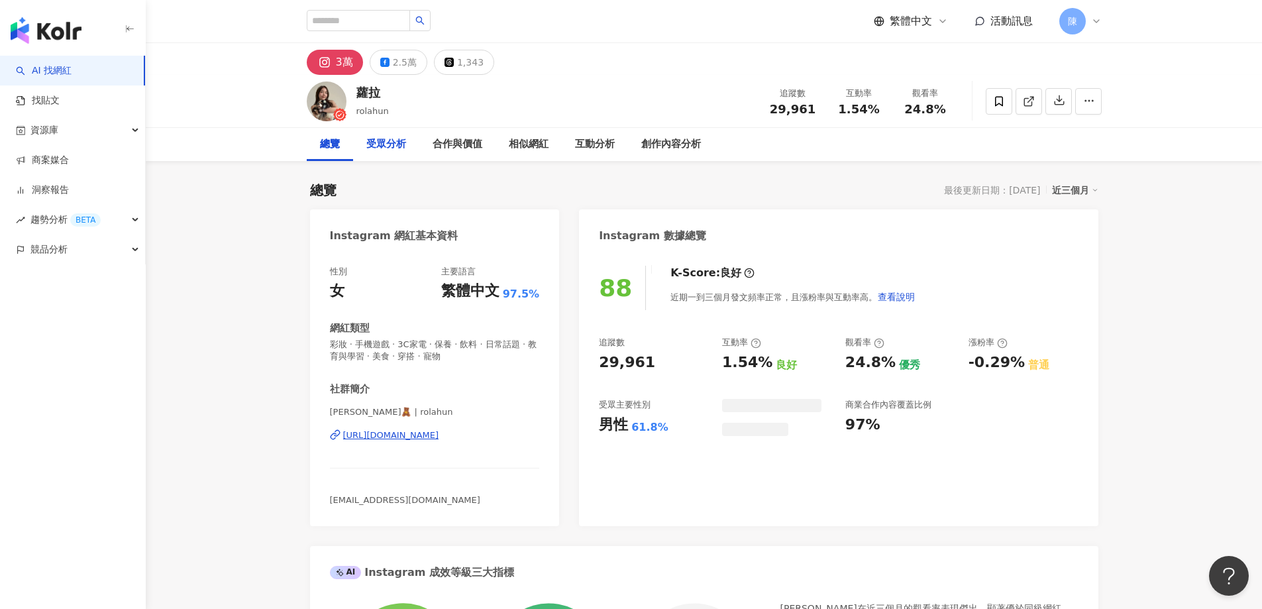
click at [398, 146] on div "受眾分析" at bounding box center [386, 144] width 40 height 16
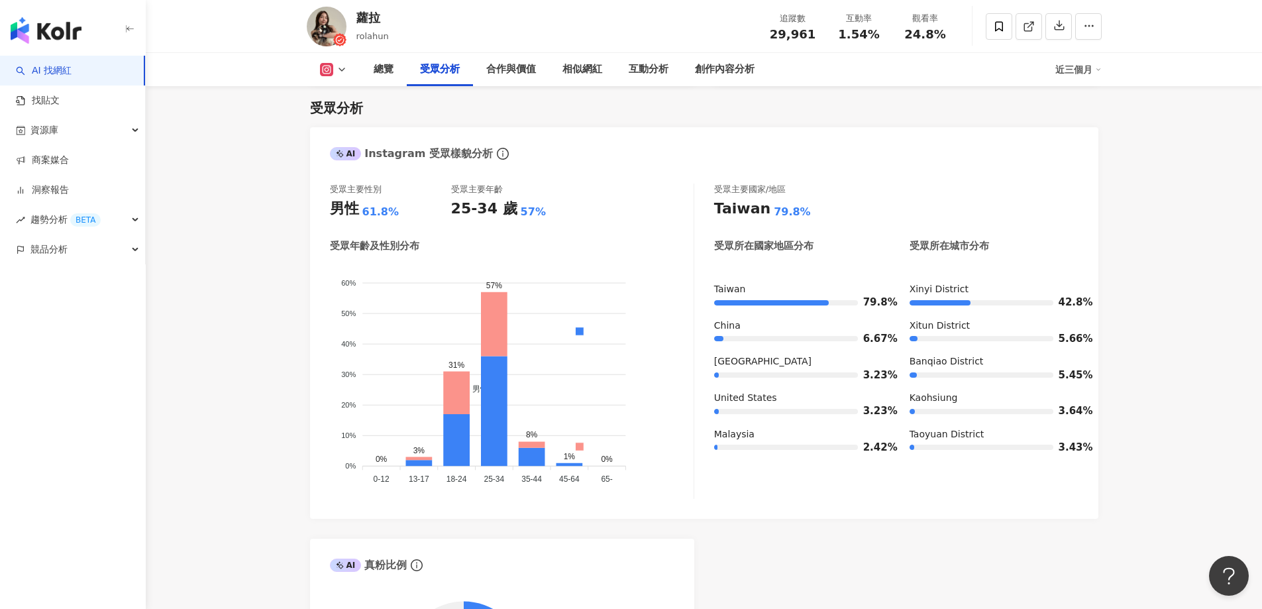
scroll to position [1240, 0]
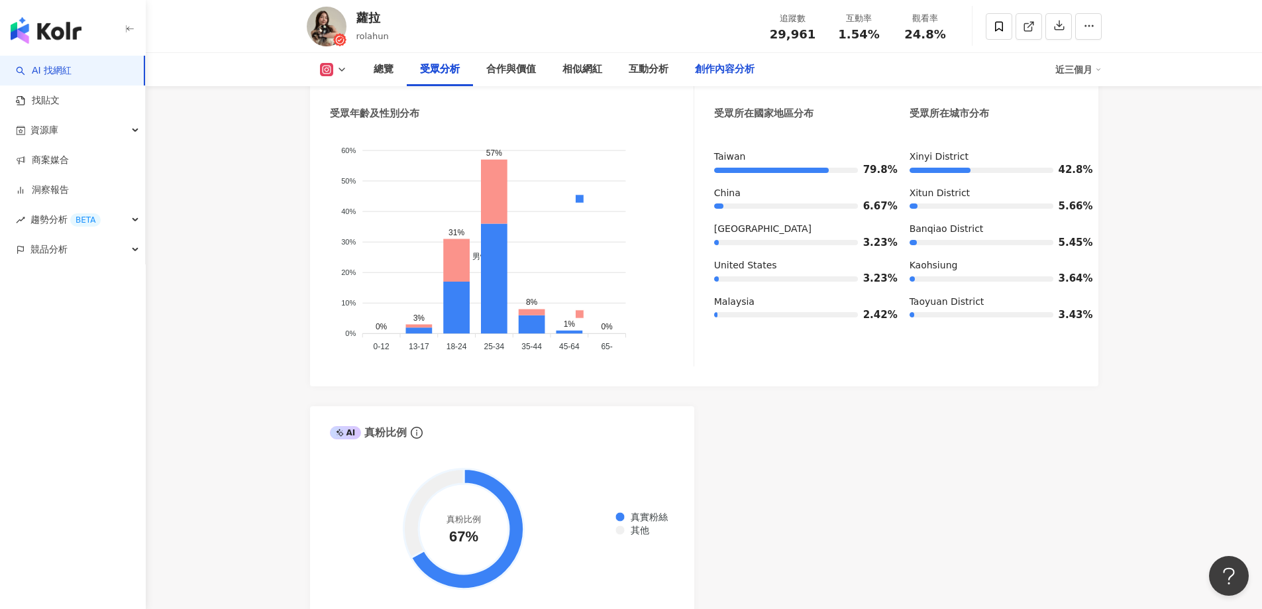
click at [703, 65] on div "創作內容分析" at bounding box center [725, 70] width 60 height 16
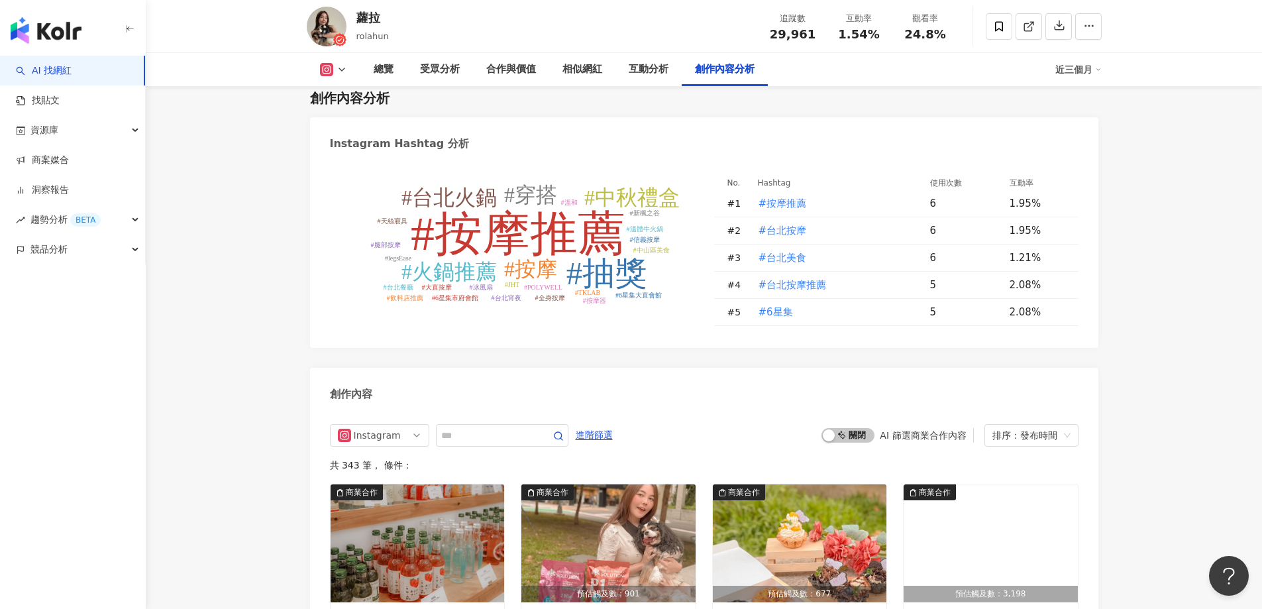
scroll to position [3972, 0]
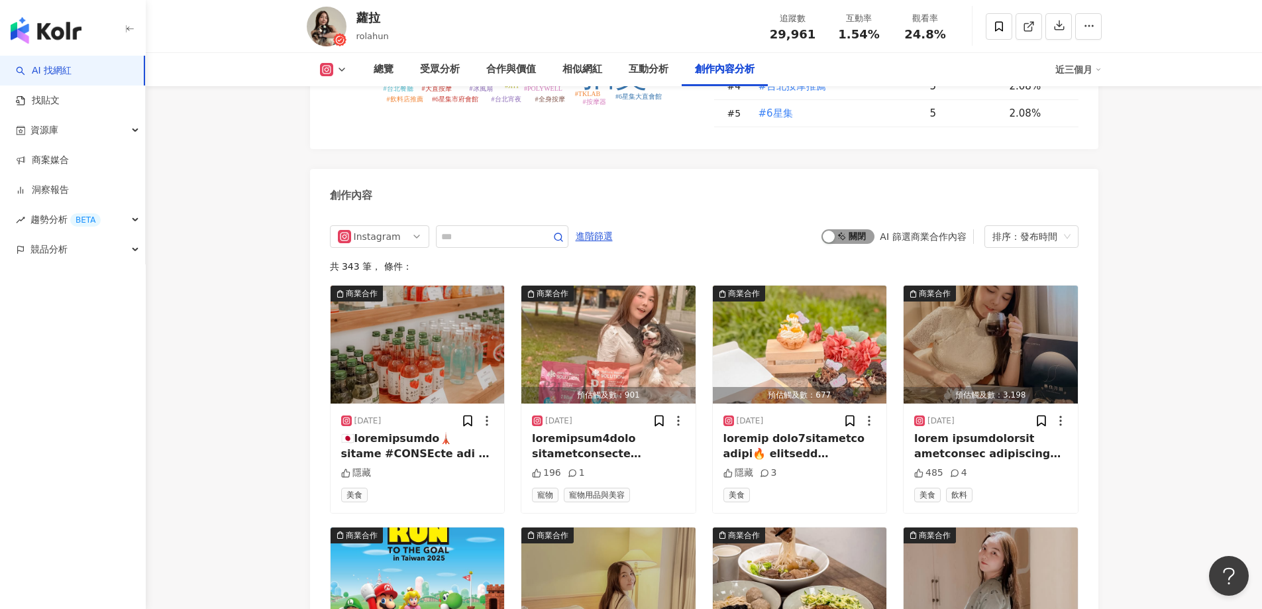
click at [842, 240] on span "啟動 關閉" at bounding box center [847, 236] width 53 height 15
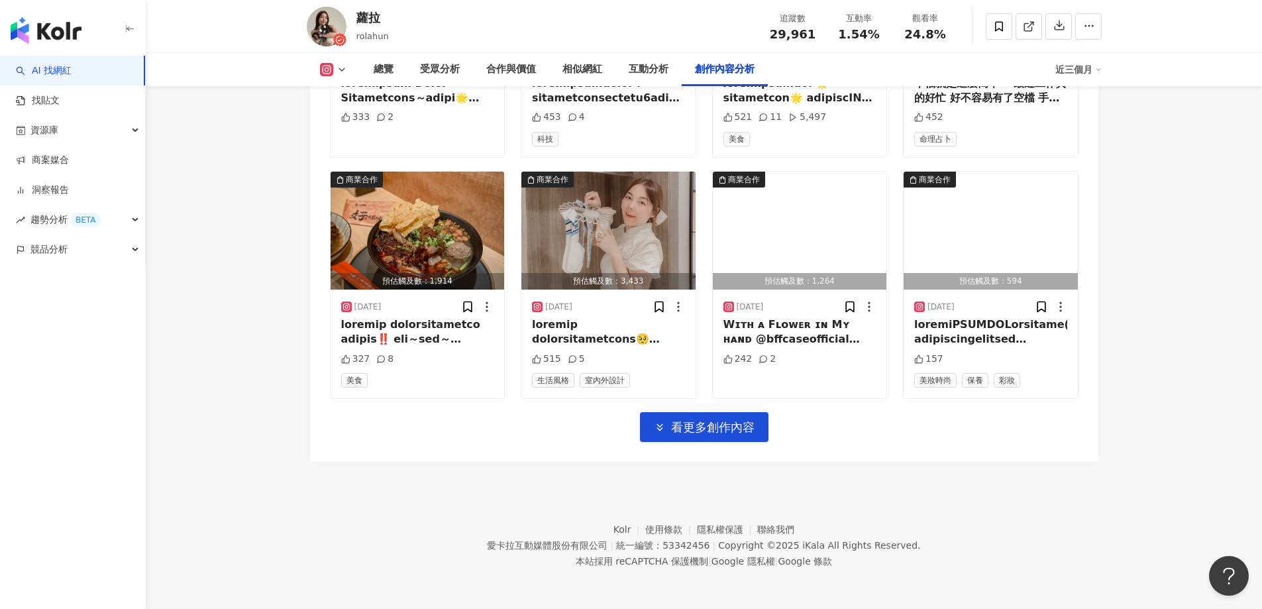
scroll to position [4579, 0]
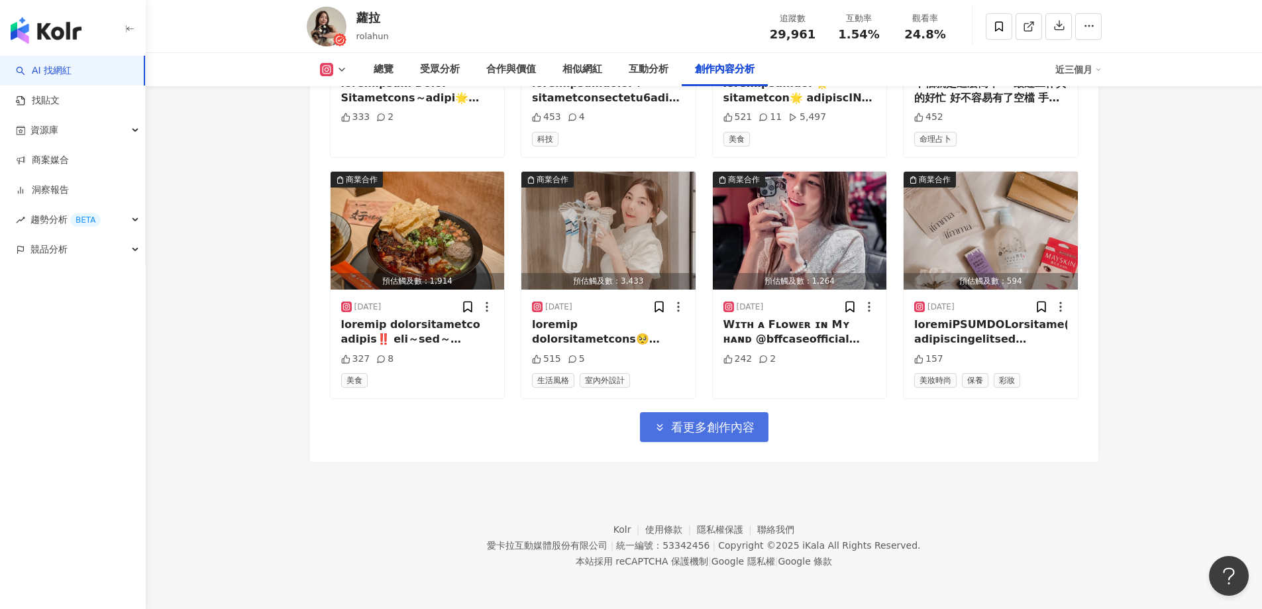
click at [750, 424] on span "看更多創作內容" at bounding box center [712, 427] width 83 height 15
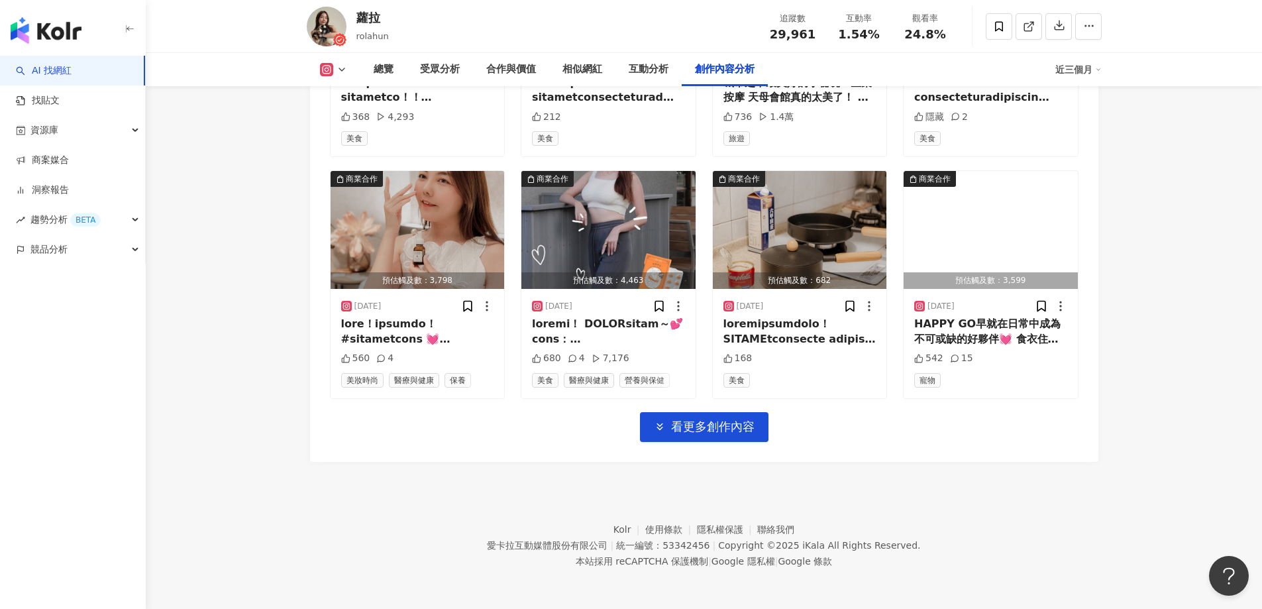
scroll to position [5303, 0]
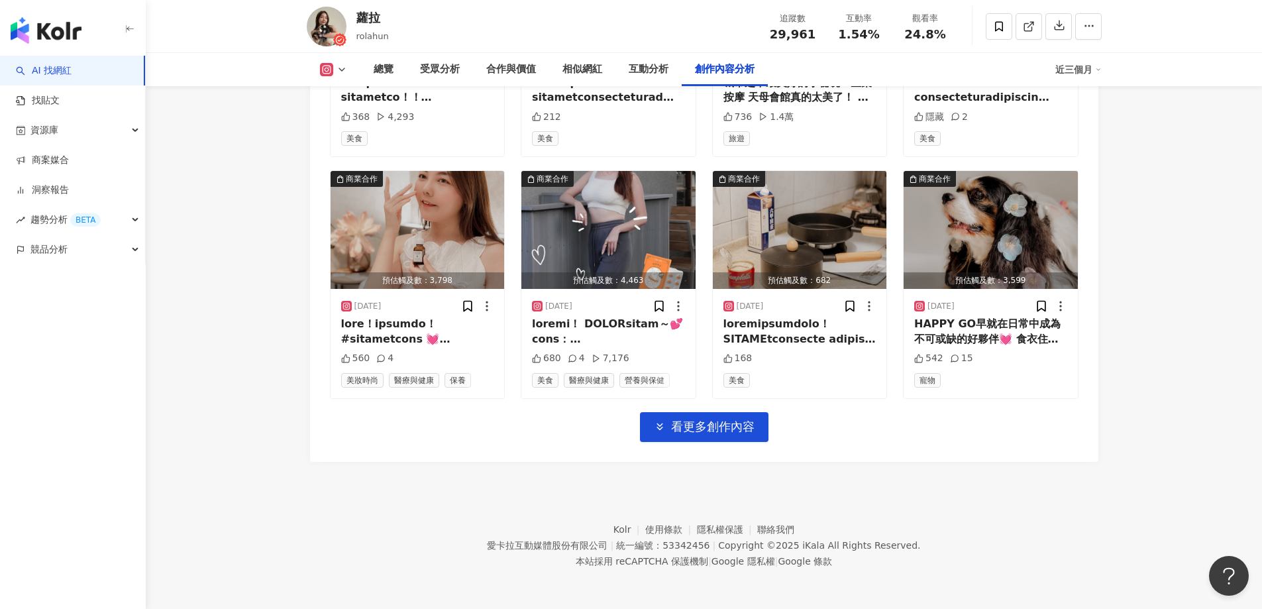
click at [752, 424] on span "看更多創作內容" at bounding box center [712, 426] width 83 height 15
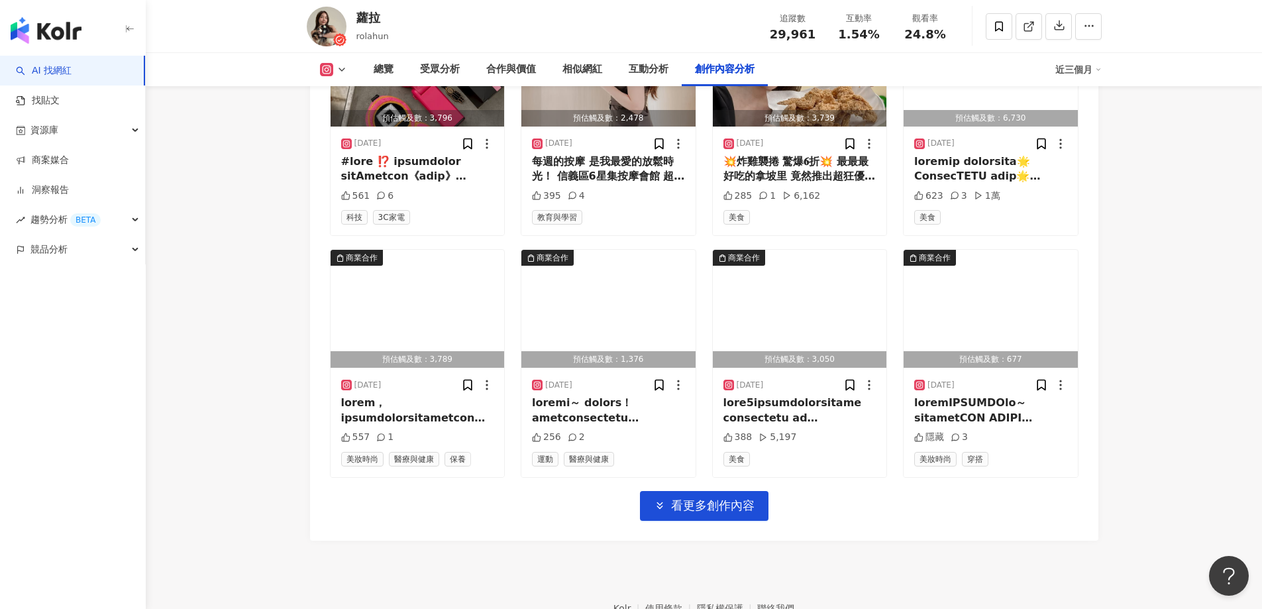
scroll to position [5965, 0]
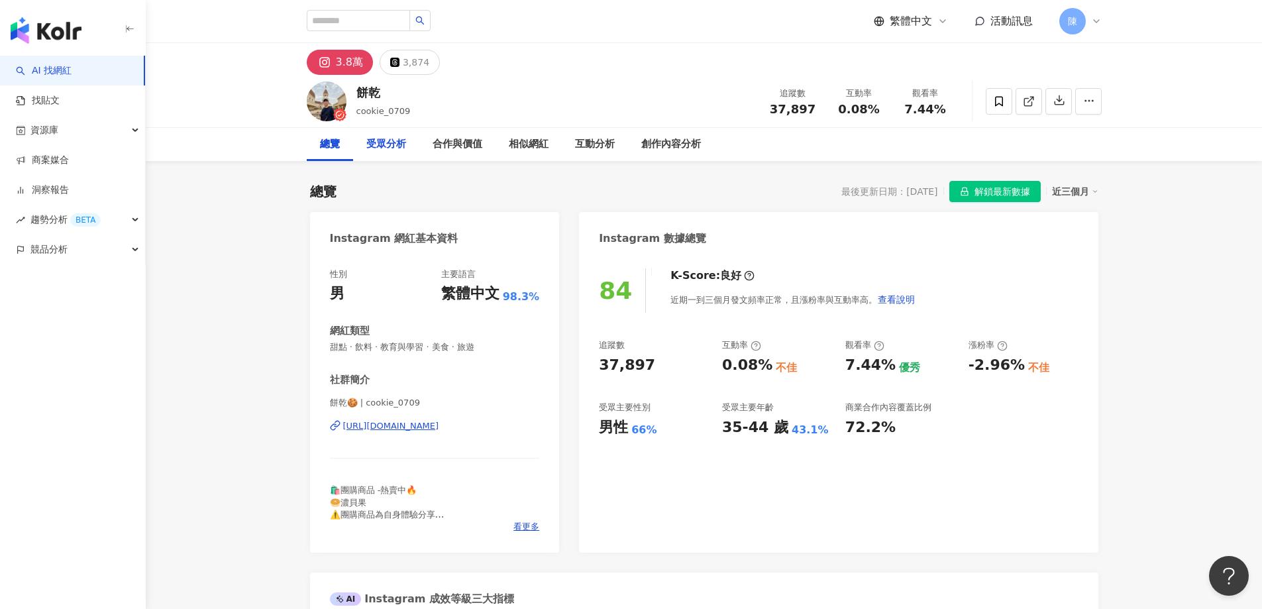
click at [375, 146] on div "受眾分析" at bounding box center [386, 144] width 40 height 16
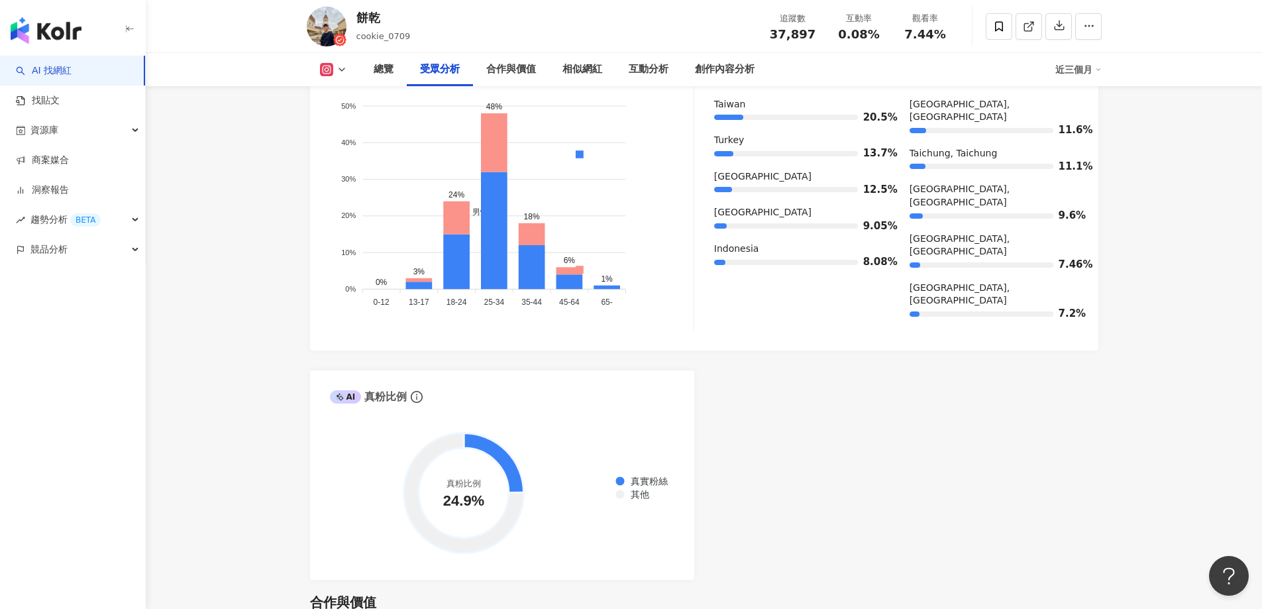
scroll to position [1332, 0]
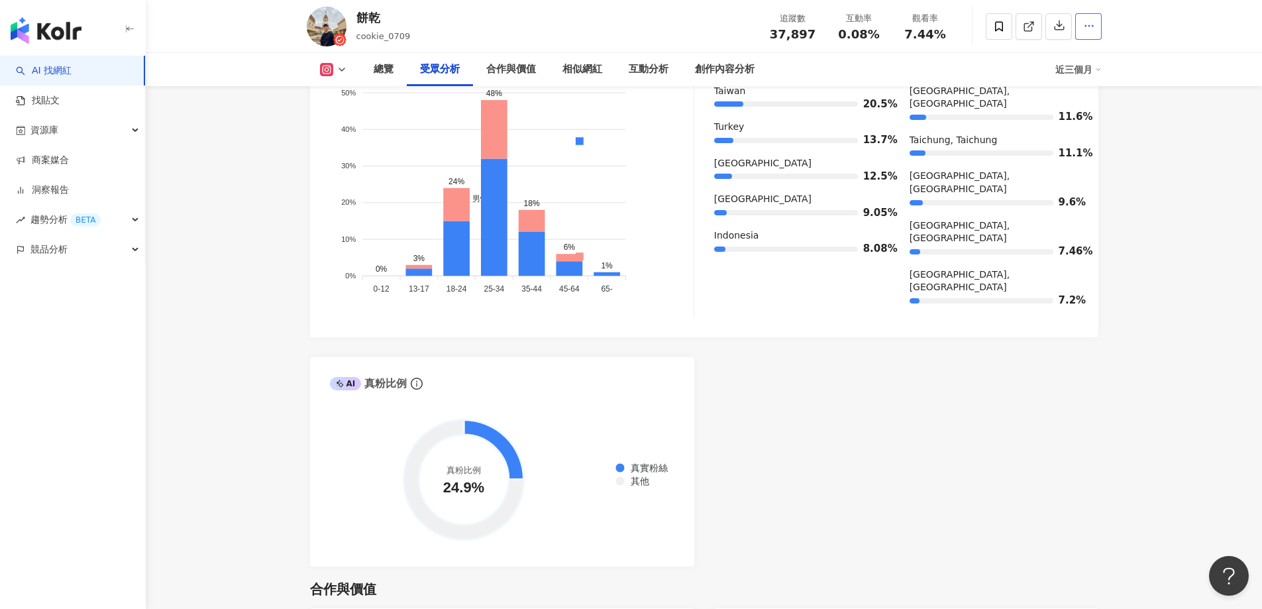
click at [1089, 32] on span "button" at bounding box center [1089, 26] width 12 height 14
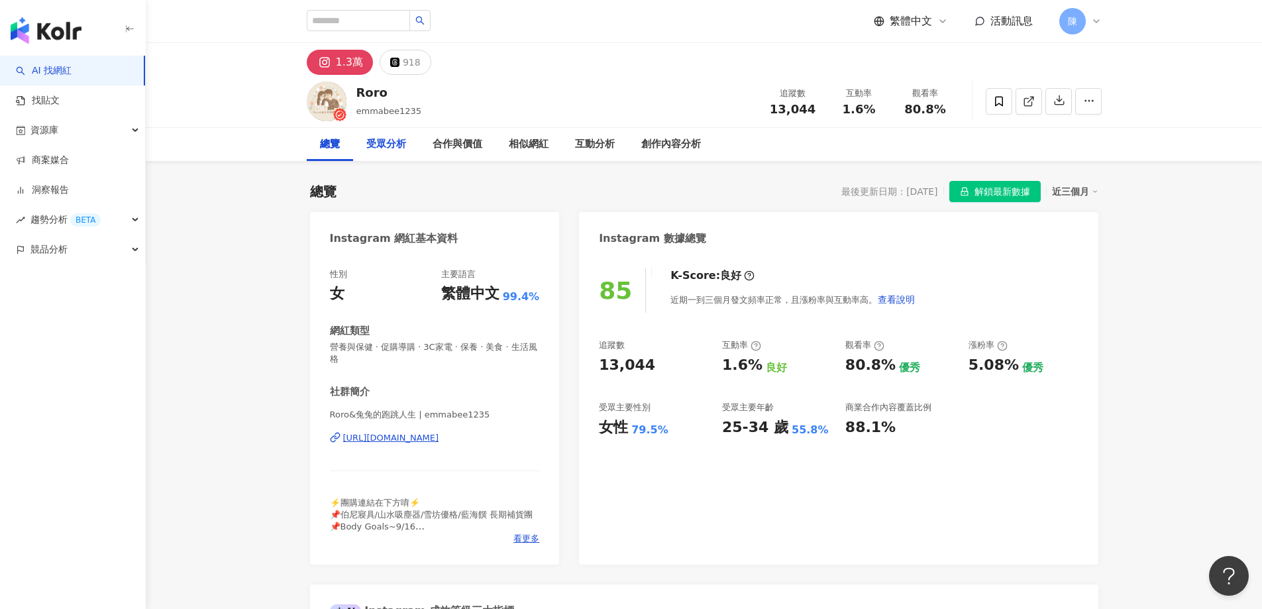
click at [387, 146] on div "受眾分析" at bounding box center [386, 144] width 40 height 16
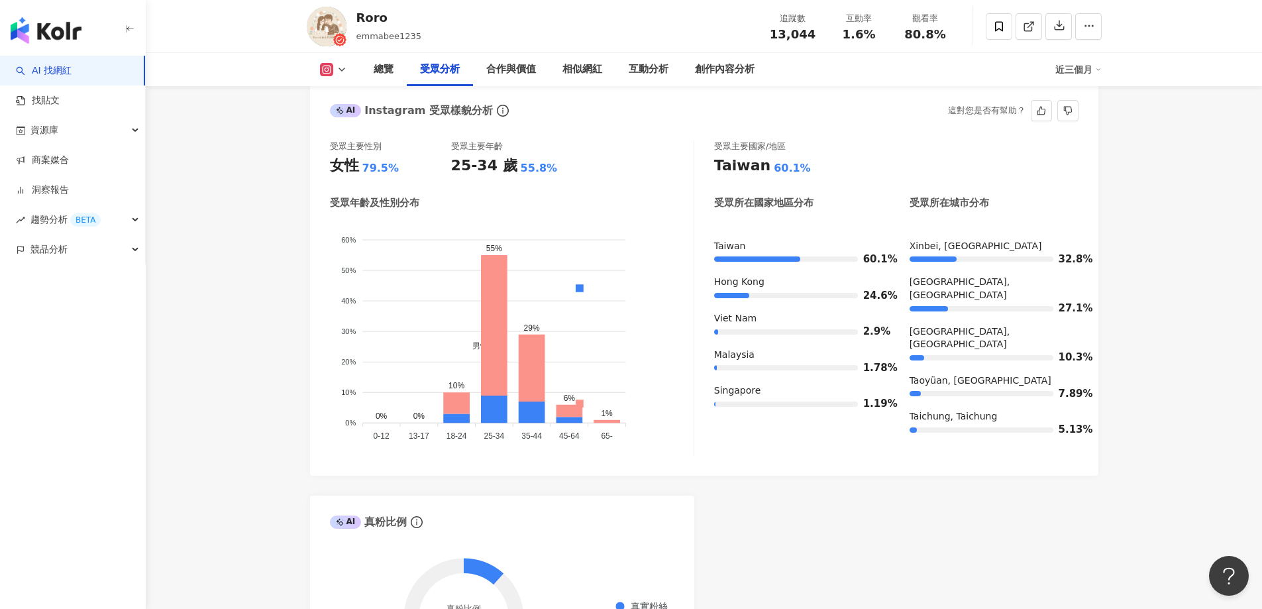
scroll to position [1278, 0]
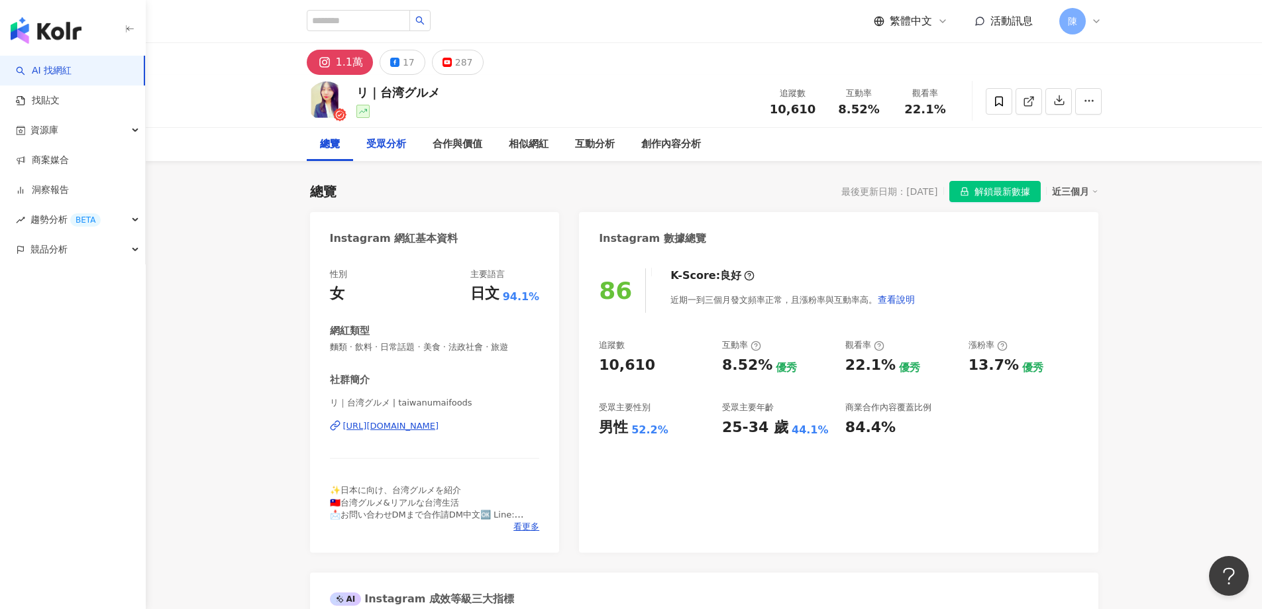
click at [387, 141] on div "受眾分析" at bounding box center [386, 144] width 40 height 16
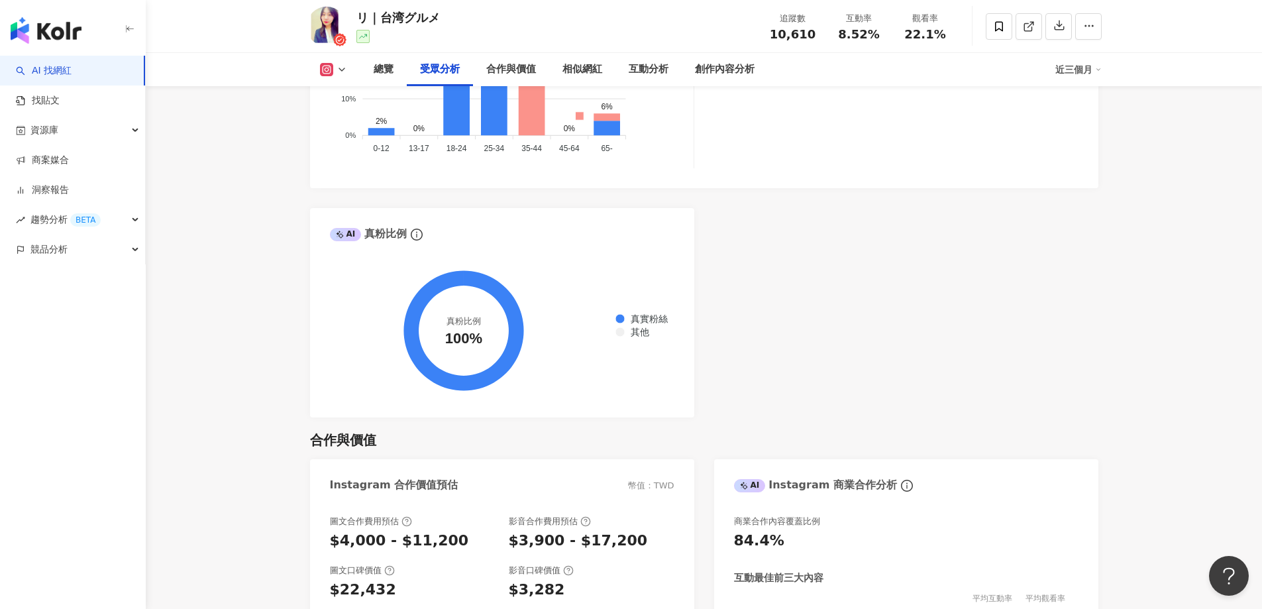
scroll to position [1134, 0]
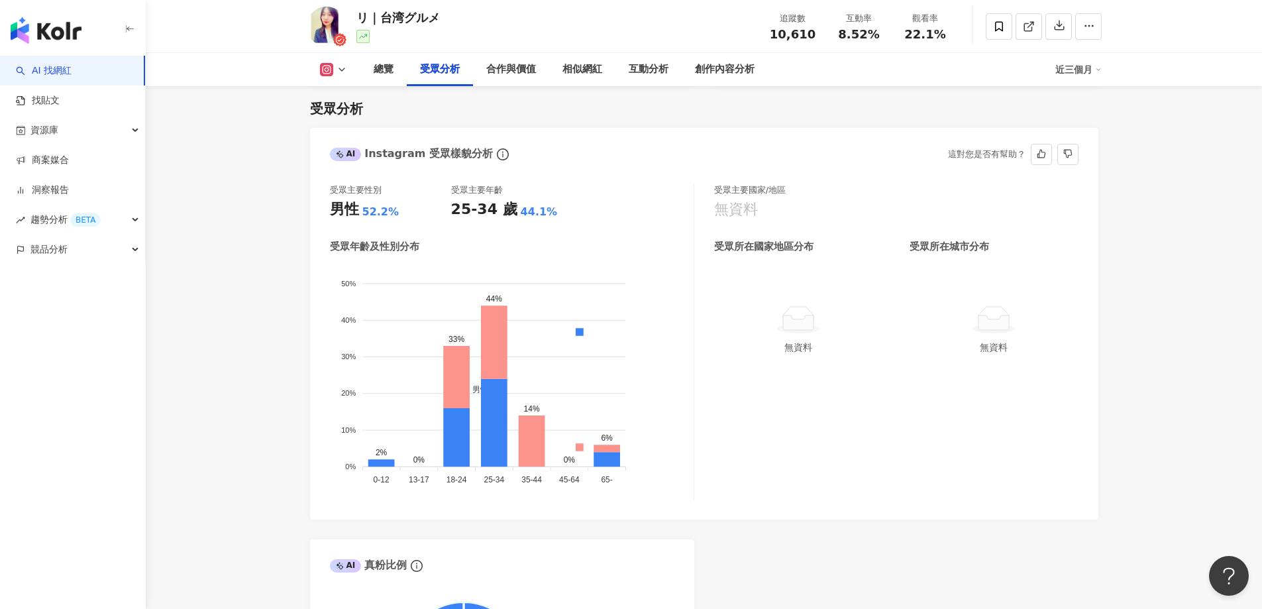
click at [801, 314] on icon at bounding box center [798, 320] width 42 height 30
click at [745, 74] on div "創作內容分析" at bounding box center [725, 70] width 60 height 16
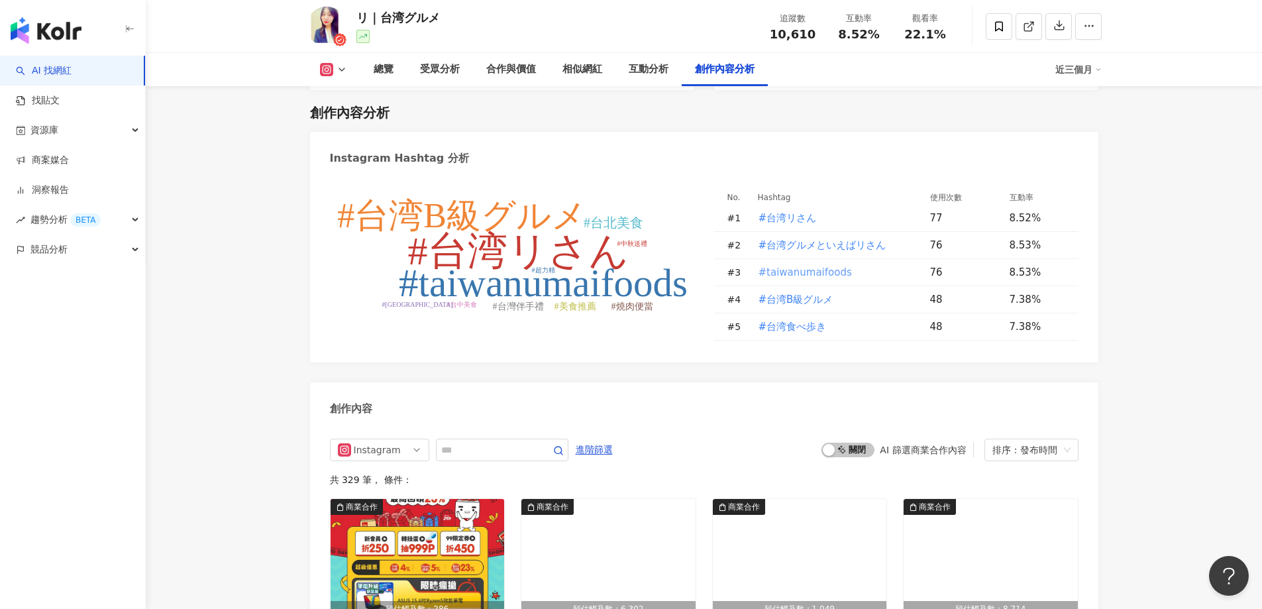
scroll to position [3904, 0]
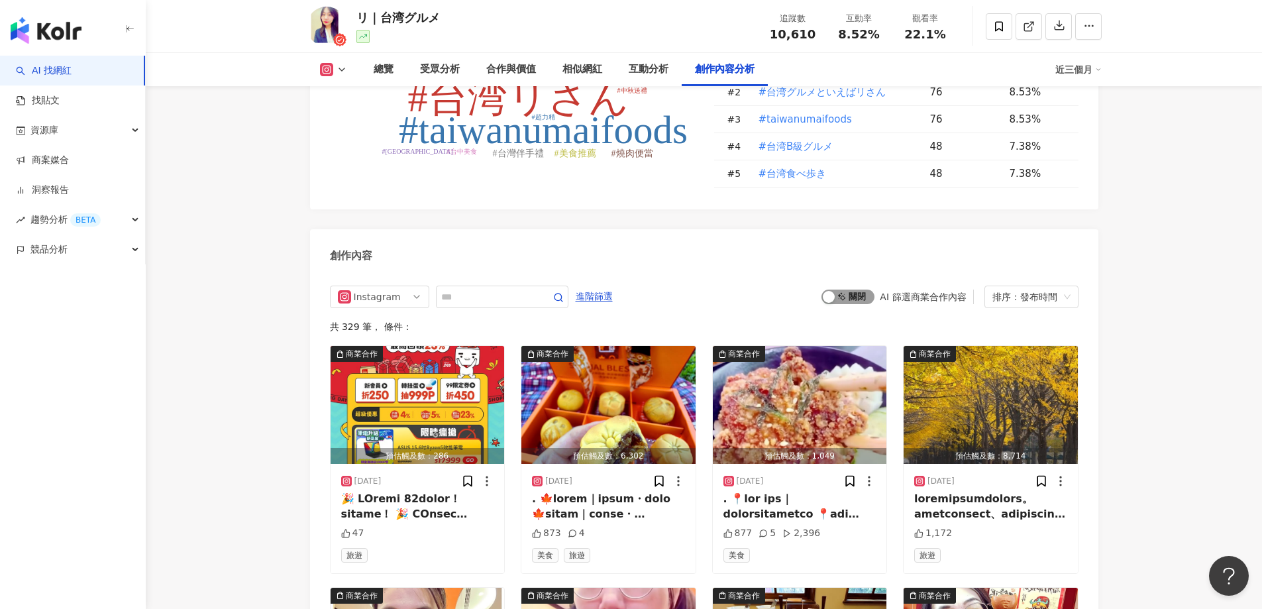
click at [838, 293] on span "啟動 關閉" at bounding box center [847, 296] width 53 height 15
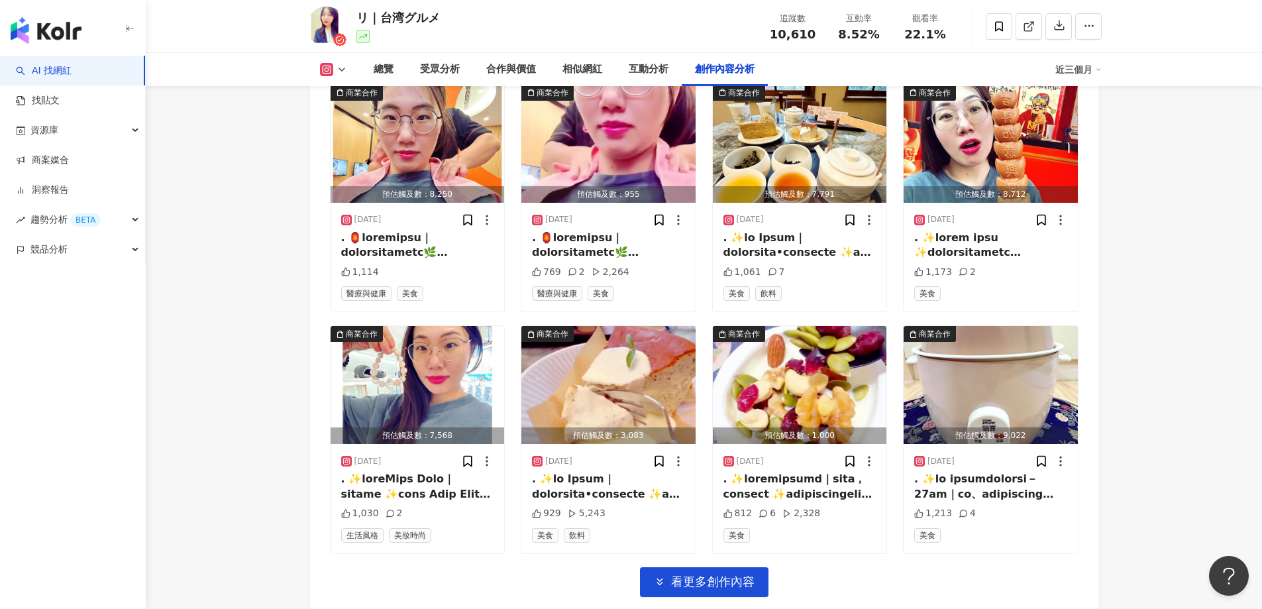
scroll to position [4440, 0]
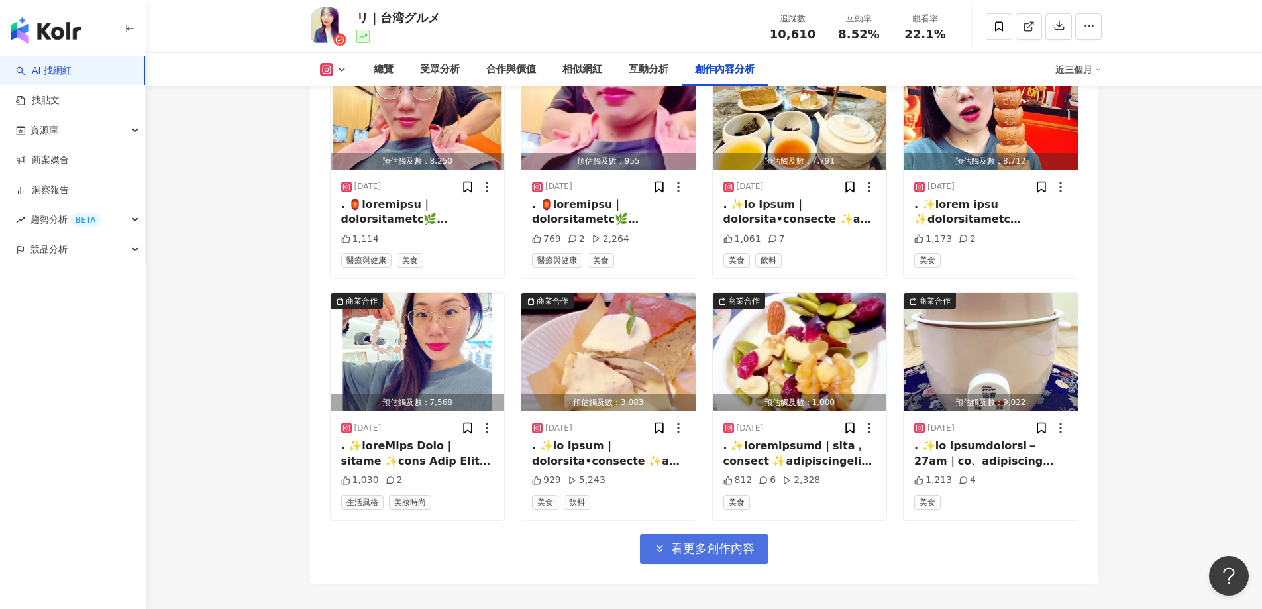
click at [732, 543] on span "看更多創作內容" at bounding box center [712, 548] width 83 height 15
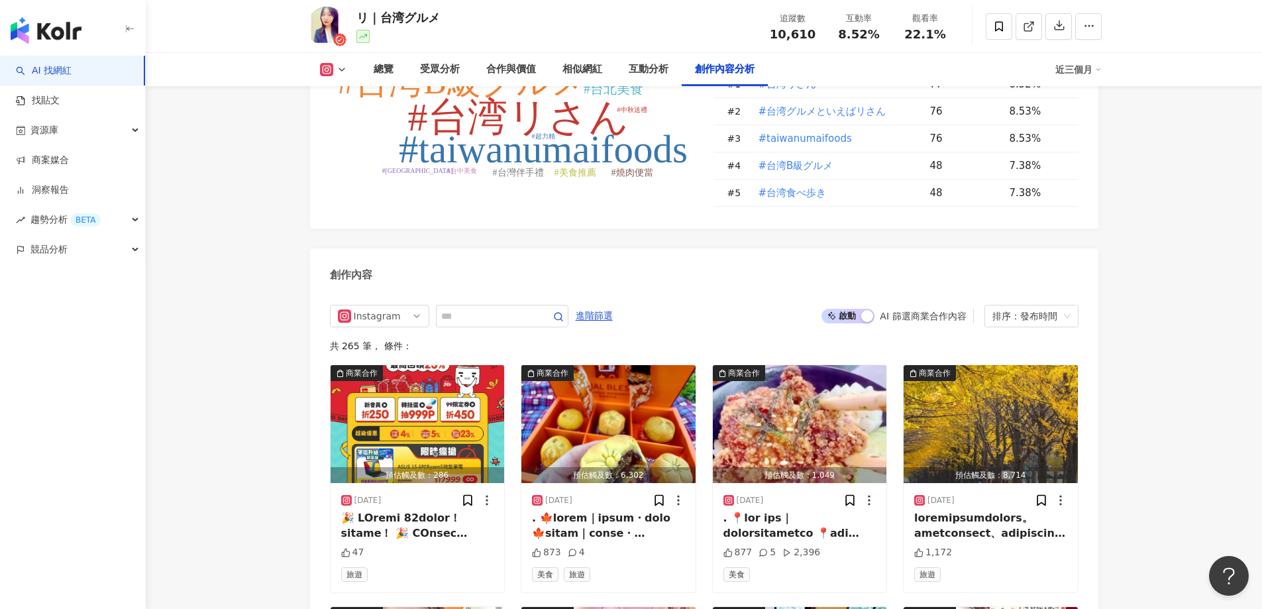
scroll to position [3844, 0]
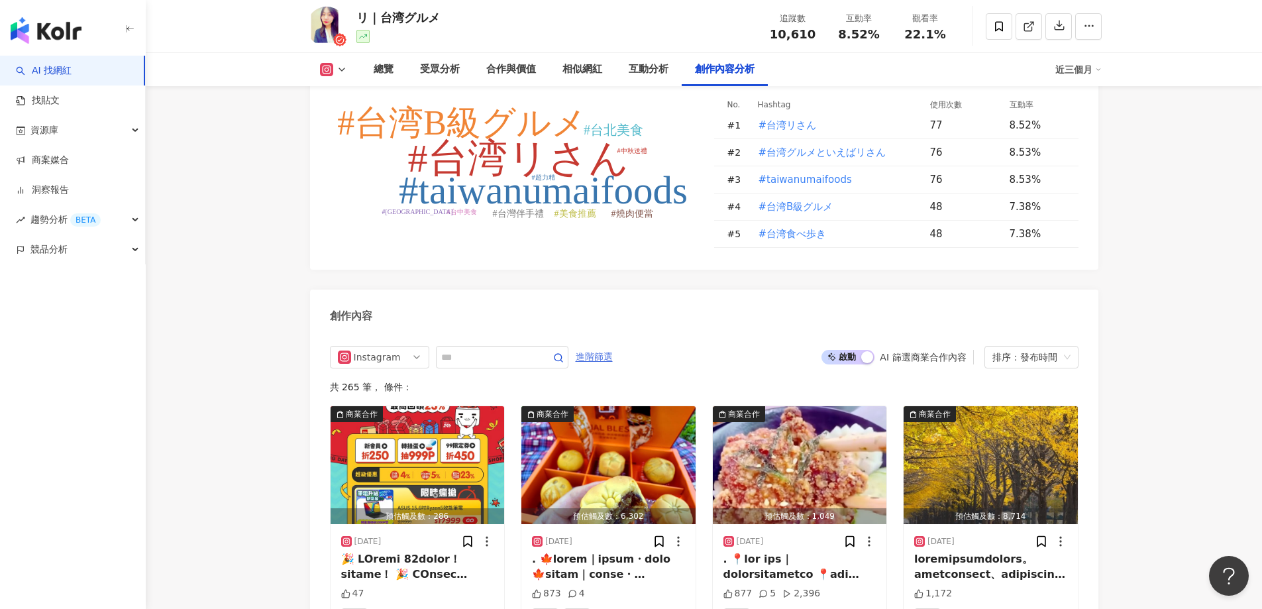
click at [610, 350] on span "進階篩選" at bounding box center [593, 356] width 37 height 21
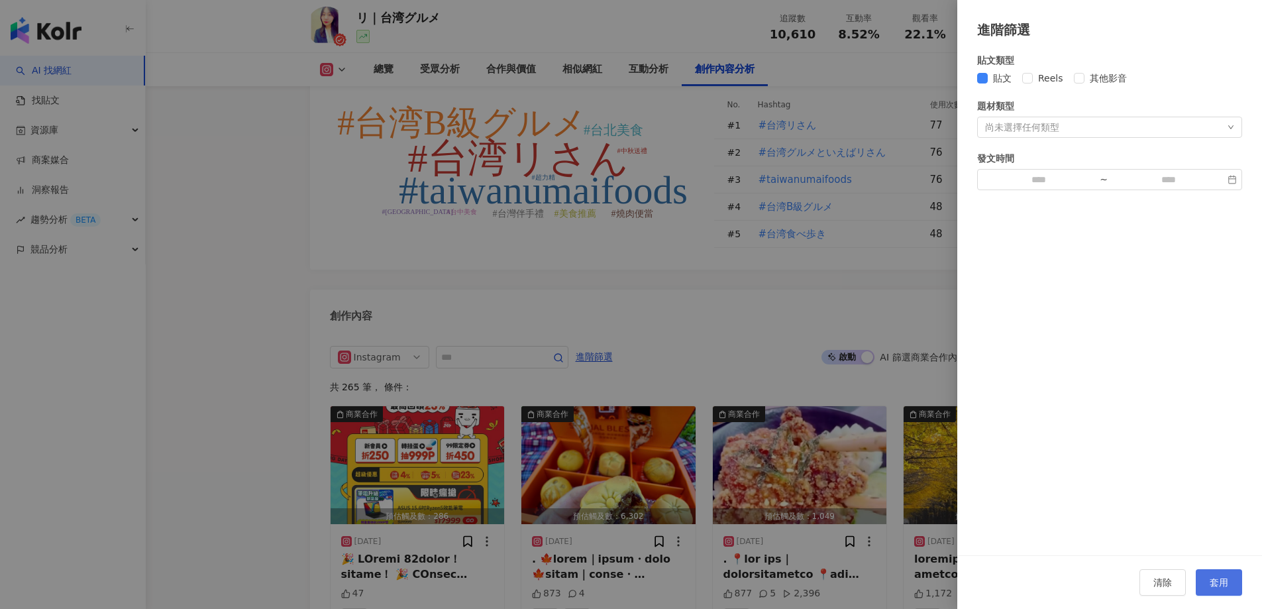
click at [1229, 594] on button "套用" at bounding box center [1218, 582] width 46 height 26
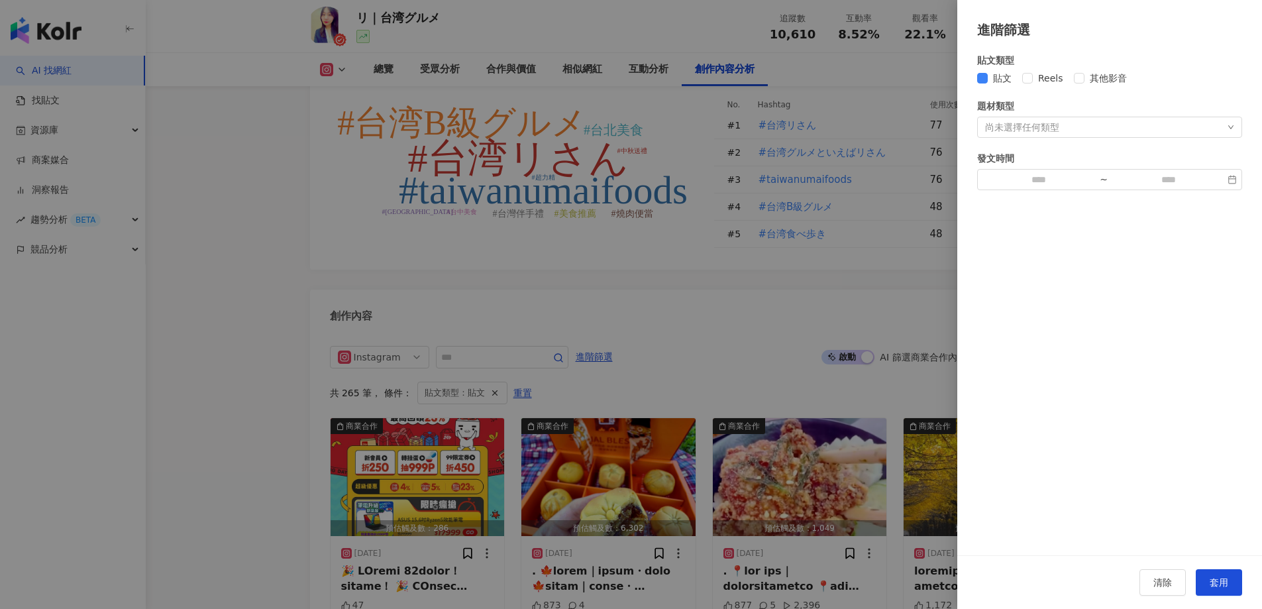
scroll to position [4043, 0]
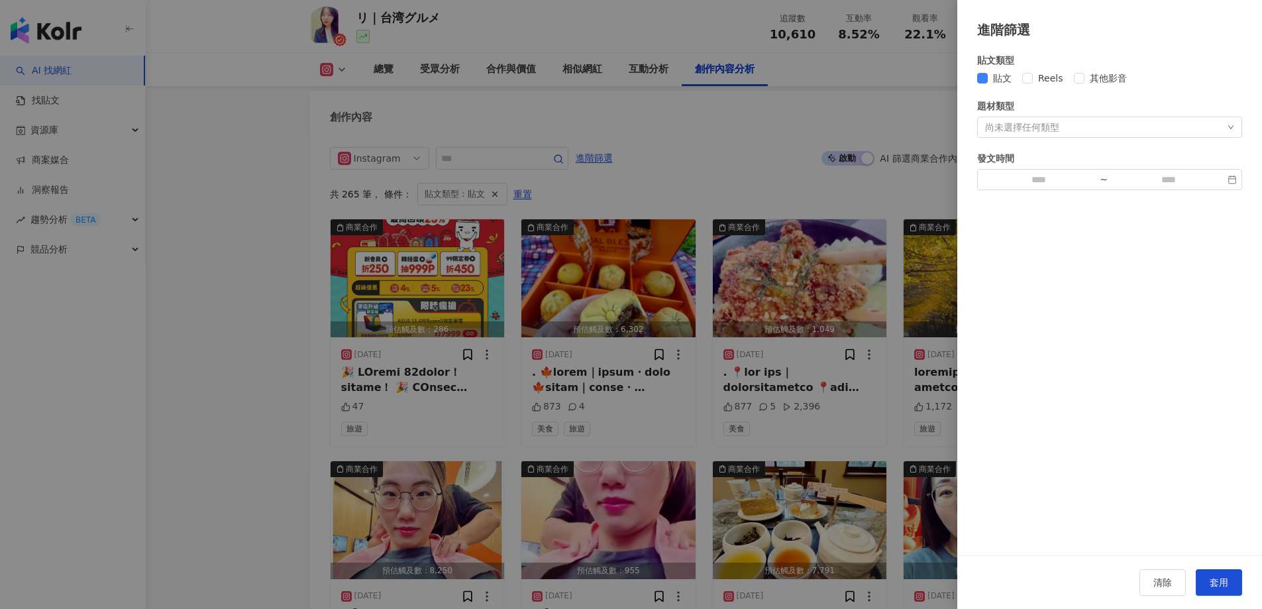
click at [269, 341] on div at bounding box center [631, 304] width 1262 height 609
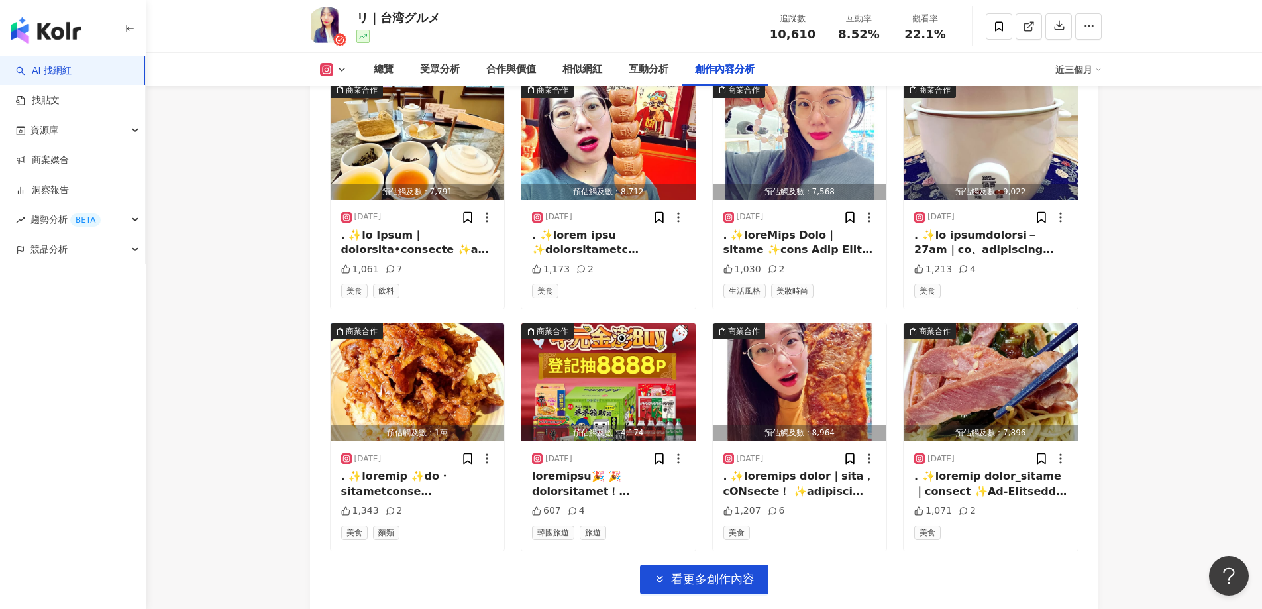
scroll to position [4440, 0]
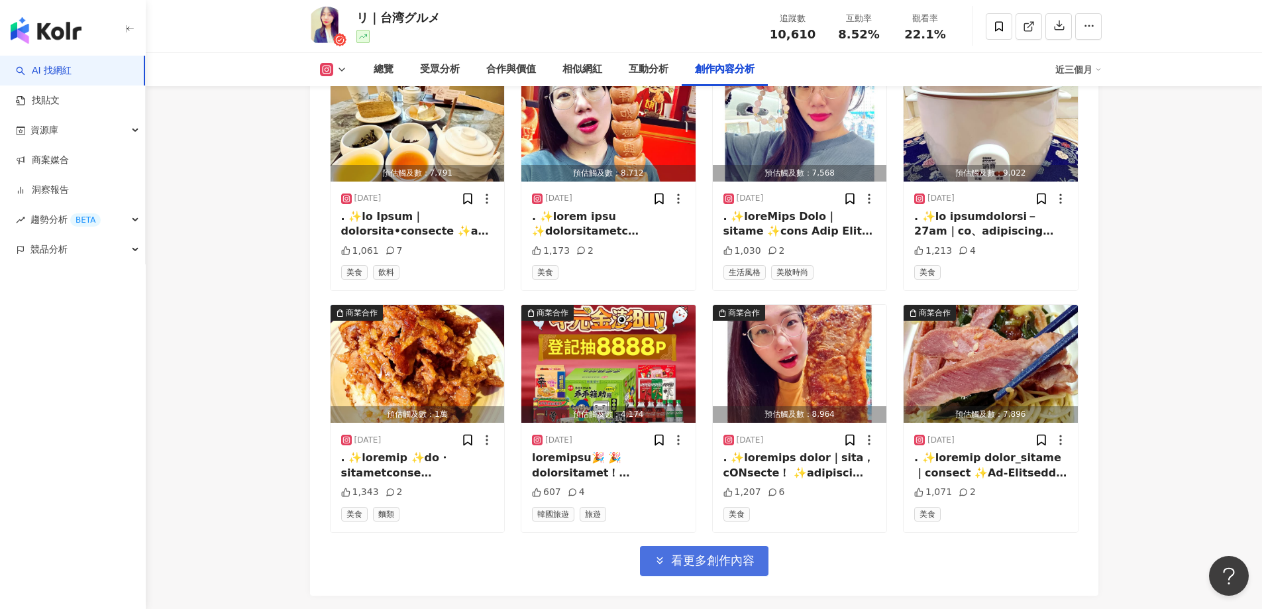
click at [667, 549] on button "看更多創作內容" at bounding box center [704, 561] width 128 height 30
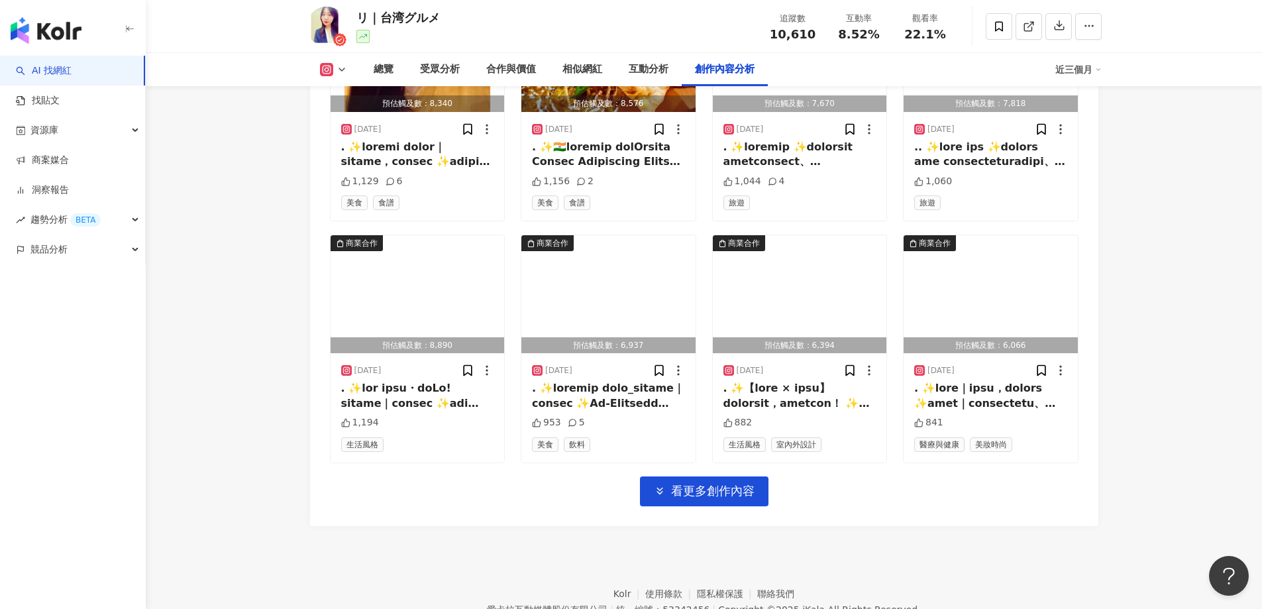
scroll to position [5235, 0]
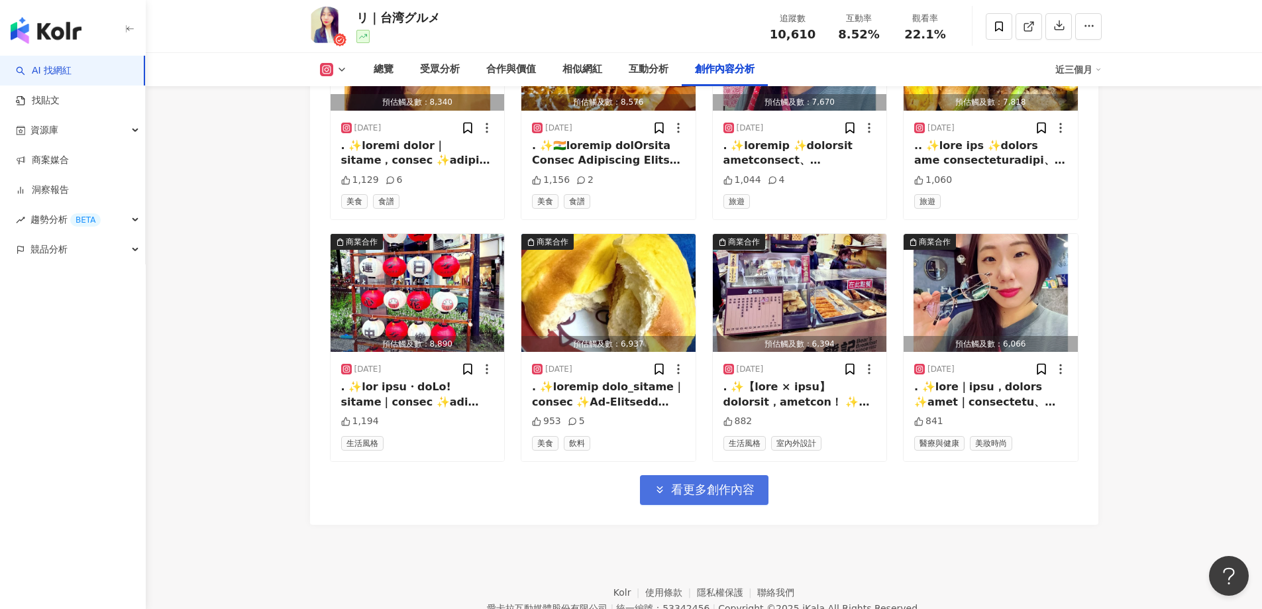
click at [744, 482] on span "看更多創作內容" at bounding box center [712, 489] width 83 height 15
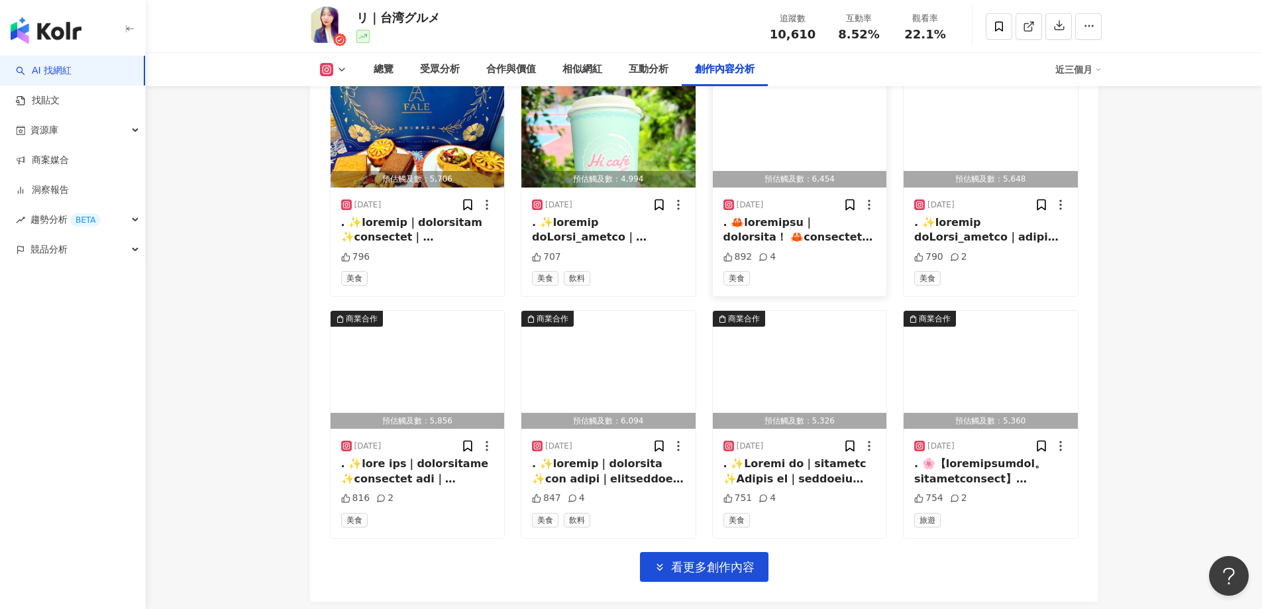
scroll to position [5897, 0]
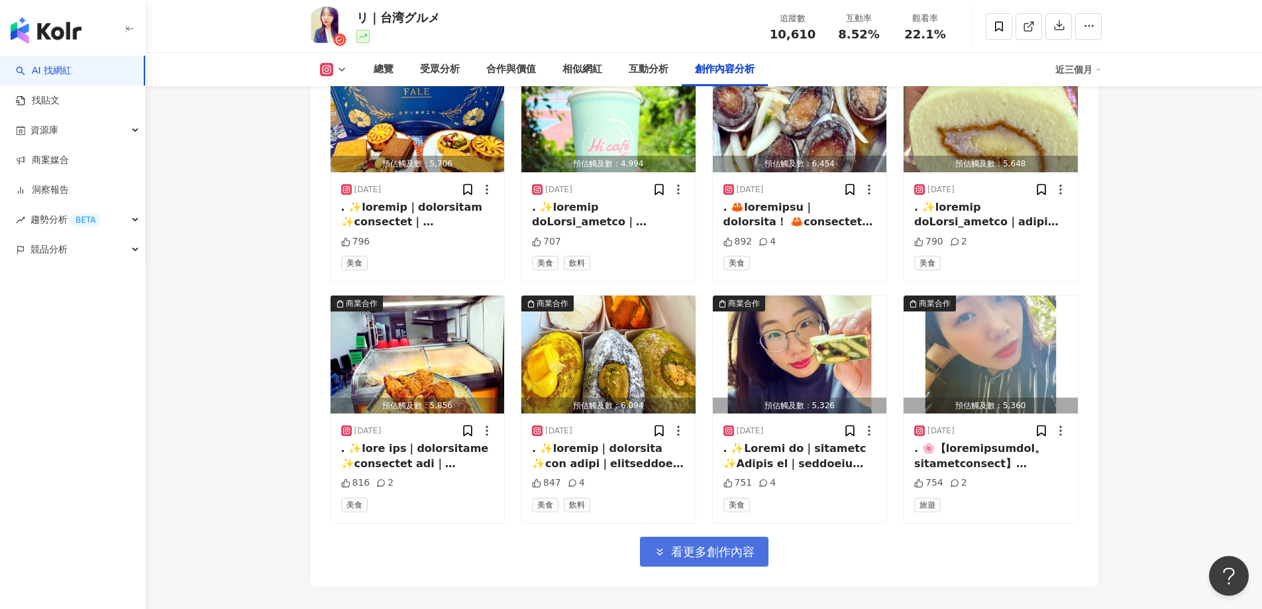
click at [724, 544] on span "看更多創作內容" at bounding box center [712, 551] width 83 height 15
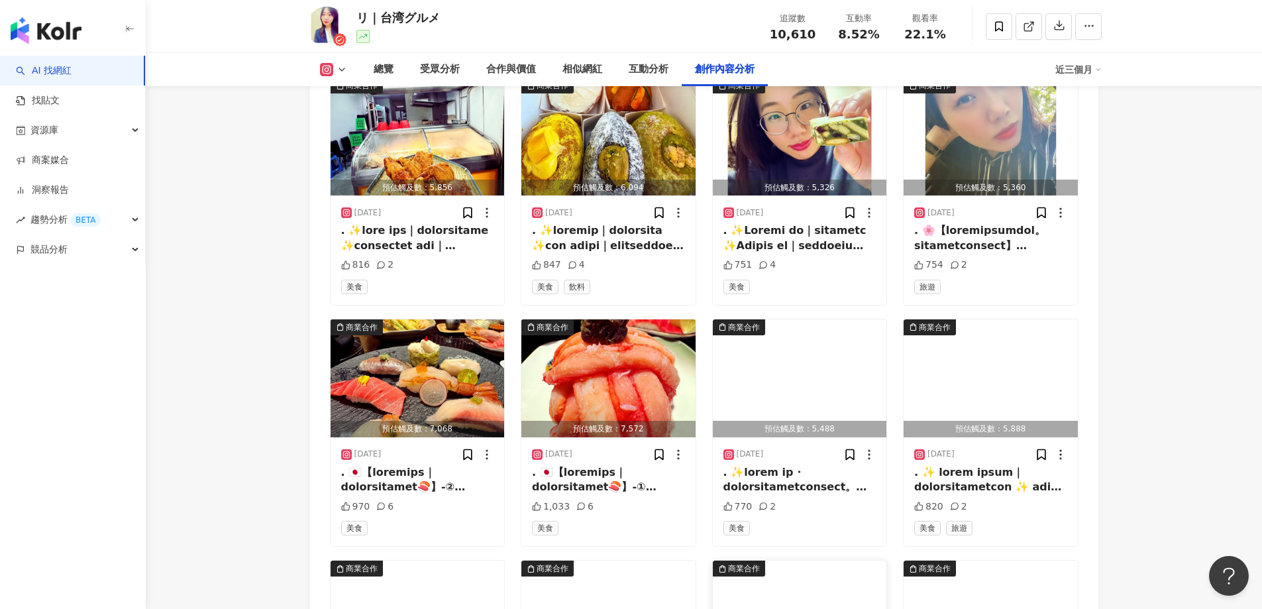
scroll to position [6162, 0]
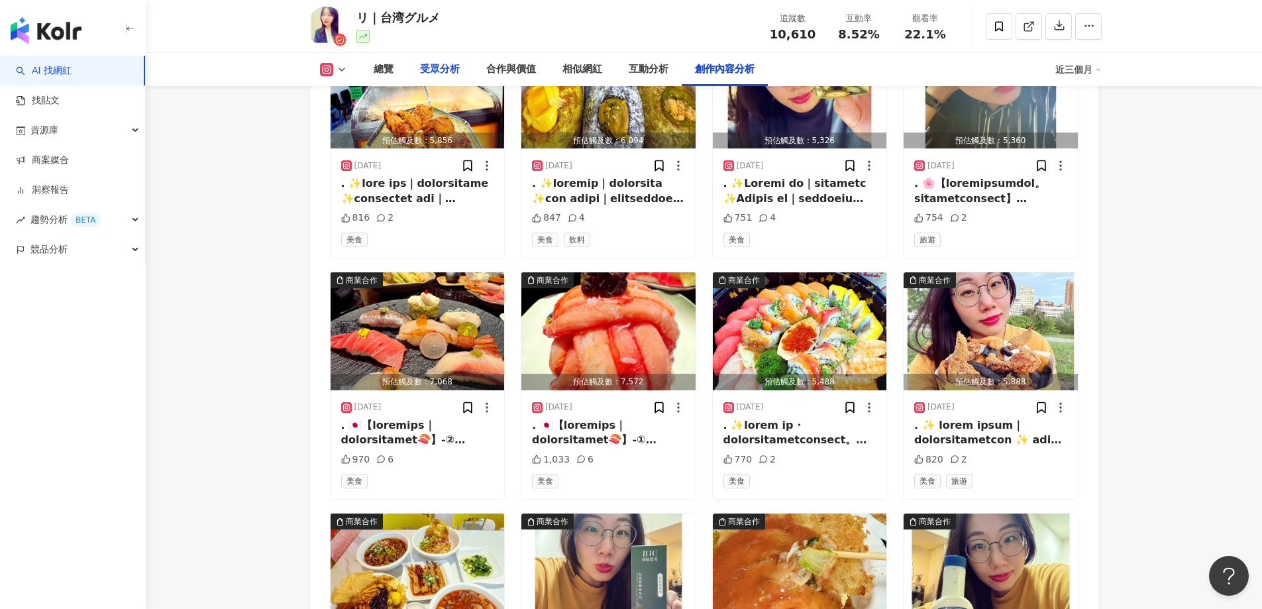
click at [430, 73] on div "受眾分析" at bounding box center [440, 70] width 40 height 16
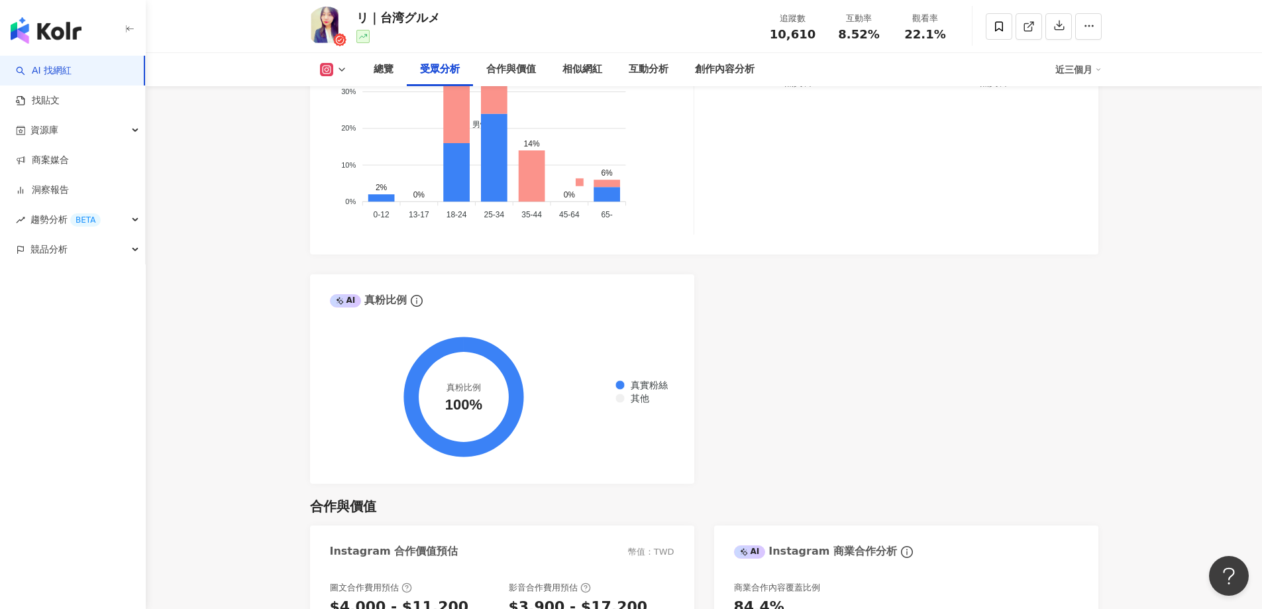
scroll to position [1134, 0]
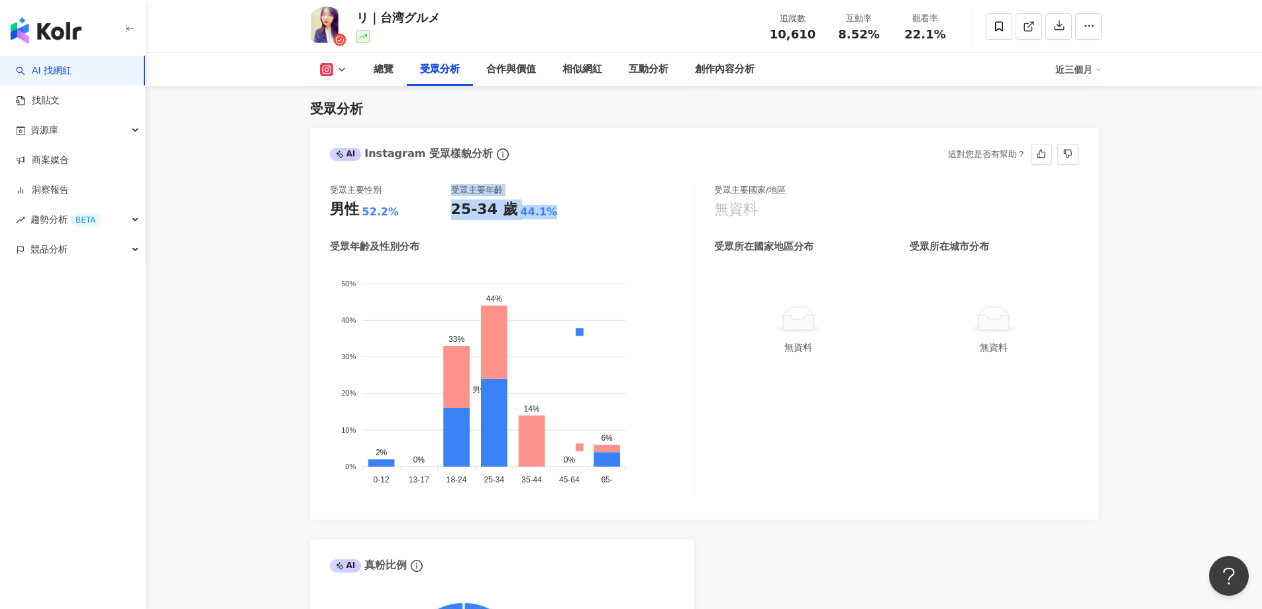
drag, startPoint x: 446, startPoint y: 211, endPoint x: 570, endPoint y: 204, distance: 124.7
click at [570, 204] on div "受眾主要性別 男性 52.2% 受眾主要年齡 25-34 歲 44.1%" at bounding box center [512, 202] width 364 height 36
click at [570, 204] on div "25-34 歲 44.1%" at bounding box center [511, 209] width 121 height 21
click at [372, 72] on div "總覽" at bounding box center [383, 69] width 46 height 33
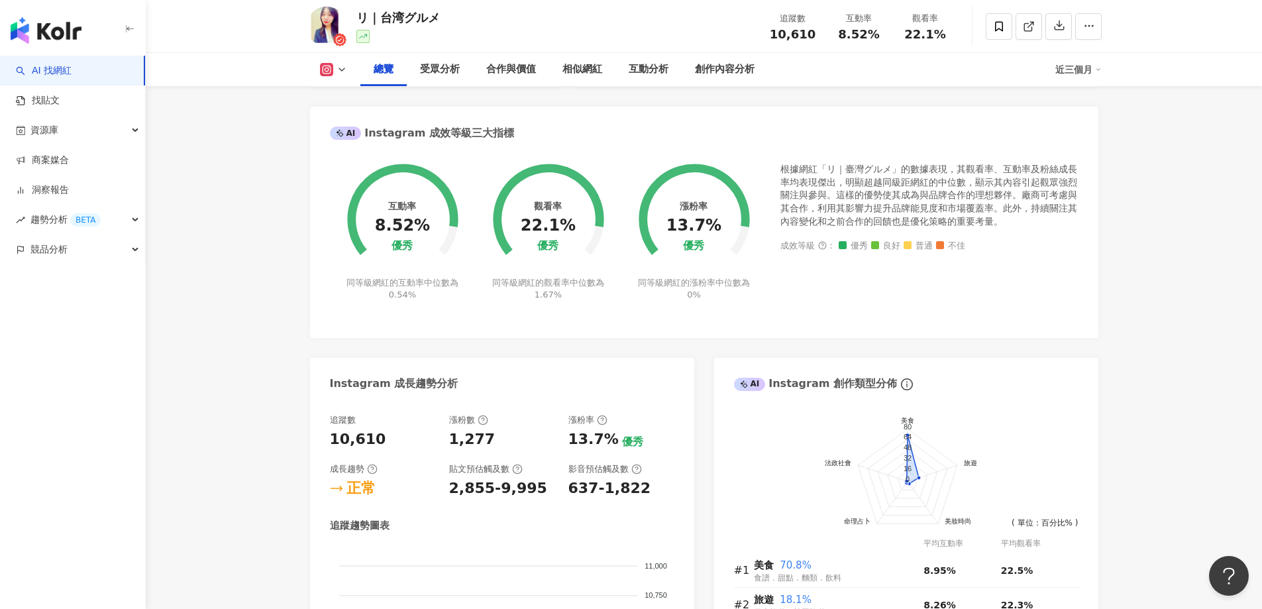
scroll to position [611, 0]
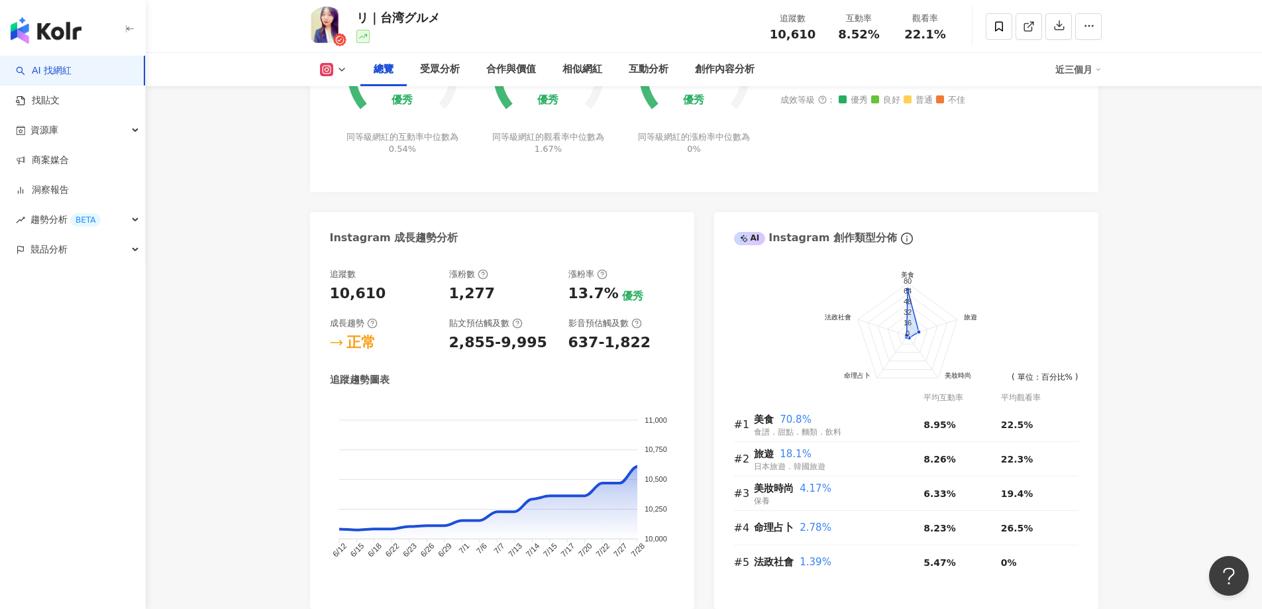
click at [324, 69] on rect at bounding box center [326, 70] width 11 height 10
click at [348, 95] on button "Instagram" at bounding box center [354, 94] width 79 height 19
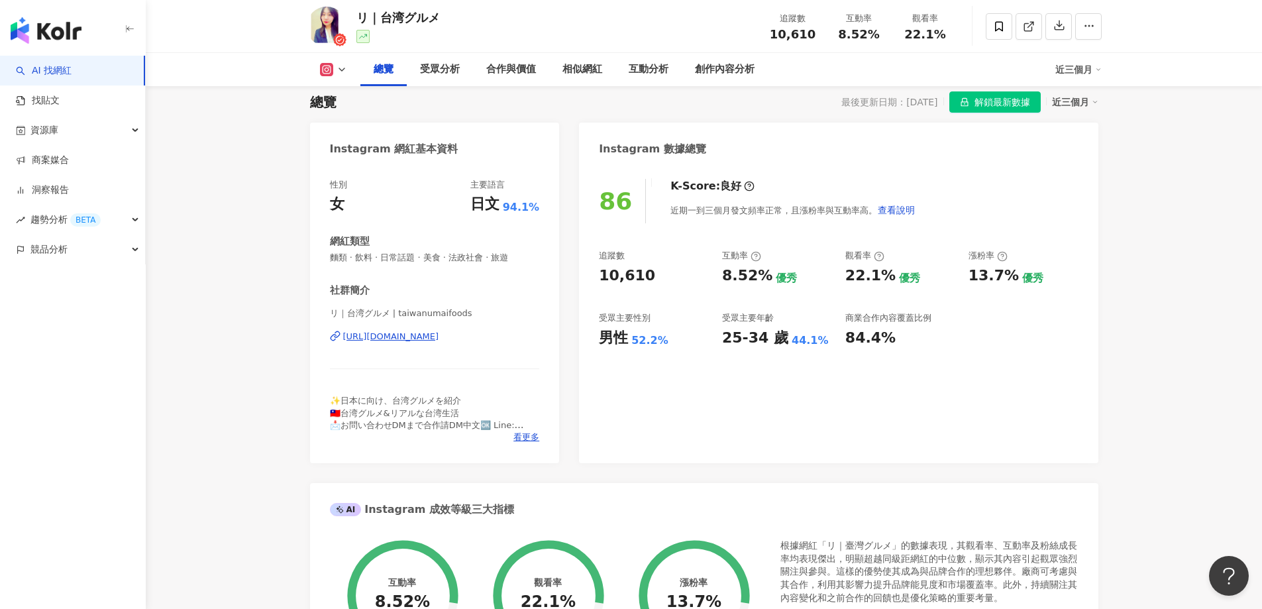
scroll to position [0, 0]
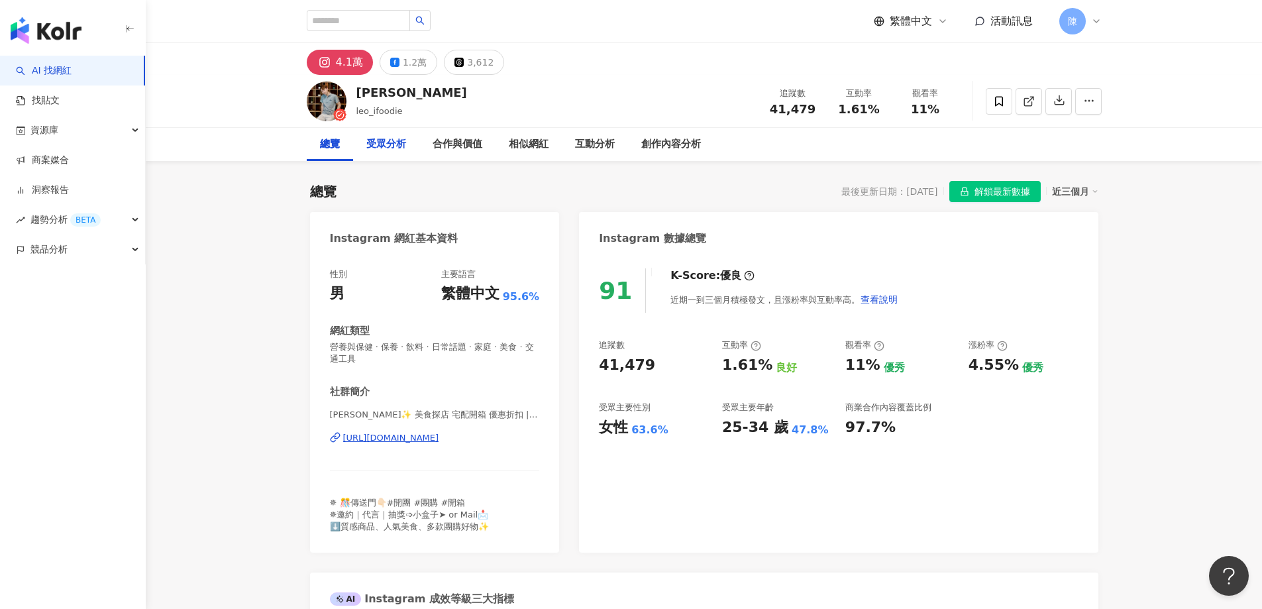
click at [386, 144] on div "受眾分析" at bounding box center [386, 144] width 40 height 16
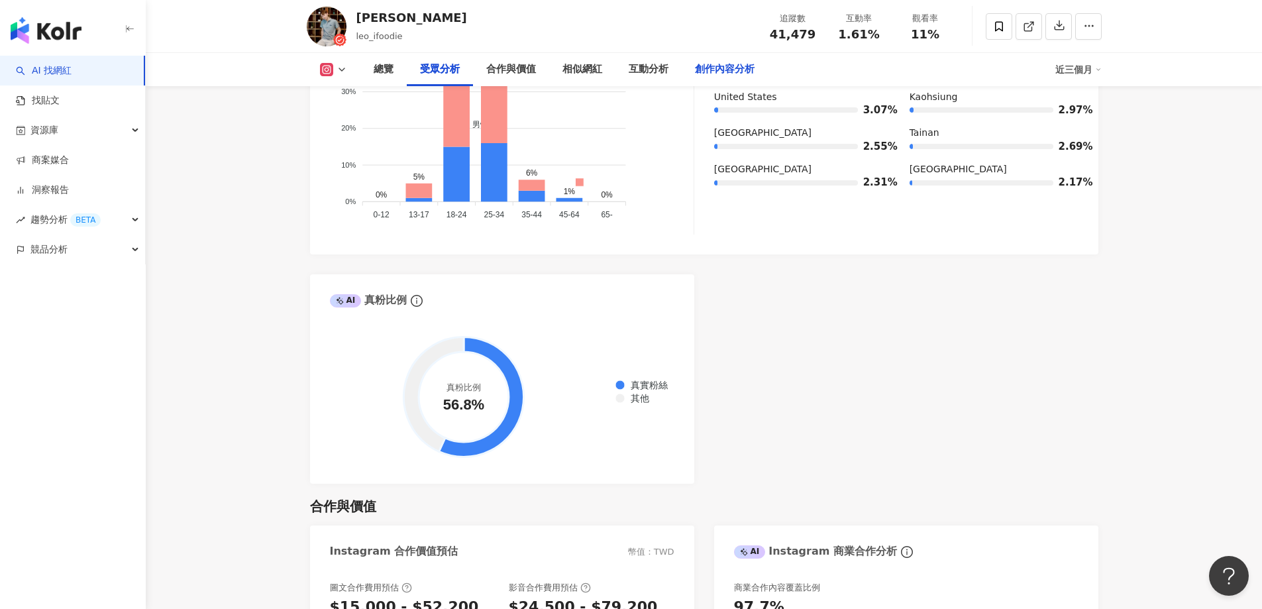
click at [713, 72] on div "創作內容分析" at bounding box center [725, 70] width 60 height 16
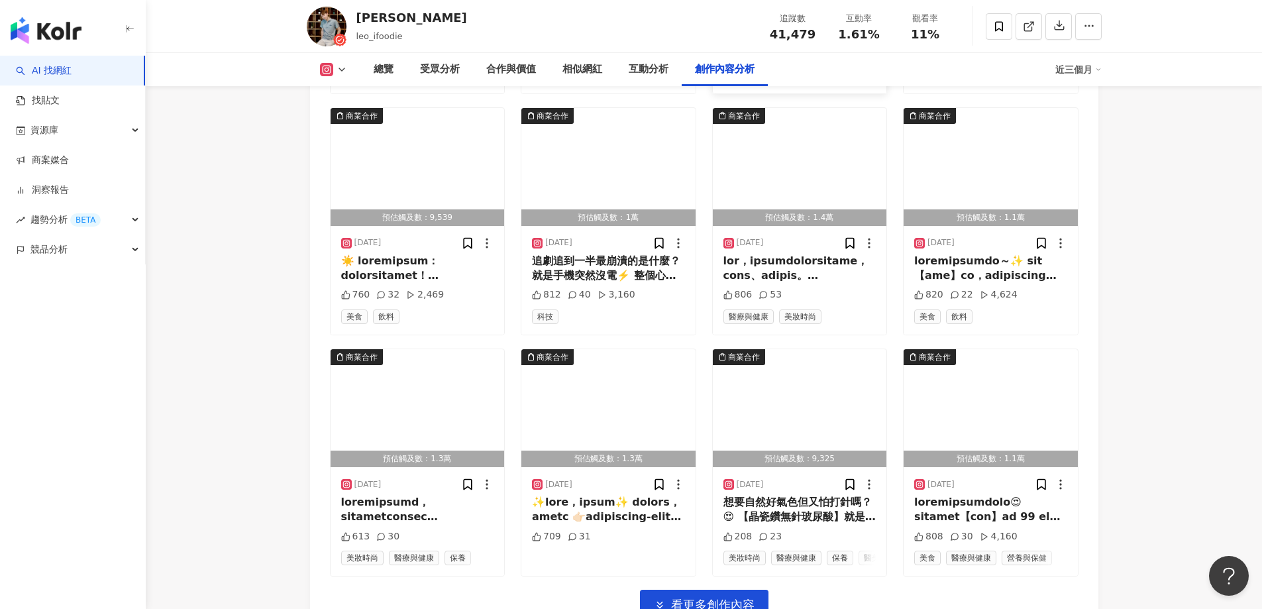
scroll to position [4080, 0]
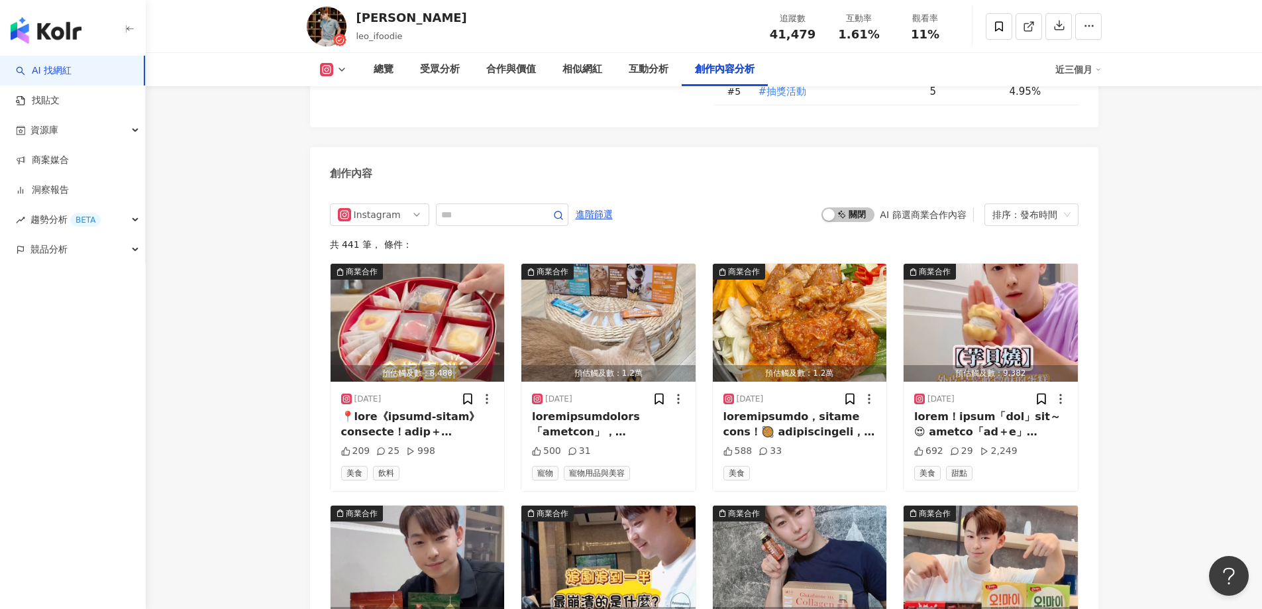
click at [836, 203] on div "啟動 關閉 AI 篩選商業合作內容 排序：發布時間" at bounding box center [949, 214] width 256 height 23
click at [834, 209] on div "button" at bounding box center [828, 215] width 12 height 12
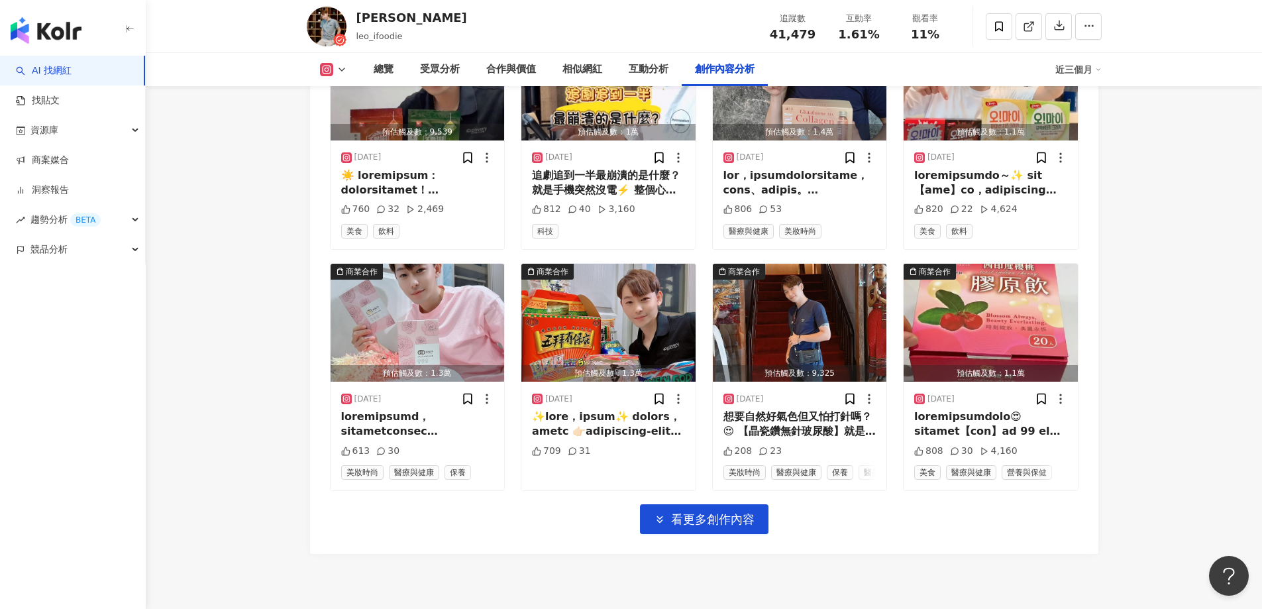
scroll to position [4570, 0]
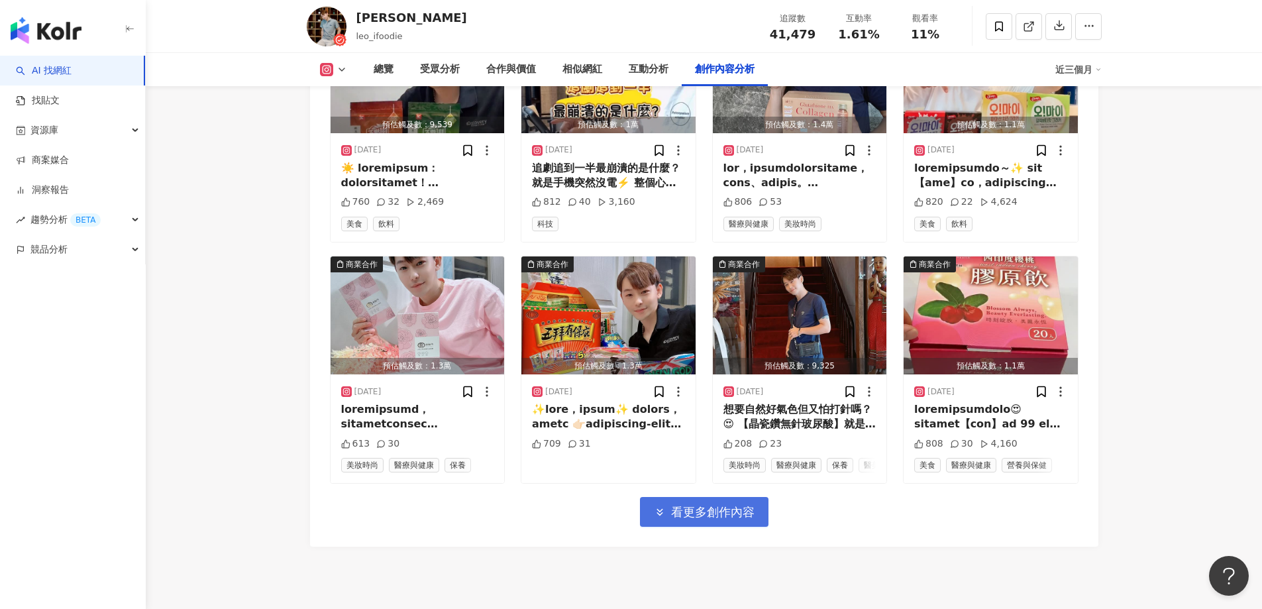
click at [742, 505] on span "看更多創作內容" at bounding box center [712, 512] width 83 height 15
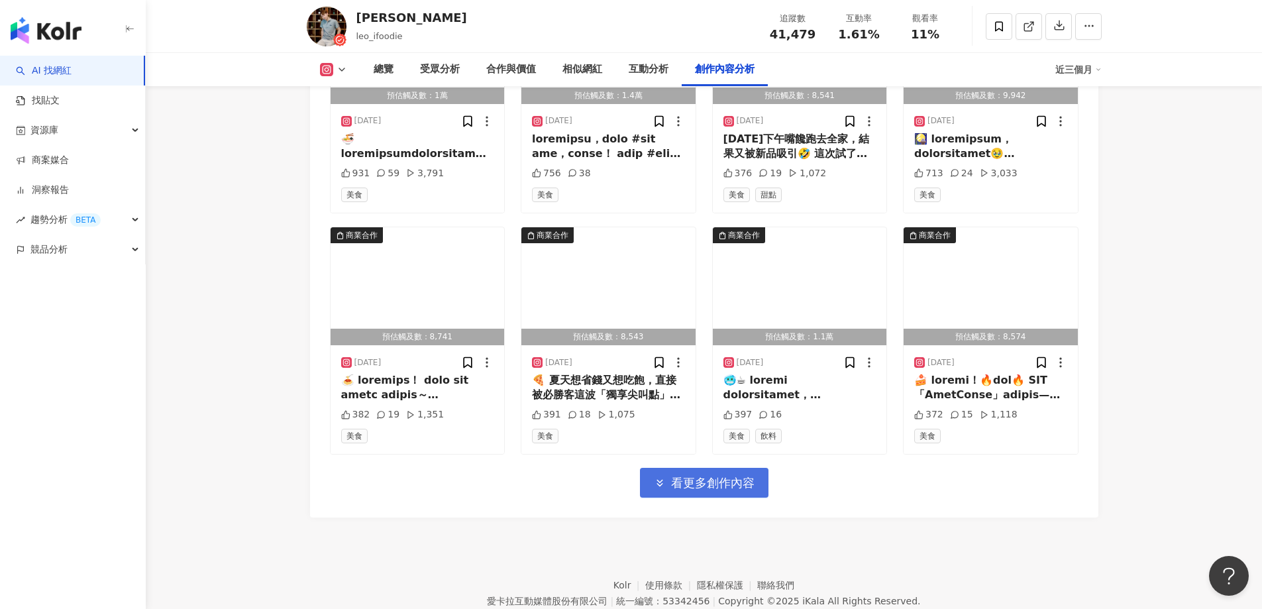
scroll to position [5355, 0]
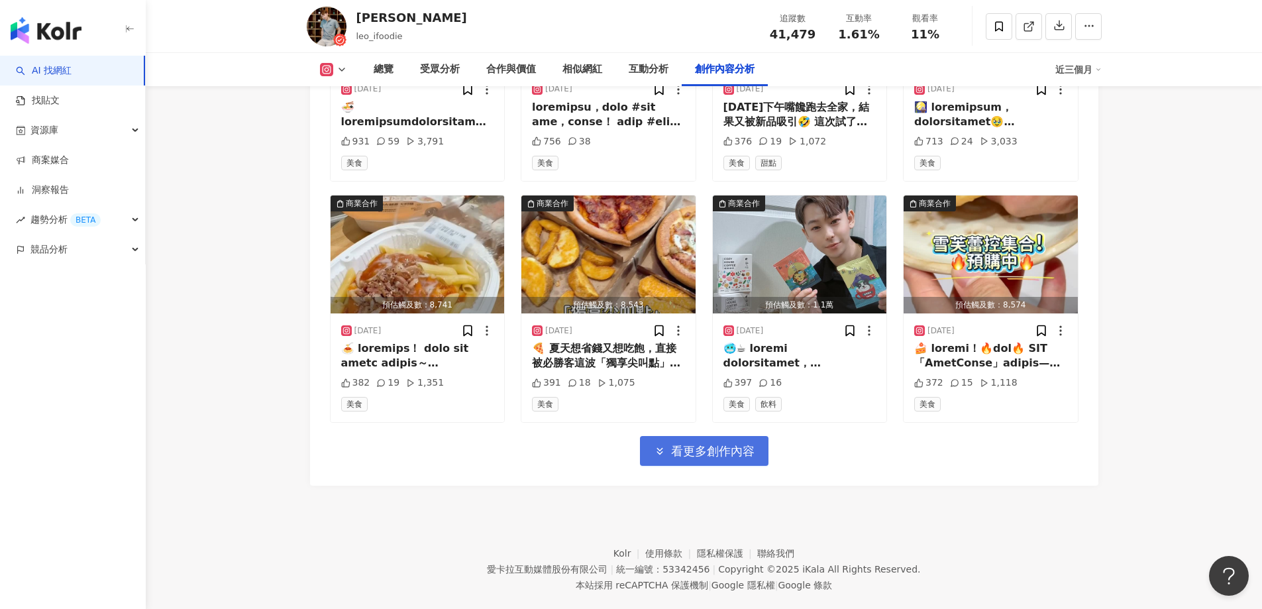
click at [752, 444] on span "看更多創作內容" at bounding box center [712, 451] width 83 height 15
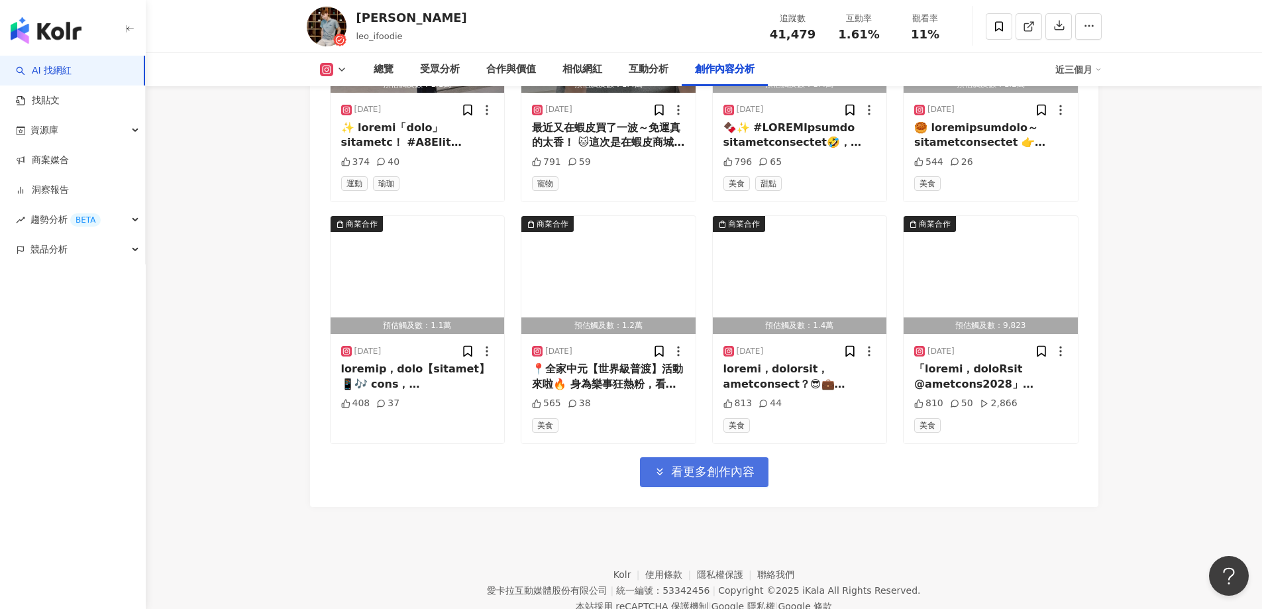
scroll to position [6078, 0]
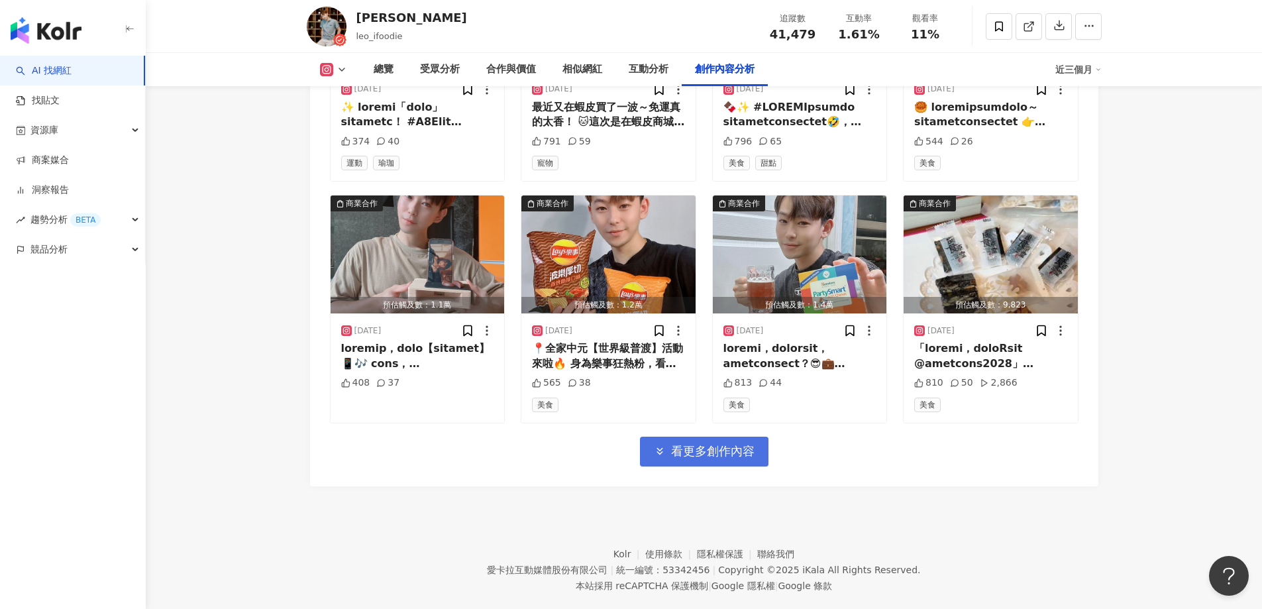
click at [744, 444] on span "看更多創作內容" at bounding box center [712, 451] width 83 height 15
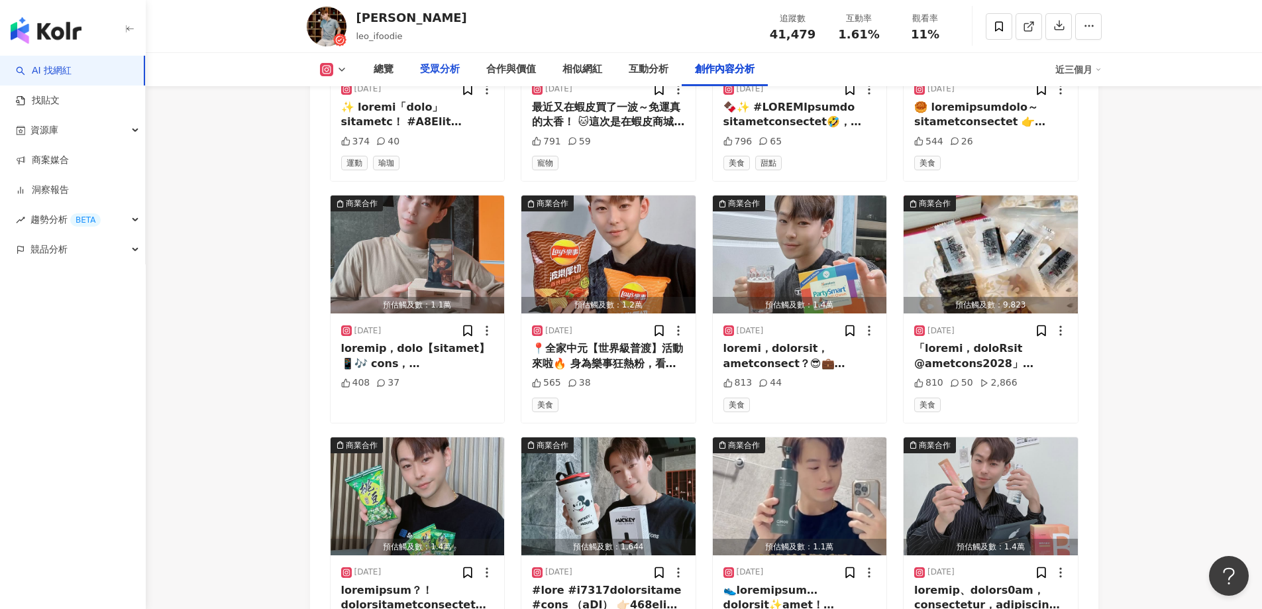
click at [438, 72] on div "受眾分析" at bounding box center [440, 70] width 40 height 16
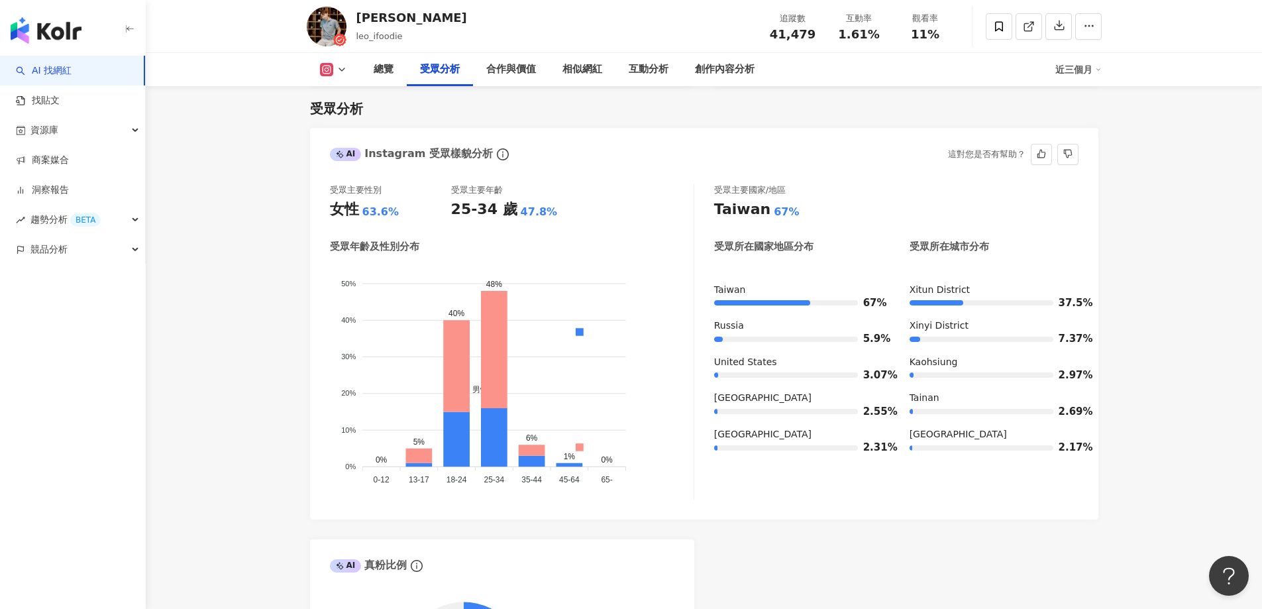
scroll to position [1266, 0]
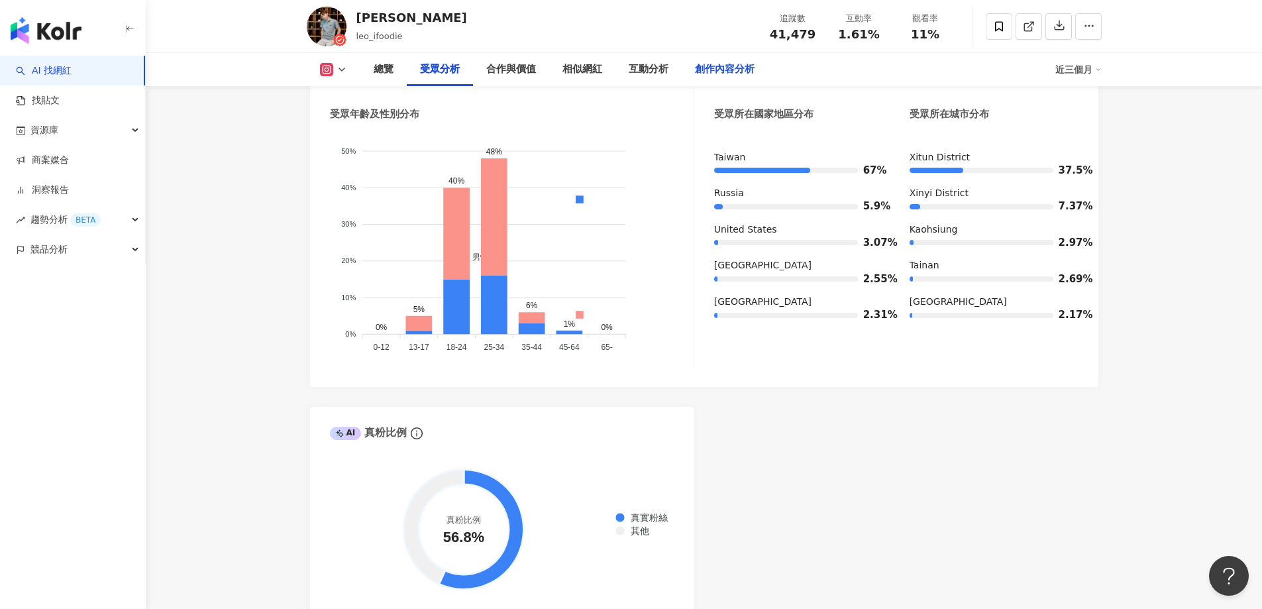
click at [750, 58] on div "創作內容分析" at bounding box center [724, 69] width 86 height 33
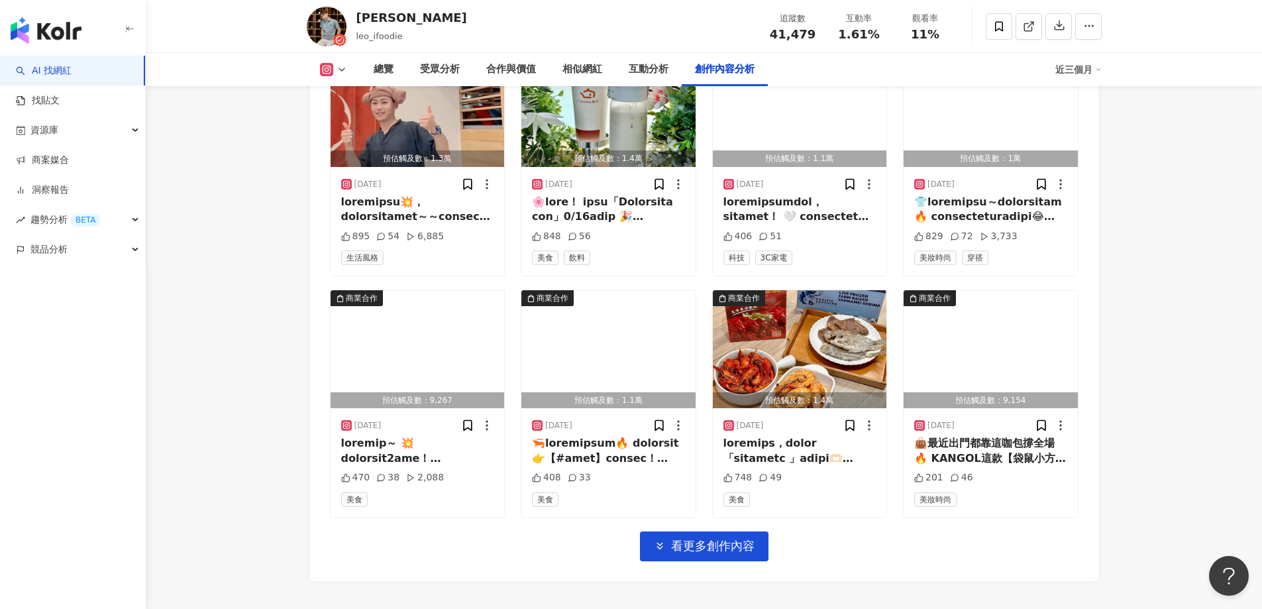
scroll to position [6729, 0]
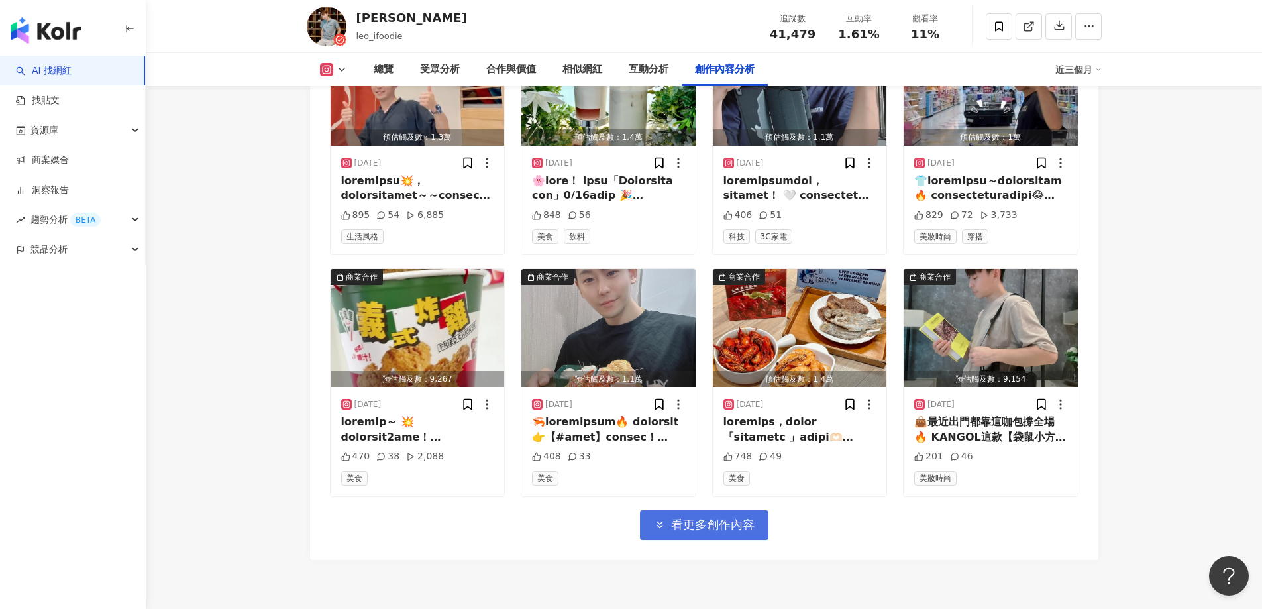
click at [691, 517] on span "看更多創作內容" at bounding box center [712, 524] width 83 height 15
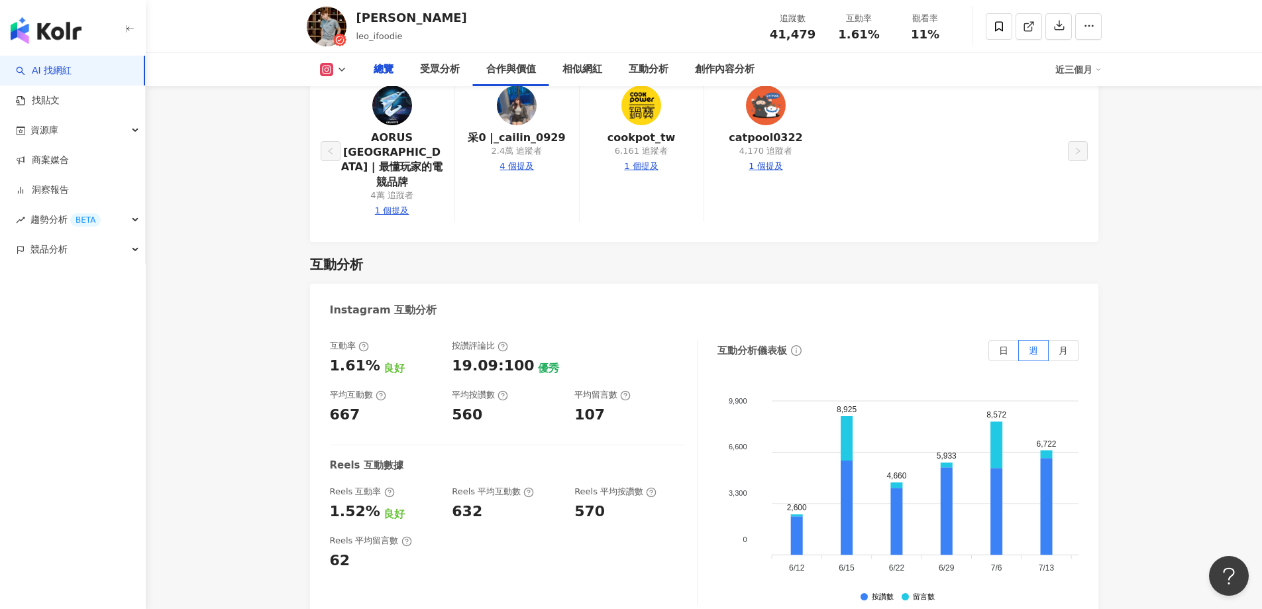
scroll to position [0, 0]
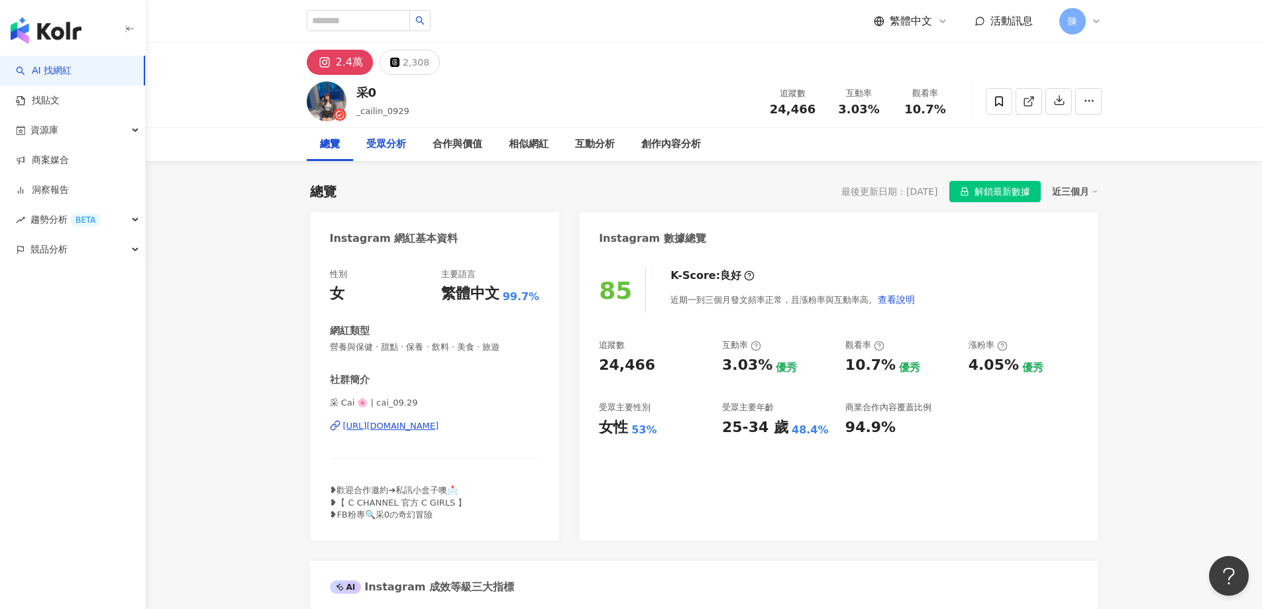
click at [381, 149] on div "受眾分析" at bounding box center [386, 144] width 40 height 16
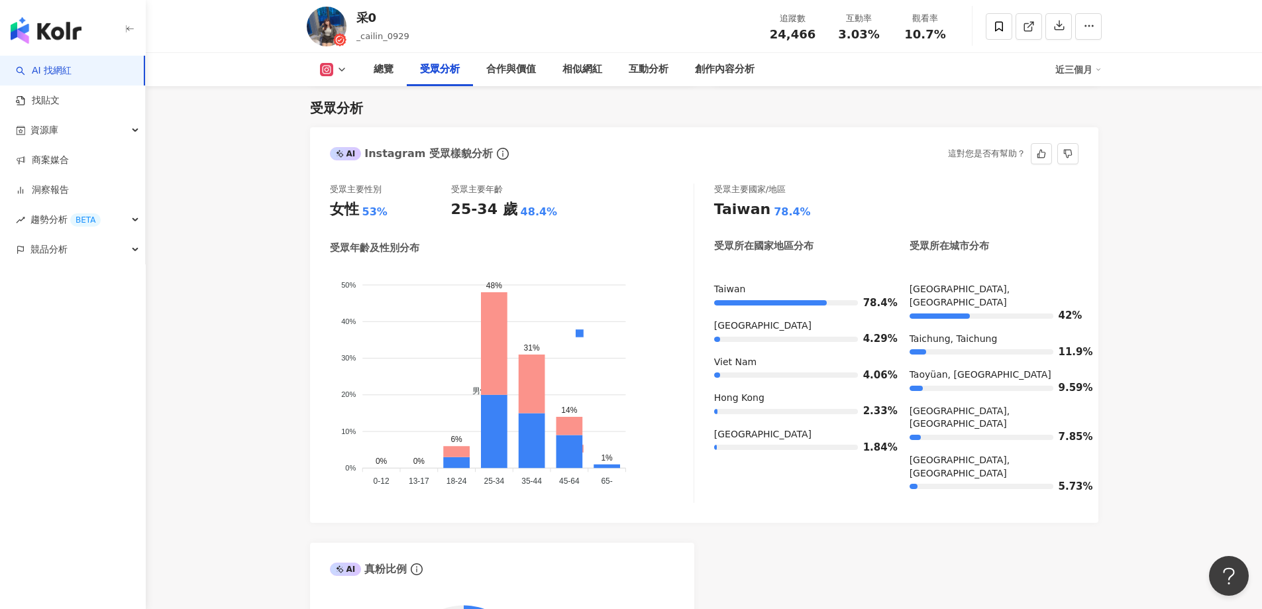
scroll to position [1387, 0]
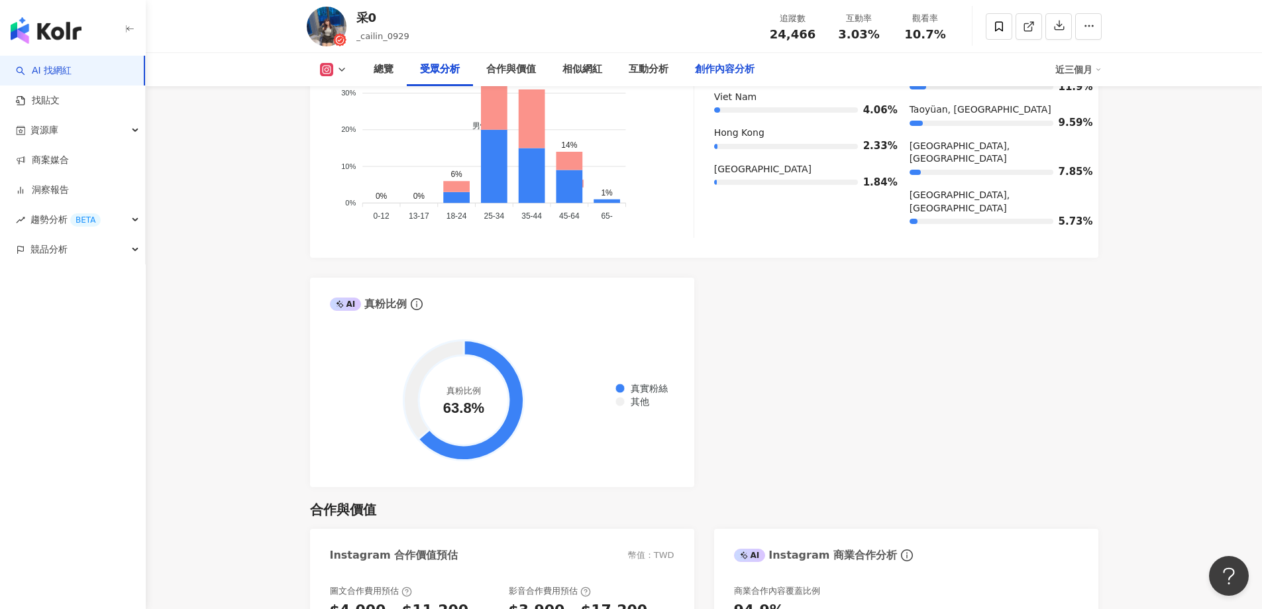
click at [728, 64] on div "創作內容分析" at bounding box center [725, 70] width 60 height 16
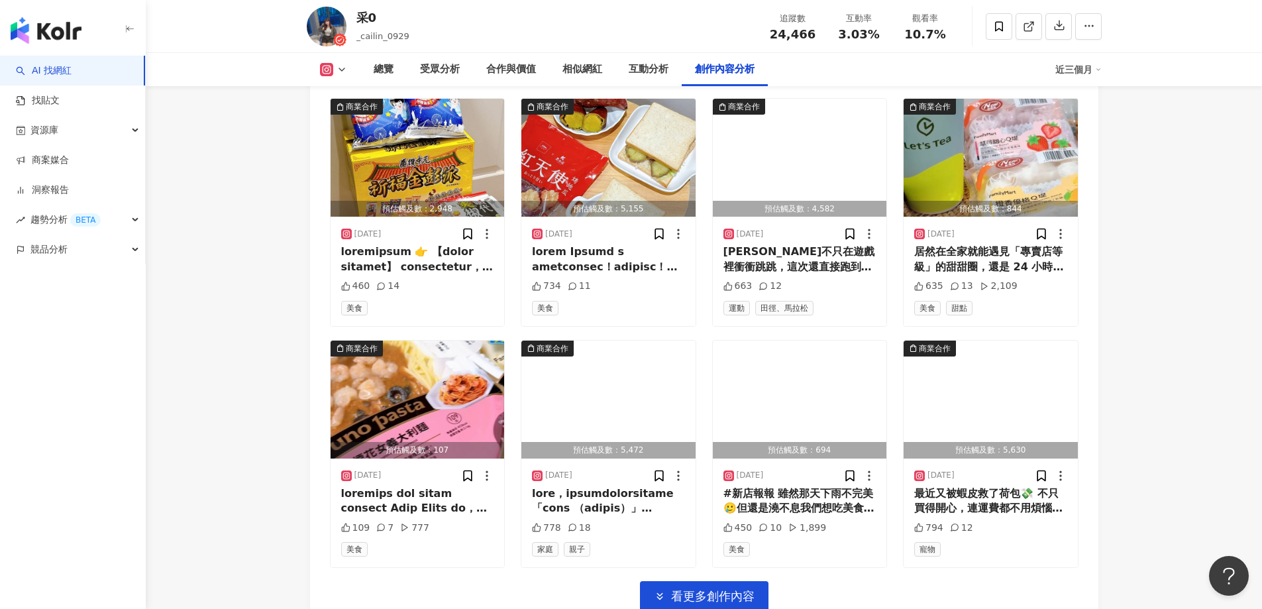
scroll to position [4542, 0]
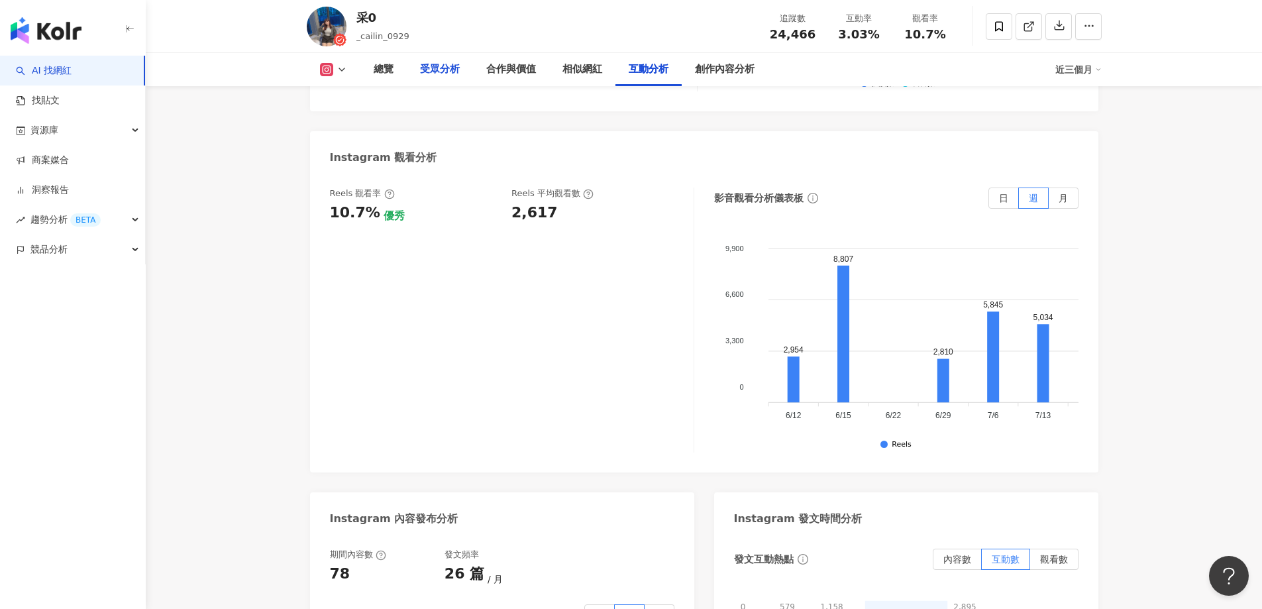
click at [458, 61] on div "受眾分析" at bounding box center [440, 69] width 66 height 33
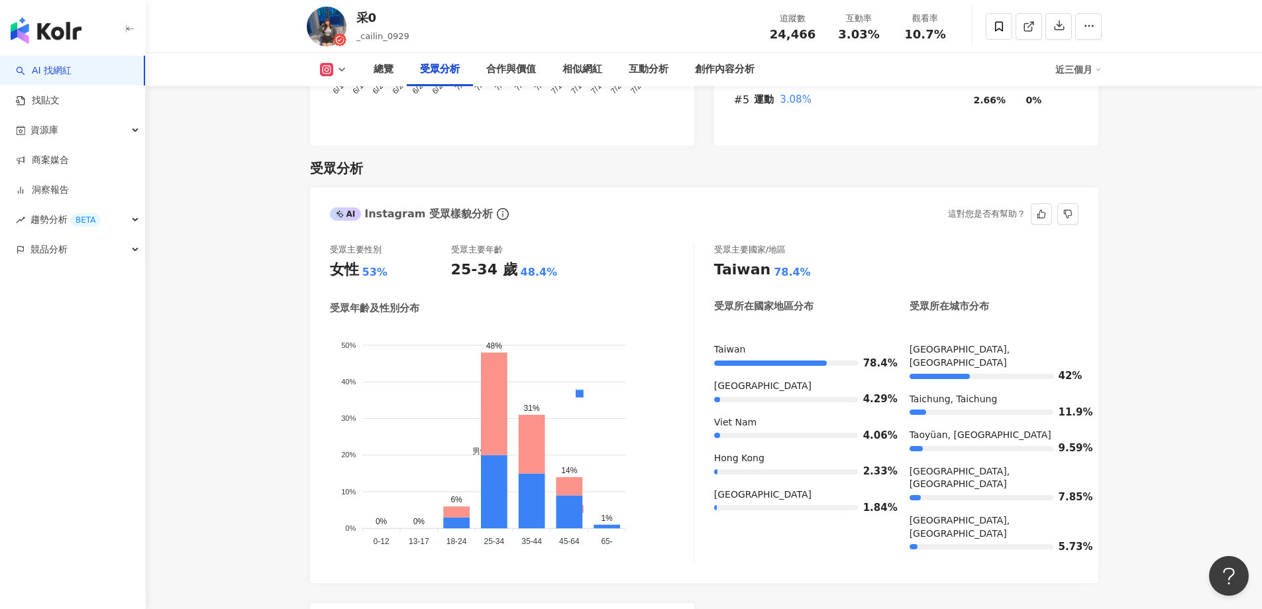
scroll to position [1194, 0]
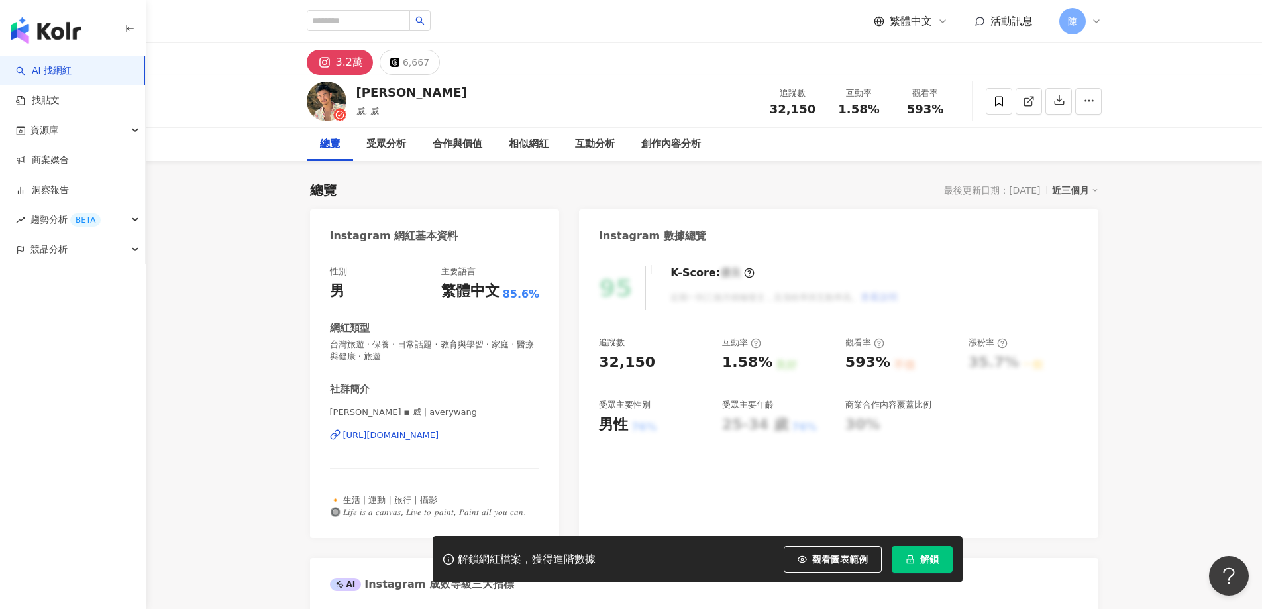
click at [944, 564] on button "解鎖" at bounding box center [921, 559] width 61 height 26
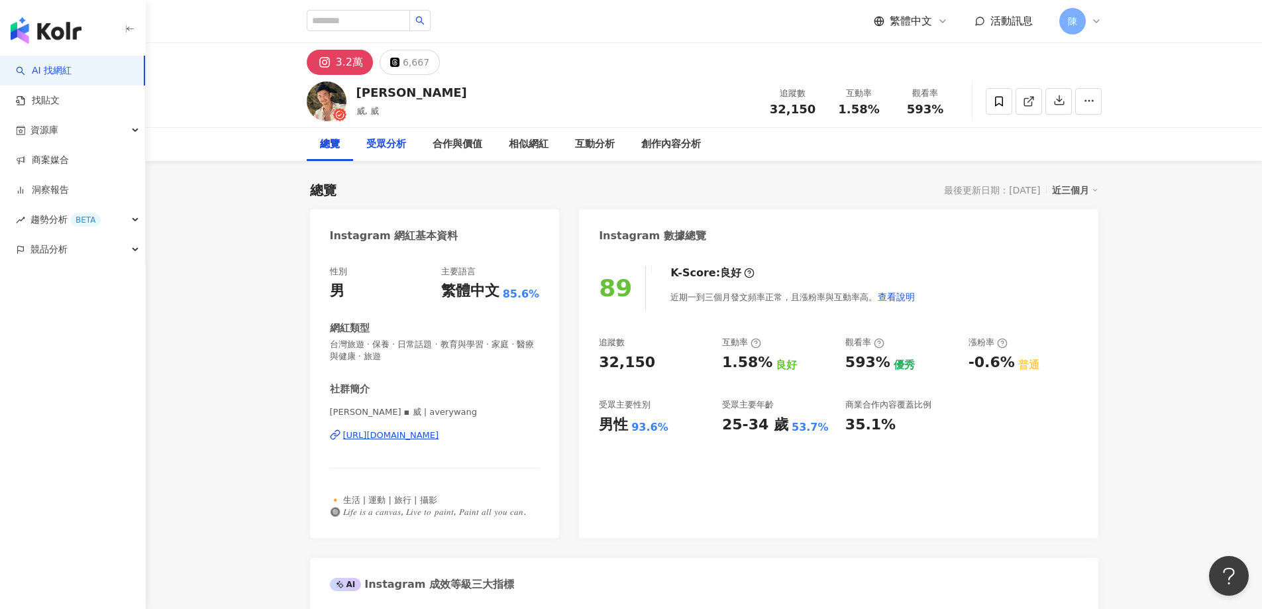
click at [399, 143] on div "受眾分析" at bounding box center [386, 144] width 40 height 16
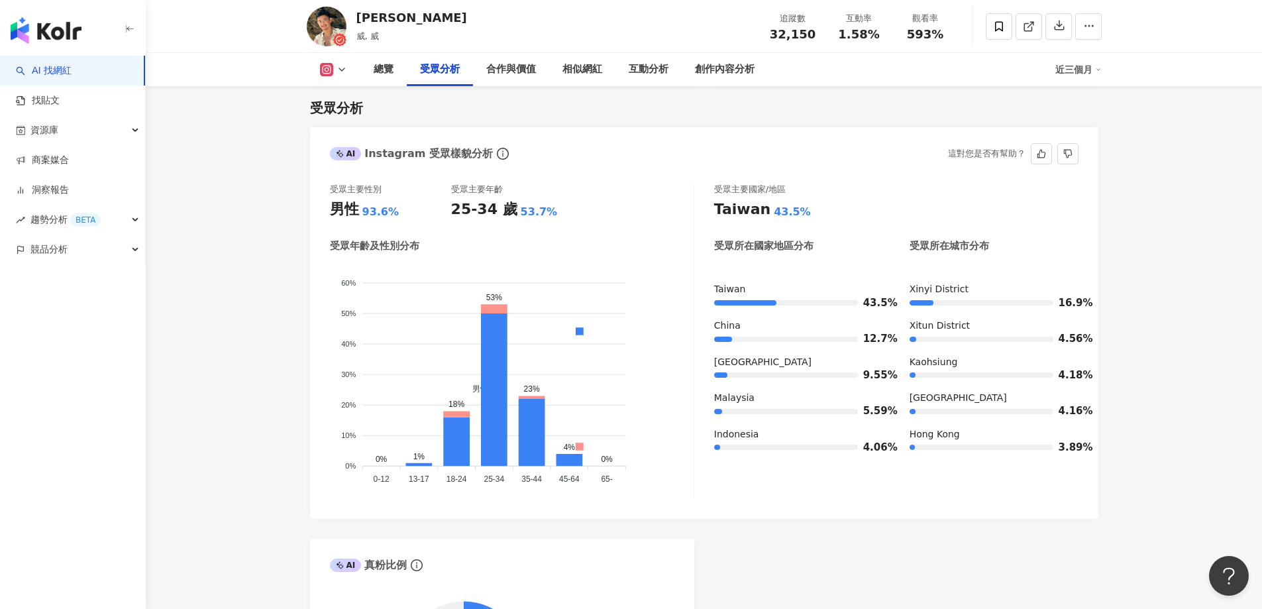
scroll to position [1384, 0]
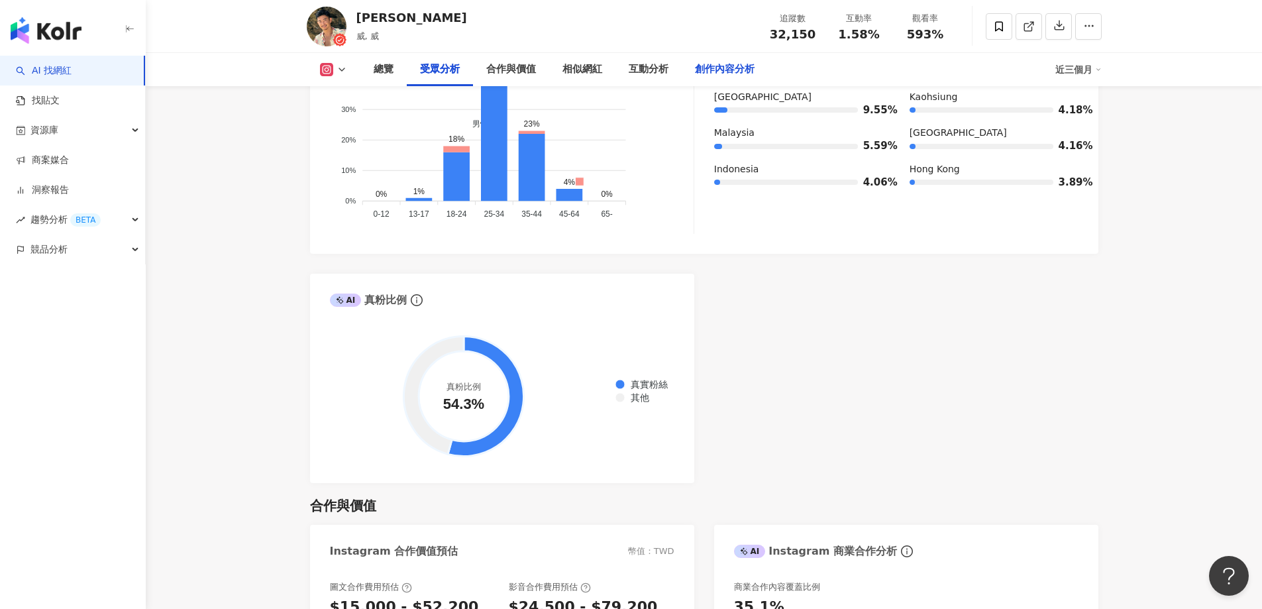
click at [728, 68] on div "創作內容分析" at bounding box center [725, 70] width 60 height 16
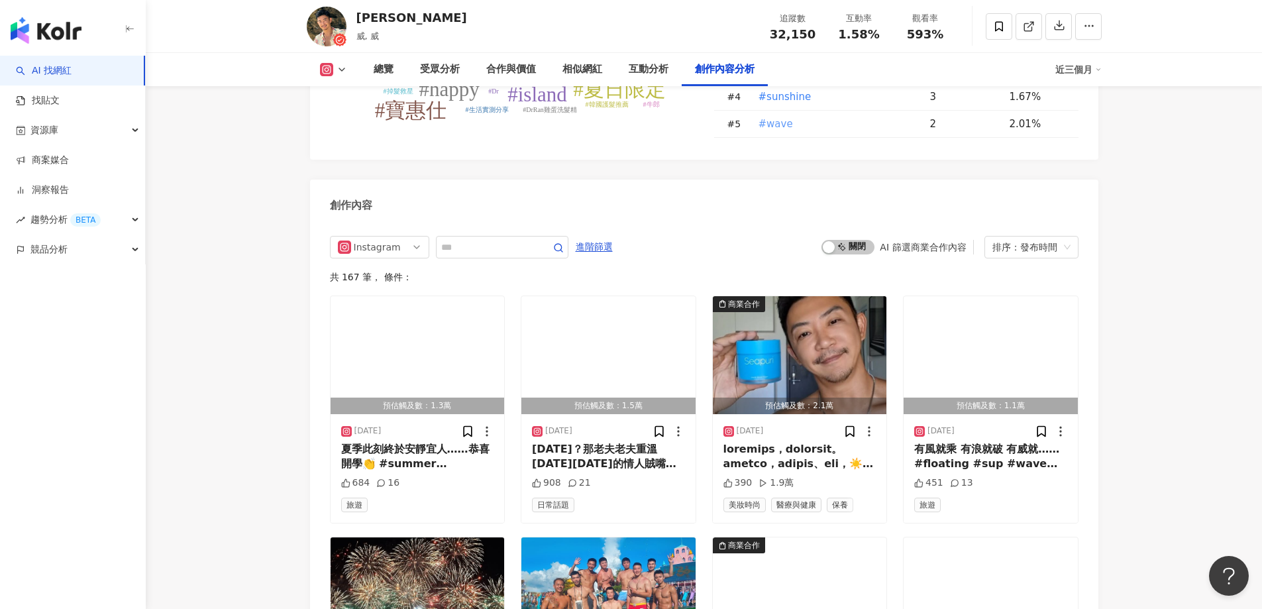
scroll to position [4016, 0]
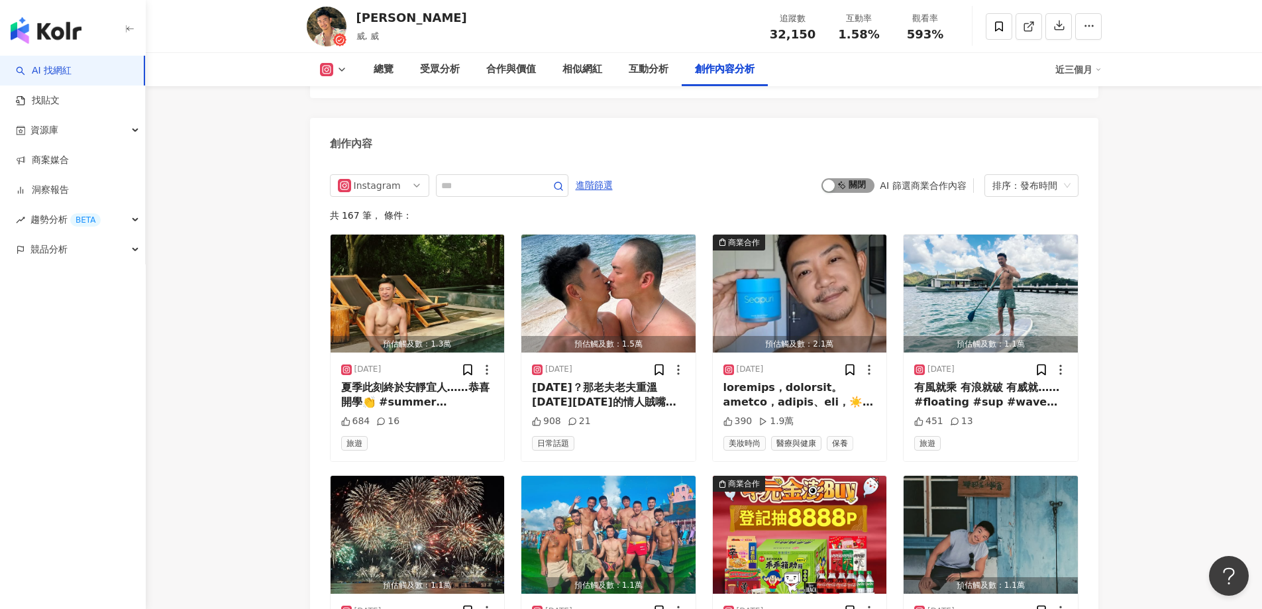
click at [837, 182] on span "啟動 關閉" at bounding box center [847, 185] width 53 height 15
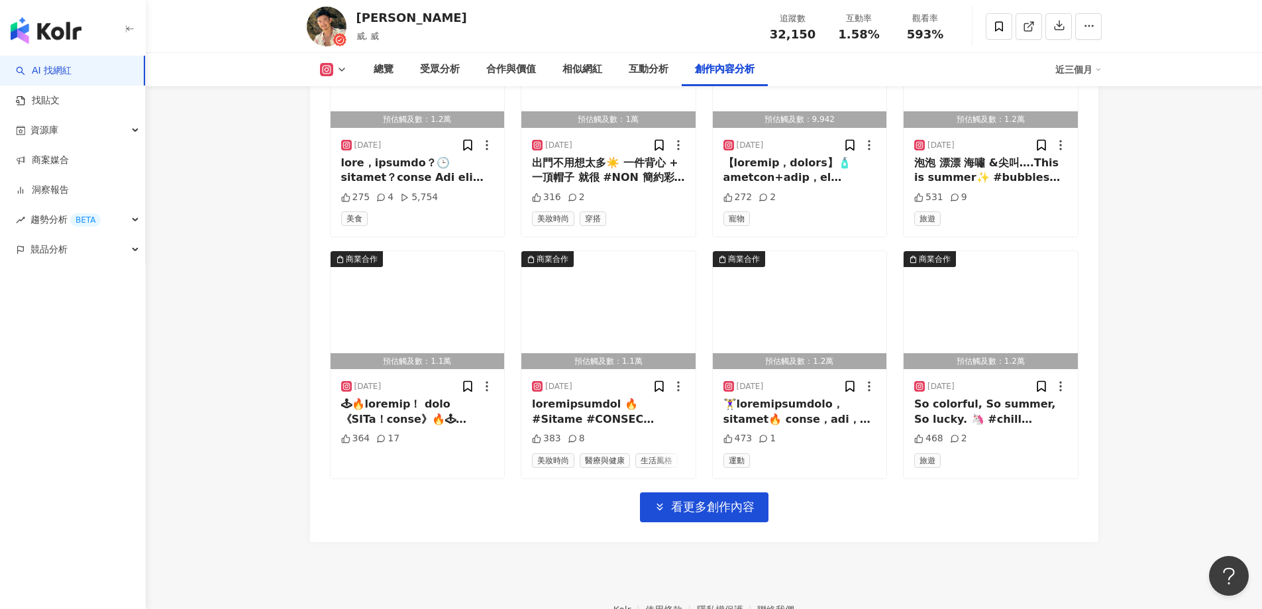
scroll to position [4557, 0]
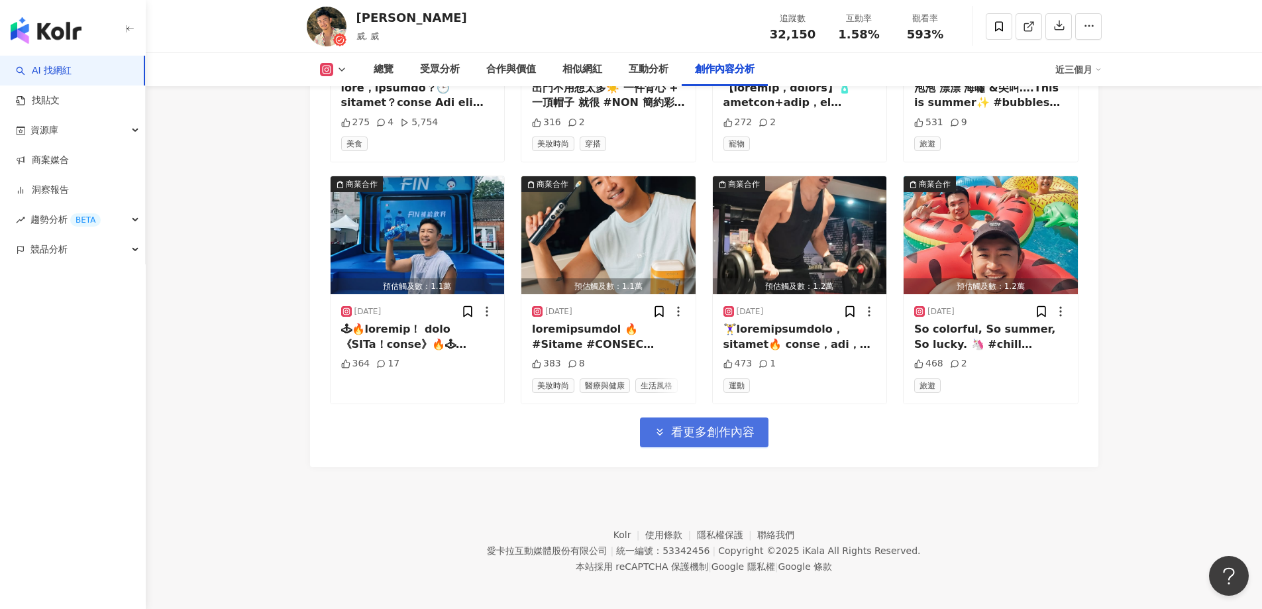
click at [713, 430] on span "看更多創作內容" at bounding box center [712, 431] width 83 height 15
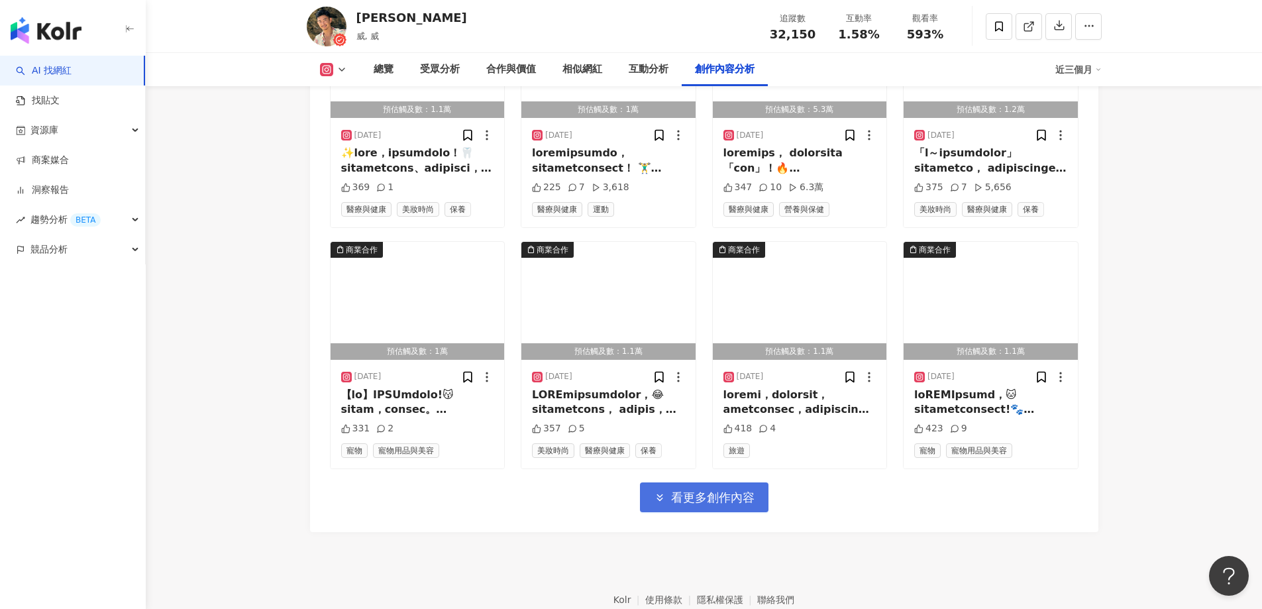
scroll to position [5219, 0]
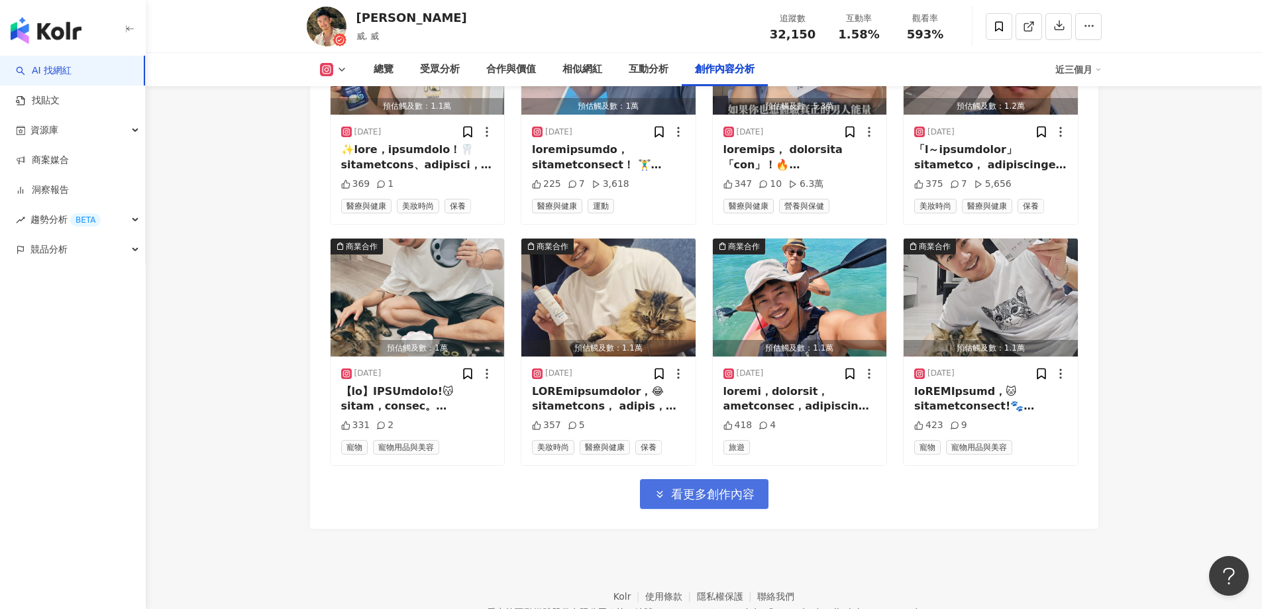
click at [730, 494] on span "看更多創作內容" at bounding box center [712, 494] width 83 height 15
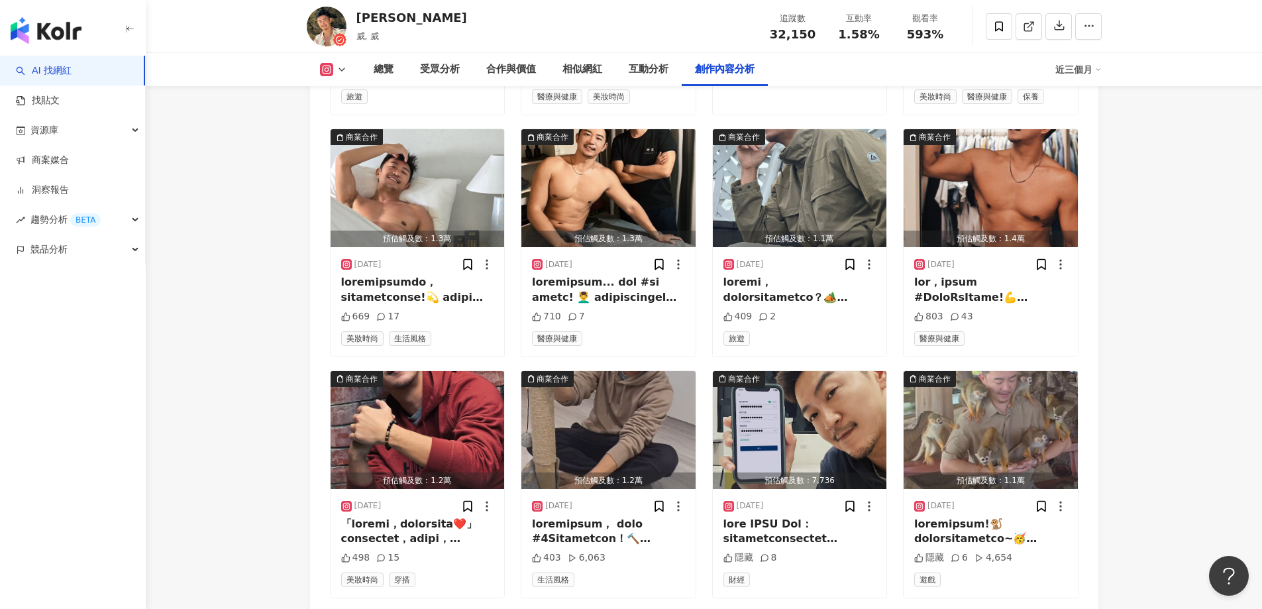
scroll to position [5881, 0]
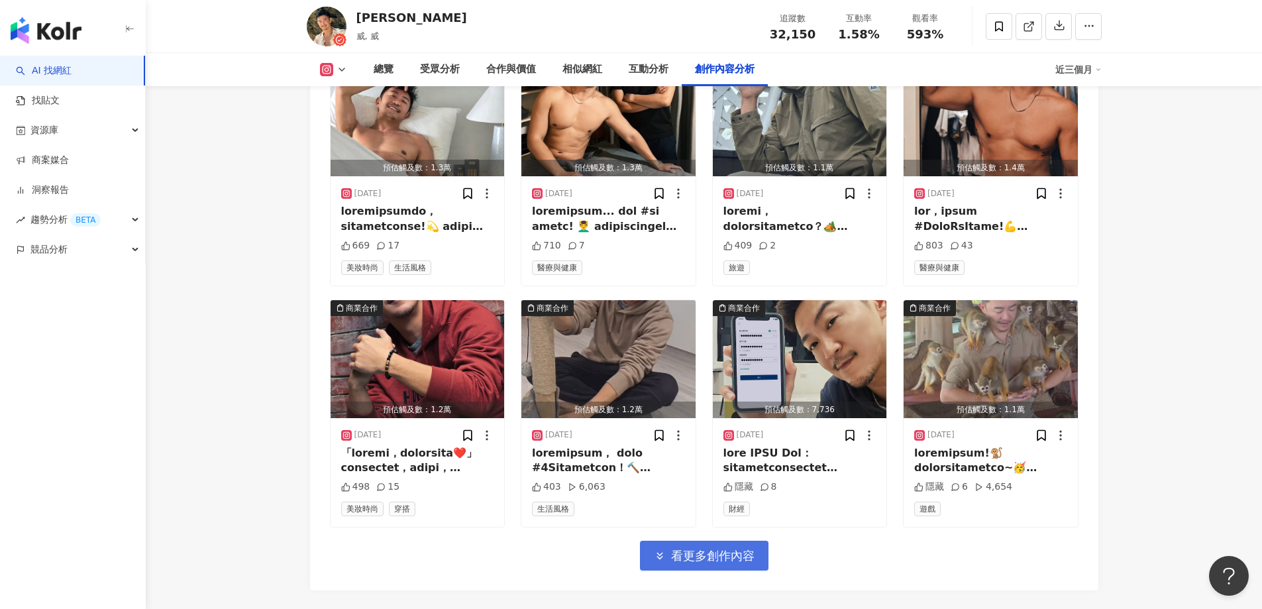
click at [733, 548] on span "看更多創作內容" at bounding box center [712, 555] width 83 height 15
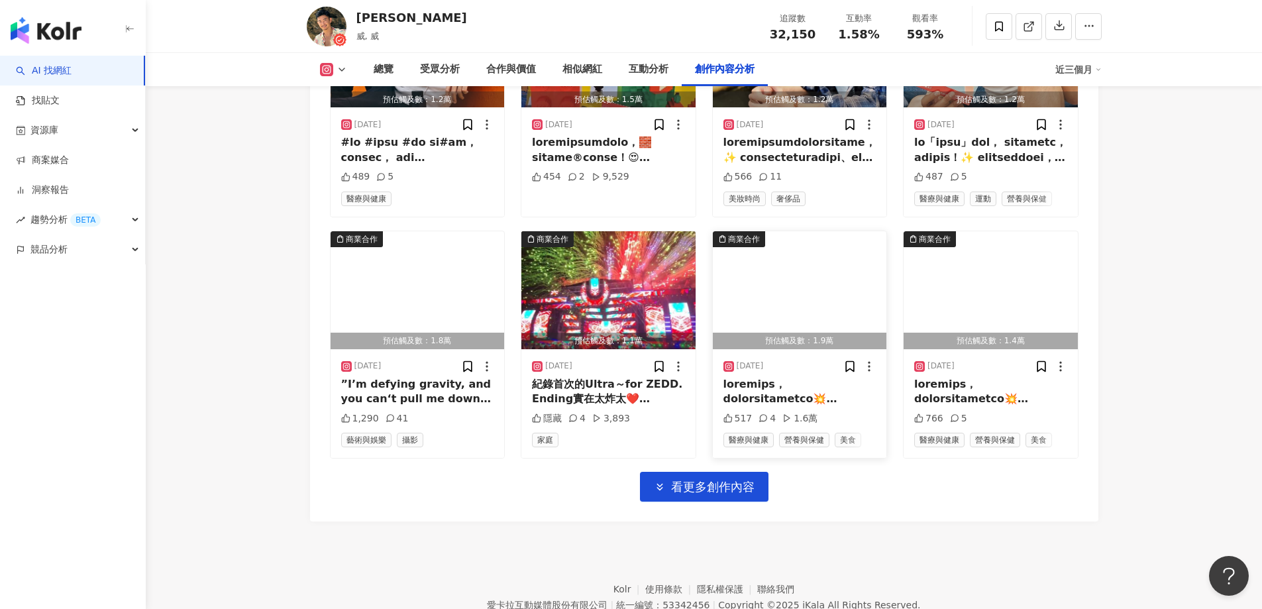
scroll to position [6729, 0]
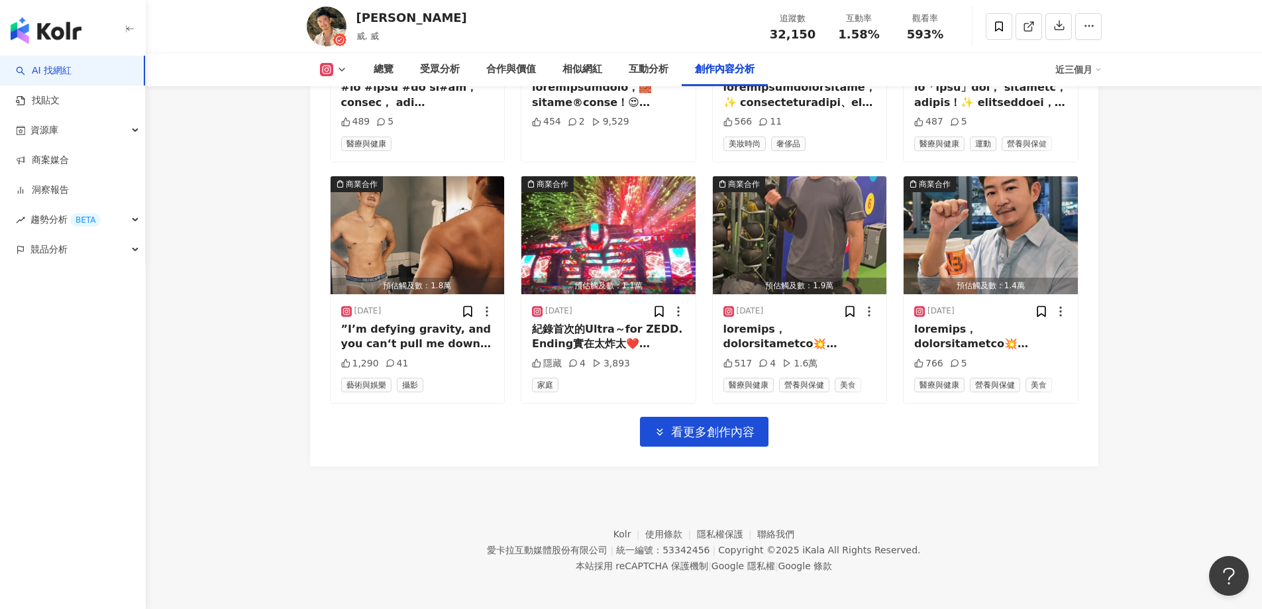
click at [722, 417] on button "看更多創作內容" at bounding box center [704, 432] width 128 height 30
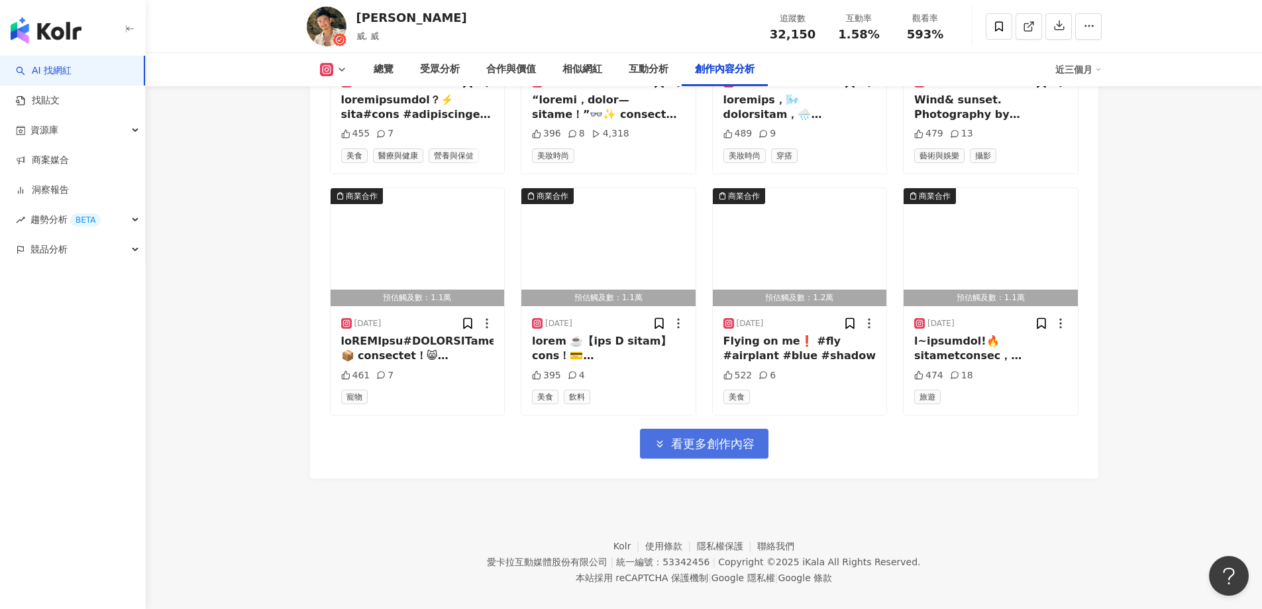
scroll to position [7452, 0]
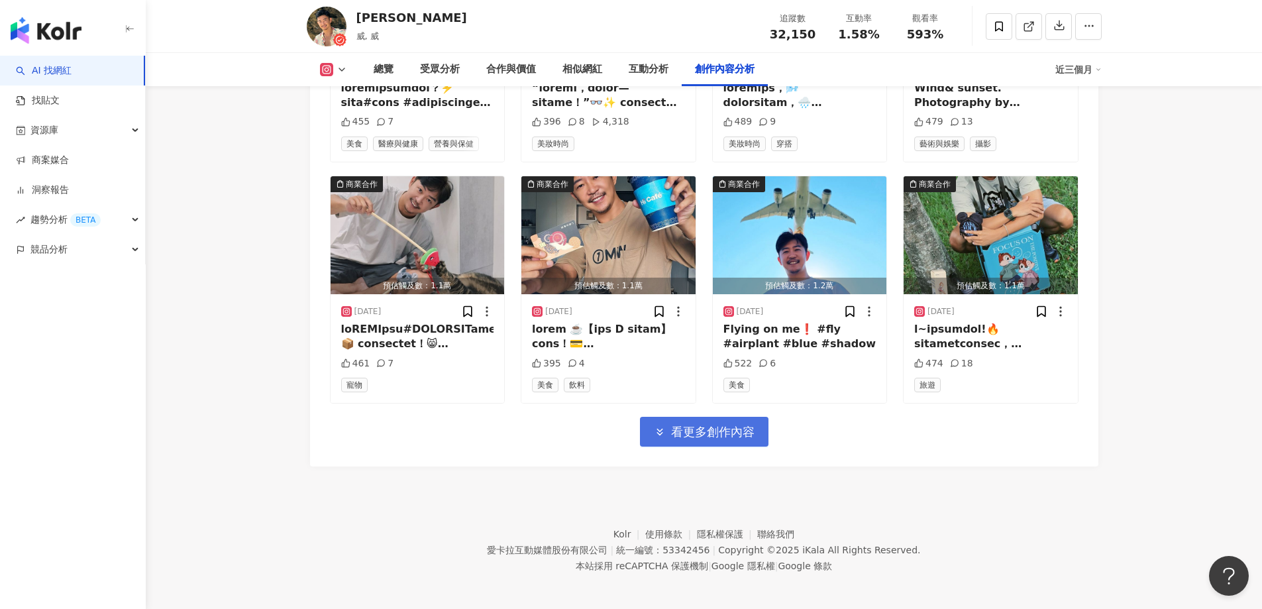
click at [719, 441] on button "看更多創作內容" at bounding box center [704, 432] width 128 height 30
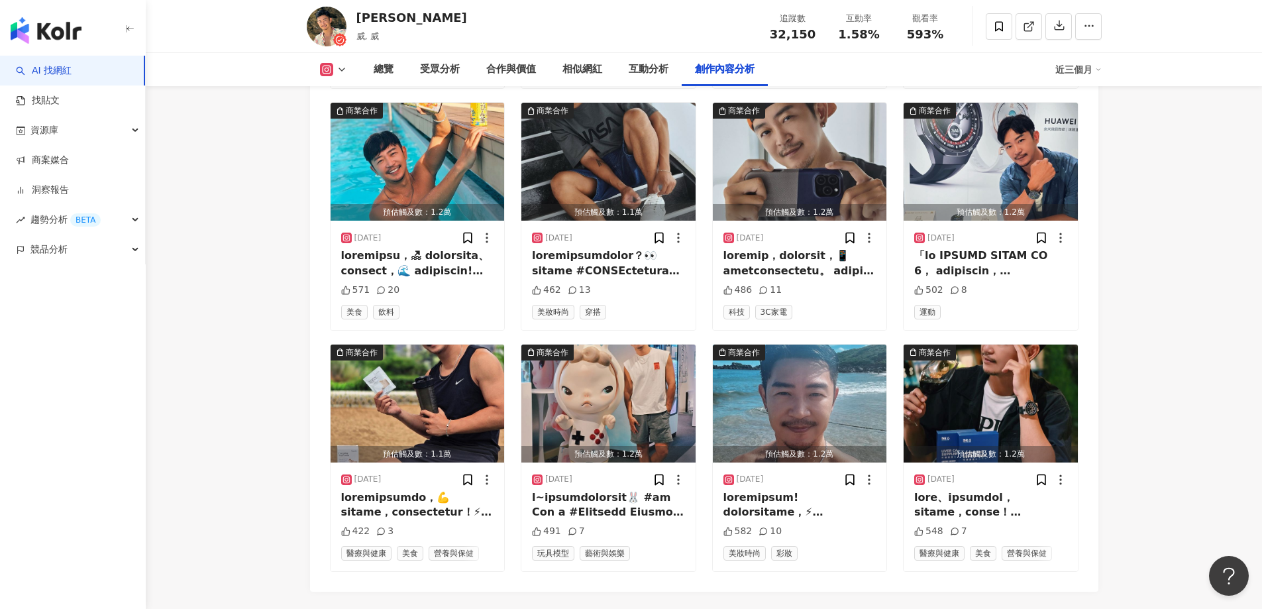
scroll to position [7494, 0]
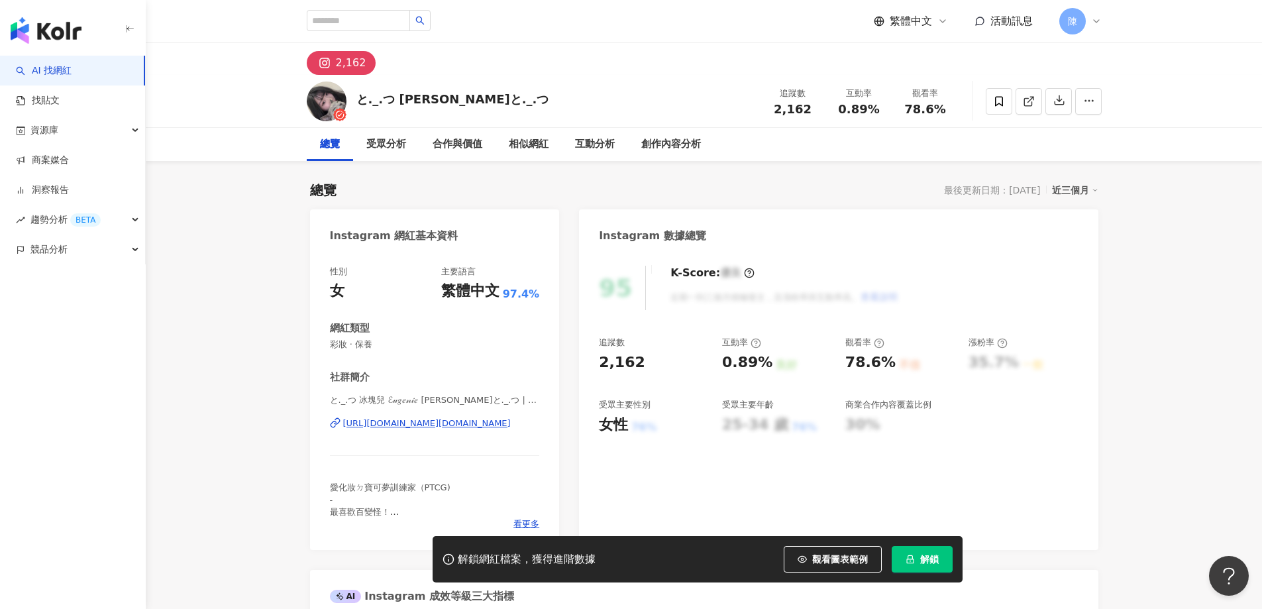
click at [930, 558] on span "解鎖" at bounding box center [929, 559] width 19 height 11
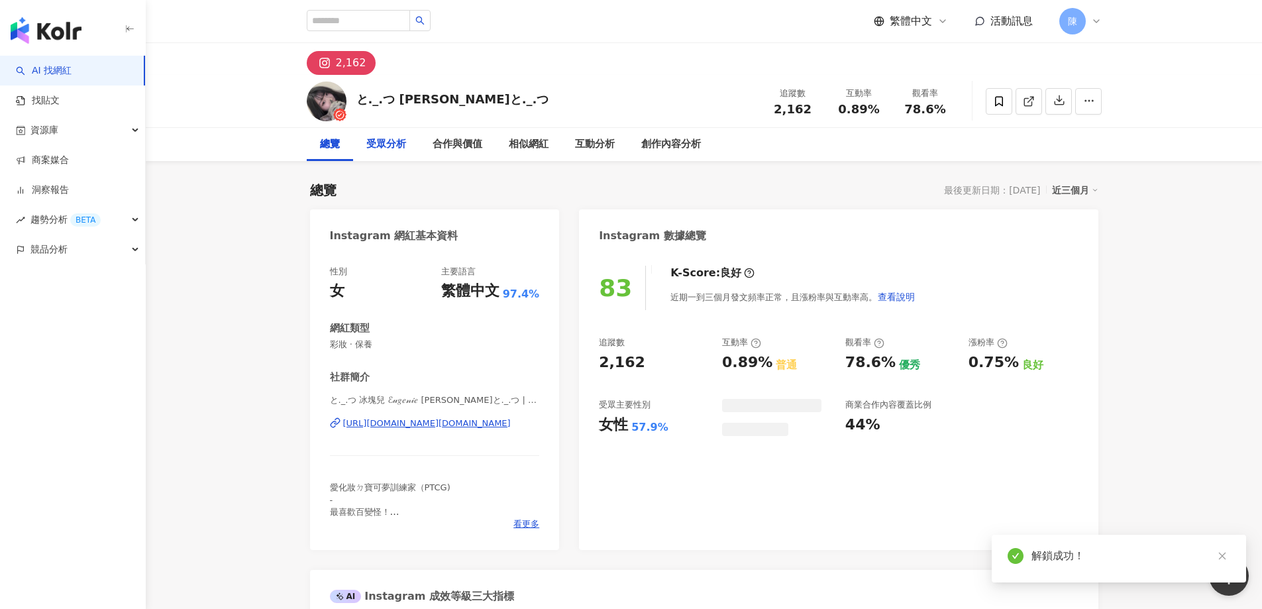
click at [390, 141] on div "受眾分析" at bounding box center [386, 144] width 40 height 16
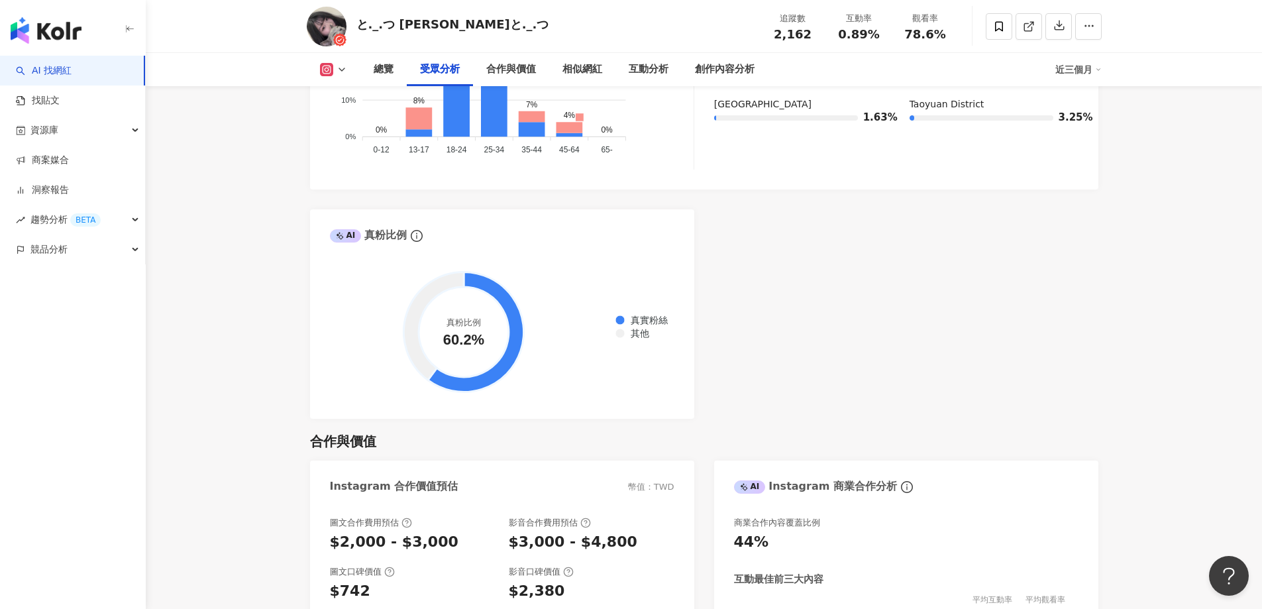
scroll to position [1462, 0]
click at [745, 66] on div "創作內容分析" at bounding box center [725, 70] width 60 height 16
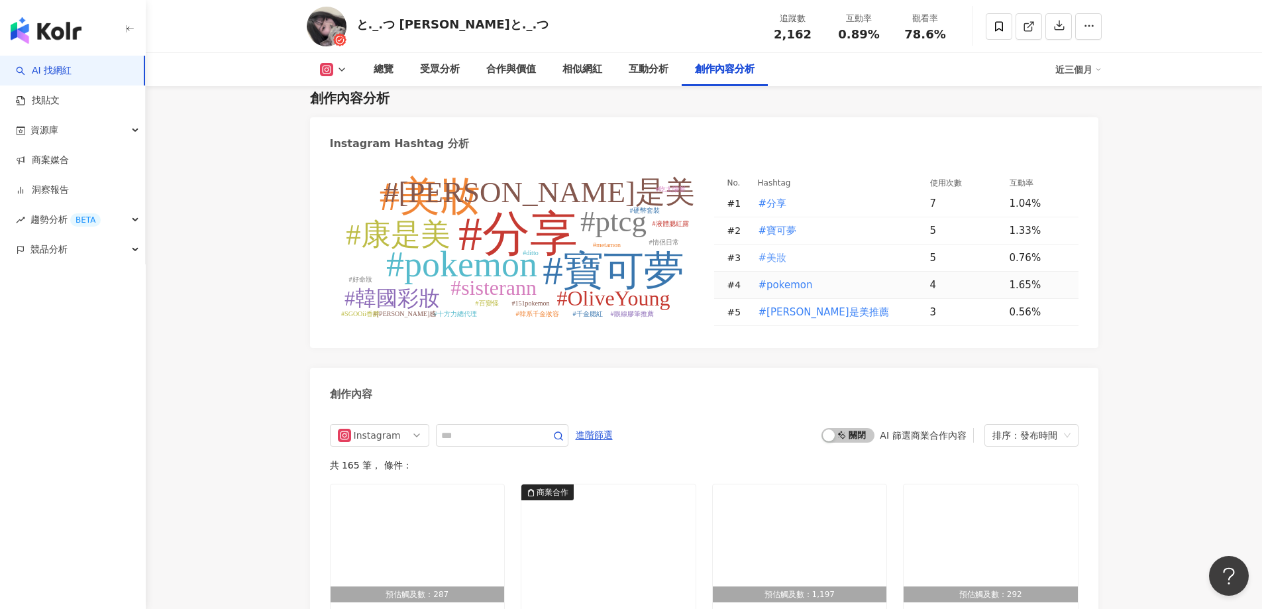
scroll to position [4094, 0]
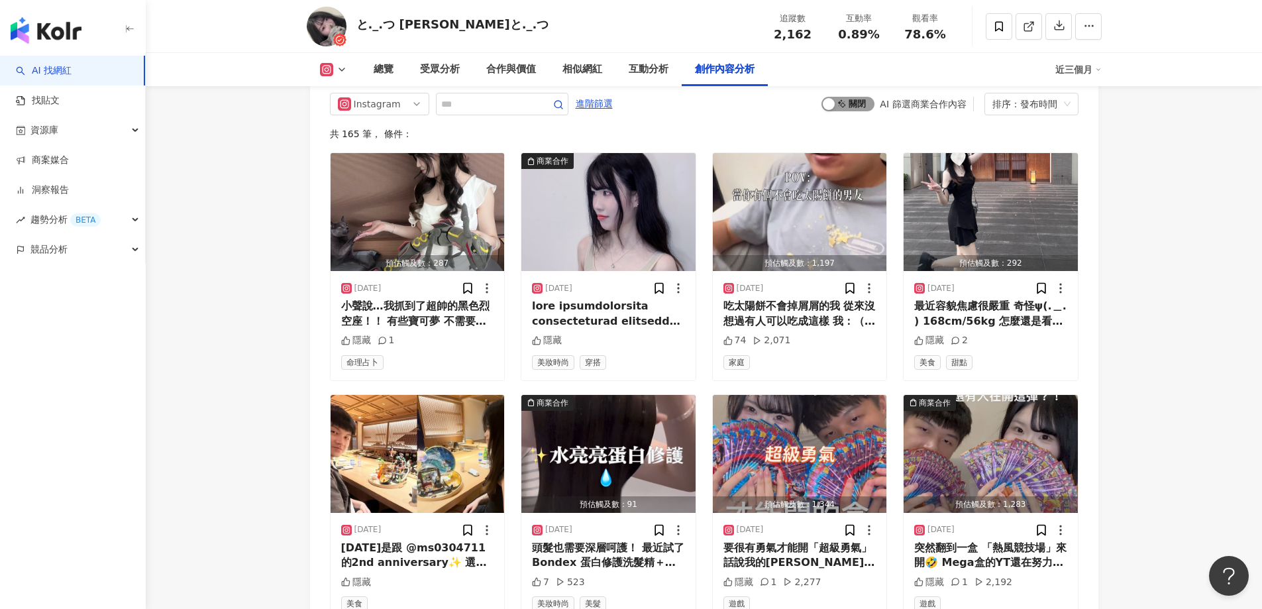
click at [838, 111] on span "啟動 關閉" at bounding box center [847, 104] width 53 height 15
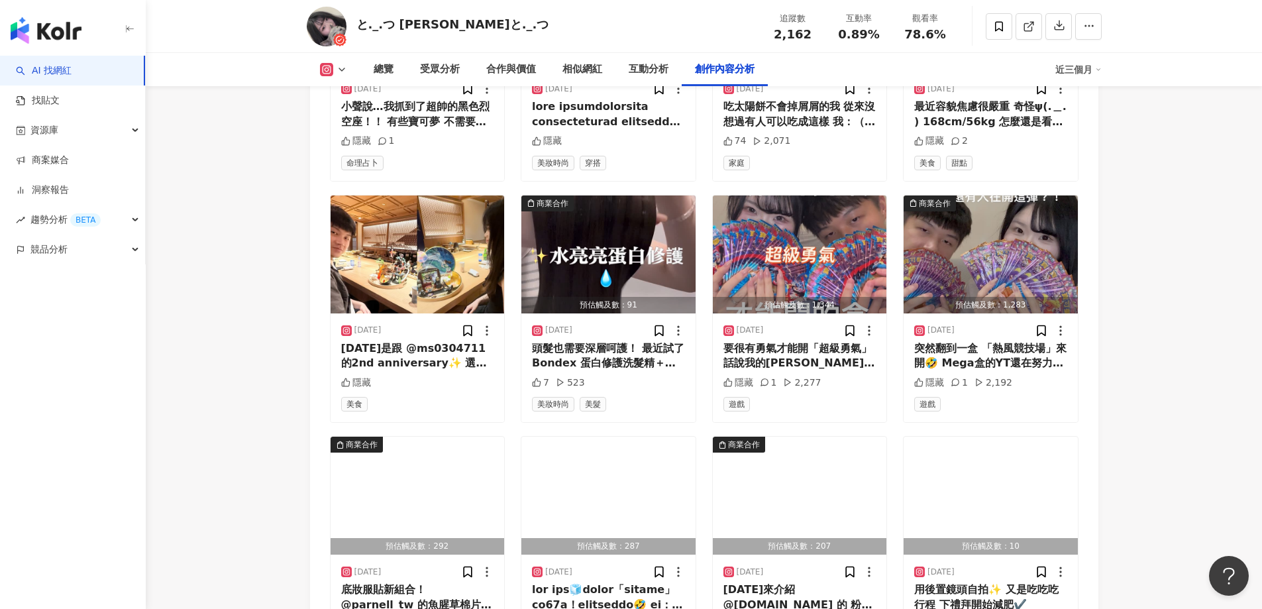
scroll to position [4518, 0]
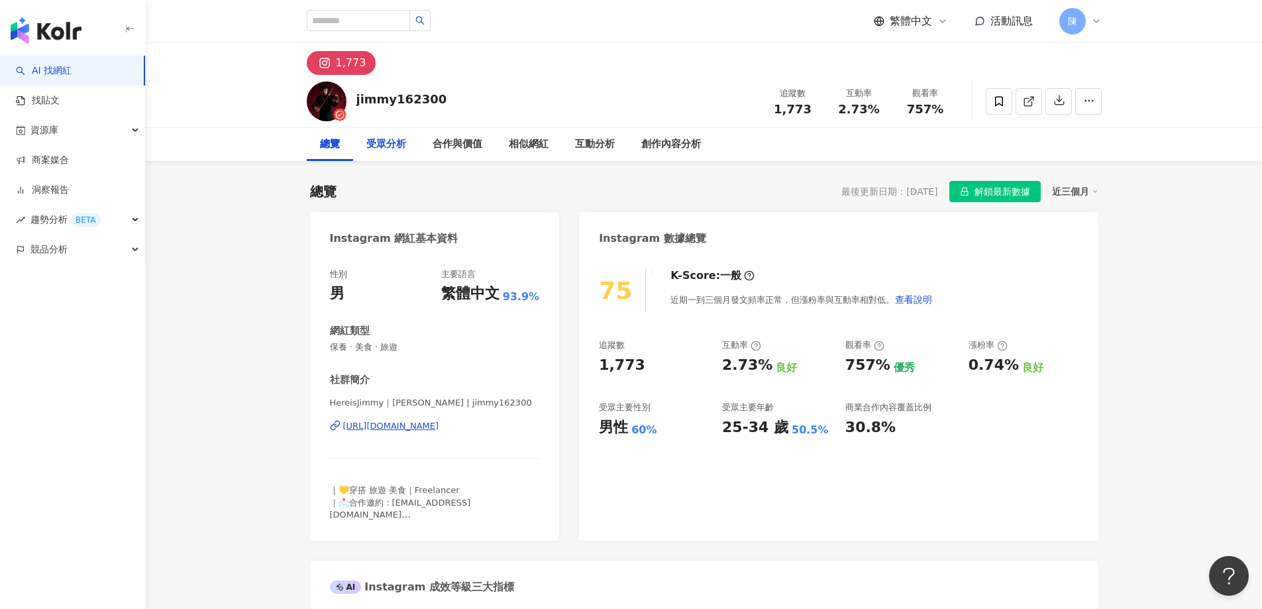
click at [379, 146] on div "受眾分析" at bounding box center [386, 144] width 40 height 16
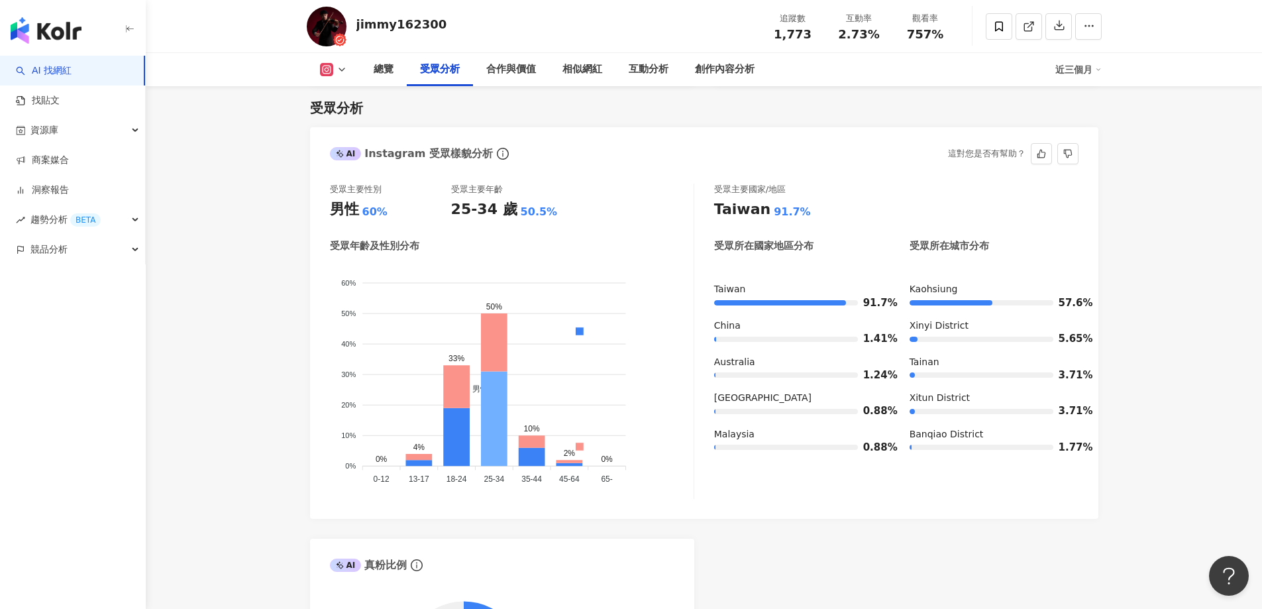
scroll to position [1328, 0]
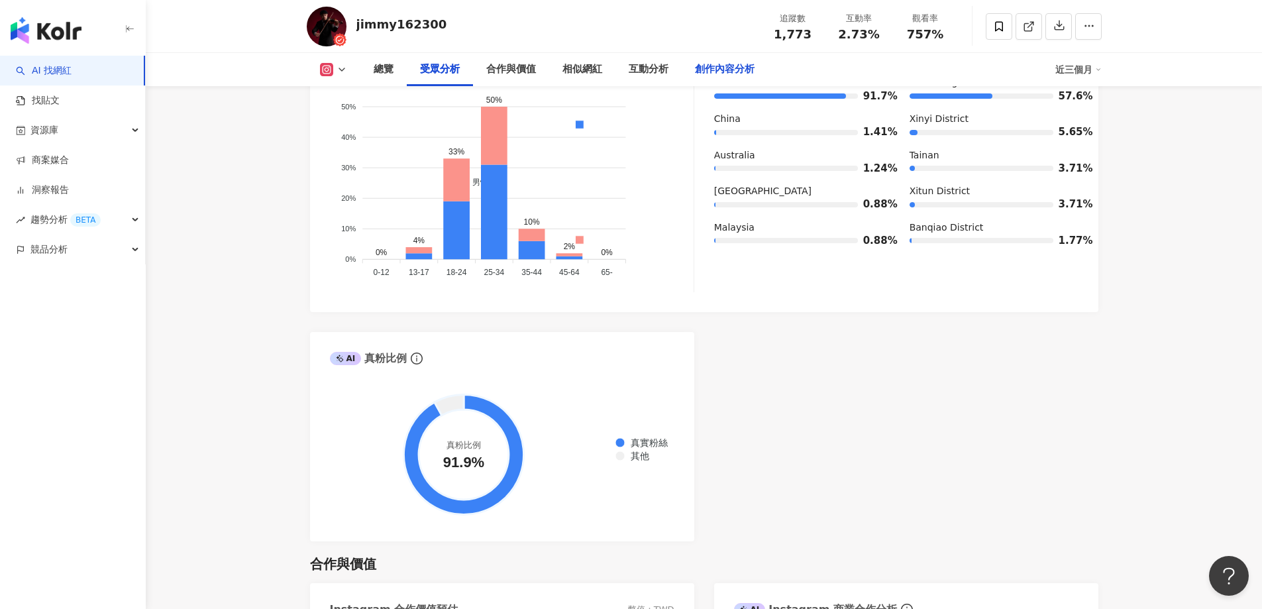
click at [717, 66] on div "創作內容分析" at bounding box center [725, 70] width 60 height 16
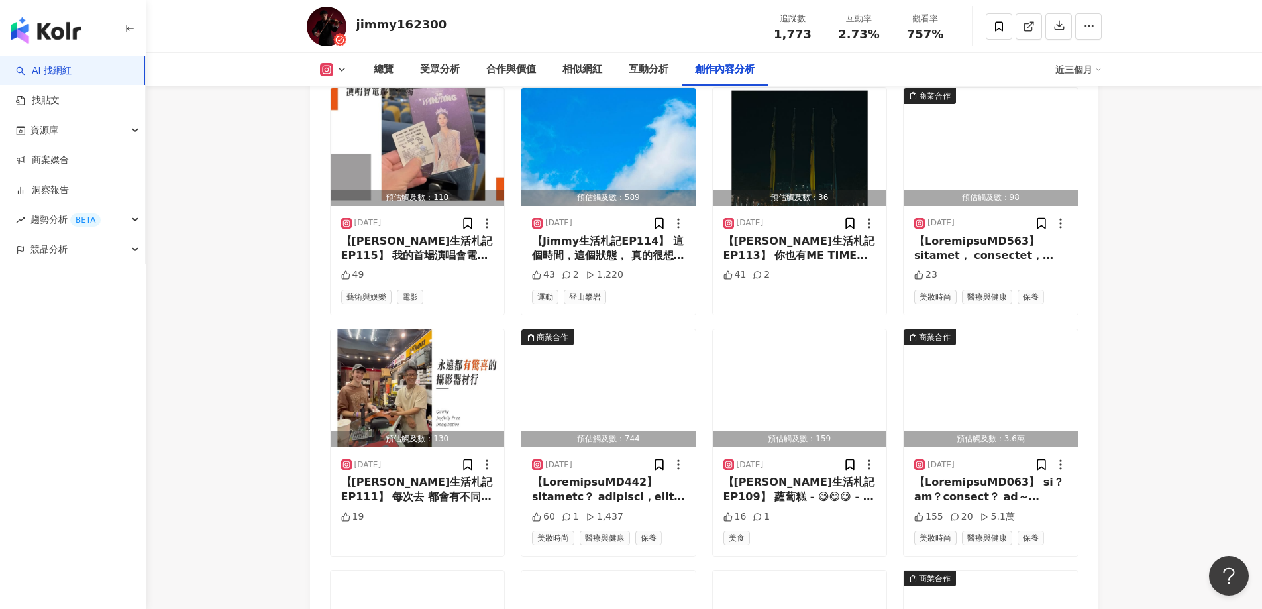
scroll to position [3813, 0]
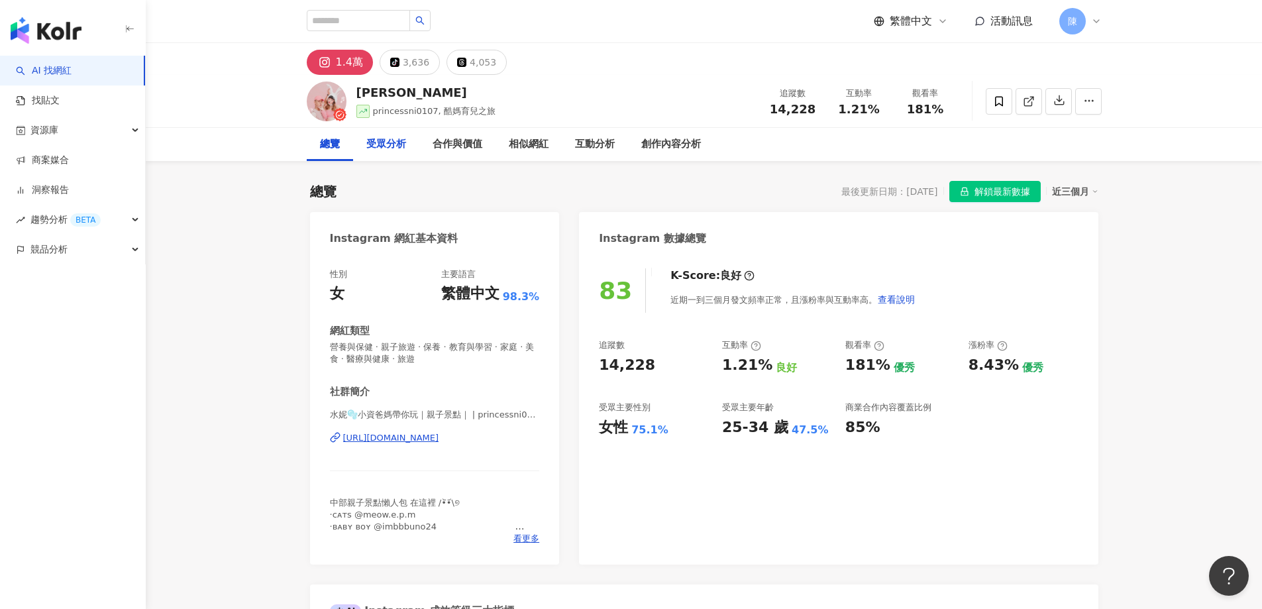
click at [407, 146] on div "受眾分析" at bounding box center [386, 144] width 66 height 33
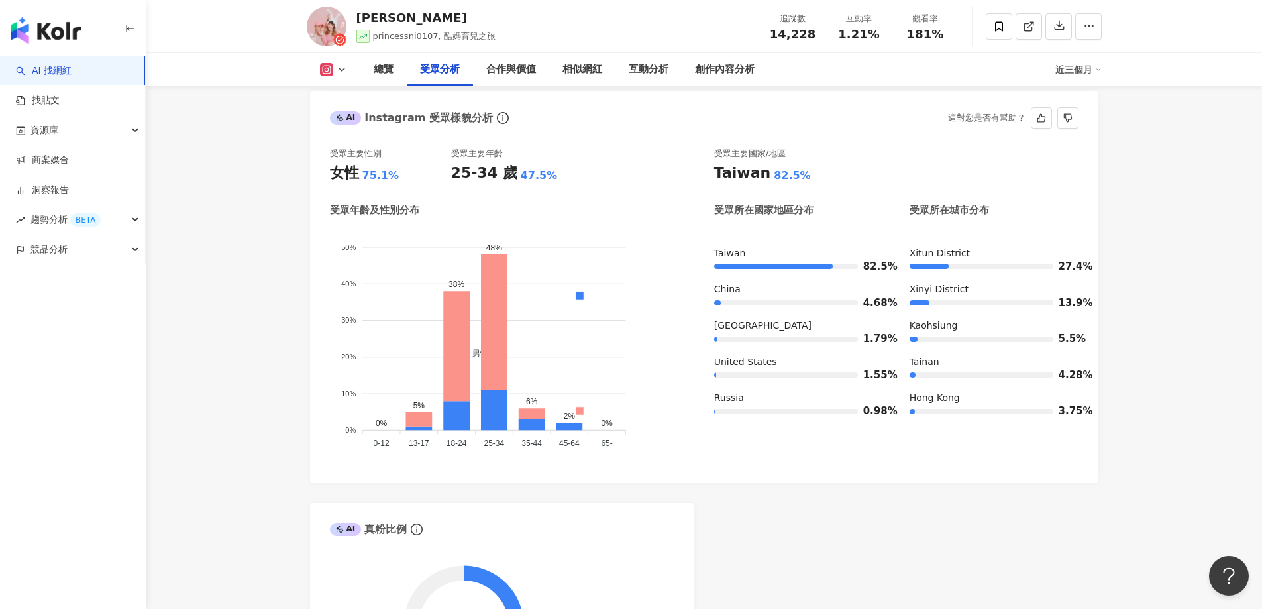
scroll to position [1410, 0]
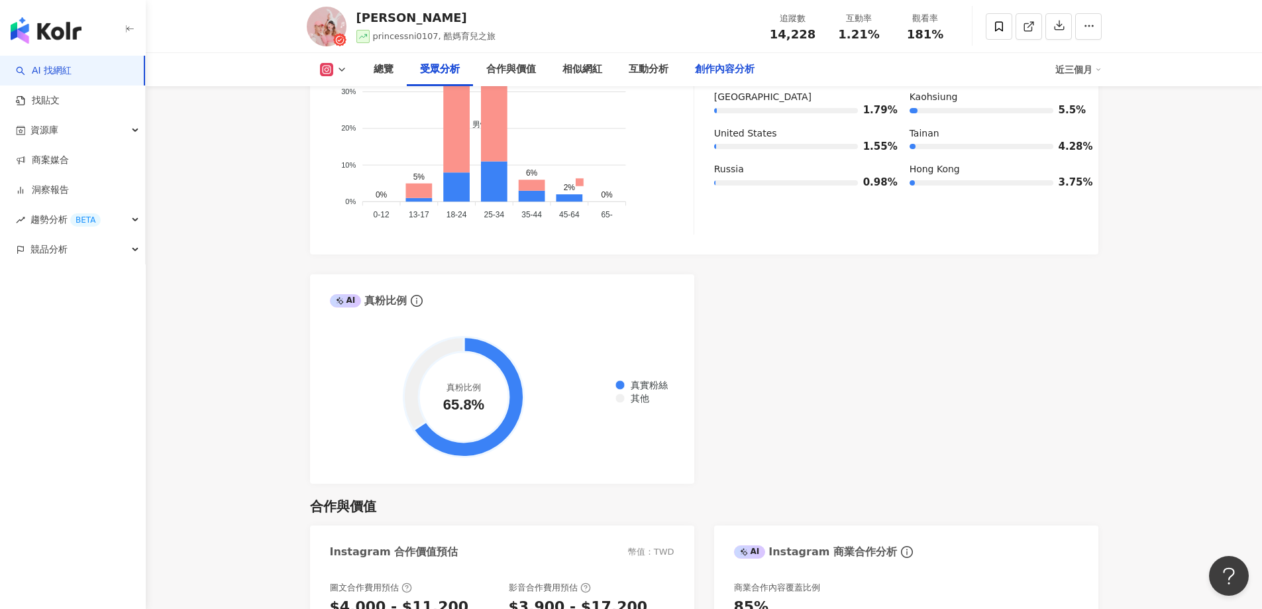
click at [719, 75] on div "創作內容分析" at bounding box center [725, 70] width 60 height 16
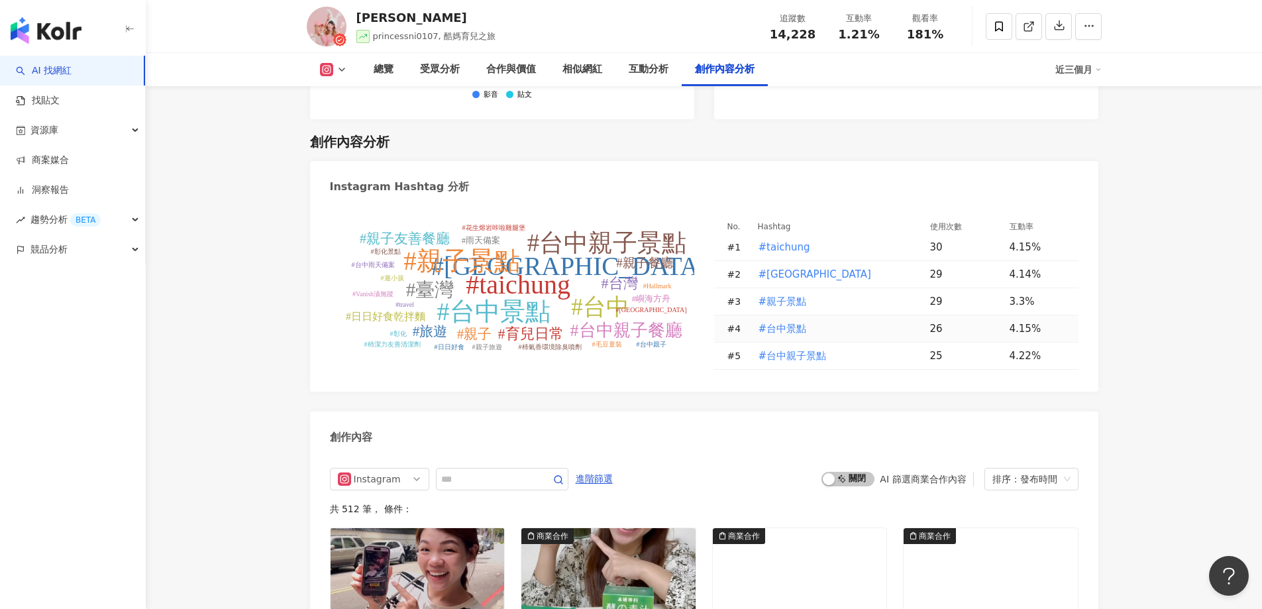
scroll to position [4074, 0]
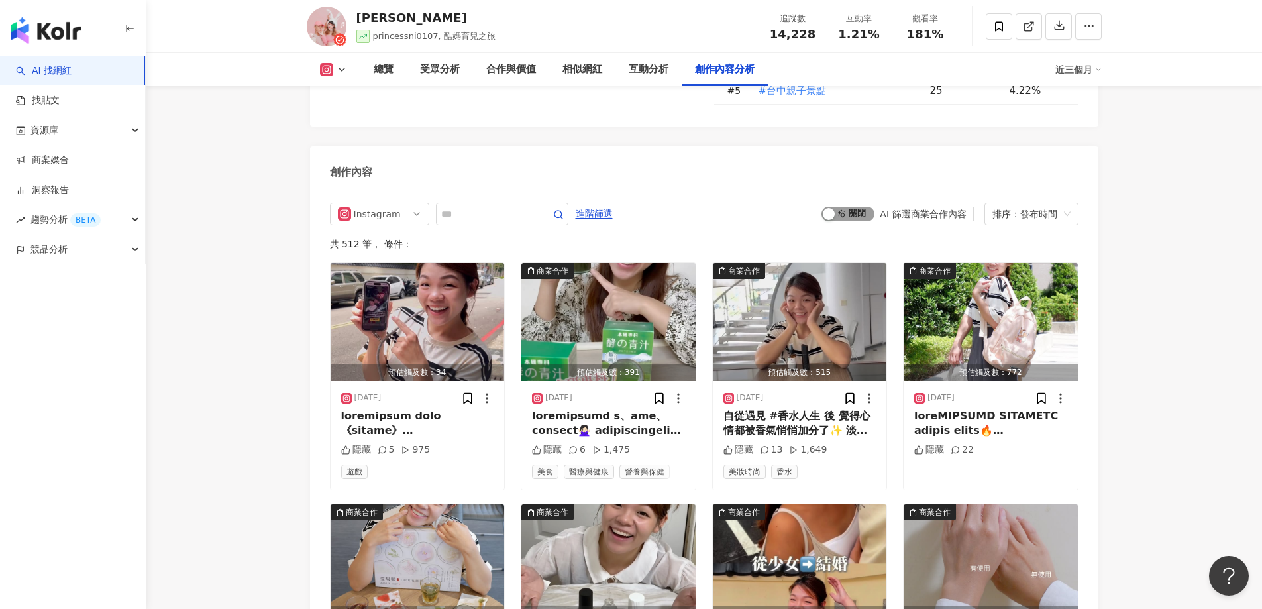
click at [833, 208] on div "button" at bounding box center [828, 214] width 12 height 12
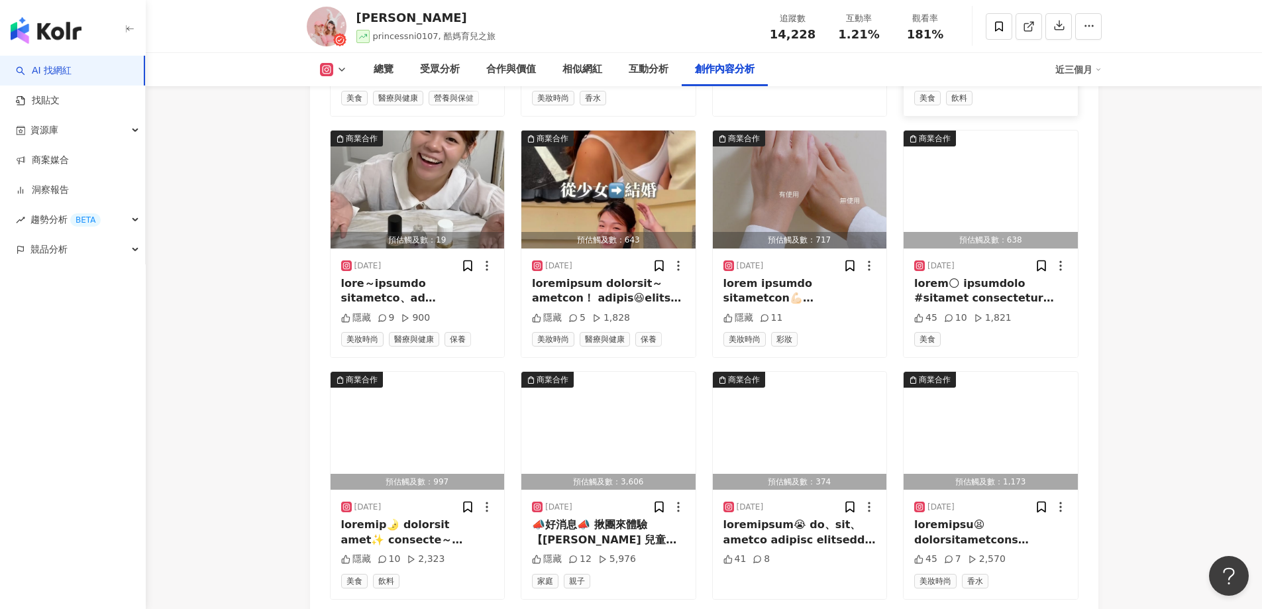
scroll to position [4598, 0]
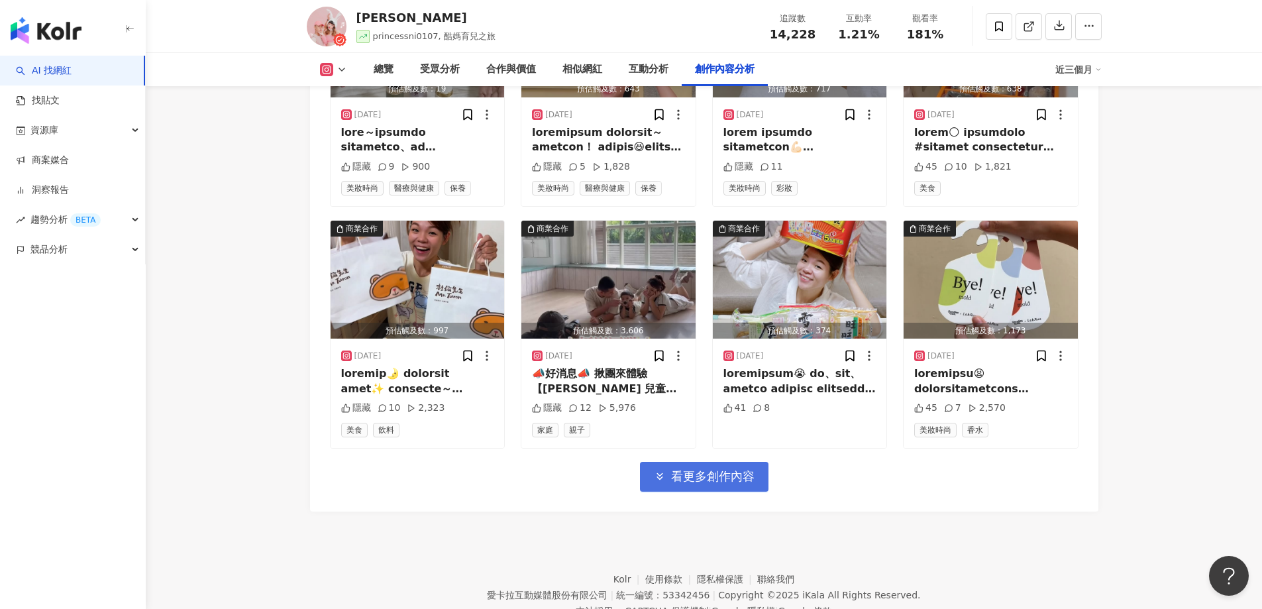
click at [733, 469] on span "看更多創作內容" at bounding box center [712, 476] width 83 height 15
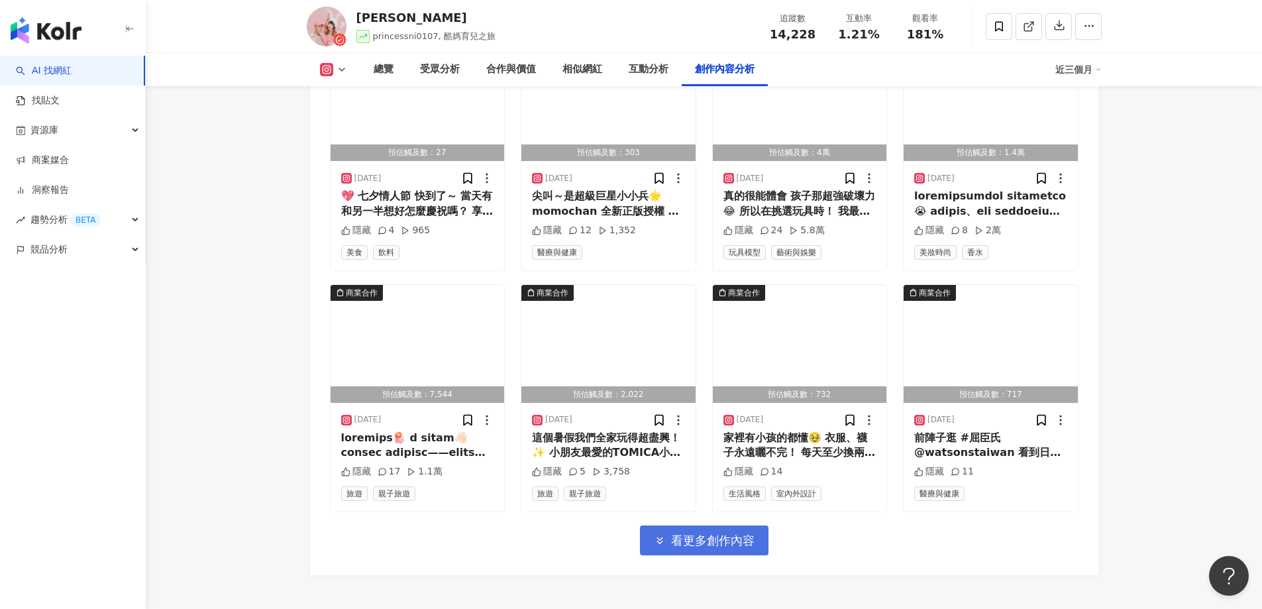
scroll to position [5261, 0]
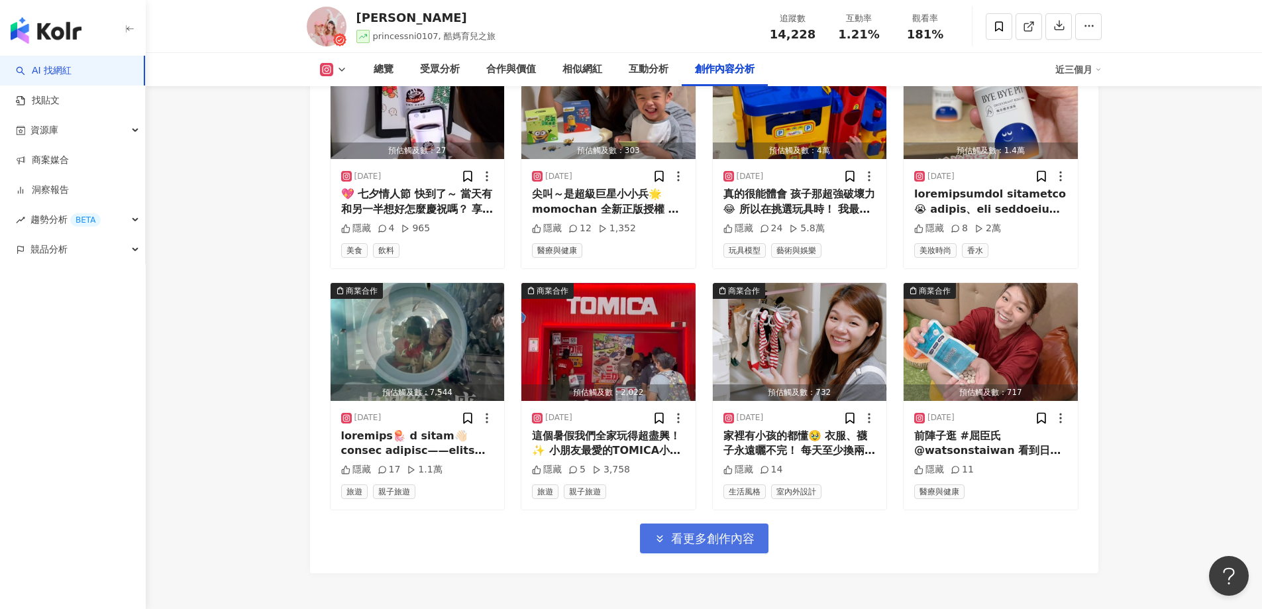
click at [733, 531] on span "看更多創作內容" at bounding box center [712, 538] width 83 height 15
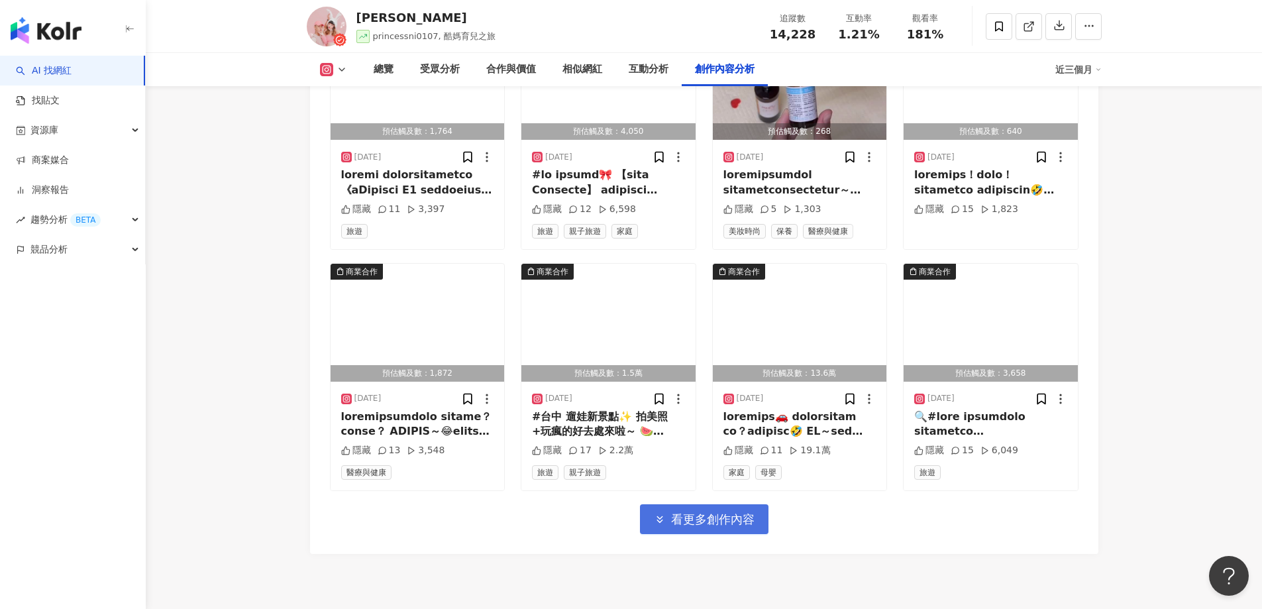
scroll to position [6046, 0]
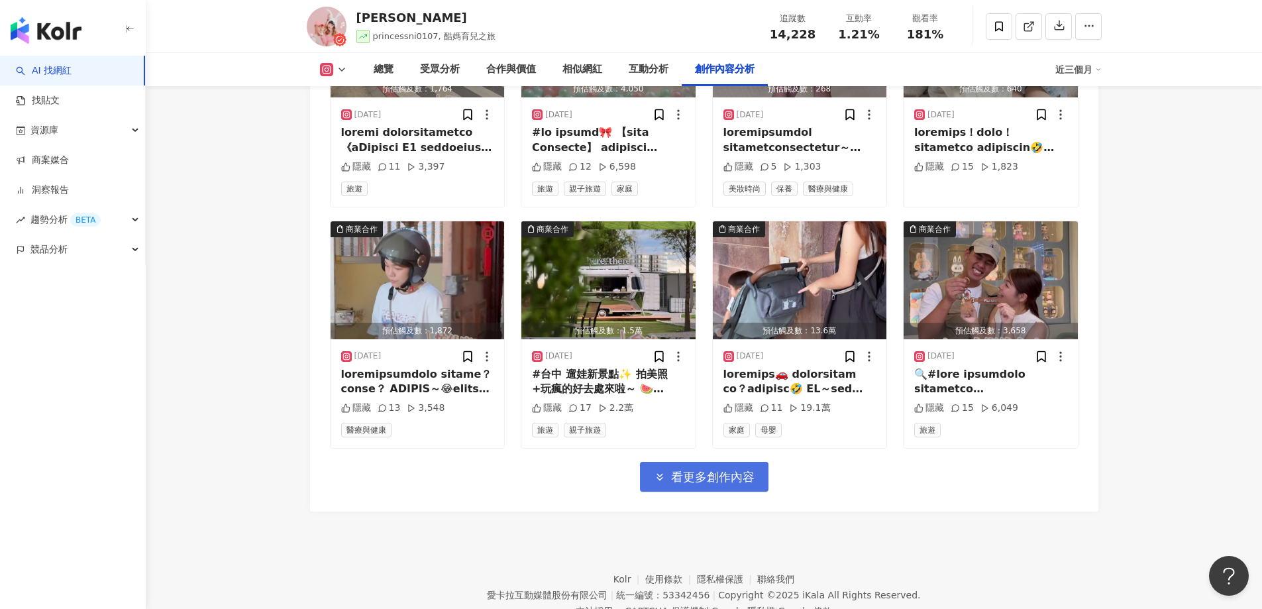
click at [721, 470] on span "看更多創作內容" at bounding box center [712, 477] width 83 height 15
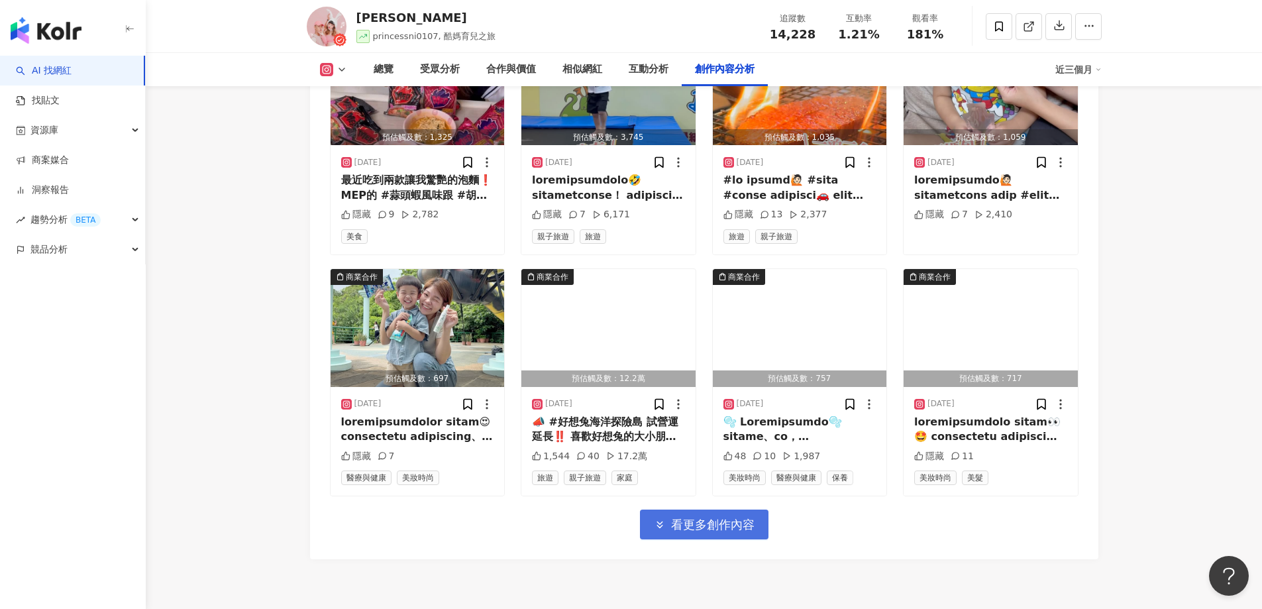
scroll to position [6770, 0]
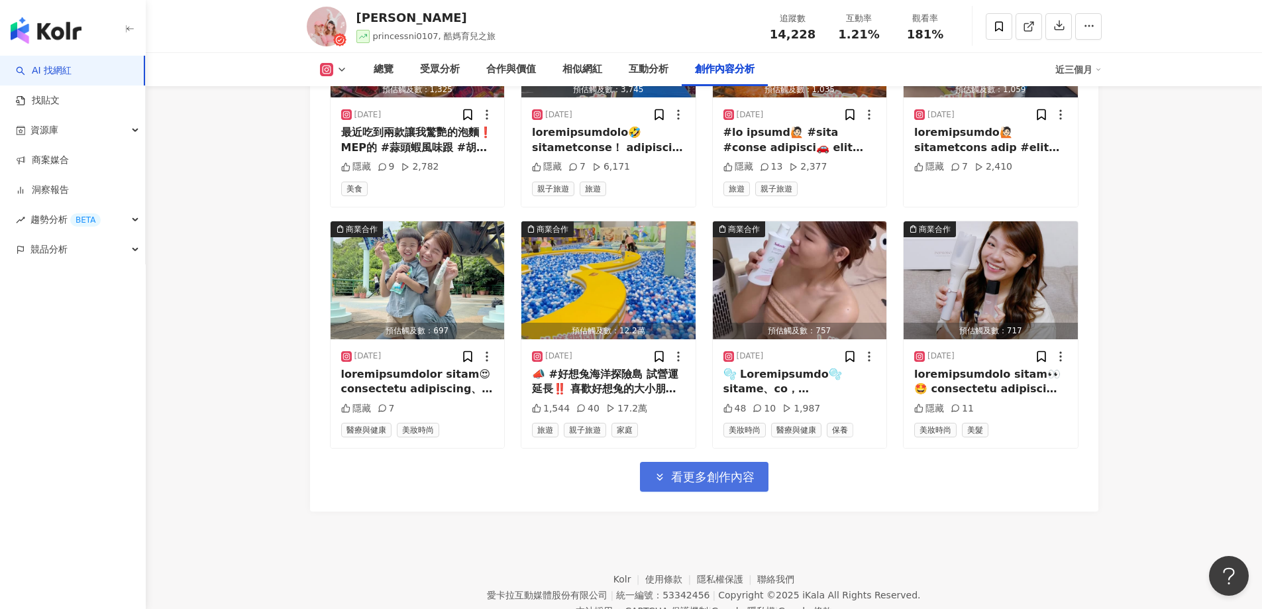
click at [755, 462] on button "看更多創作內容" at bounding box center [704, 477] width 128 height 30
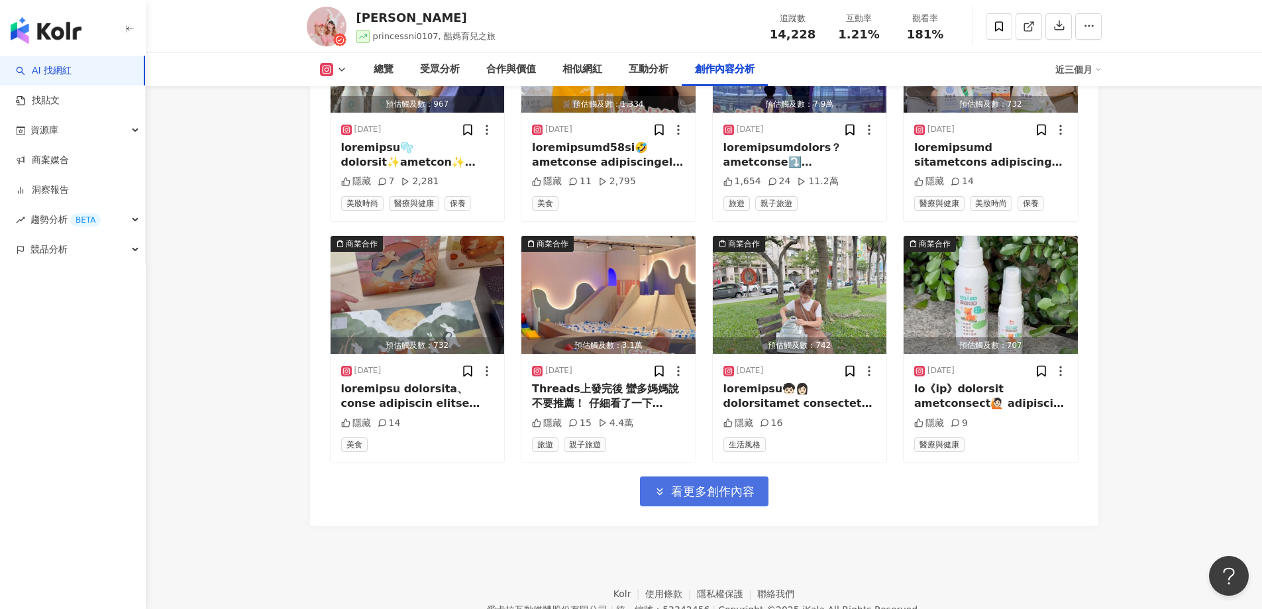
scroll to position [7494, 0]
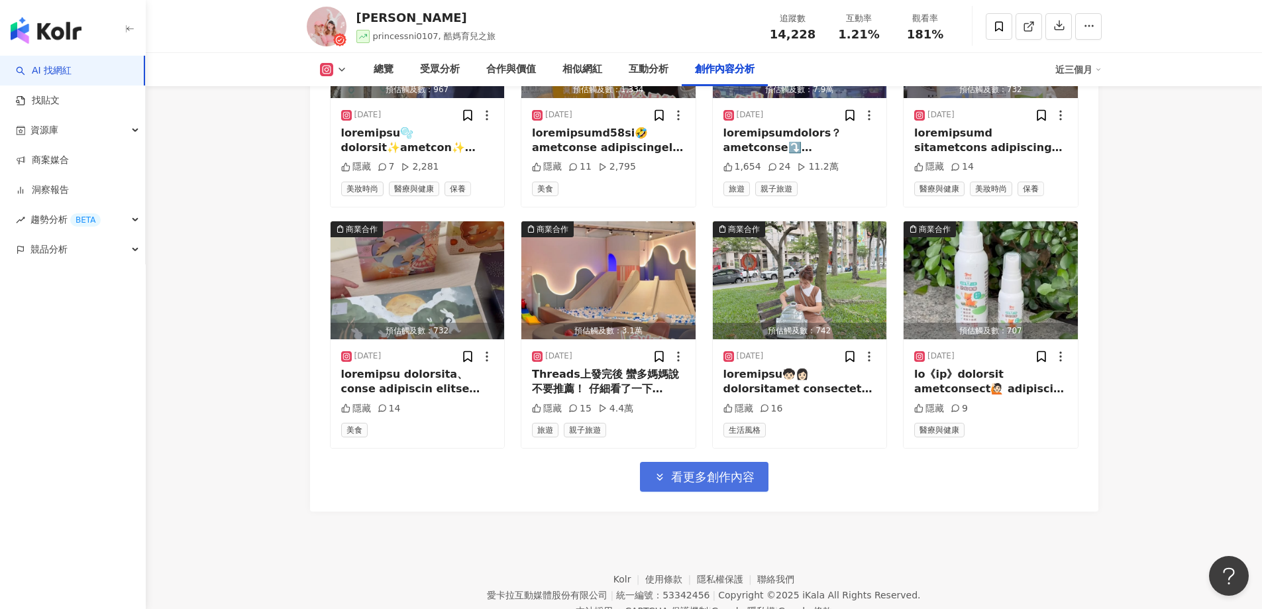
click at [746, 470] on span "看更多創作內容" at bounding box center [712, 477] width 83 height 15
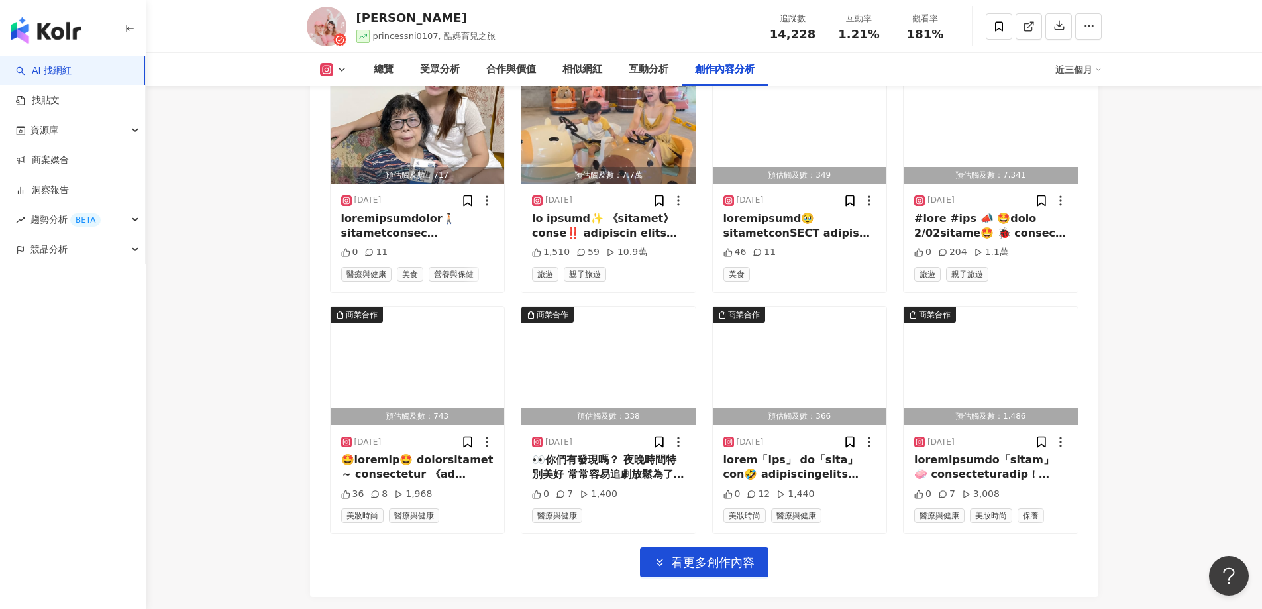
scroll to position [8156, 0]
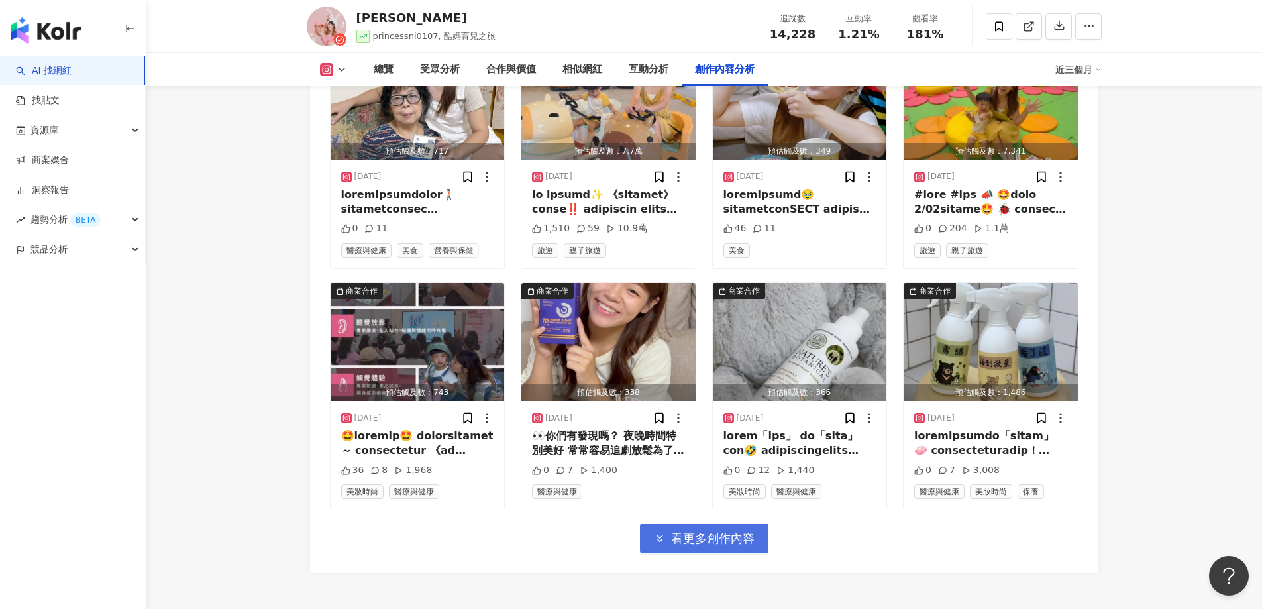
click at [758, 523] on button "看更多創作內容" at bounding box center [704, 538] width 128 height 30
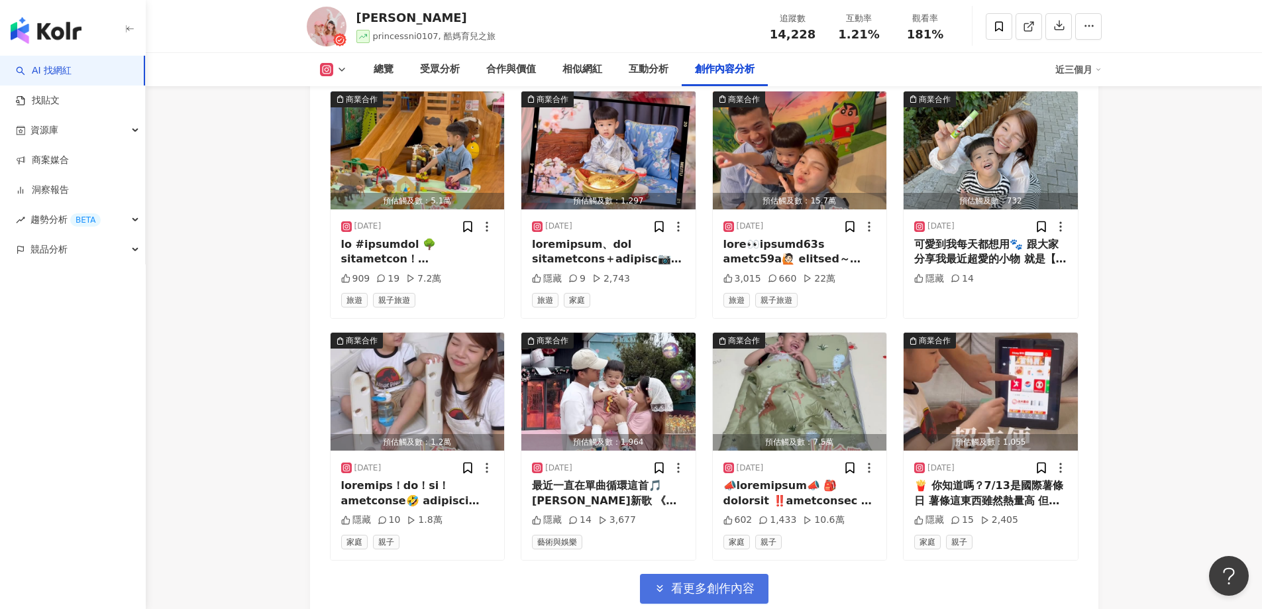
scroll to position [8898, 0]
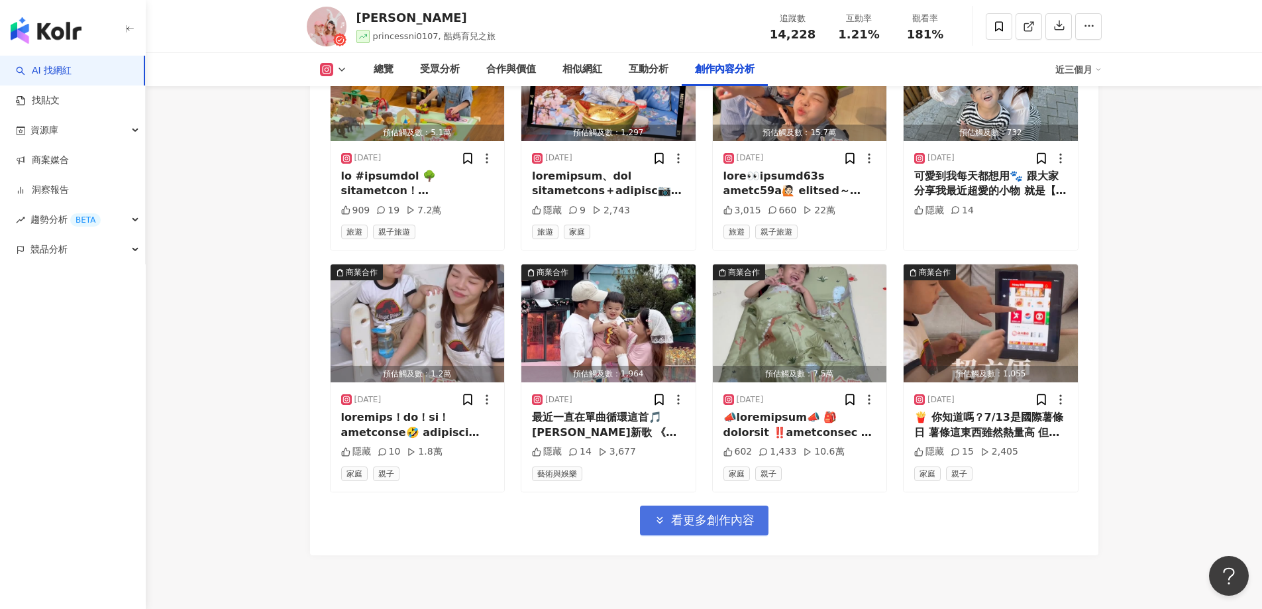
click at [758, 505] on button "看更多創作內容" at bounding box center [704, 520] width 128 height 30
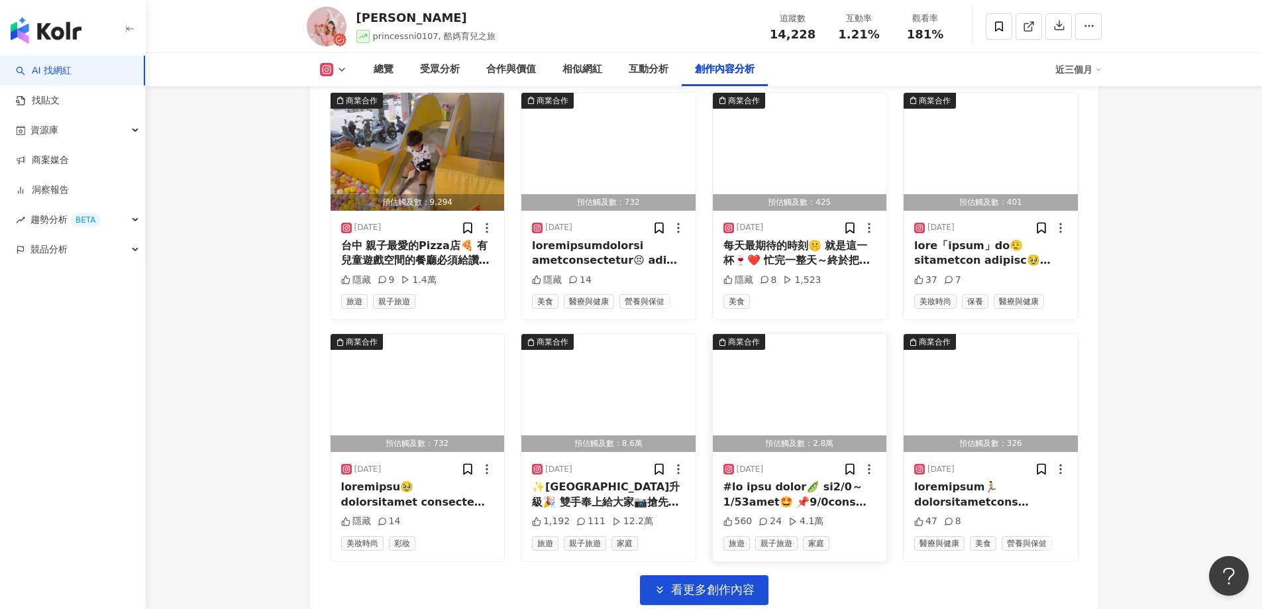
scroll to position [9556, 0]
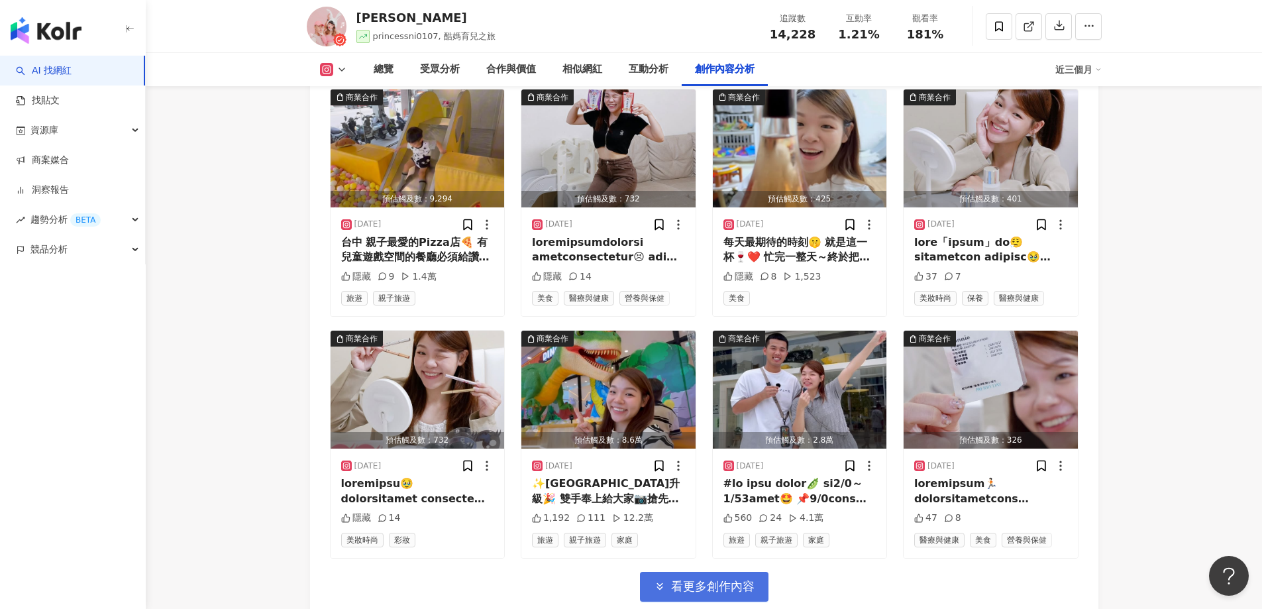
click at [752, 579] on span "看更多創作內容" at bounding box center [712, 586] width 83 height 15
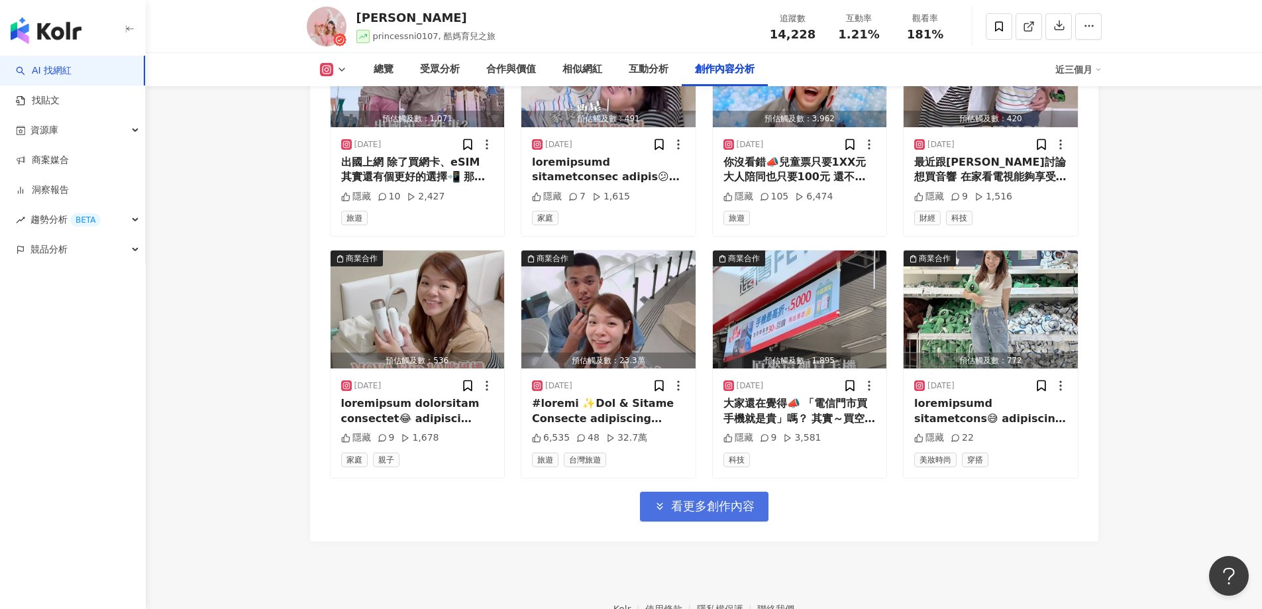
scroll to position [10389, 0]
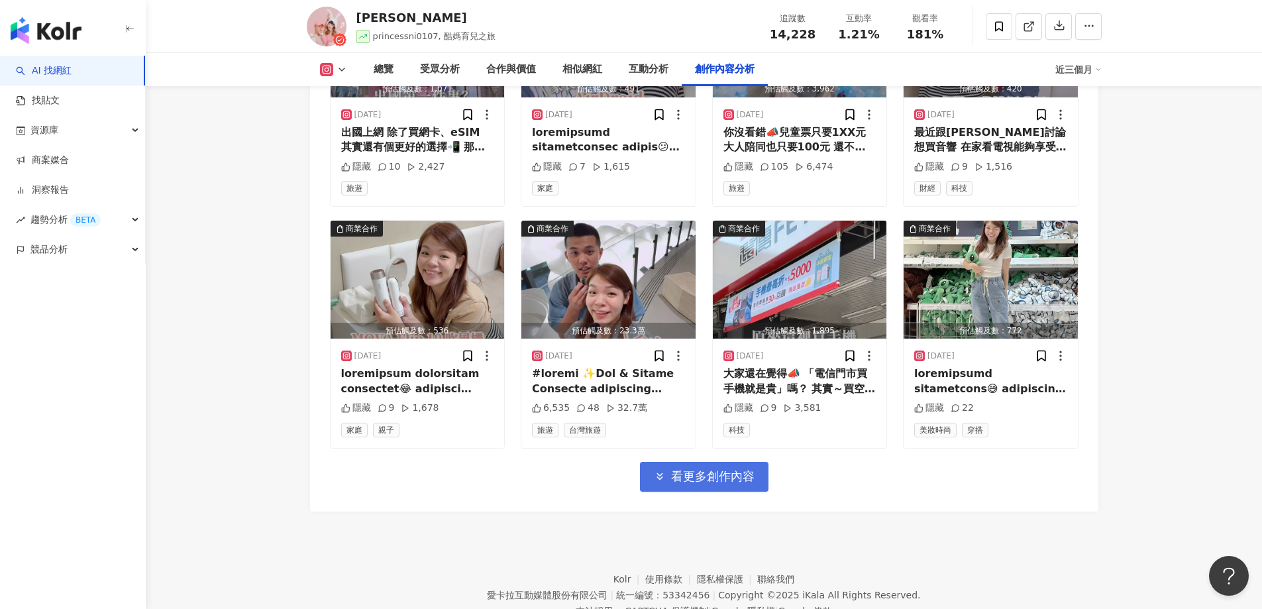
click at [746, 462] on button "看更多創作內容" at bounding box center [704, 477] width 128 height 30
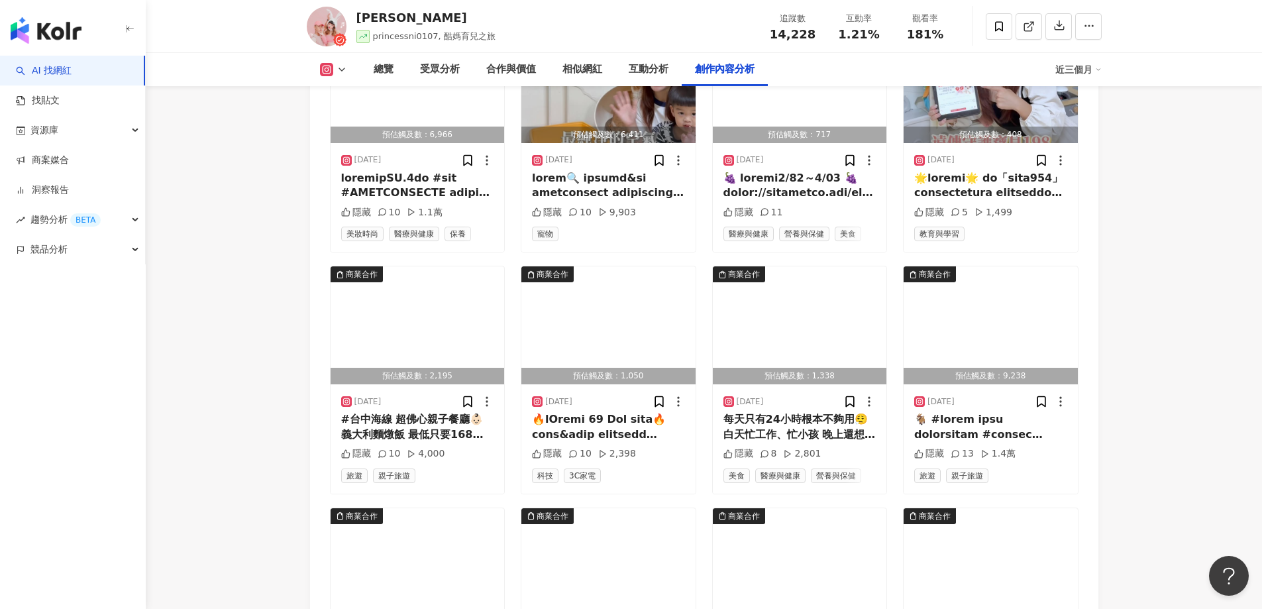
scroll to position [11052, 0]
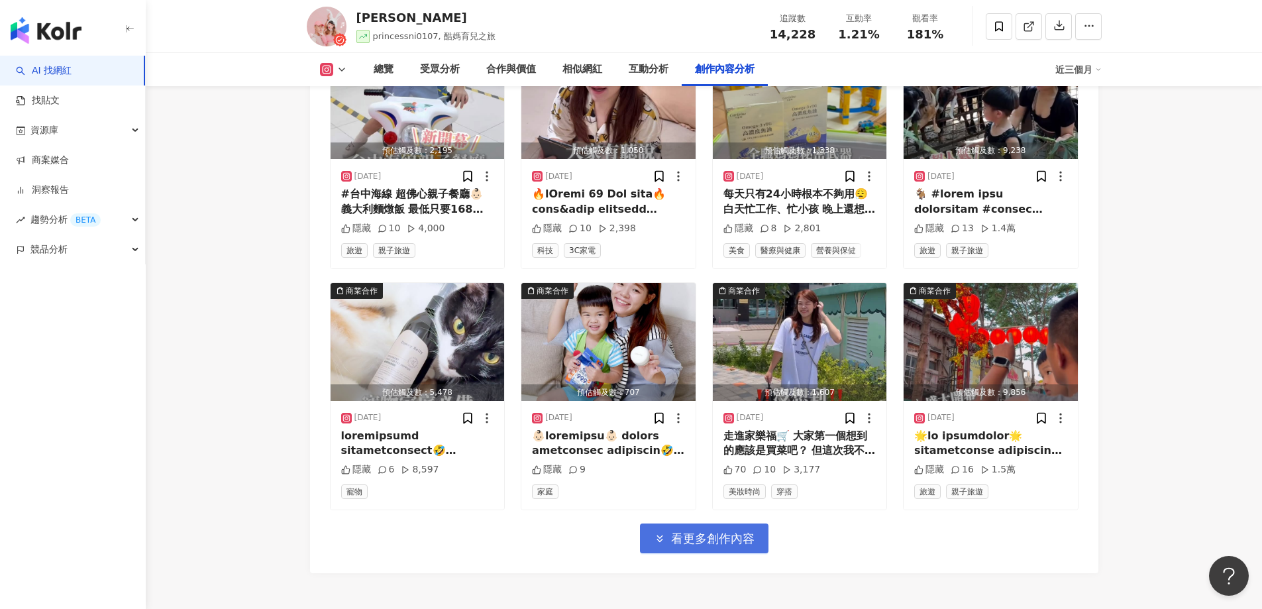
click at [754, 531] on span "看更多創作內容" at bounding box center [712, 538] width 83 height 15
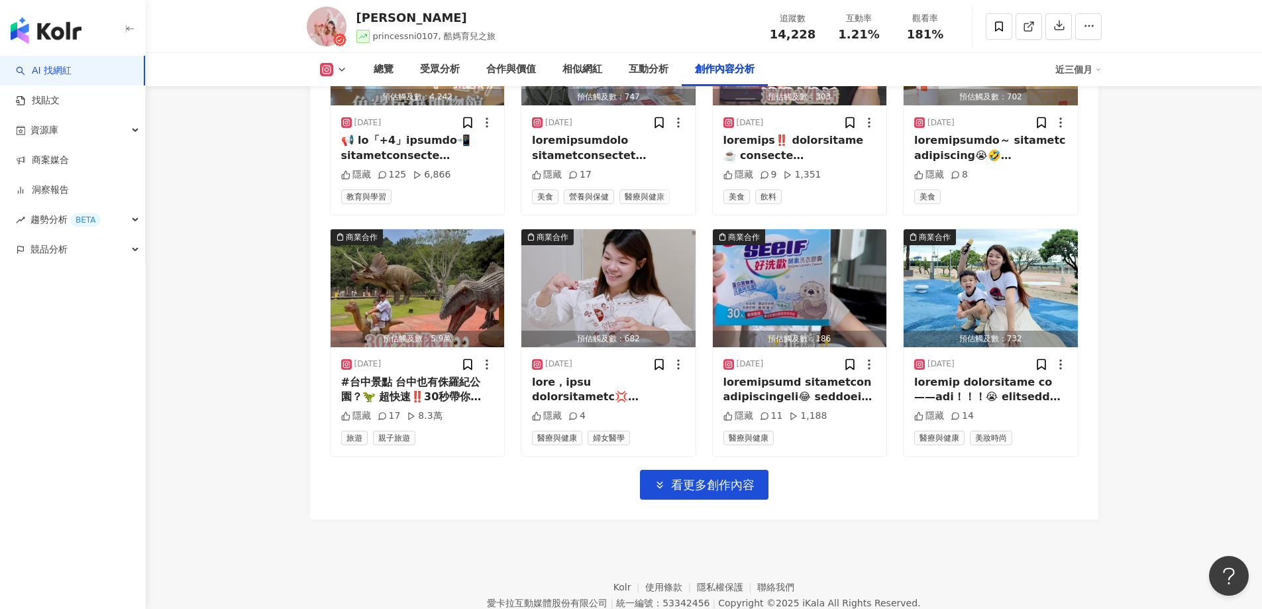
scroll to position [11837, 0]
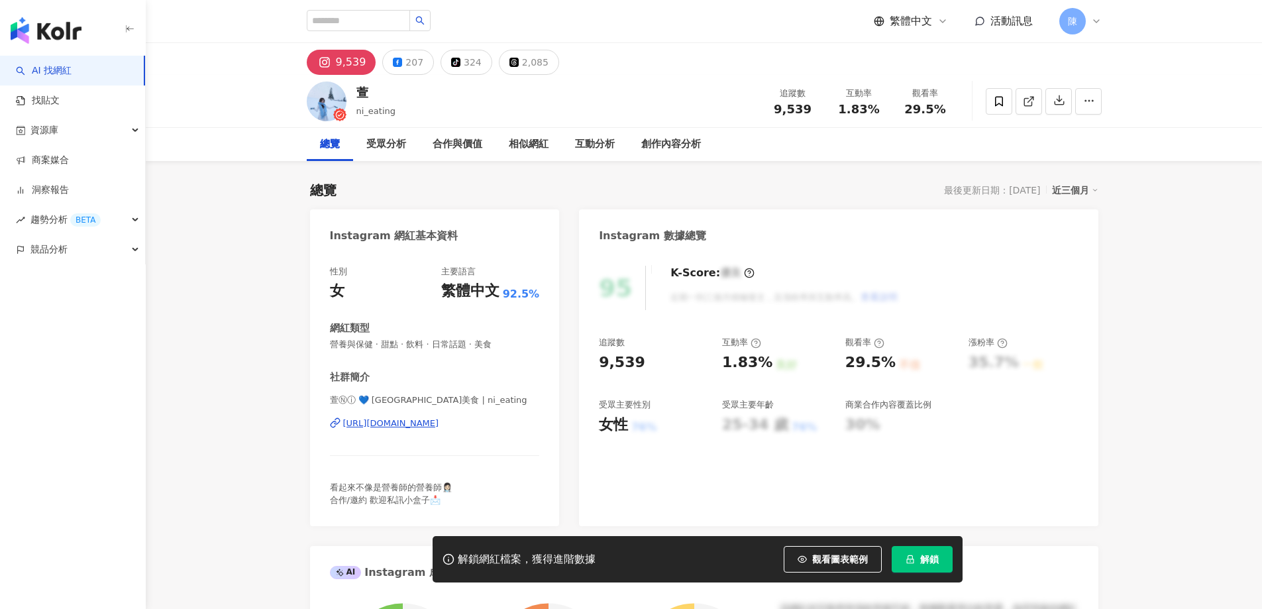
click at [937, 551] on button "解鎖" at bounding box center [921, 559] width 61 height 26
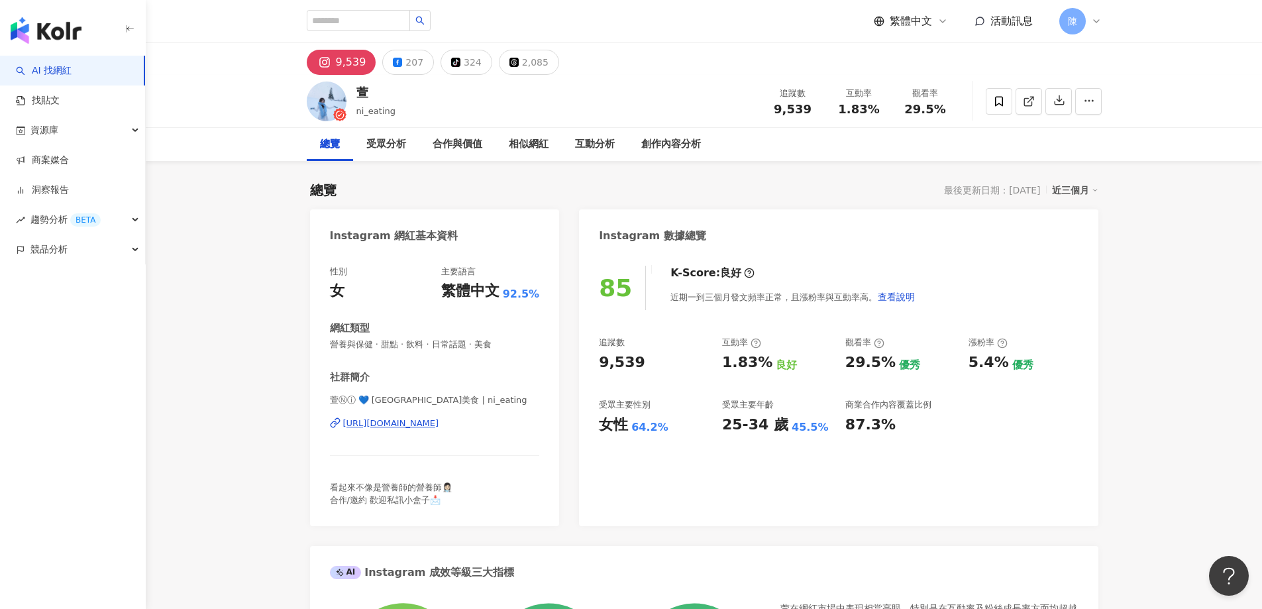
click at [386, 148] on div "受眾分析" at bounding box center [386, 144] width 40 height 16
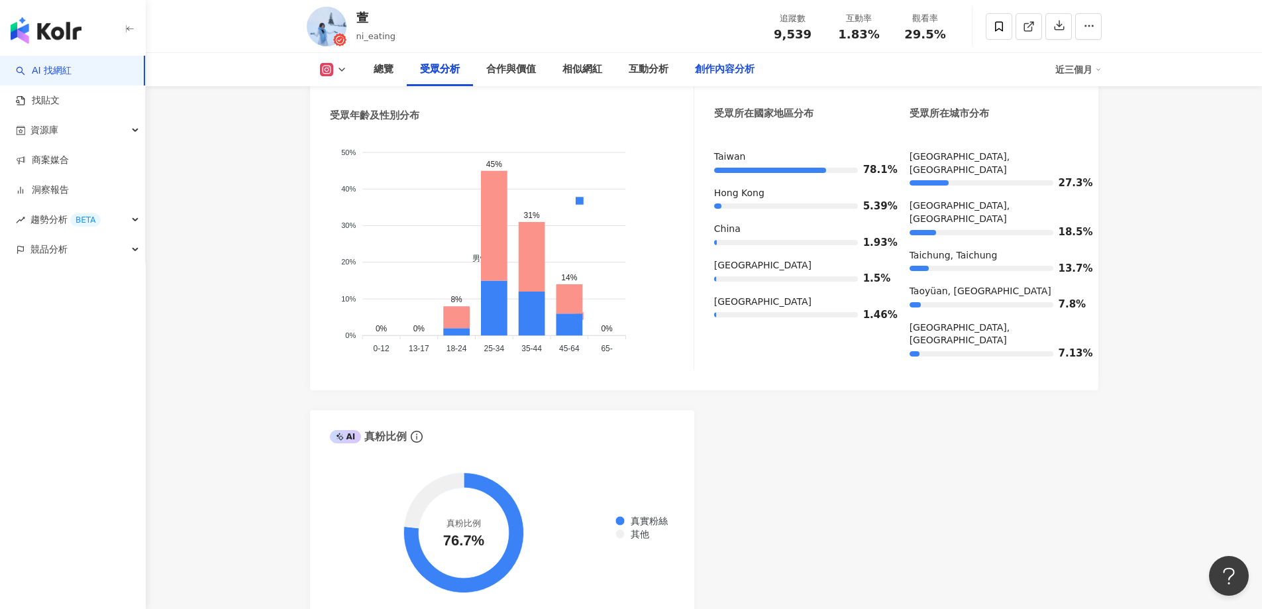
click at [710, 70] on div "創作內容分析" at bounding box center [725, 70] width 60 height 16
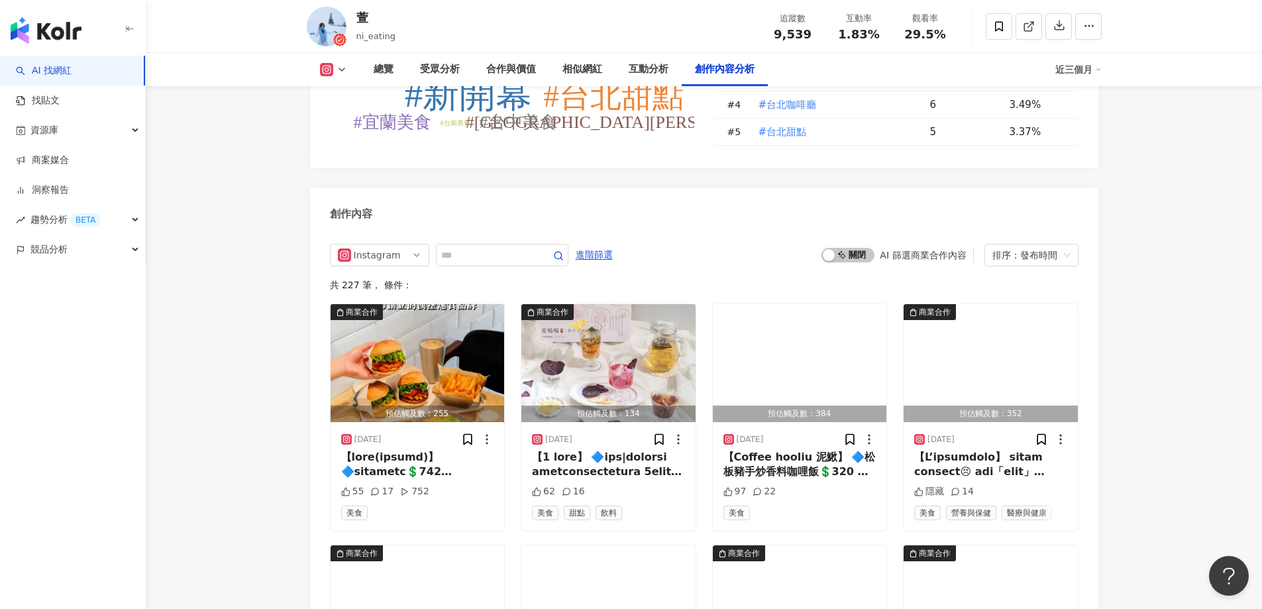
scroll to position [3759, 0]
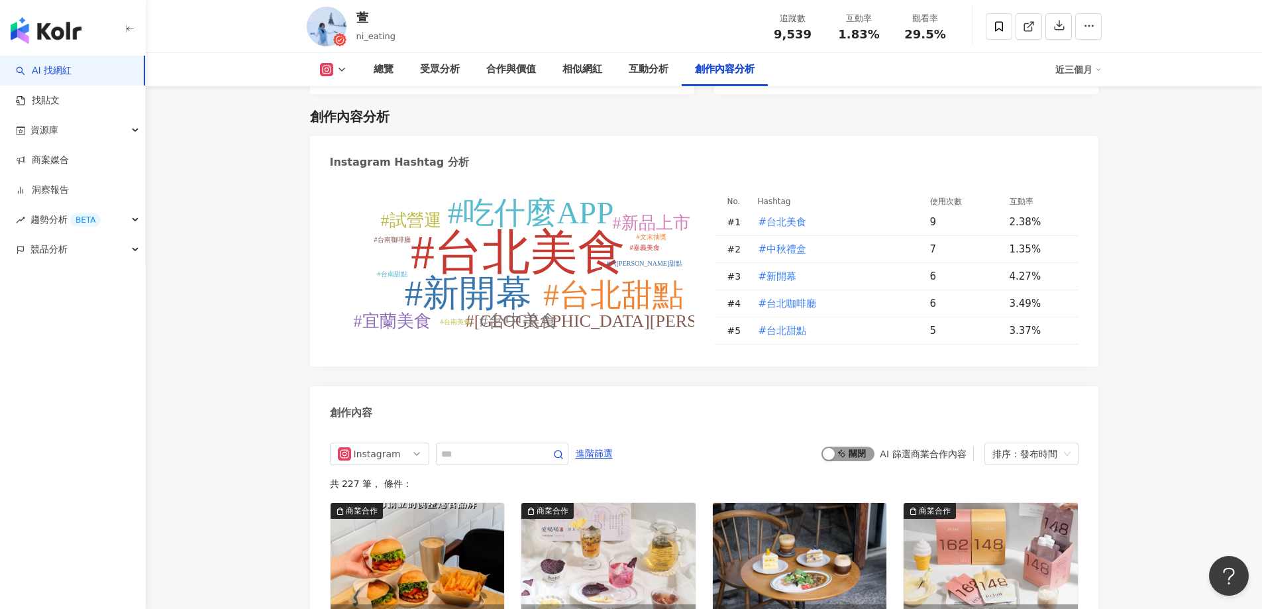
click at [844, 446] on span "啟動 關閉" at bounding box center [847, 453] width 53 height 15
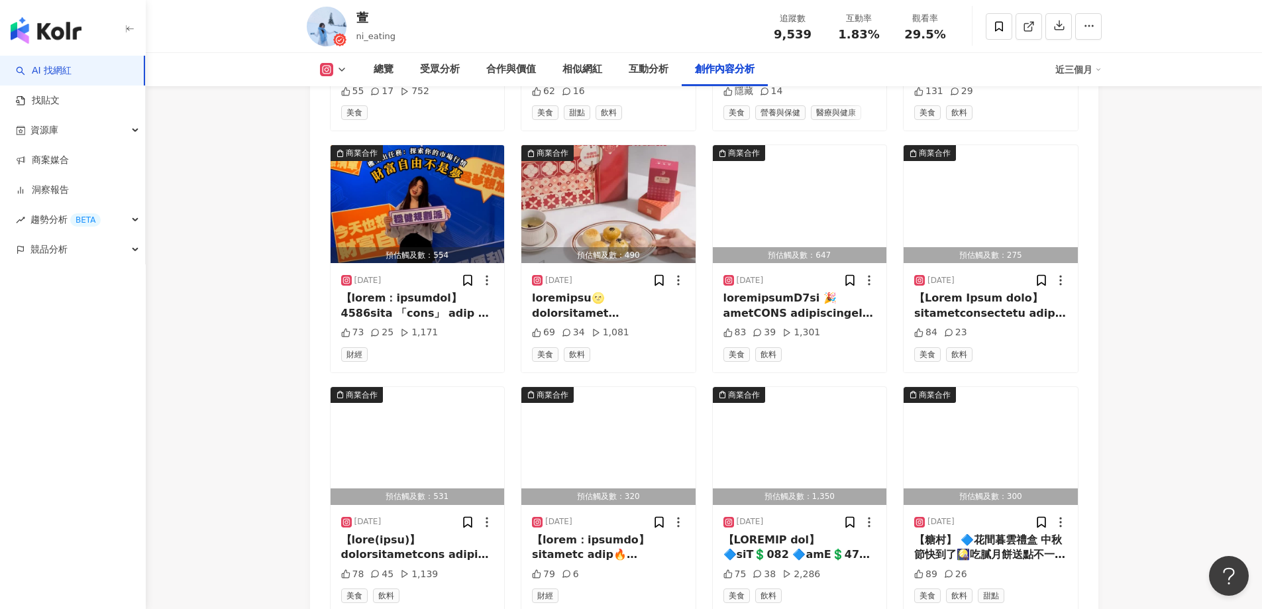
scroll to position [4514, 0]
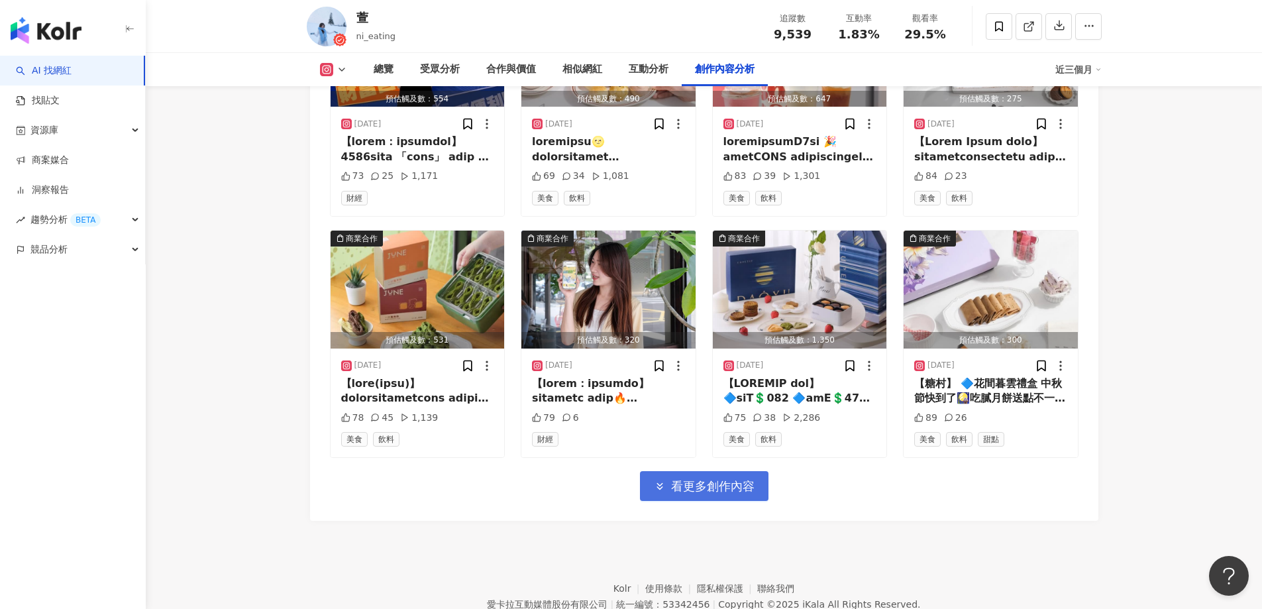
click at [747, 486] on button "看更多創作內容" at bounding box center [704, 486] width 128 height 30
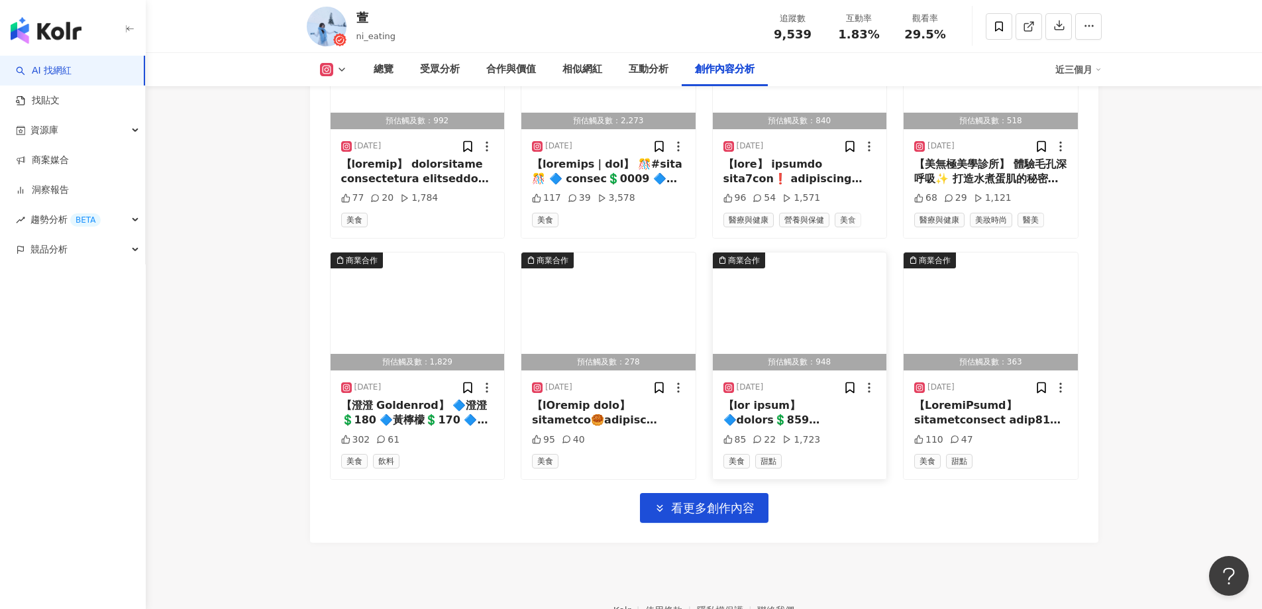
scroll to position [5242, 0]
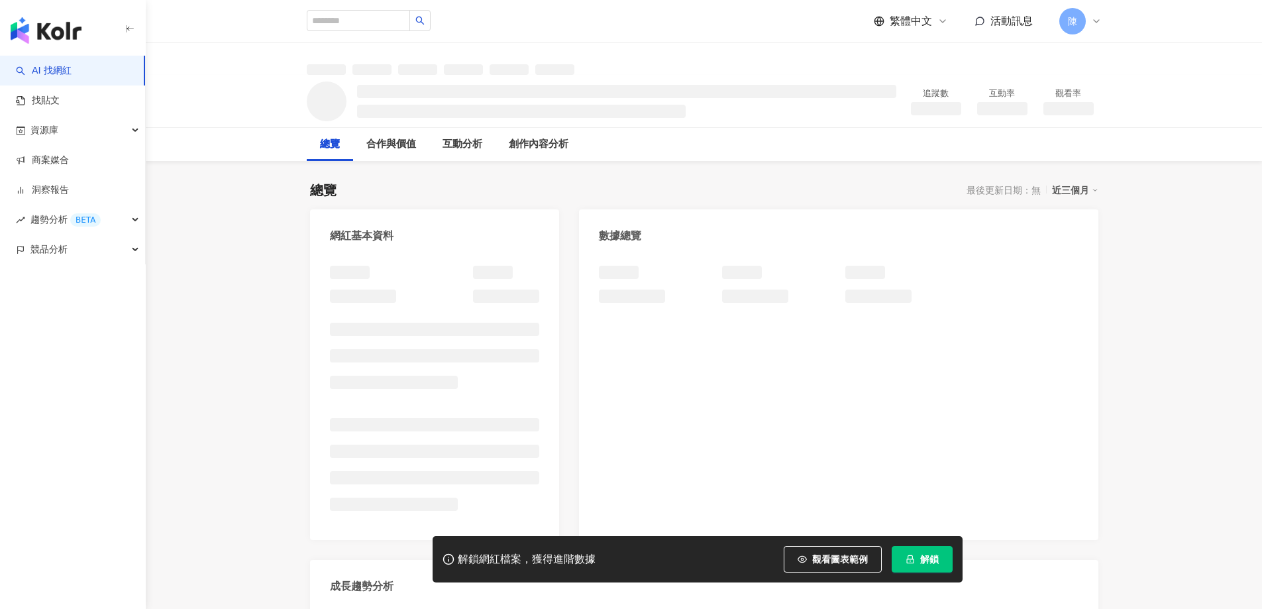
click at [940, 555] on button "解鎖" at bounding box center [921, 559] width 61 height 26
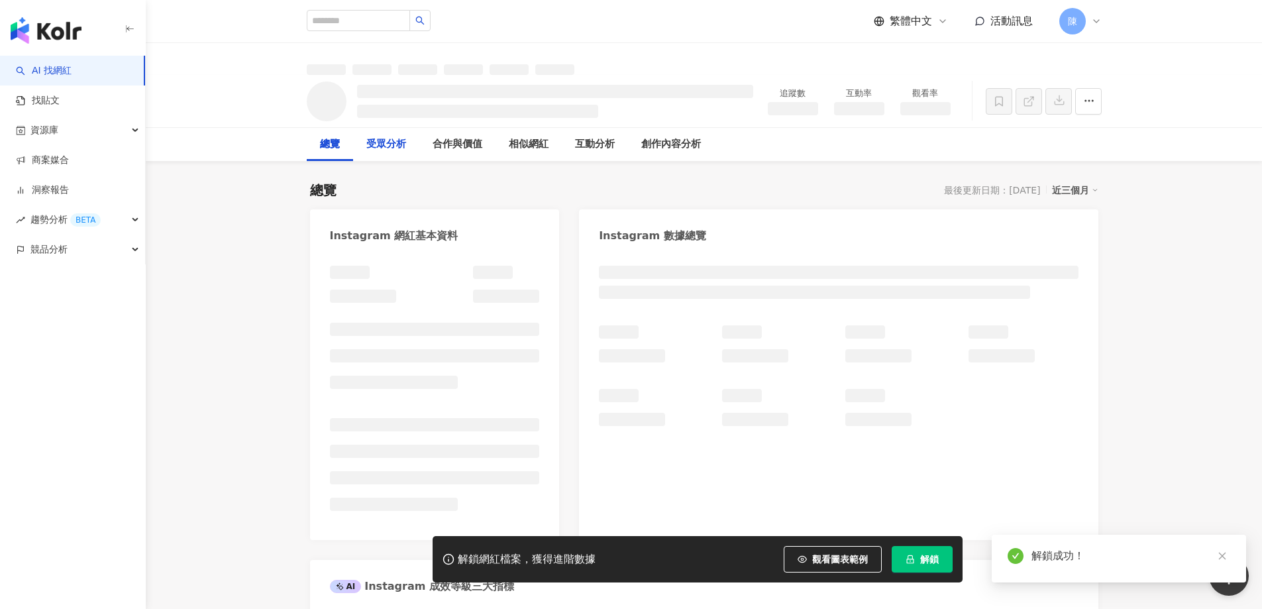
click at [368, 150] on div "受眾分析" at bounding box center [386, 144] width 40 height 16
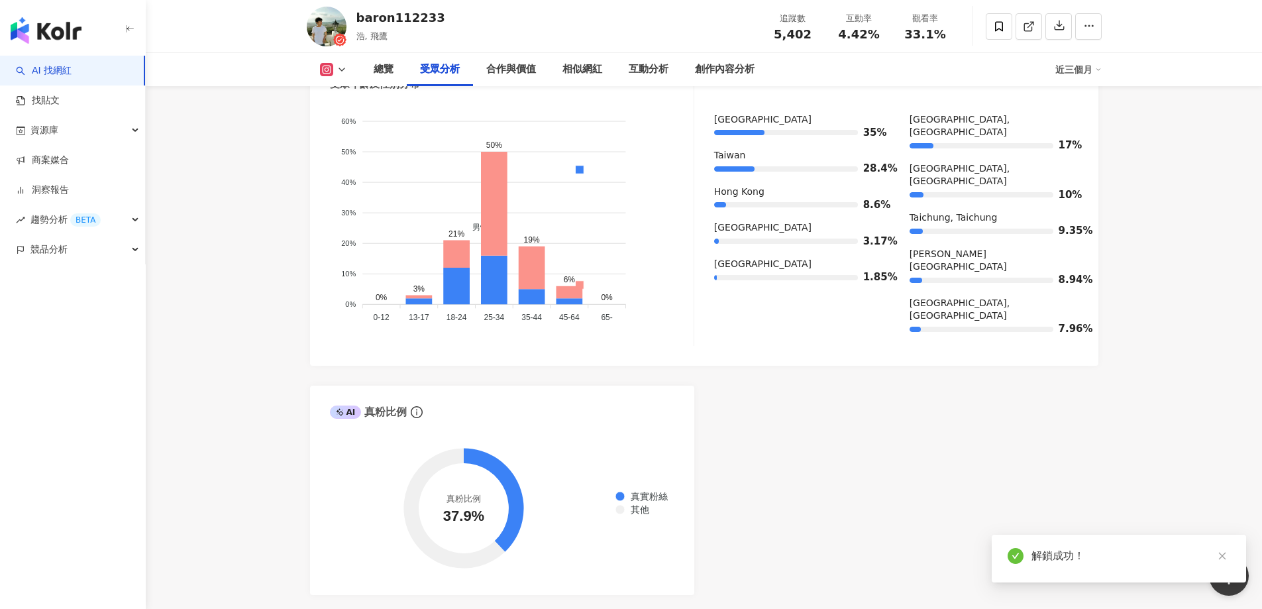
scroll to position [1131, 0]
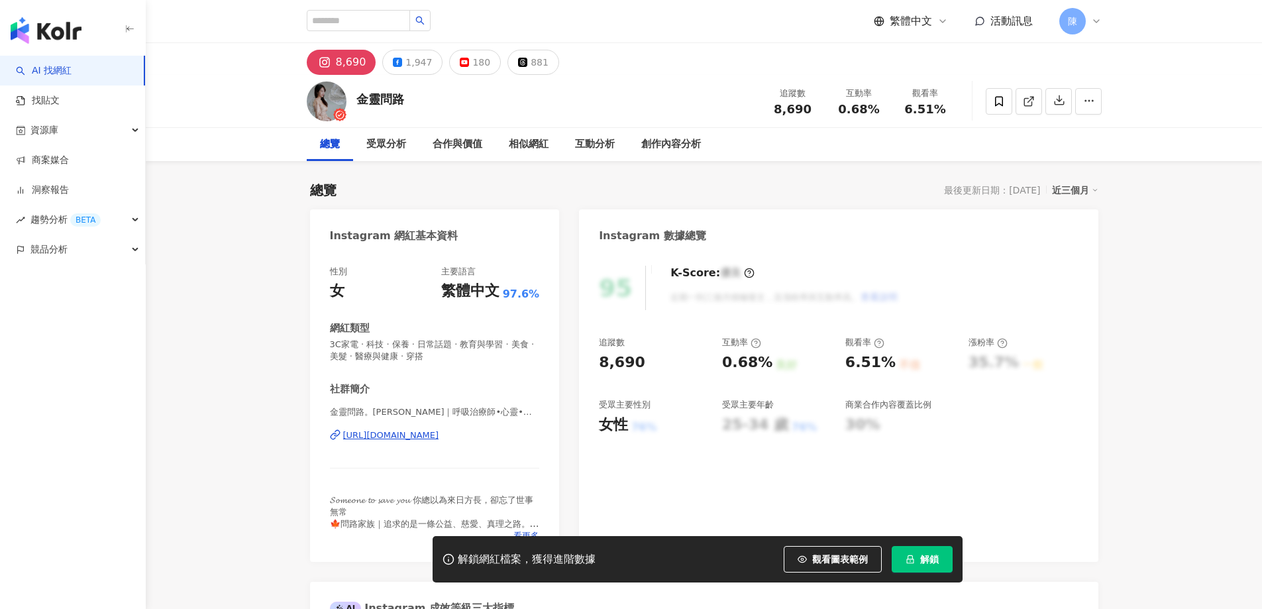
click at [914, 558] on icon "lock" at bounding box center [909, 558] width 9 height 9
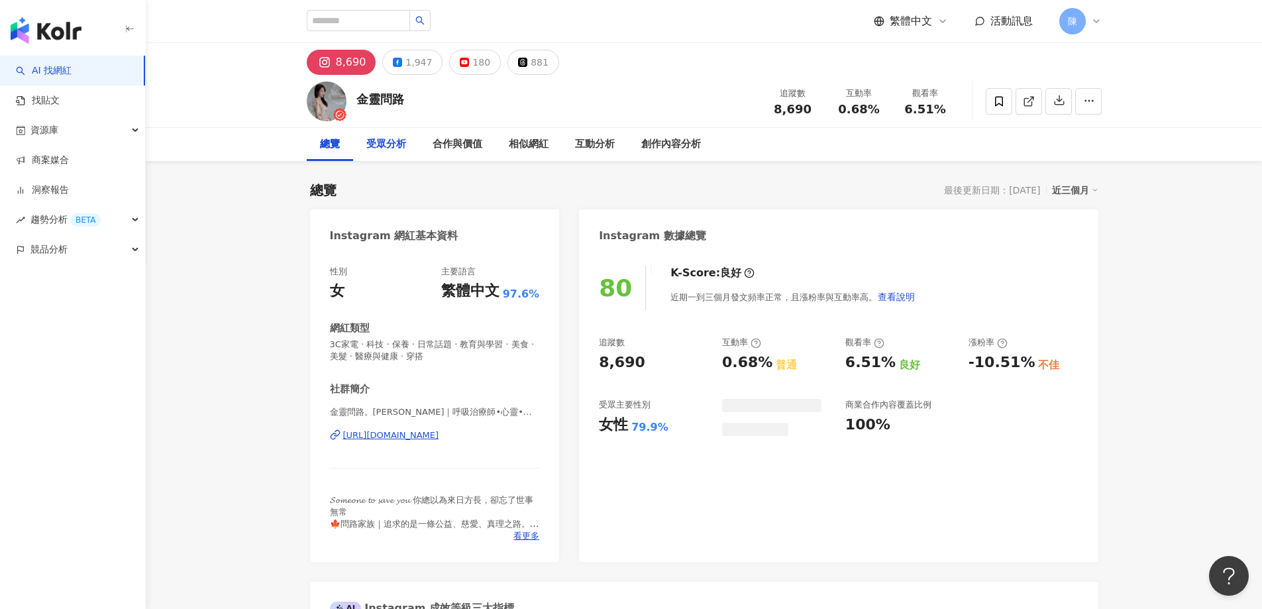
click at [392, 150] on div "受眾分析" at bounding box center [386, 144] width 40 height 16
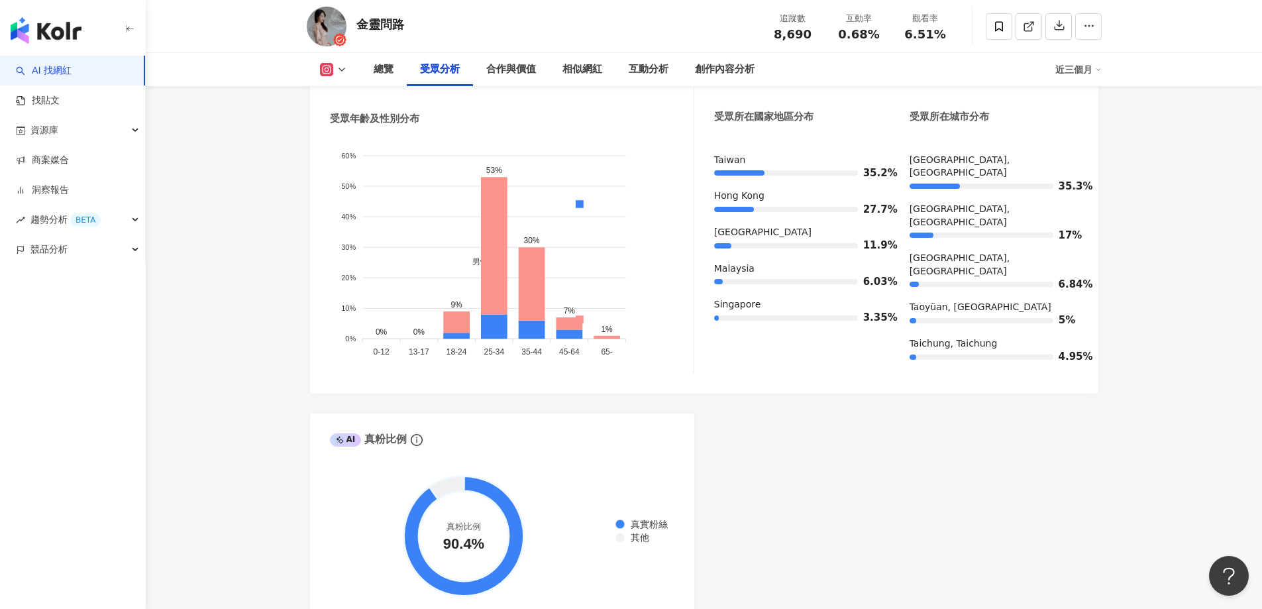
scroll to position [1275, 0]
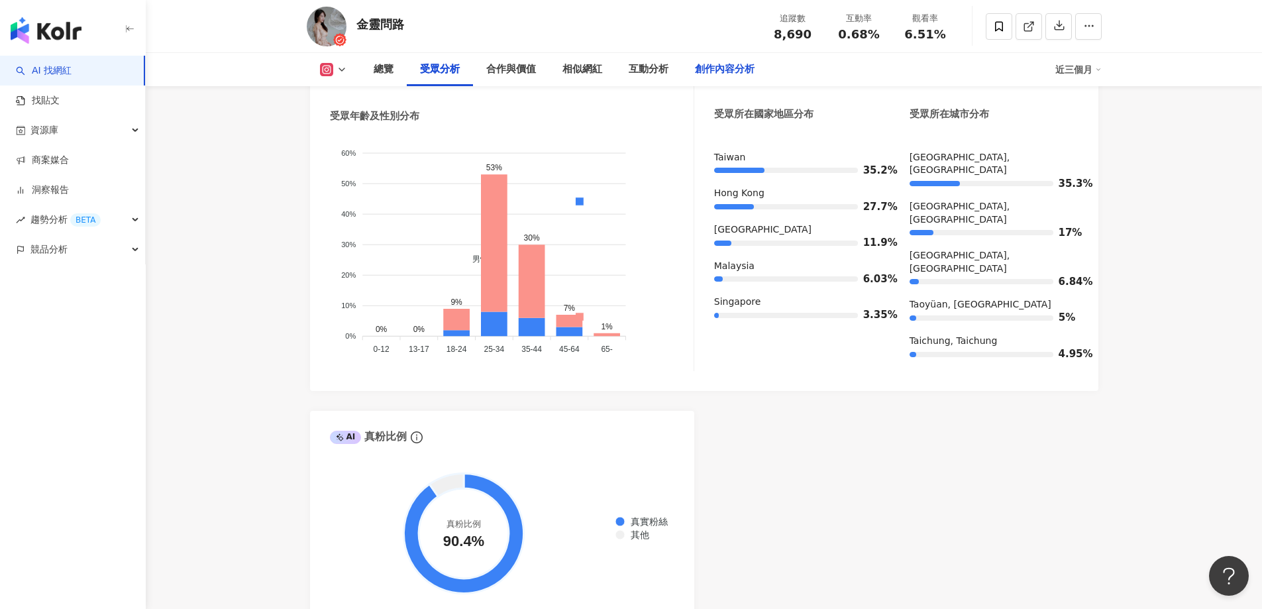
click at [720, 71] on div "創作內容分析" at bounding box center [725, 70] width 60 height 16
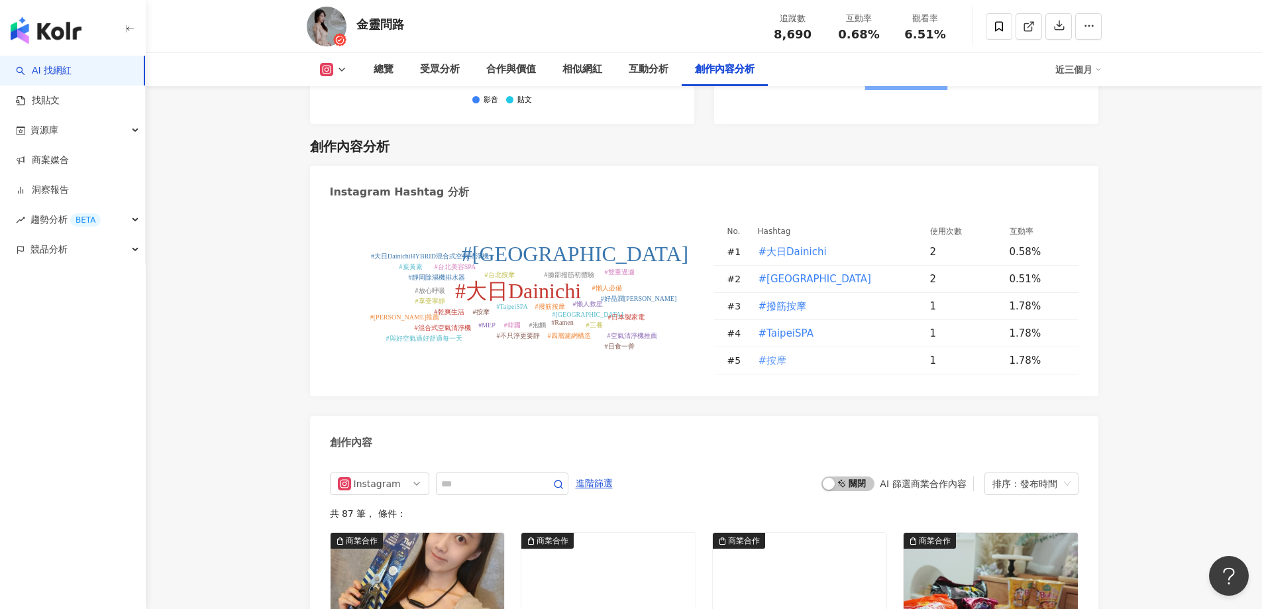
scroll to position [3981, 0]
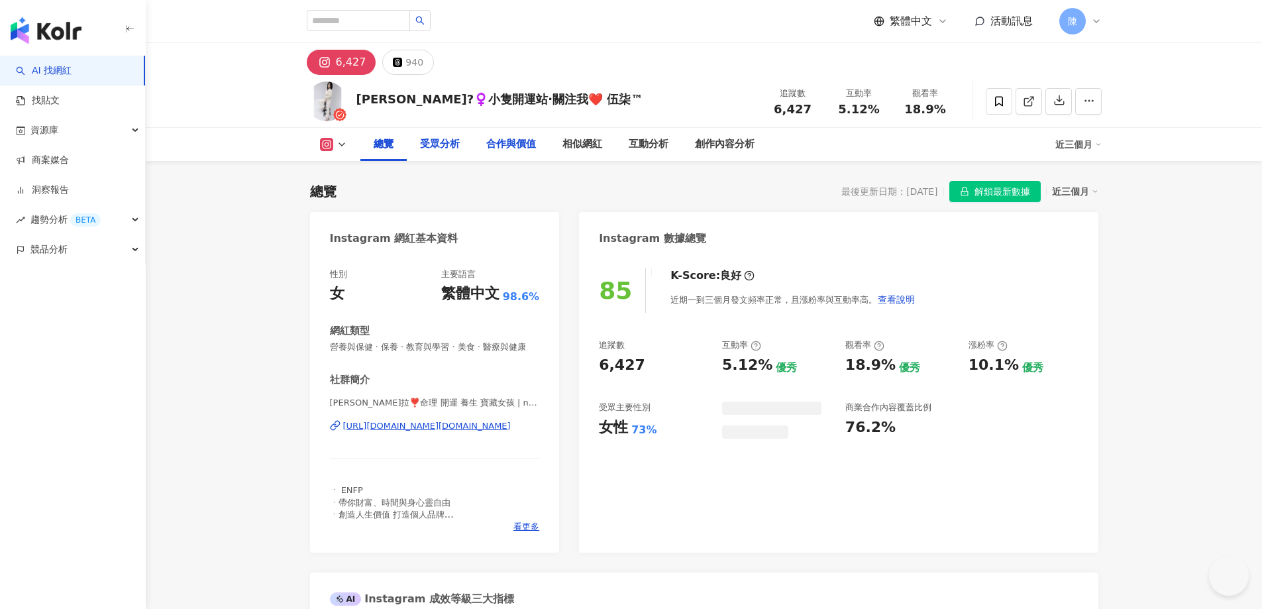
click at [486, 140] on div "合作與價值" at bounding box center [511, 144] width 50 height 16
click at [386, 142] on div "受眾分析" at bounding box center [386, 144] width 40 height 16
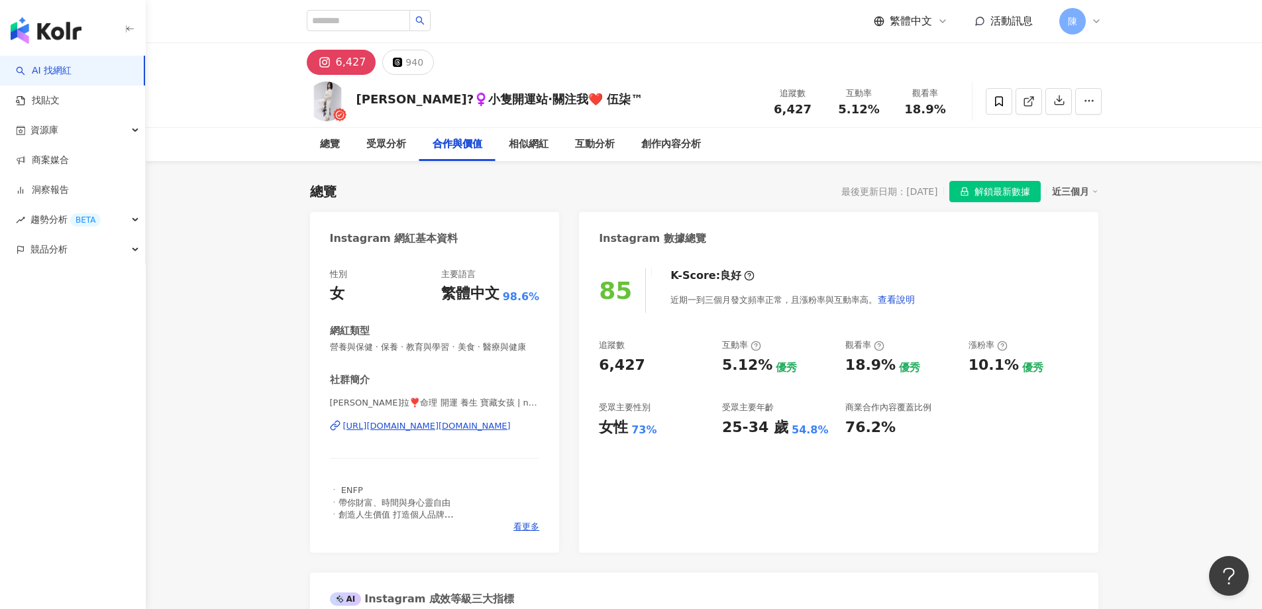
scroll to position [1808, 0]
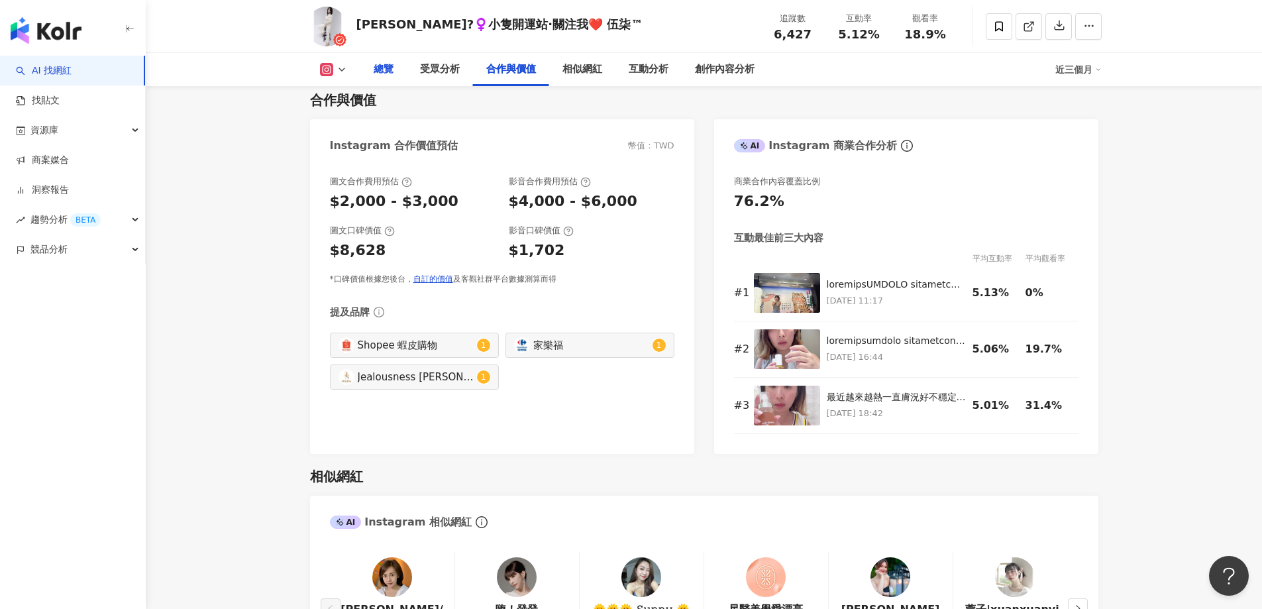
click at [399, 72] on div "總覽" at bounding box center [383, 69] width 46 height 33
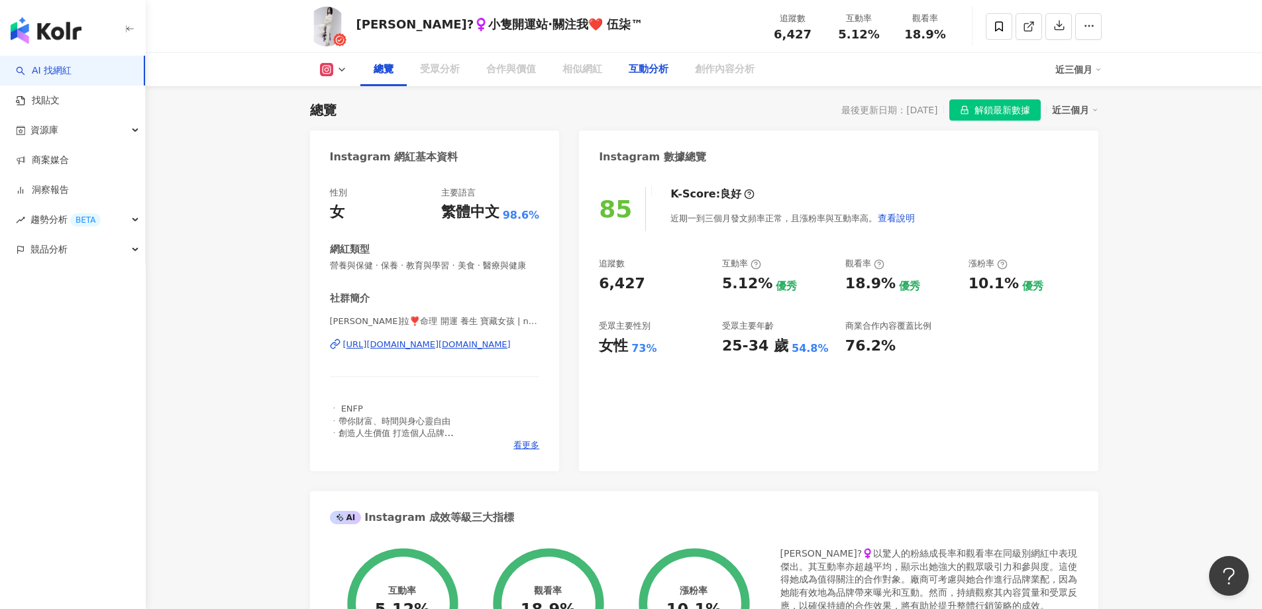
click at [432, 68] on div "受眾分析" at bounding box center [440, 70] width 40 height 16
click at [721, 64] on div "創作內容分析" at bounding box center [725, 70] width 60 height 16
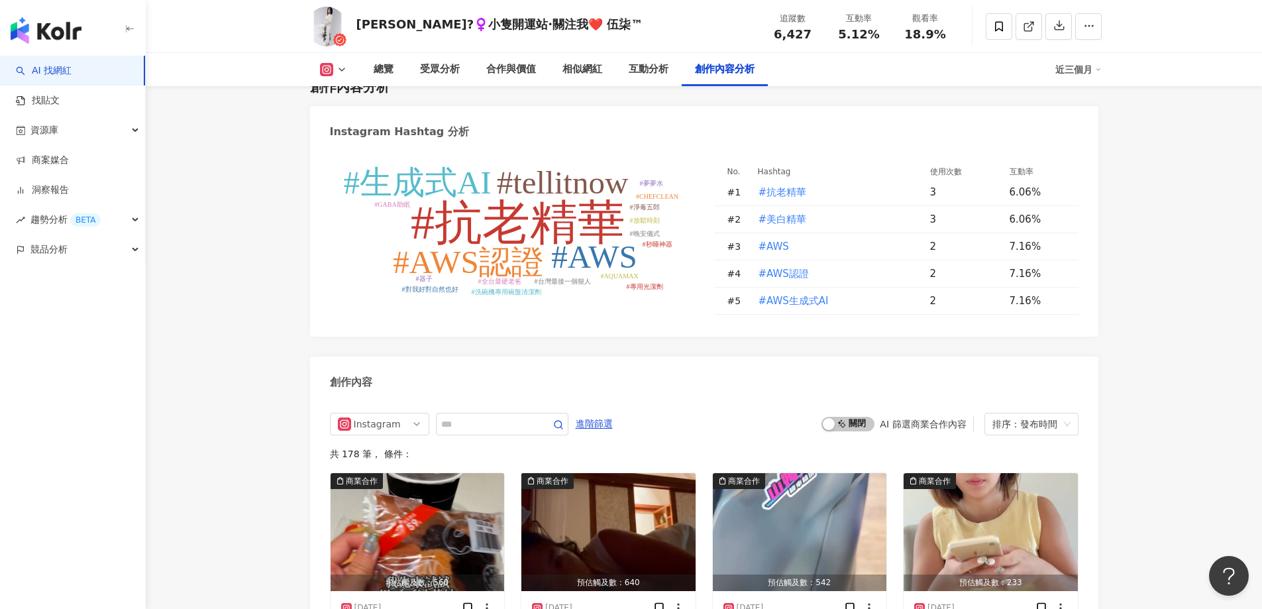
scroll to position [4194, 0]
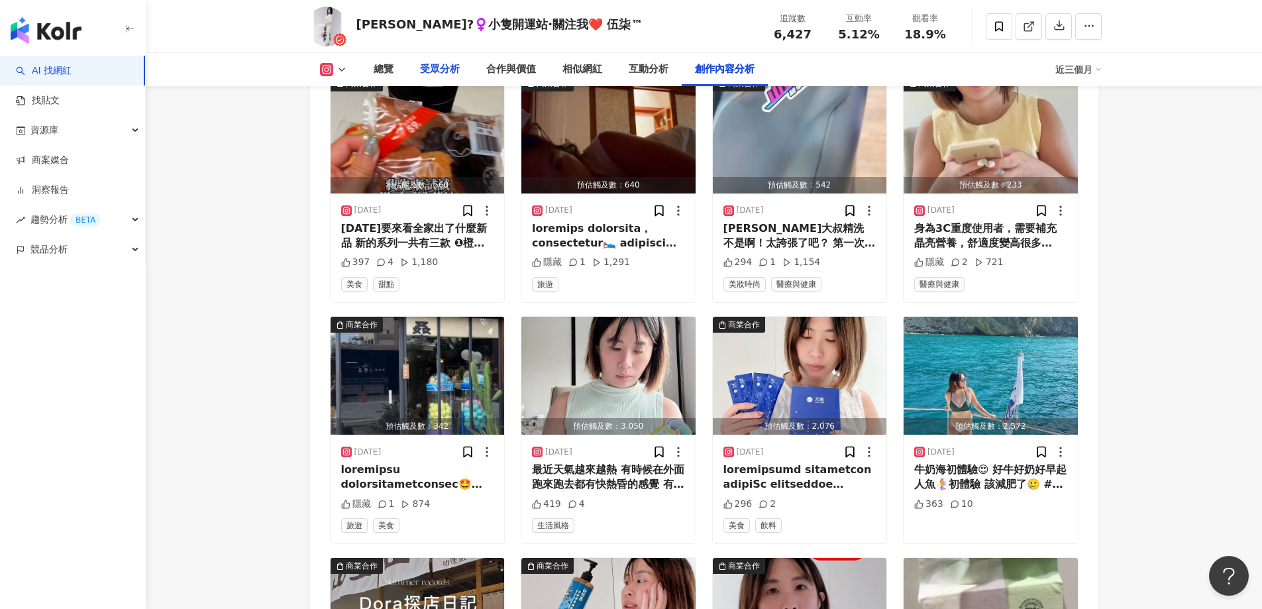
click at [446, 68] on div "受眾分析" at bounding box center [440, 70] width 40 height 16
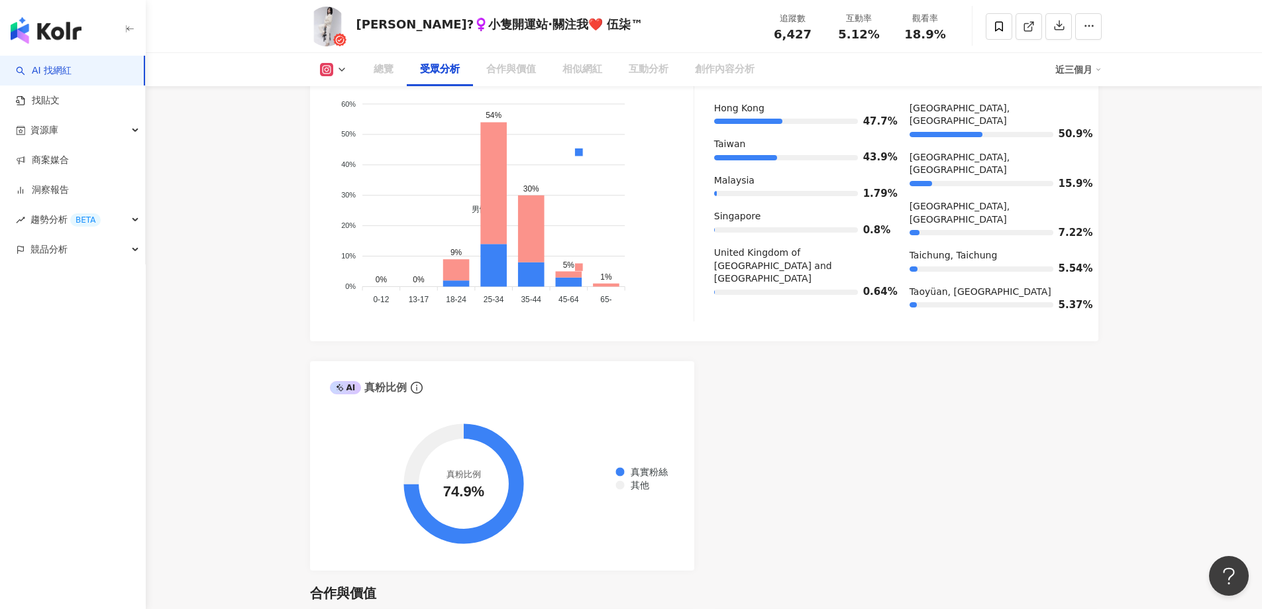
scroll to position [1146, 0]
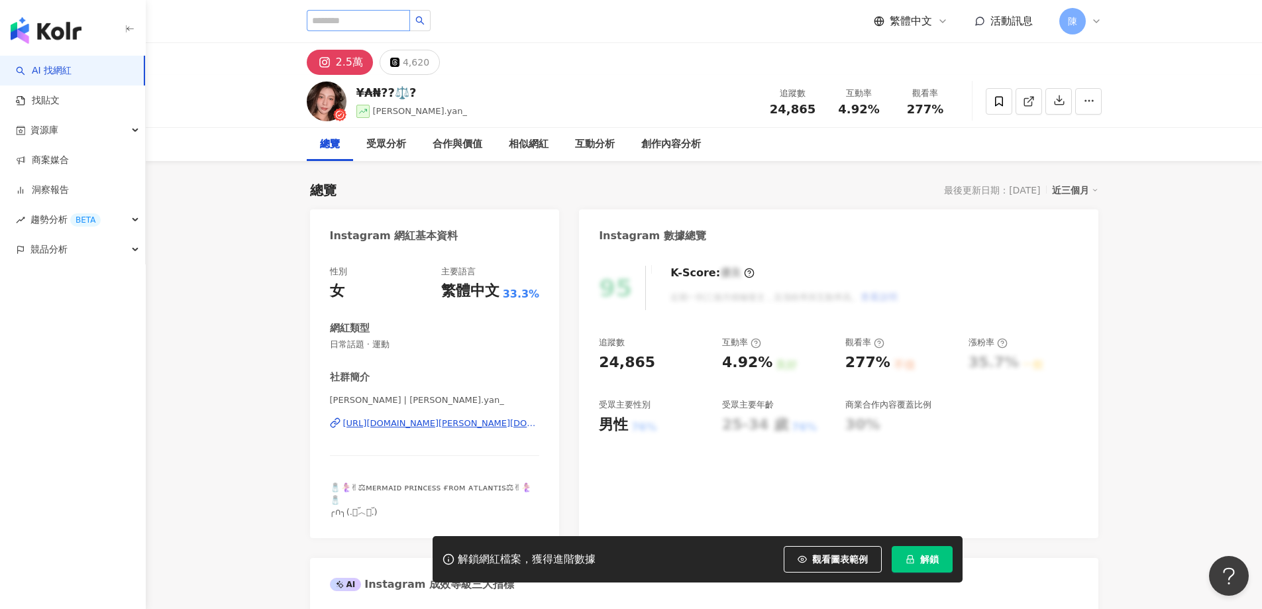
click at [946, 560] on button "解鎖" at bounding box center [921, 559] width 61 height 26
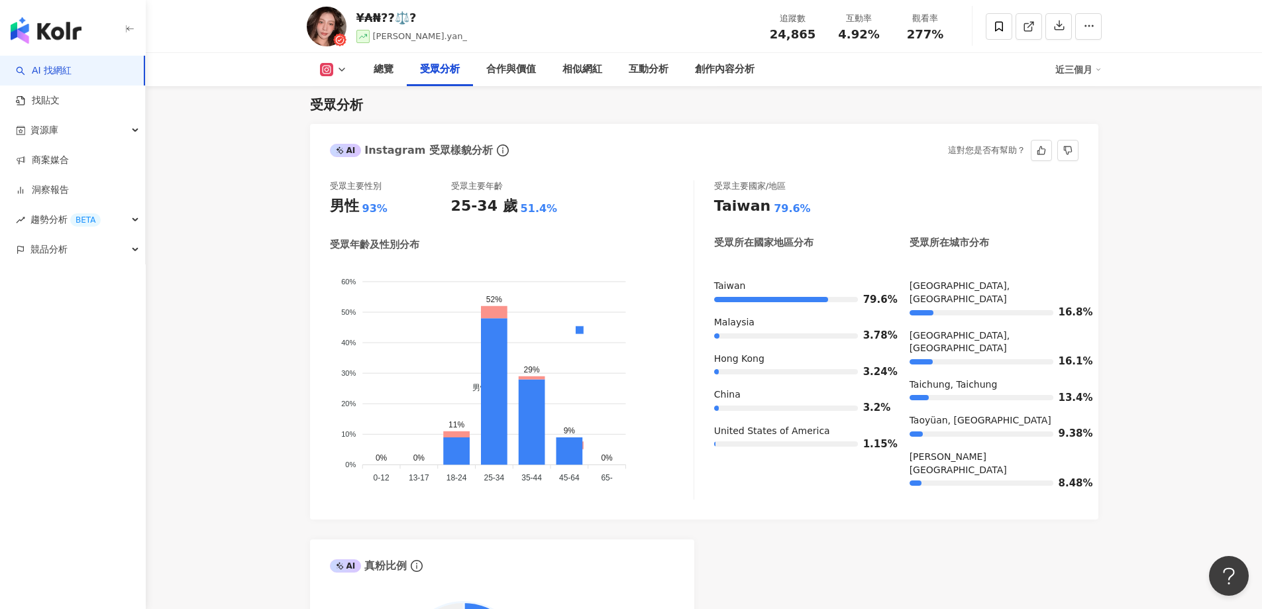
scroll to position [1126, 0]
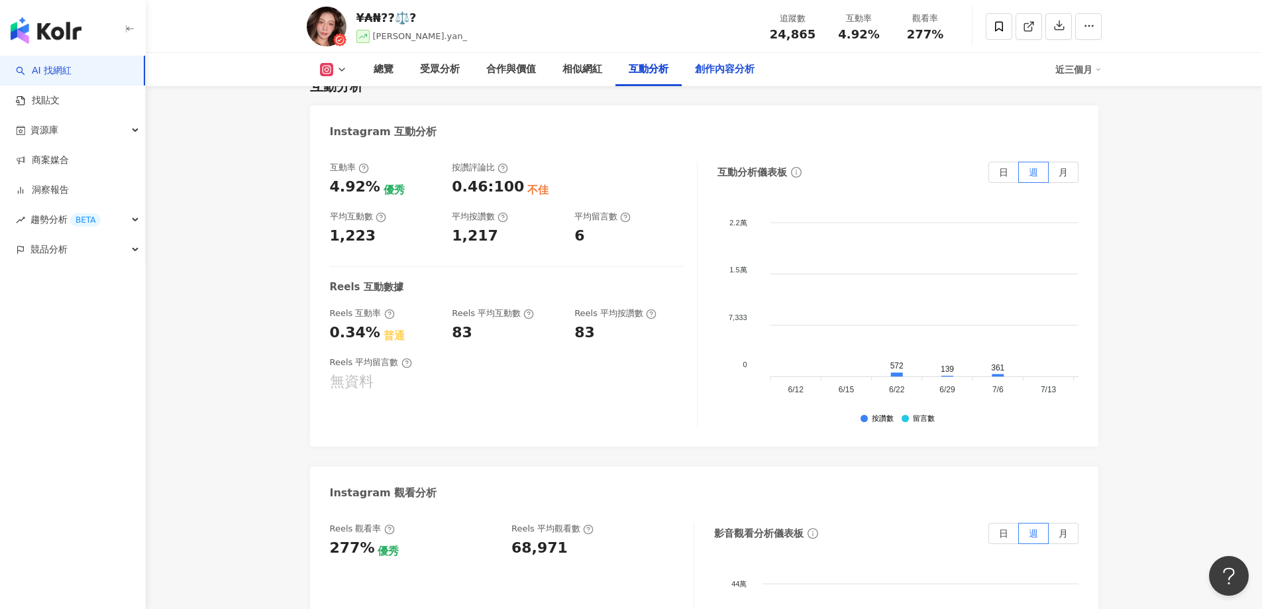
click at [715, 66] on div "創作內容分析" at bounding box center [725, 70] width 60 height 16
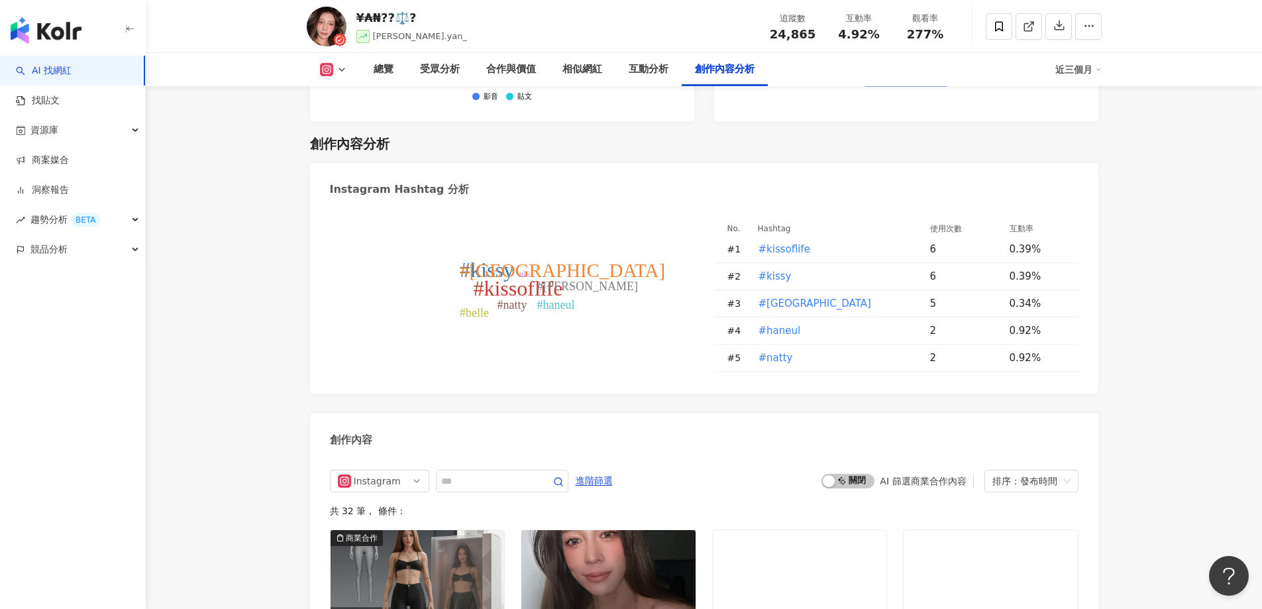
scroll to position [4016, 0]
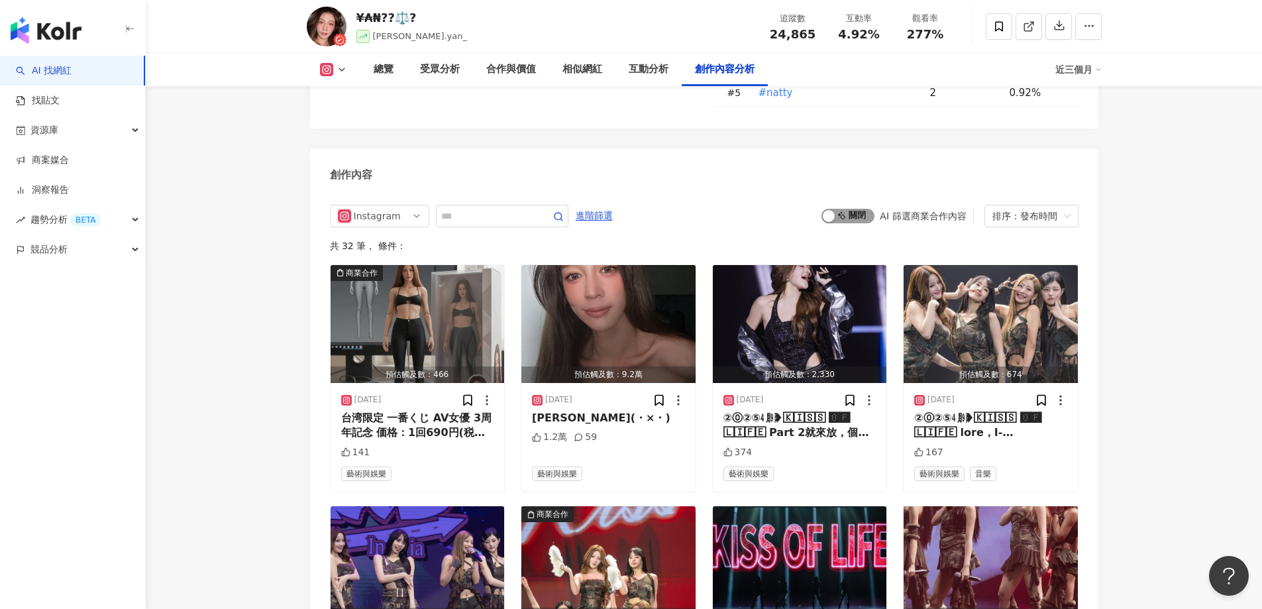
click at [833, 210] on div "button" at bounding box center [828, 216] width 12 height 12
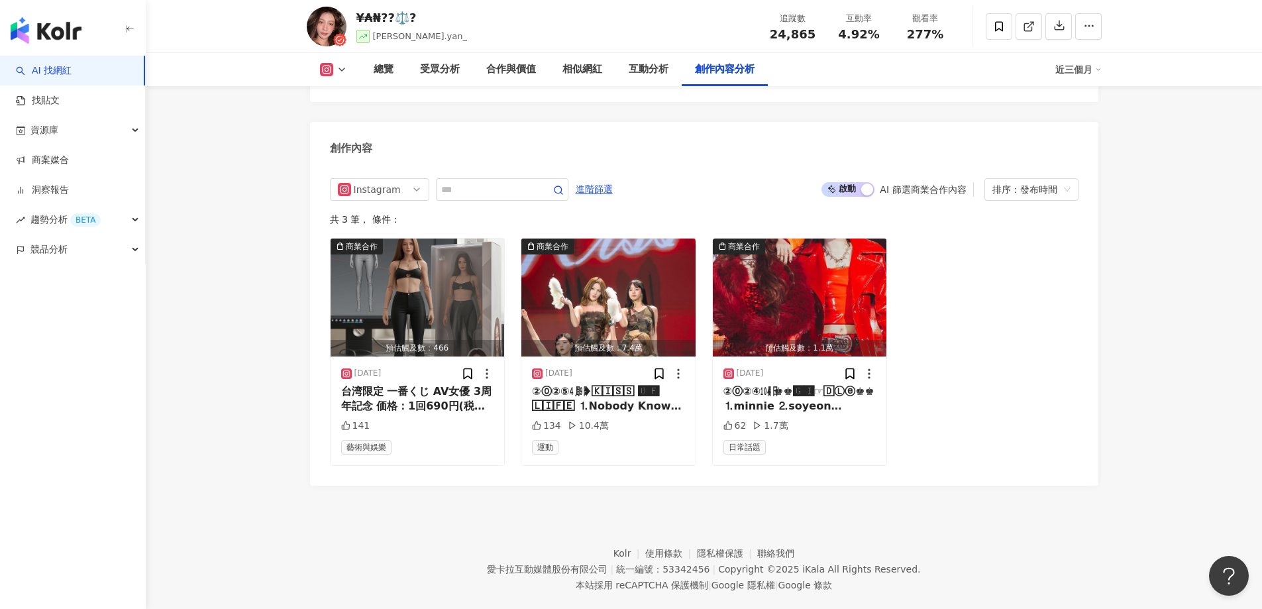
scroll to position [4032, 0]
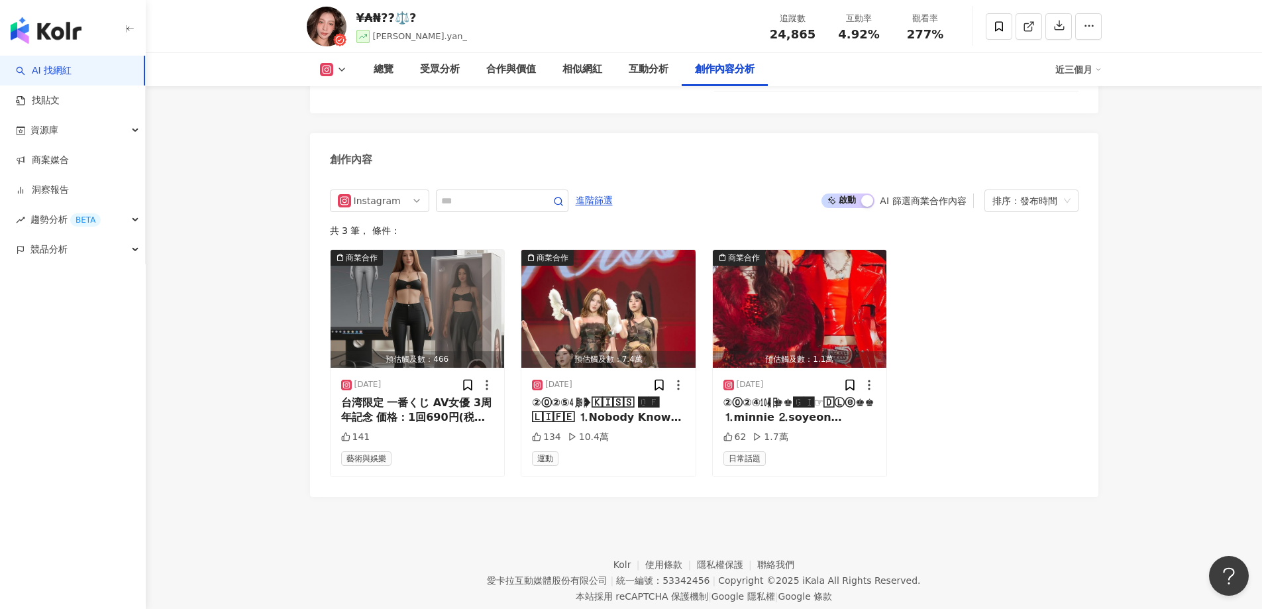
click at [855, 193] on span "啟動 關閉" at bounding box center [847, 200] width 53 height 15
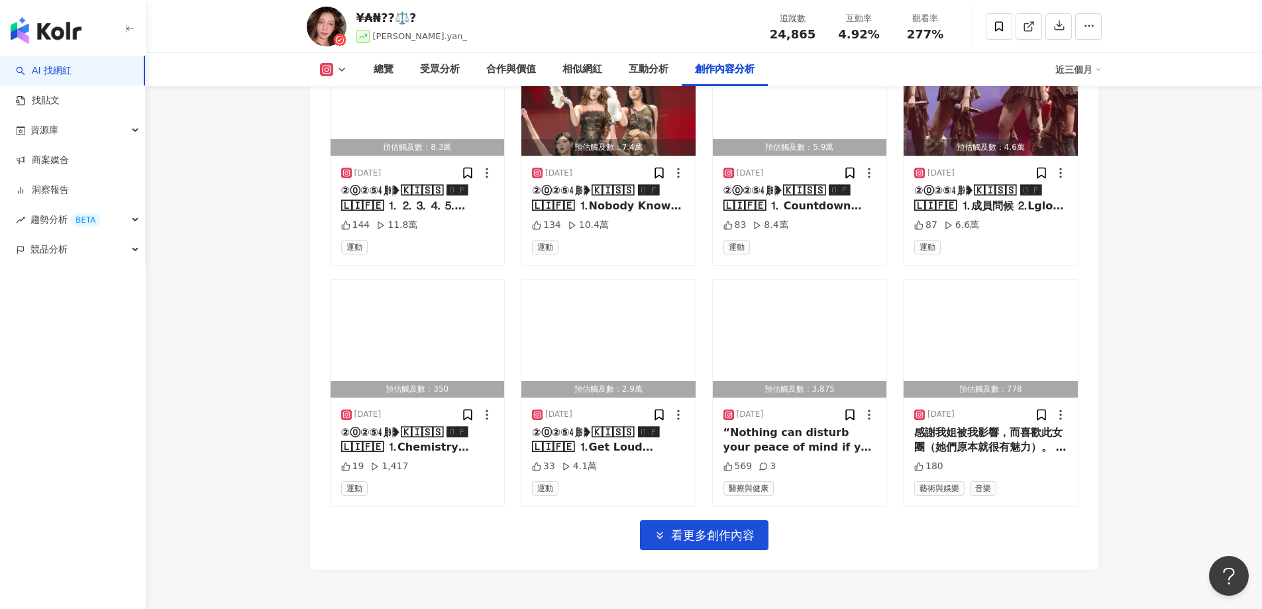
scroll to position [4506, 0]
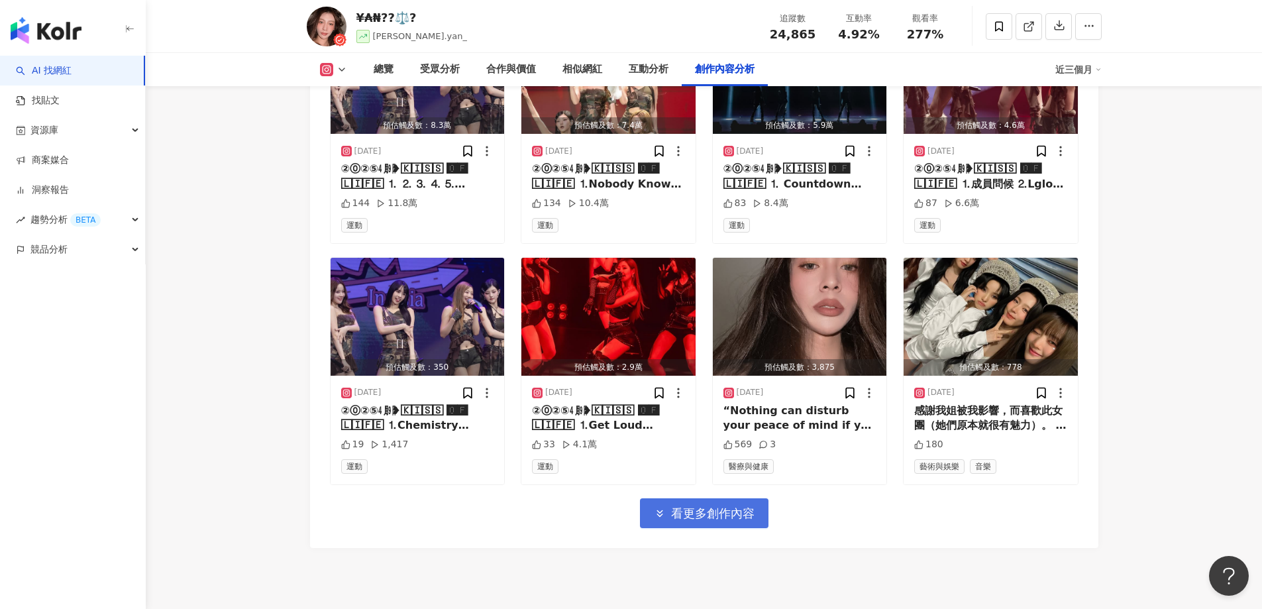
click at [738, 506] on span "看更多創作內容" at bounding box center [712, 513] width 83 height 15
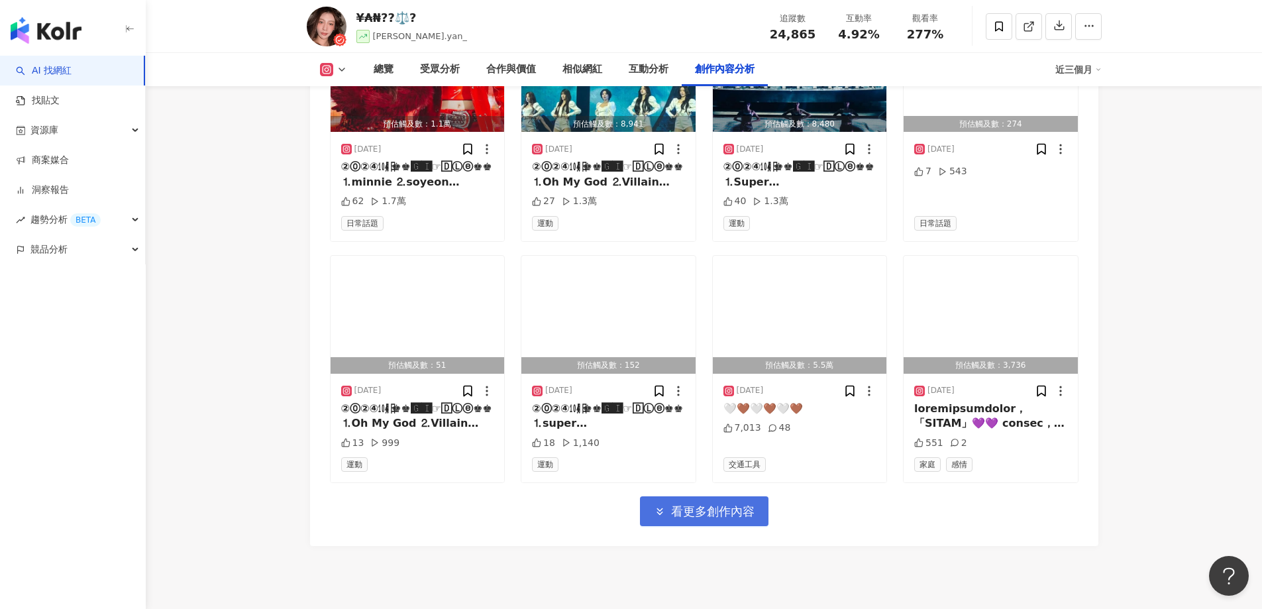
scroll to position [5235, 0]
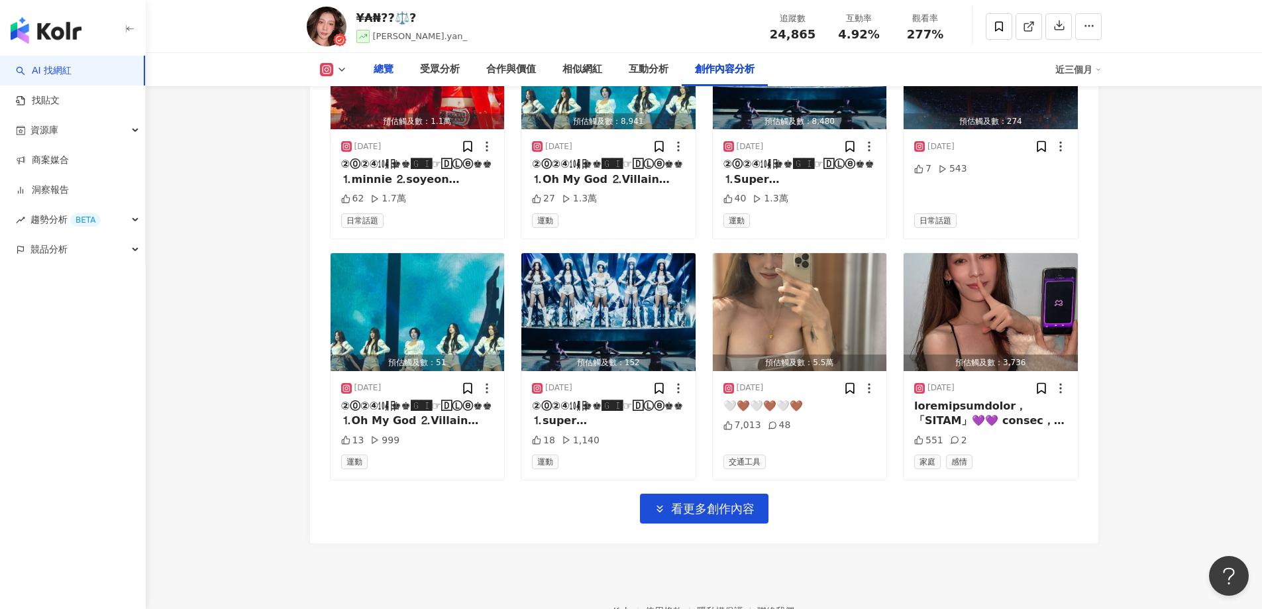
click at [385, 72] on div "總覽" at bounding box center [383, 70] width 20 height 16
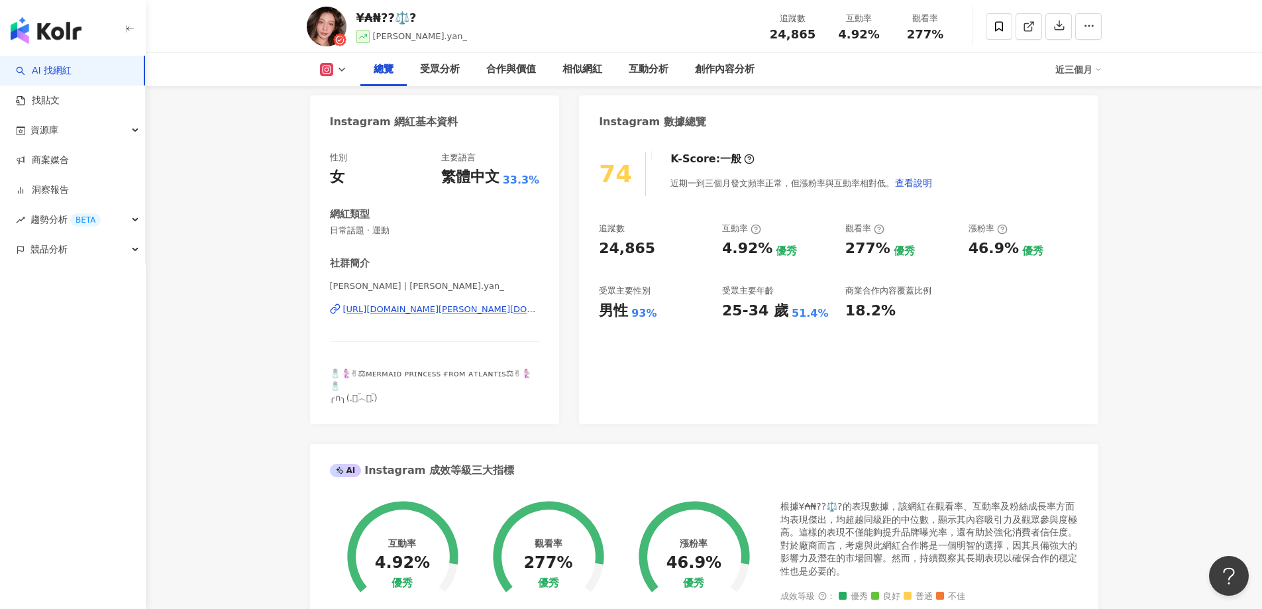
scroll to position [214, 0]
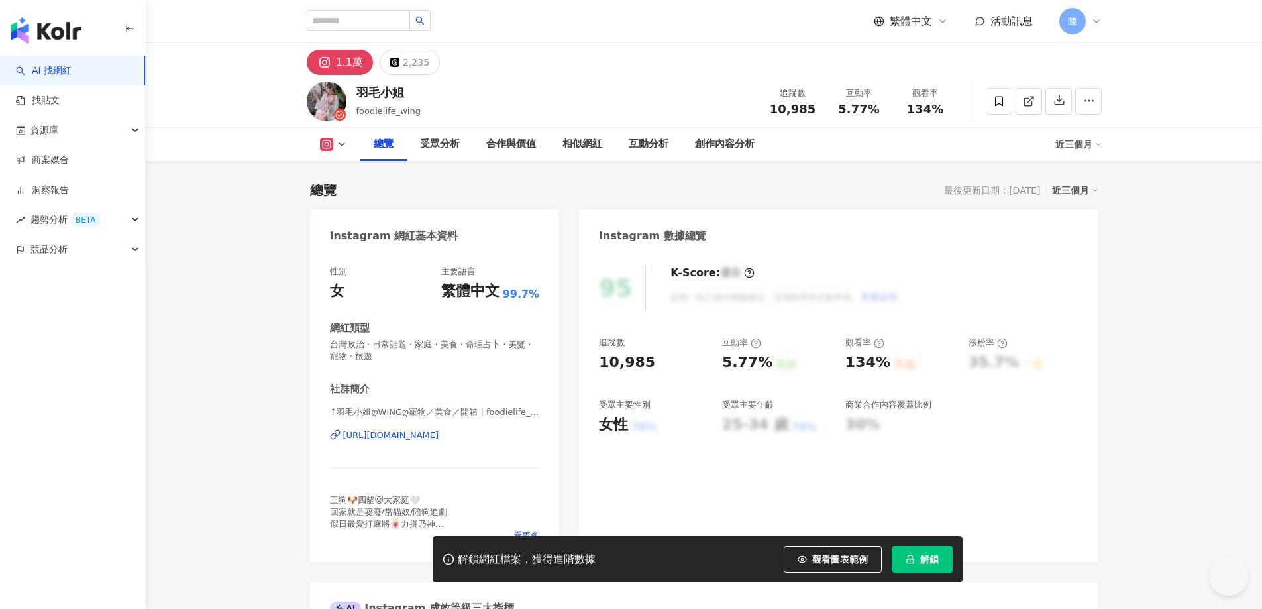
click at [923, 554] on span "解鎖" at bounding box center [929, 559] width 19 height 11
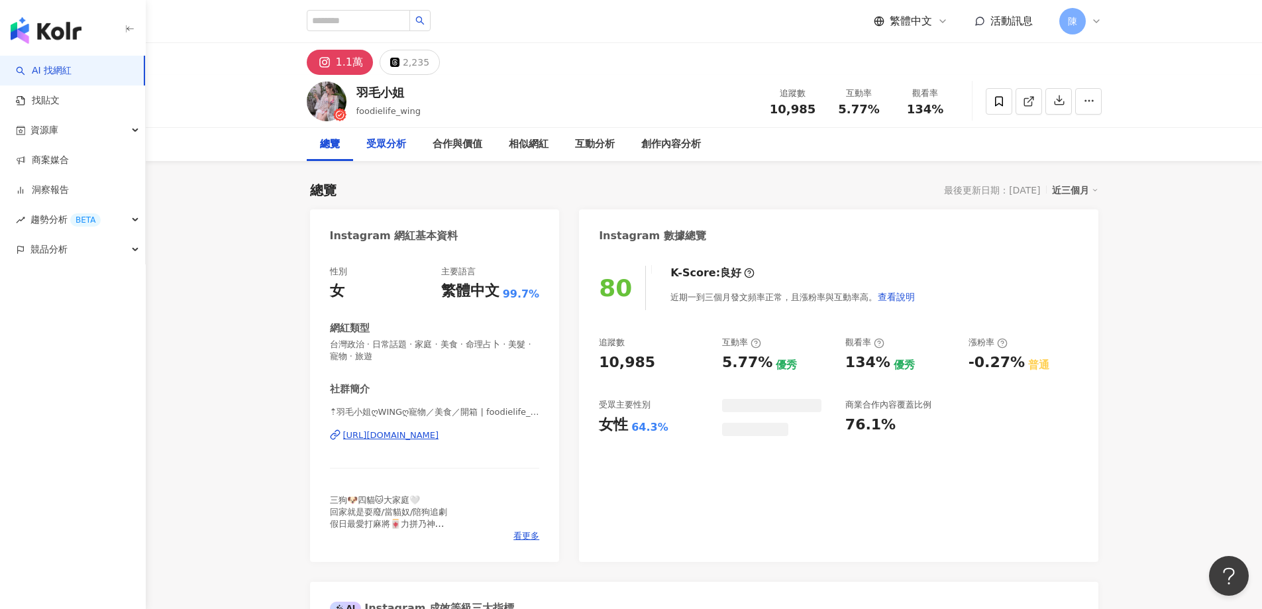
click at [389, 147] on div "受眾分析" at bounding box center [386, 144] width 40 height 16
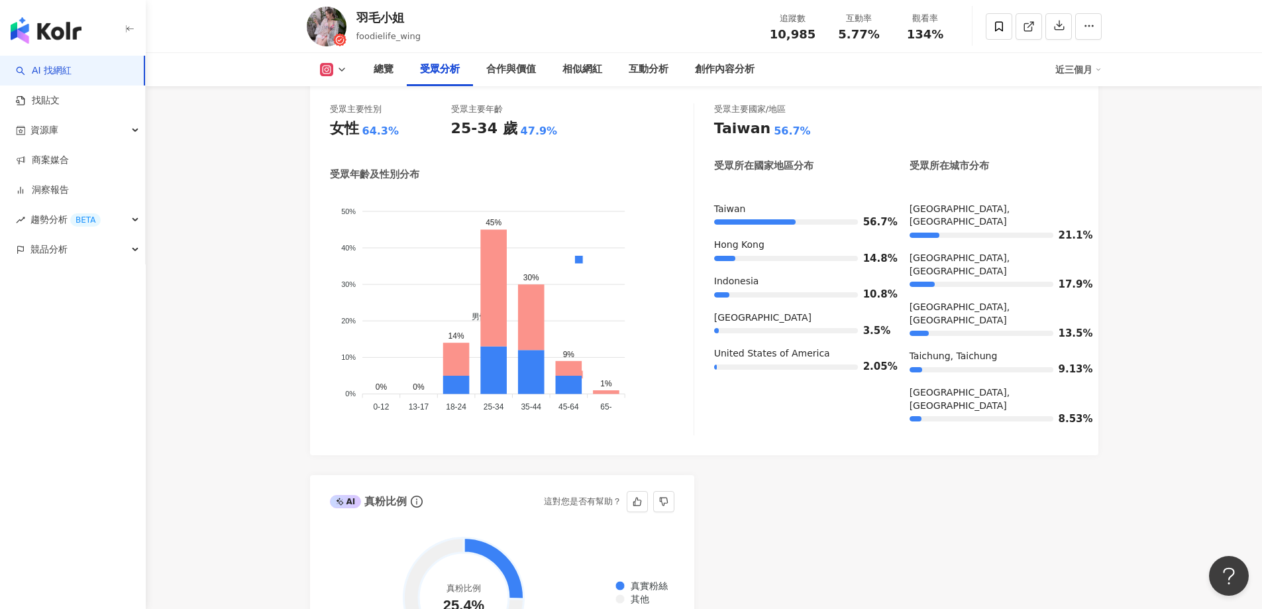
scroll to position [1209, 0]
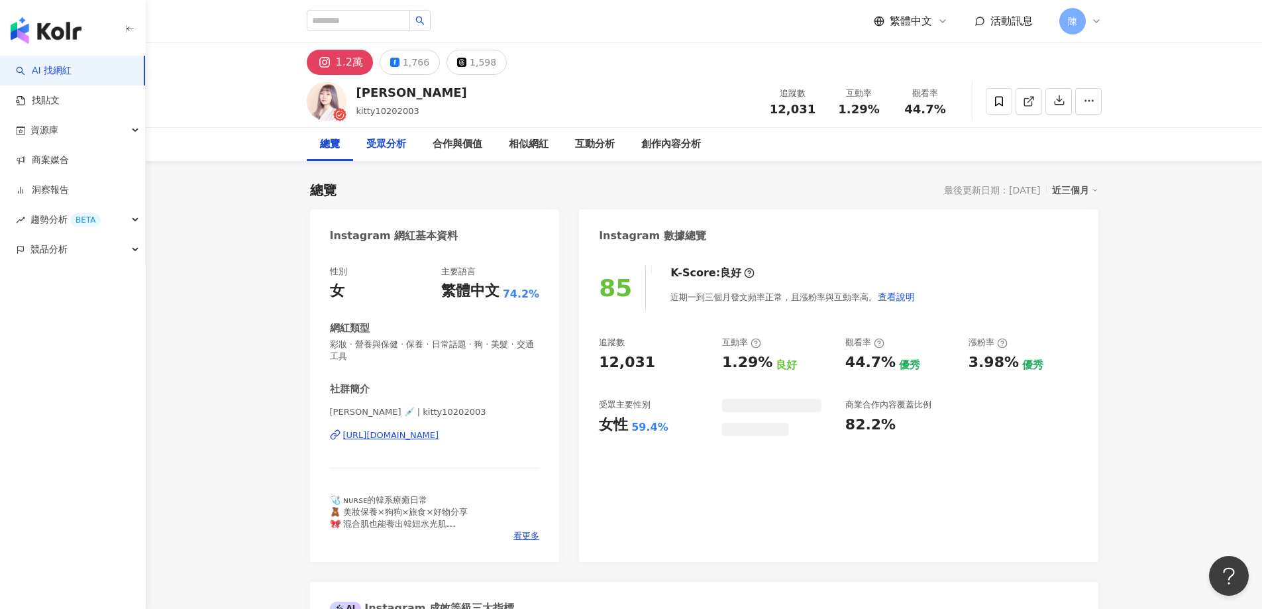
click at [386, 144] on div "受眾分析" at bounding box center [386, 144] width 40 height 16
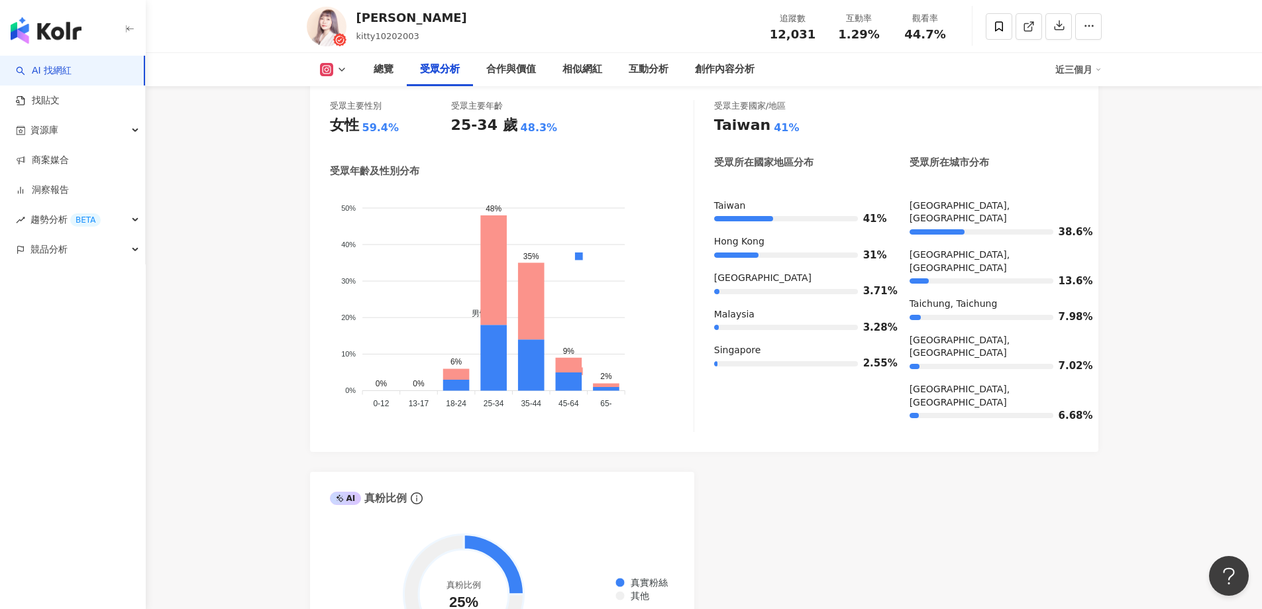
scroll to position [1275, 0]
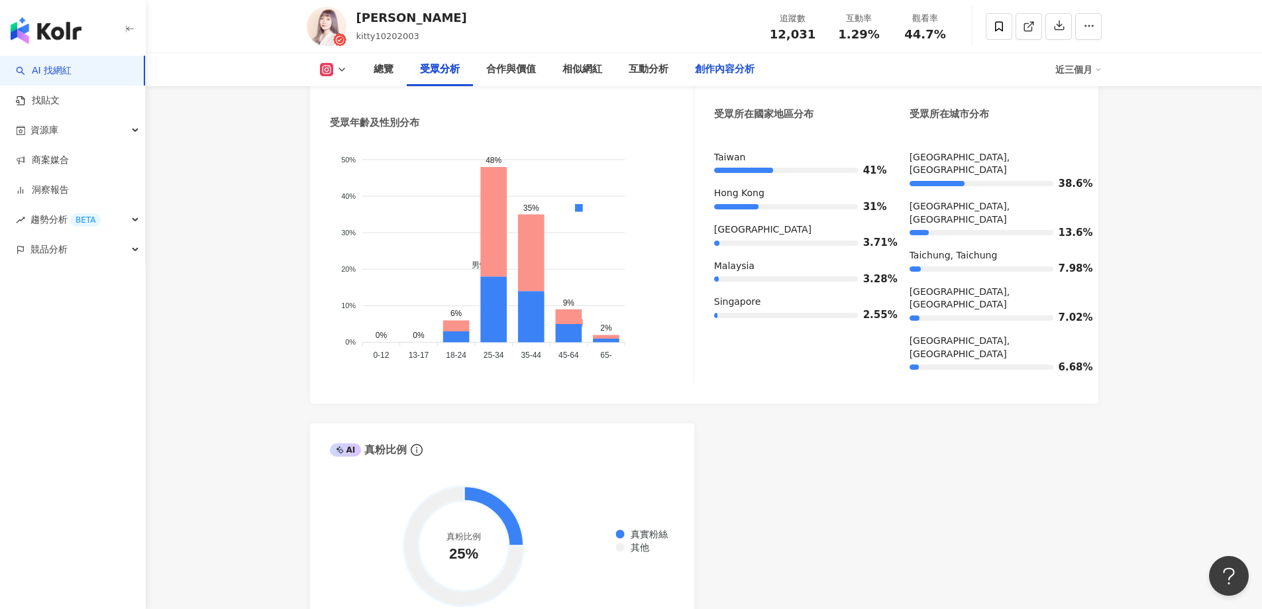
click at [744, 75] on div "創作內容分析" at bounding box center [725, 70] width 60 height 16
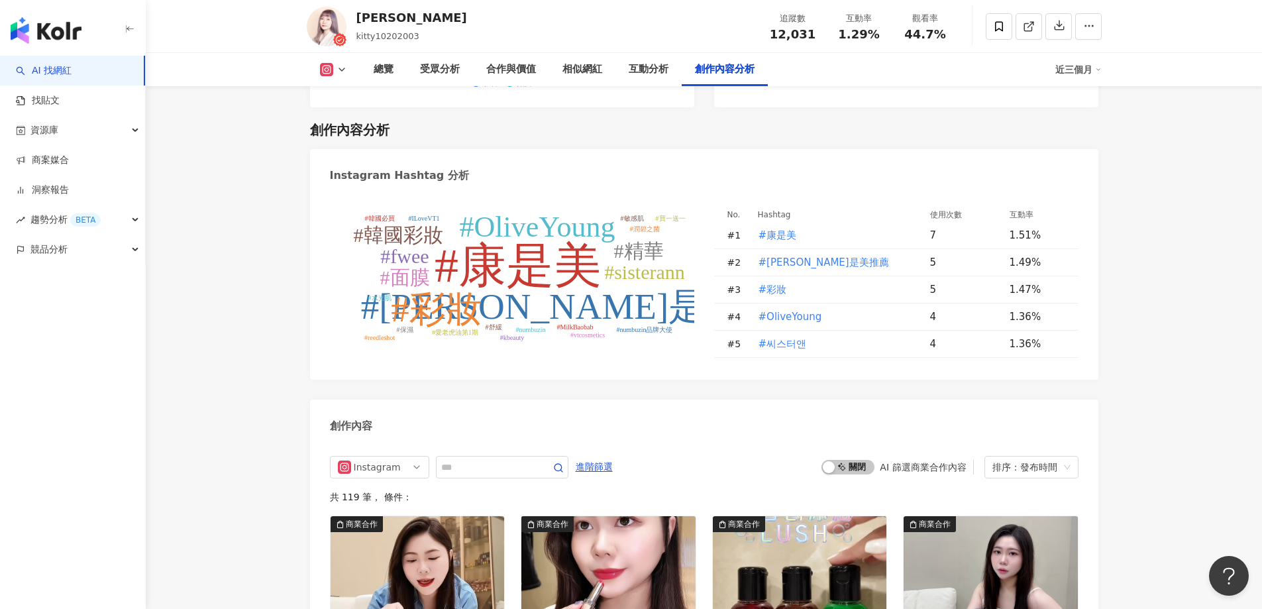
scroll to position [3996, 0]
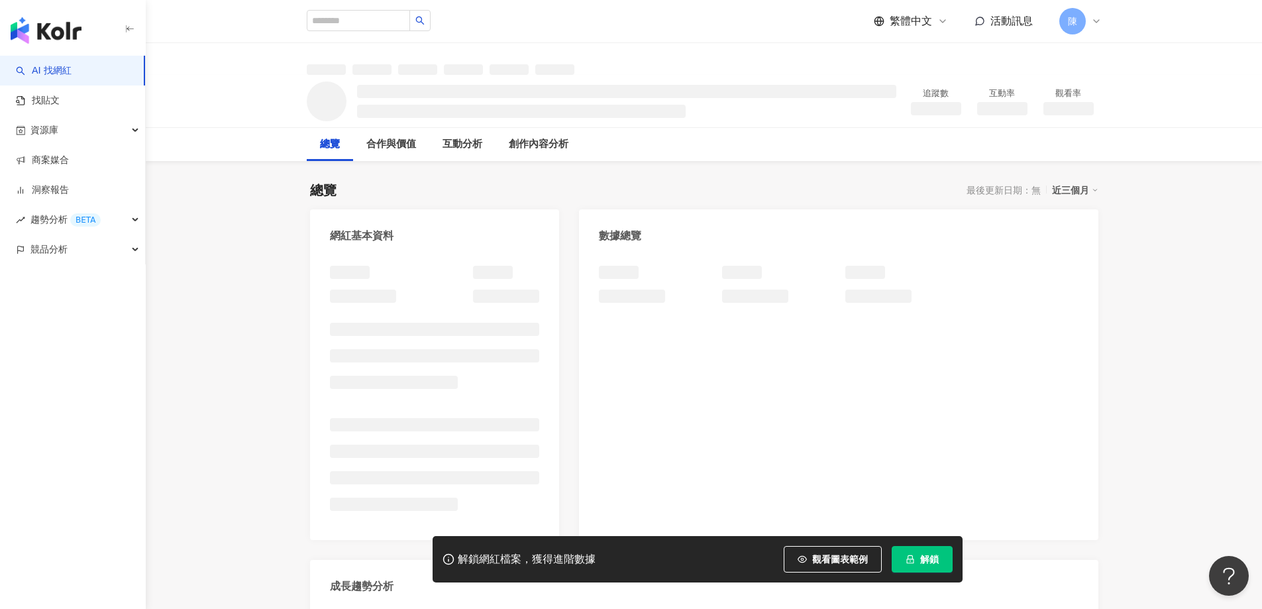
click at [933, 556] on span "解鎖" at bounding box center [929, 559] width 19 height 11
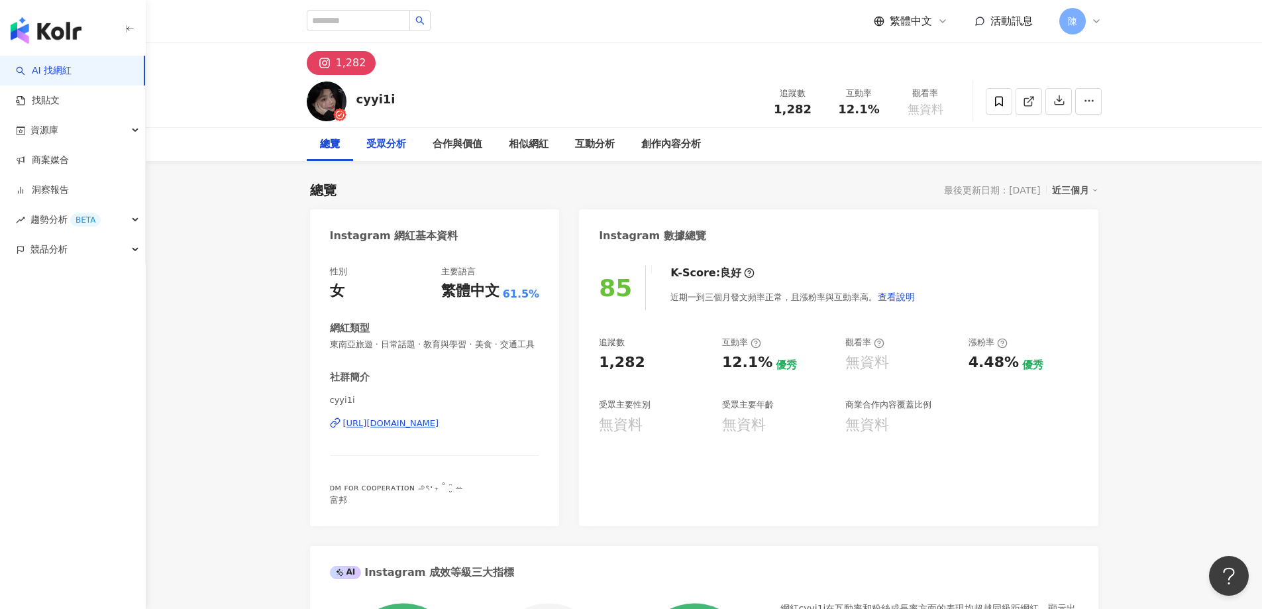
click at [384, 150] on div "受眾分析" at bounding box center [386, 144] width 40 height 16
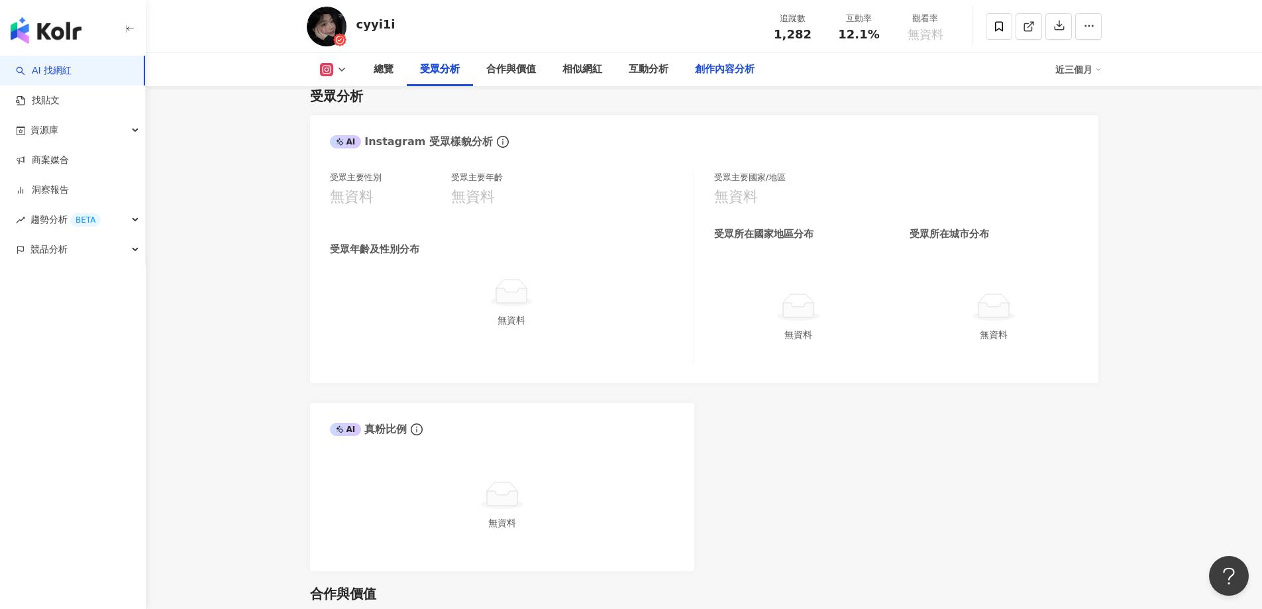
click at [724, 70] on div "創作內容分析" at bounding box center [725, 70] width 60 height 16
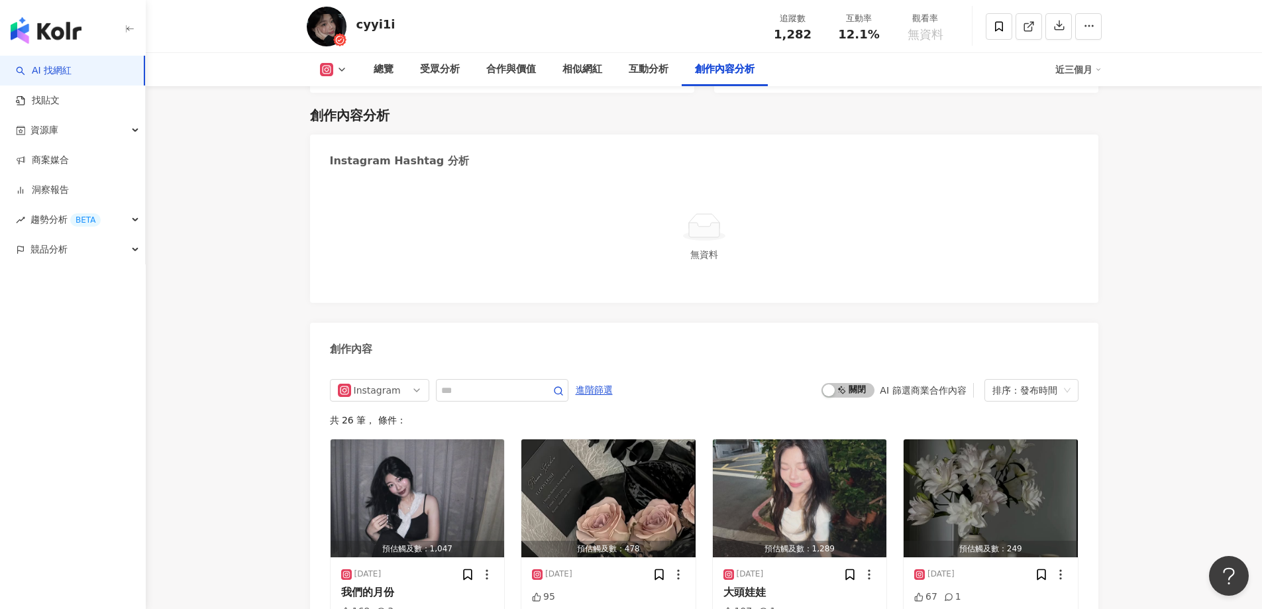
scroll to position [3732, 0]
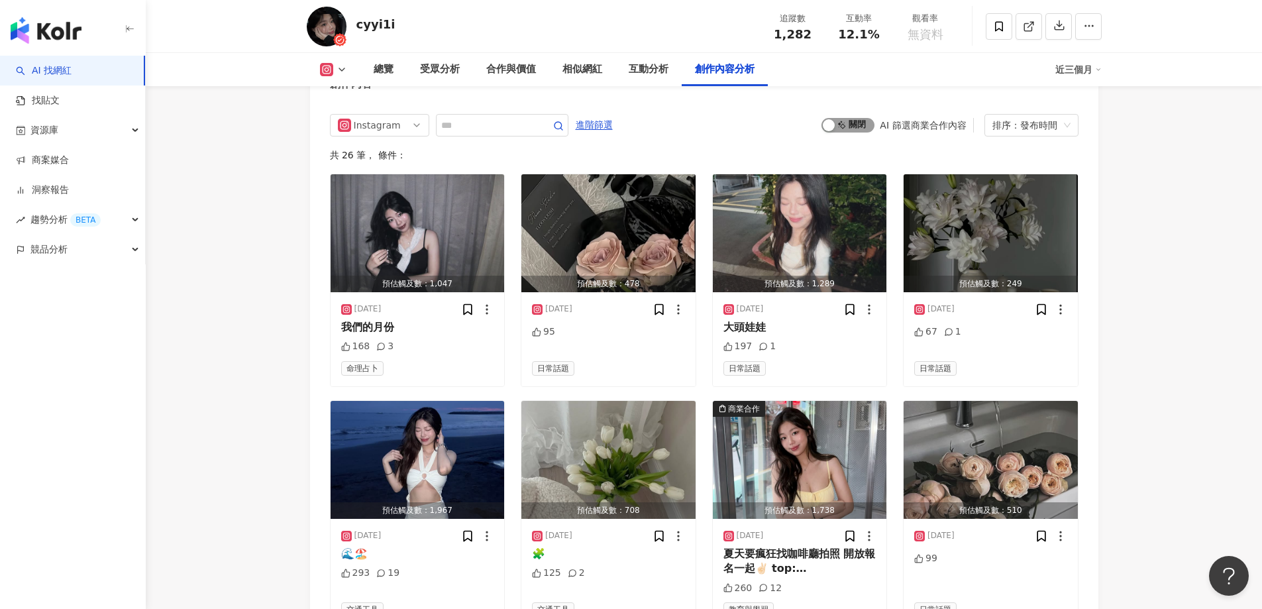
click at [834, 119] on div "button" at bounding box center [828, 125] width 12 height 12
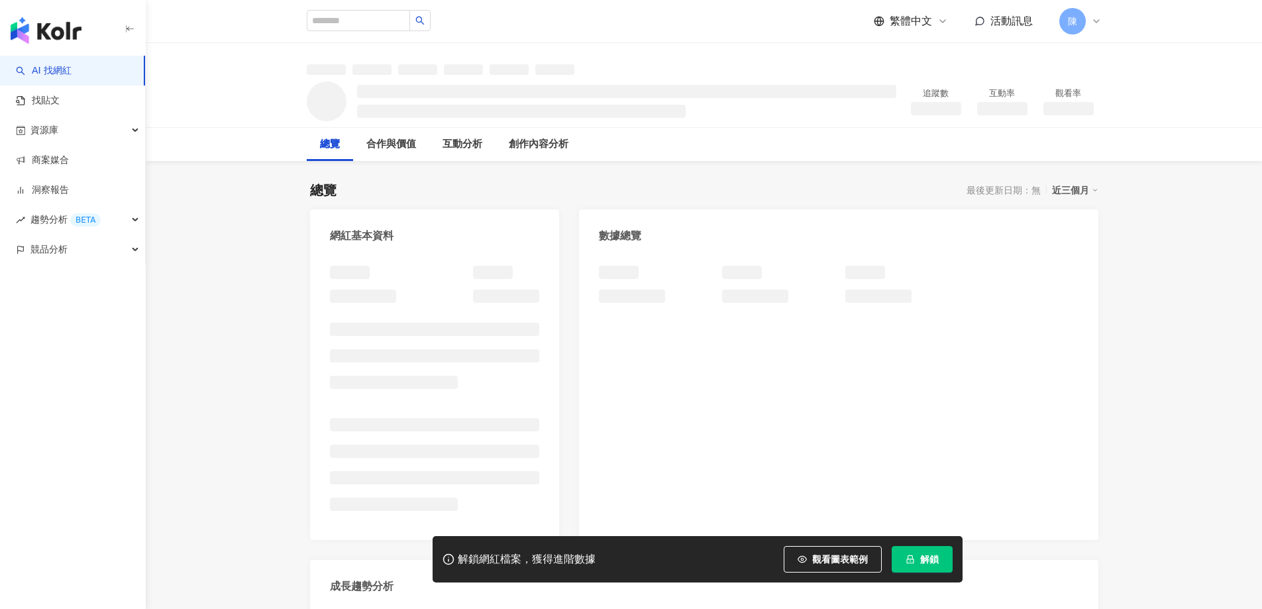
click at [910, 560] on icon "lock" at bounding box center [909, 559] width 7 height 9
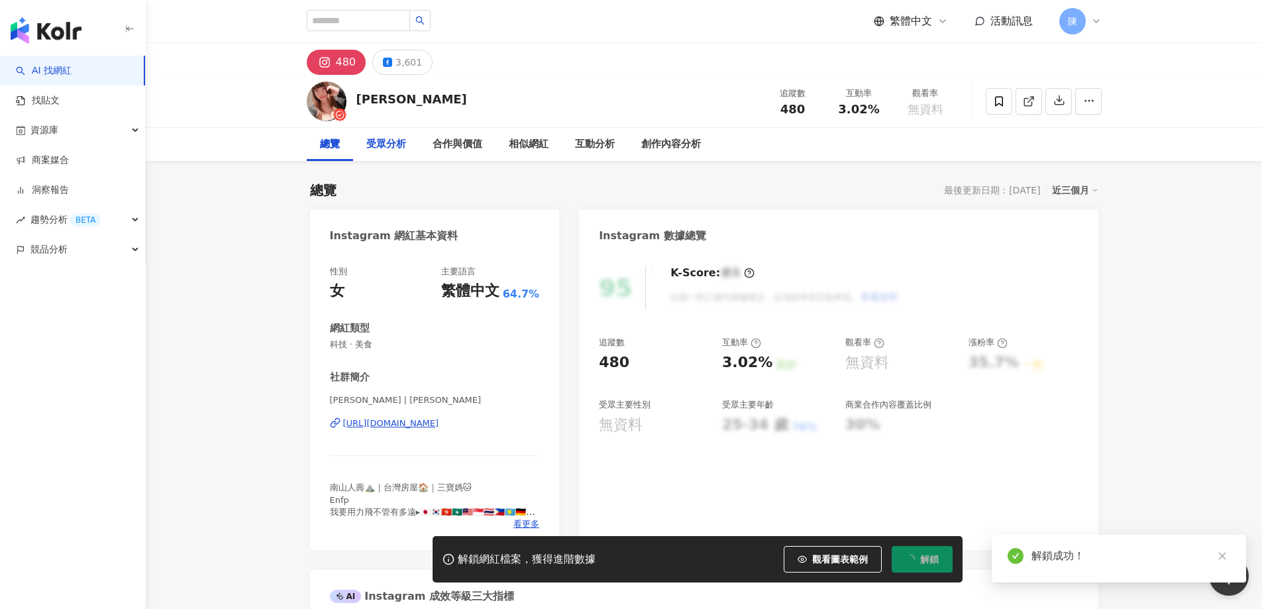
click at [397, 140] on div "受眾分析" at bounding box center [386, 144] width 40 height 16
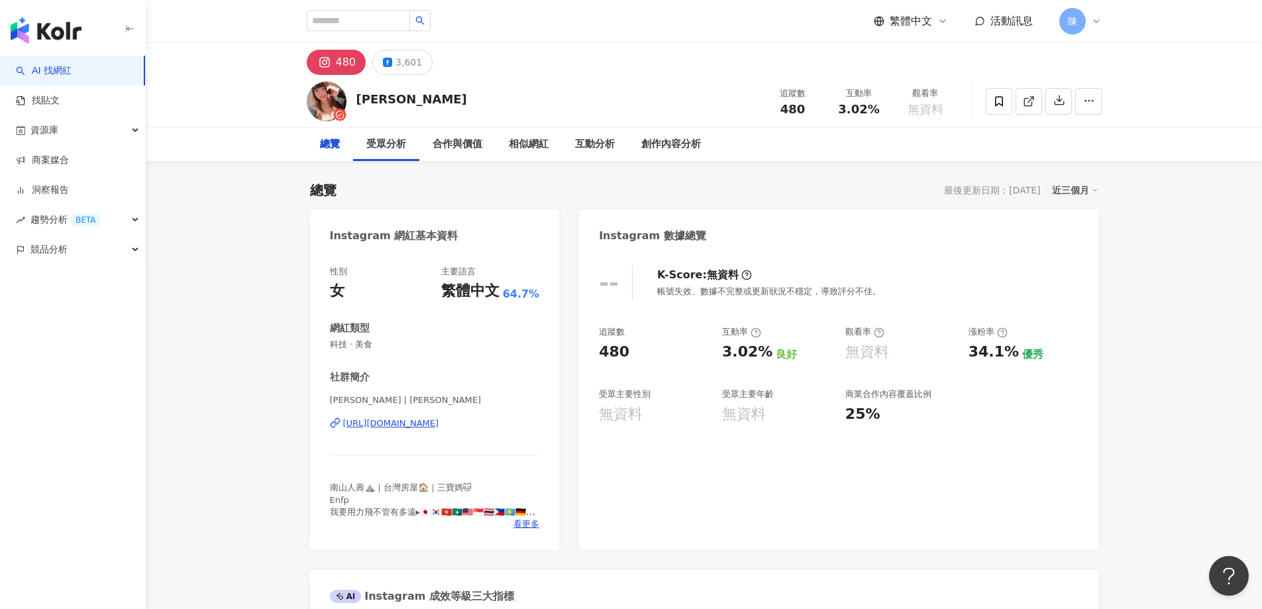
scroll to position [1185, 0]
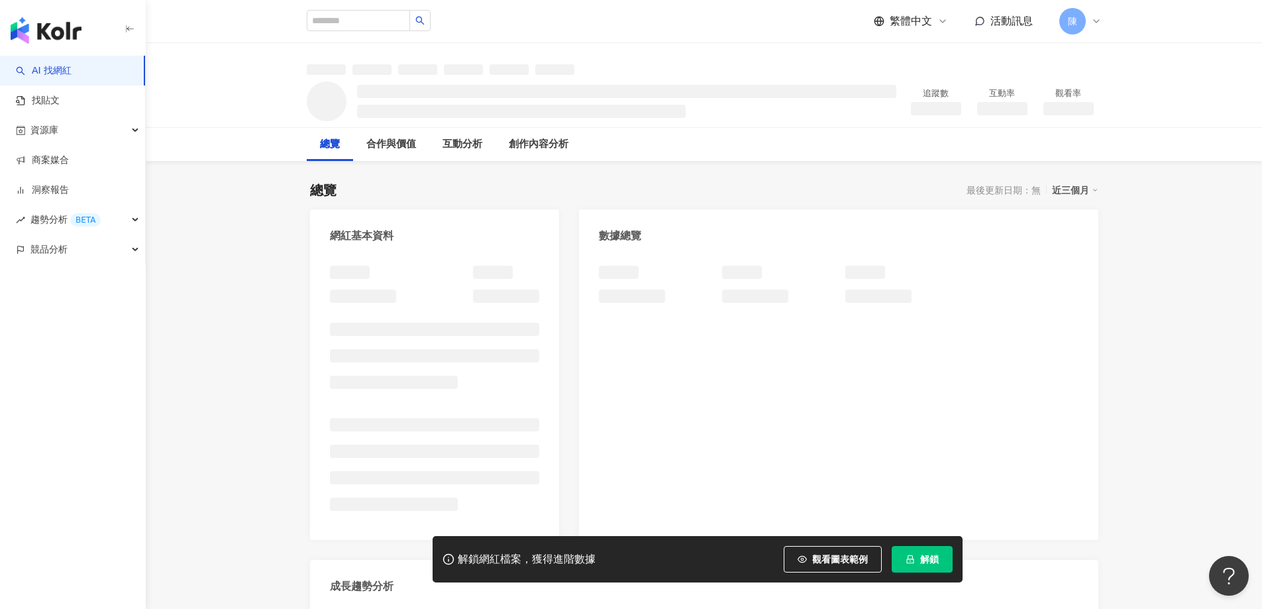
click at [934, 557] on span "解鎖" at bounding box center [929, 559] width 19 height 11
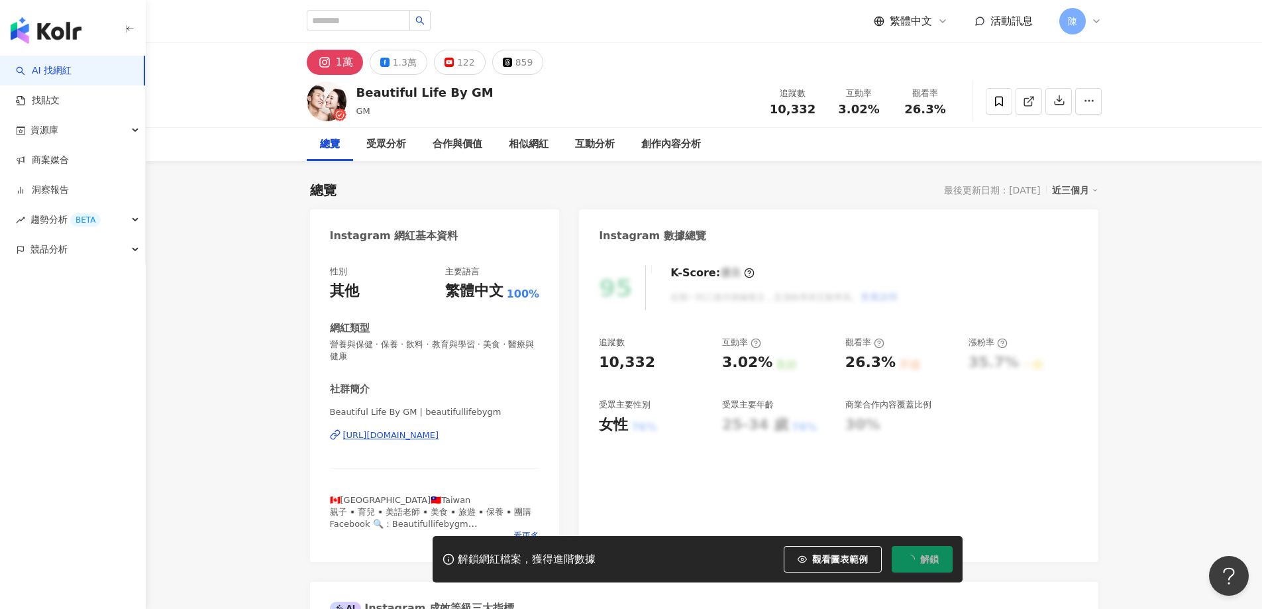
drag, startPoint x: 214, startPoint y: 403, endPoint x: 259, endPoint y: 393, distance: 46.1
click at [395, 142] on div "受眾分析" at bounding box center [386, 144] width 40 height 16
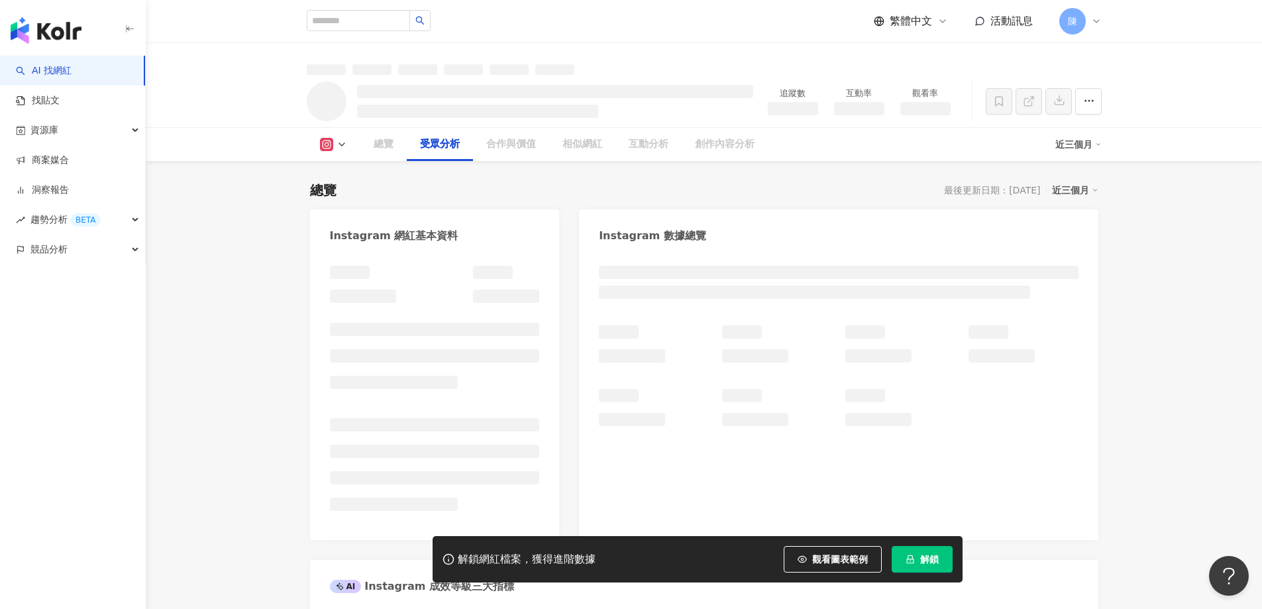
scroll to position [995, 0]
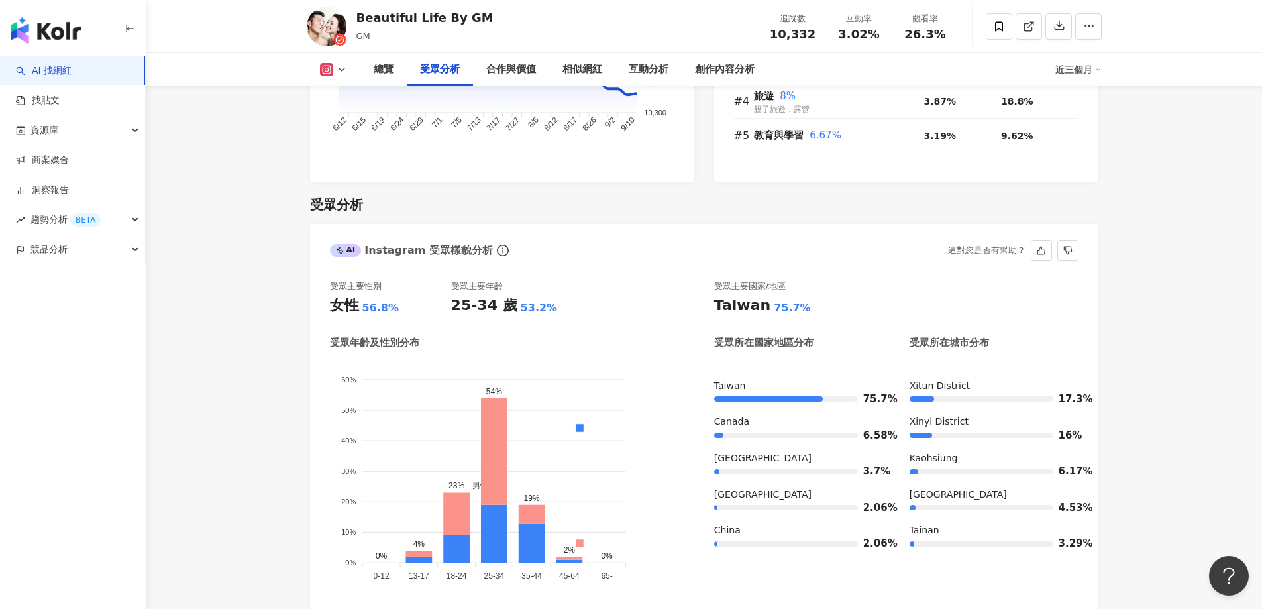
scroll to position [1378, 0]
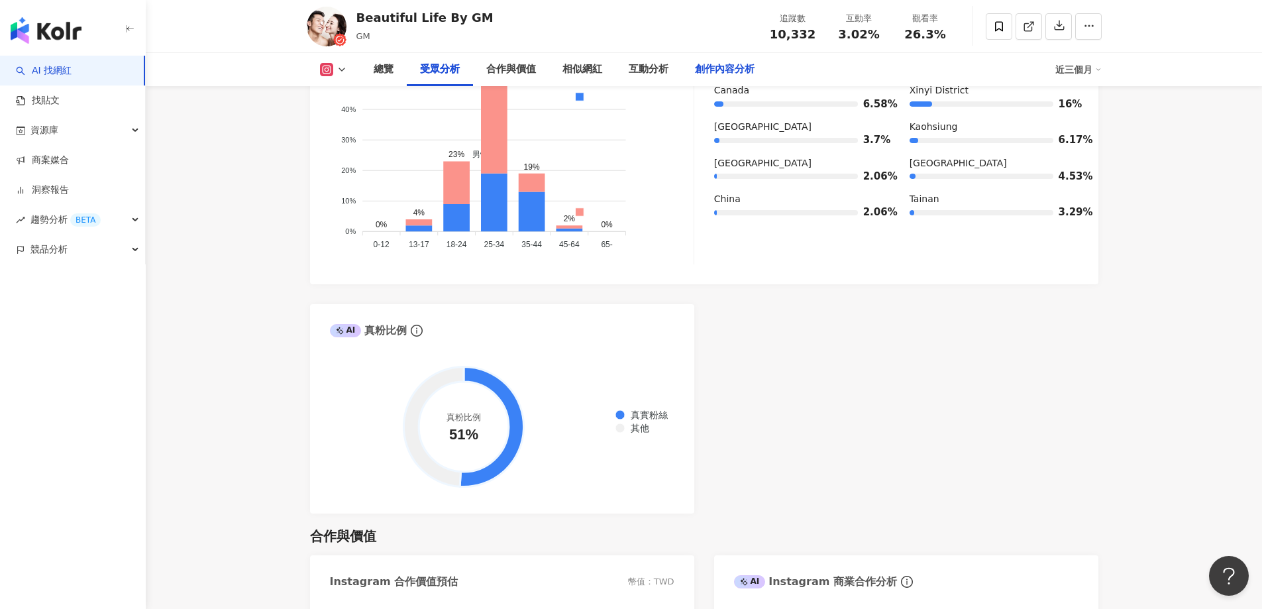
click at [738, 67] on div "創作內容分析" at bounding box center [725, 70] width 60 height 16
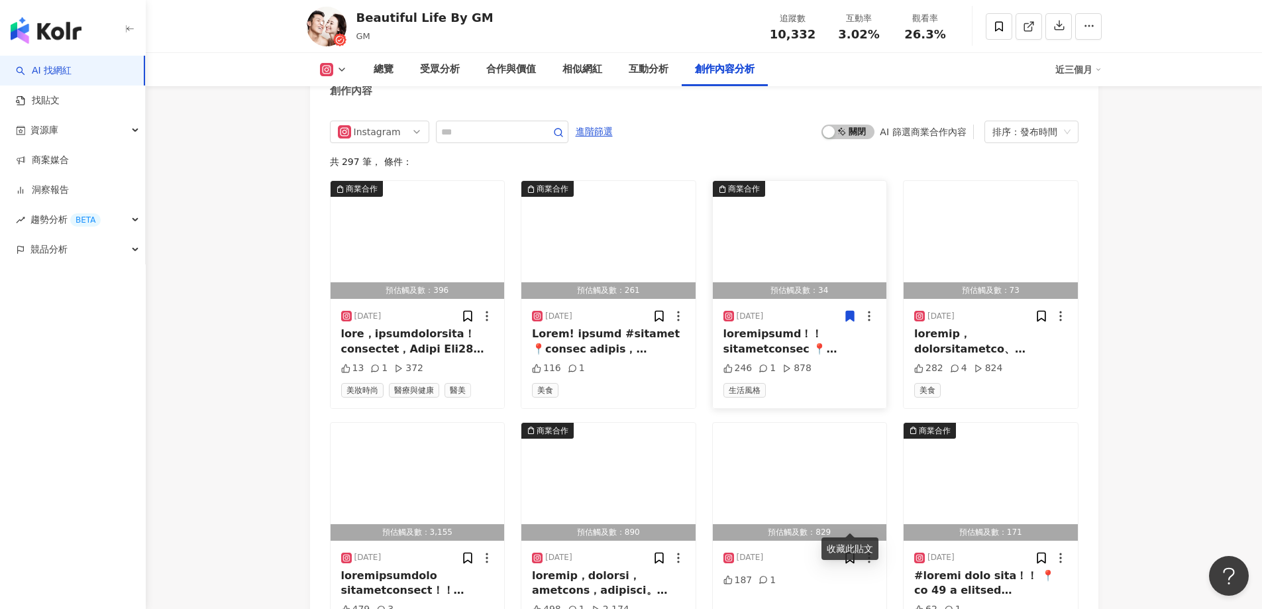
scroll to position [4055, 0]
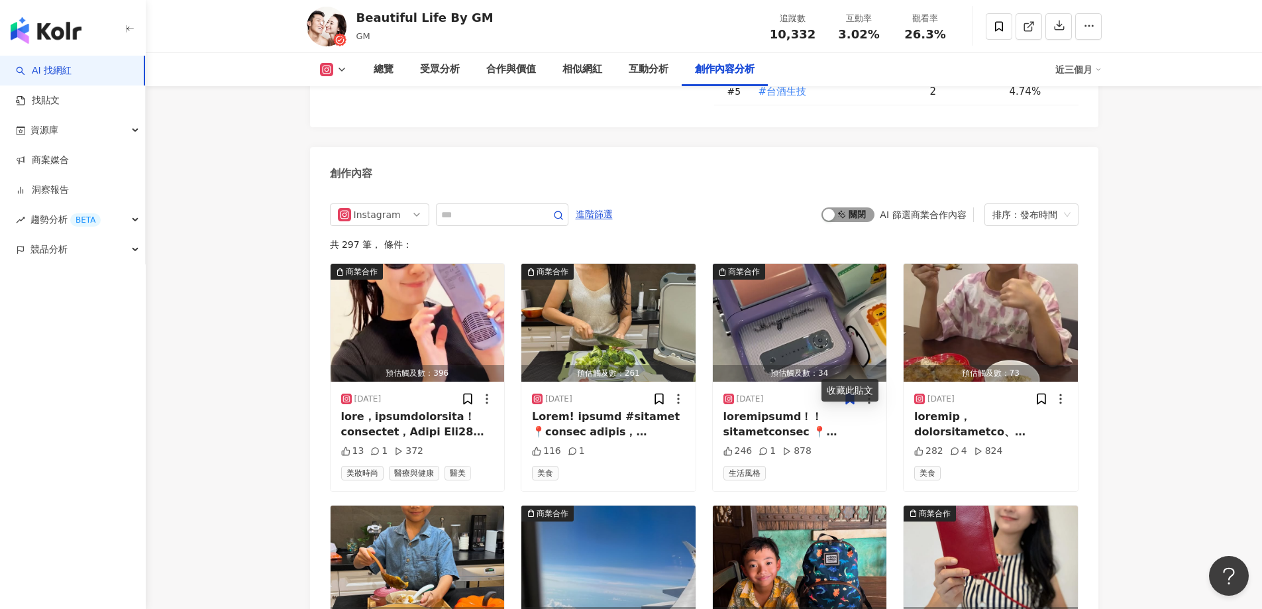
click at [834, 209] on div "button" at bounding box center [828, 215] width 12 height 12
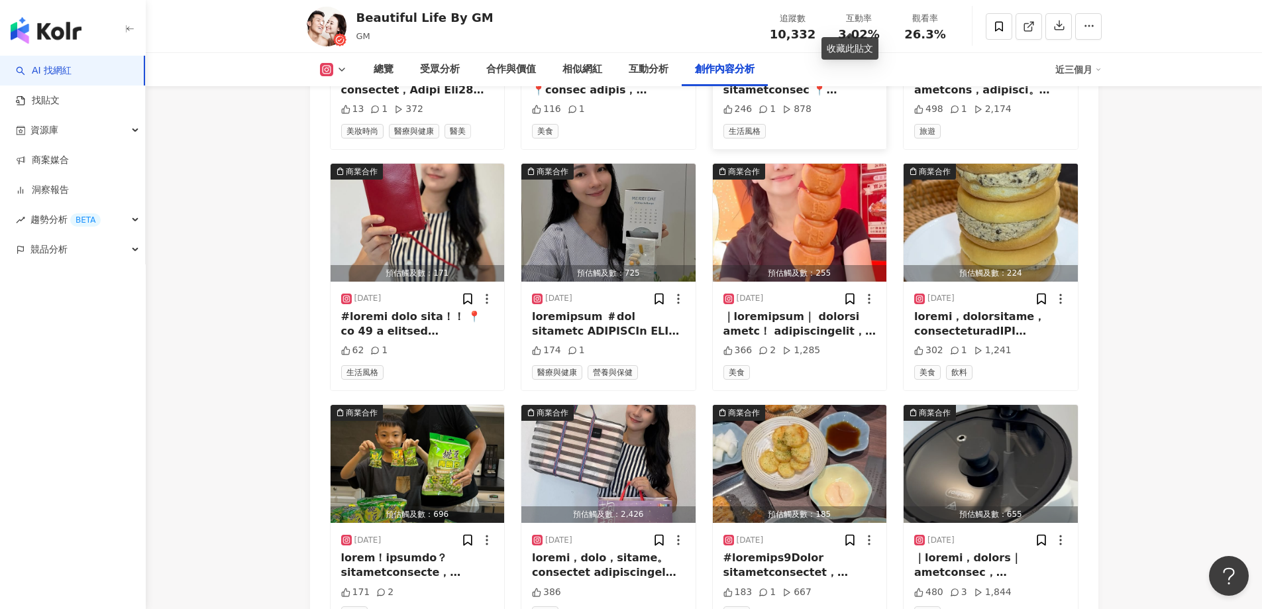
scroll to position [4596, 0]
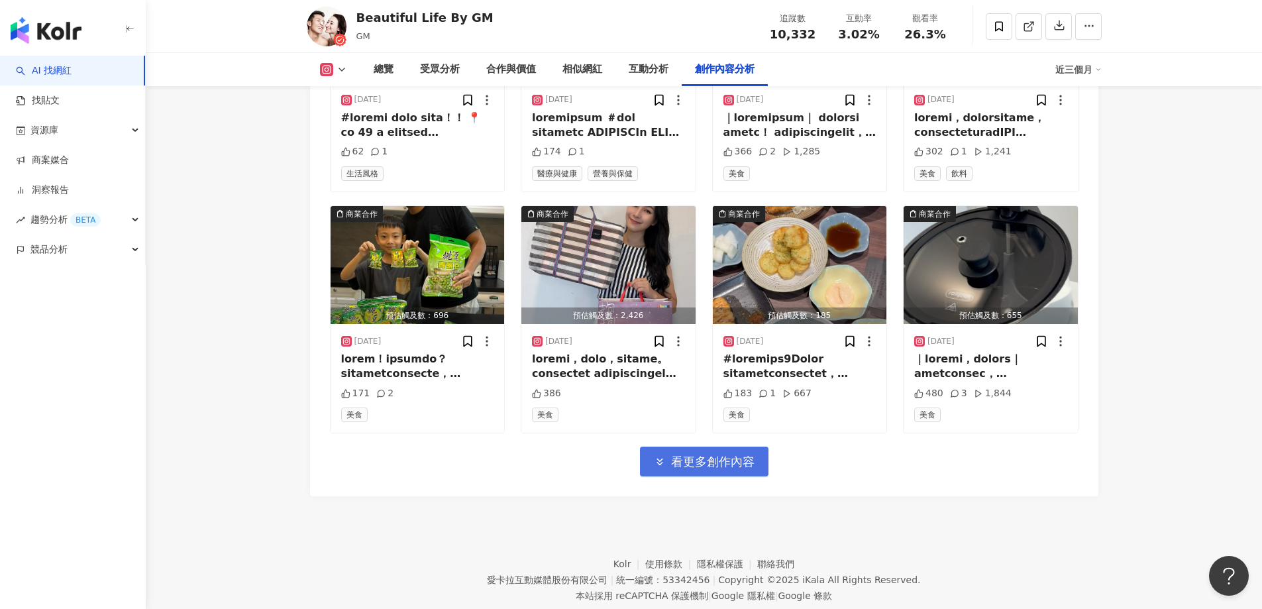
click at [715, 454] on span "看更多創作內容" at bounding box center [712, 461] width 83 height 15
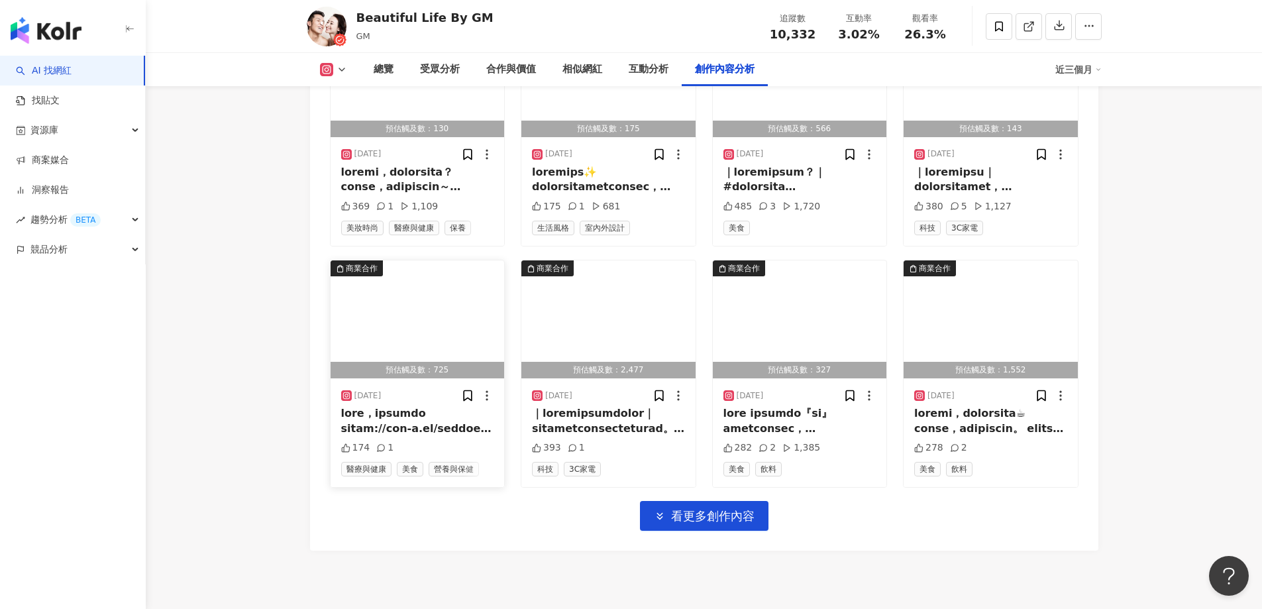
scroll to position [5319, 0]
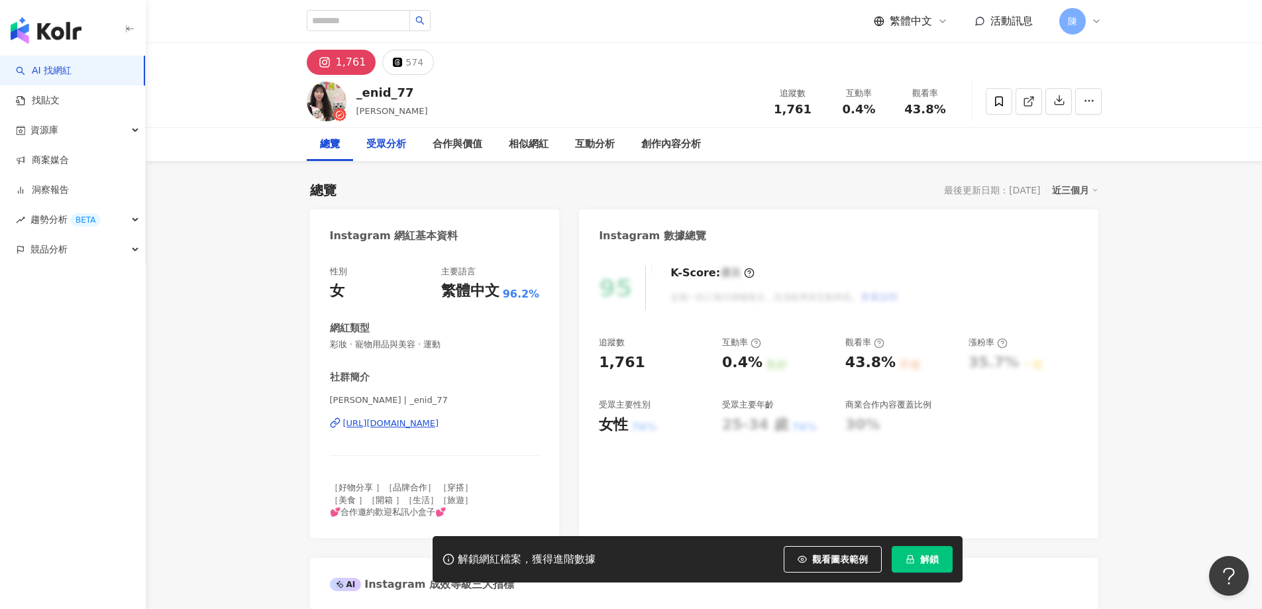
click at [386, 148] on div "受眾分析" at bounding box center [386, 144] width 40 height 16
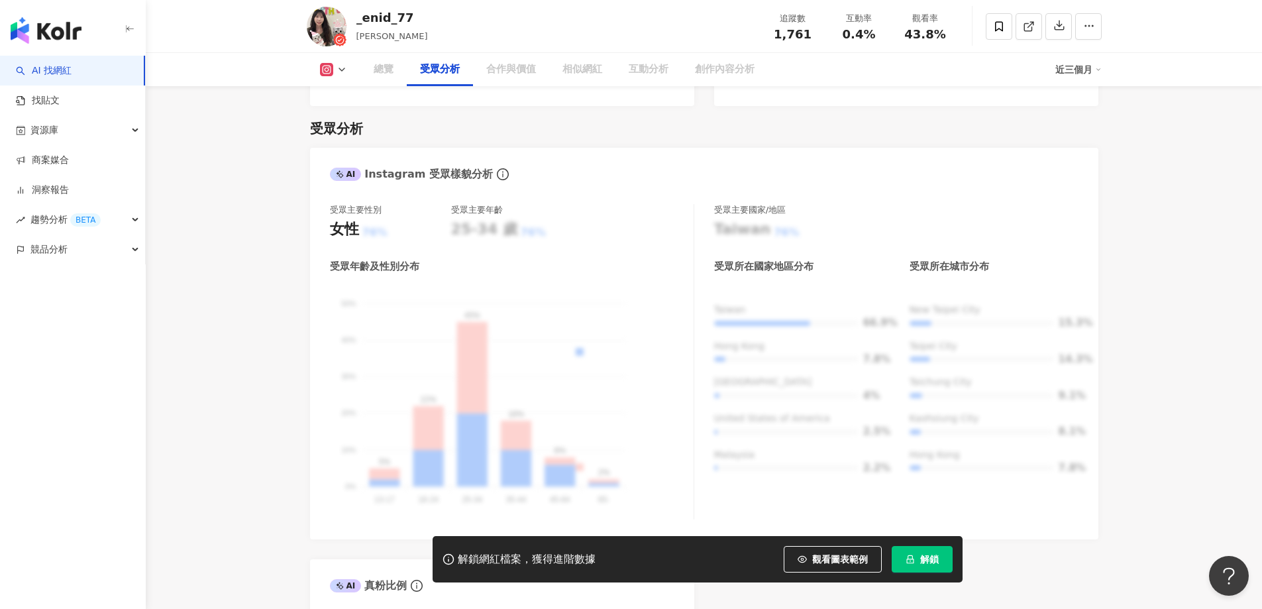
click at [917, 558] on button "解鎖" at bounding box center [921, 559] width 61 height 26
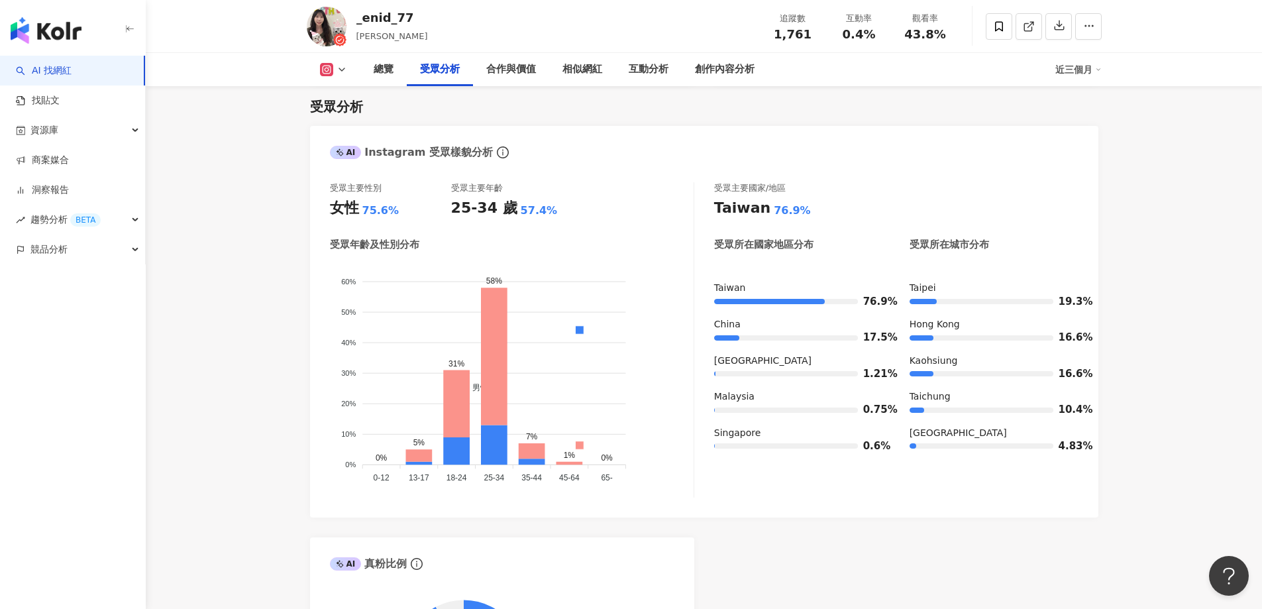
scroll to position [1119, 0]
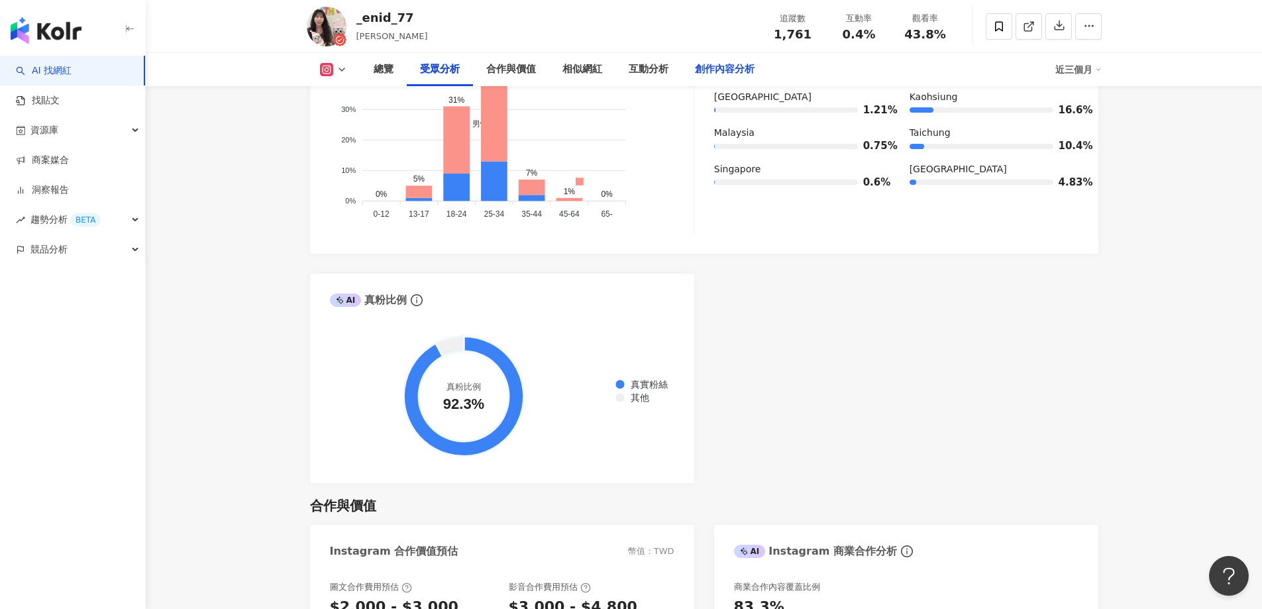
click at [731, 61] on div "創作內容分析" at bounding box center [724, 69] width 86 height 33
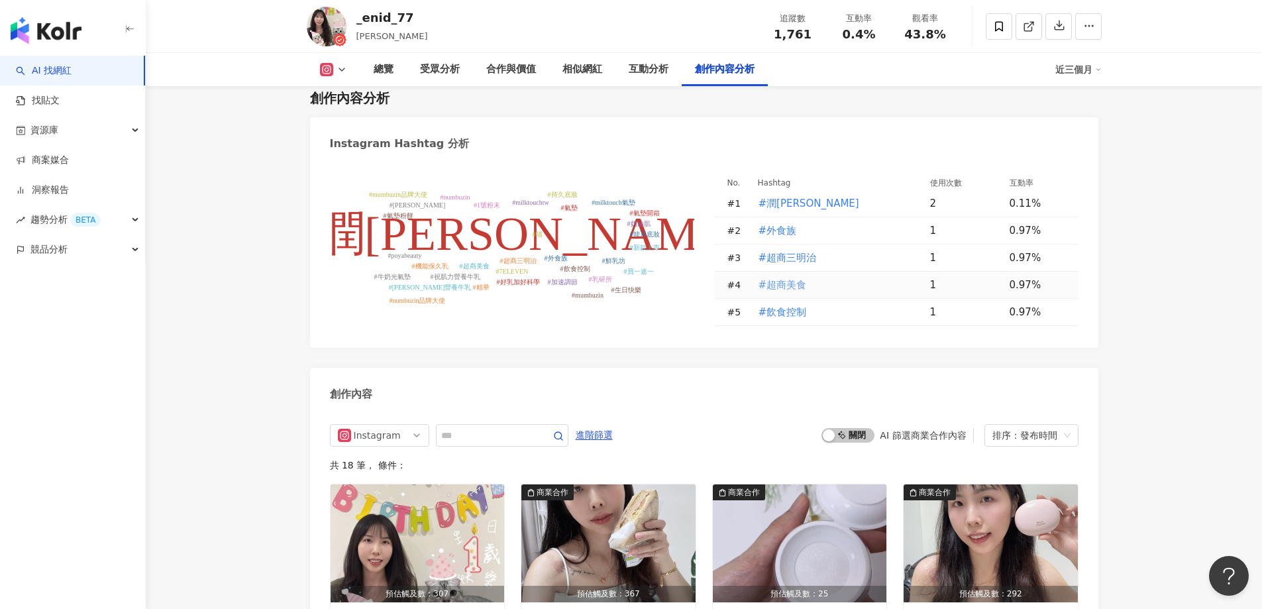
scroll to position [4023, 0]
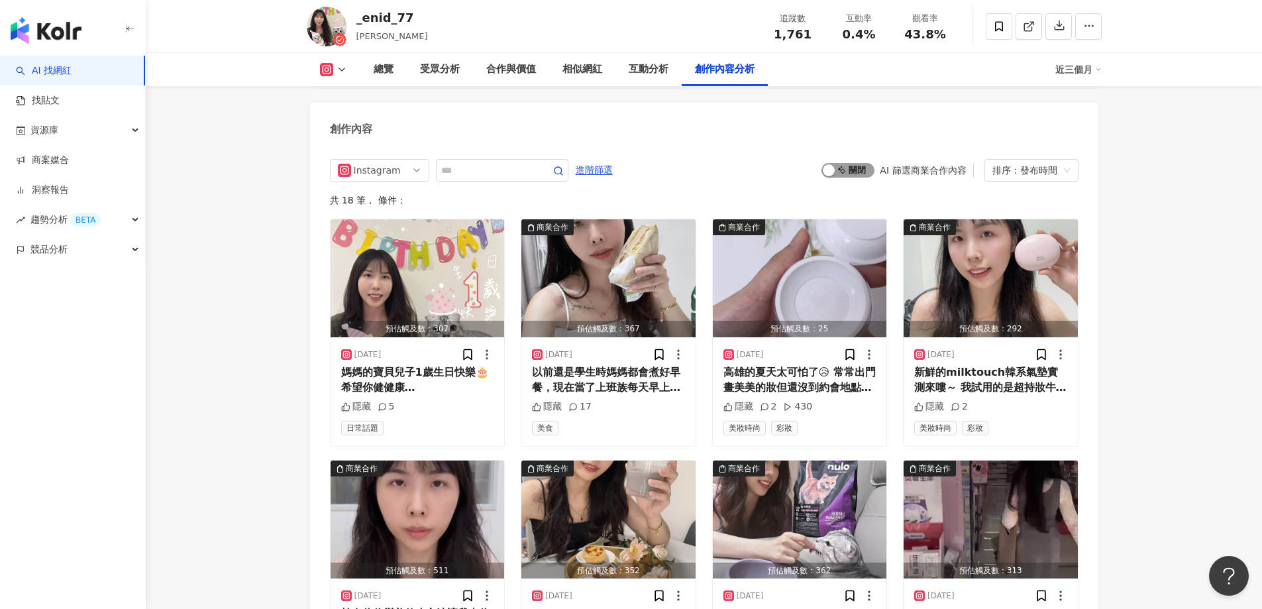
click at [830, 175] on div "button" at bounding box center [828, 170] width 12 height 12
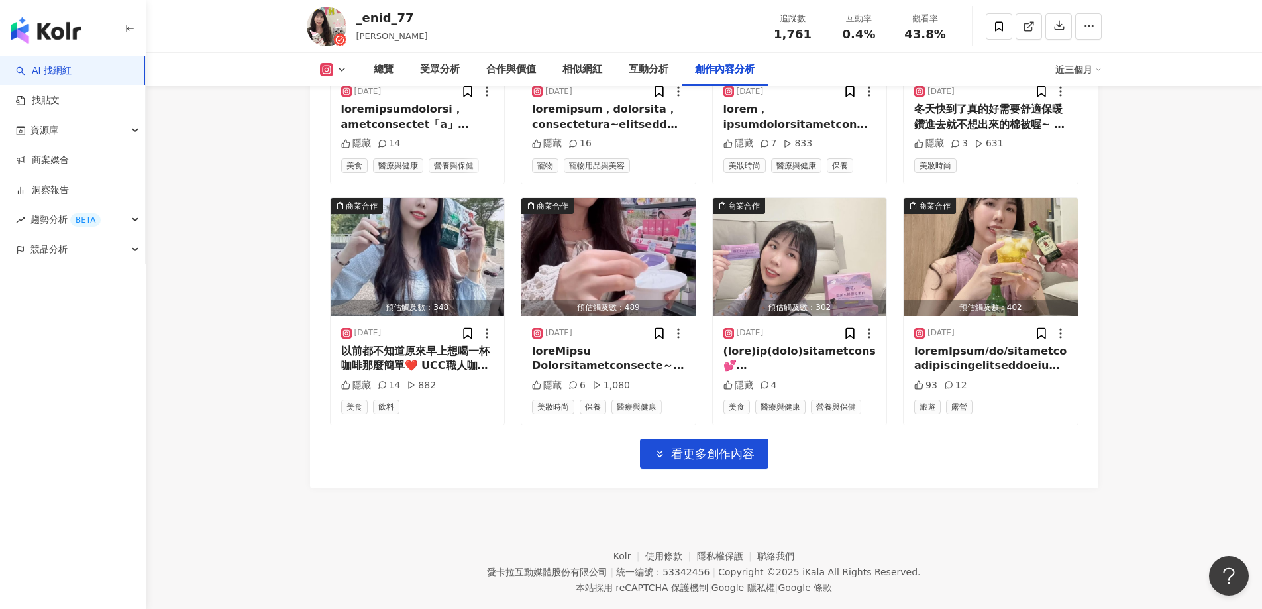
scroll to position [4563, 0]
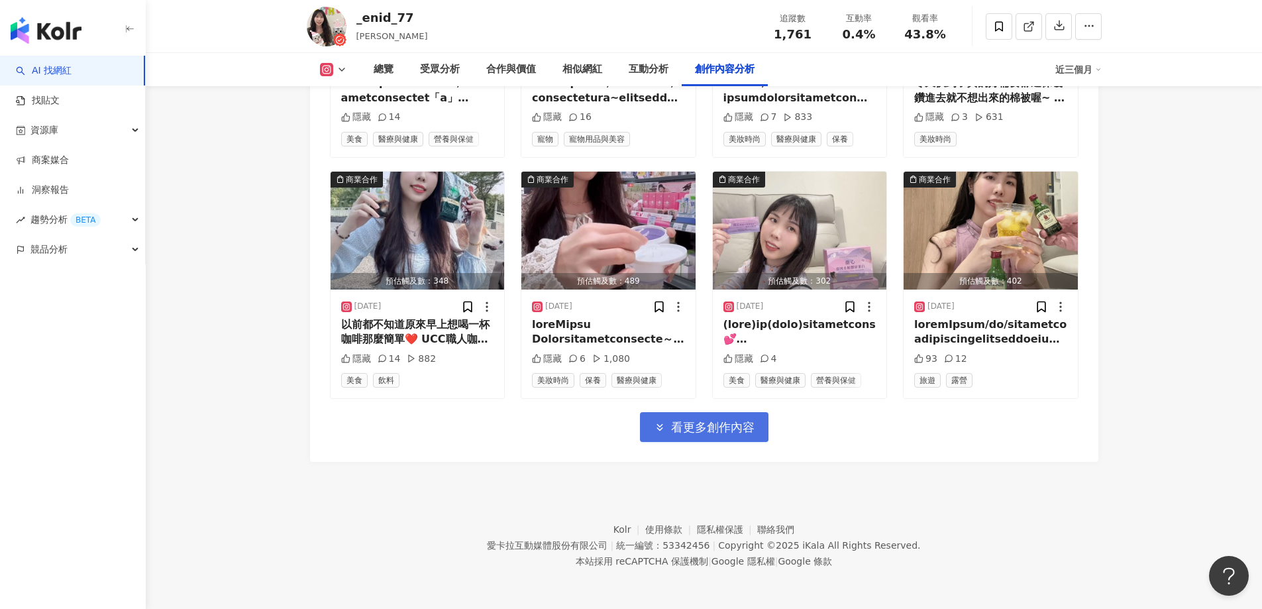
click at [681, 421] on span "看更多創作內容" at bounding box center [712, 427] width 83 height 15
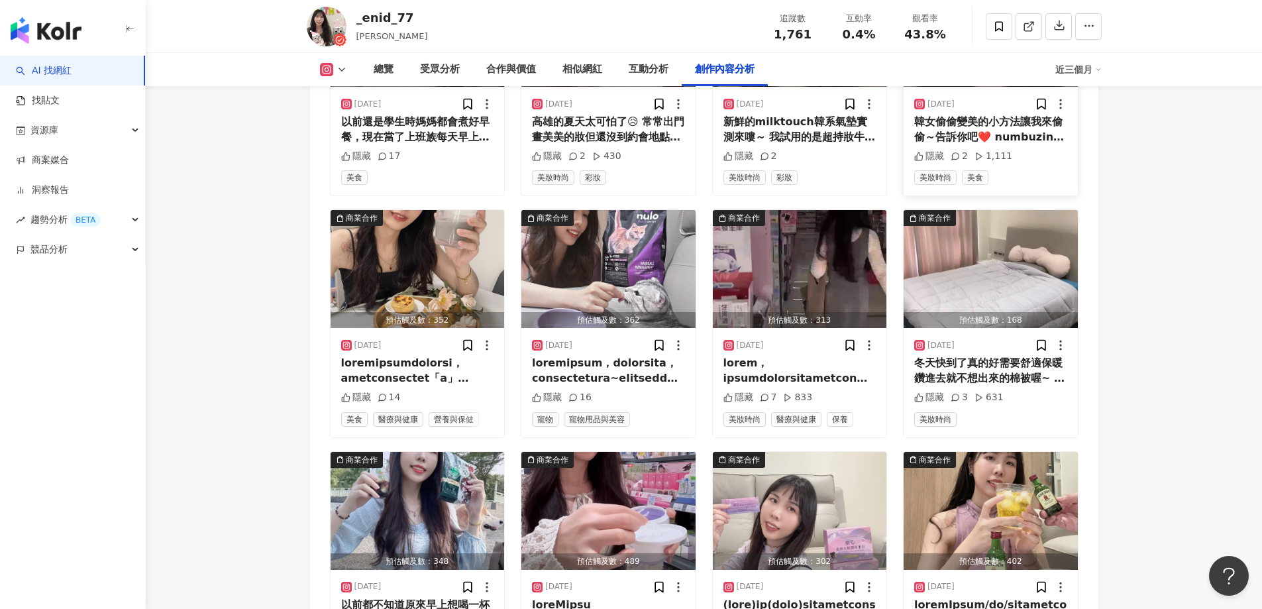
scroll to position [4231, 0]
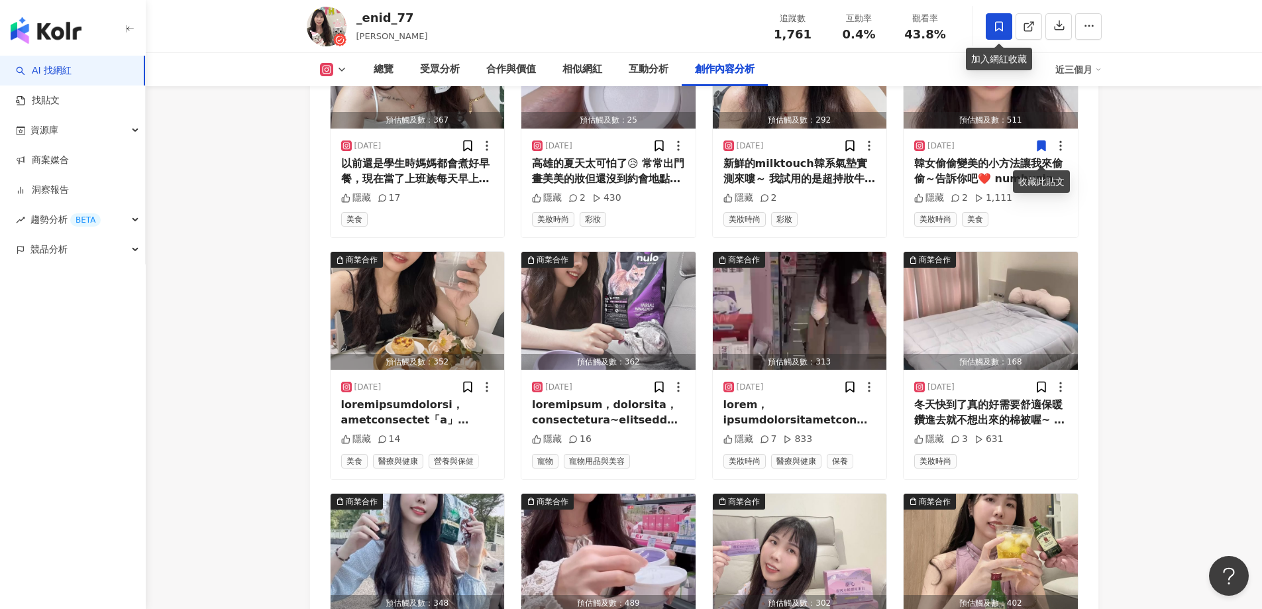
click at [993, 26] on icon at bounding box center [999, 27] width 12 height 12
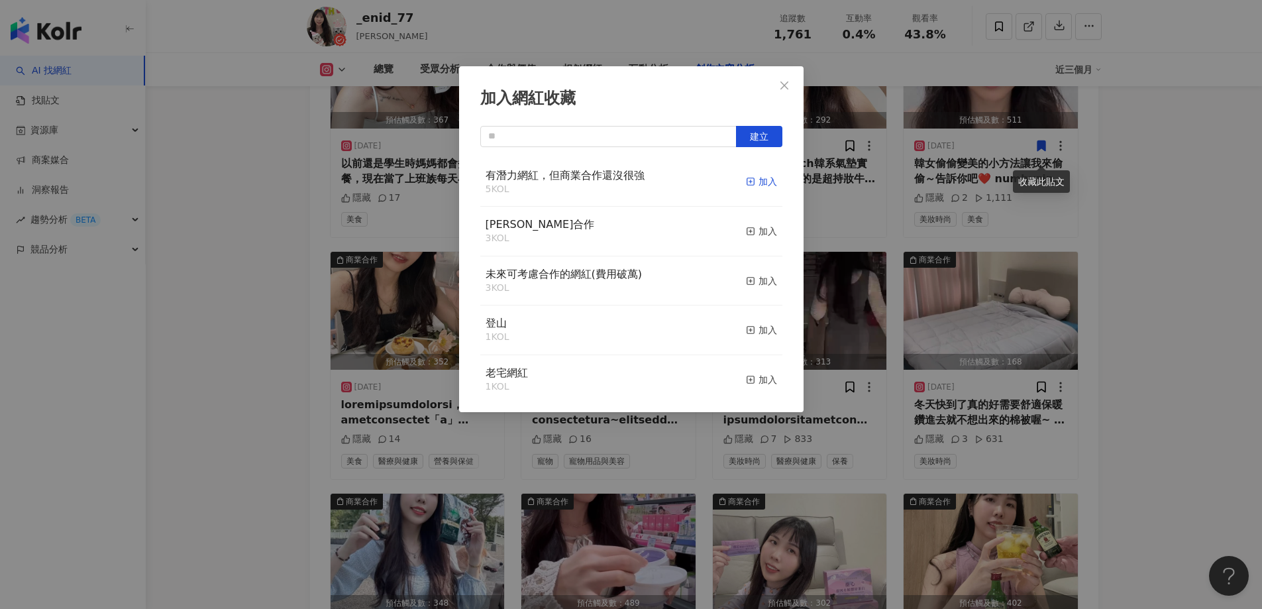
click at [750, 183] on div "加入" at bounding box center [761, 181] width 31 height 15
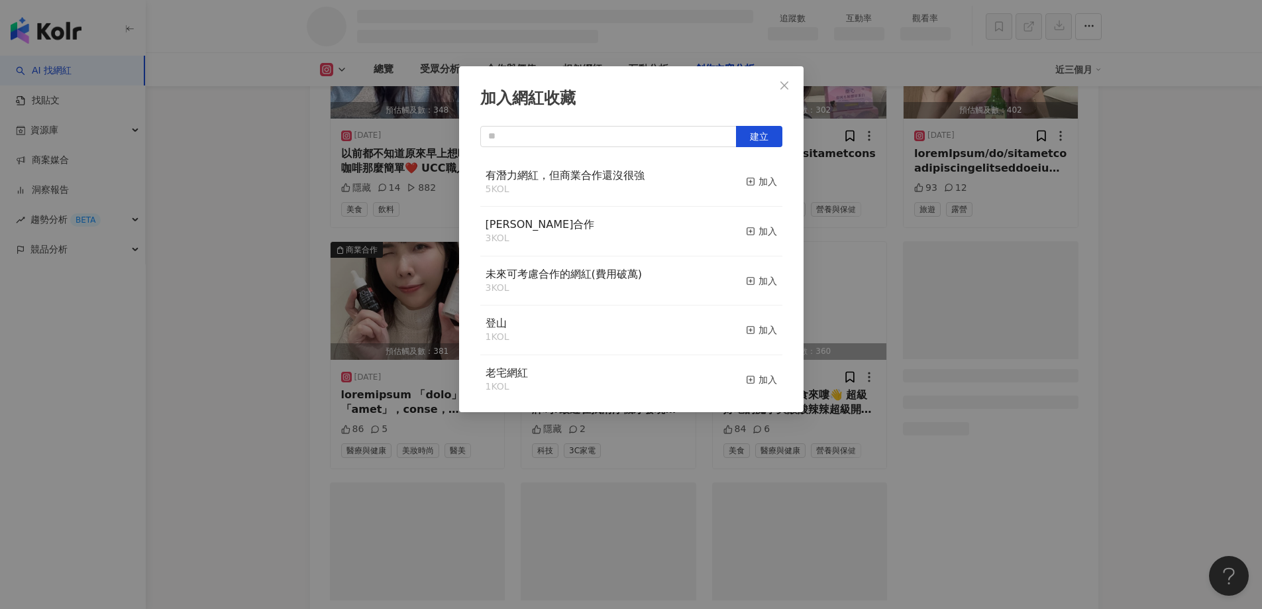
scroll to position [3729, 0]
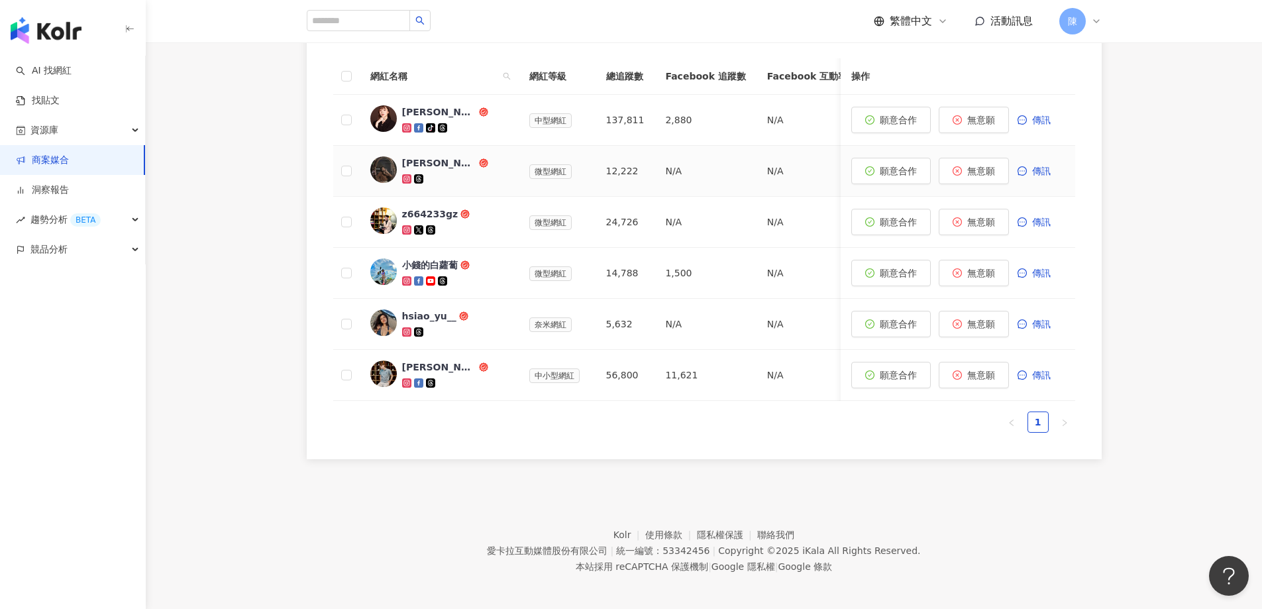
click at [431, 170] on div "[PERSON_NAME]" at bounding box center [455, 170] width 106 height 29
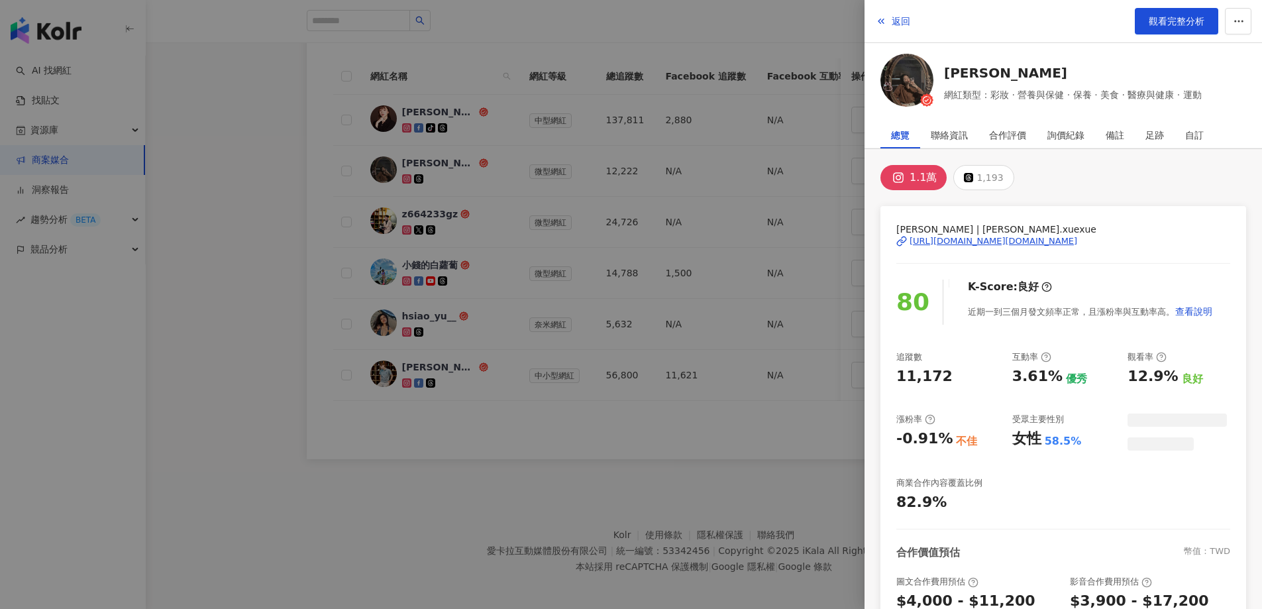
click at [309, 252] on div at bounding box center [631, 304] width 1262 height 609
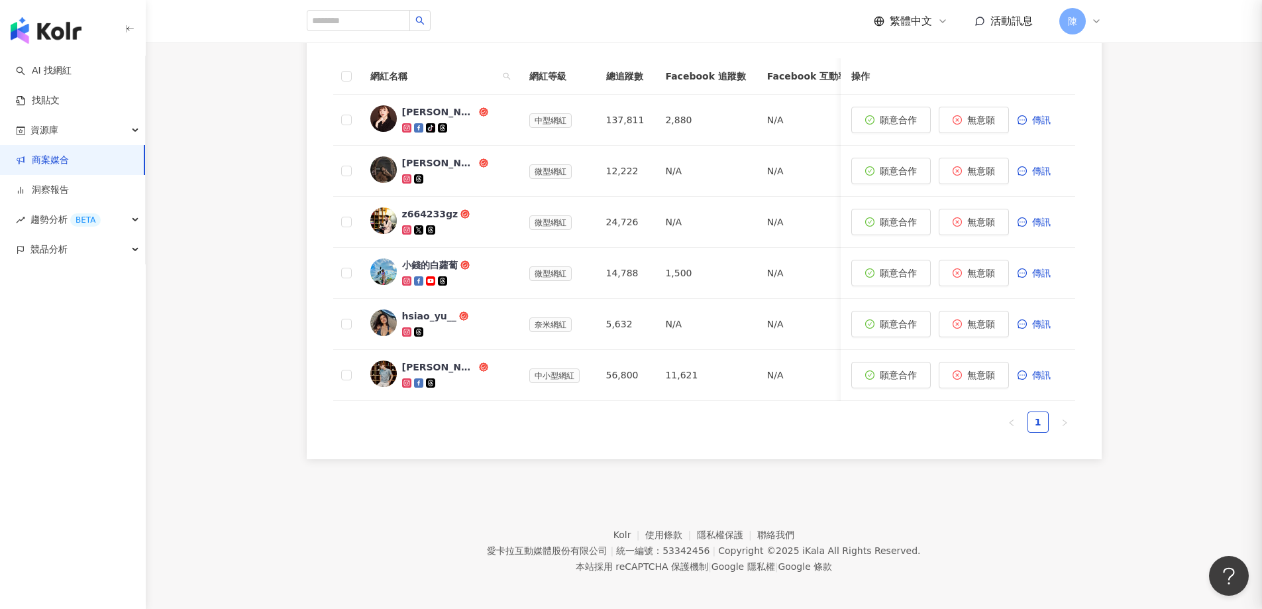
click at [432, 217] on div "z664233gz" at bounding box center [430, 213] width 56 height 13
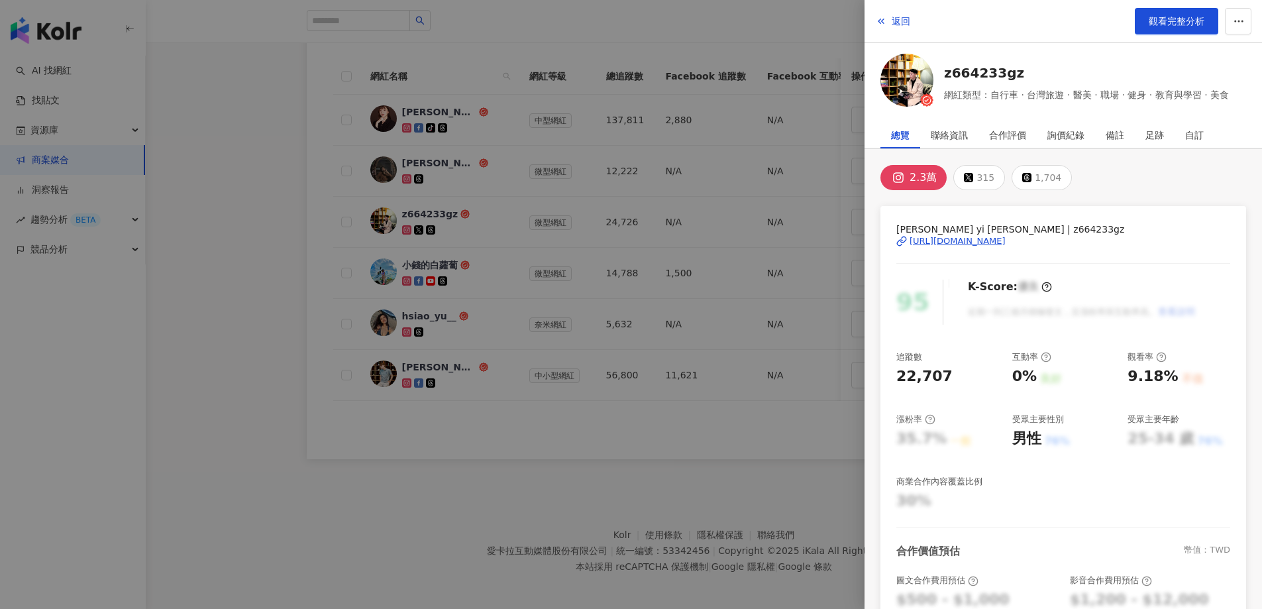
click at [193, 304] on div at bounding box center [631, 304] width 1262 height 609
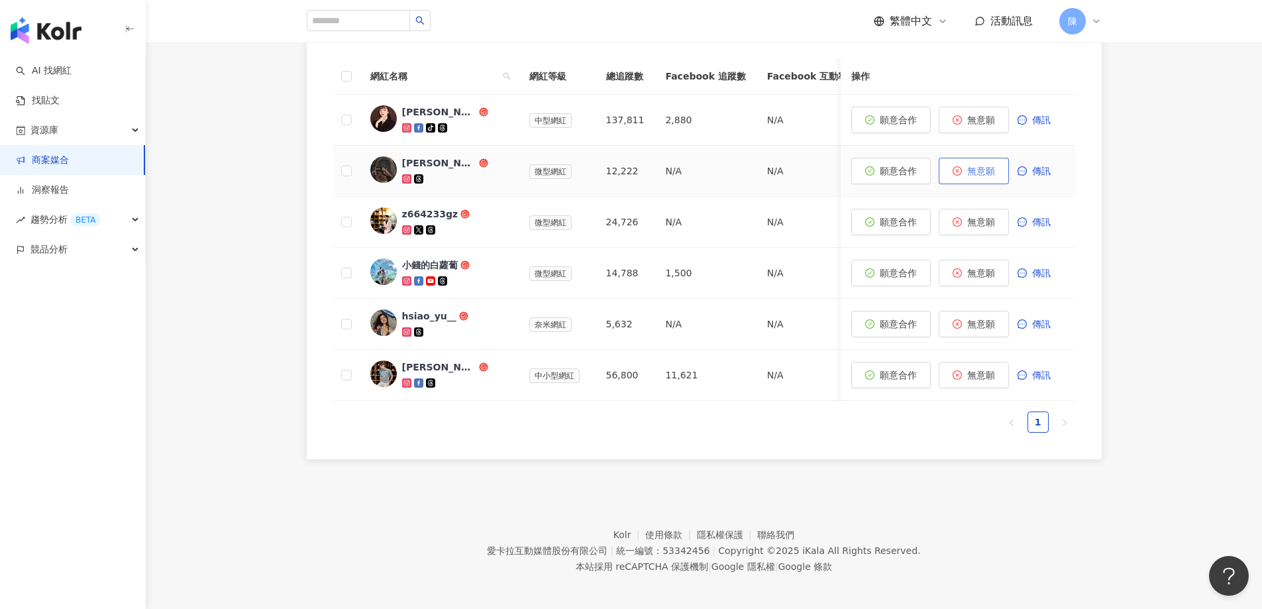
click at [985, 171] on span "無意願" at bounding box center [981, 171] width 28 height 11
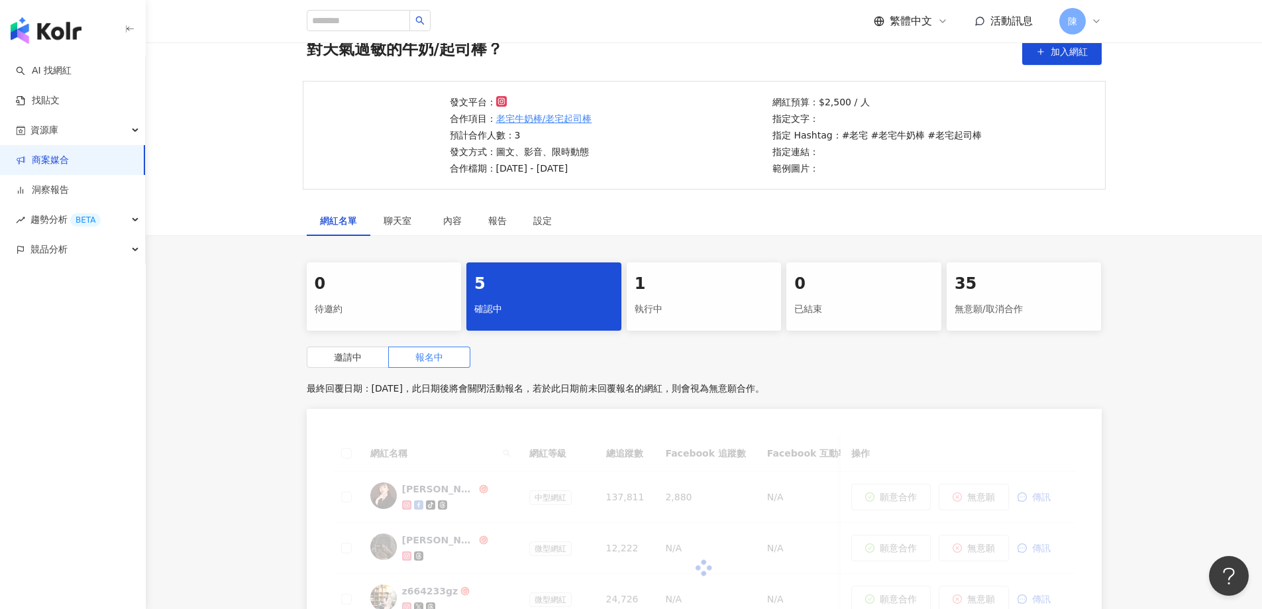
scroll to position [402, 0]
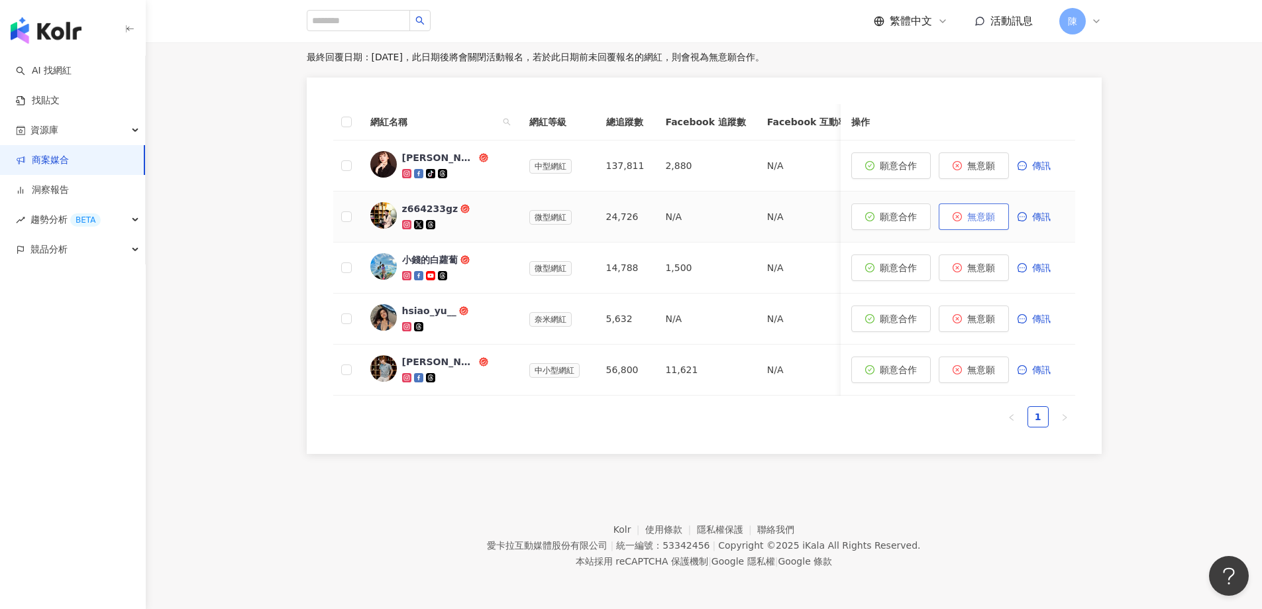
click at [987, 211] on span "無意願" at bounding box center [981, 216] width 28 height 11
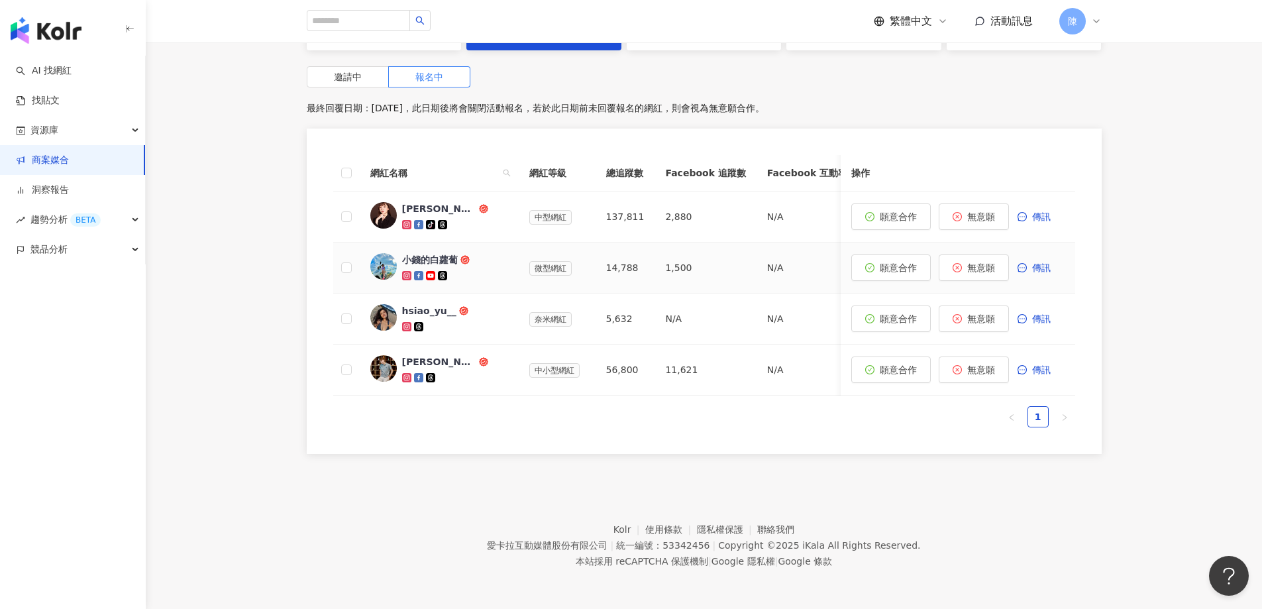
scroll to position [351, 0]
click at [441, 253] on div "小錢的白蘿蔔" at bounding box center [430, 259] width 56 height 13
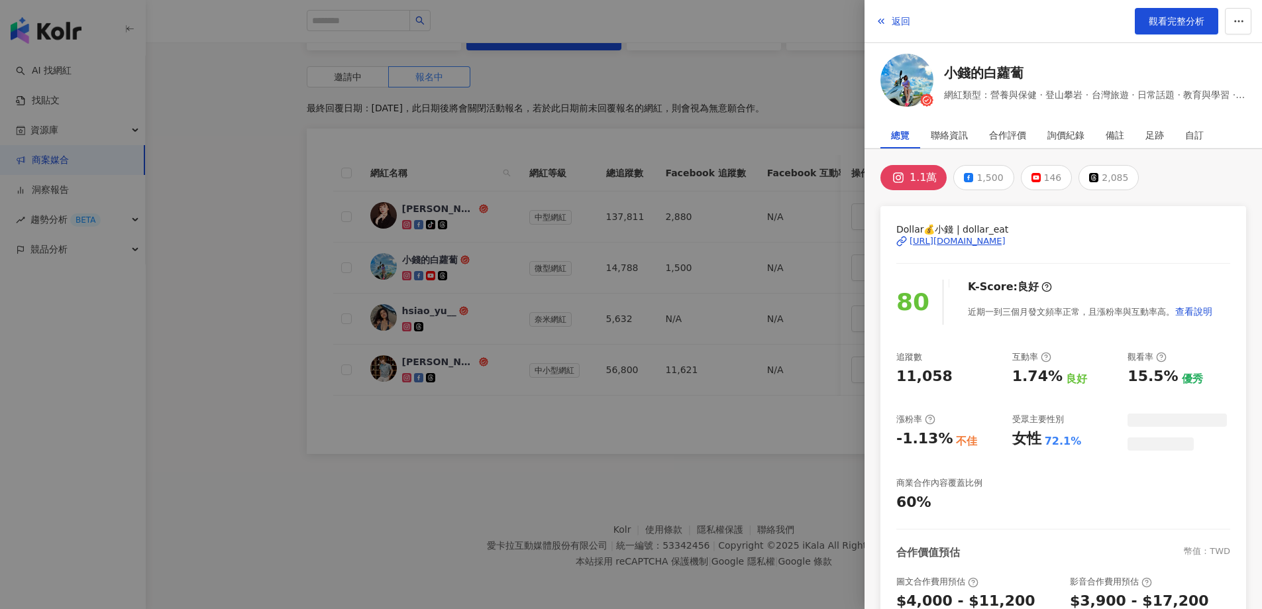
click at [198, 333] on div at bounding box center [631, 304] width 1262 height 609
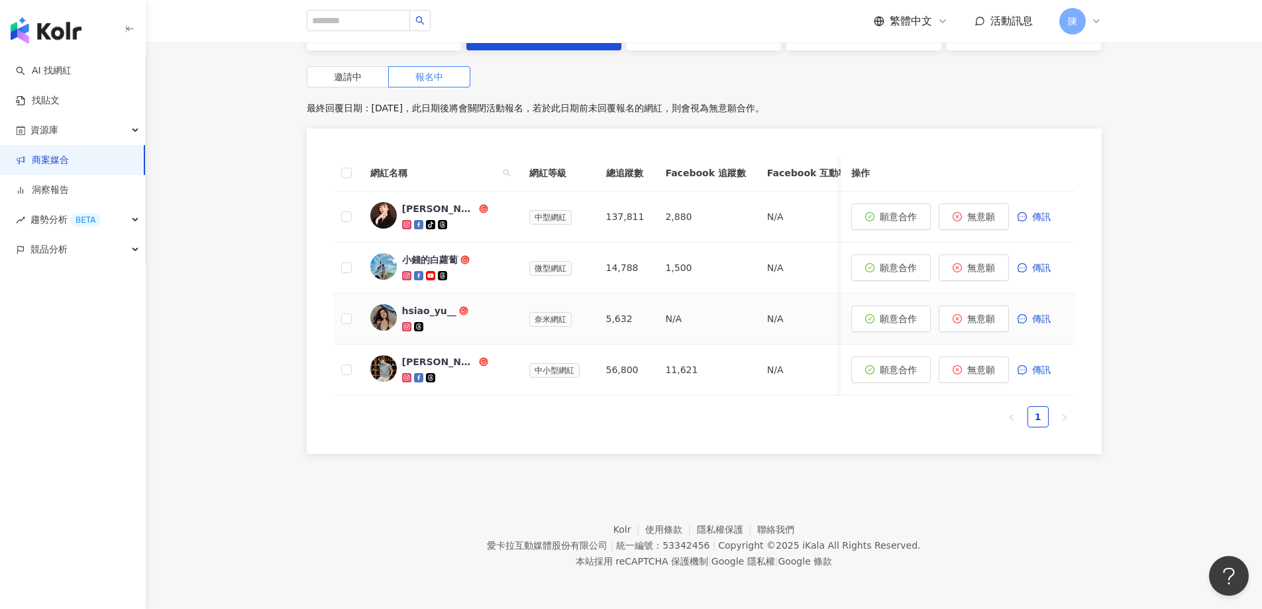
click at [421, 305] on div "hsiao_yu__" at bounding box center [429, 310] width 54 height 13
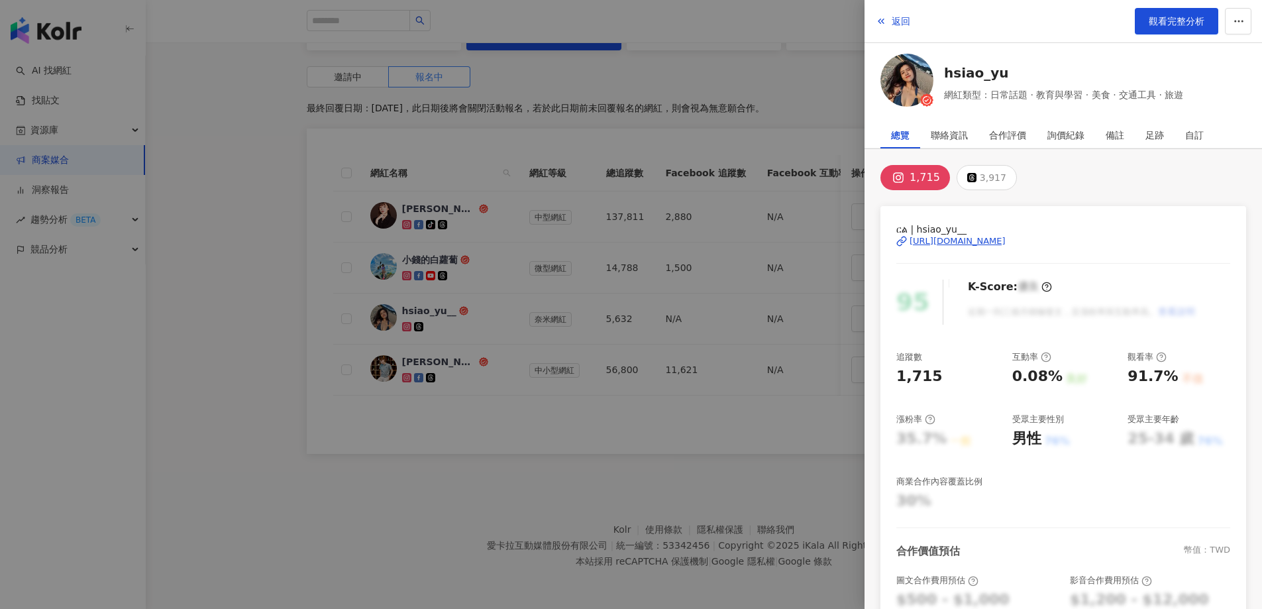
click at [226, 246] on div at bounding box center [631, 304] width 1262 height 609
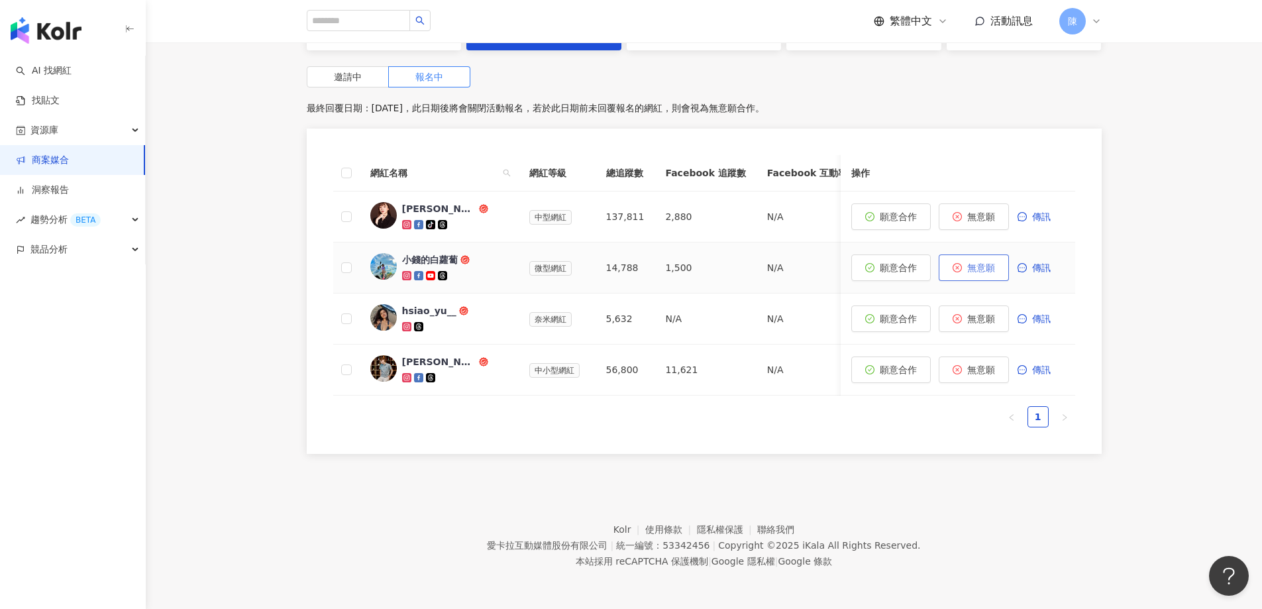
click at [985, 262] on span "無意願" at bounding box center [981, 267] width 28 height 11
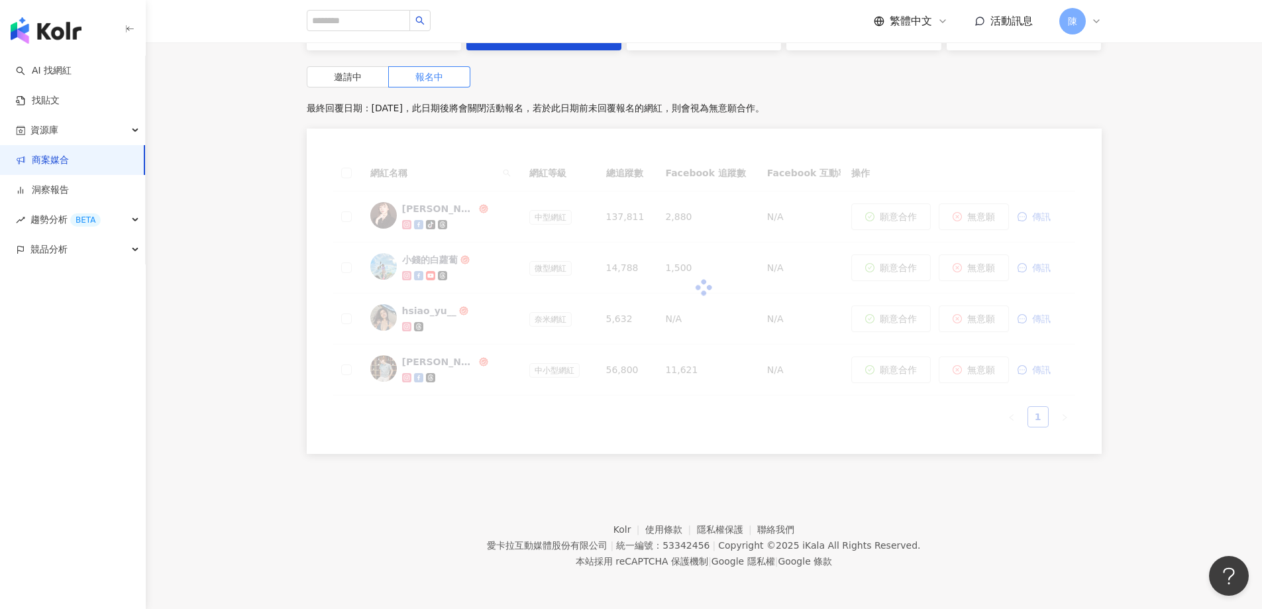
scroll to position [300, 0]
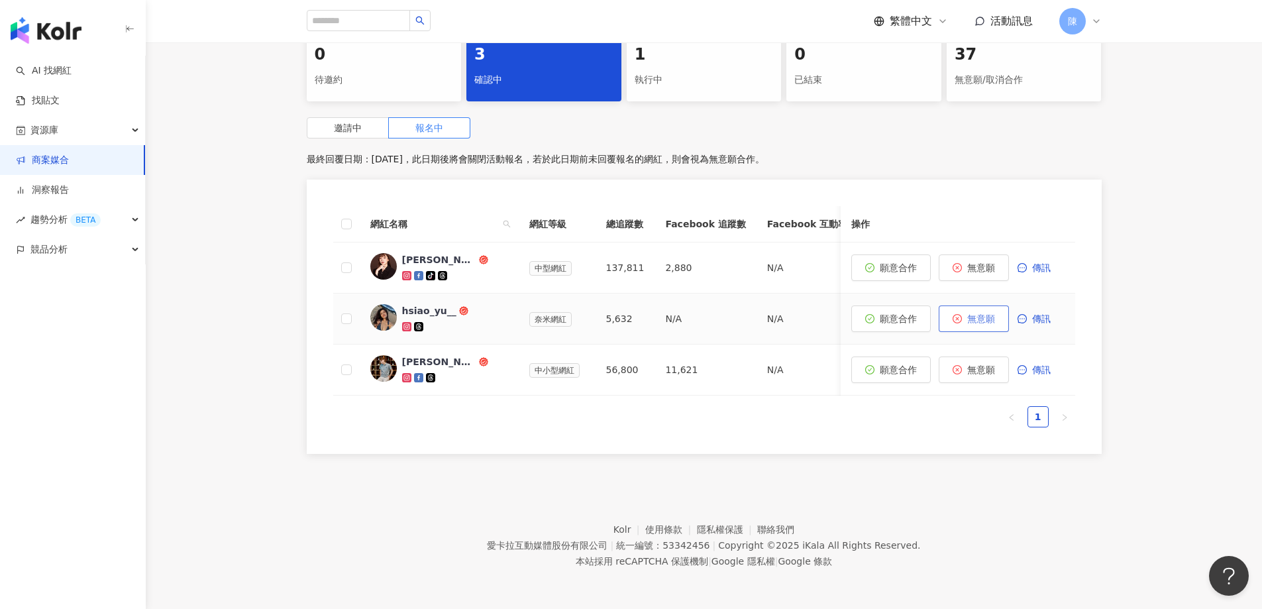
click at [993, 313] on span "無意願" at bounding box center [981, 318] width 28 height 11
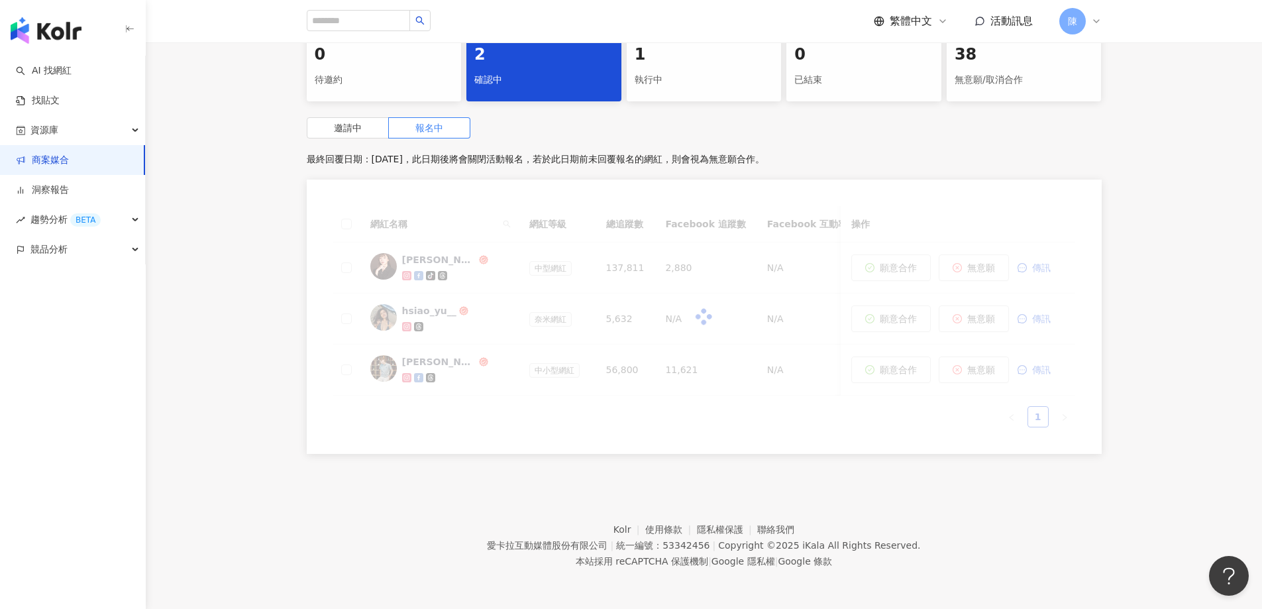
scroll to position [249, 0]
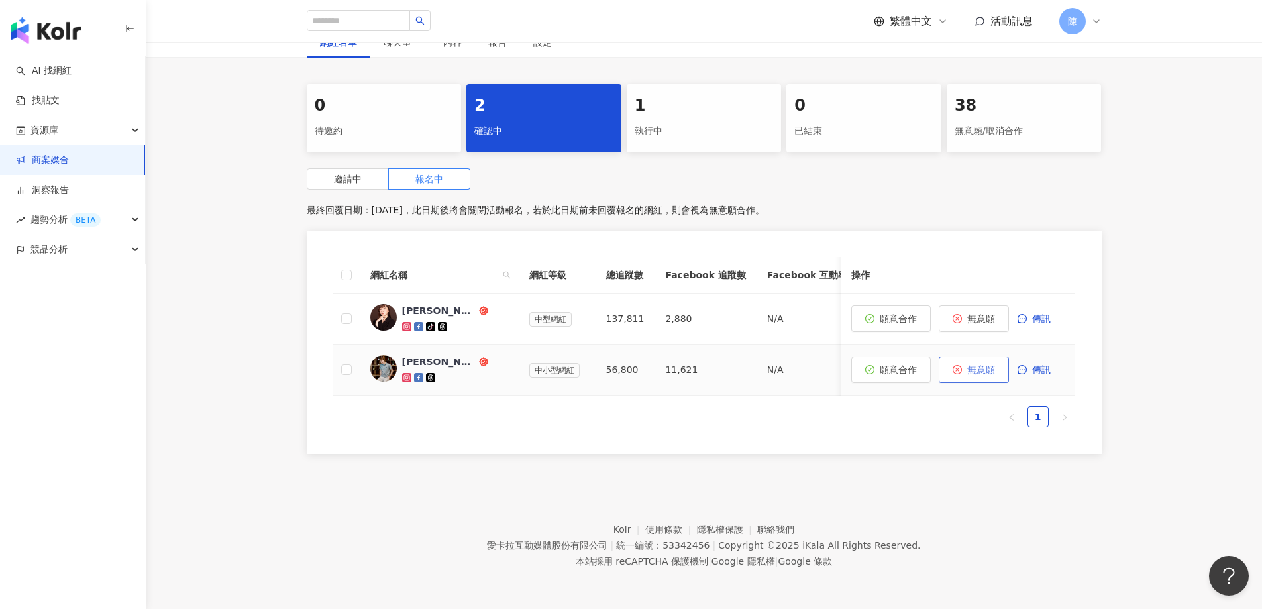
click at [975, 365] on span "無意願" at bounding box center [981, 369] width 28 height 11
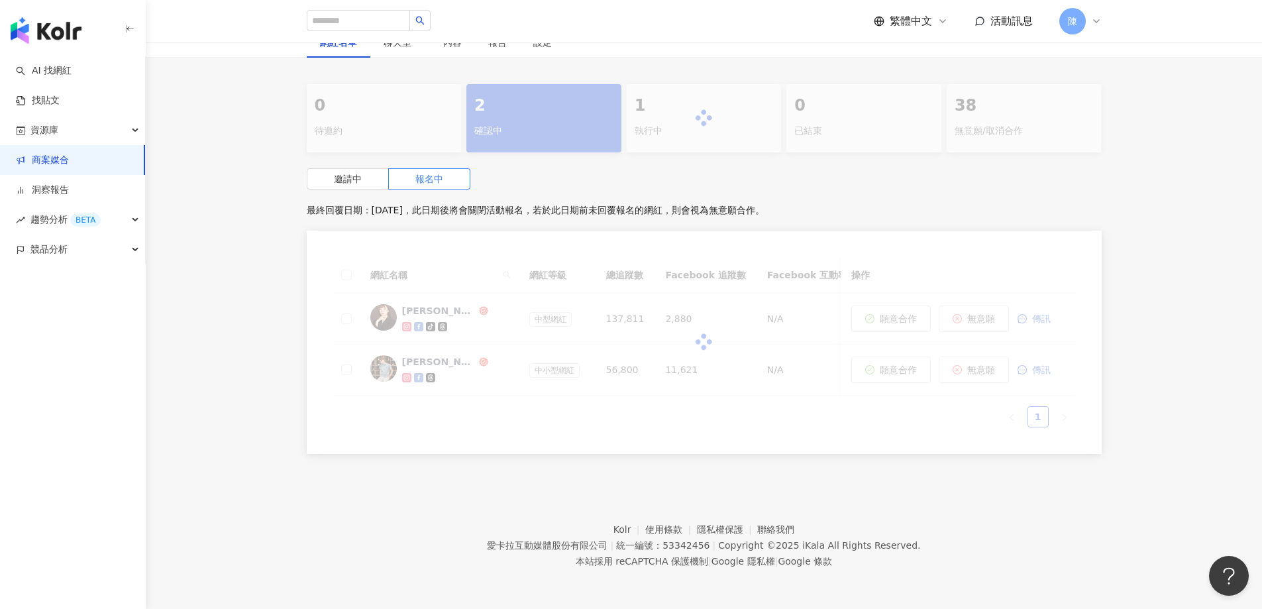
scroll to position [198, 0]
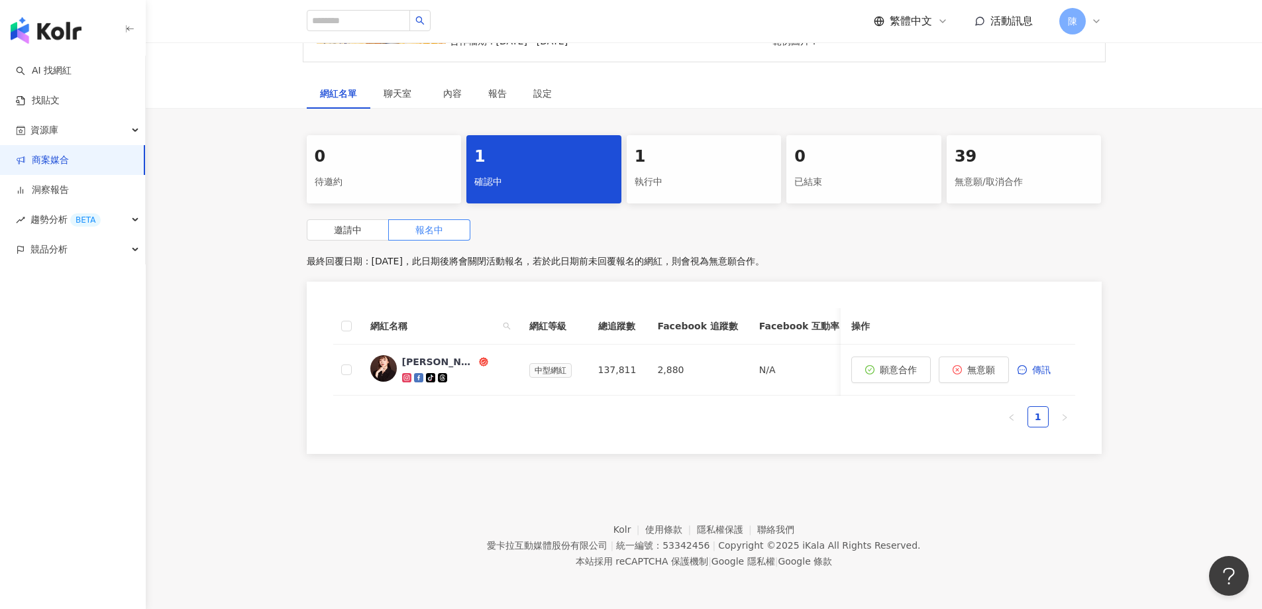
click at [390, 464] on footer "Kolr 使用條款 隱私權保護 聯絡我們 愛卡拉互動媒體股份有限公司 | 統一編號：53342456 | Copyright © 2025 iKala All…" at bounding box center [704, 535] width 1116 height 147
click at [462, 355] on div "蔣嫣嫣吃貨系律師" at bounding box center [439, 361] width 74 height 13
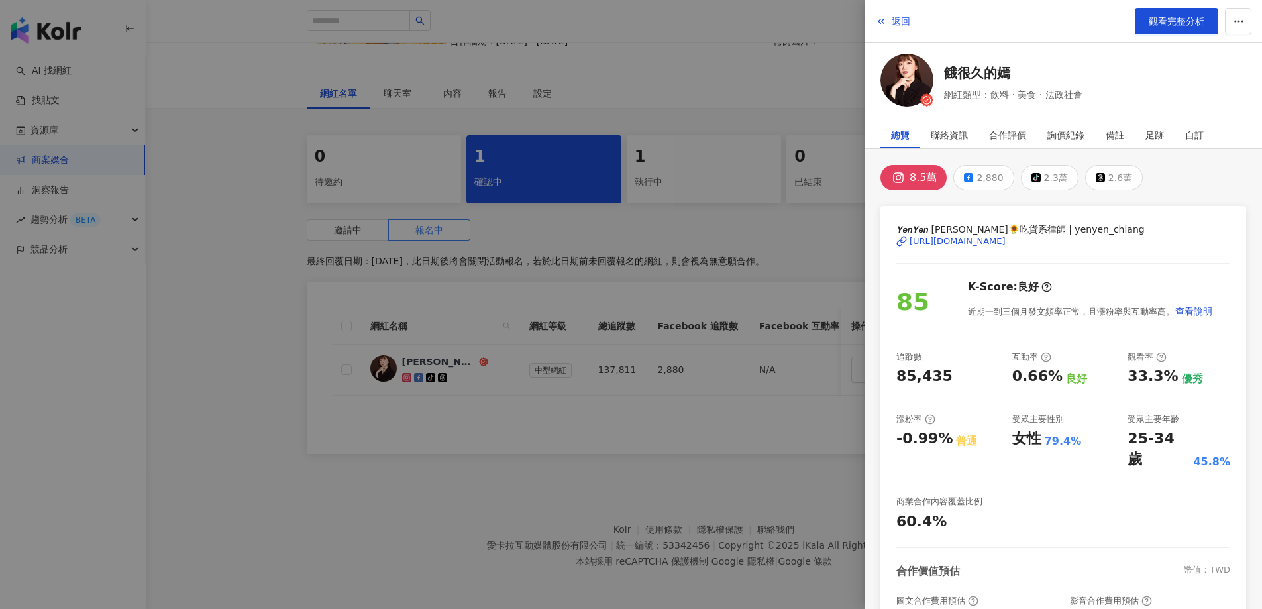
click at [272, 151] on div at bounding box center [631, 304] width 1262 height 609
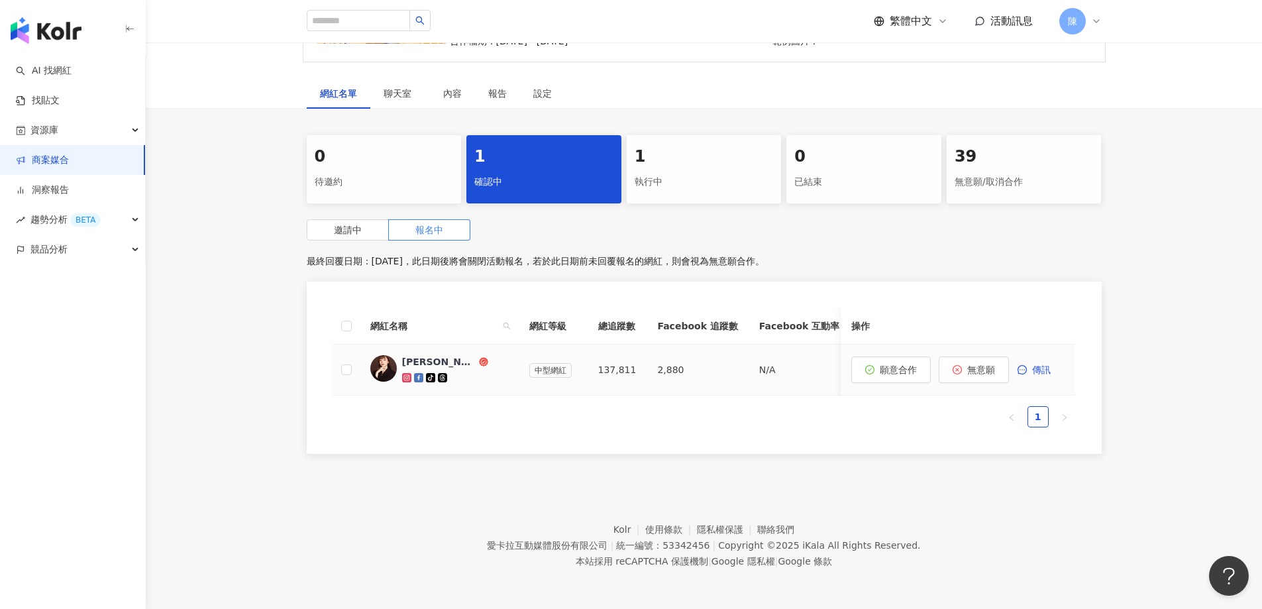
click at [464, 355] on div "蔣嫣嫣吃貨系律師" at bounding box center [439, 361] width 74 height 13
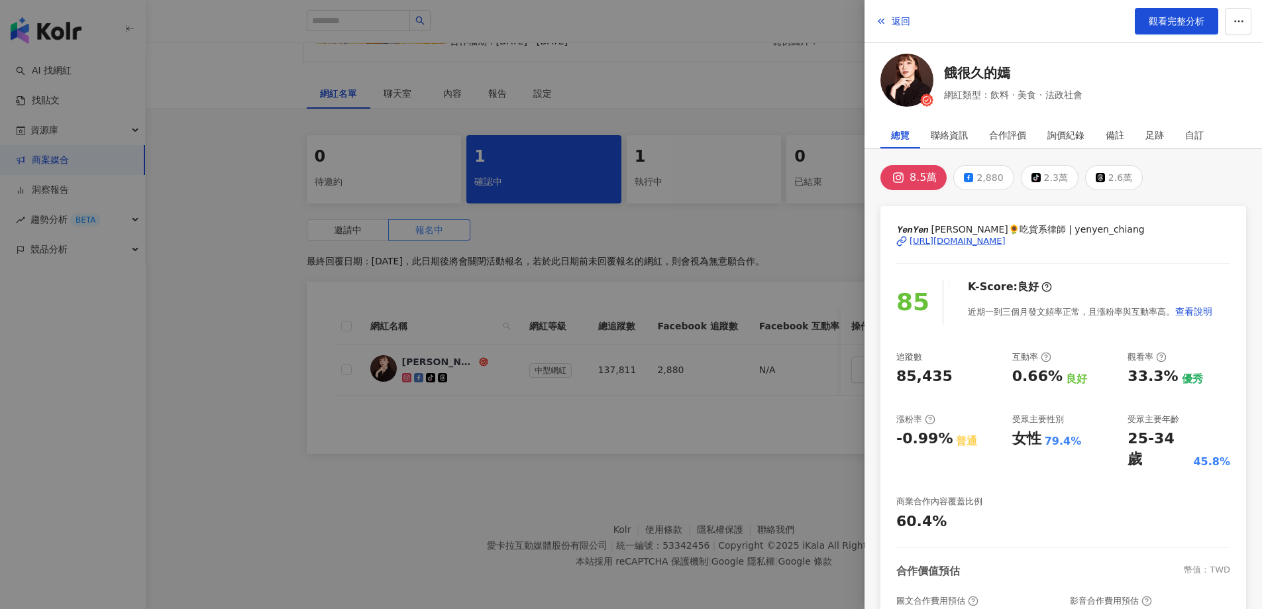
click at [295, 200] on div at bounding box center [631, 304] width 1262 height 609
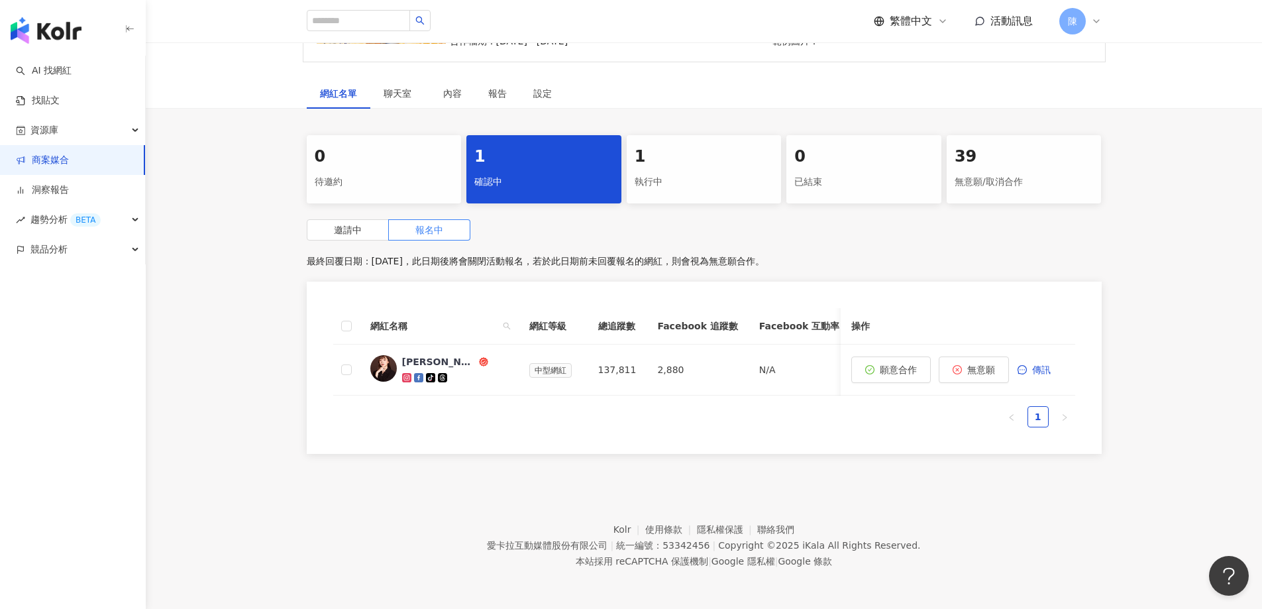
click at [1011, 30] on div "繁體中文 活動訊息 陳" at bounding box center [987, 21] width 228 height 26
click at [1011, 21] on span "活動訊息" at bounding box center [1011, 21] width 42 height 13
click at [60, 162] on link "商案媒合" at bounding box center [42, 160] width 53 height 13
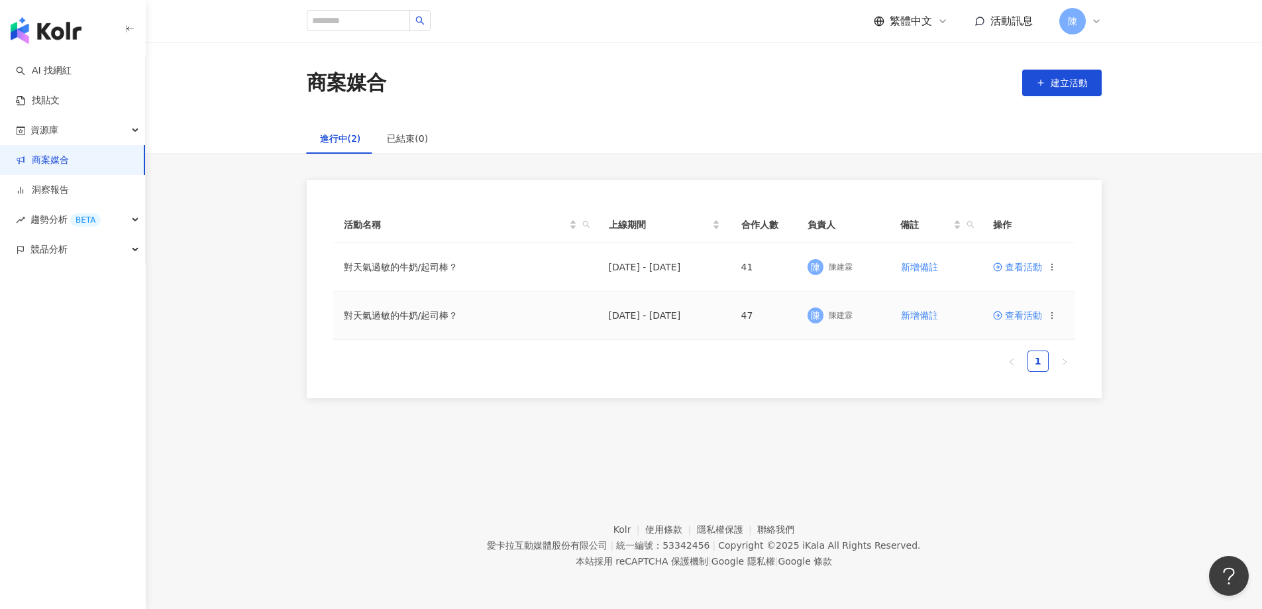
click at [1041, 313] on span "查看活動" at bounding box center [1017, 315] width 49 height 9
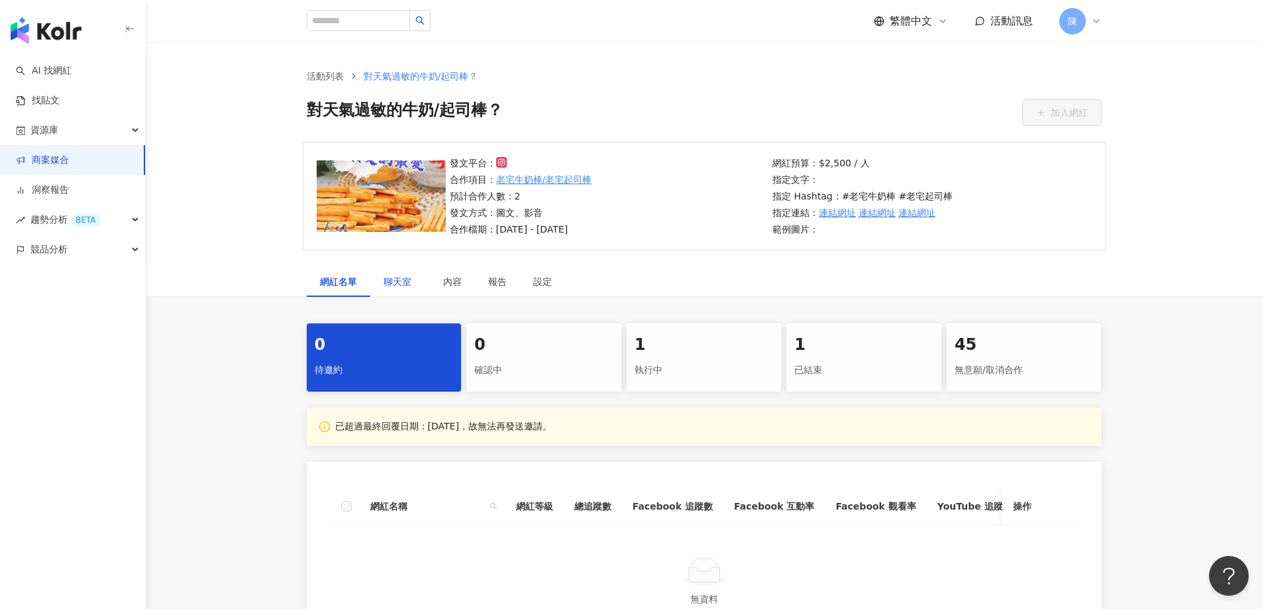
click at [396, 281] on span "聊天室" at bounding box center [399, 281] width 33 height 9
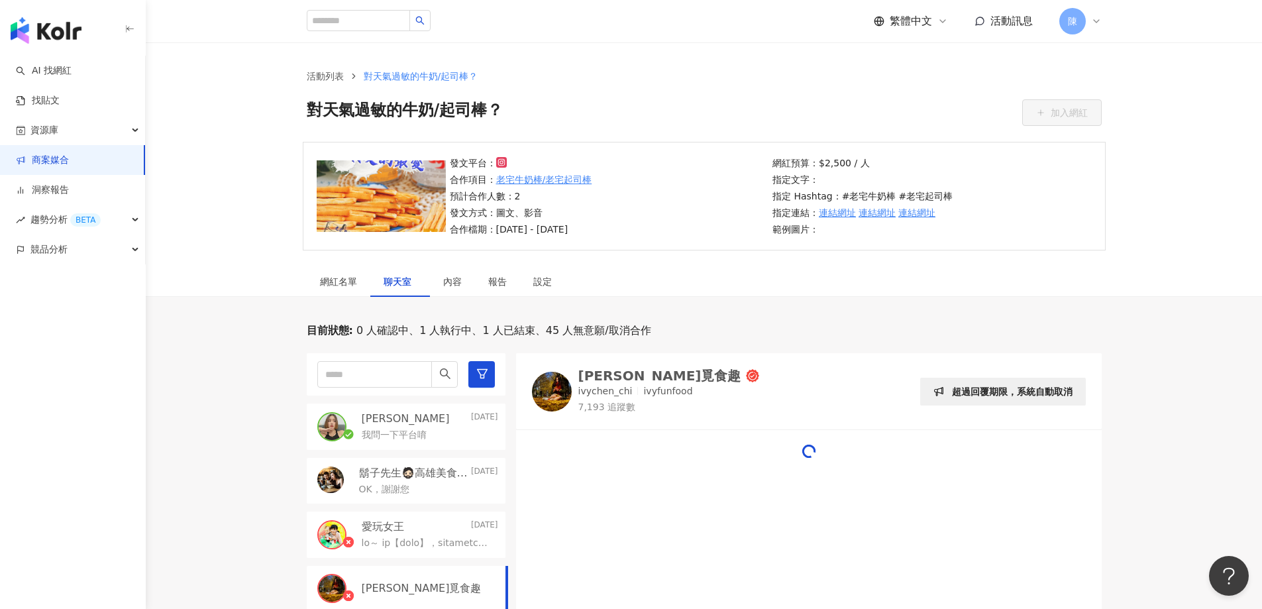
click at [443, 431] on div "我問一下平台唷" at bounding box center [430, 434] width 136 height 16
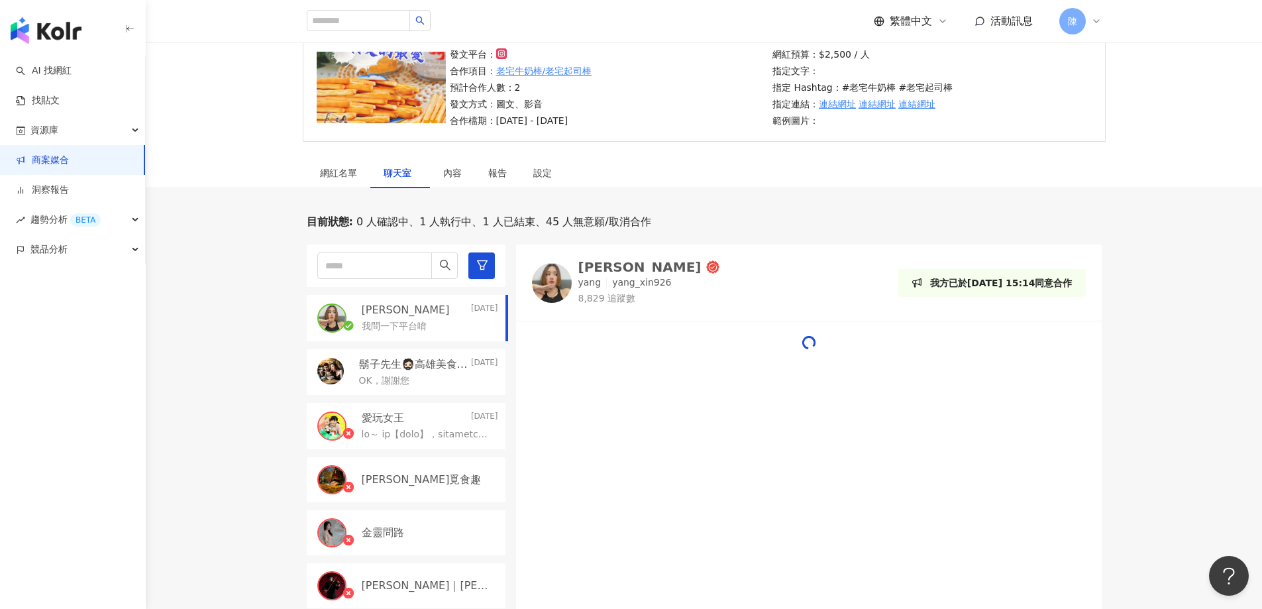
scroll to position [397, 0]
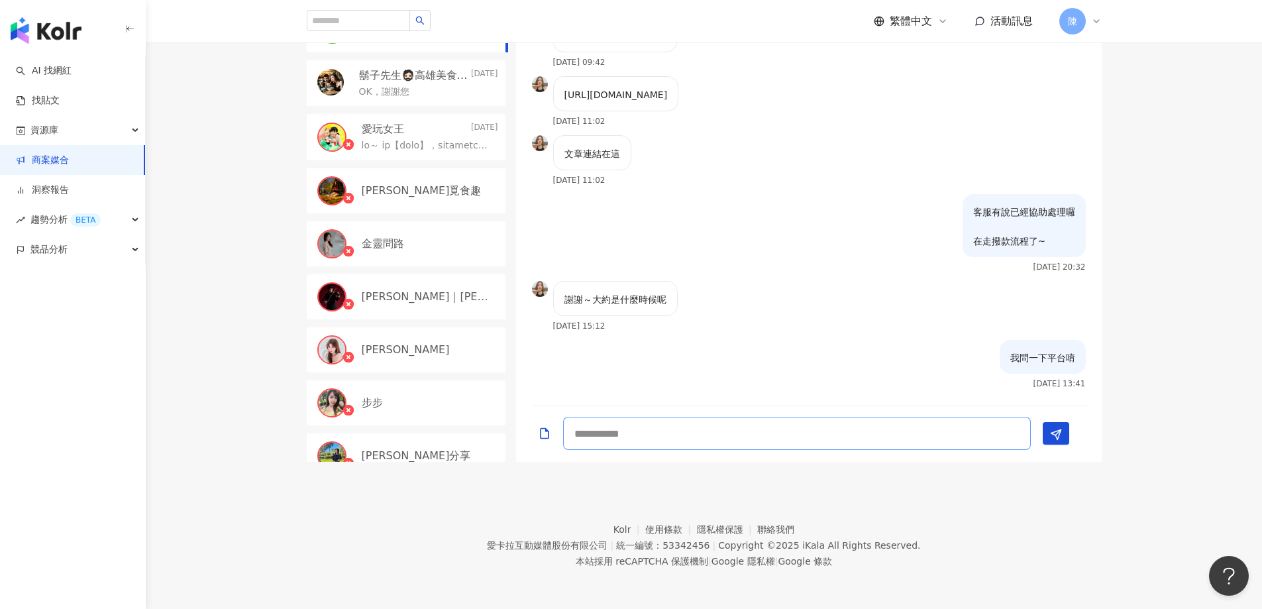
click at [894, 437] on textarea at bounding box center [797, 433] width 468 height 33
type textarea "**********"
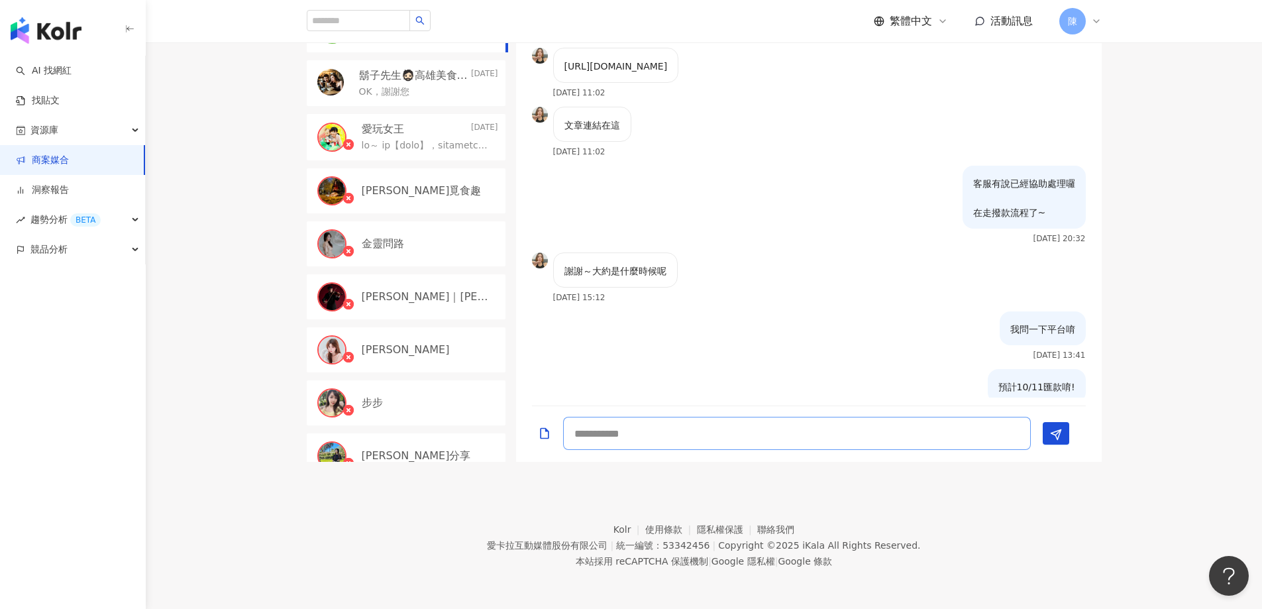
scroll to position [1927, 0]
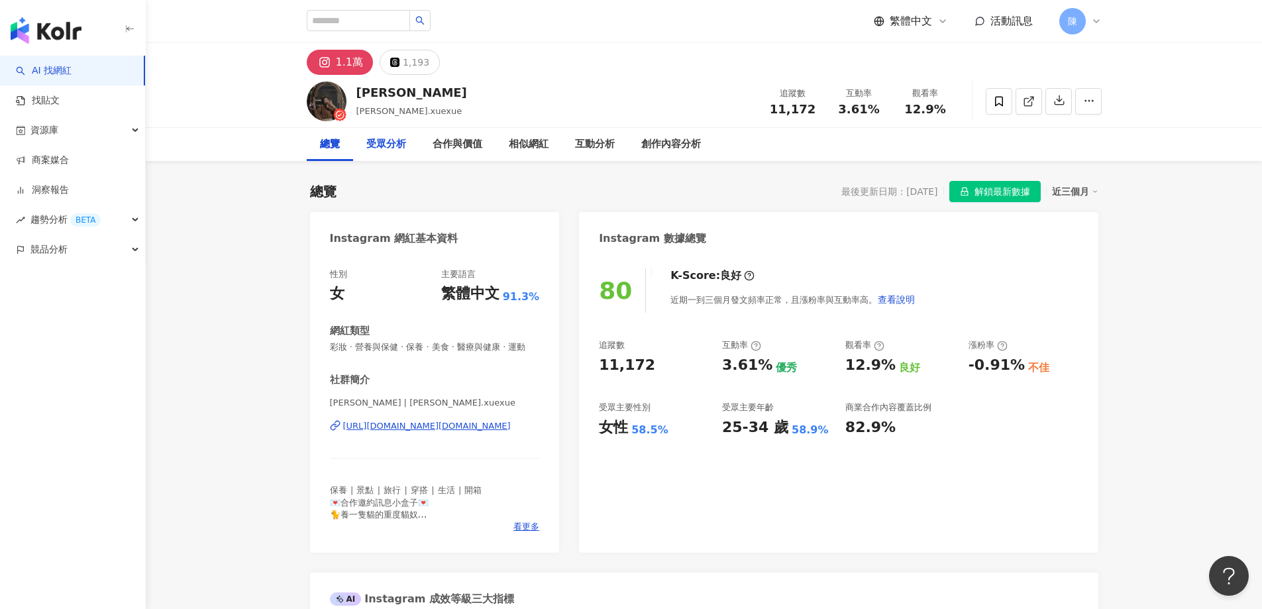
click at [387, 142] on div "受眾分析" at bounding box center [386, 144] width 40 height 16
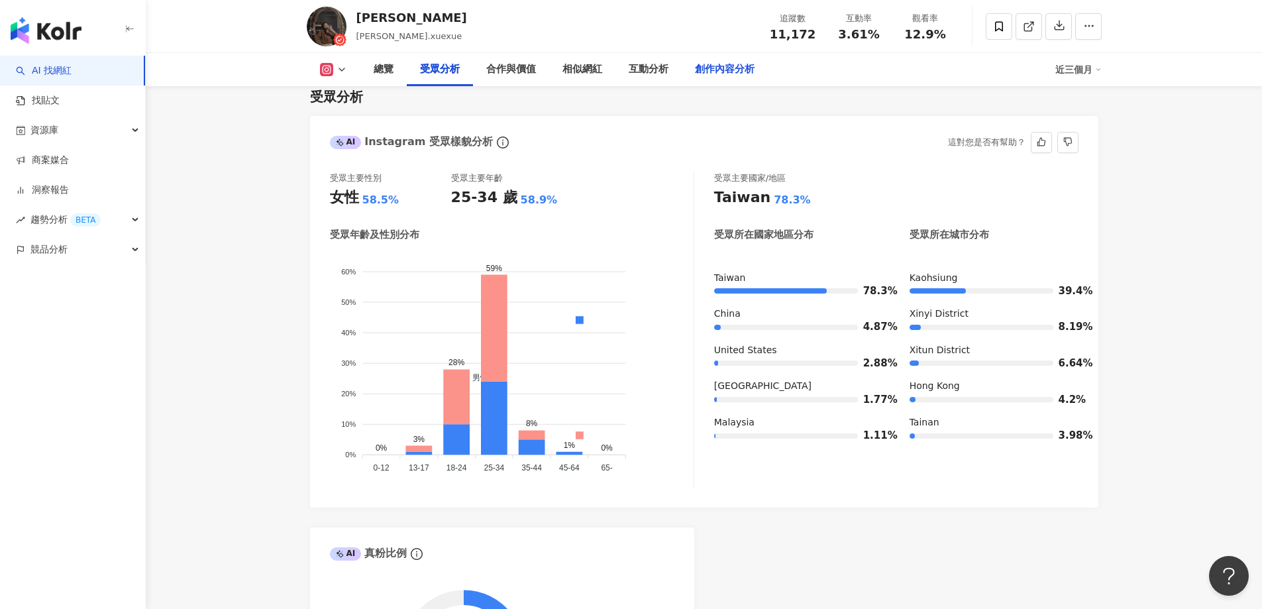
click at [735, 72] on div "創作內容分析" at bounding box center [725, 70] width 60 height 16
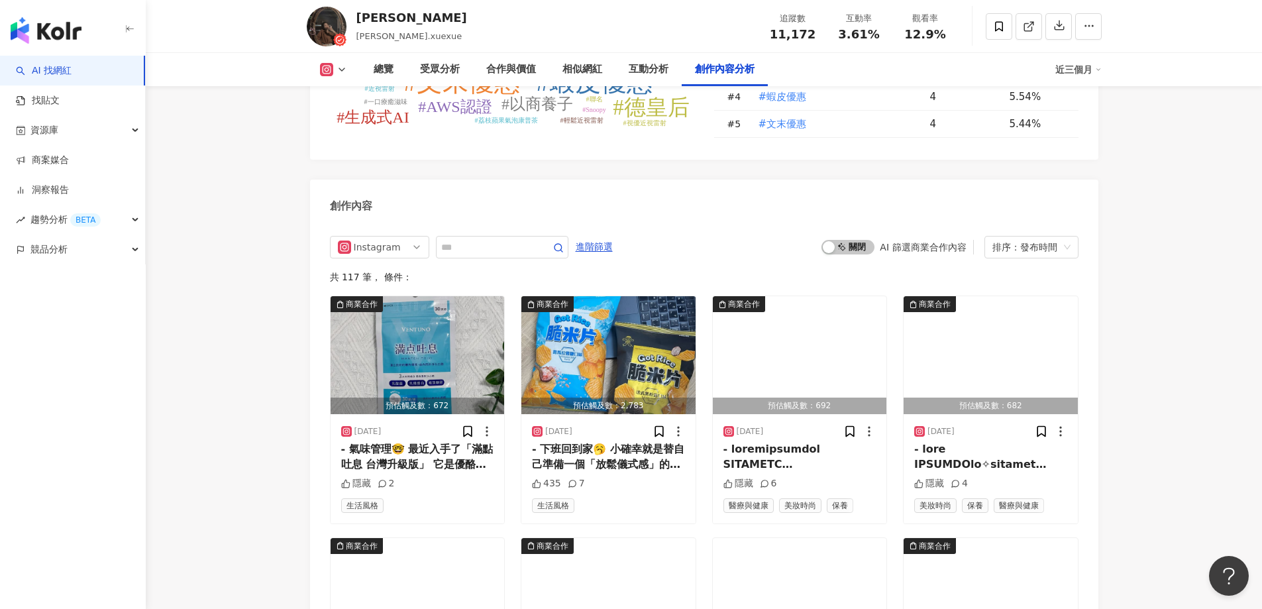
scroll to position [3662, 0]
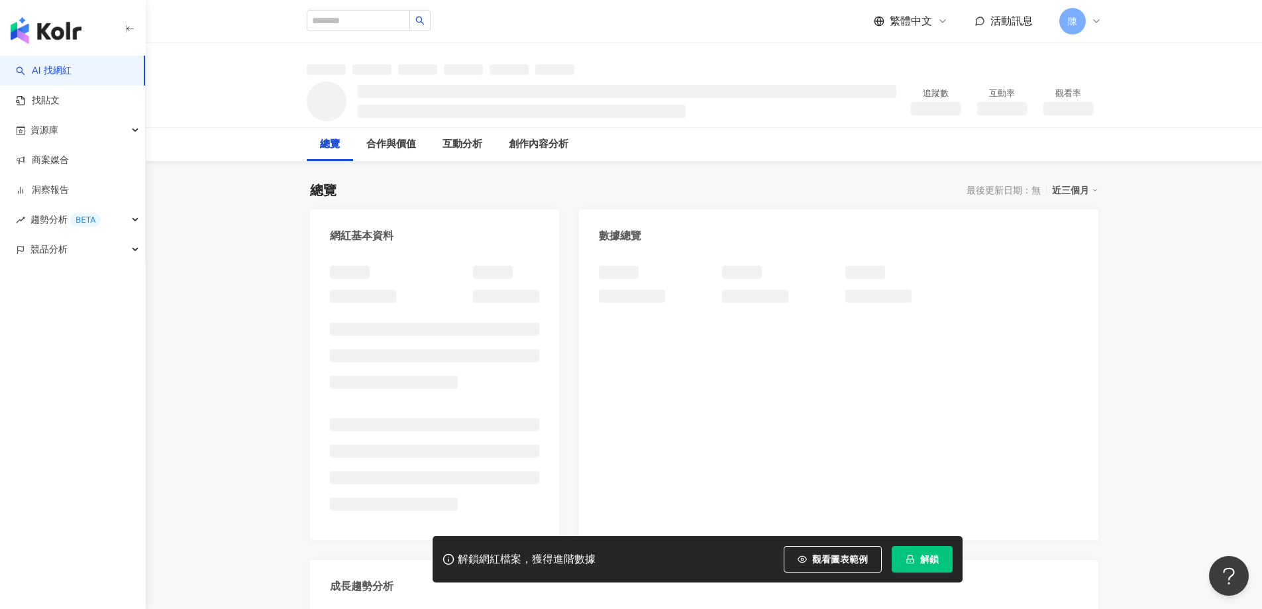
click at [938, 550] on button "解鎖" at bounding box center [921, 559] width 61 height 26
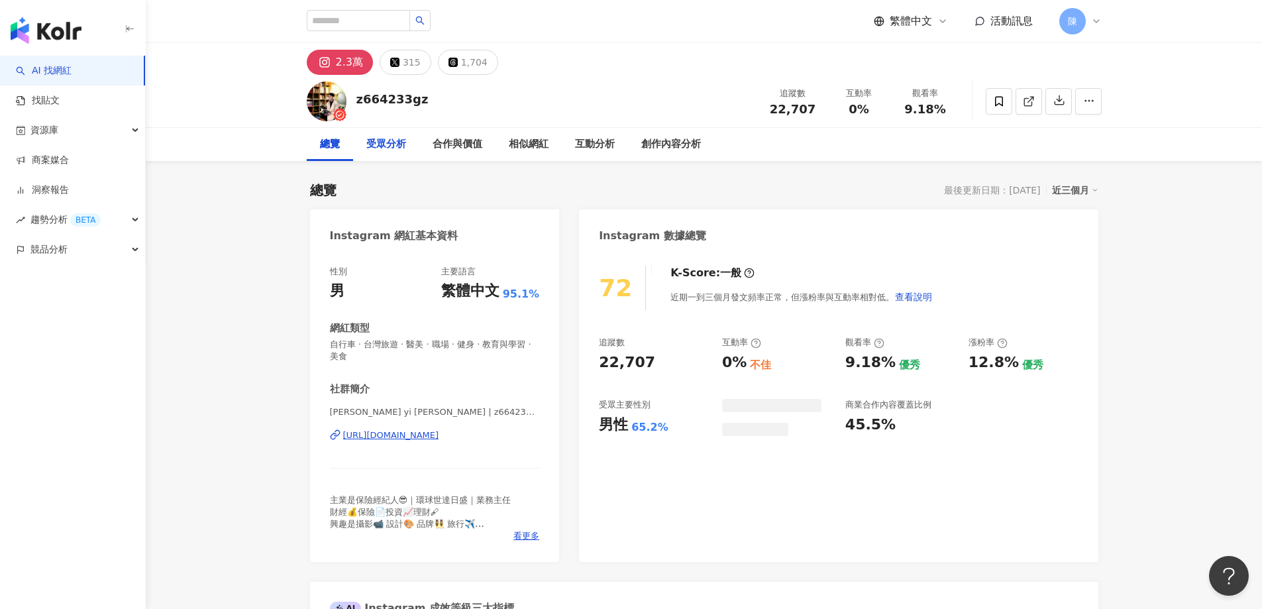
click at [387, 149] on div "受眾分析" at bounding box center [386, 144] width 40 height 16
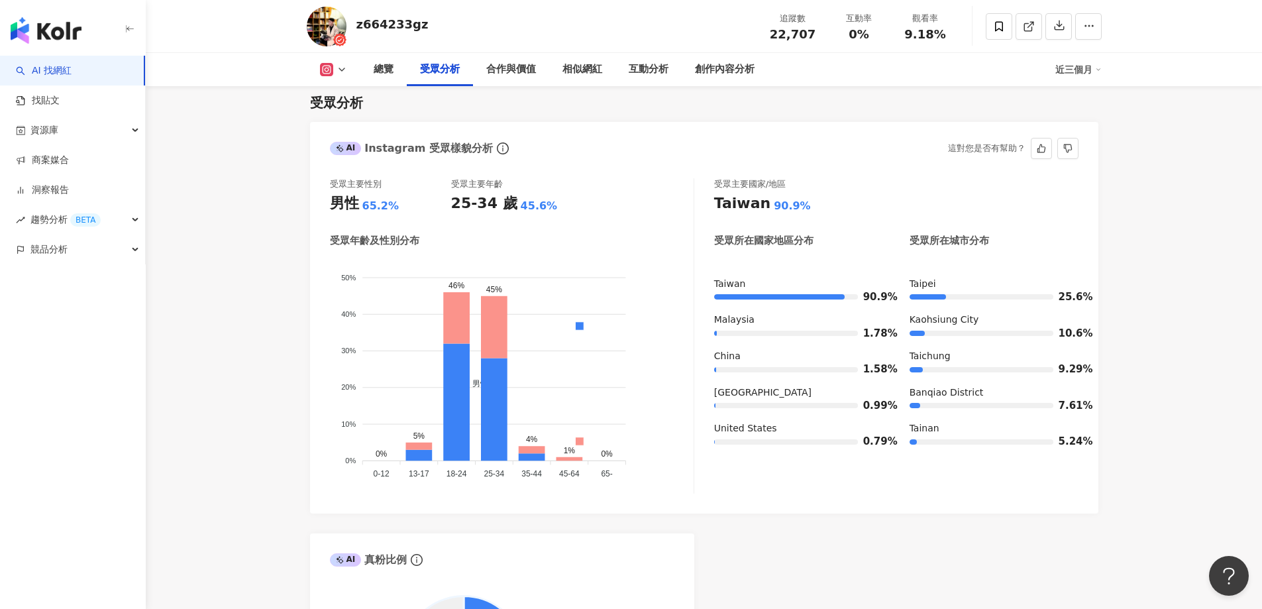
scroll to position [1077, 0]
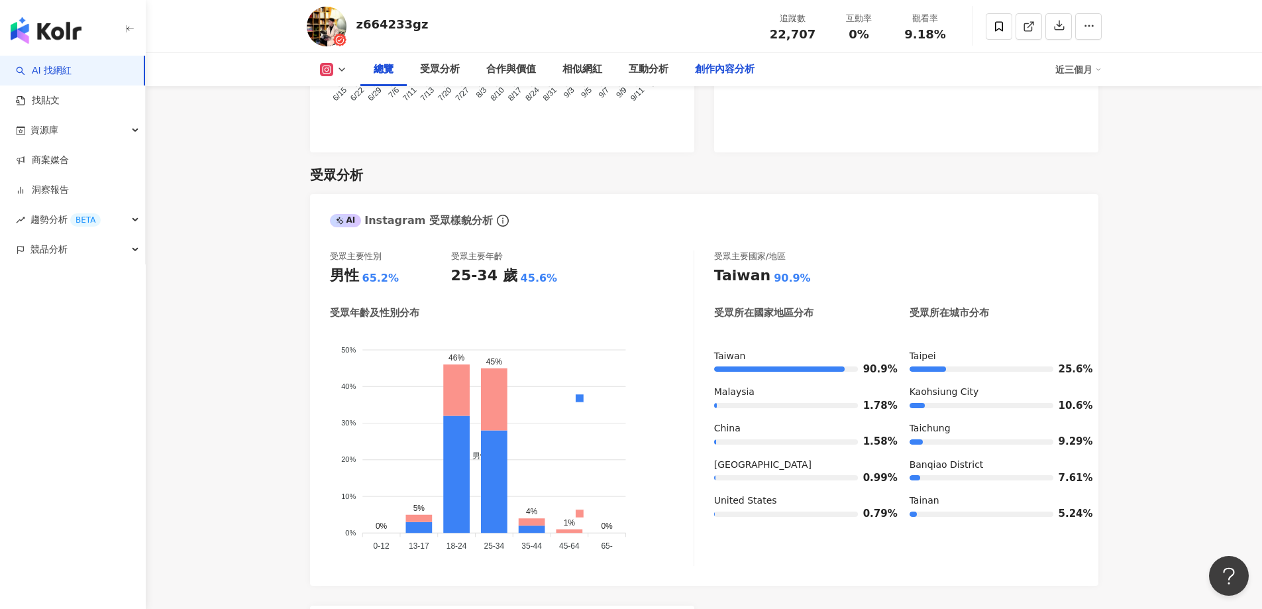
click at [719, 62] on div "創作內容分析" at bounding box center [725, 70] width 60 height 16
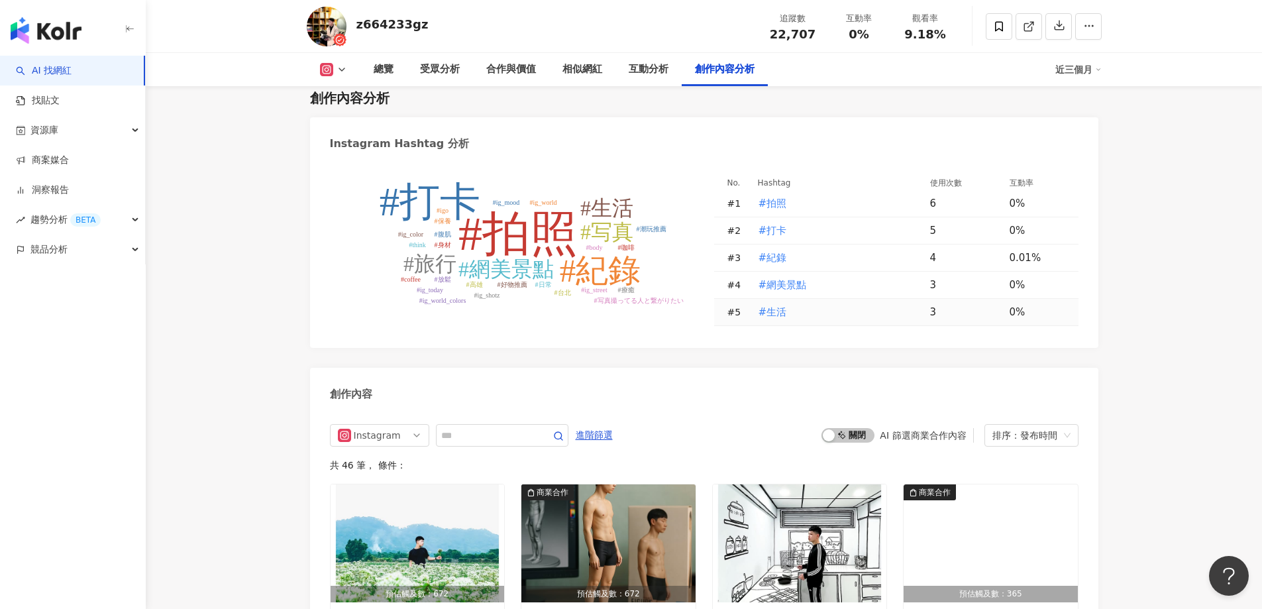
scroll to position [3967, 0]
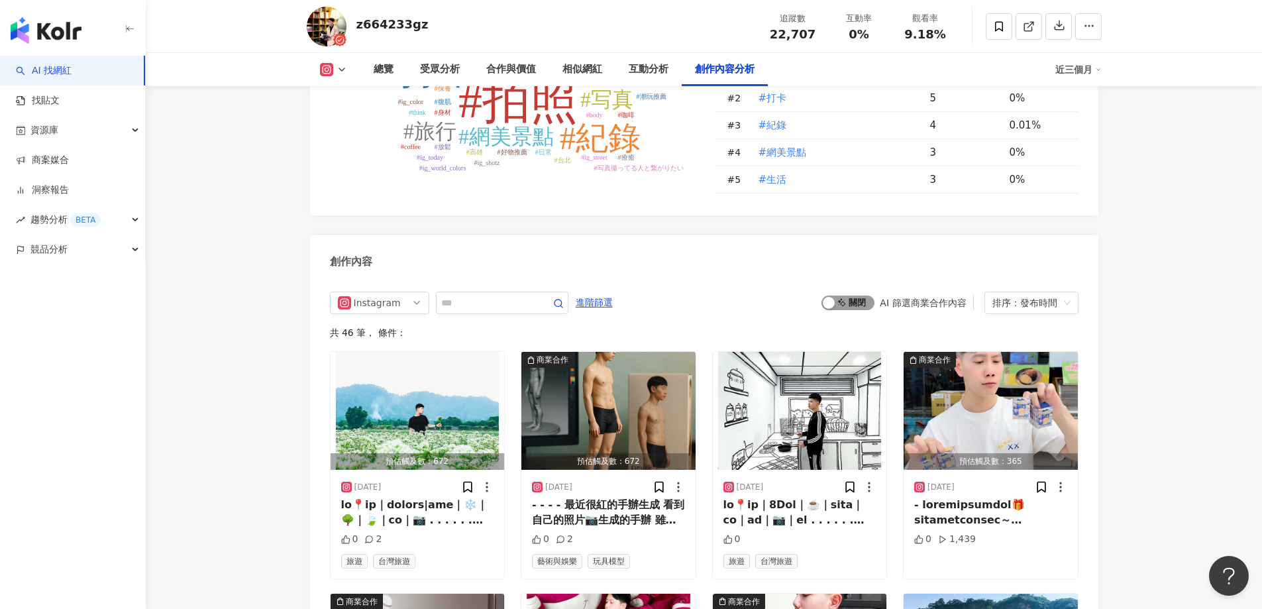
click at [836, 310] on button "啟動 關閉" at bounding box center [847, 302] width 53 height 15
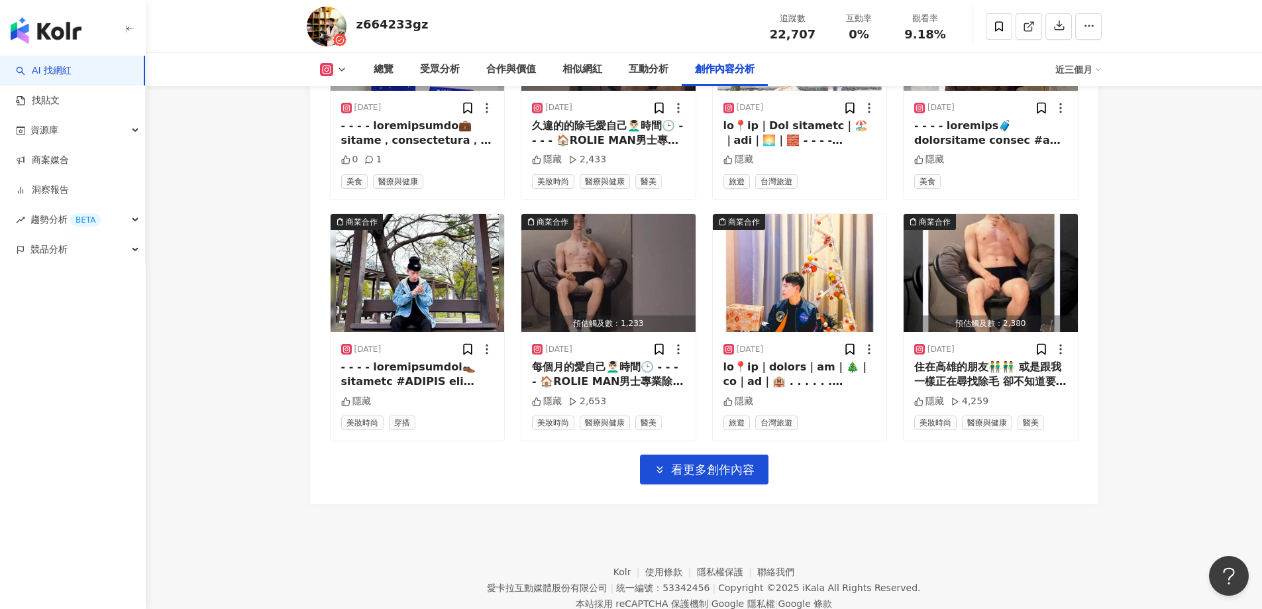
scroll to position [4590, 0]
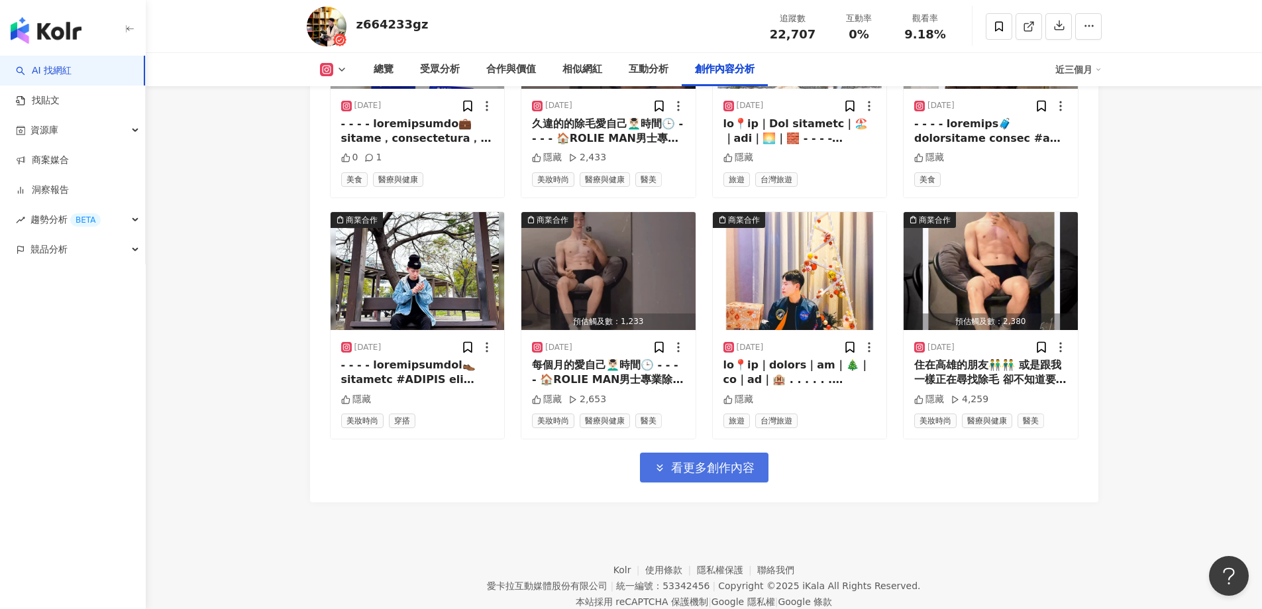
click at [746, 473] on span "看更多創作內容" at bounding box center [712, 467] width 83 height 15
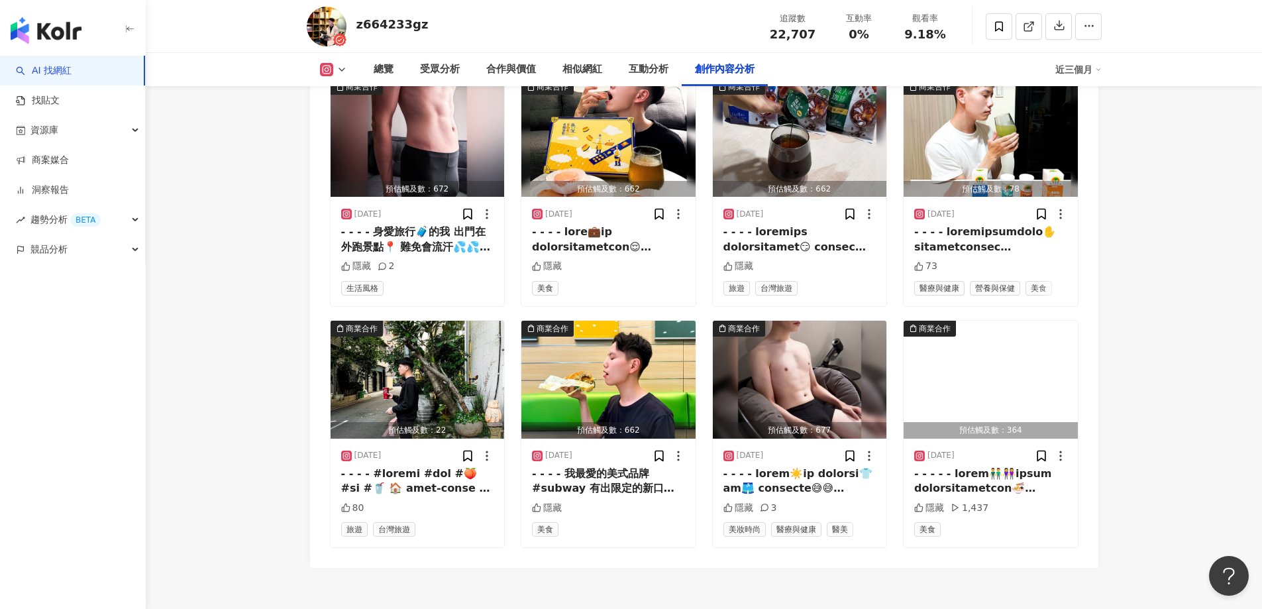
scroll to position [4947, 0]
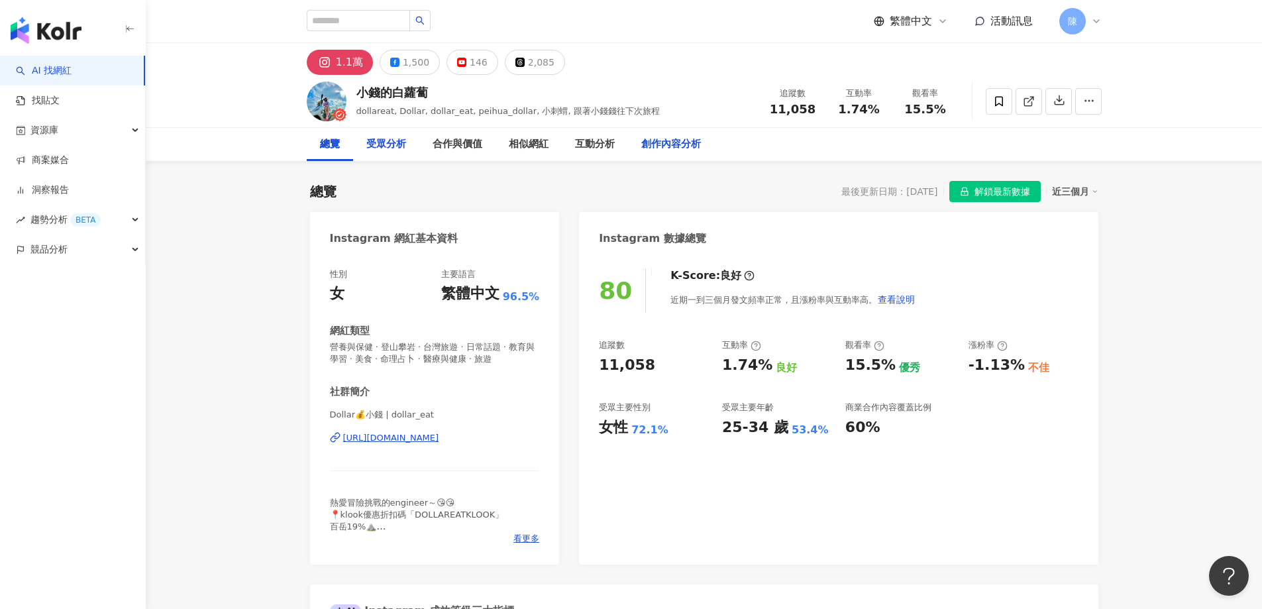
click at [398, 142] on div "受眾分析" at bounding box center [386, 144] width 40 height 16
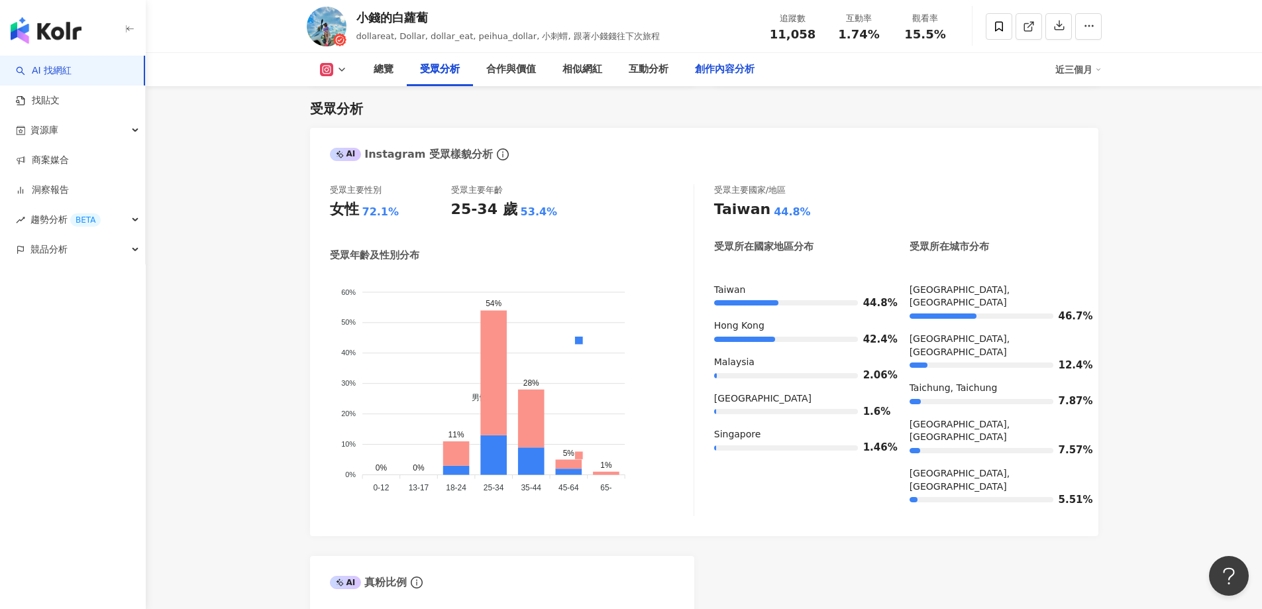
click at [728, 73] on div "創作內容分析" at bounding box center [725, 70] width 60 height 16
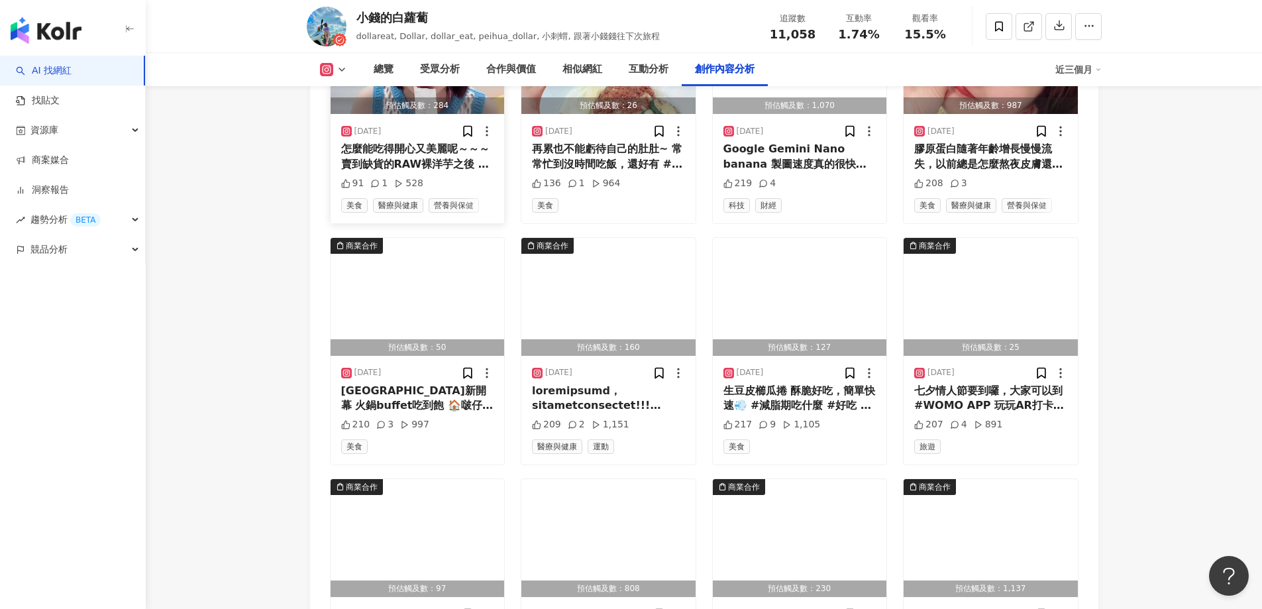
scroll to position [4551, 0]
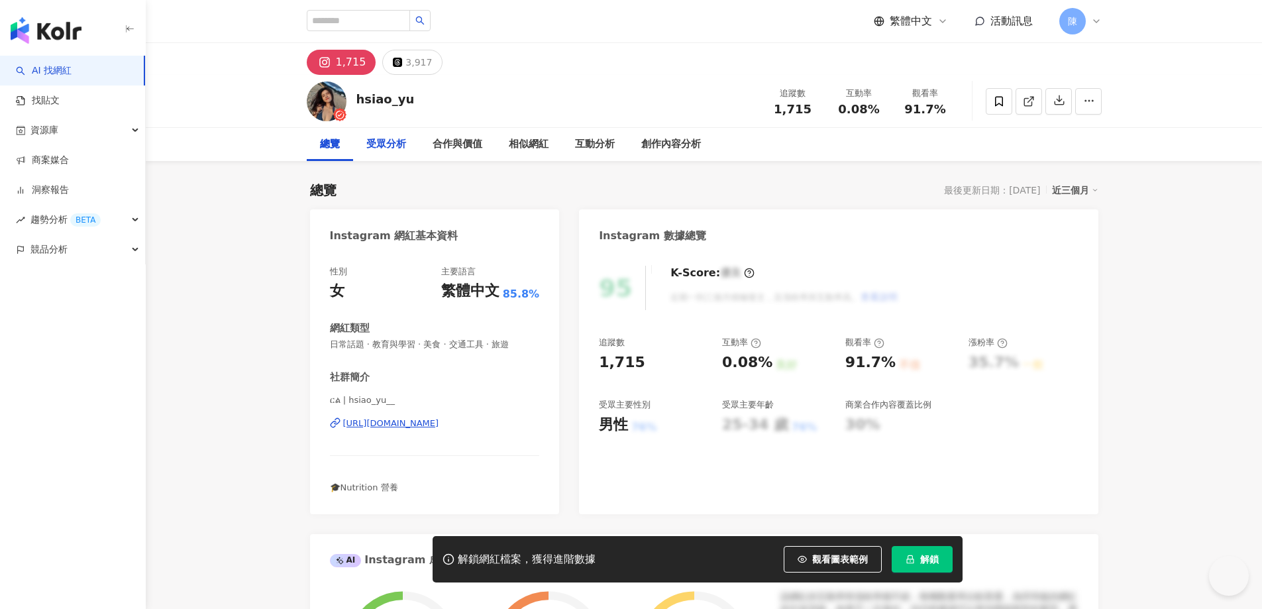
click at [387, 146] on div "受眾分析" at bounding box center [386, 144] width 40 height 16
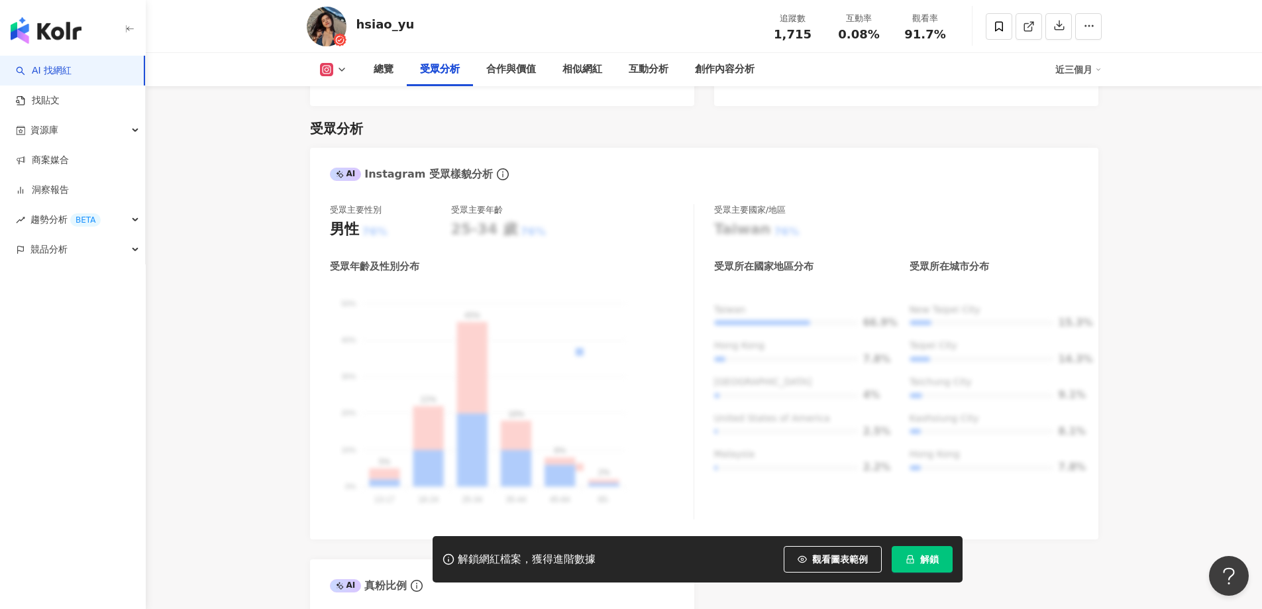
click at [935, 554] on span "解鎖" at bounding box center [929, 559] width 19 height 11
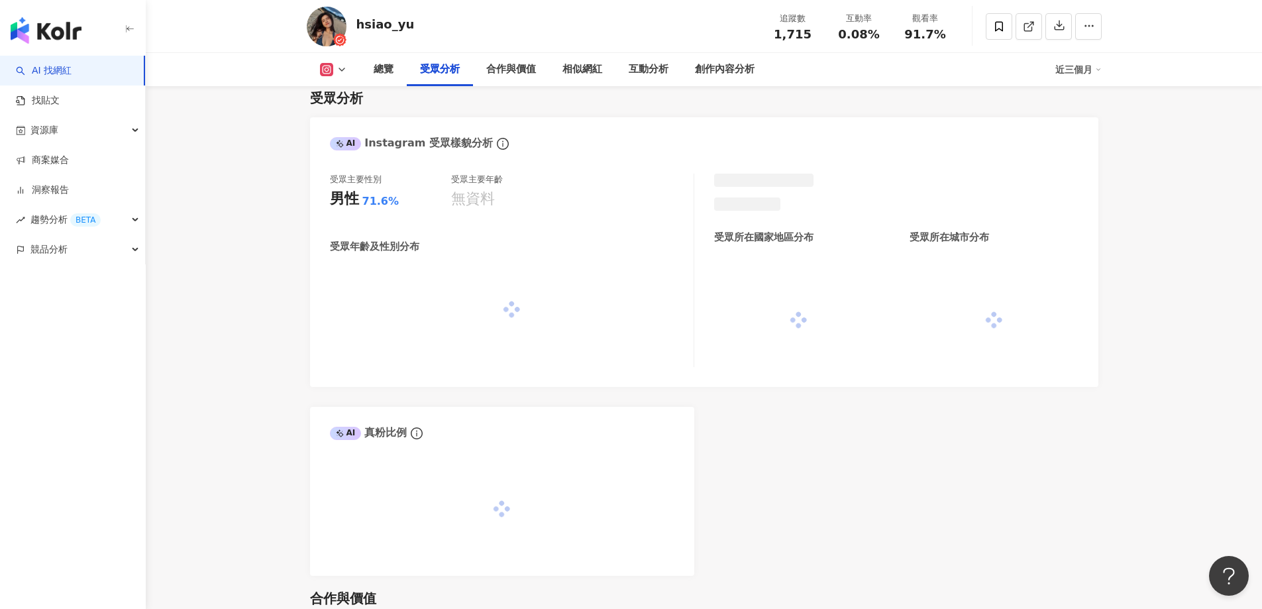
scroll to position [1095, 0]
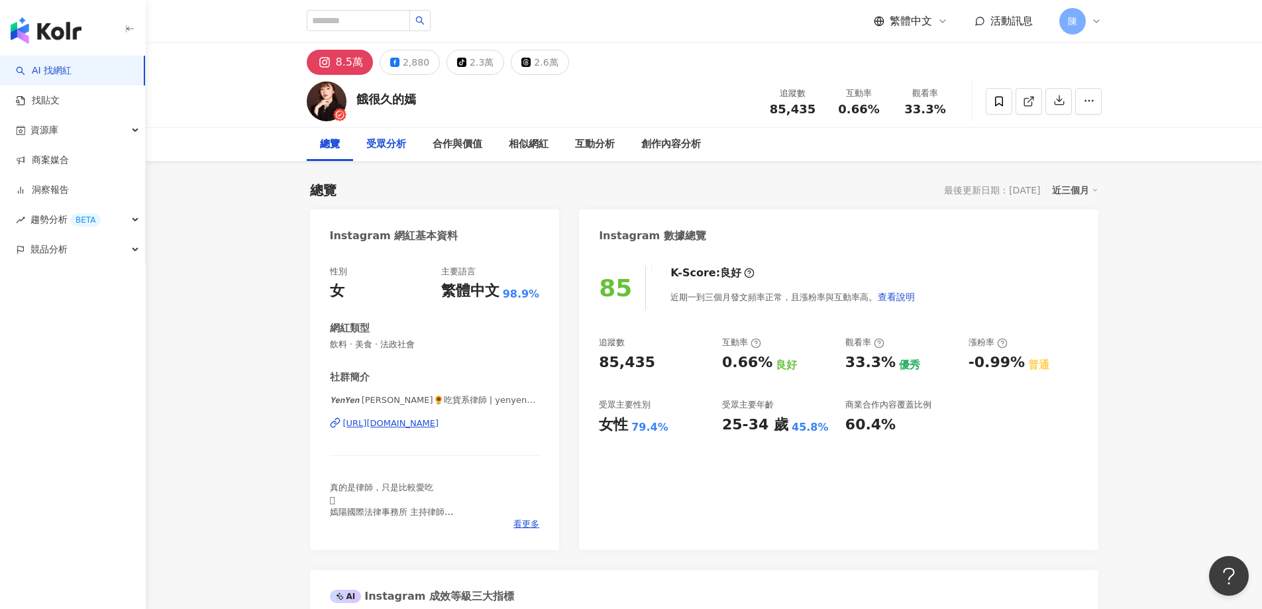
click at [401, 146] on div "受眾分析" at bounding box center [386, 144] width 40 height 16
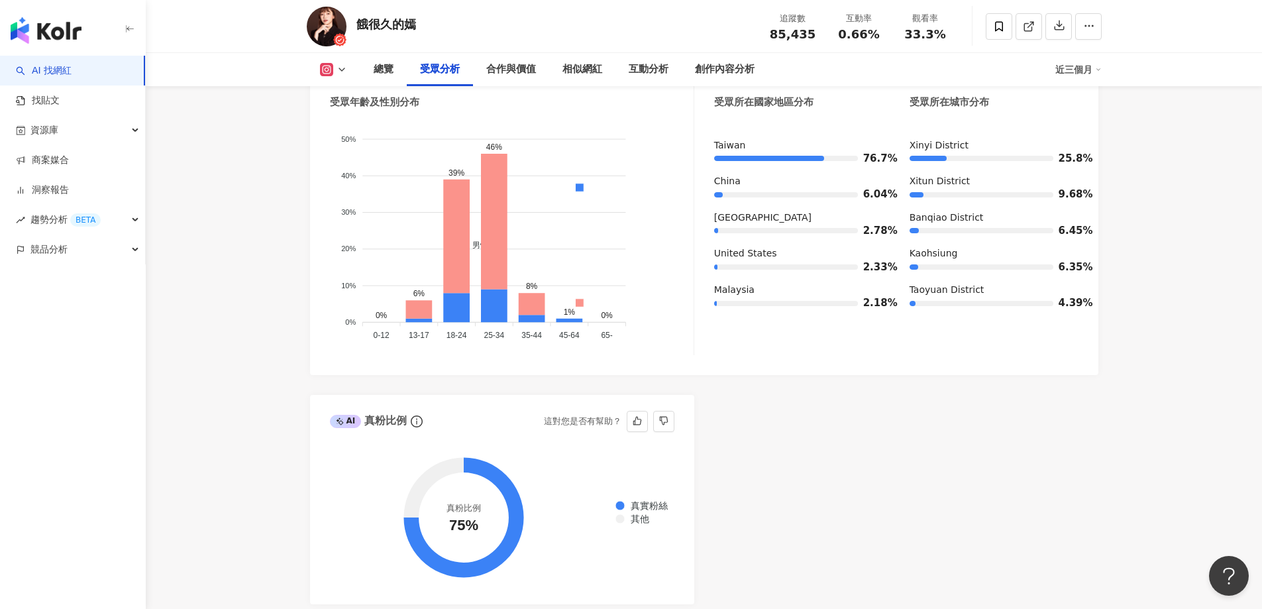
scroll to position [1330, 0]
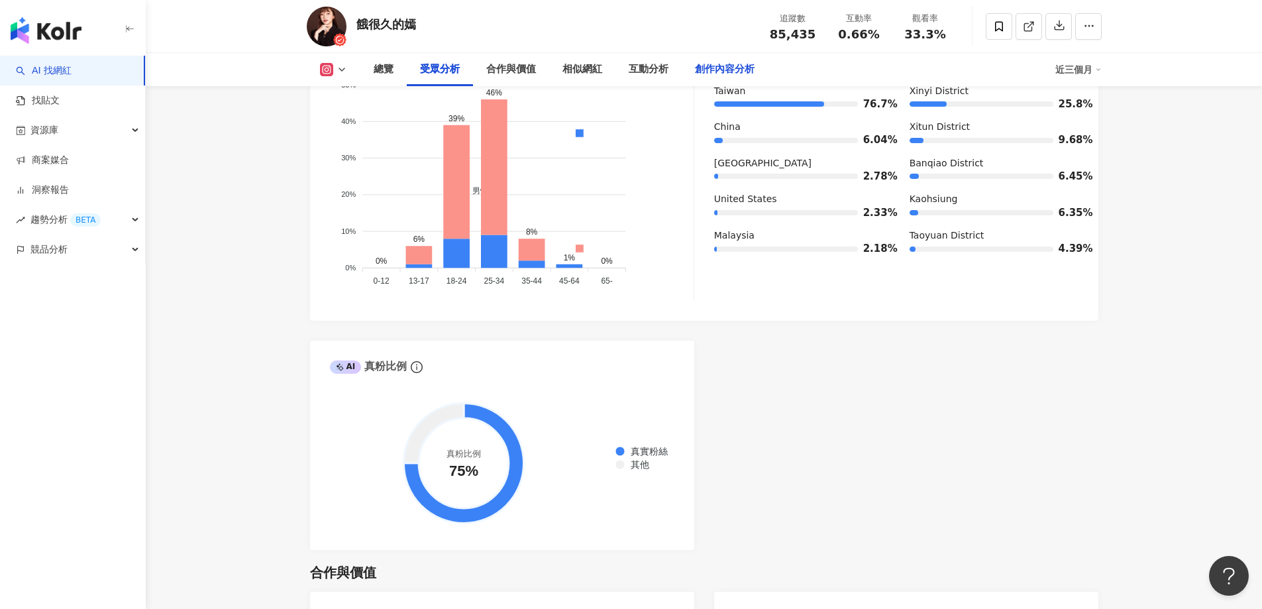
click at [738, 66] on div "創作內容分析" at bounding box center [725, 70] width 60 height 16
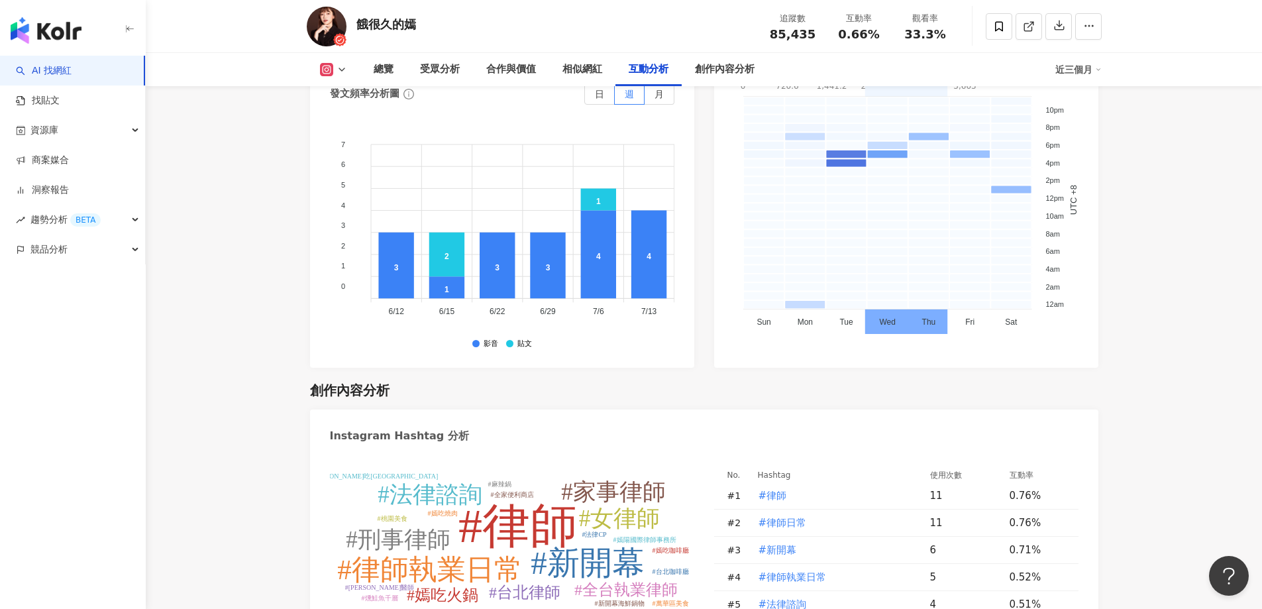
scroll to position [3259, 0]
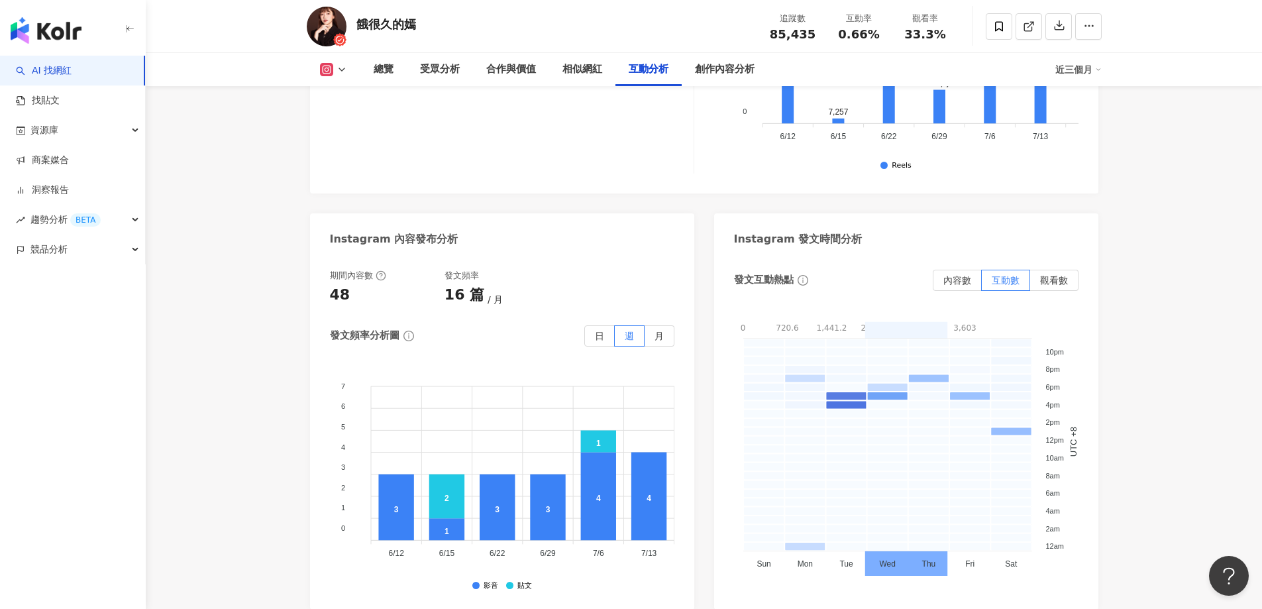
click at [341, 67] on icon at bounding box center [341, 69] width 11 height 11
click at [381, 69] on div "總覽" at bounding box center [383, 70] width 20 height 16
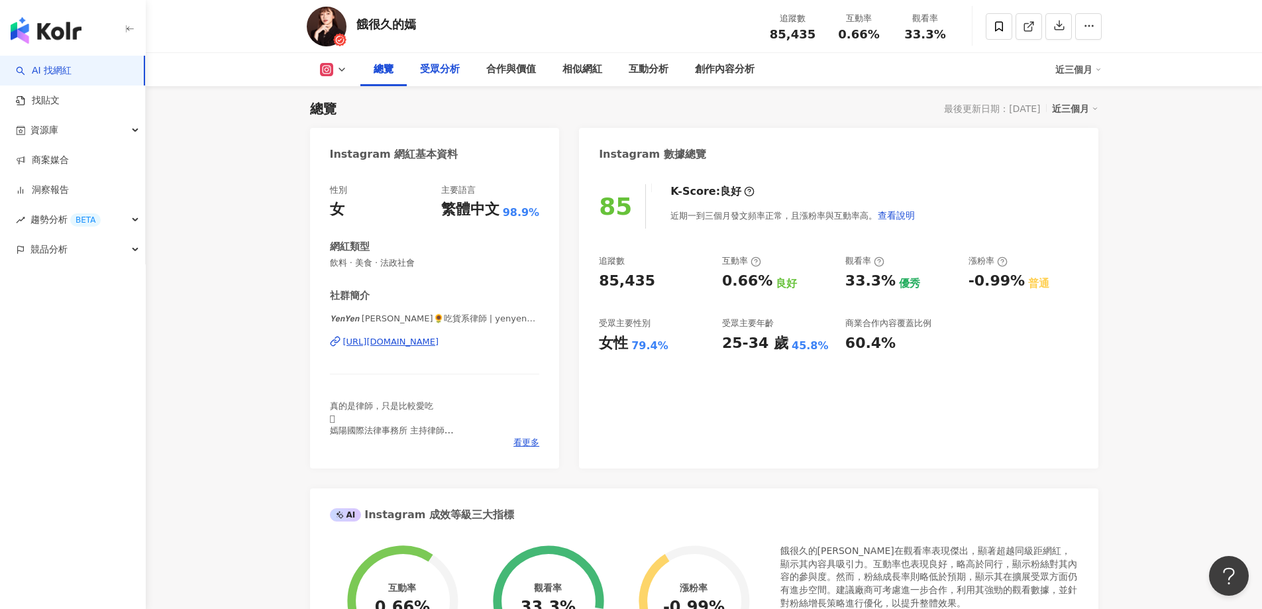
click at [438, 72] on div "受眾分析" at bounding box center [440, 70] width 40 height 16
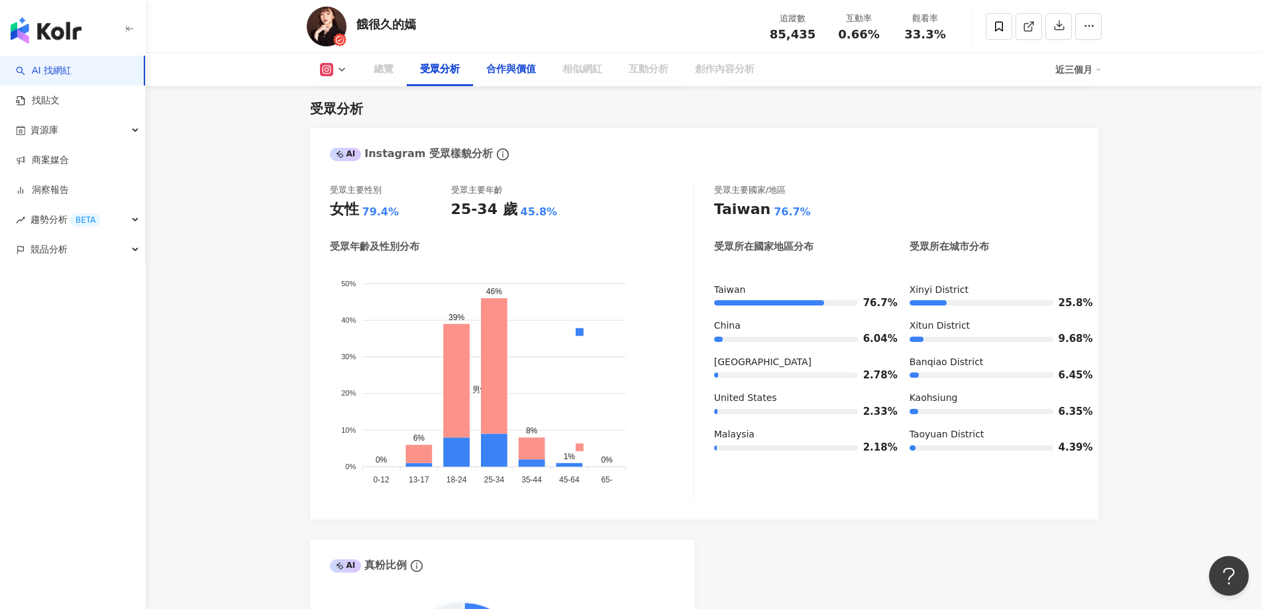
click at [529, 70] on div "合作與價值" at bounding box center [511, 70] width 50 height 16
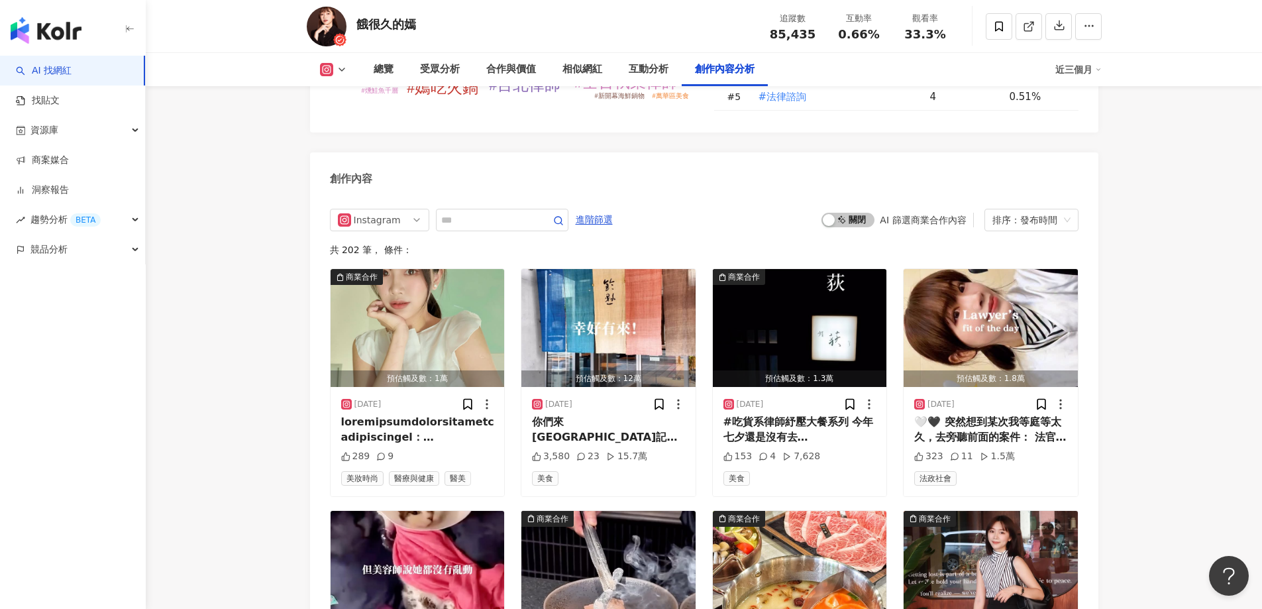
scroll to position [4045, 0]
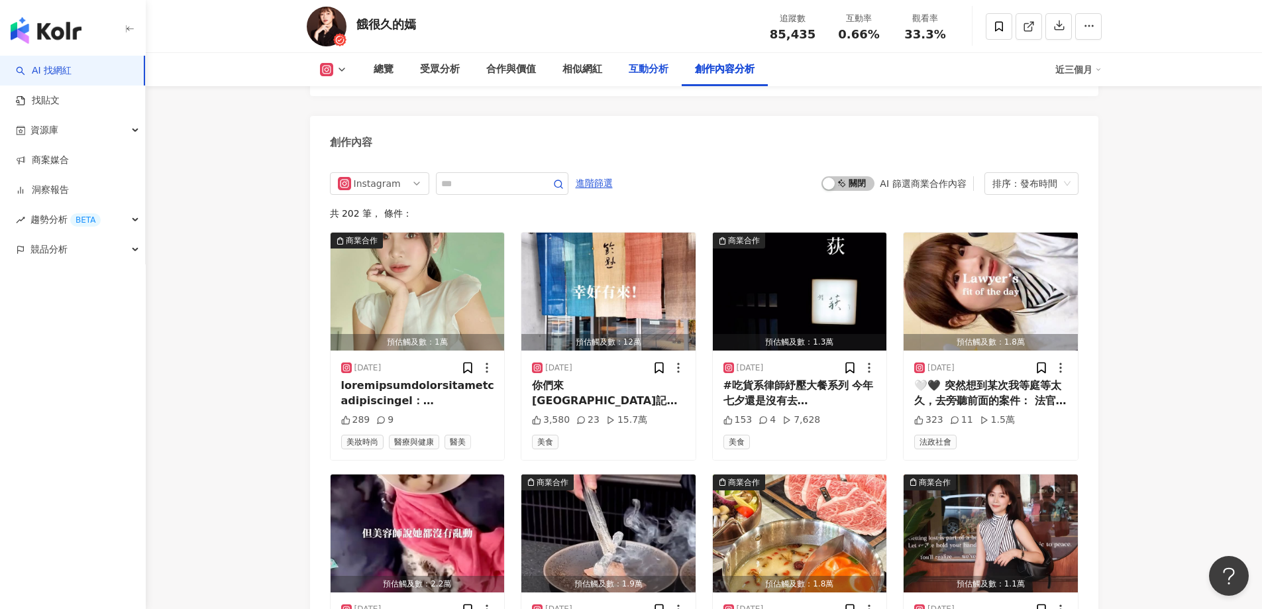
click at [636, 72] on div "互動分析" at bounding box center [648, 70] width 40 height 16
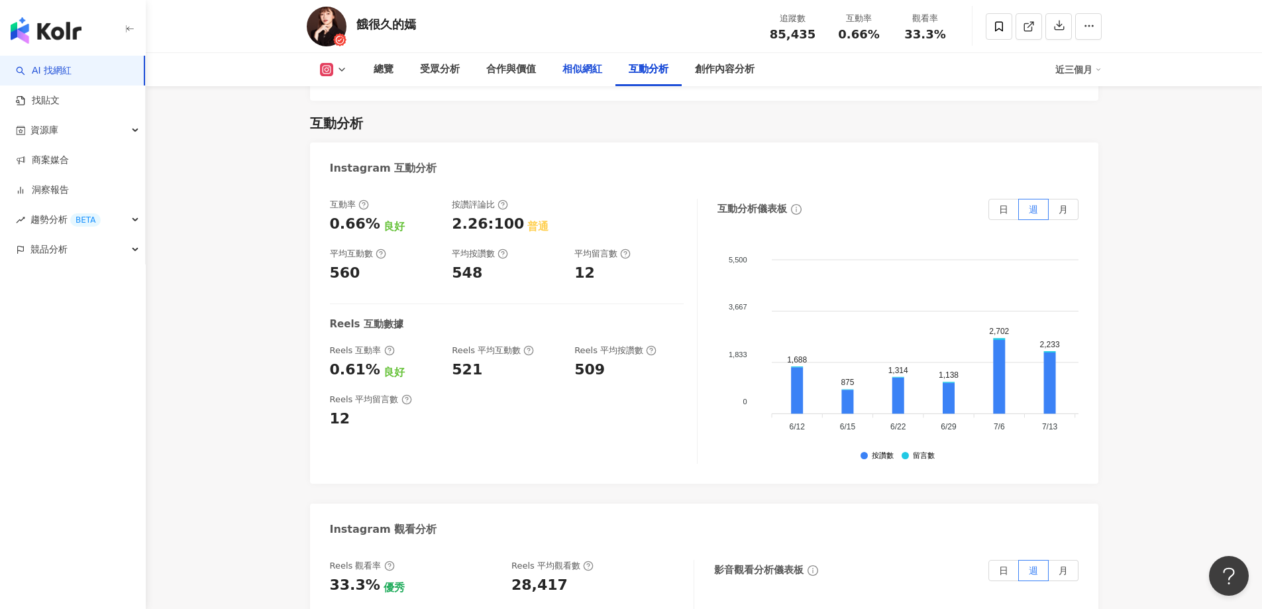
click at [596, 68] on div "相似網紅" at bounding box center [582, 70] width 40 height 16
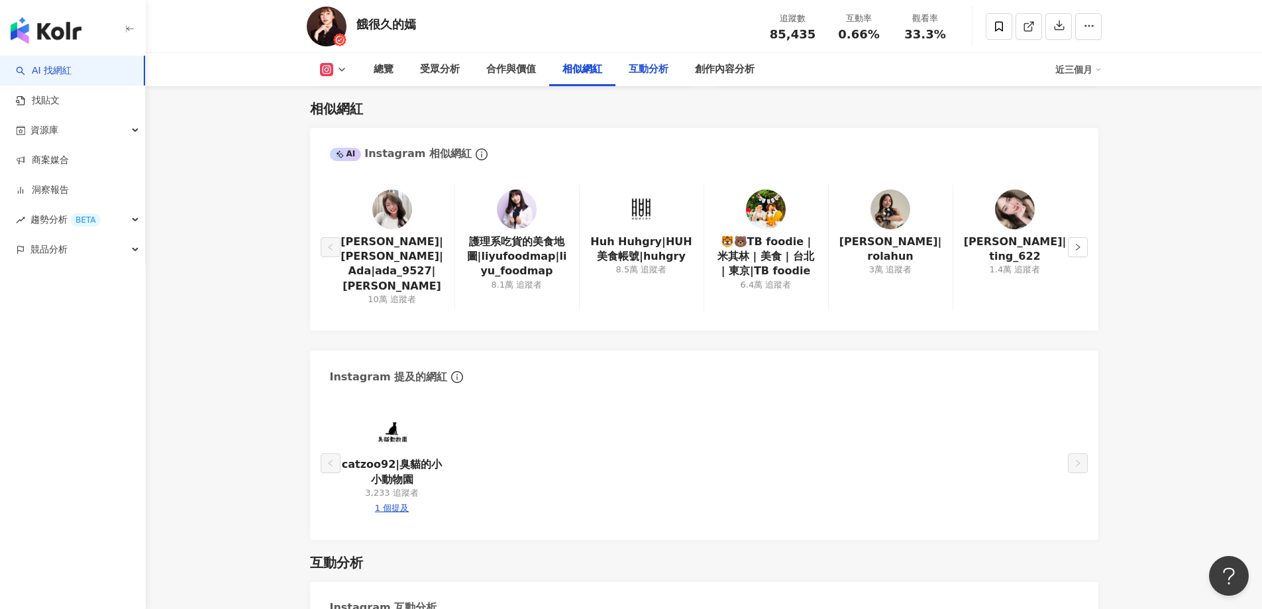
click at [642, 66] on div "互動分析" at bounding box center [648, 70] width 40 height 16
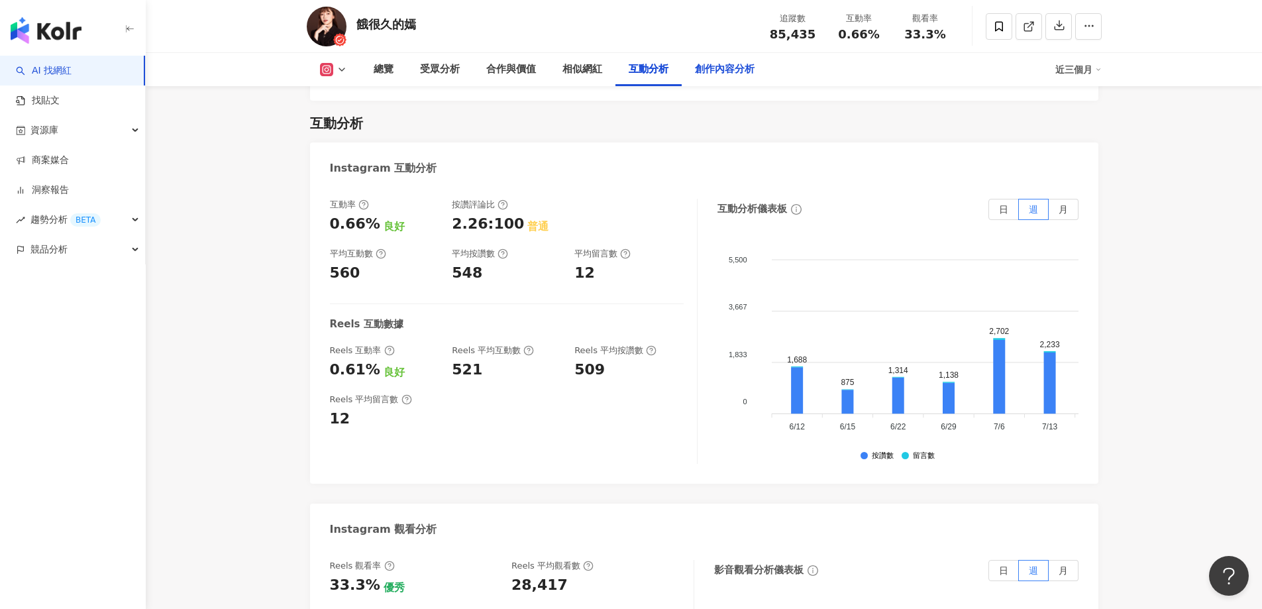
click at [730, 71] on div "創作內容分析" at bounding box center [725, 70] width 60 height 16
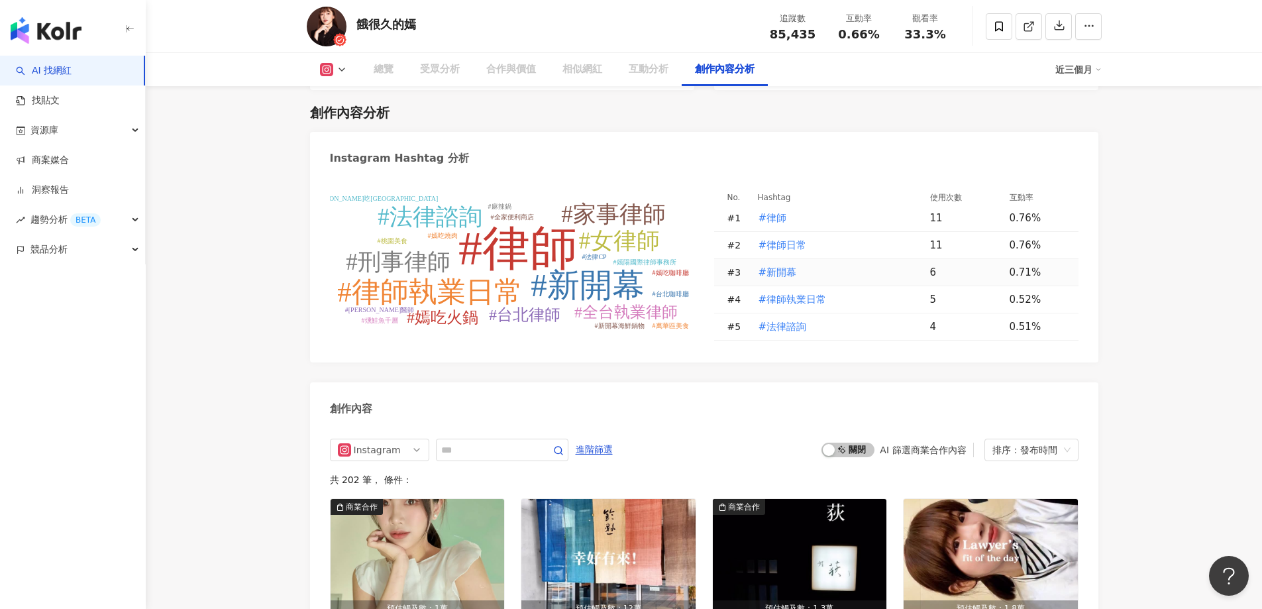
scroll to position [3865, 0]
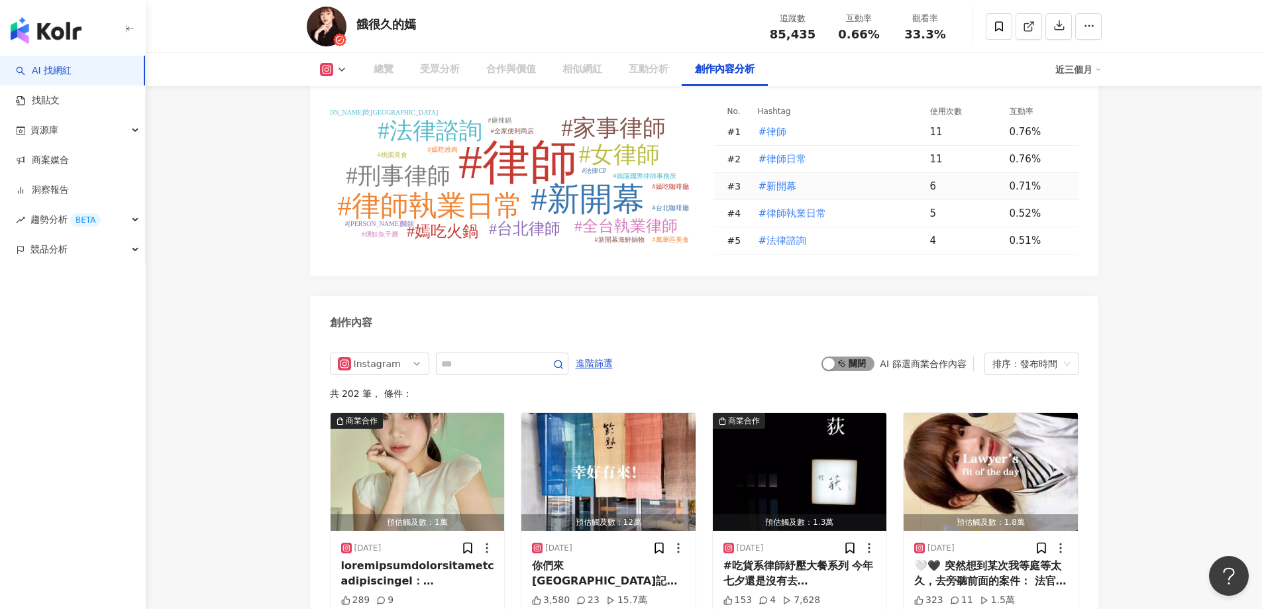
click at [834, 358] on div "button" at bounding box center [828, 364] width 12 height 12
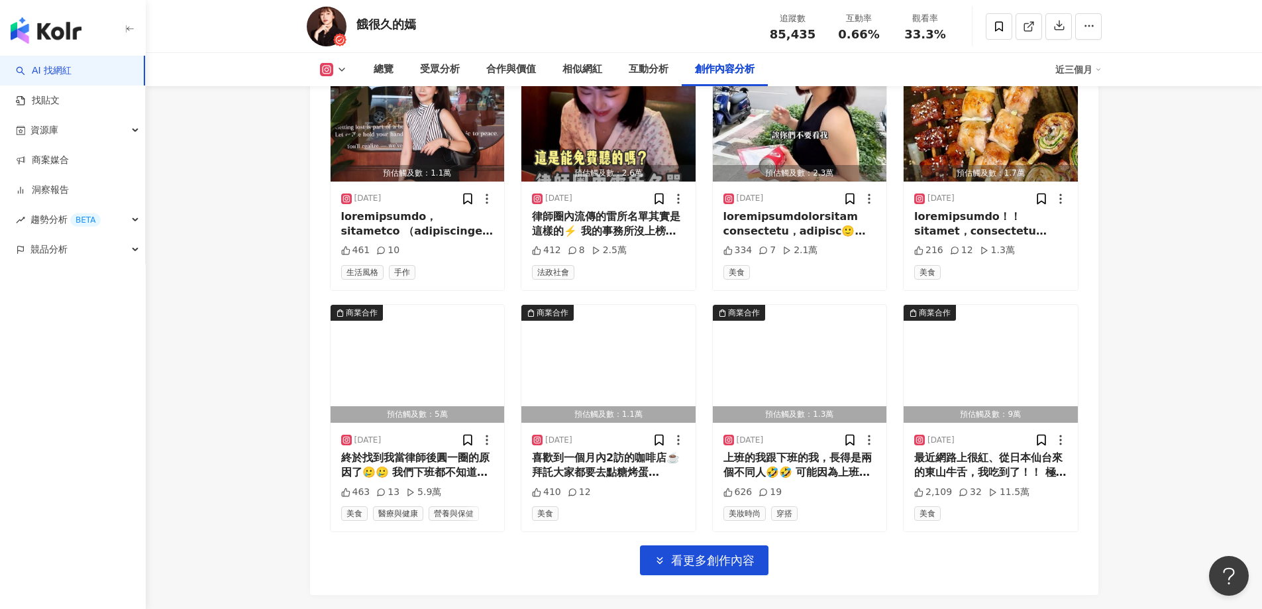
scroll to position [4467, 0]
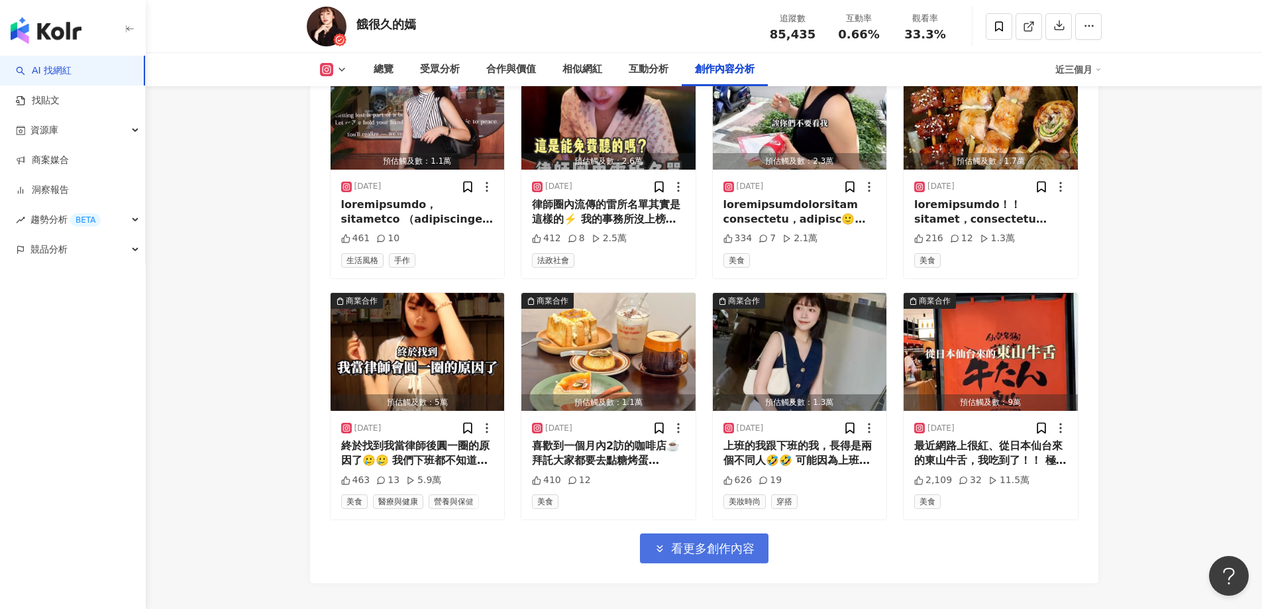
click at [741, 541] on span "看更多創作內容" at bounding box center [712, 548] width 83 height 15
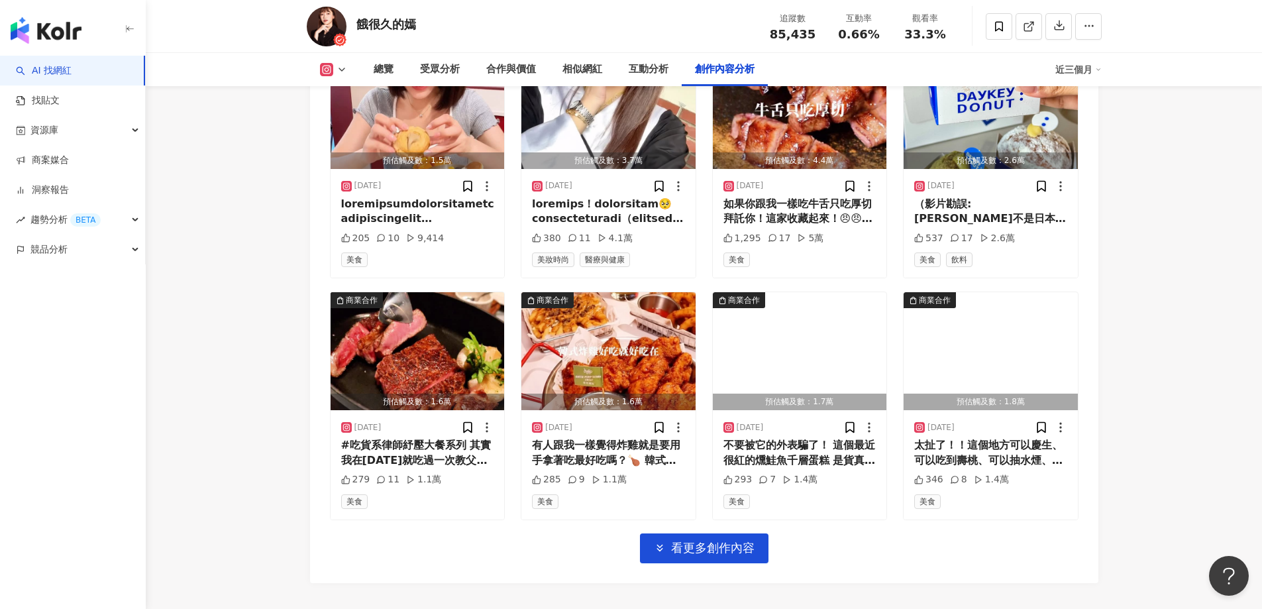
scroll to position [5262, 0]
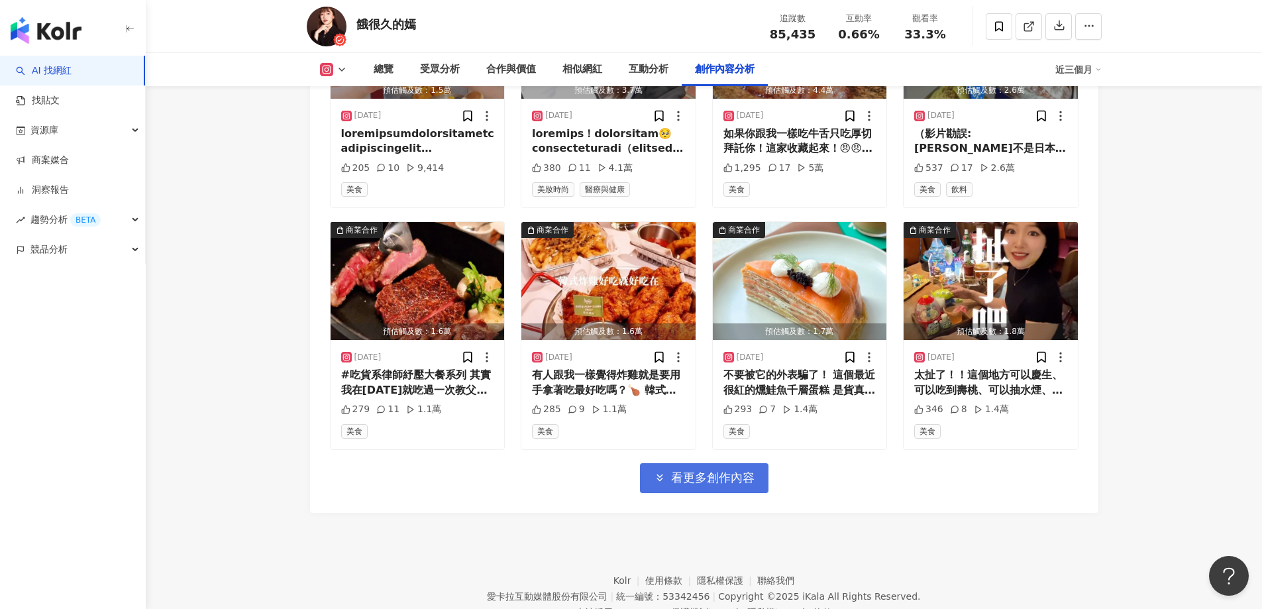
click at [744, 481] on button "看更多創作內容" at bounding box center [704, 478] width 128 height 30
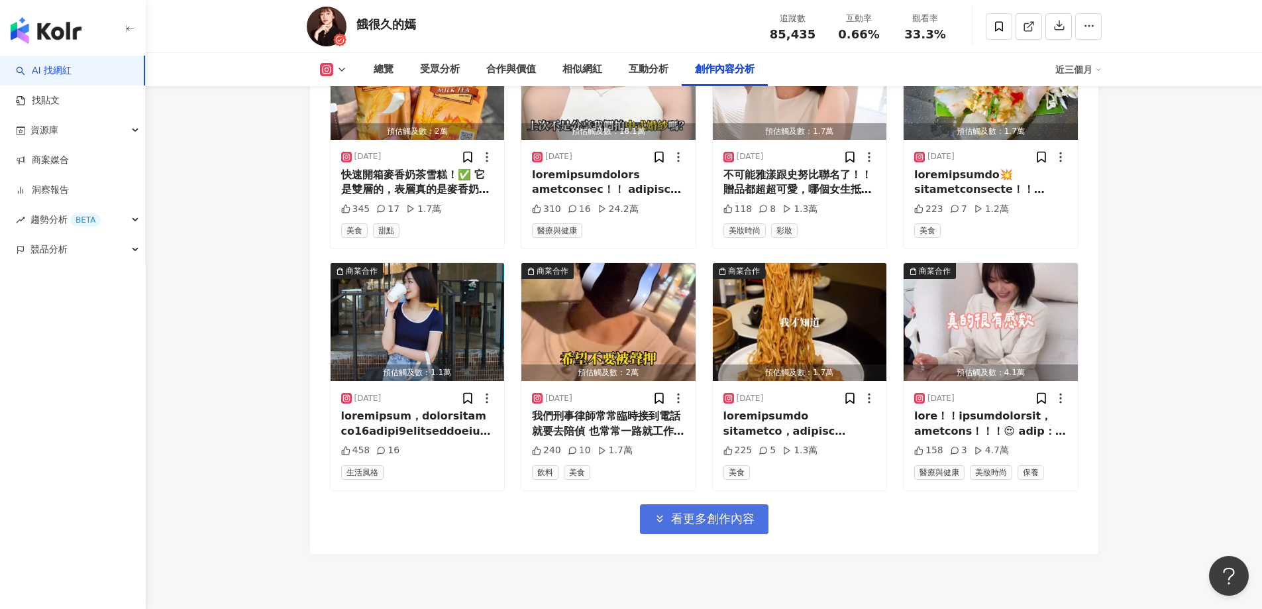
scroll to position [5990, 0]
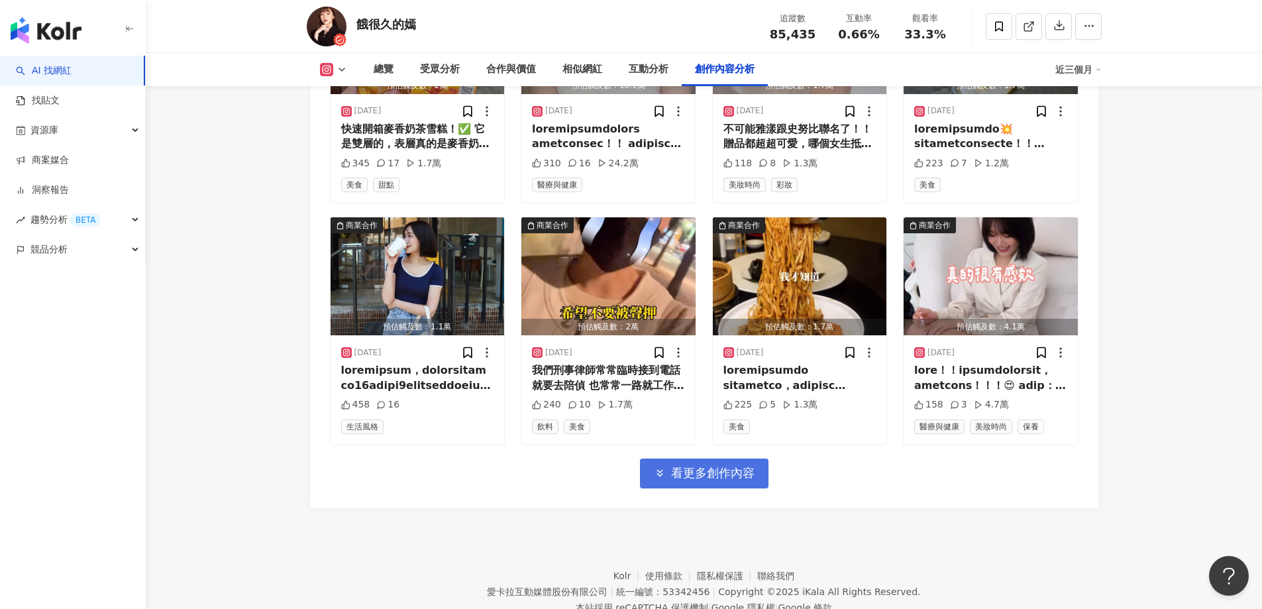
click at [740, 471] on span "看更多創作內容" at bounding box center [712, 473] width 83 height 15
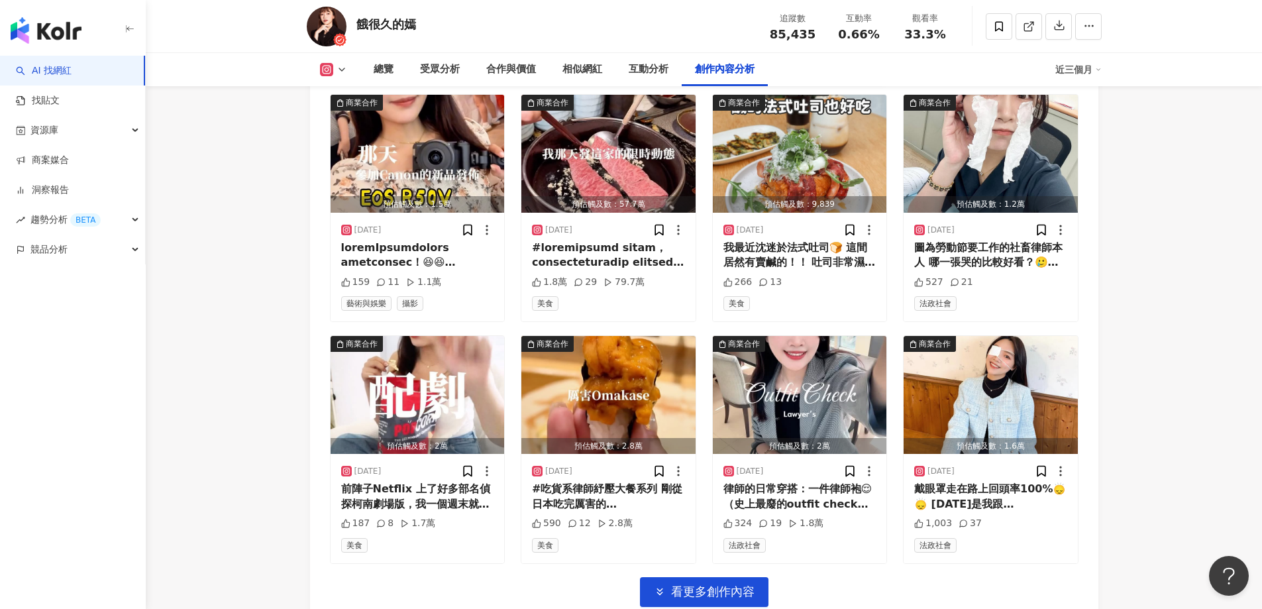
scroll to position [6653, 0]
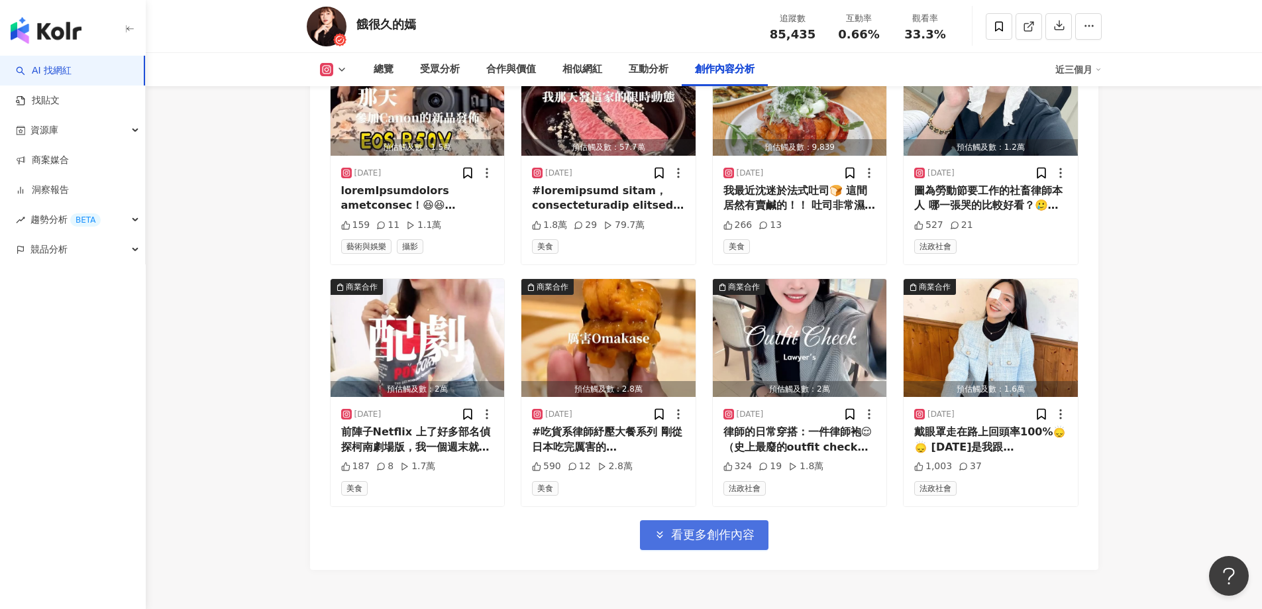
click at [734, 533] on span "看更多創作內容" at bounding box center [712, 534] width 83 height 15
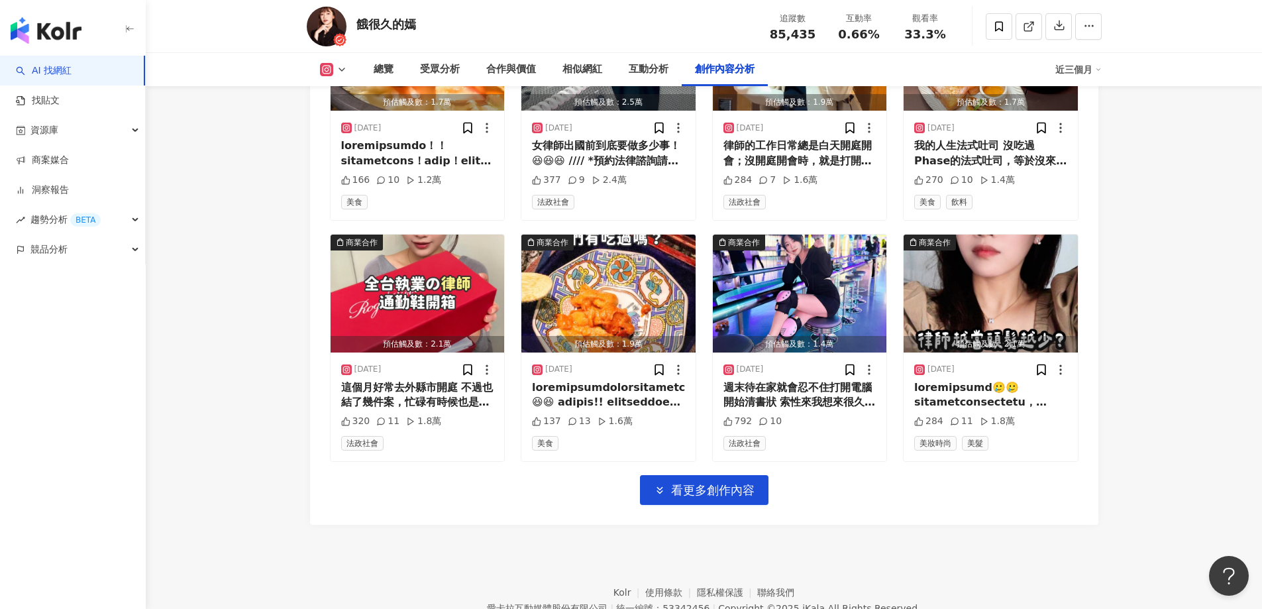
scroll to position [7447, 0]
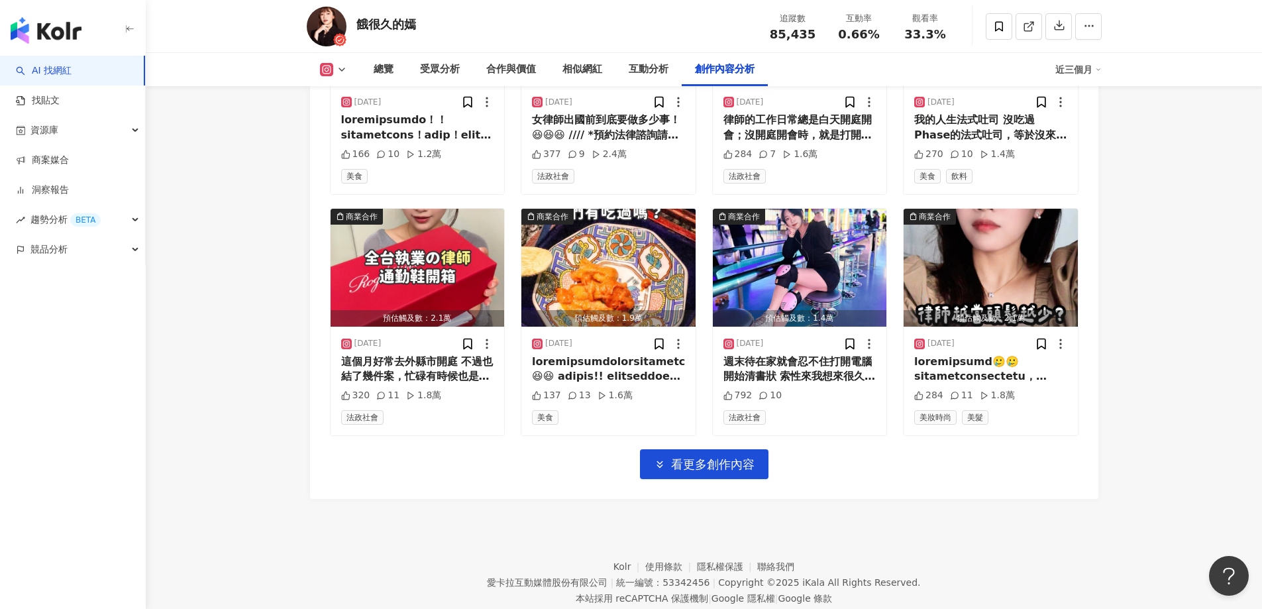
click at [728, 457] on span "看更多創作內容" at bounding box center [712, 464] width 83 height 15
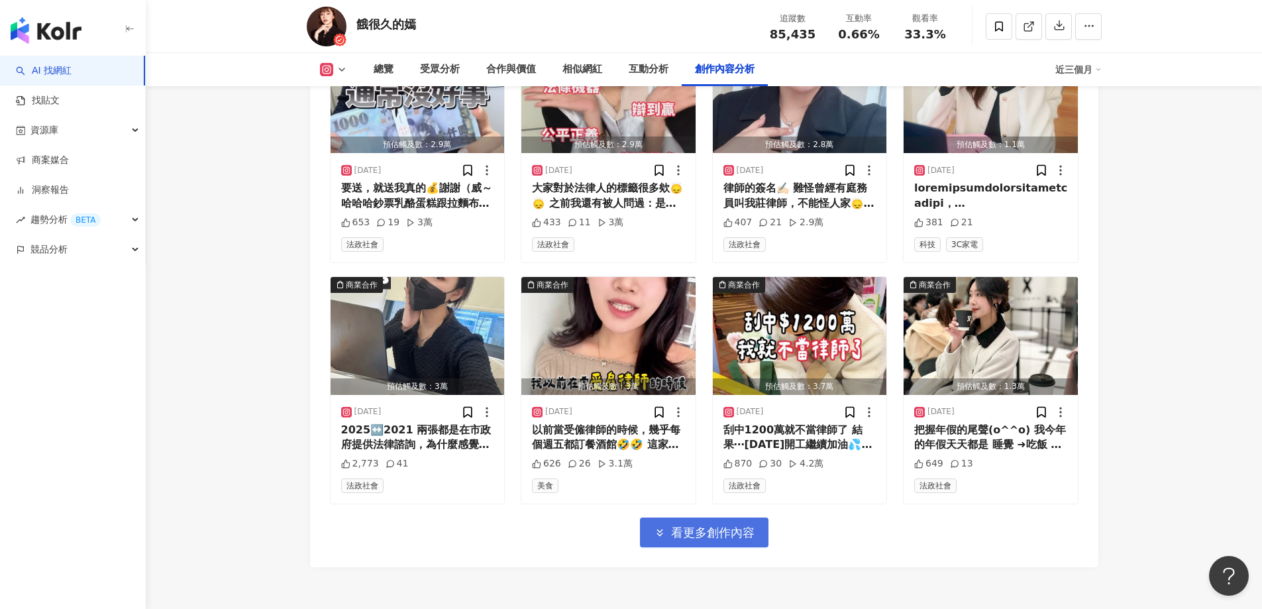
scroll to position [8109, 0]
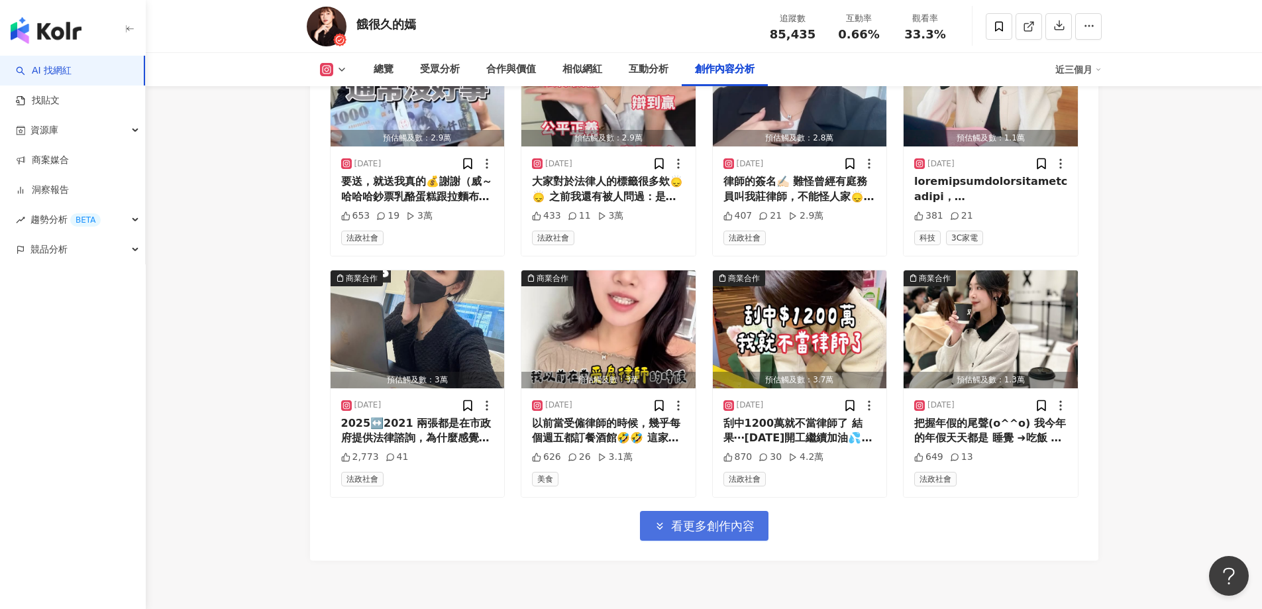
click at [725, 519] on span "看更多創作內容" at bounding box center [712, 526] width 83 height 15
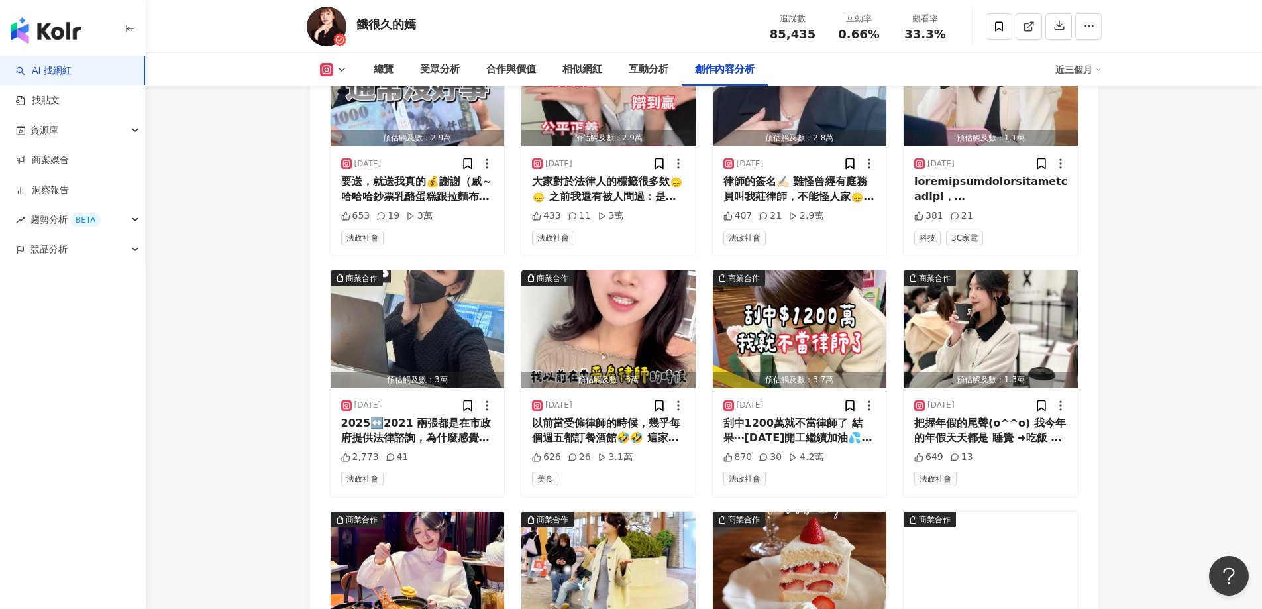
scroll to position [8308, 0]
